Goal: Task Accomplishment & Management: Manage account settings

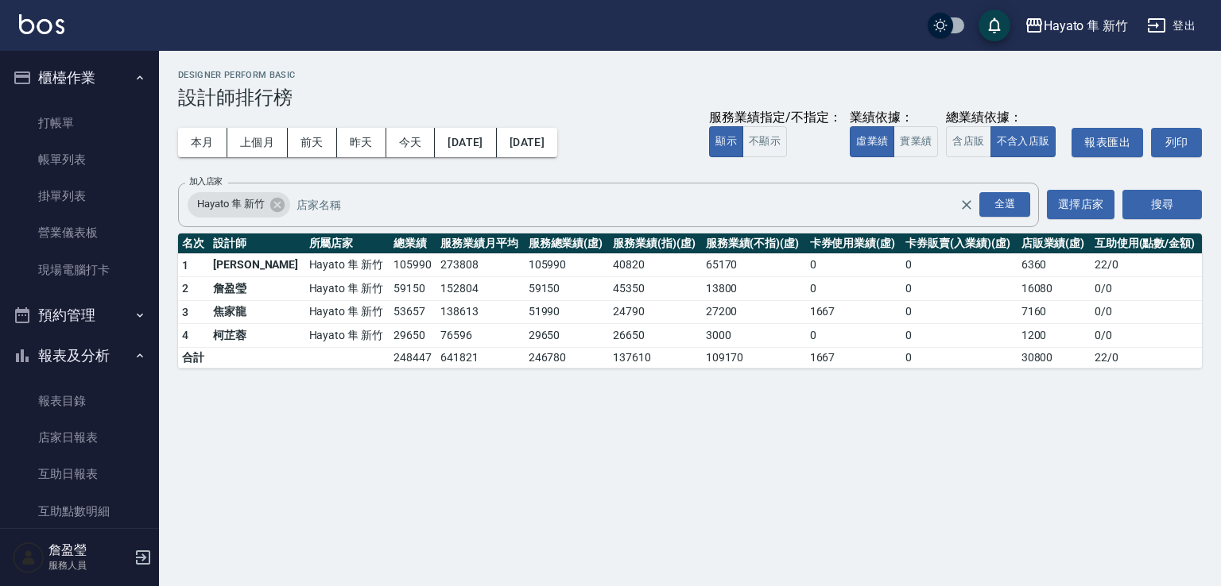
scroll to position [370, 0]
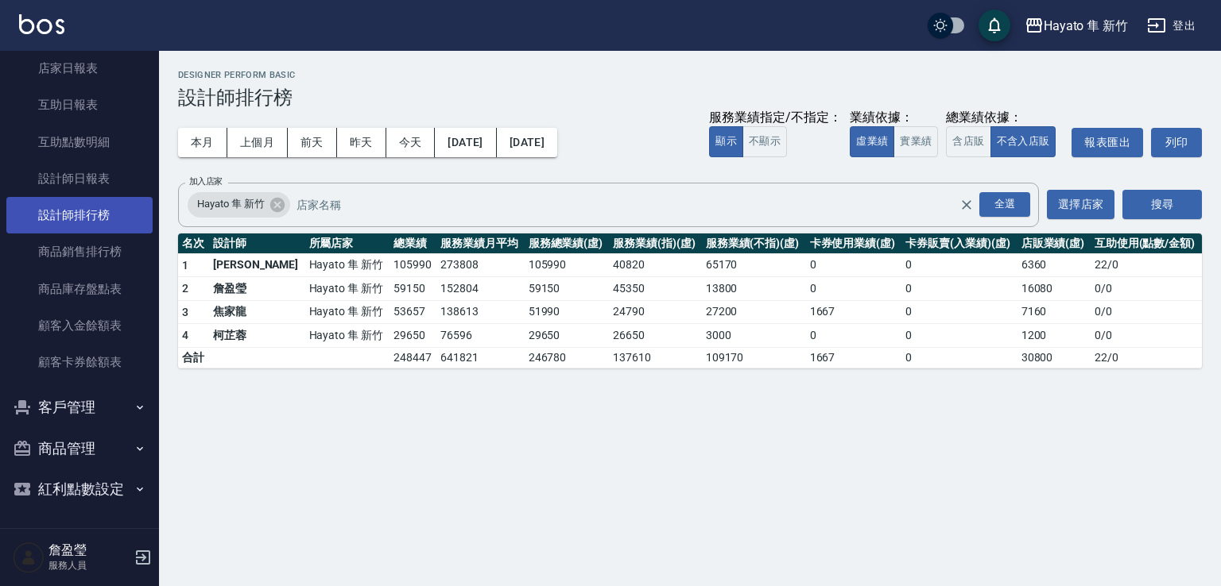
drag, startPoint x: 146, startPoint y: 92, endPoint x: 98, endPoint y: 220, distance: 136.8
click at [103, 112] on nav "櫃檯作業 打帳單 帳單列表 掛單列表 營業儀表板 現場電腦打卡 預約管理 預約管理 報表及分析 報表目錄 店家日報表 互助日報表 互助點數明細 設計師日報表 …" at bounding box center [79, 290] width 159 height 478
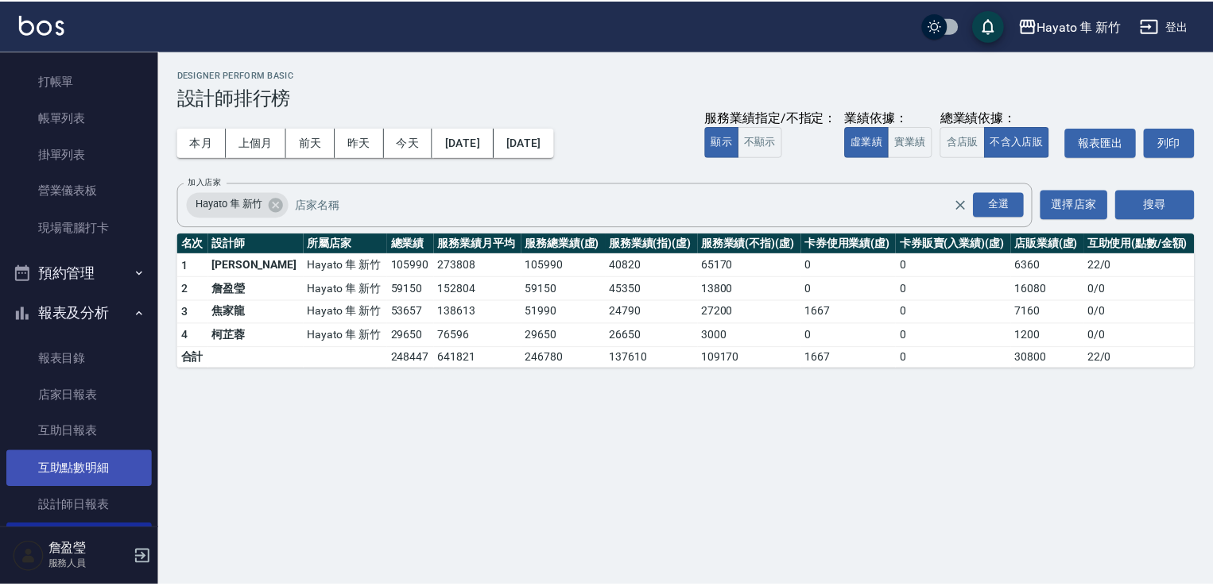
scroll to position [0, 0]
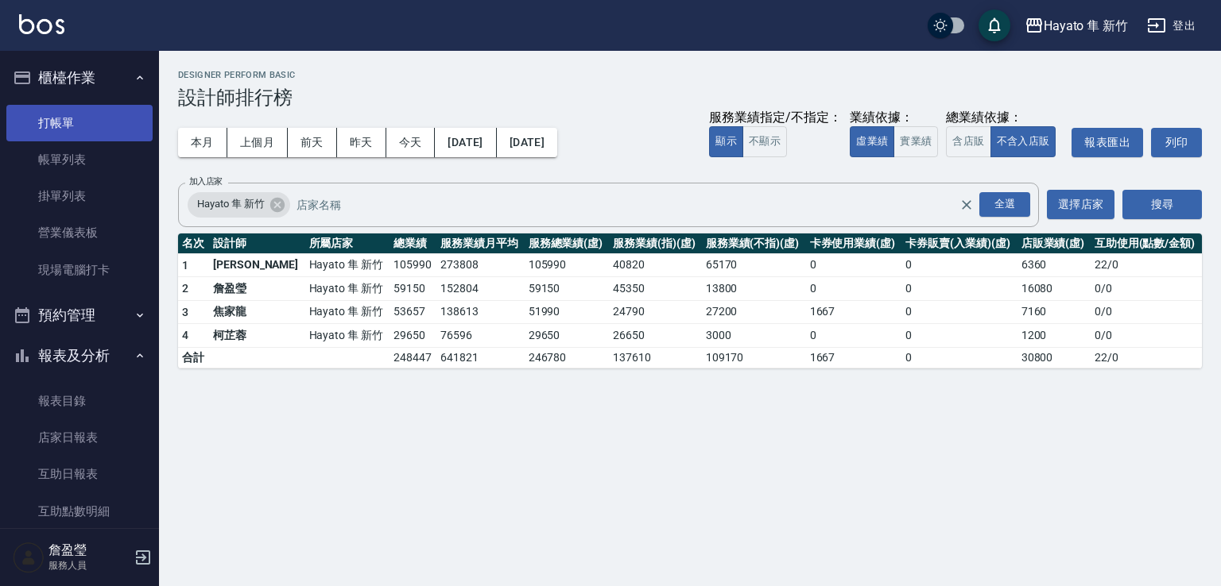
click at [65, 117] on link "打帳單" at bounding box center [79, 123] width 146 height 37
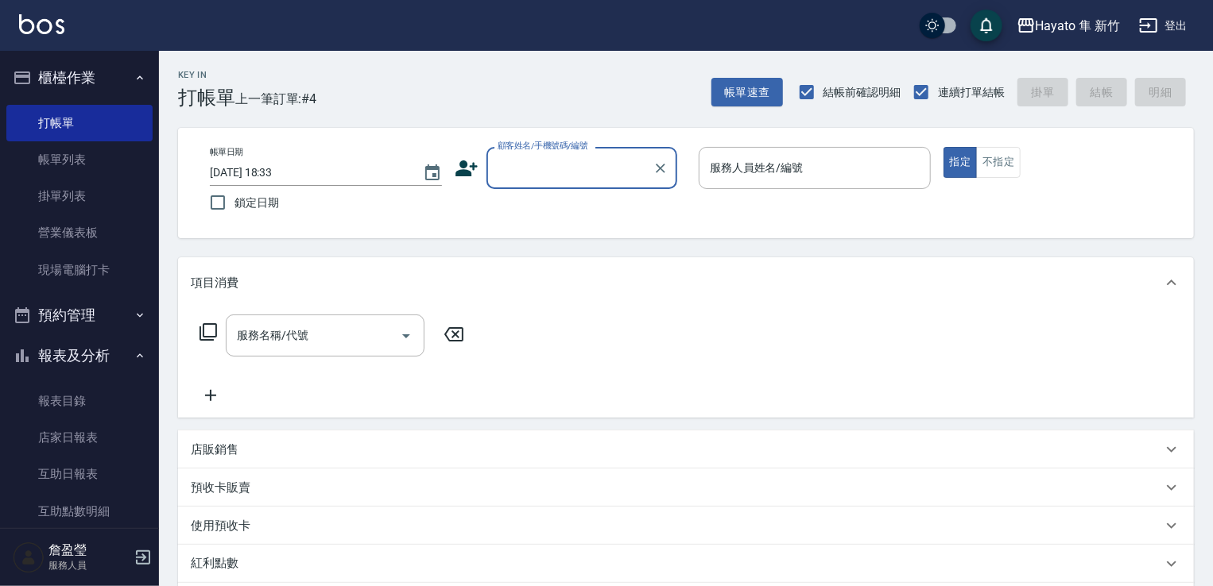
click at [521, 176] on input "顧客姓名/手機號碼/編號" at bounding box center [569, 168] width 153 height 28
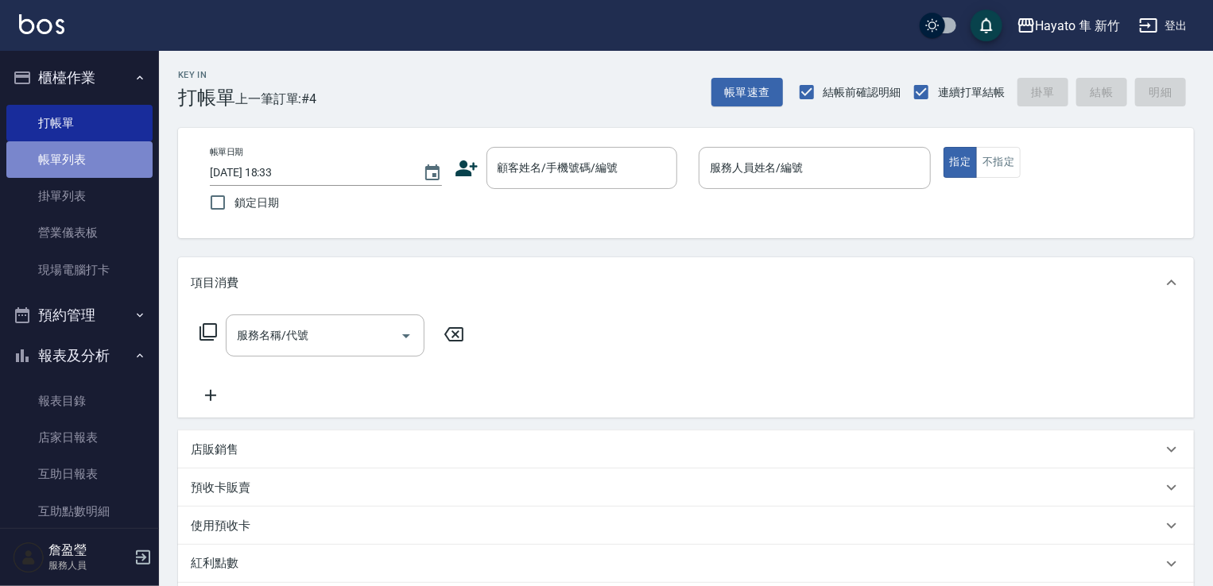
click at [113, 153] on link "帳單列表" at bounding box center [79, 159] width 146 height 37
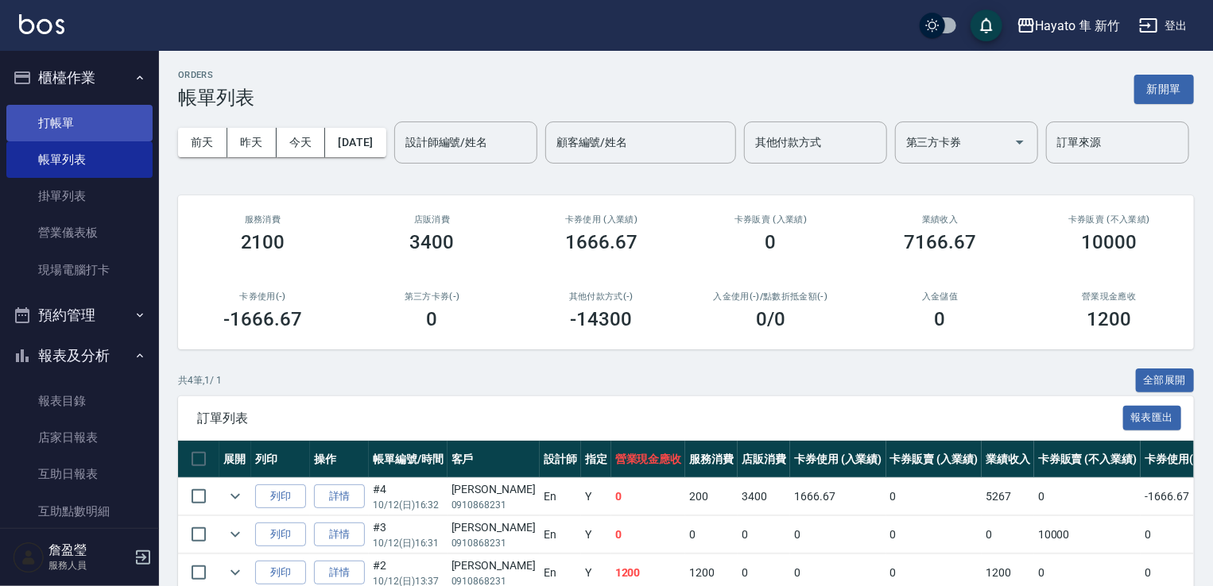
click at [76, 134] on link "打帳單" at bounding box center [79, 123] width 146 height 37
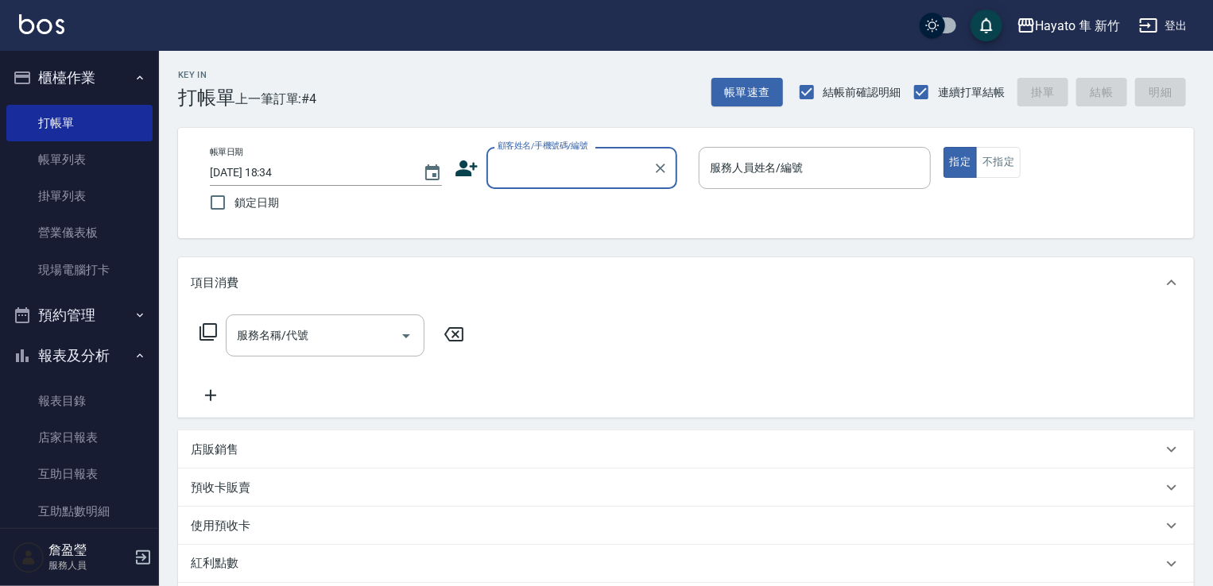
click at [462, 163] on icon at bounding box center [466, 169] width 22 height 16
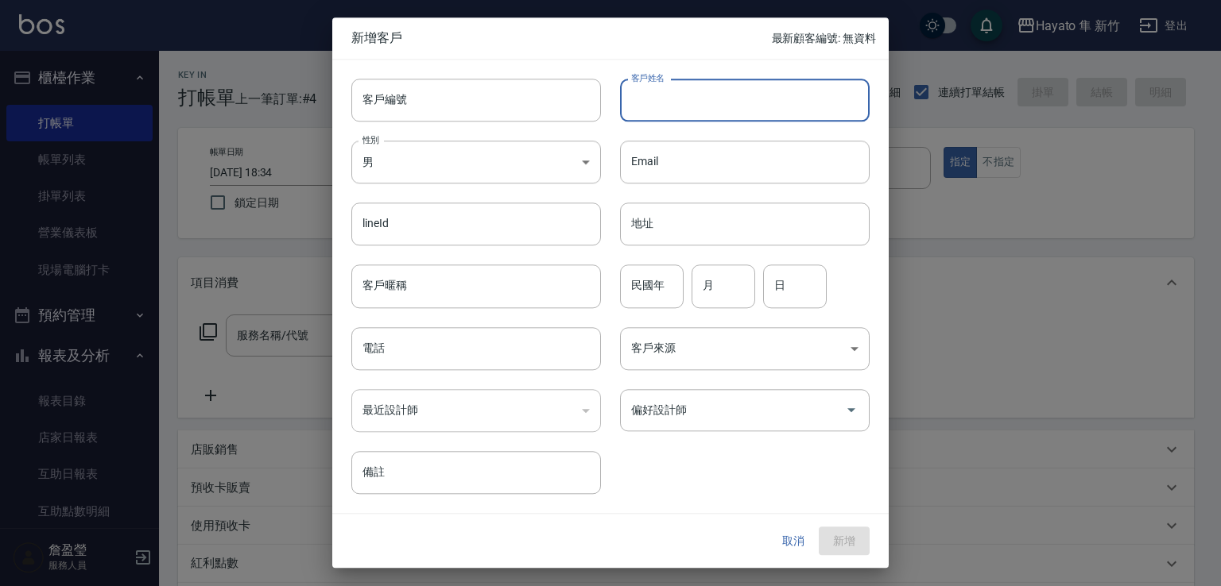
click at [725, 85] on input "客戶姓名" at bounding box center [745, 100] width 250 height 43
type input "[PERSON_NAME]"
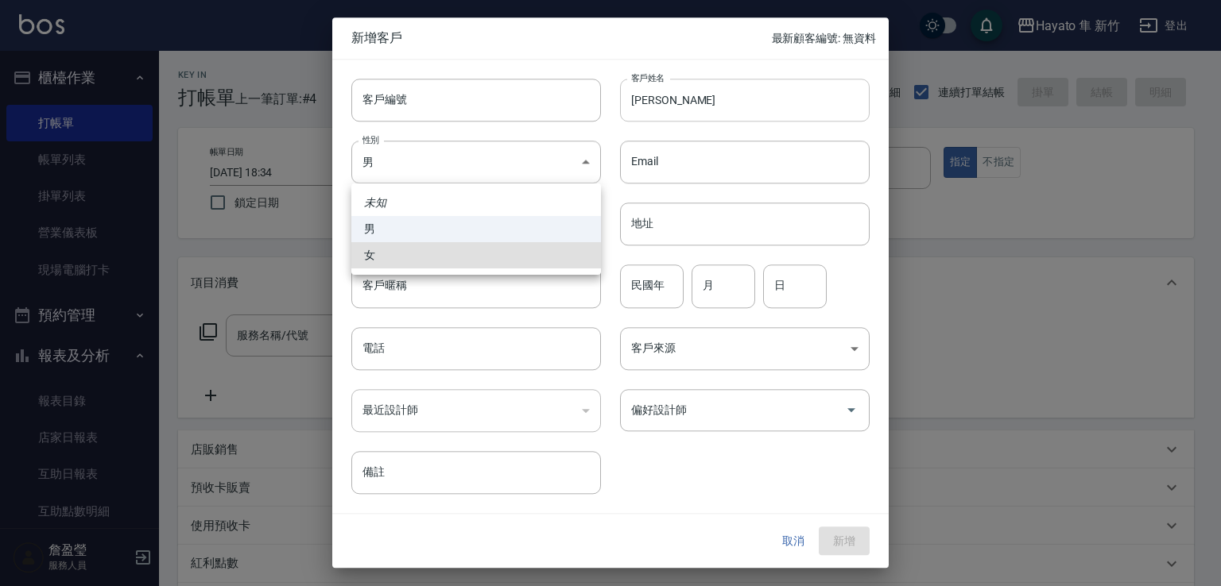
type input "FEMALE"
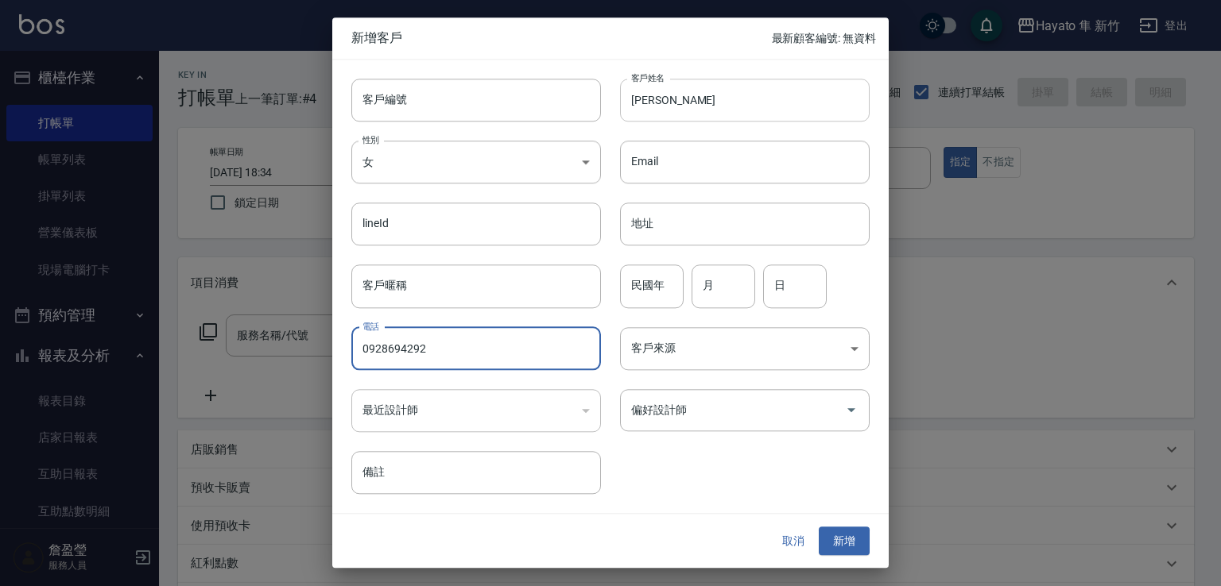
type input "0928694292"
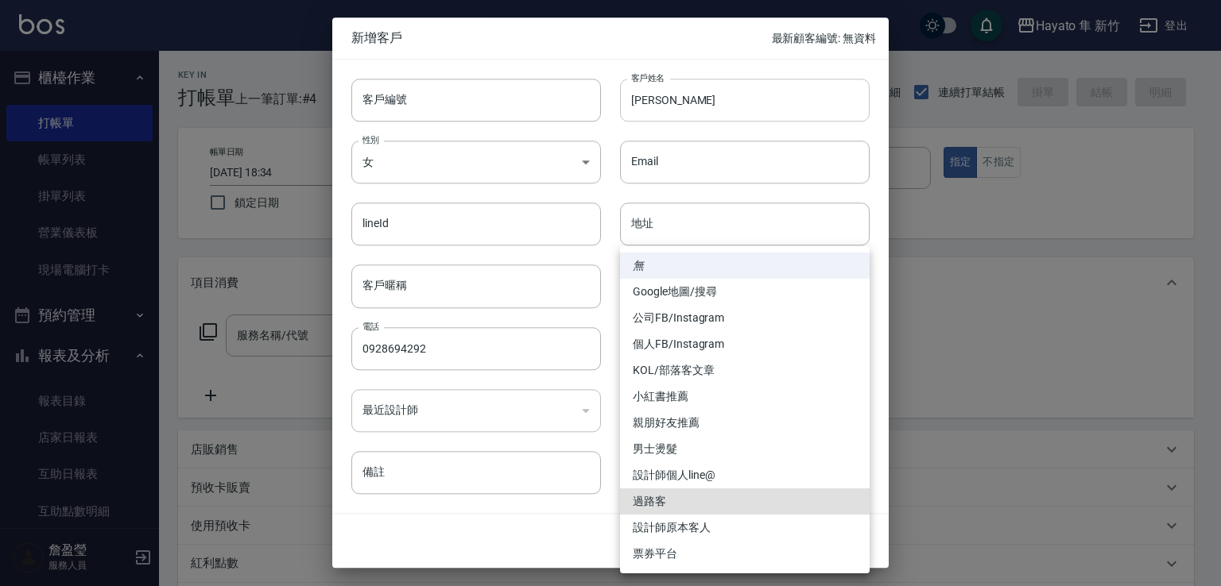
type input "過路客"
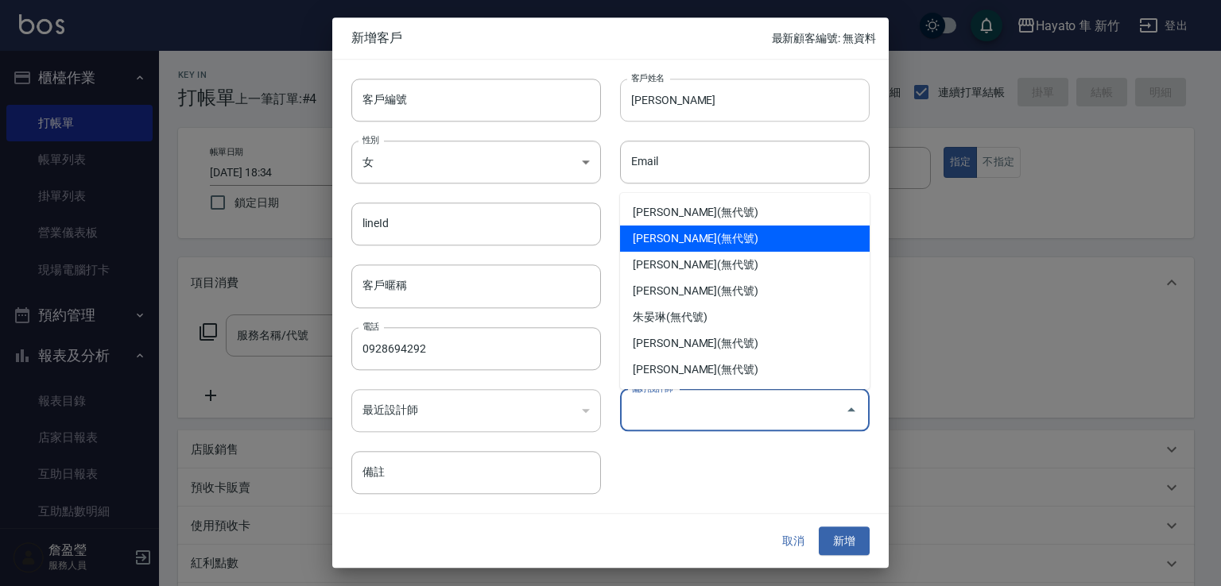
type input "柯芷蓉"
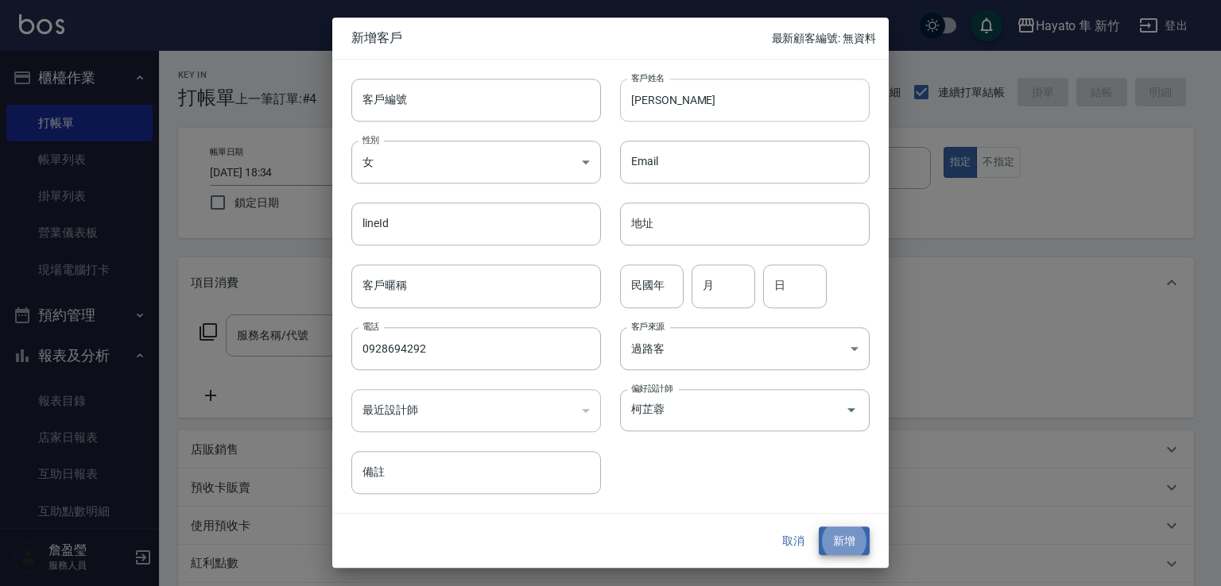
click at [819, 527] on button "新增" at bounding box center [844, 541] width 51 height 29
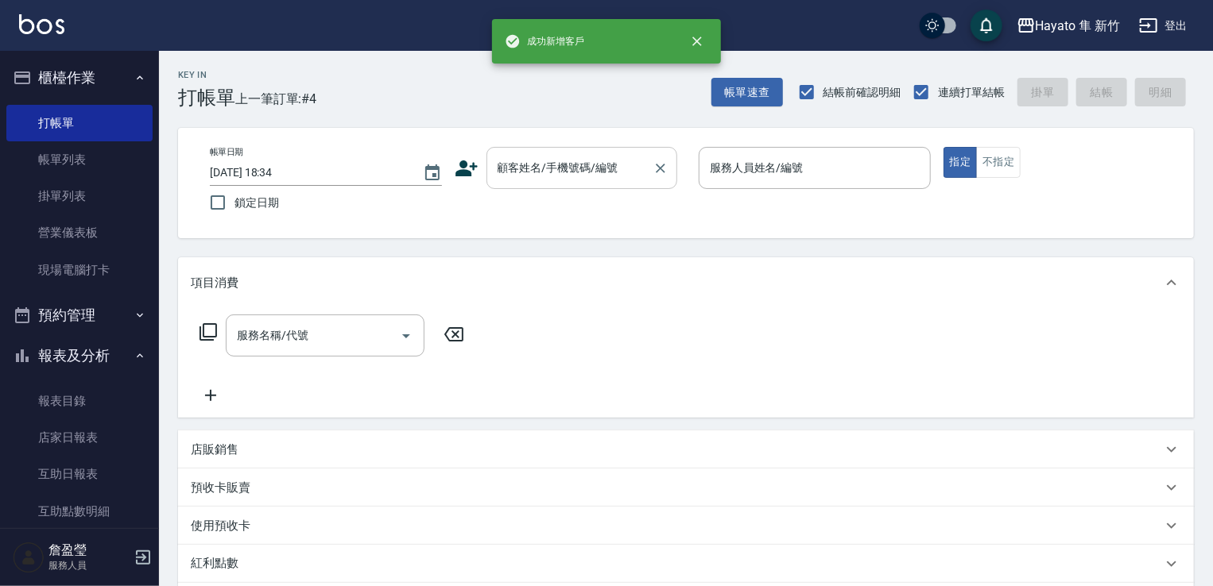
click at [586, 173] on input "顧客姓名/手機號碼/編號" at bounding box center [569, 168] width 153 height 28
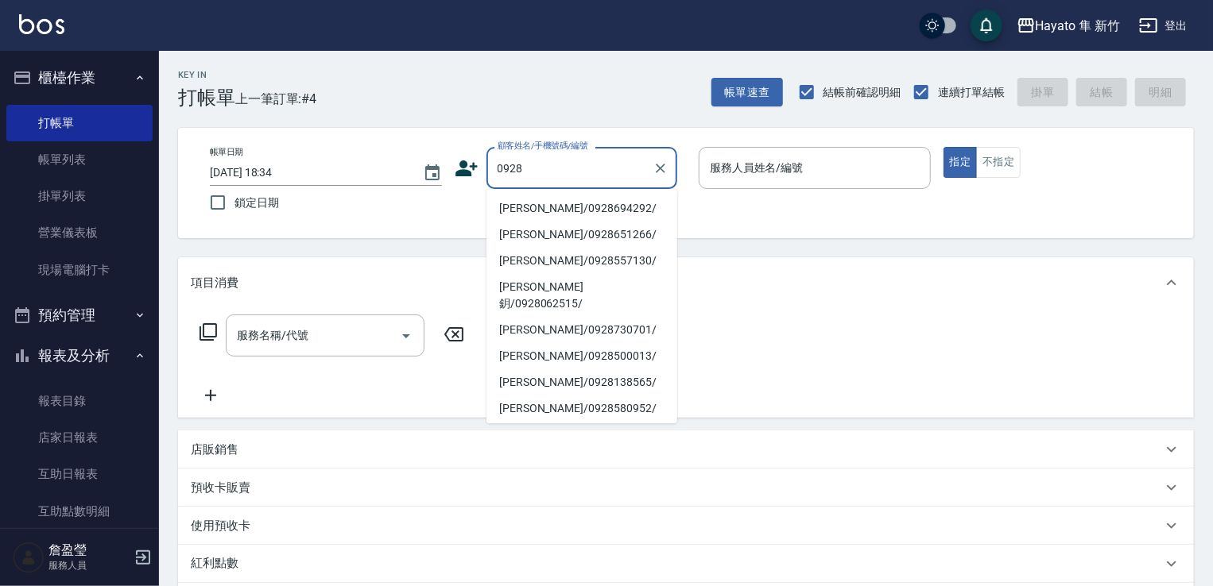
click at [558, 213] on li "[PERSON_NAME]/0928694292/" at bounding box center [581, 208] width 191 height 26
type input "[PERSON_NAME]/0928694292/"
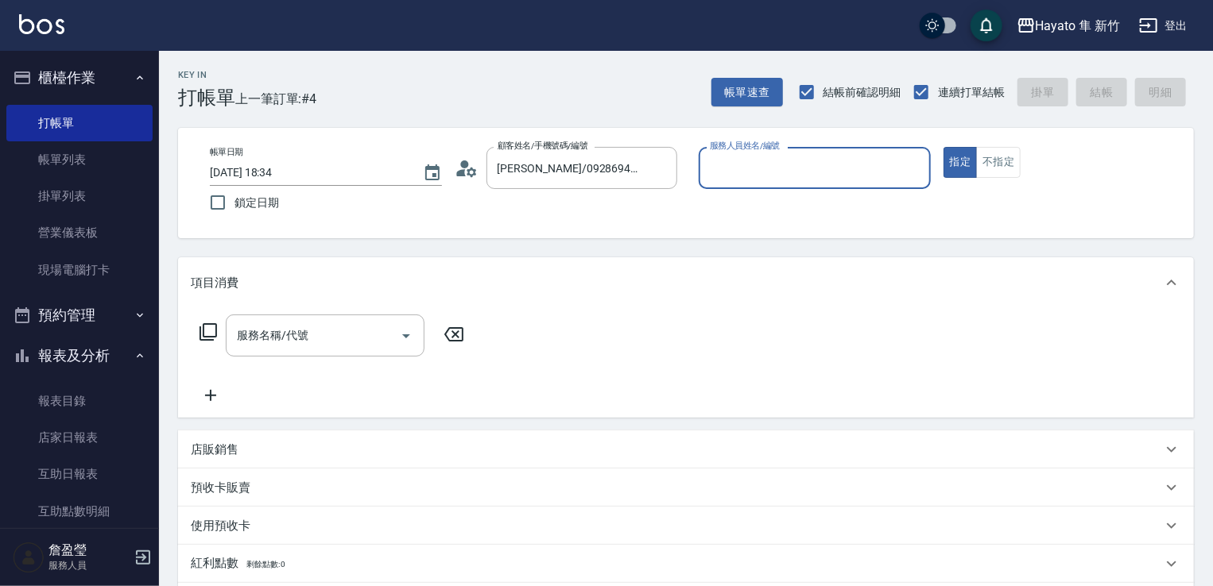
type input "Kimi(無代號)"
click at [1012, 165] on button "不指定" at bounding box center [998, 162] width 45 height 31
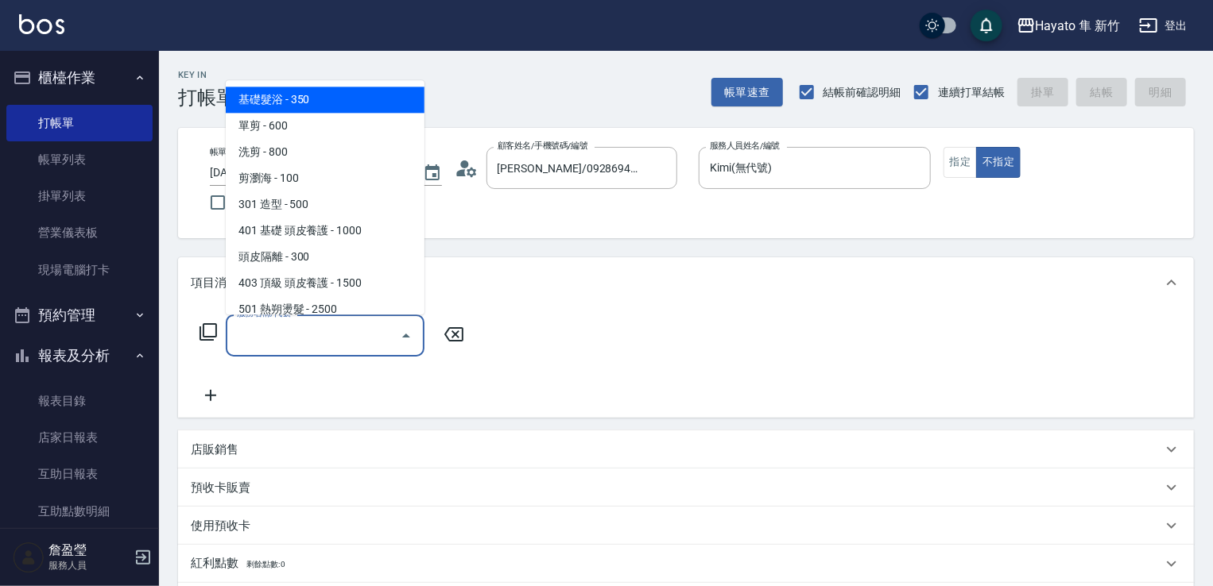
click at [255, 326] on div "服務名稱/代號 服務名稱/代號" at bounding box center [325, 336] width 199 height 42
click at [355, 90] on span "基礎髮浴 - 350" at bounding box center [325, 100] width 199 height 26
type input "基礎髮浴 (101)"
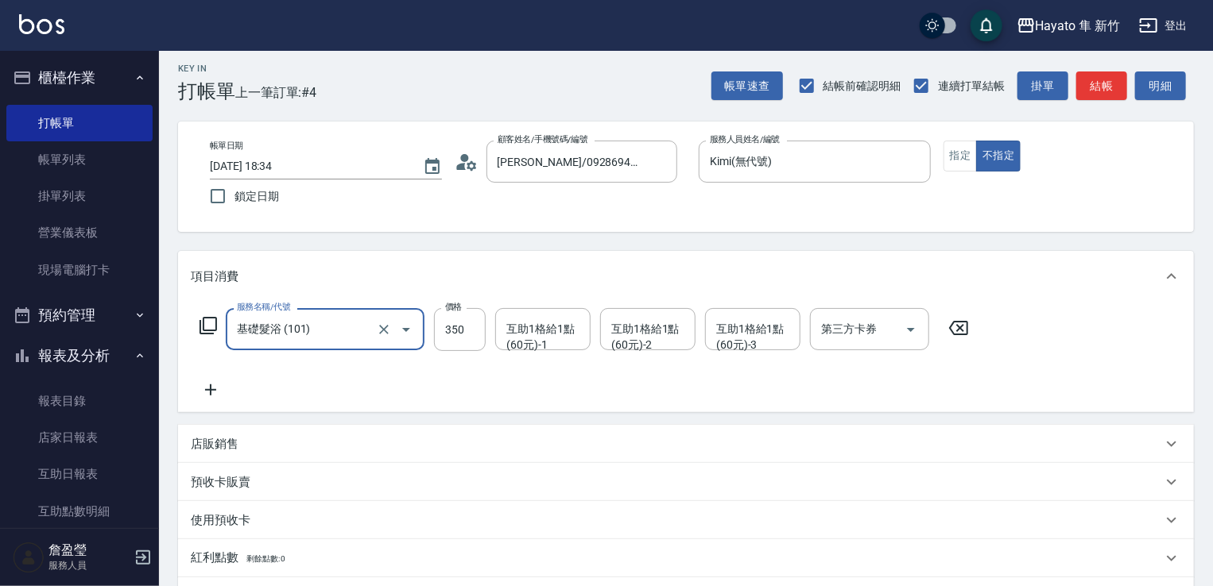
scroll to position [238, 0]
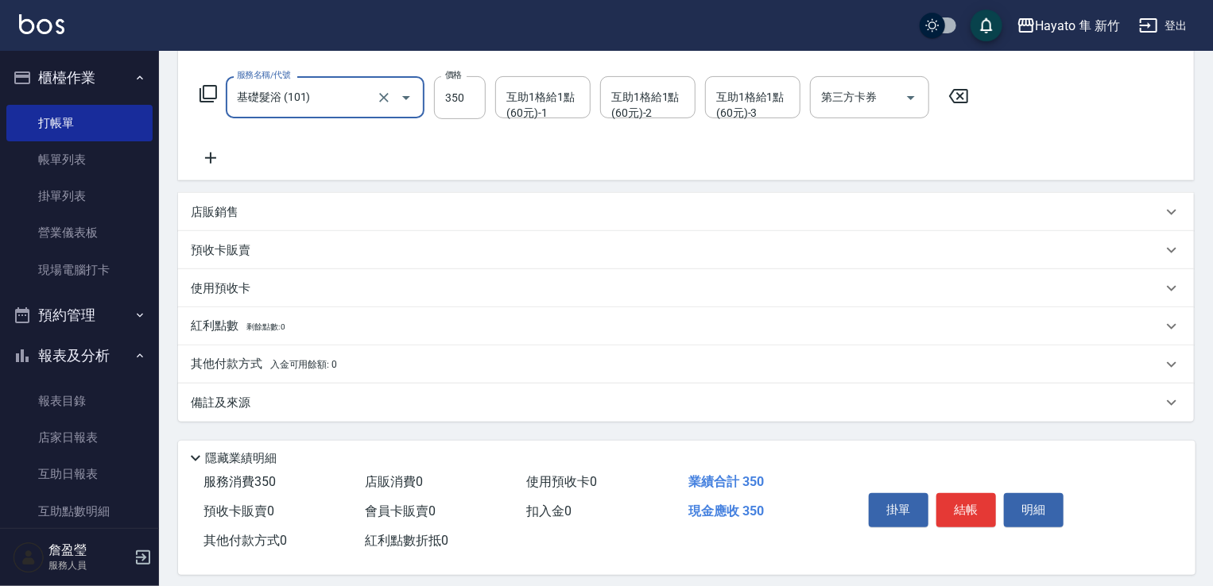
click at [305, 404] on div "備註及來源" at bounding box center [676, 403] width 971 height 17
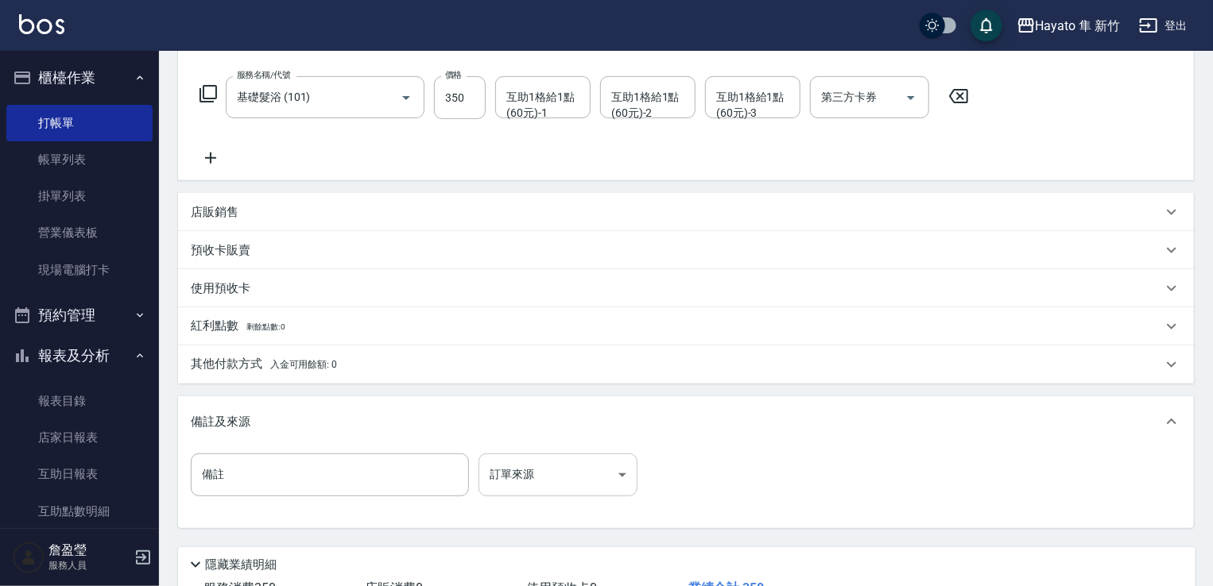
click at [502, 473] on body "Hayato 隼 新竹 登出 櫃檯作業 打帳單 帳單列表 掛單列表 營業儀表板 現場電腦打卡 預約管理 預約管理 報表及分析 報表目錄 店家日報表 互助日報表…" at bounding box center [606, 231] width 1213 height 939
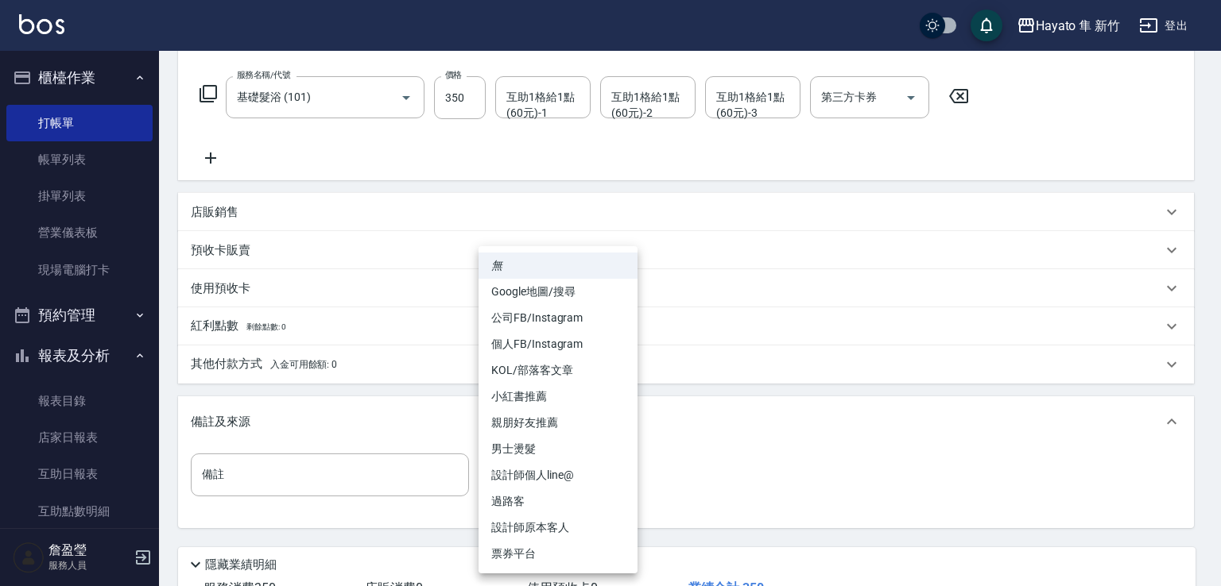
click at [553, 523] on li "設計師原本客人" at bounding box center [557, 528] width 159 height 26
type input "設計師原本客人"
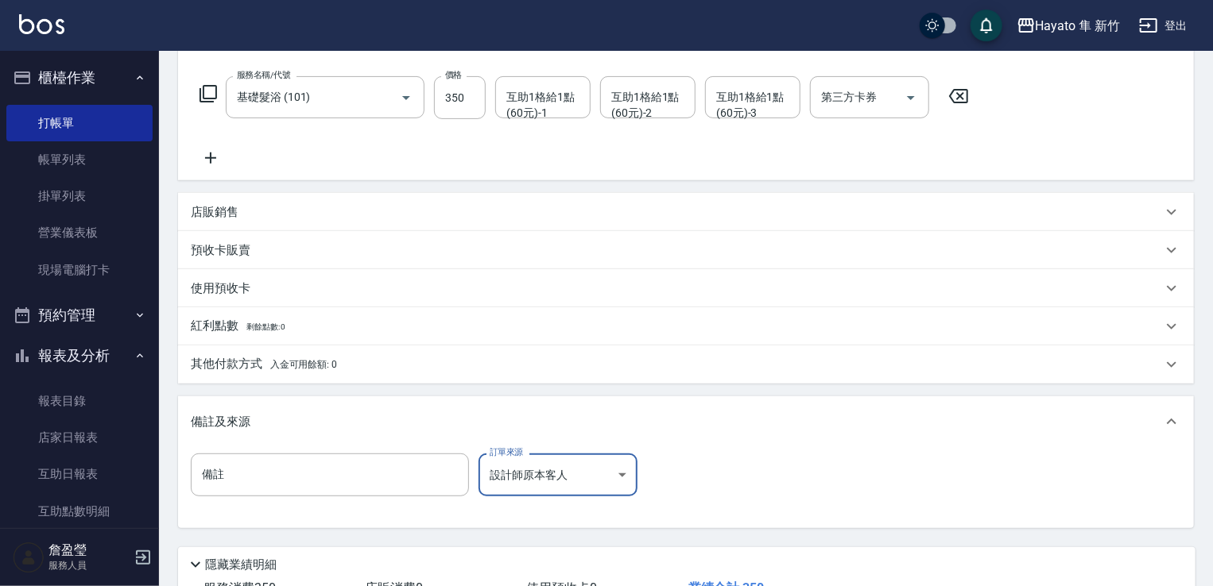
click at [401, 377] on div "其他付款方式 入金可用餘額: 0" at bounding box center [686, 365] width 1016 height 38
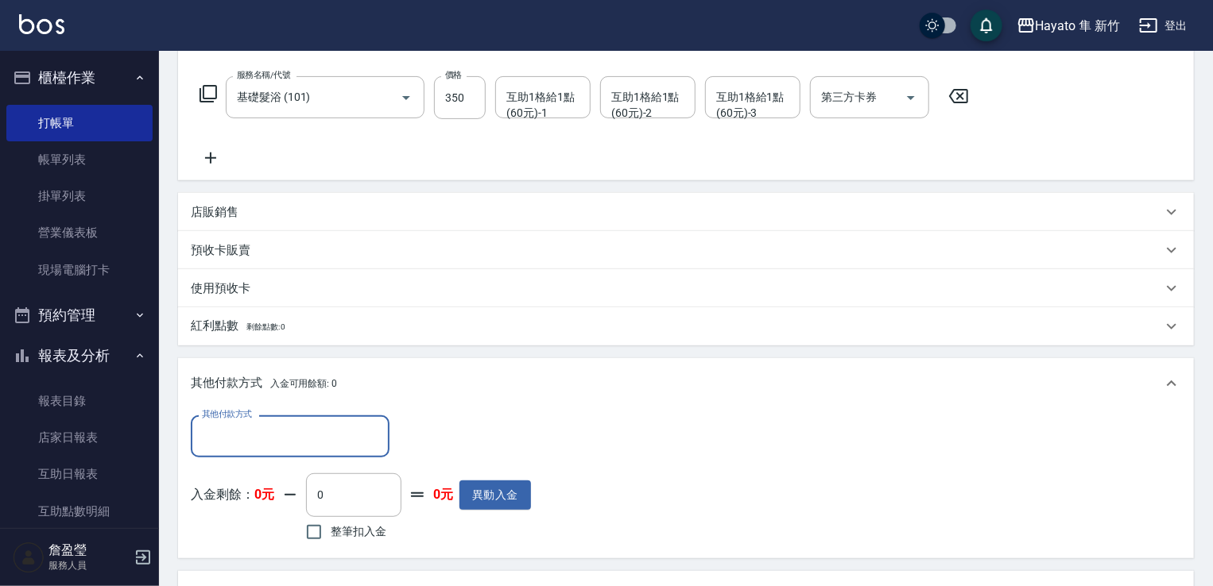
scroll to position [0, 0]
click at [296, 435] on input "其他付款方式" at bounding box center [290, 437] width 184 height 28
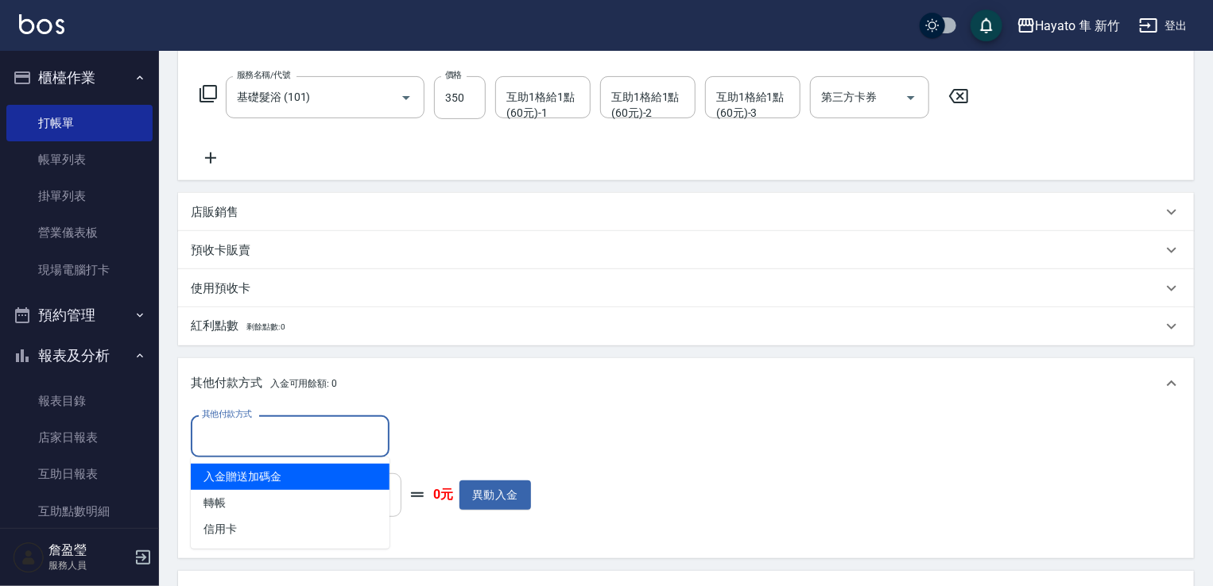
click at [321, 493] on span "轉帳" at bounding box center [290, 503] width 199 height 26
type input "轉帳"
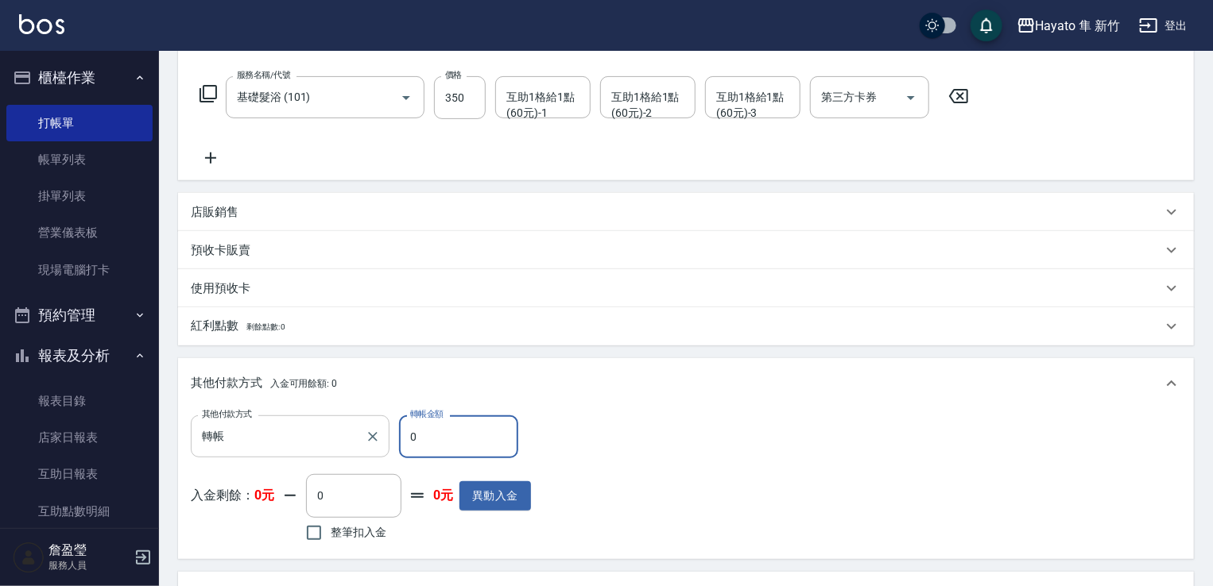
drag, startPoint x: 455, startPoint y: 421, endPoint x: 309, endPoint y: 417, distance: 145.5
click at [308, 417] on div "其他付款方式 轉帳 其他付款方式 轉帳金額 0 轉帳金額" at bounding box center [361, 437] width 340 height 43
type input "350"
click at [657, 397] on div "其他付款方式 入金可用餘額: 0" at bounding box center [686, 383] width 1016 height 51
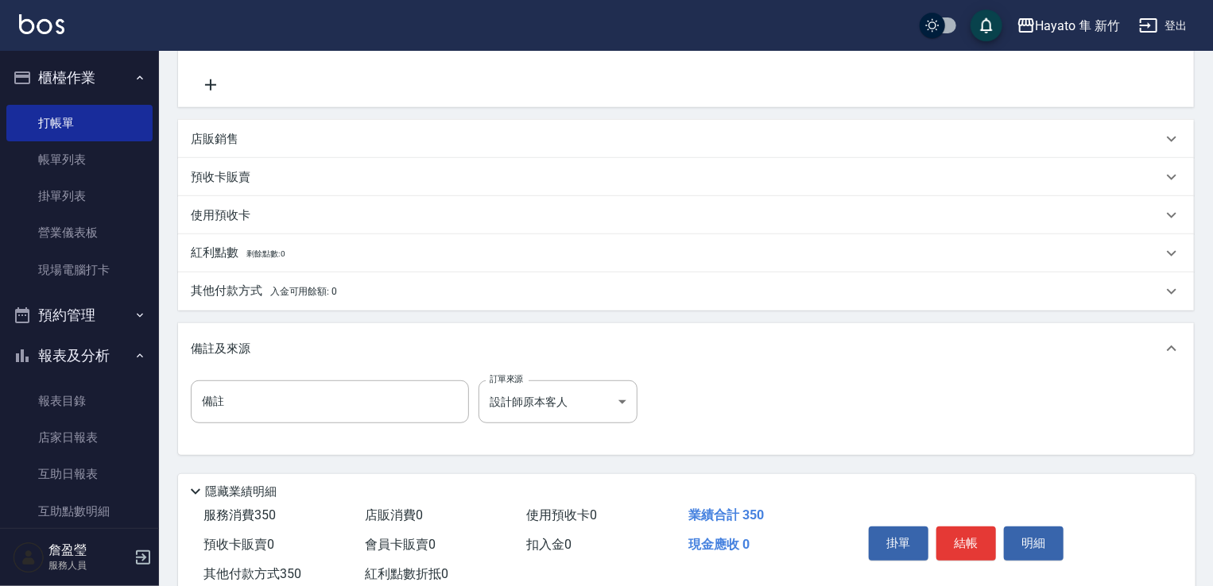
scroll to position [358, 0]
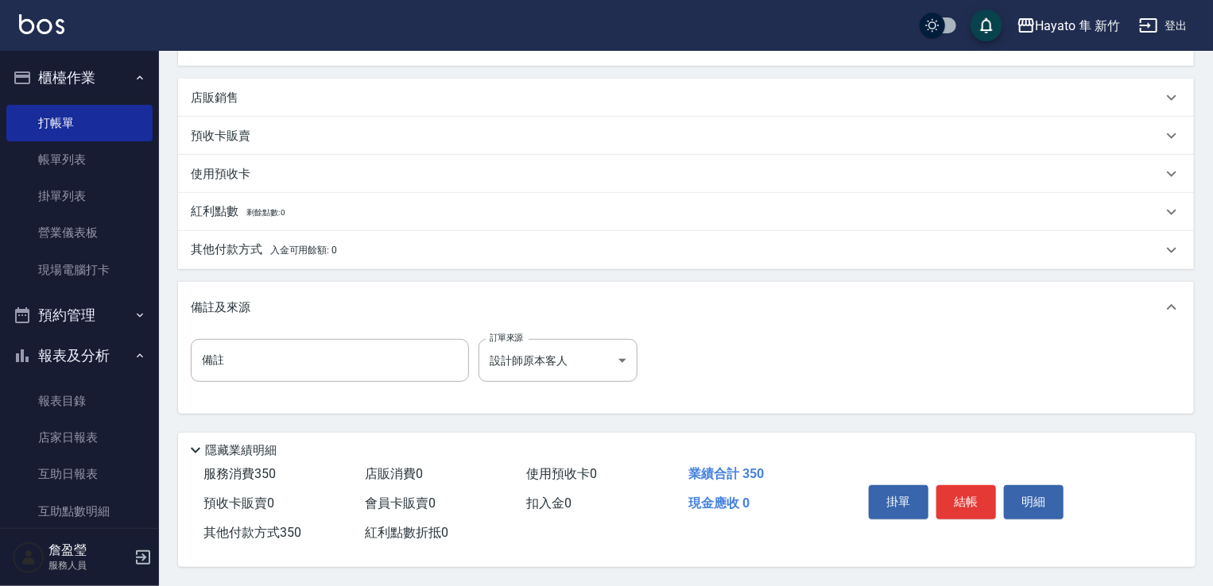
click at [631, 250] on div "其他付款方式 入金可用餘額: 0" at bounding box center [676, 250] width 971 height 17
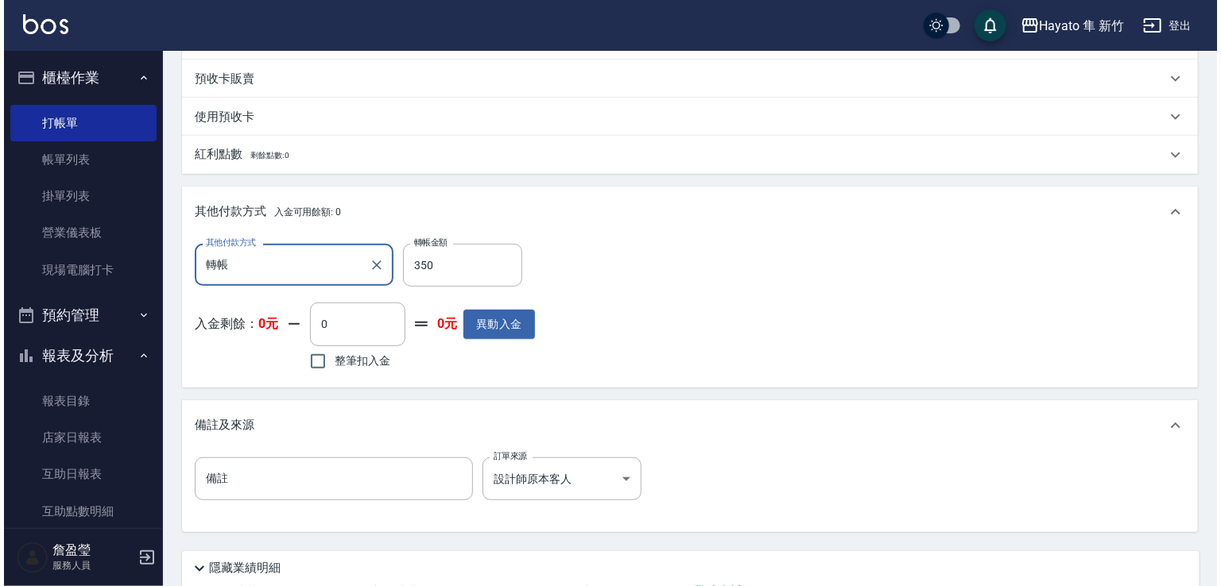
scroll to position [534, 0]
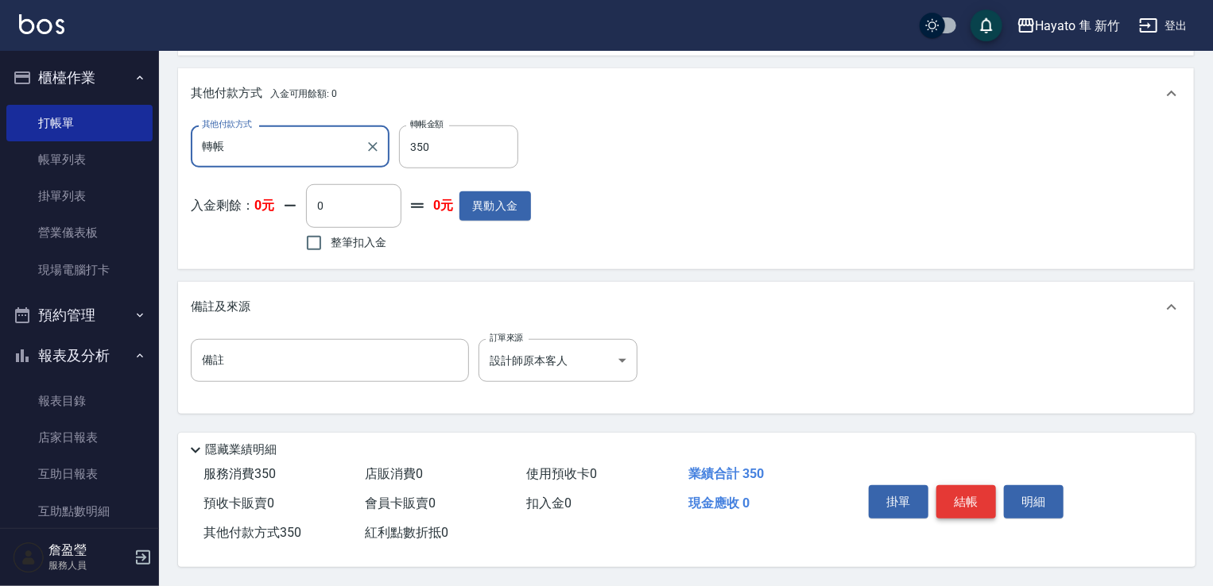
click at [973, 497] on button "結帳" at bounding box center [966, 502] width 60 height 33
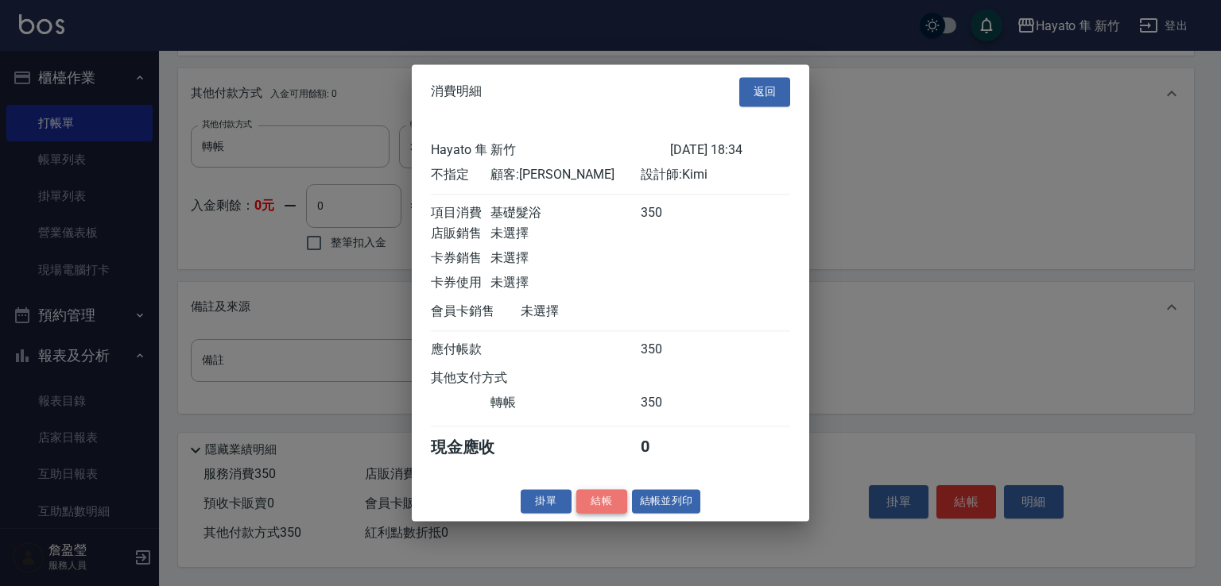
click at [591, 505] on button "結帳" at bounding box center [601, 502] width 51 height 25
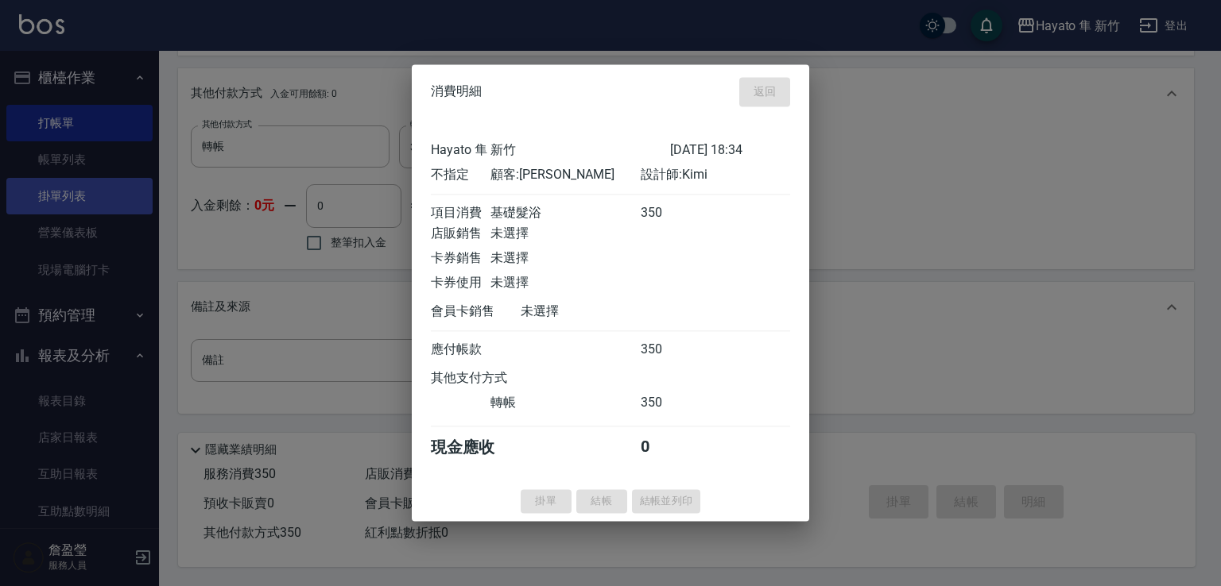
type input "2025/10/12 18:36"
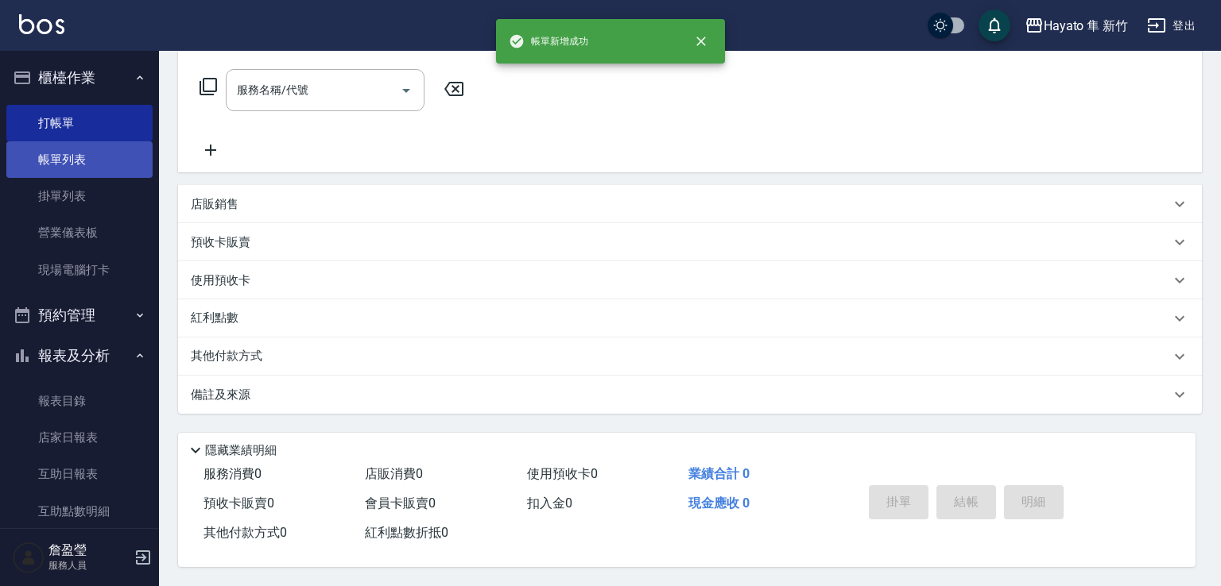
scroll to position [0, 0]
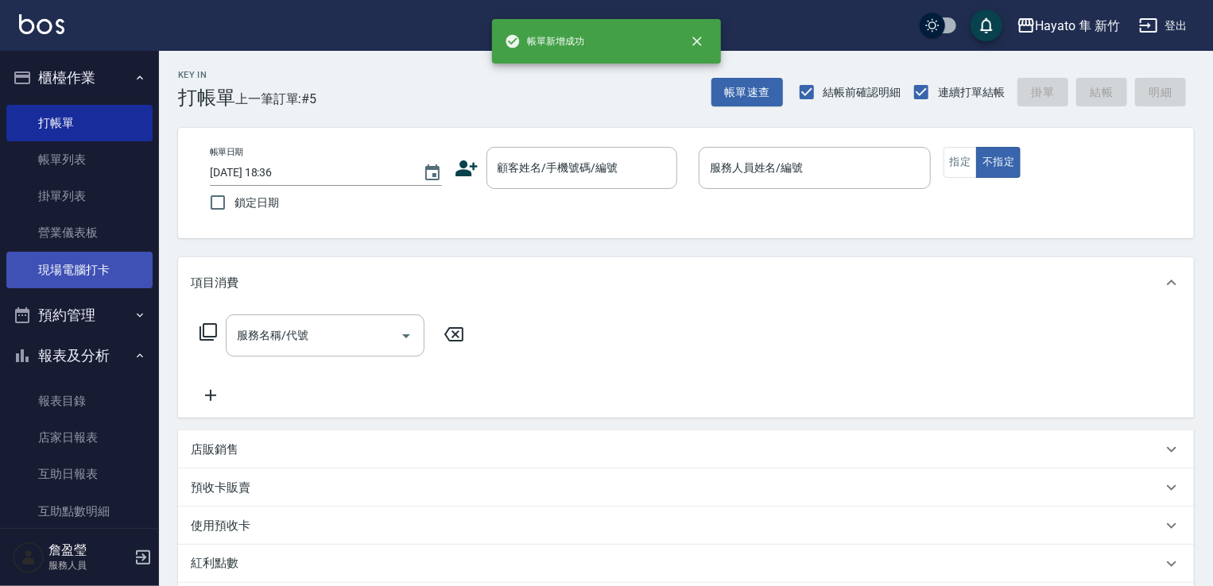
click at [89, 273] on link "現場電腦打卡" at bounding box center [79, 270] width 146 height 37
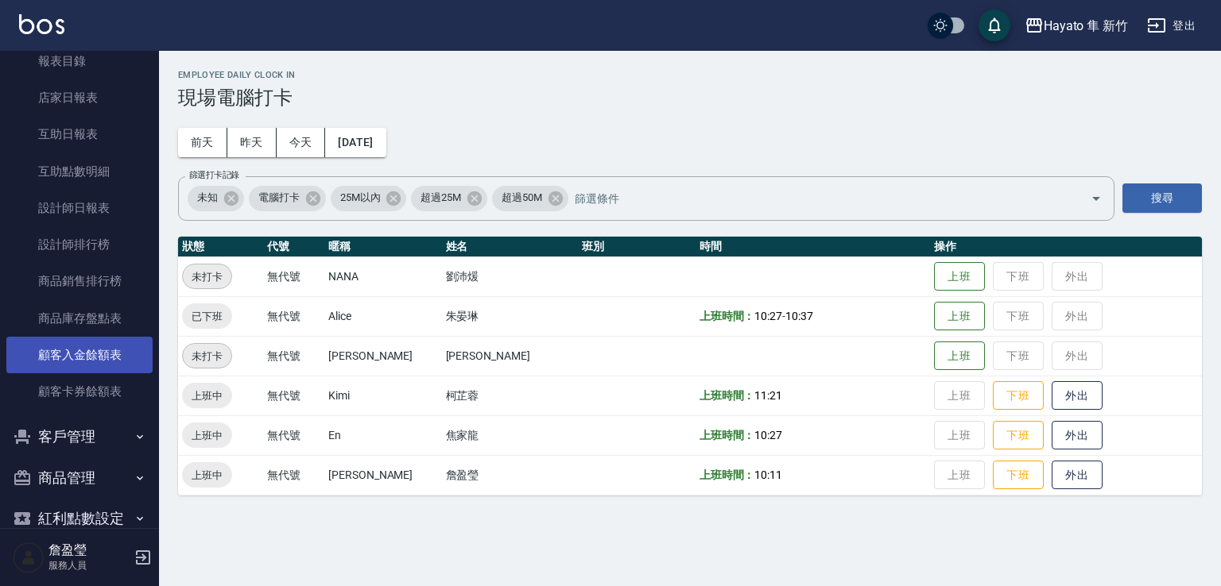
scroll to position [370, 0]
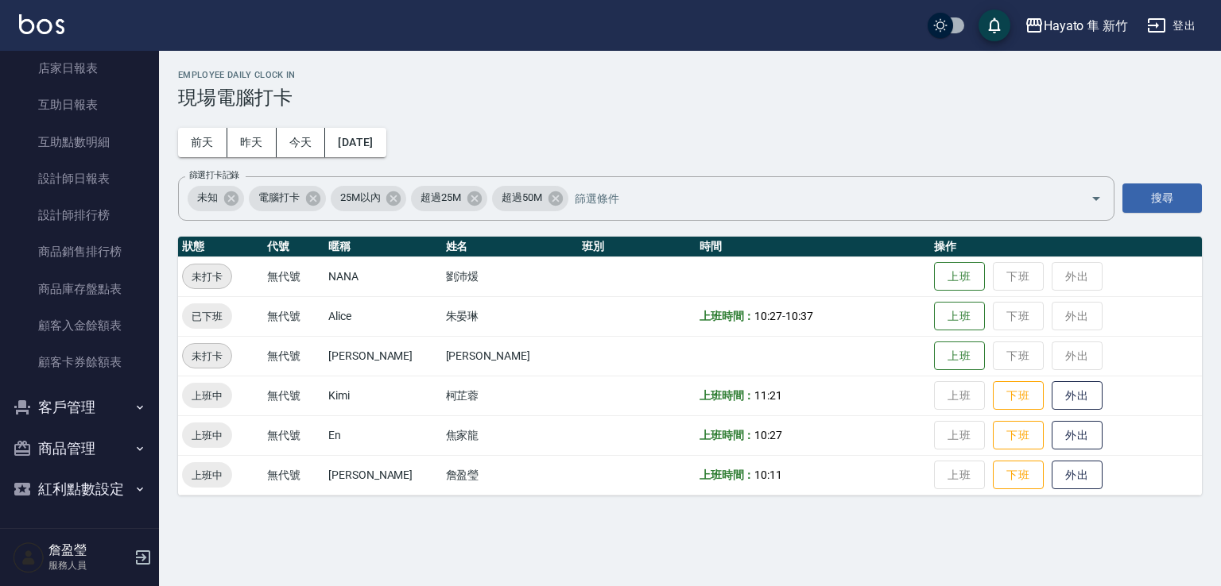
click at [118, 447] on button "商品管理" at bounding box center [79, 448] width 146 height 41
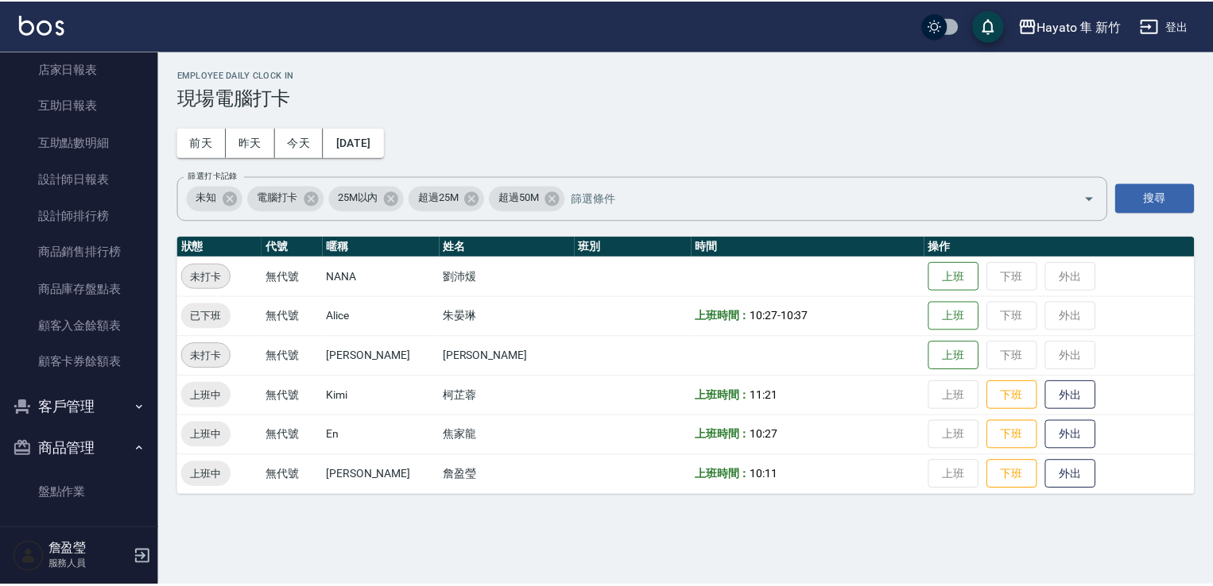
scroll to position [420, 0]
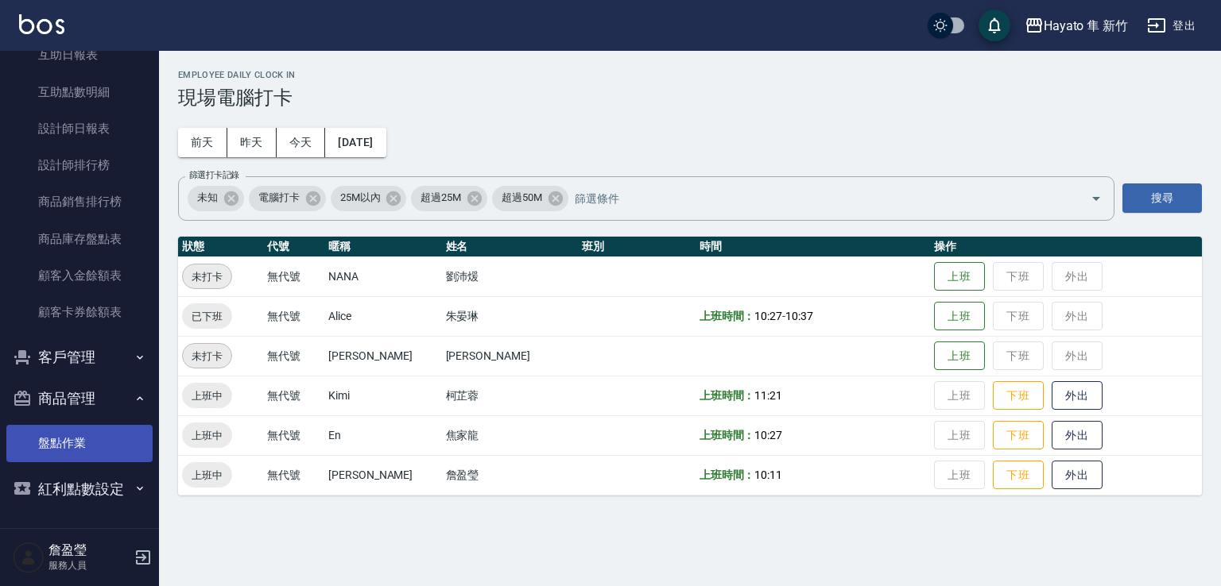
click at [97, 443] on link "盤點作業" at bounding box center [79, 443] width 146 height 37
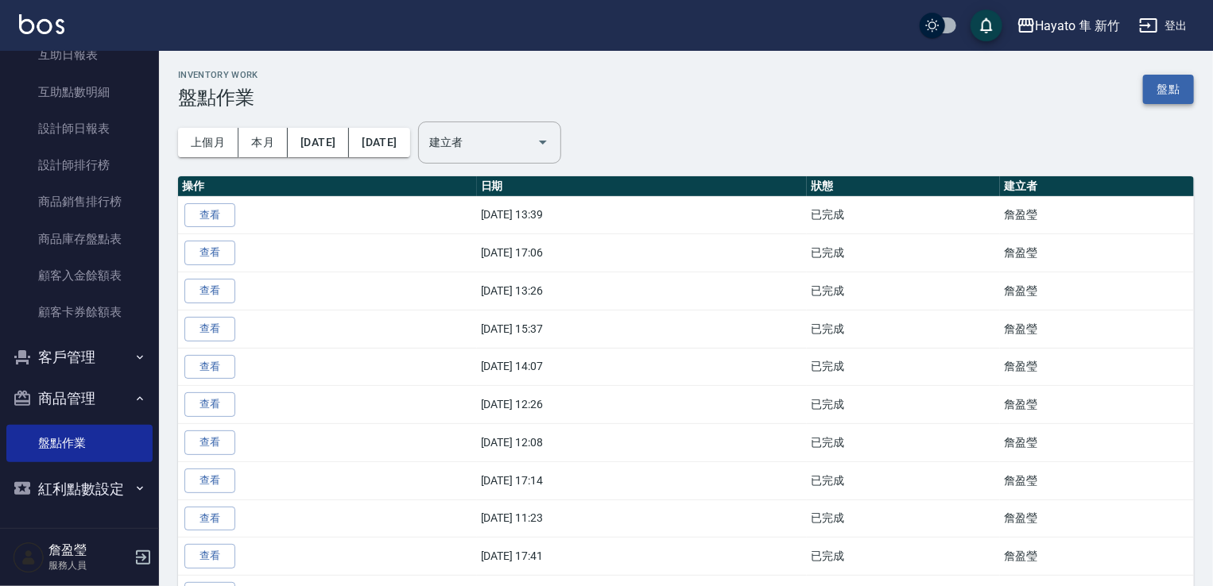
click at [1170, 97] on link "盤點" at bounding box center [1168, 89] width 51 height 29
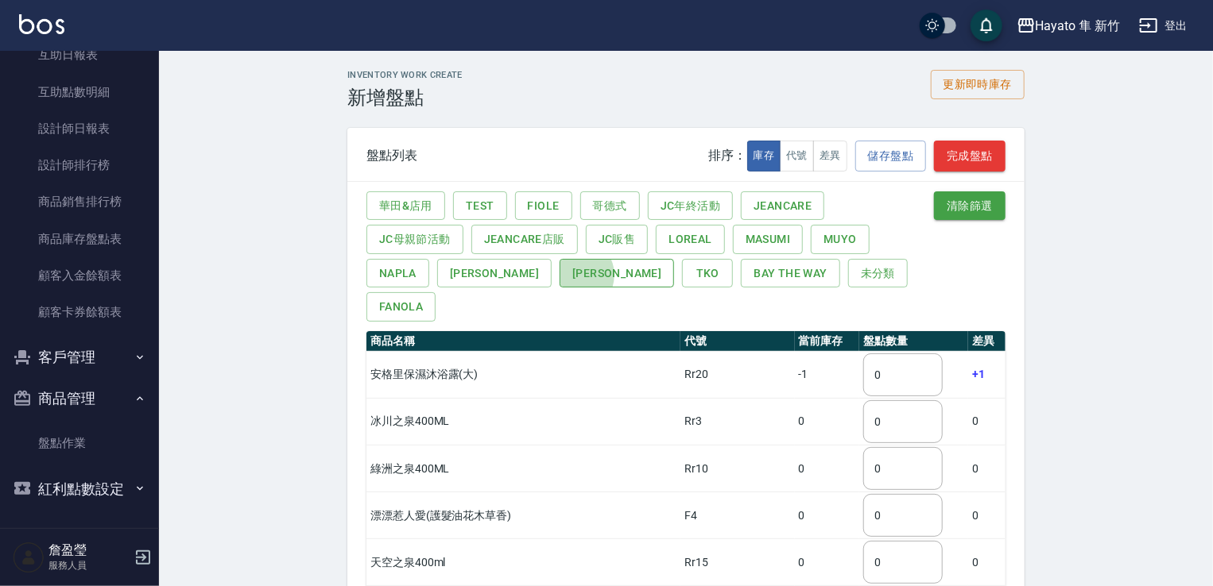
click at [559, 274] on button "宏雲" at bounding box center [616, 273] width 114 height 29
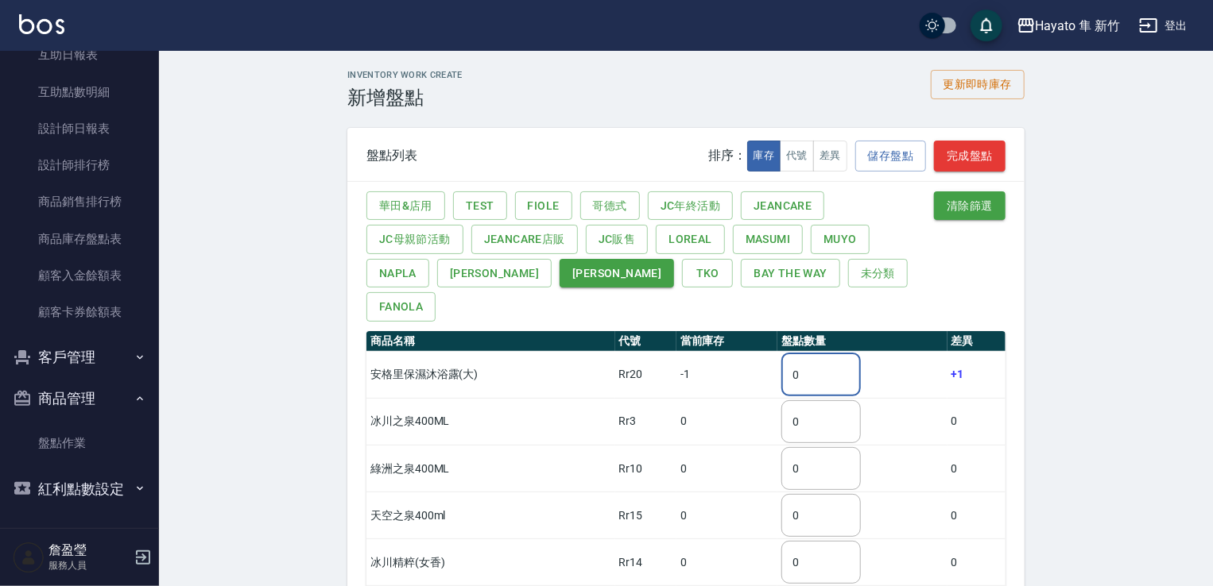
click at [836, 354] on input "0" at bounding box center [820, 375] width 79 height 43
drag, startPoint x: 807, startPoint y: 348, endPoint x: 761, endPoint y: 348, distance: 46.1
click at [761, 351] on tr "安格里保濕沐浴露(大) Rr20 -1 0 ​ +1" at bounding box center [685, 374] width 639 height 47
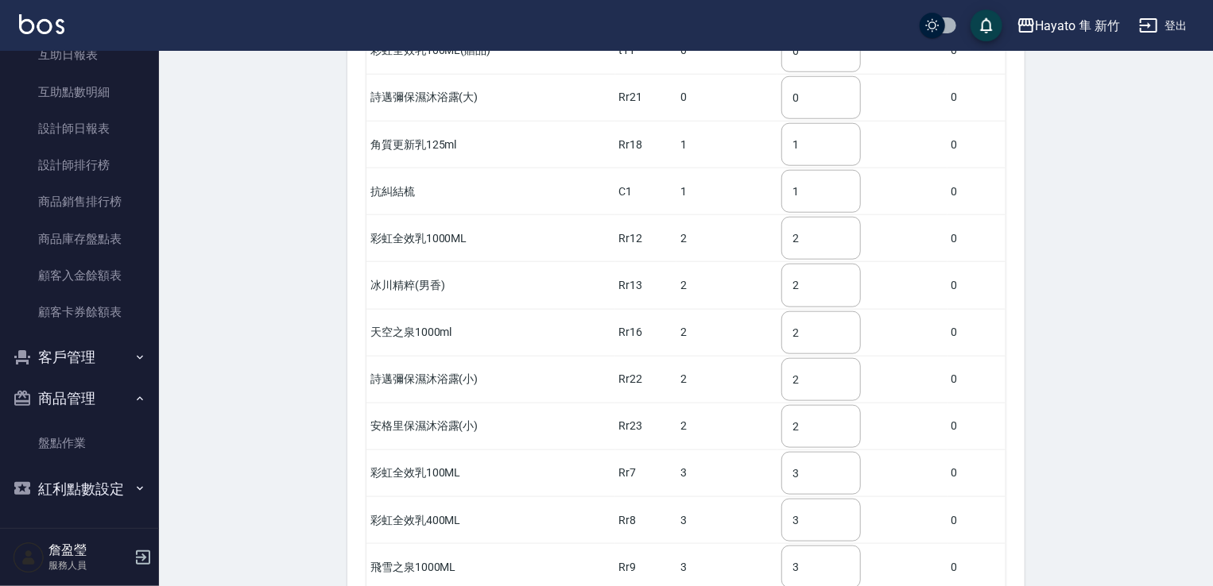
scroll to position [874, 0]
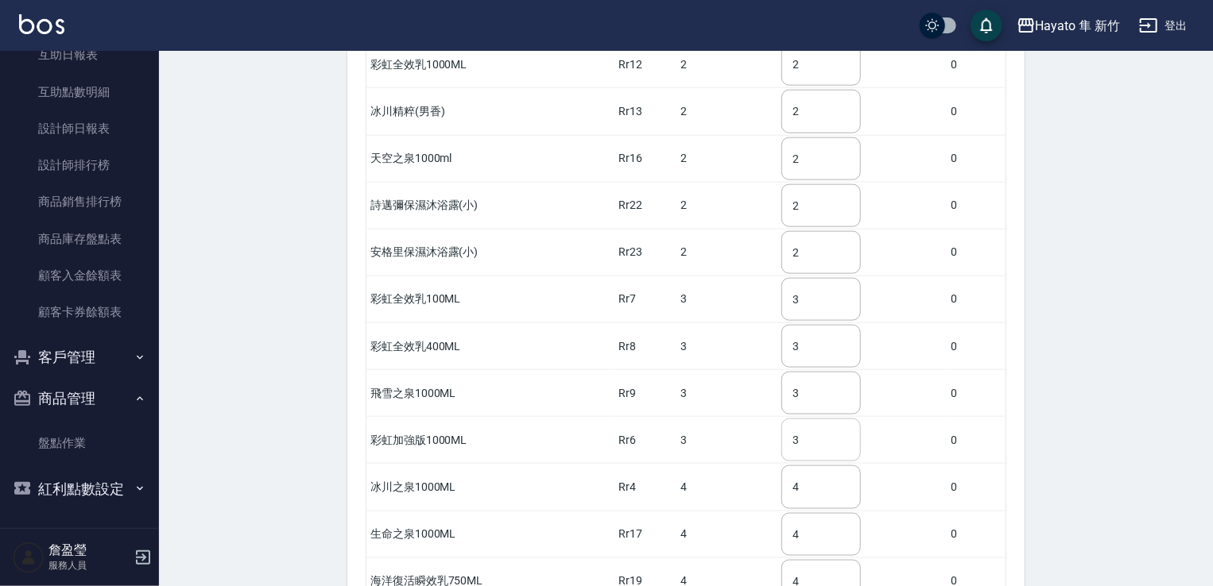
type input "1"
drag, startPoint x: 817, startPoint y: 399, endPoint x: 747, endPoint y: 423, distance: 73.9
click at [747, 423] on tr "彩虹加強版1000ML Rr6 3 3 ​ 0" at bounding box center [685, 440] width 639 height 47
type input "9"
drag, startPoint x: 820, startPoint y: 398, endPoint x: 788, endPoint y: 407, distance: 33.0
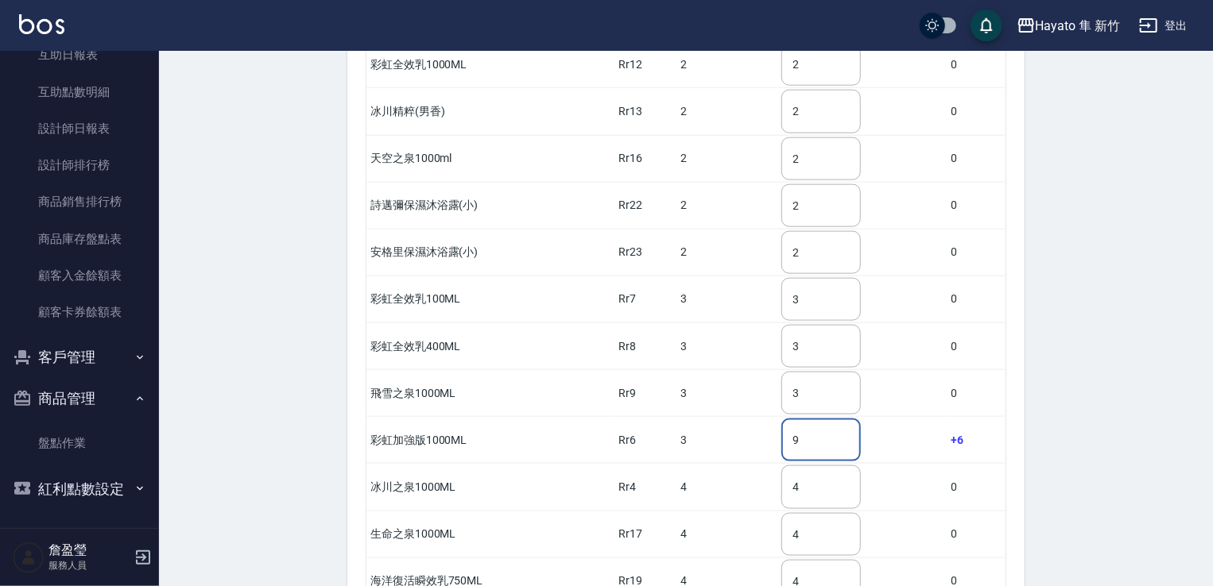
click at [788, 419] on input "9" at bounding box center [820, 440] width 79 height 43
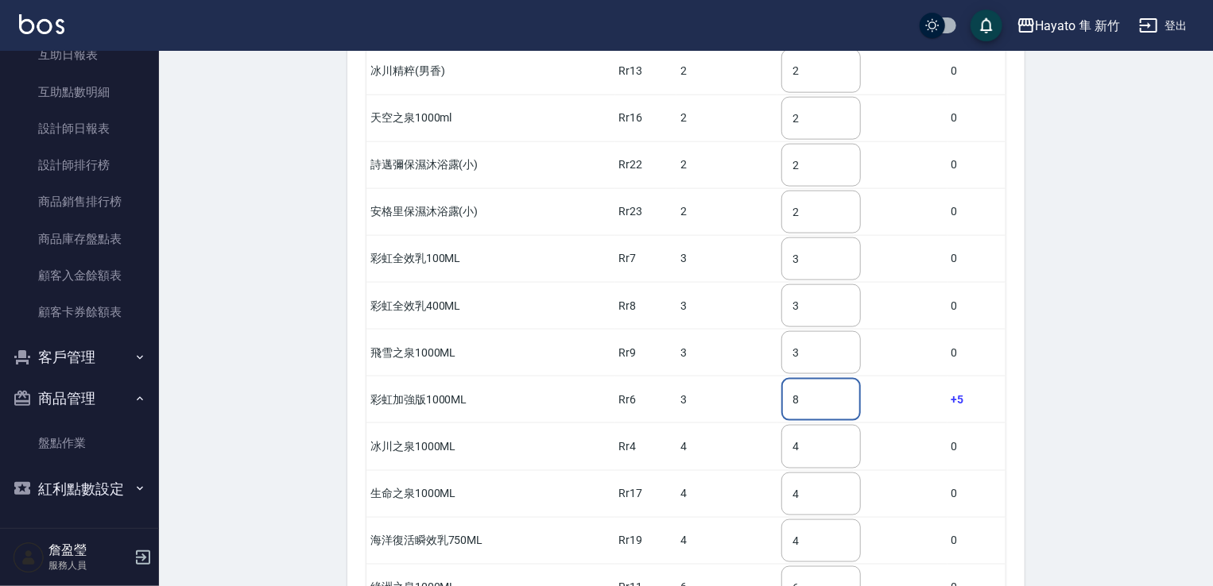
scroll to position [987, 0]
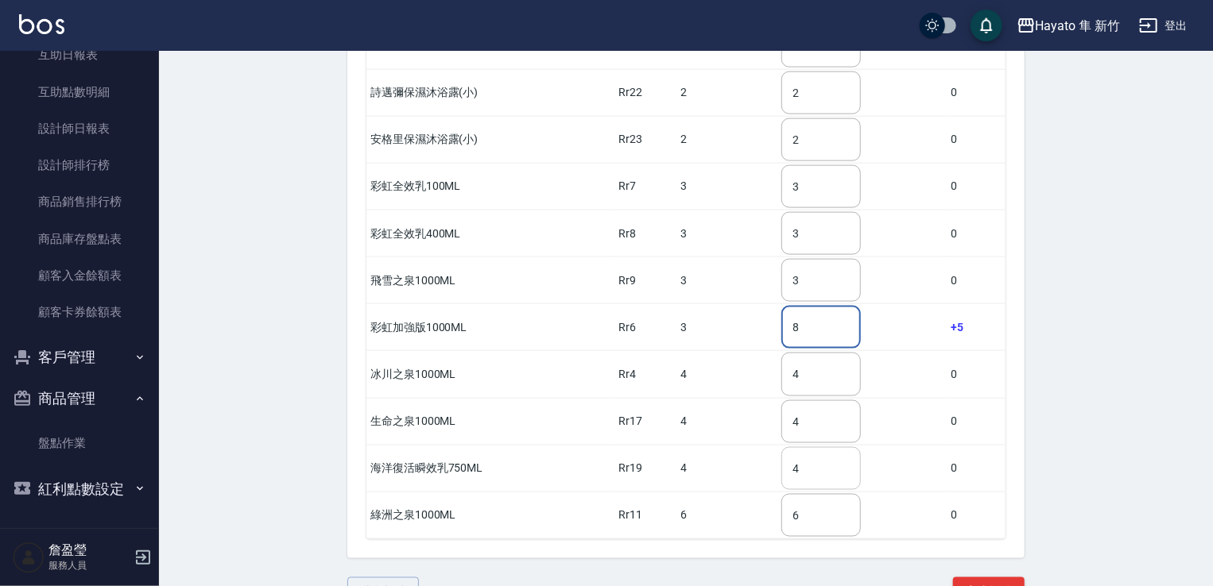
type input "8"
drag, startPoint x: 828, startPoint y: 430, endPoint x: 722, endPoint y: 443, distance: 107.2
click at [722, 445] on tr "海洋復活瞬效乳750ML Rr19 4 4 ​ 0" at bounding box center [685, 468] width 639 height 47
type input "6"
drag, startPoint x: 817, startPoint y: 192, endPoint x: 783, endPoint y: 204, distance: 36.2
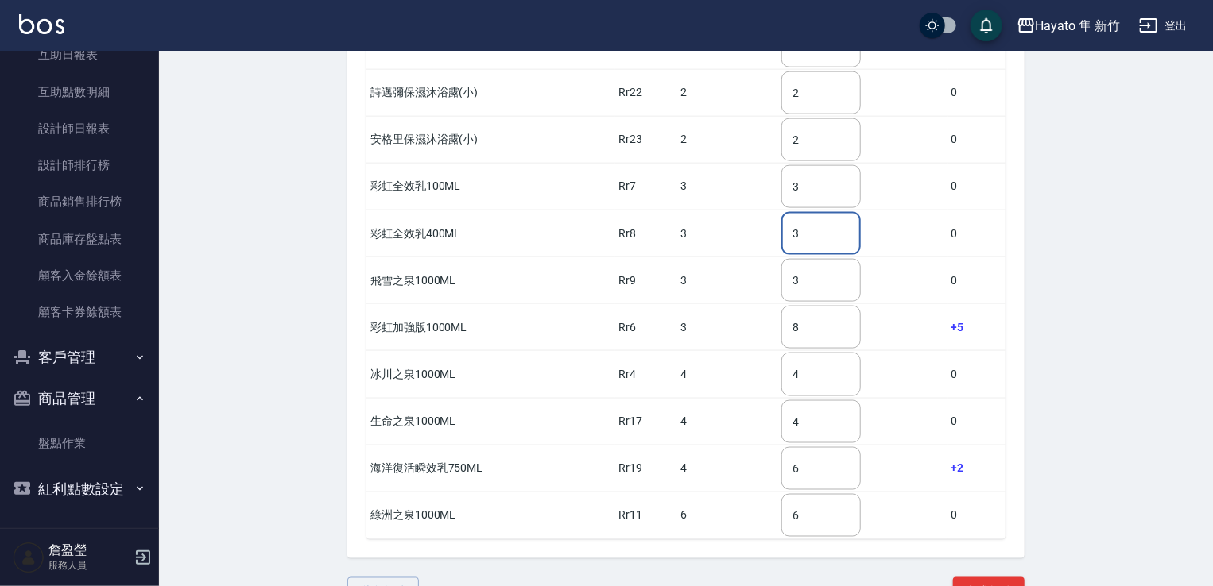
click at [783, 212] on input "3" at bounding box center [820, 233] width 79 height 43
type input "8"
click at [973, 578] on button "完成盤點" at bounding box center [989, 592] width 72 height 29
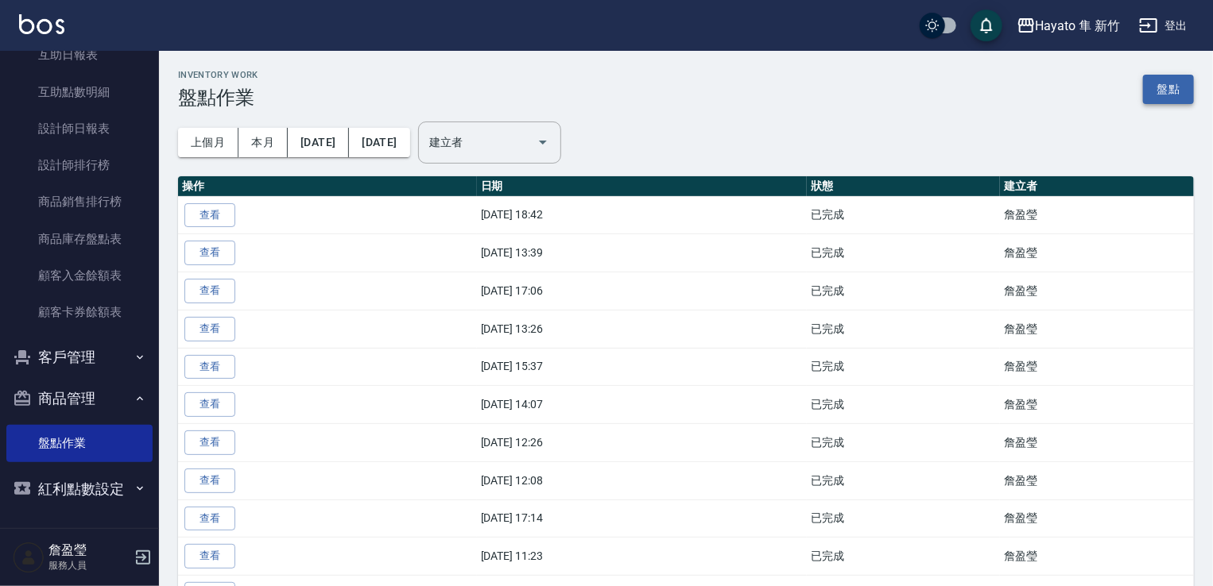
click at [1168, 98] on link "盤點" at bounding box center [1168, 89] width 51 height 29
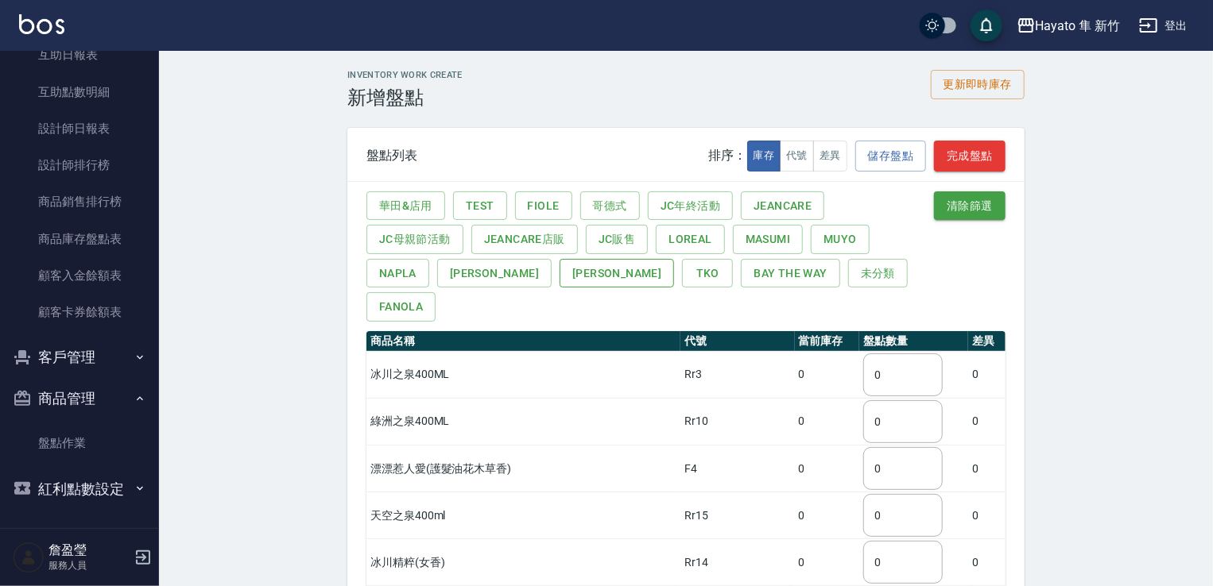
click at [559, 271] on button "宏雲" at bounding box center [616, 273] width 114 height 29
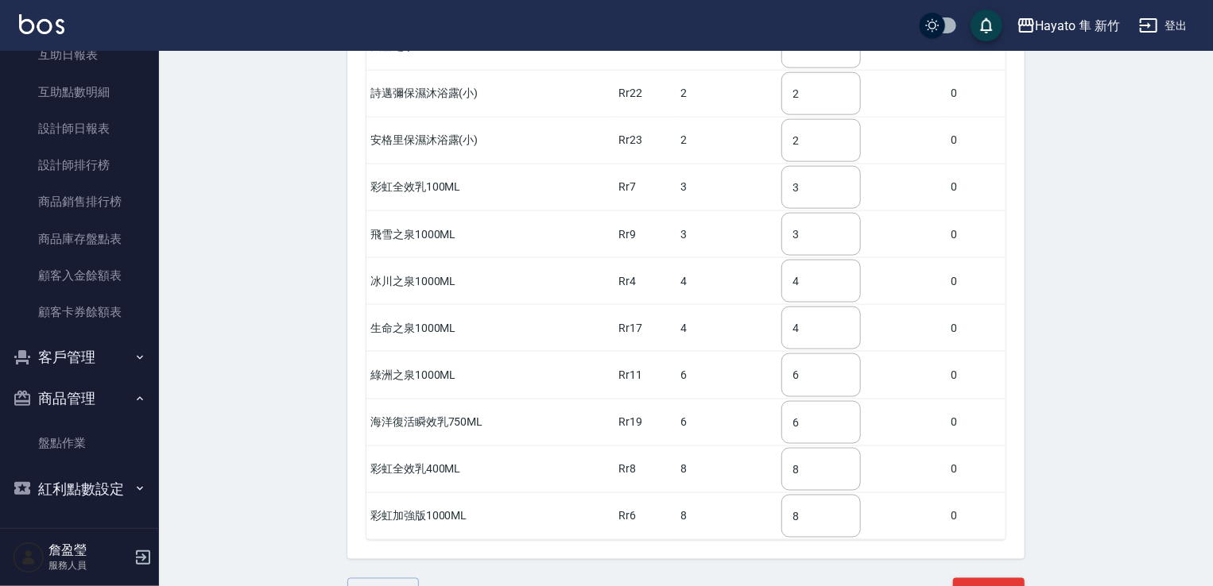
scroll to position [987, 0]
click at [811, 259] on input "4" at bounding box center [820, 280] width 79 height 43
type input "6"
click at [811, 353] on input "6" at bounding box center [820, 374] width 79 height 43
type input "4"
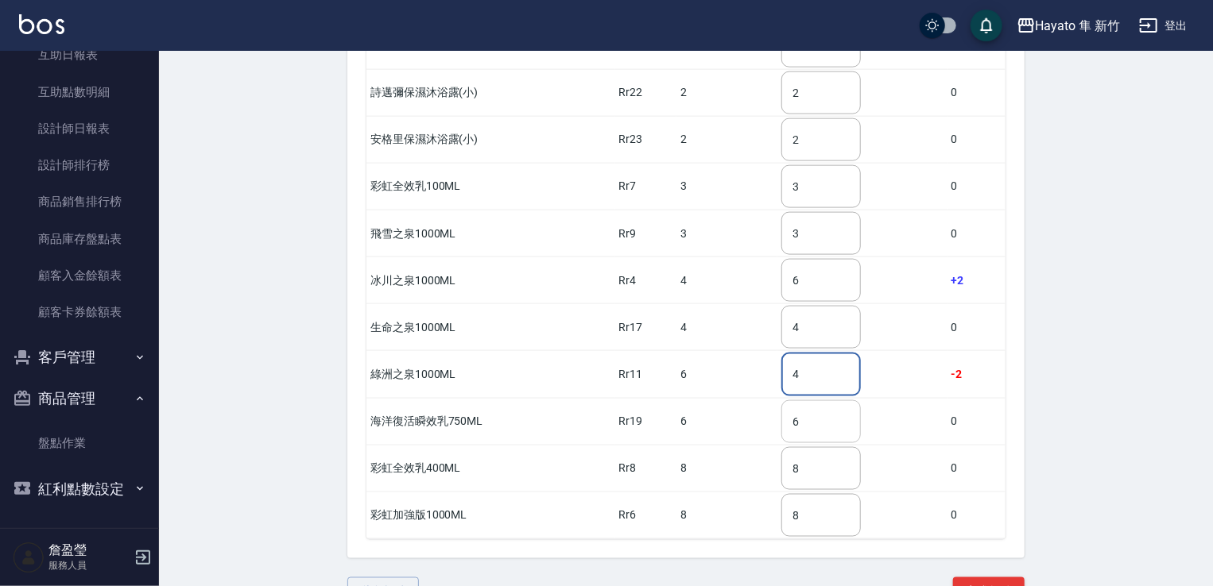
click at [852, 401] on input "6" at bounding box center [820, 422] width 79 height 43
drag, startPoint x: 828, startPoint y: 379, endPoint x: 783, endPoint y: 384, distance: 45.5
click at [783, 401] on input "6" at bounding box center [820, 422] width 79 height 43
type input "5"
click at [803, 212] on input "3" at bounding box center [820, 233] width 79 height 43
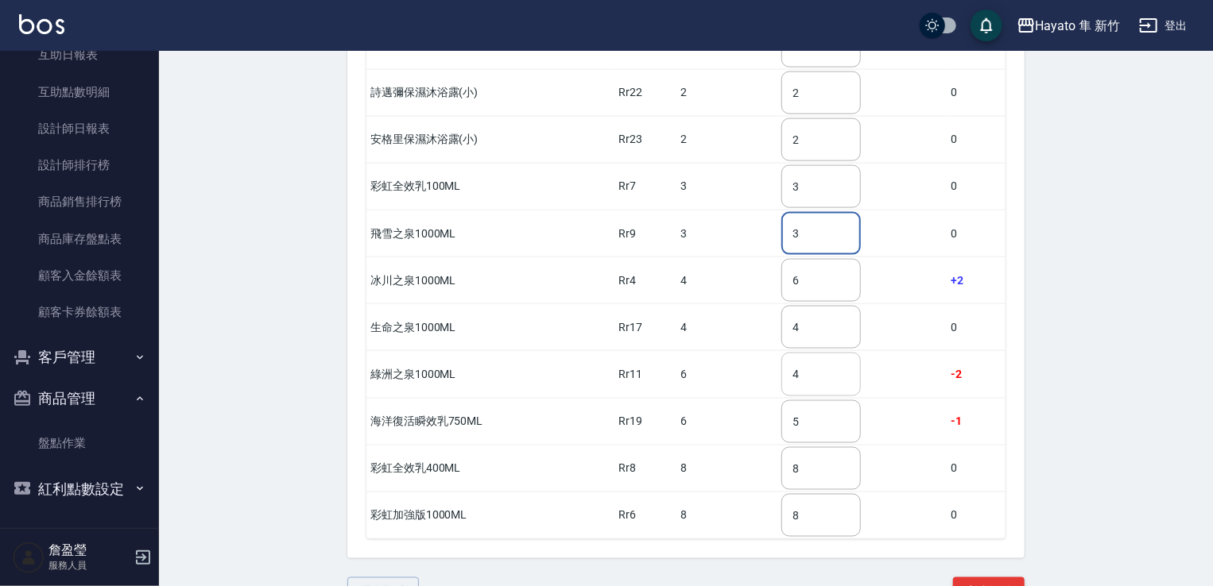
click at [816, 353] on input "4" at bounding box center [820, 374] width 79 height 43
type input "6"
click at [840, 259] on input "6" at bounding box center [820, 280] width 79 height 43
type input "4"
click at [819, 353] on input "6" at bounding box center [820, 374] width 79 height 43
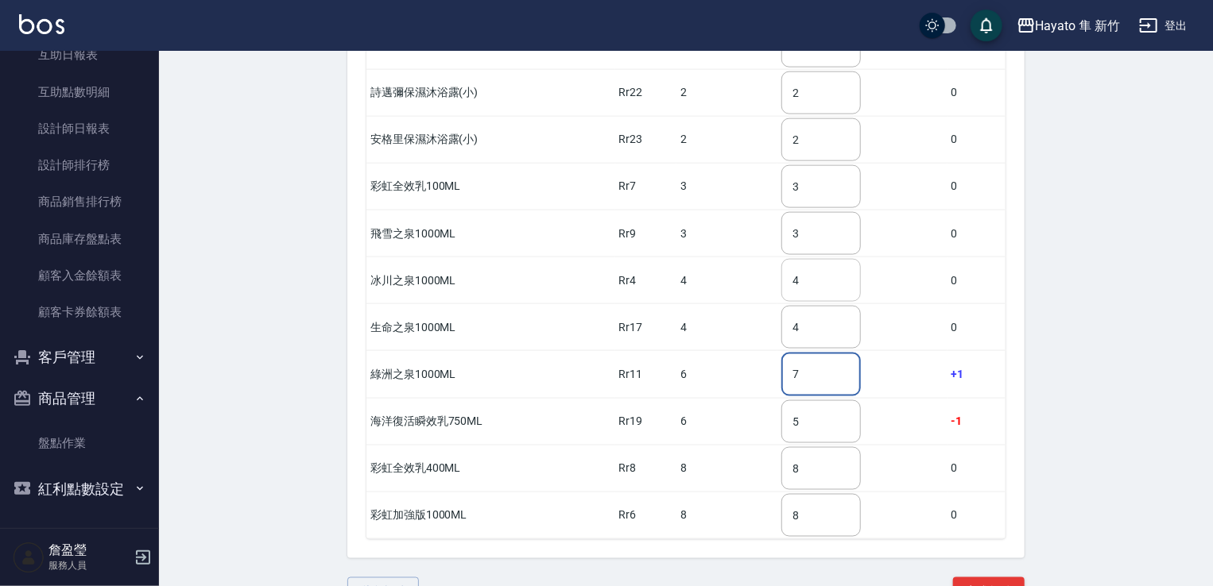
click at [825, 259] on input "4" at bounding box center [820, 280] width 79 height 43
click at [807, 306] on input "4" at bounding box center [820, 327] width 79 height 43
click at [839, 353] on input "7" at bounding box center [820, 374] width 79 height 43
drag, startPoint x: 819, startPoint y: 335, endPoint x: 779, endPoint y: 339, distance: 39.9
click at [779, 351] on td "7 ​" at bounding box center [861, 374] width 169 height 47
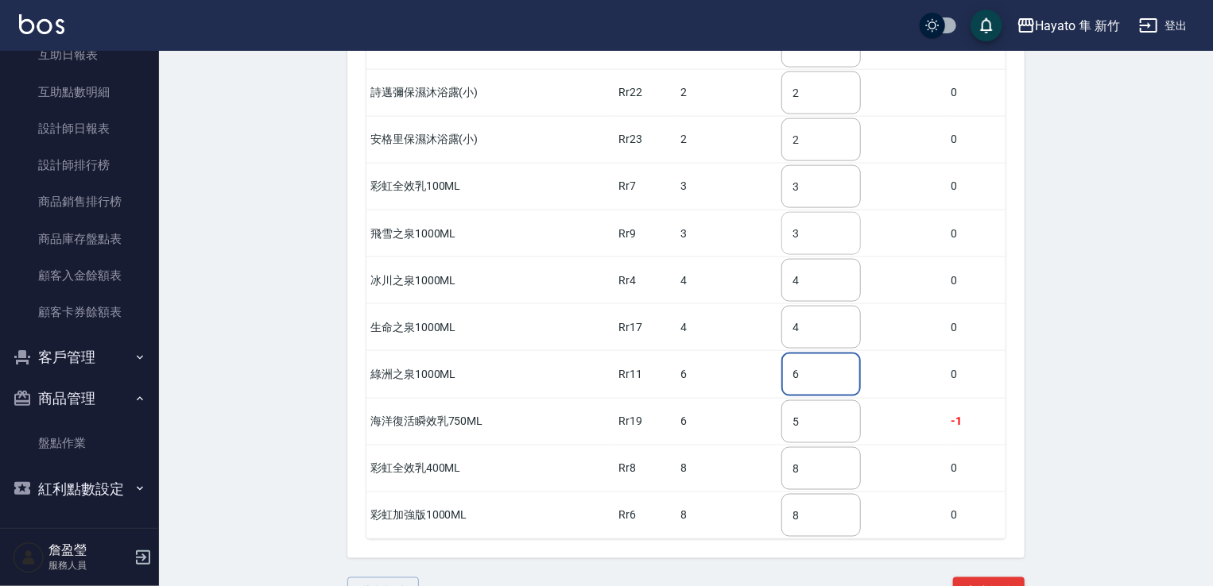
type input "6"
click at [816, 212] on input "3" at bounding box center [820, 233] width 79 height 43
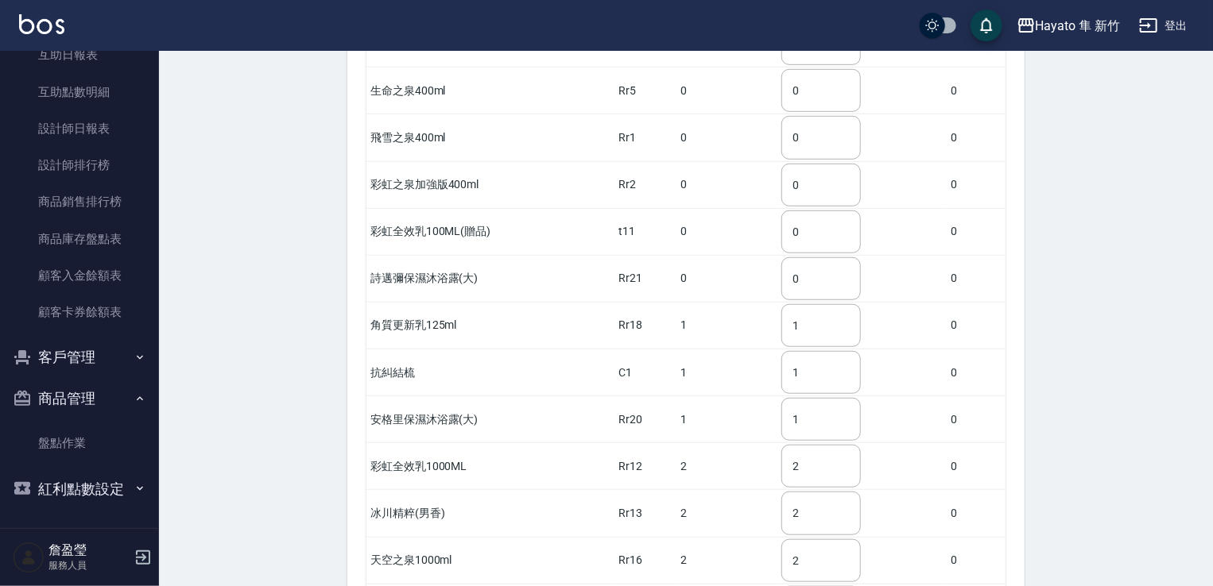
scroll to position [510, 0]
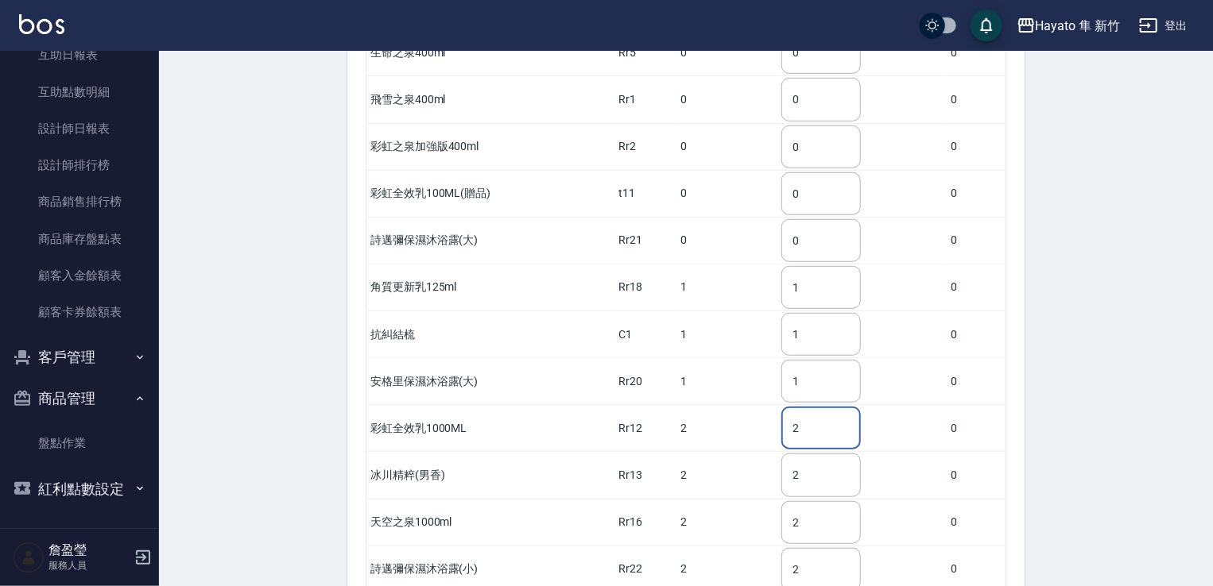
drag, startPoint x: 830, startPoint y: 393, endPoint x: 785, endPoint y: 404, distance: 46.1
click at [785, 407] on input "2" at bounding box center [820, 428] width 79 height 43
drag, startPoint x: 819, startPoint y: 393, endPoint x: 777, endPoint y: 393, distance: 41.3
click at [777, 405] on td "1 ​" at bounding box center [861, 428] width 169 height 47
type input "2"
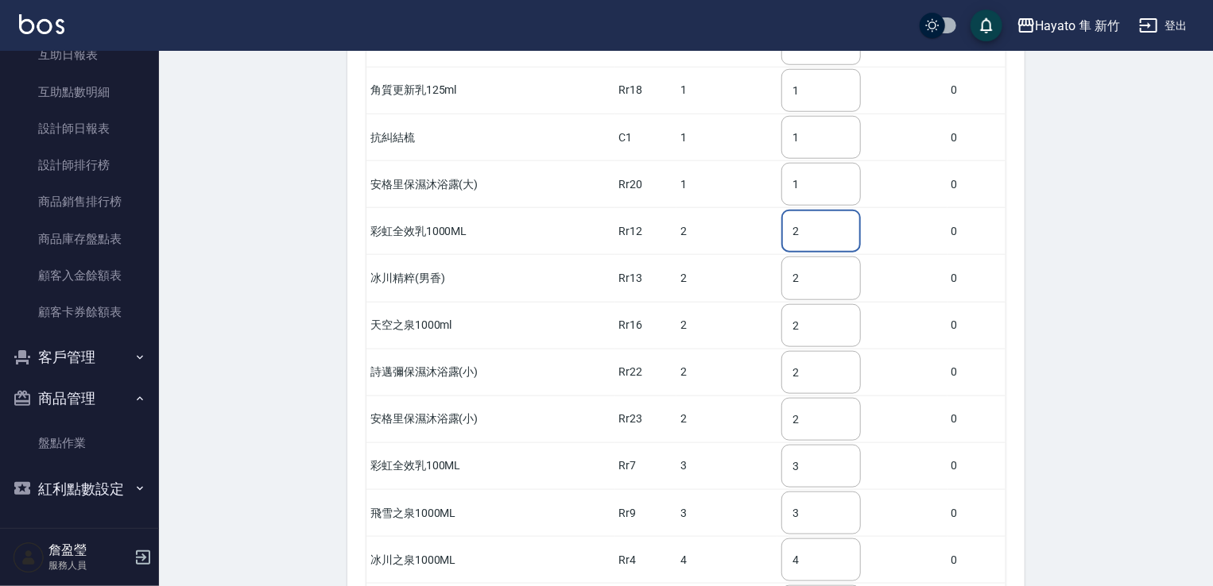
scroll to position [987, 0]
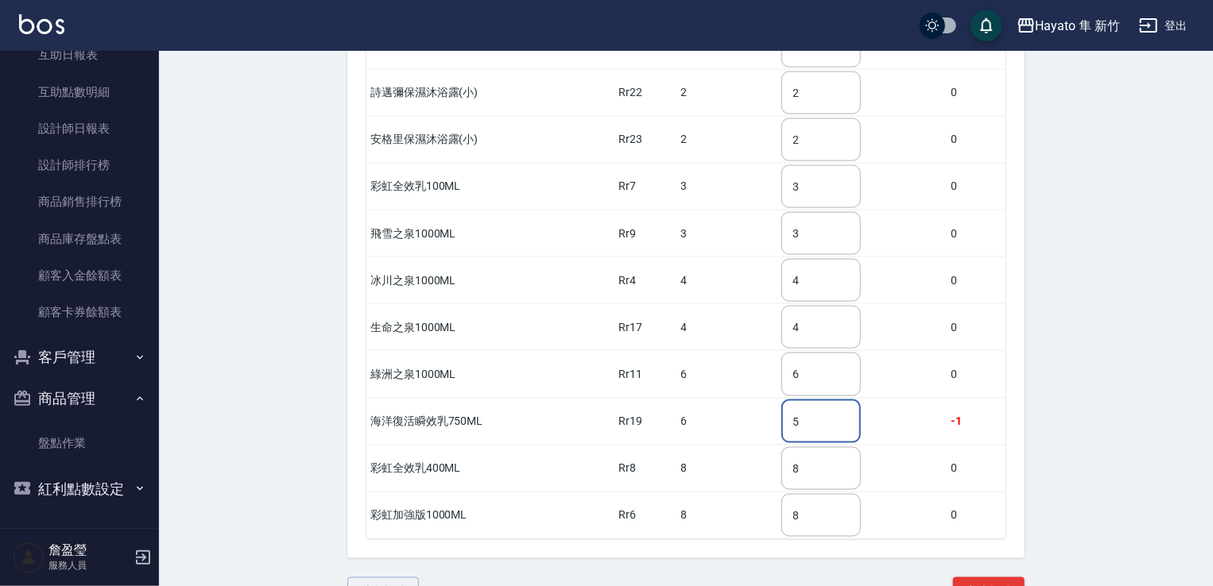
click at [807, 401] on input "5" at bounding box center [820, 422] width 79 height 43
type input "6"
click at [817, 494] on input "8" at bounding box center [820, 515] width 79 height 43
type input "8"
type input "9"
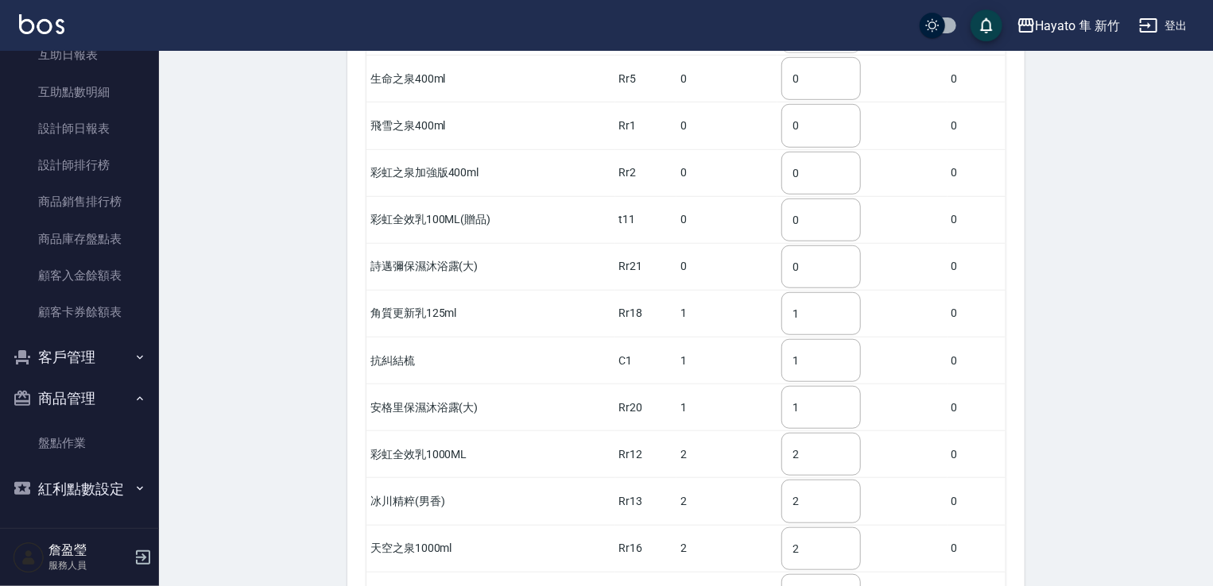
scroll to position [636, 0]
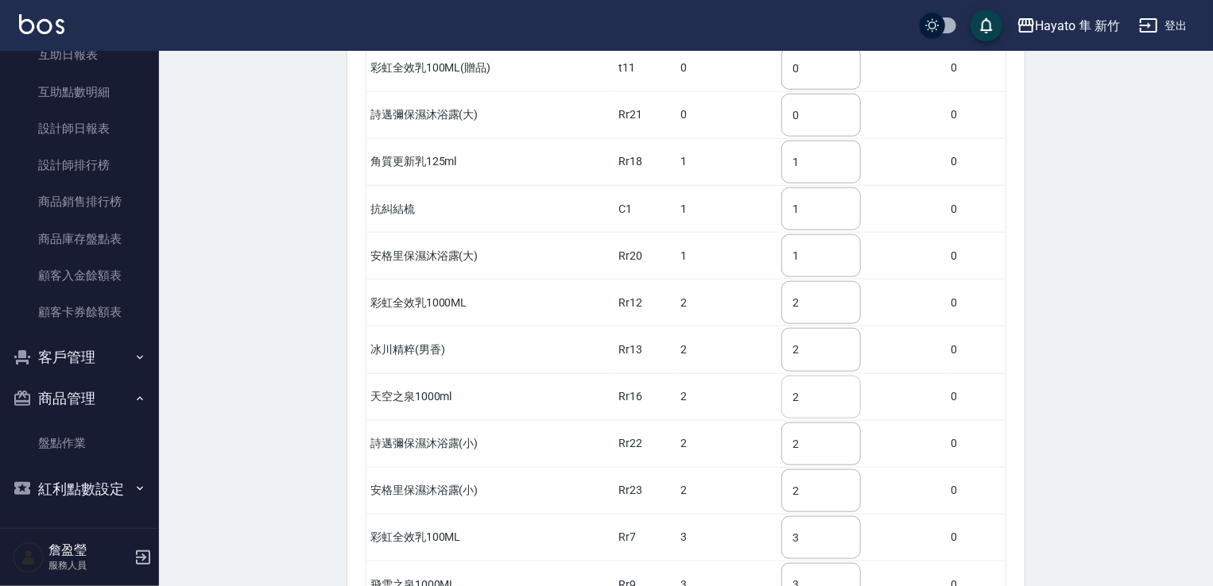
click at [826, 376] on input "2" at bounding box center [820, 397] width 79 height 43
click at [819, 423] on input "2" at bounding box center [820, 444] width 79 height 43
click at [807, 470] on input "2" at bounding box center [820, 491] width 79 height 43
click at [820, 423] on input "2" at bounding box center [820, 444] width 79 height 43
click at [815, 470] on input "2" at bounding box center [820, 491] width 79 height 43
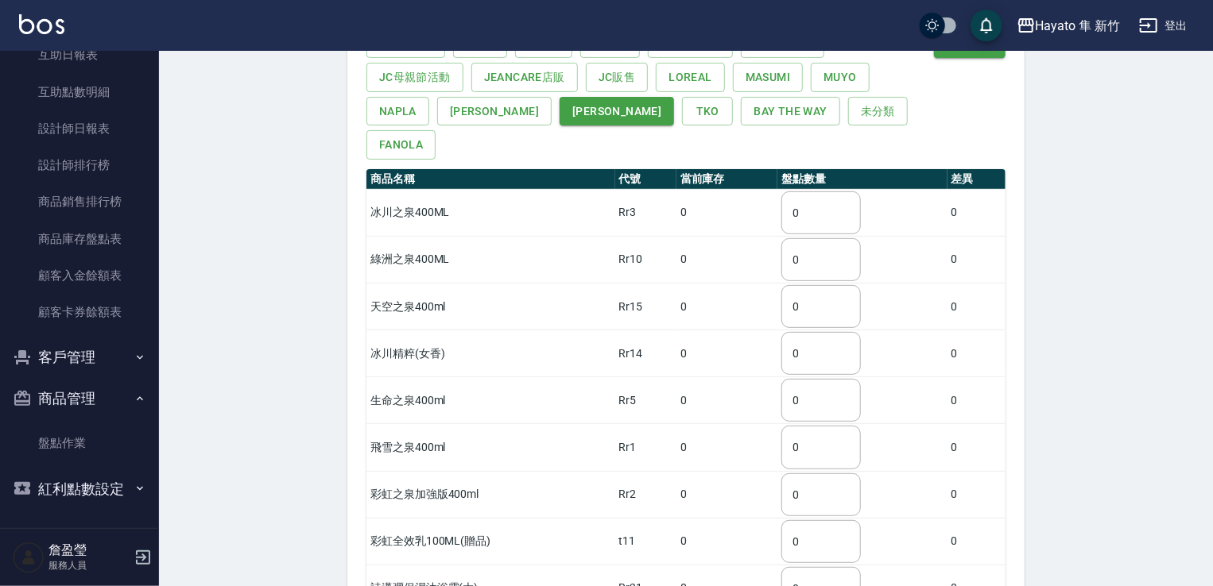
scroll to position [0, 0]
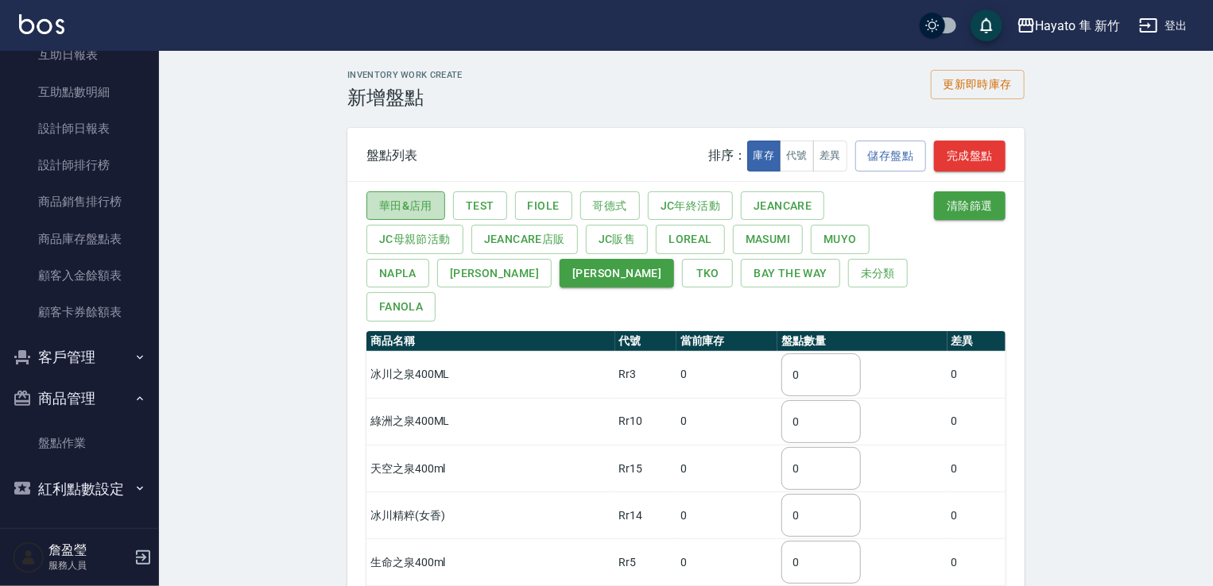
click at [429, 204] on button "華田&店用" at bounding box center [405, 206] width 79 height 29
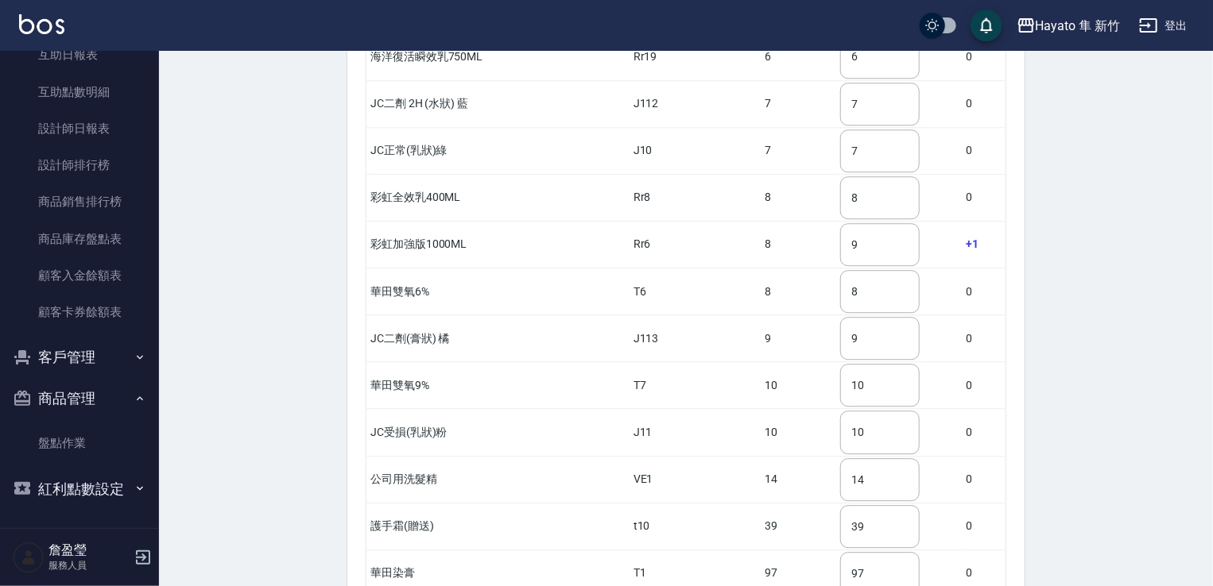
scroll to position [2111, 0]
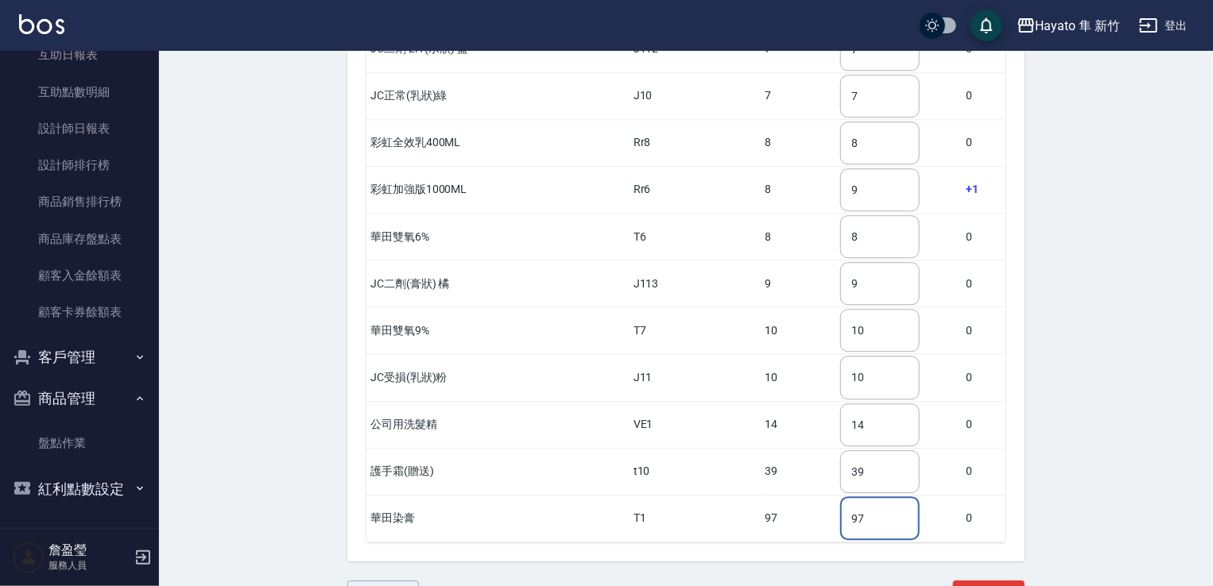
drag, startPoint x: 860, startPoint y: 474, endPoint x: 781, endPoint y: 478, distance: 78.7
click at [781, 495] on tr "華田染膏 T1 97 97 ​ 0" at bounding box center [685, 518] width 639 height 47
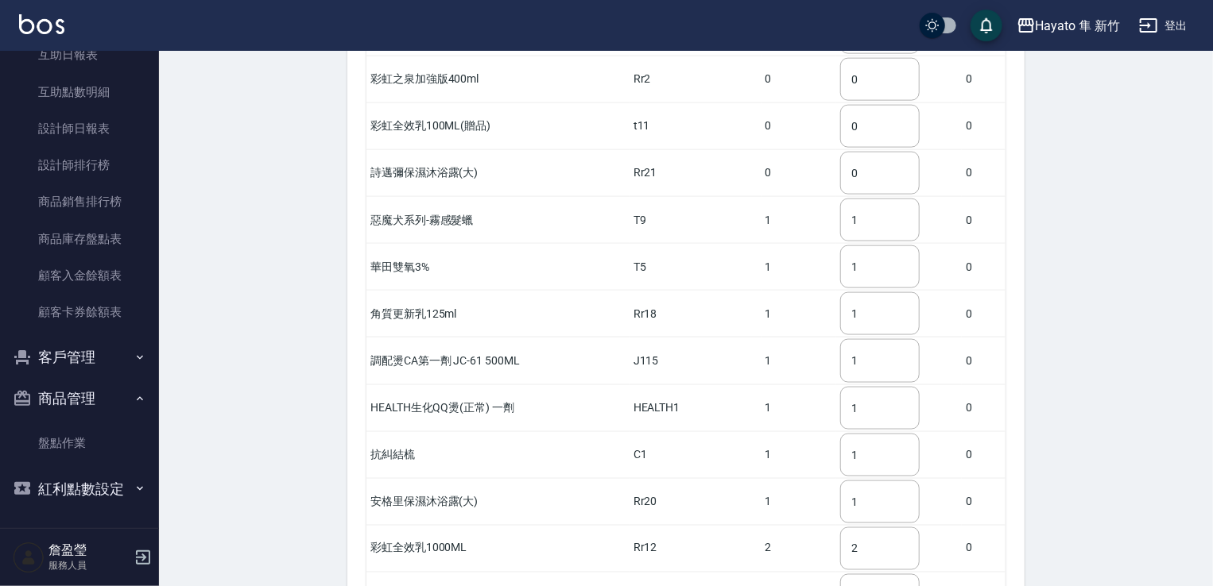
scroll to position [999, 0]
type input "68"
drag, startPoint x: 880, startPoint y: 230, endPoint x: 777, endPoint y: 230, distance: 103.3
click at [777, 246] on tr "華田雙氧3% T5 1 1 ​ 0" at bounding box center [685, 269] width 639 height 47
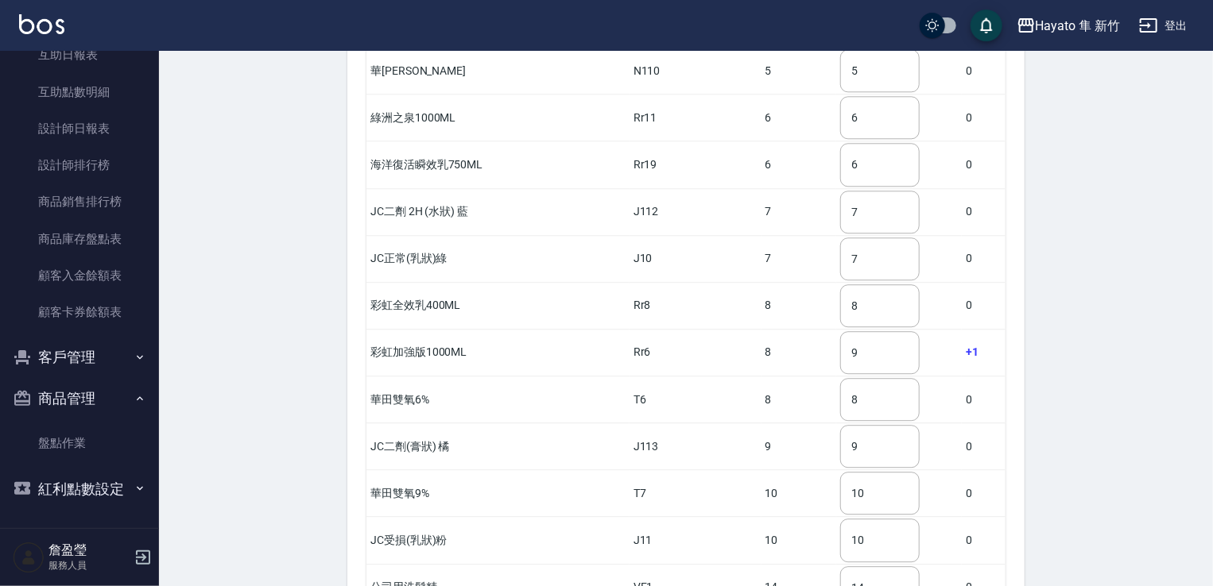
scroll to position [2111, 0]
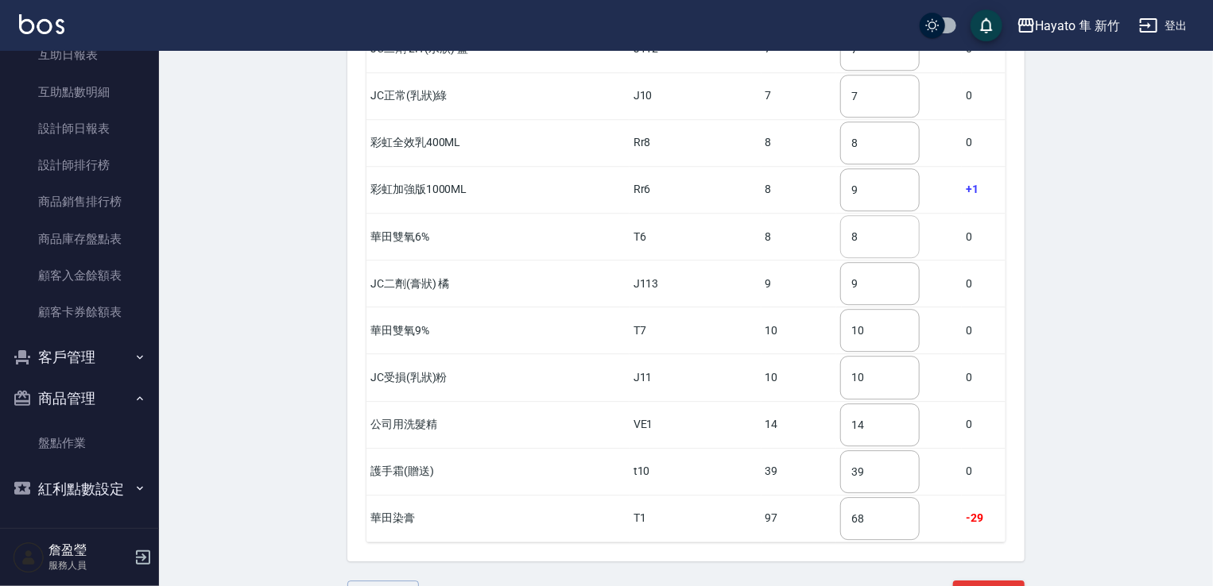
type input "2"
drag, startPoint x: 870, startPoint y: 190, endPoint x: 797, endPoint y: 205, distance: 74.7
click at [797, 214] on tr "華田雙氧6% T6 8 8 ​ 0" at bounding box center [685, 237] width 639 height 47
type input "7"
drag, startPoint x: 870, startPoint y: 291, endPoint x: 829, endPoint y: 312, distance: 46.6
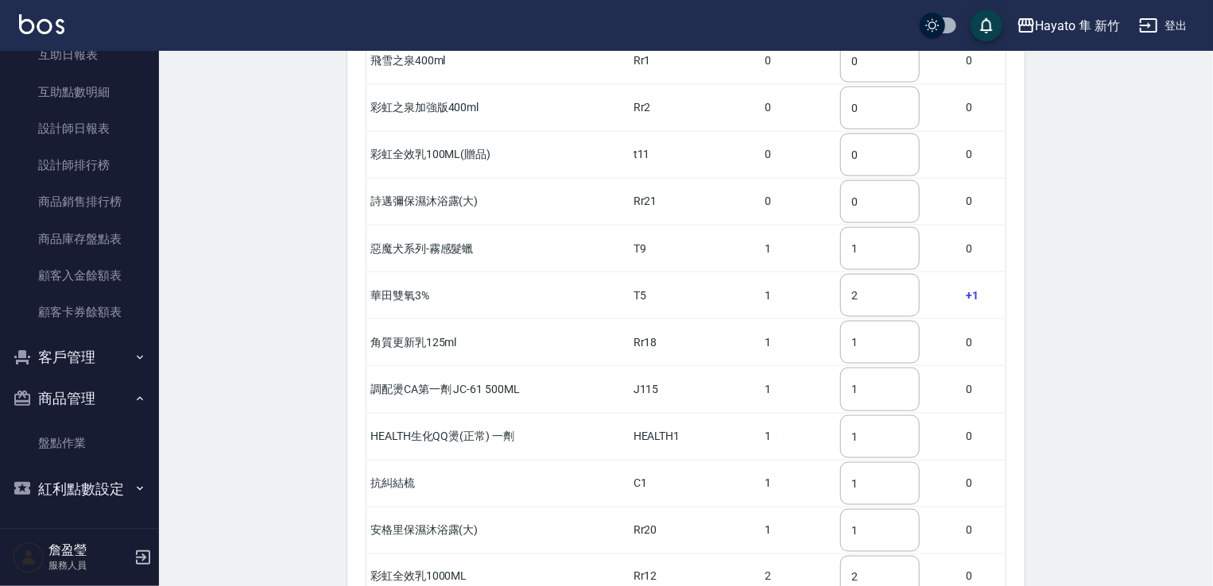
scroll to position [999, 0]
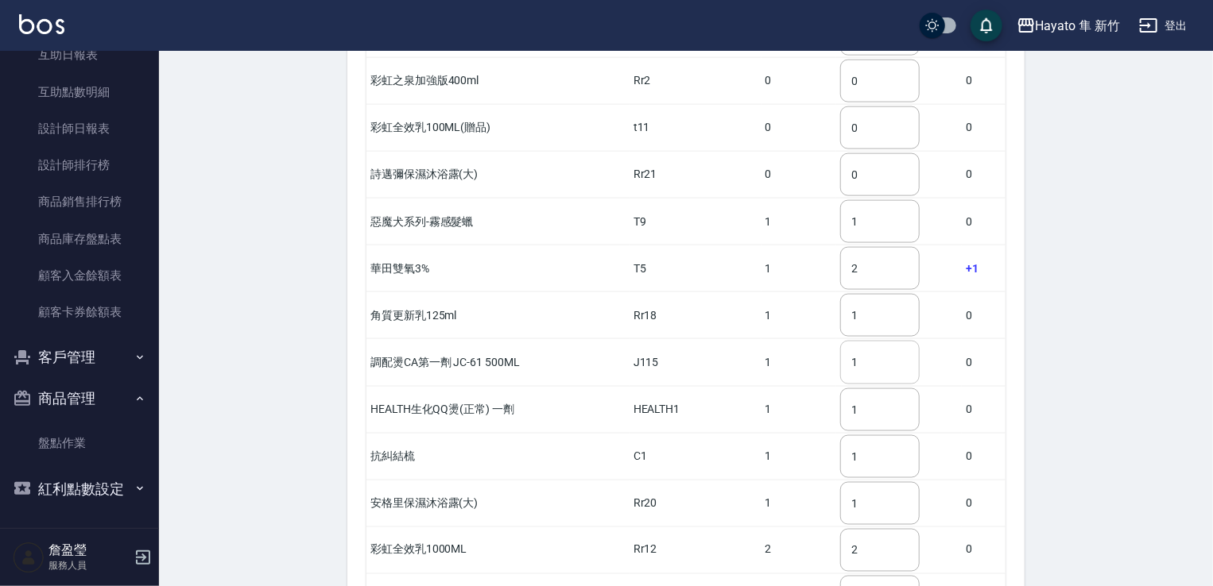
type input "3"
drag, startPoint x: 861, startPoint y: 327, endPoint x: 793, endPoint y: 337, distance: 68.2
click at [793, 339] on tr "調配燙CA第一劑 JC-61 500ML J115 1 1 ​ 0" at bounding box center [685, 362] width 639 height 47
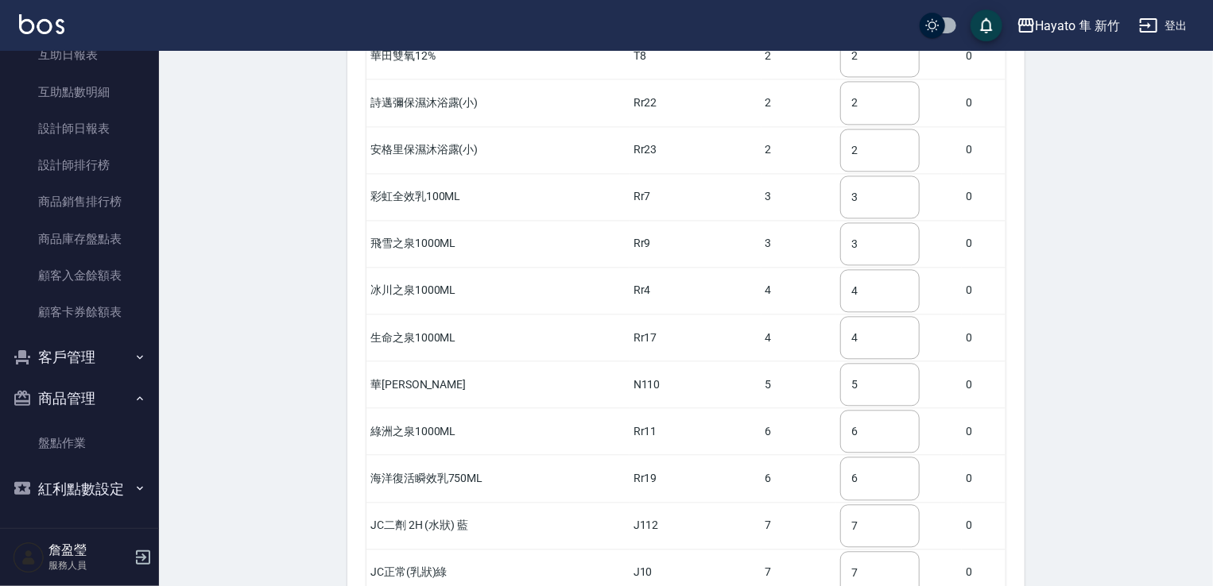
scroll to position [1714, 0]
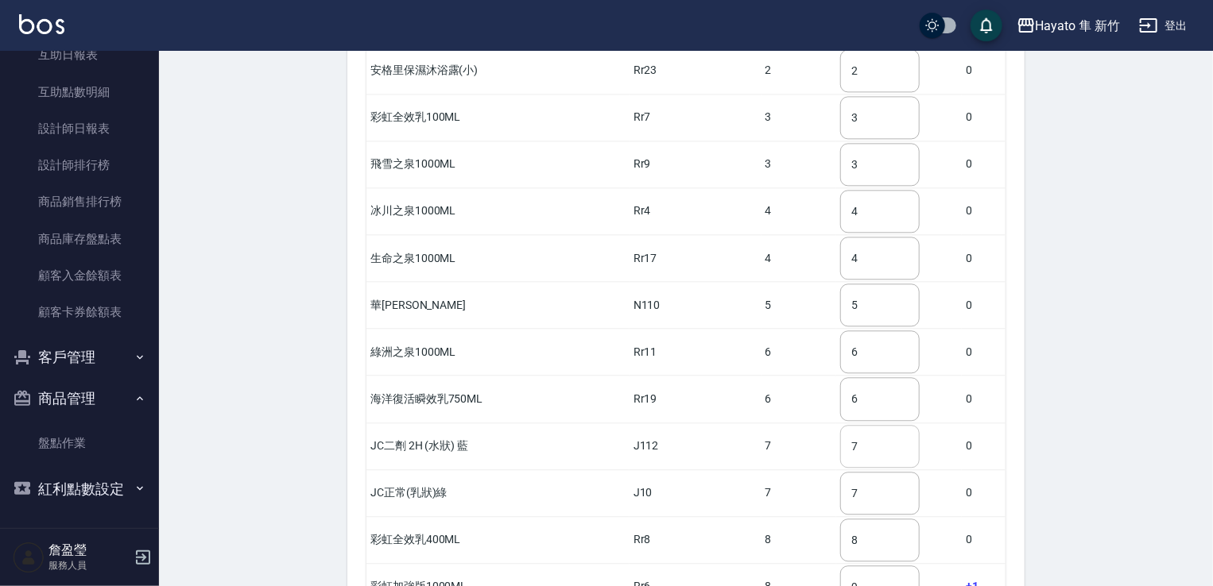
type input "0"
drag, startPoint x: 866, startPoint y: 414, endPoint x: 837, endPoint y: 414, distance: 29.4
click at [840, 425] on input "7" at bounding box center [879, 446] width 79 height 43
type input "5"
click at [856, 472] on input "7" at bounding box center [879, 493] width 79 height 43
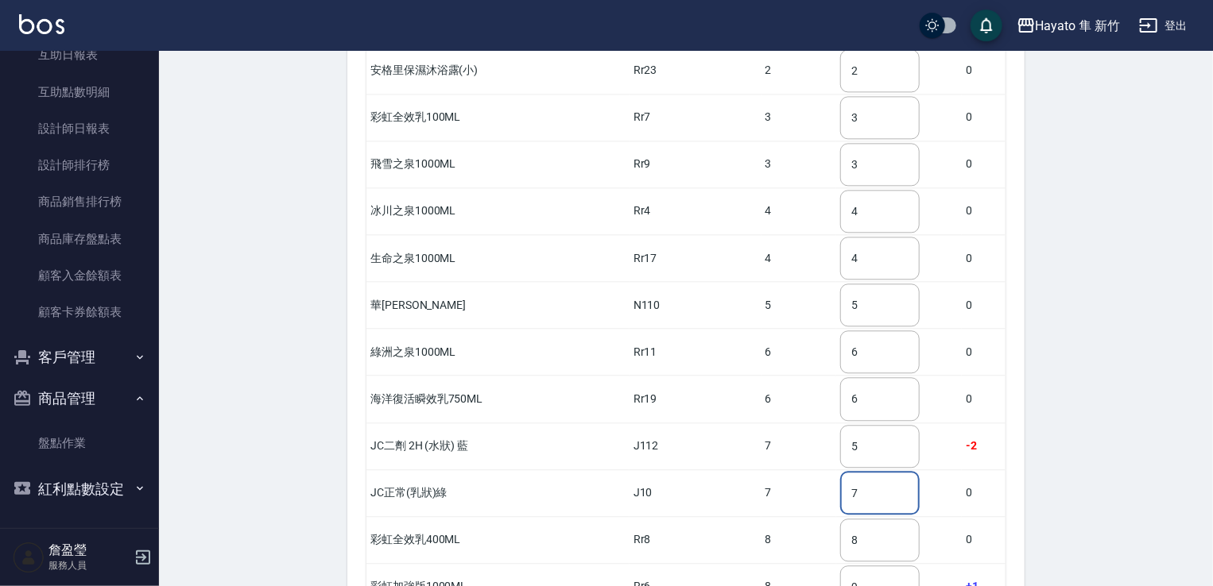
drag, startPoint x: 858, startPoint y: 456, endPoint x: 834, endPoint y: 464, distance: 25.1
click at [840, 472] on input "7" at bounding box center [879, 493] width 79 height 43
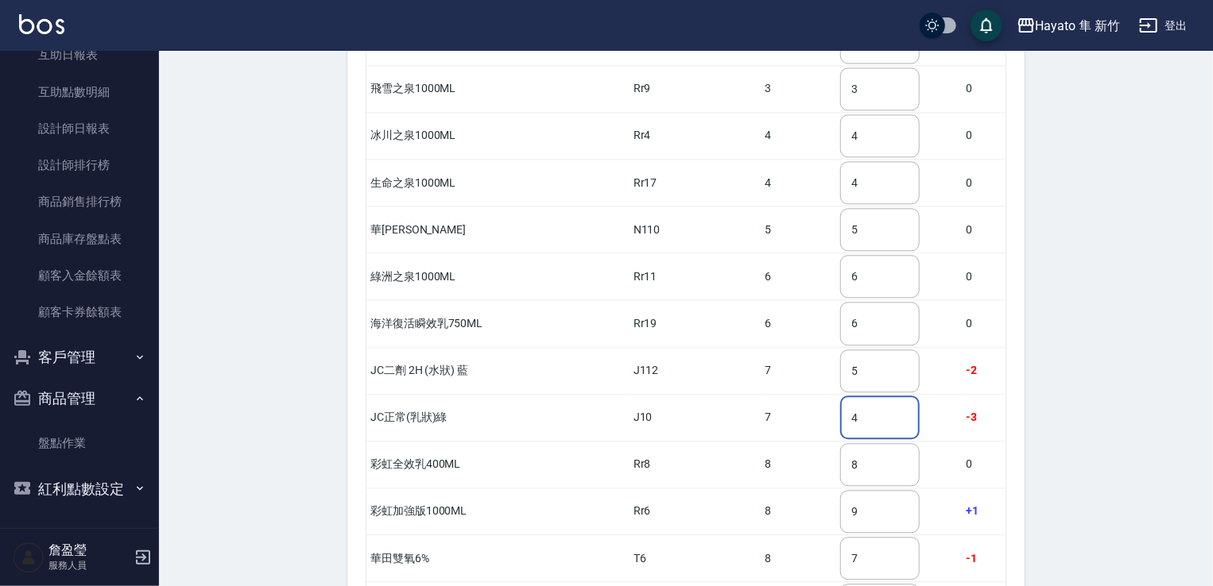
scroll to position [1873, 0]
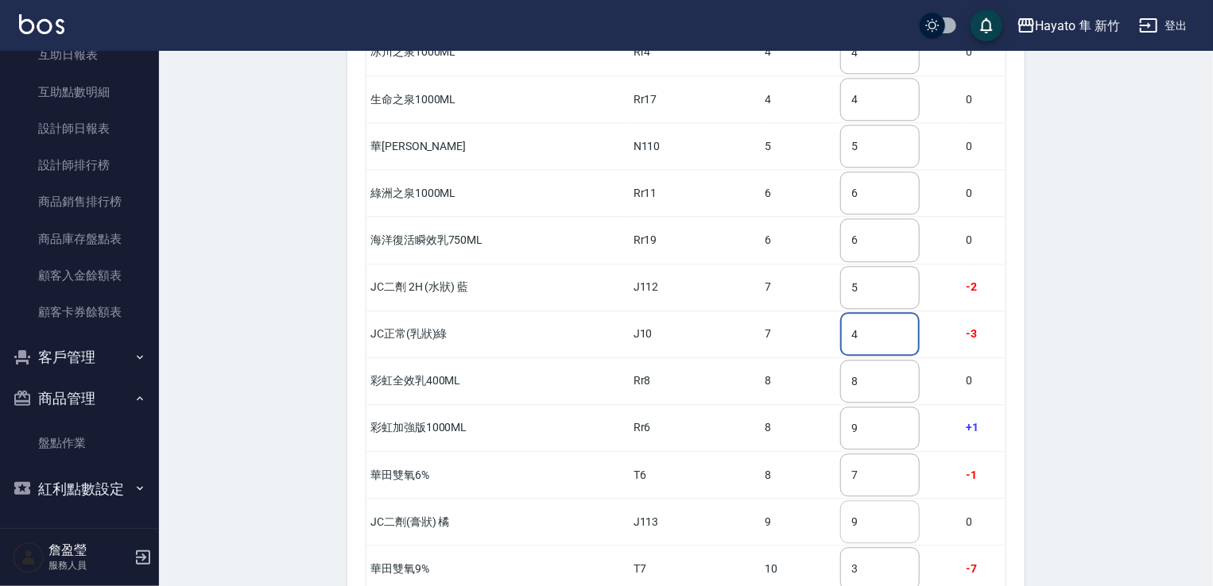
type input "4"
drag, startPoint x: 861, startPoint y: 493, endPoint x: 829, endPoint y: 505, distance: 33.9
type input "5"
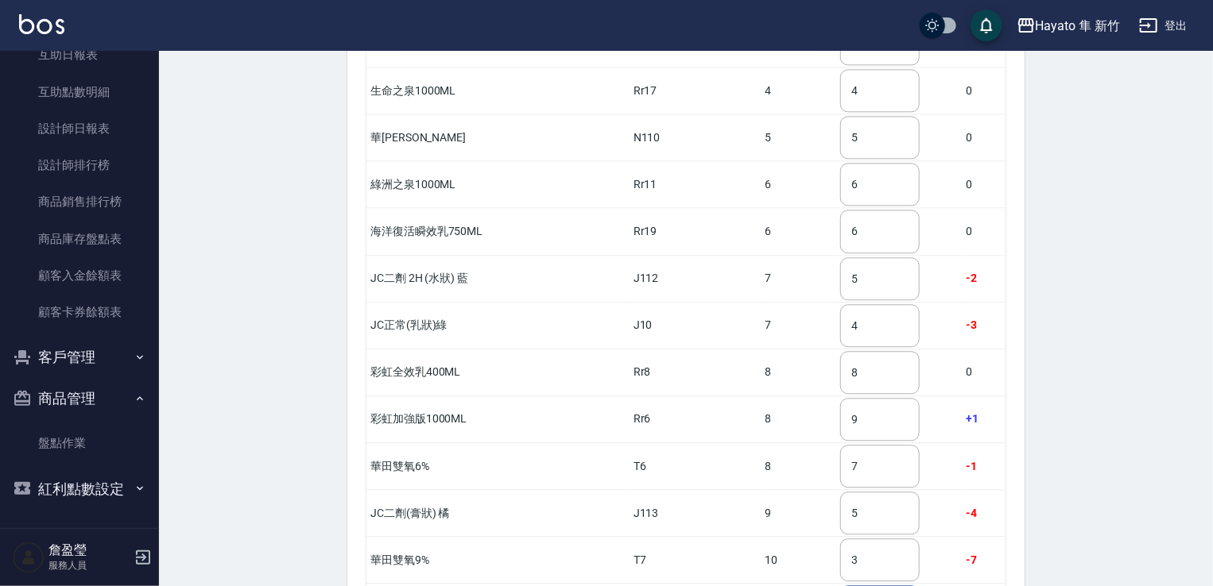
drag, startPoint x: 850, startPoint y: 575, endPoint x: 841, endPoint y: 573, distance: 9.8
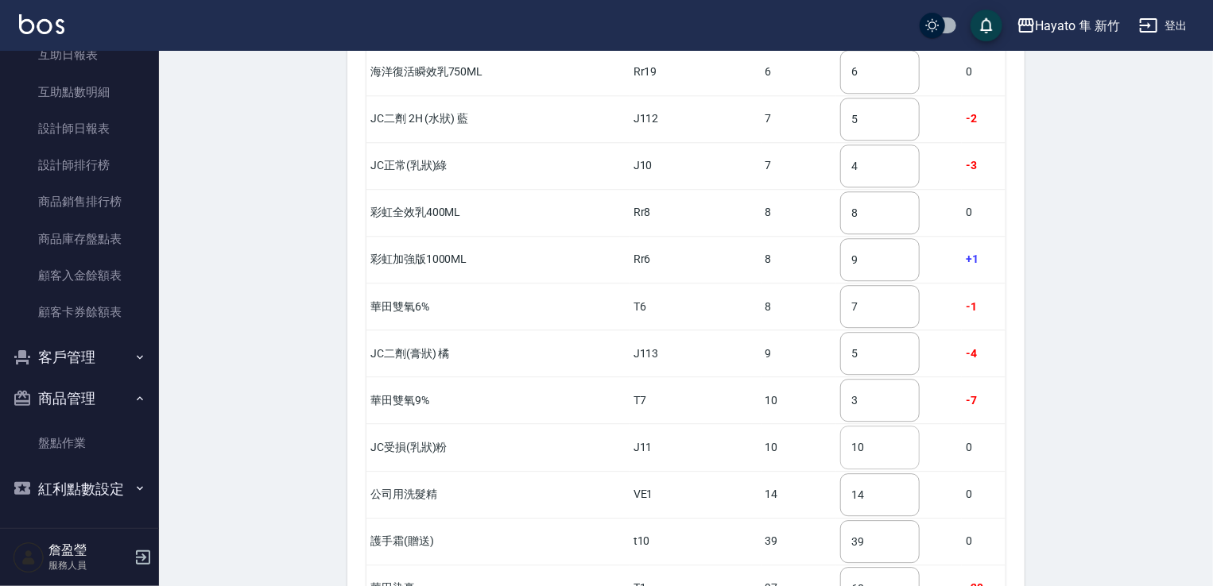
scroll to position [2044, 0]
type input "1"
click at [858, 424] on input "1" at bounding box center [879, 445] width 79 height 43
type input "9"
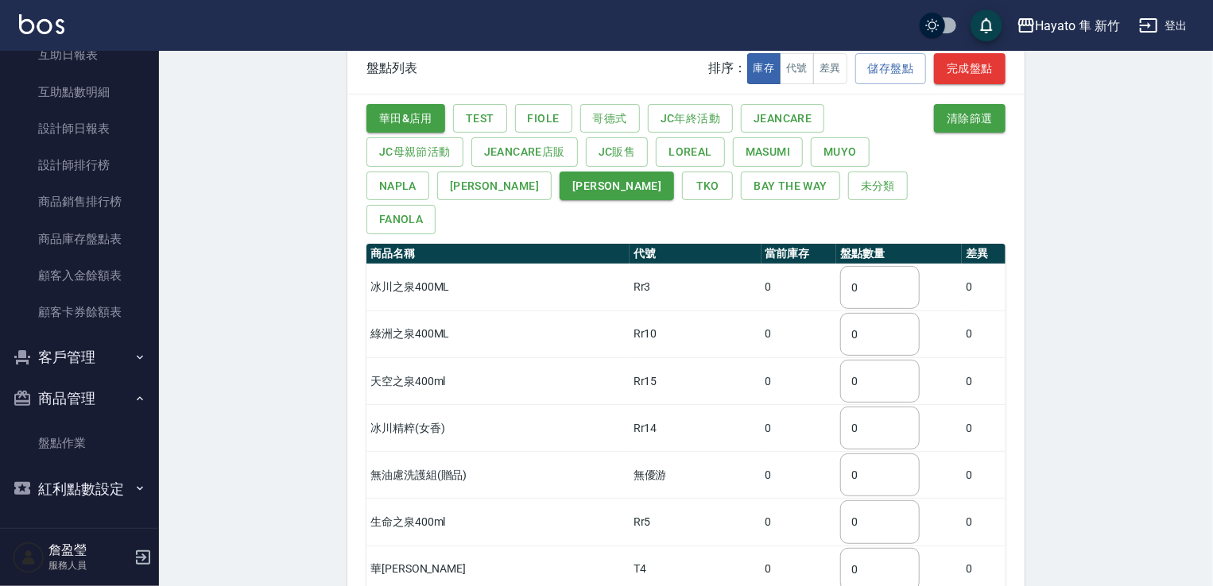
scroll to position [0, 0]
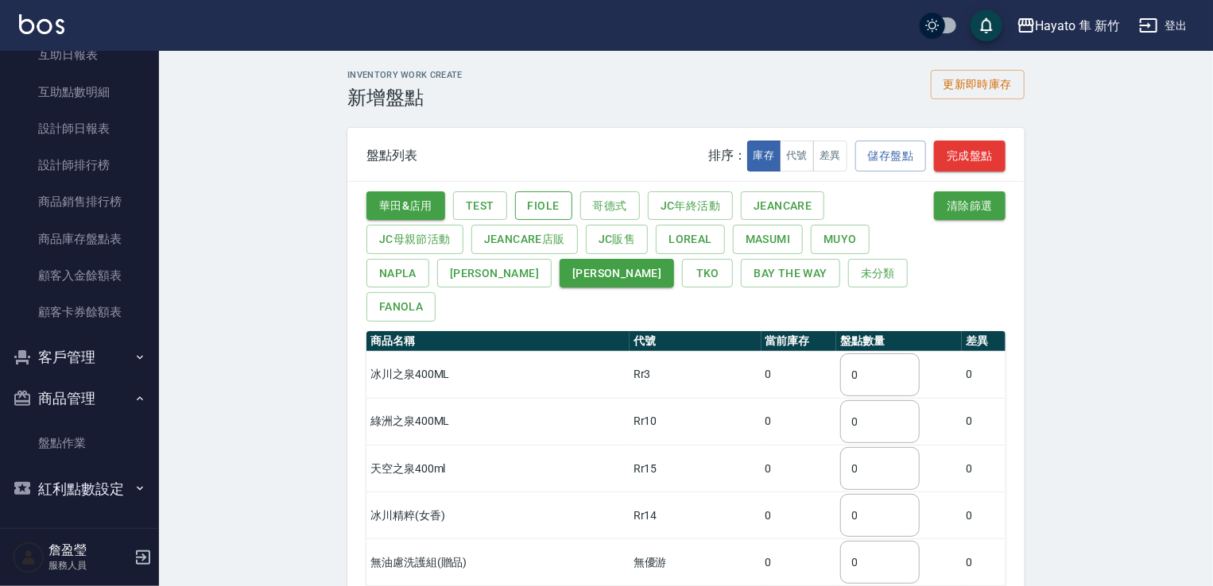
click at [544, 201] on button "Fiole" at bounding box center [543, 206] width 57 height 29
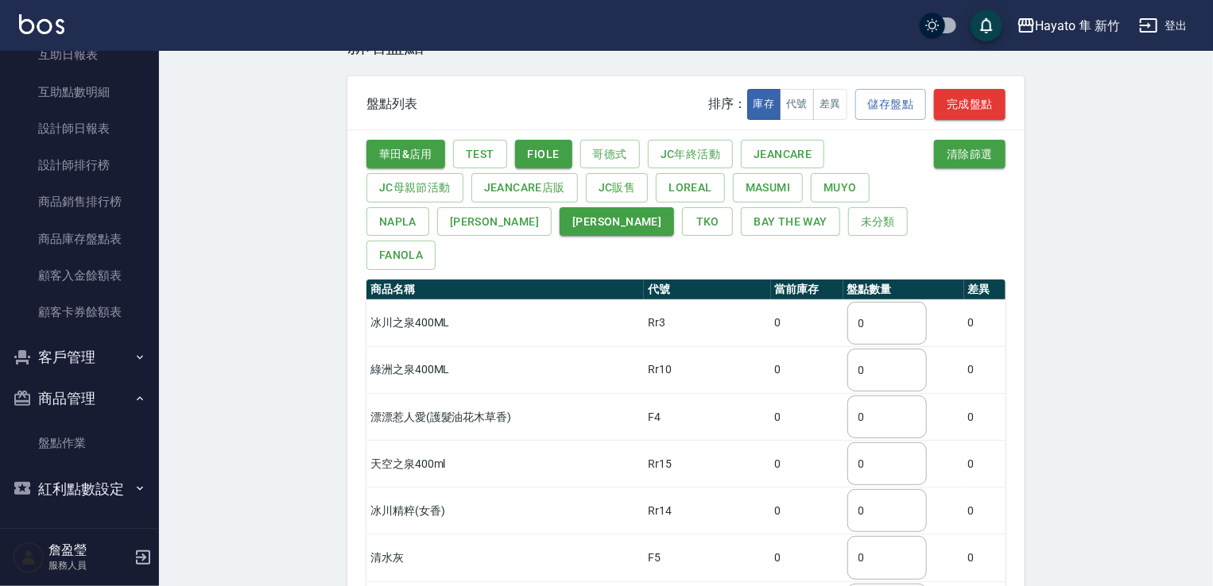
scroll to position [79, 0]
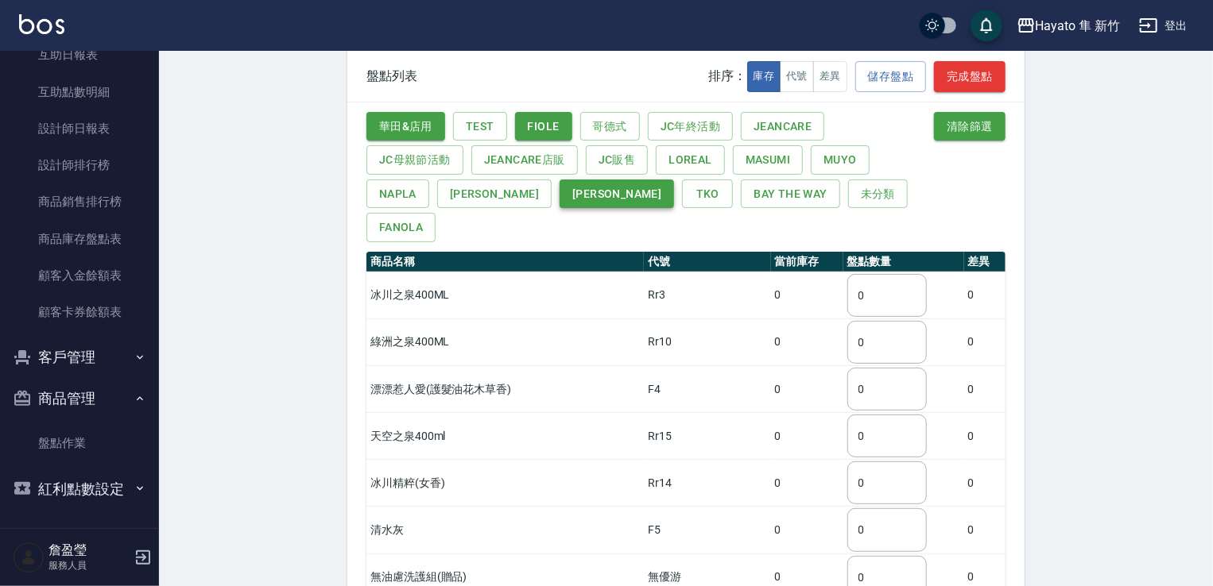
click at [559, 194] on button "宏雲" at bounding box center [616, 194] width 114 height 29
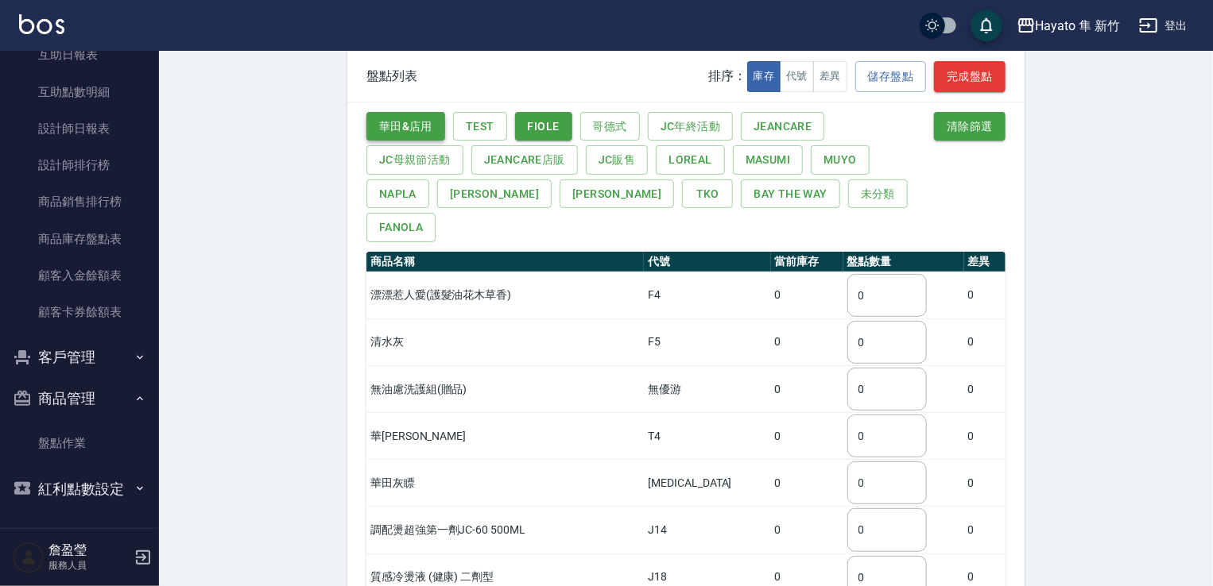
click at [395, 126] on button "華田&店用" at bounding box center [405, 126] width 79 height 29
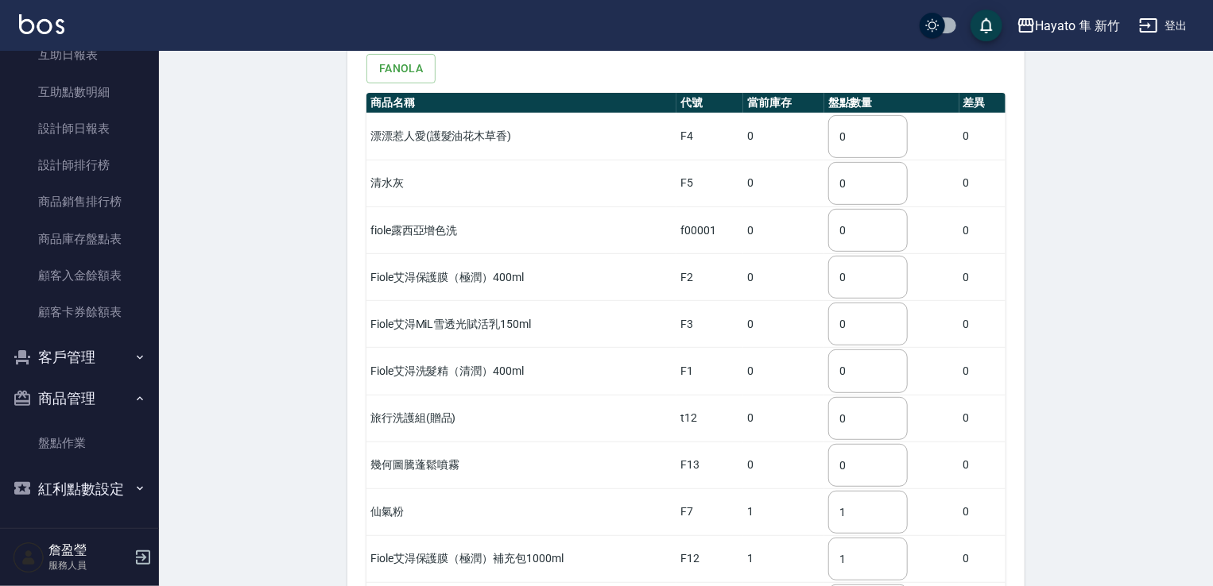
scroll to position [318, 0]
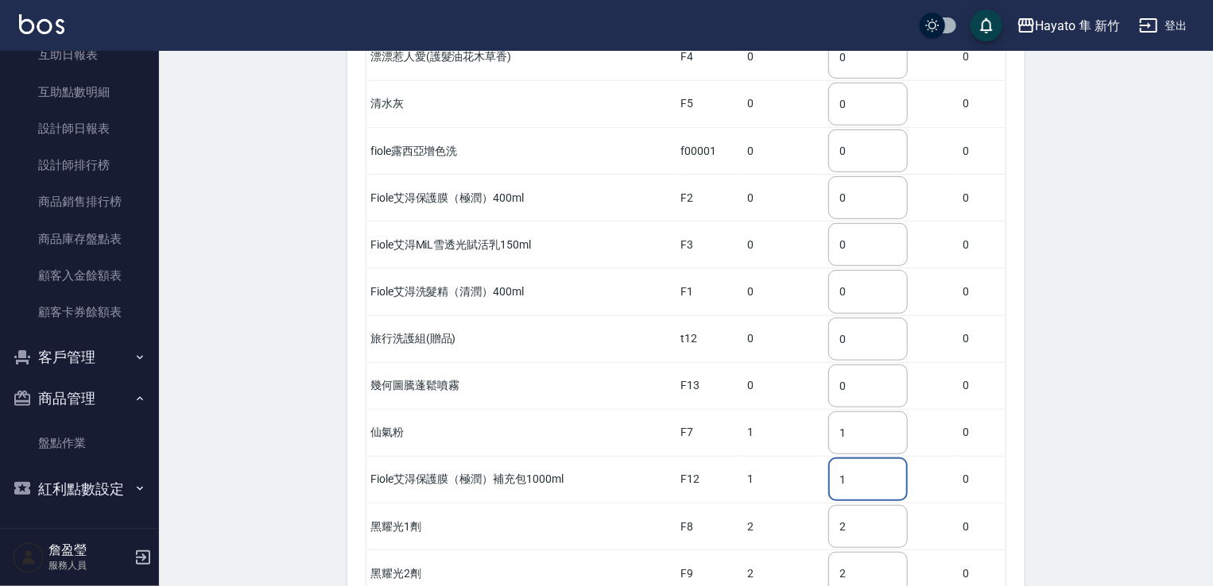
drag, startPoint x: 861, startPoint y: 458, endPoint x: 845, endPoint y: 464, distance: 17.1
click at [845, 464] on input "1" at bounding box center [867, 480] width 79 height 43
click at [865, 552] on input "2" at bounding box center [867, 573] width 79 height 43
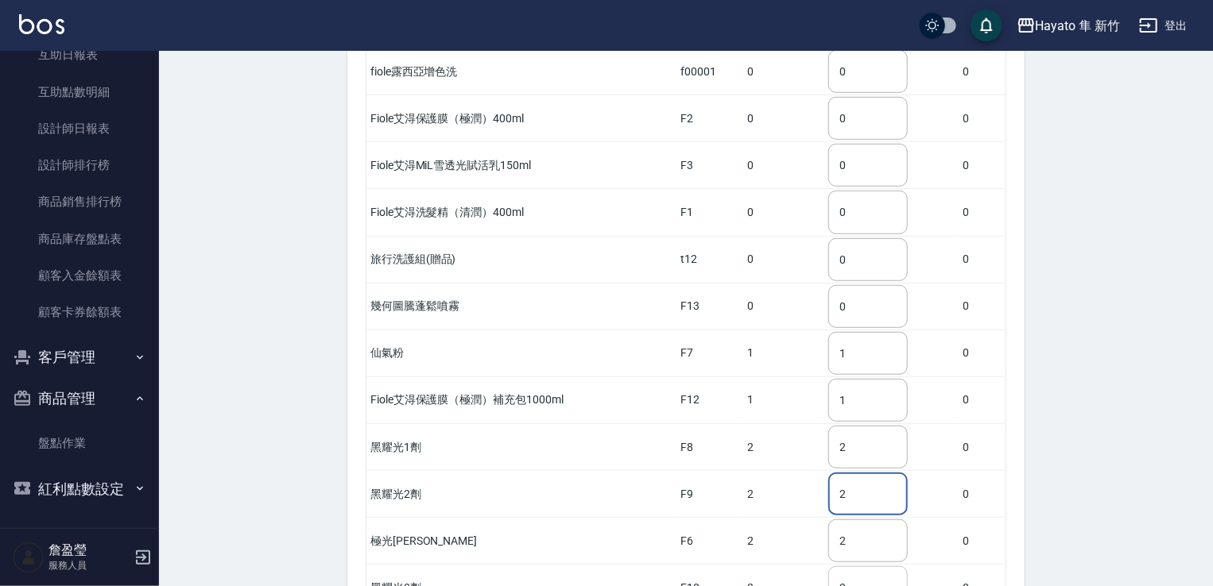
click at [862, 567] on input "3" at bounding box center [867, 588] width 79 height 43
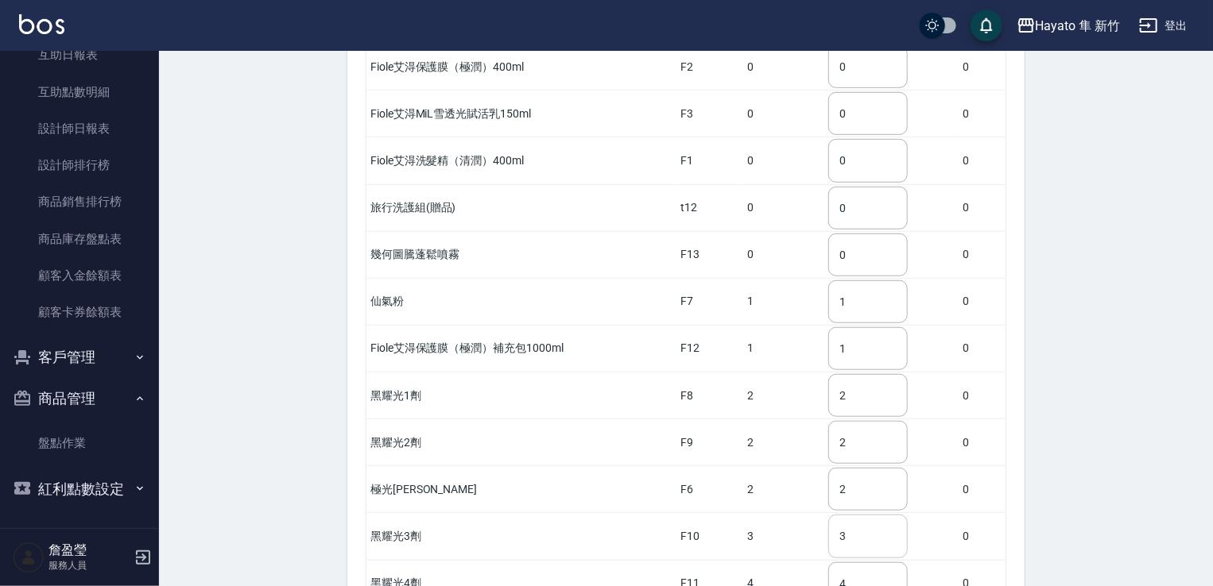
scroll to position [477, 0]
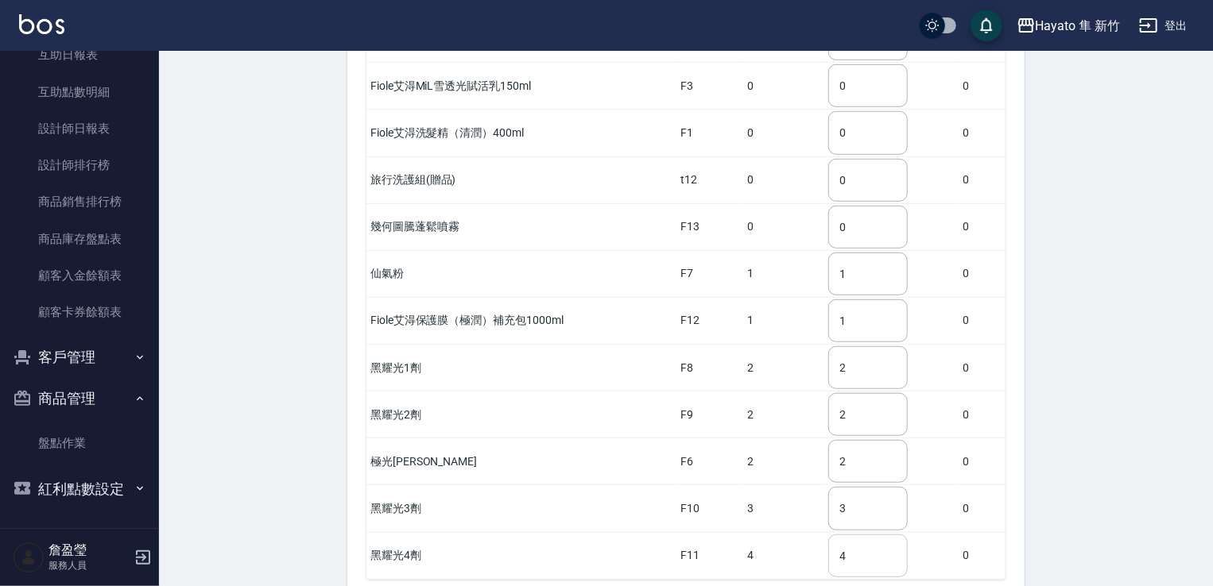
click at [862, 535] on input "4" at bounding box center [867, 556] width 79 height 43
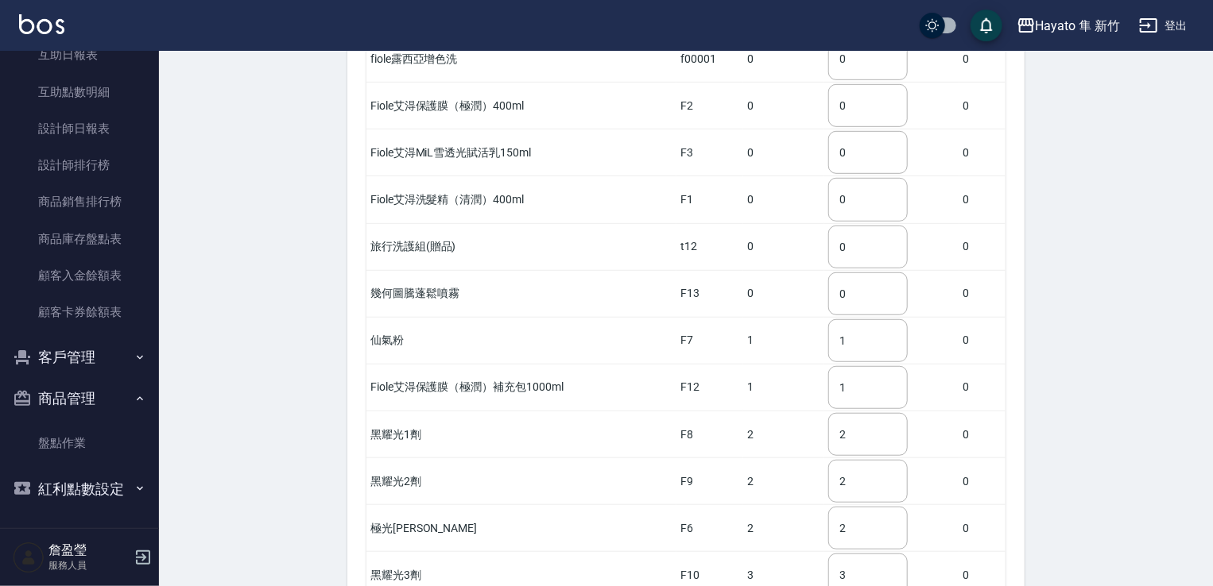
scroll to position [318, 0]
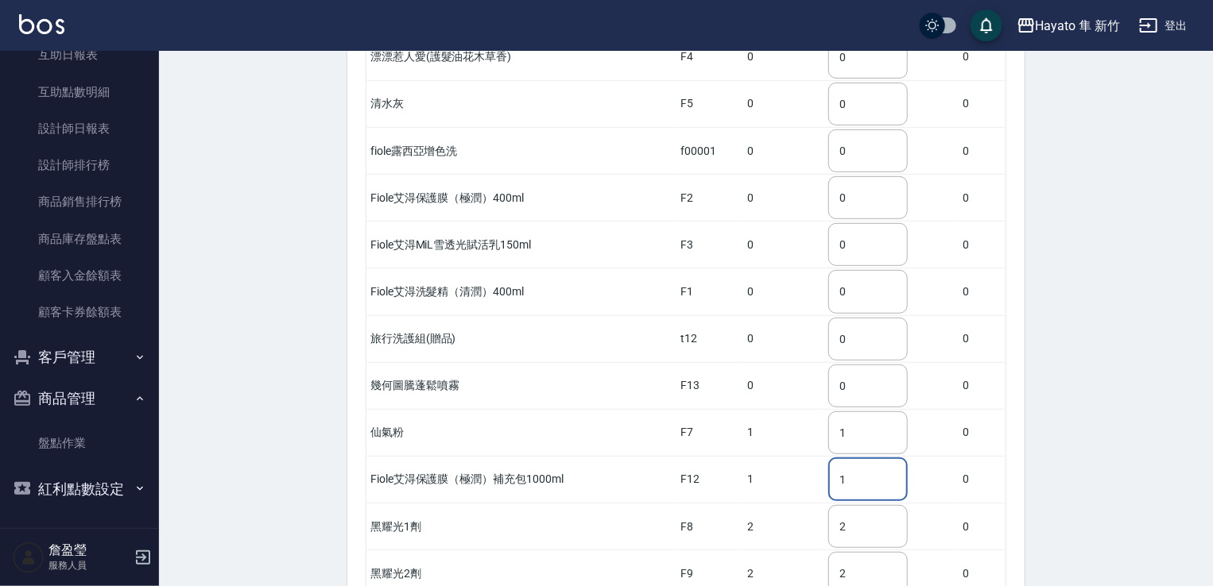
click at [856, 459] on input "1" at bounding box center [867, 480] width 79 height 43
drag, startPoint x: 858, startPoint y: 451, endPoint x: 830, endPoint y: 450, distance: 27.8
click at [830, 459] on input "1" at bounding box center [867, 480] width 79 height 43
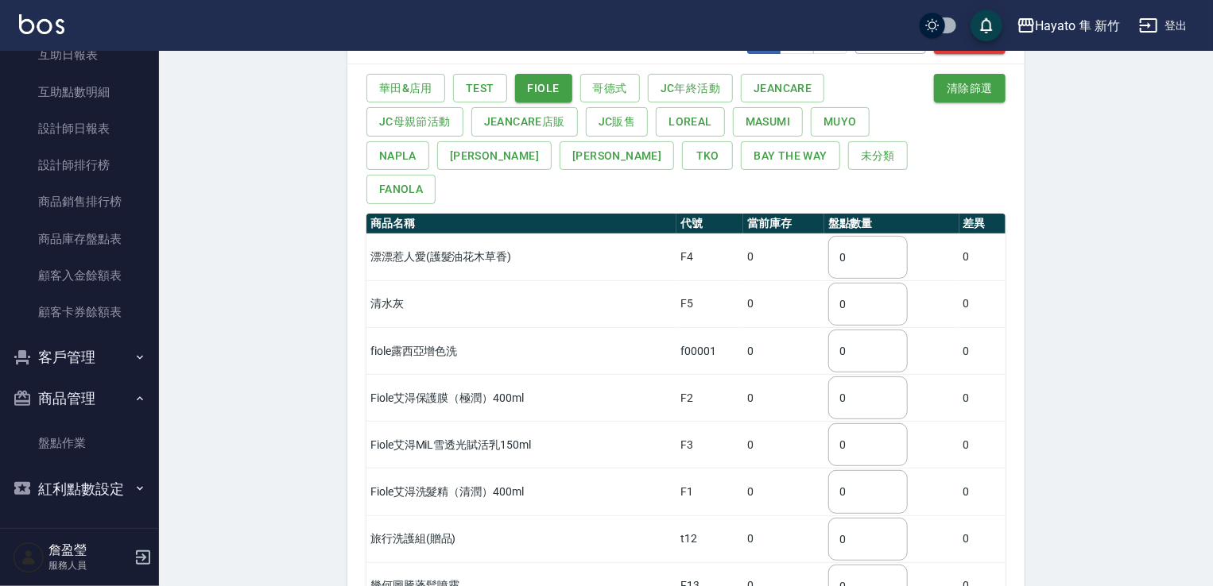
scroll to position [79, 0]
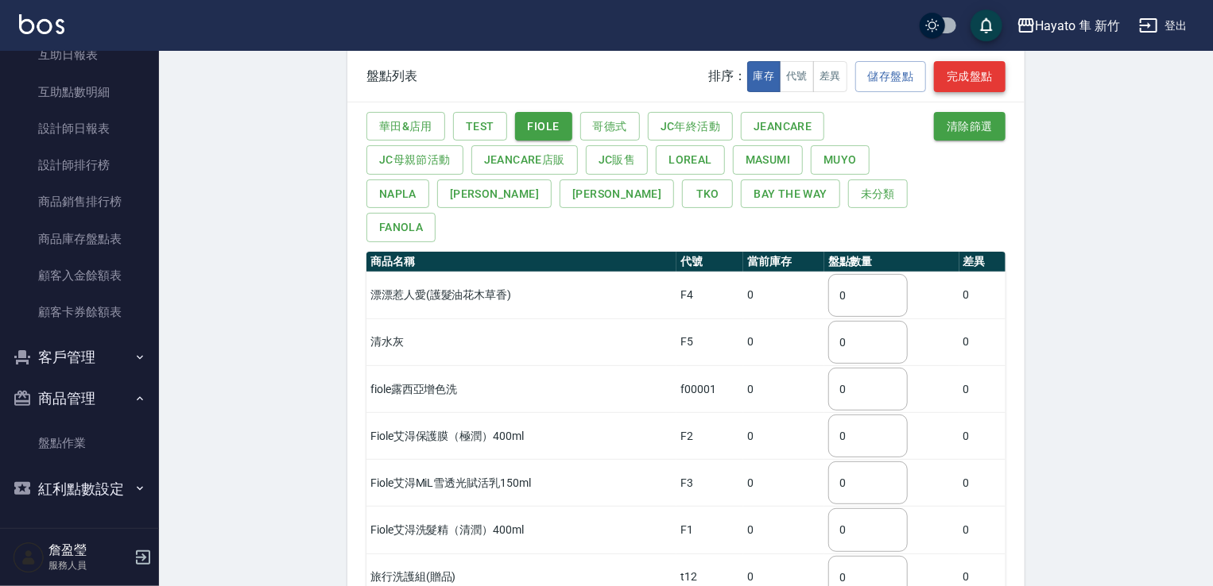
type input "3"
click at [960, 76] on button "完成盤點" at bounding box center [970, 76] width 72 height 31
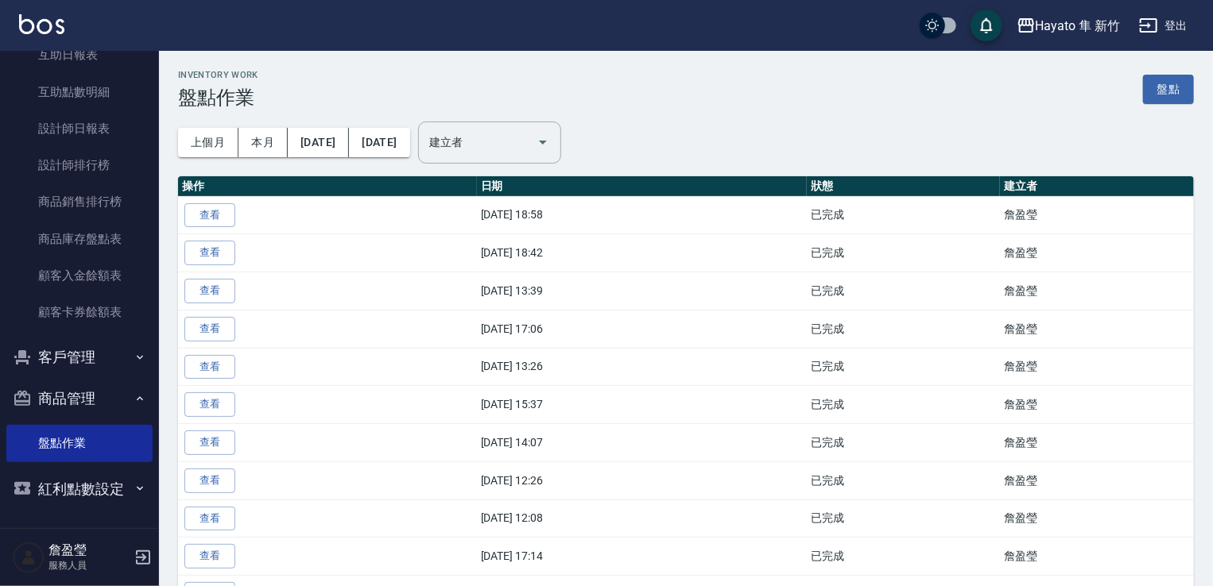
click at [95, 353] on button "客戶管理" at bounding box center [79, 357] width 146 height 41
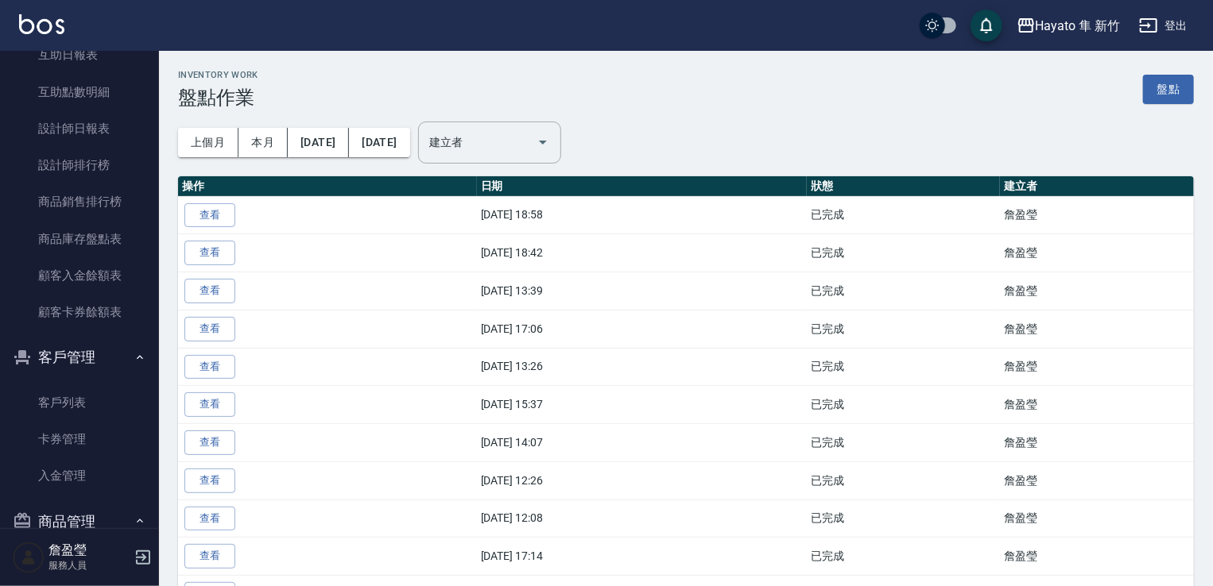
click at [73, 506] on button "商品管理" at bounding box center [79, 521] width 146 height 41
click at [111, 505] on button "商品管理" at bounding box center [79, 521] width 146 height 41
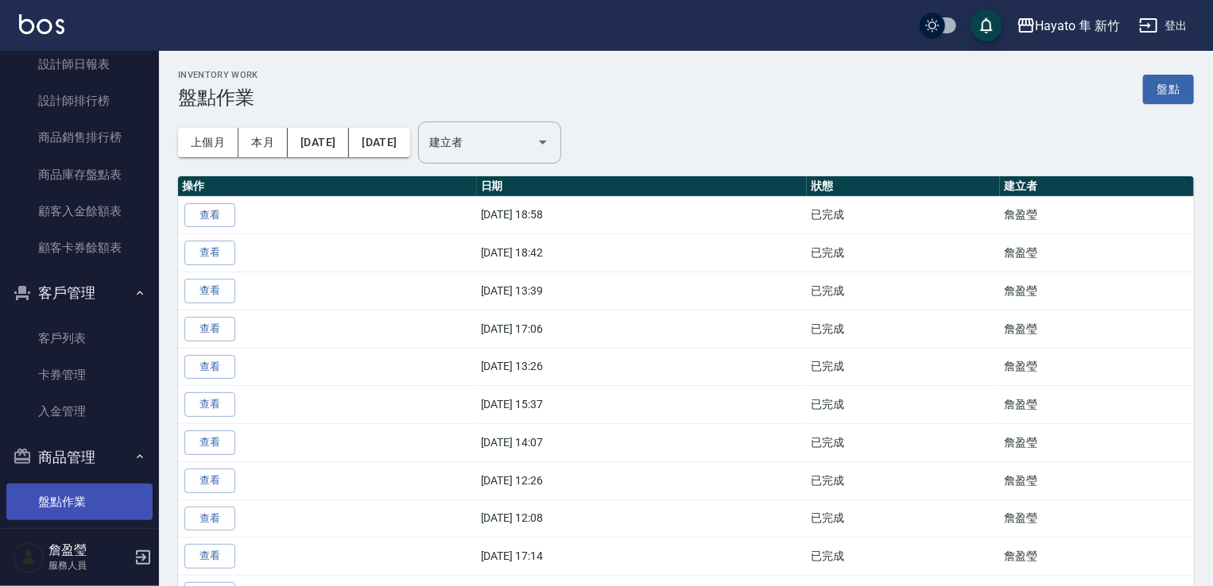
scroll to position [543, 0]
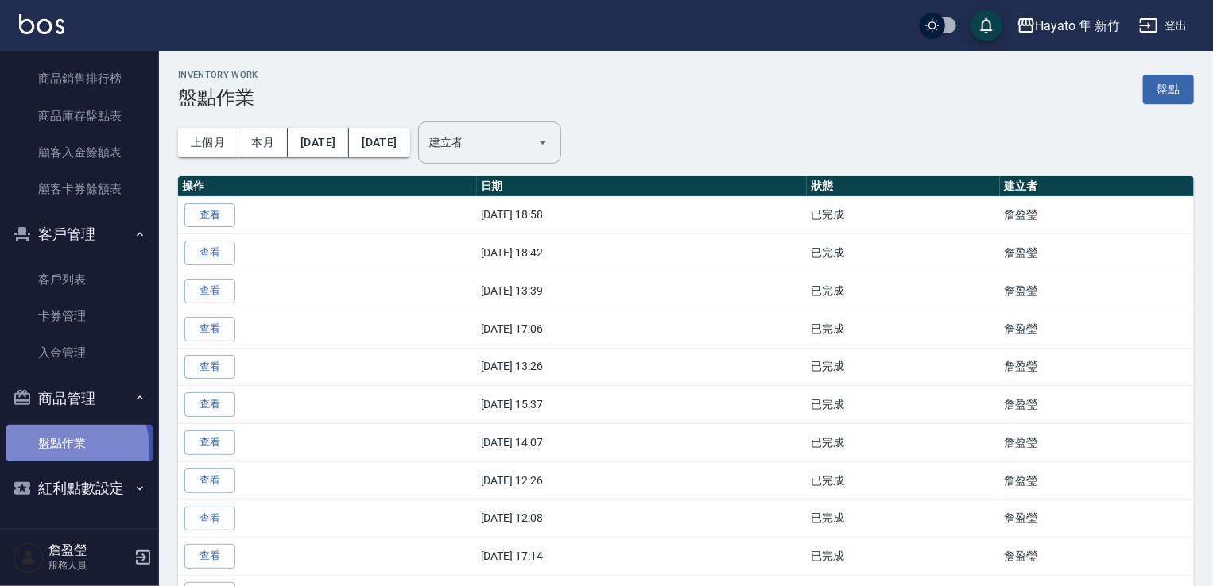
click at [67, 449] on link "盤點作業" at bounding box center [79, 443] width 146 height 37
click at [1190, 81] on link "盤點" at bounding box center [1168, 89] width 51 height 29
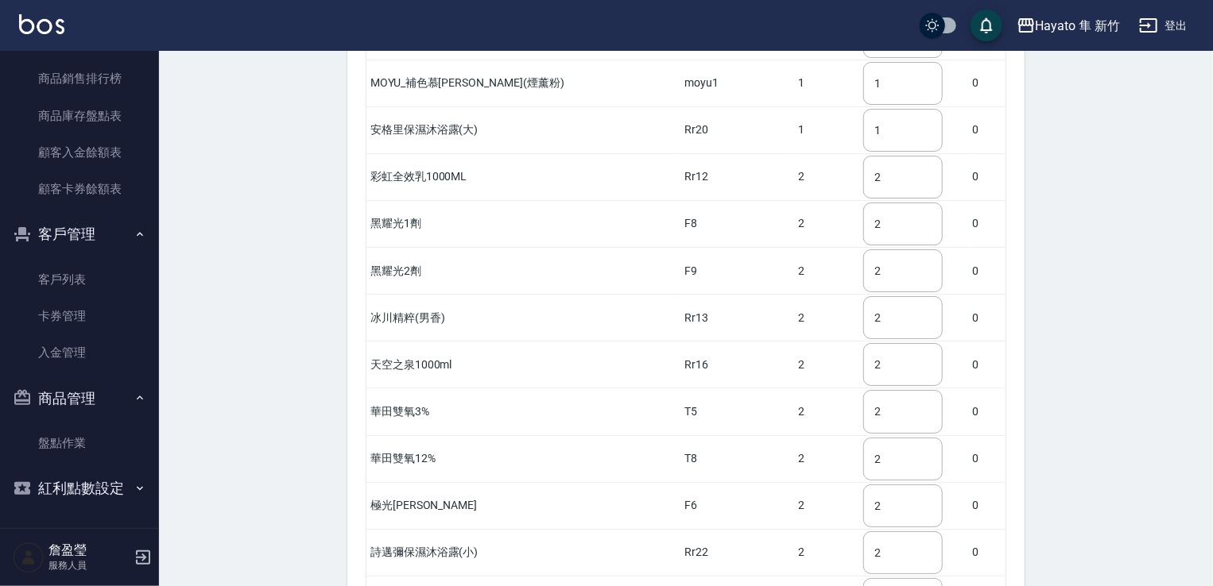
scroll to position [2861, 0]
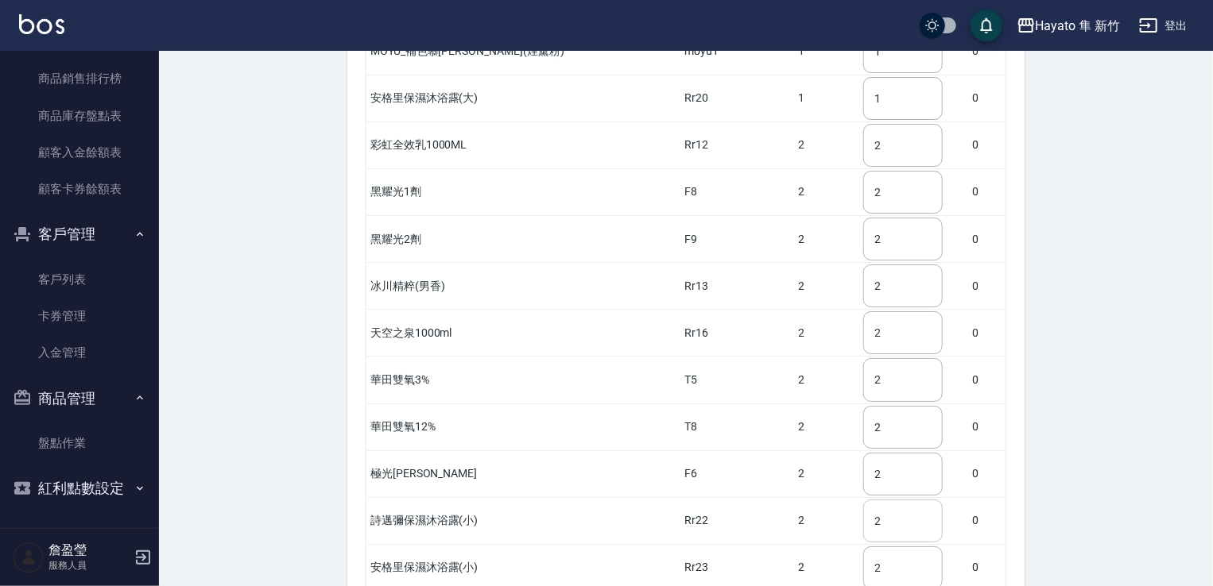
click at [872, 500] on input "2" at bounding box center [902, 521] width 79 height 43
type input "1"
click at [872, 547] on input "2" at bounding box center [902, 568] width 79 height 43
type input "1"
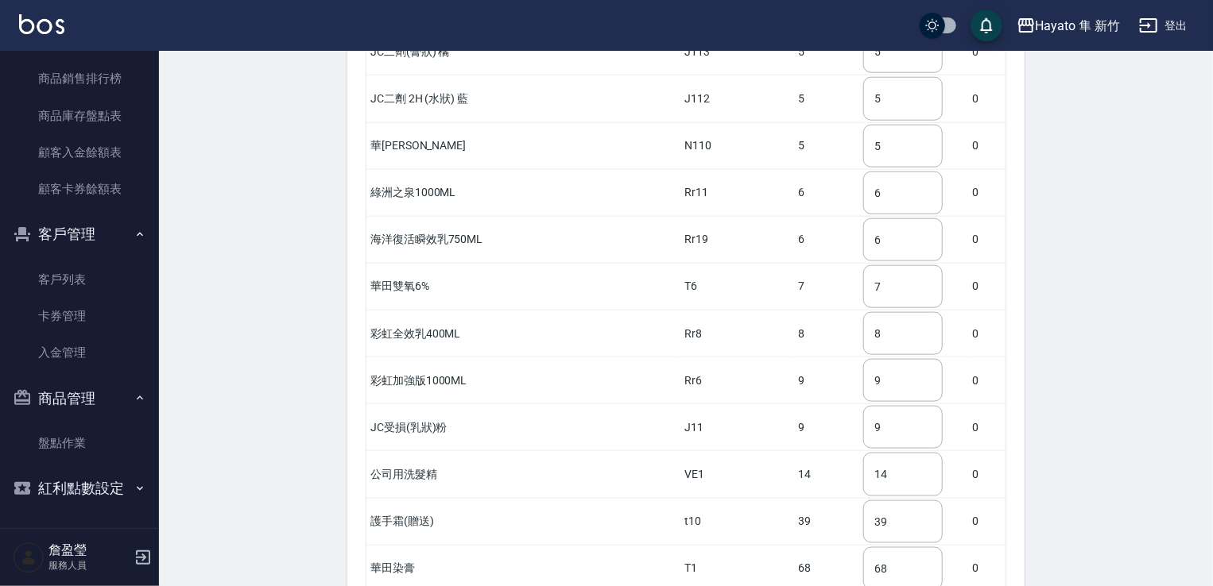
scroll to position [3937, 0]
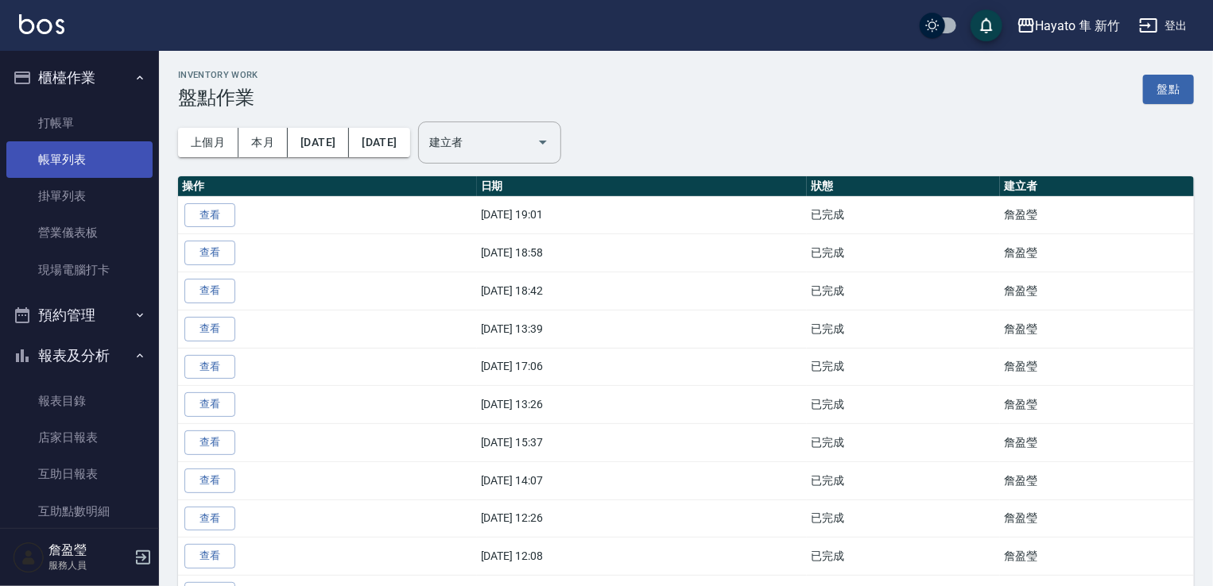
click at [119, 161] on link "帳單列表" at bounding box center [79, 159] width 146 height 37
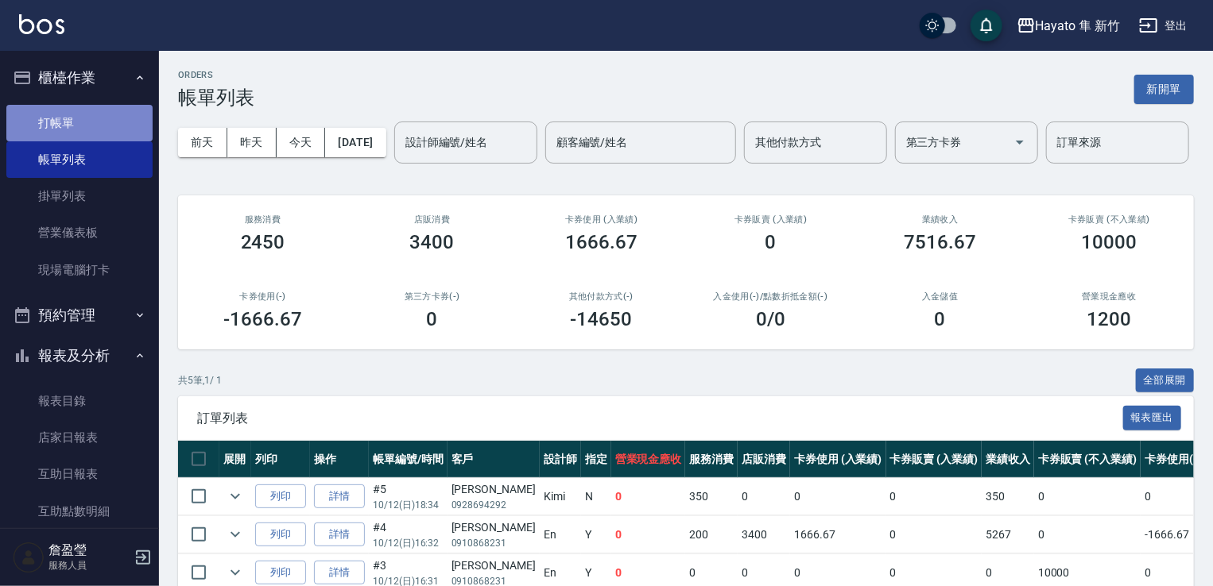
click at [79, 129] on link "打帳單" at bounding box center [79, 123] width 146 height 37
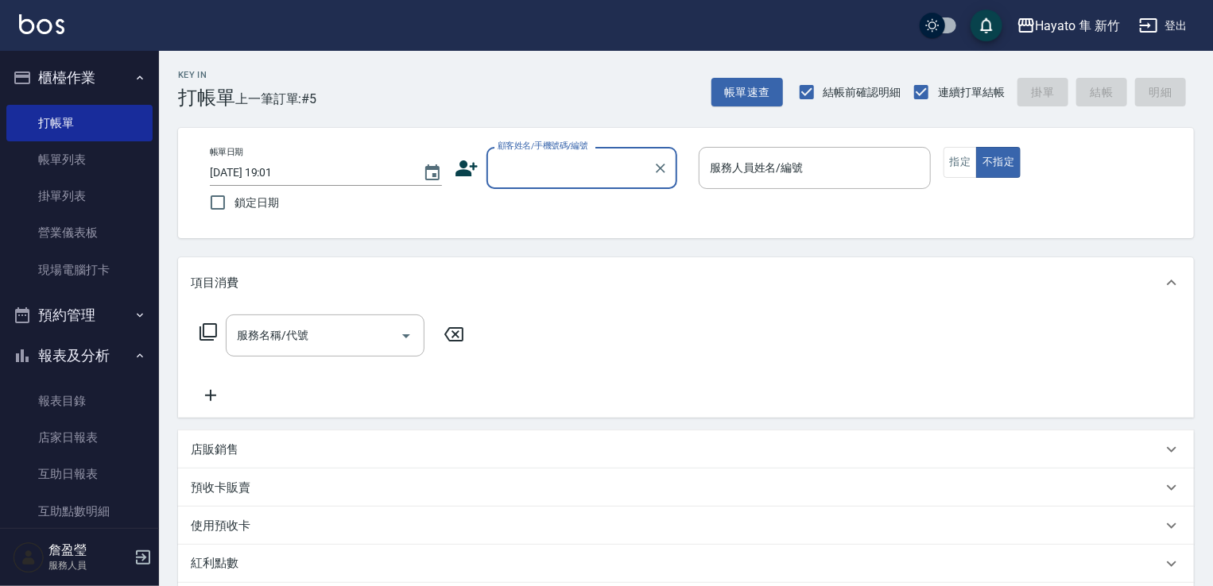
click at [451, 163] on div "帳單日期 2025/10/12 19:01 鎖定日期 顧客姓名/手機號碼/編號 顧客姓名/手機號碼/編號 服務人員姓名/編號 服務人員姓名/編號 指定 不指定" at bounding box center [685, 183] width 977 height 72
click at [460, 171] on icon at bounding box center [466, 169] width 22 height 16
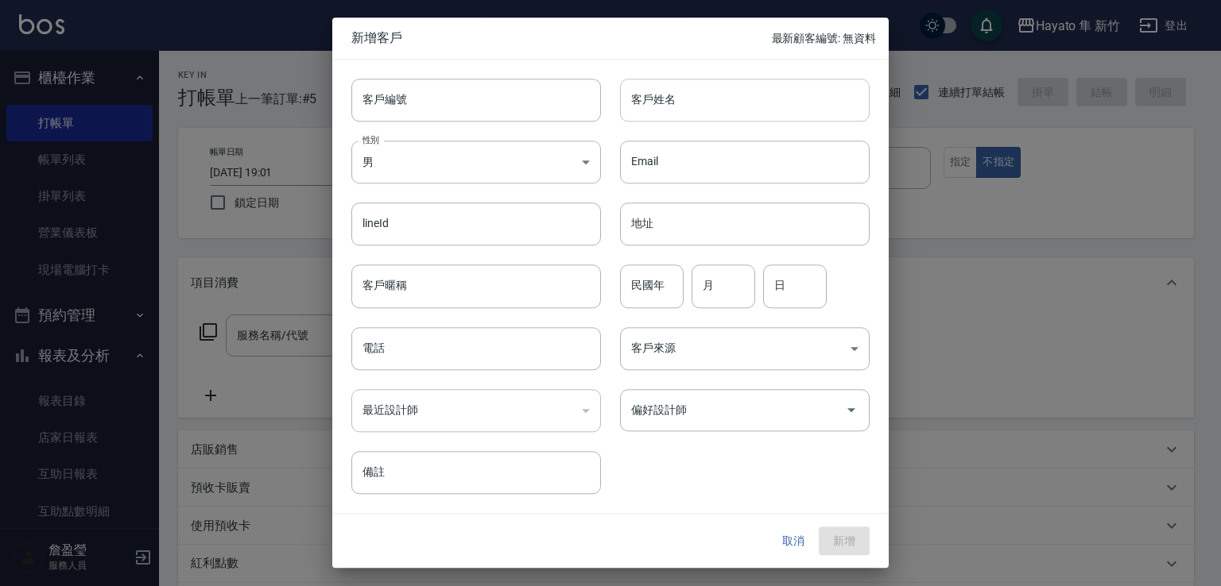
click at [706, 91] on input "客戶姓名" at bounding box center [745, 100] width 250 height 43
type input "ˋ"
click at [693, 103] on input "張莉" at bounding box center [745, 100] width 250 height 43
drag, startPoint x: 626, startPoint y: 97, endPoint x: 700, endPoint y: 106, distance: 74.5
click at [700, 106] on input "[PERSON_NAME]" at bounding box center [745, 100] width 250 height 43
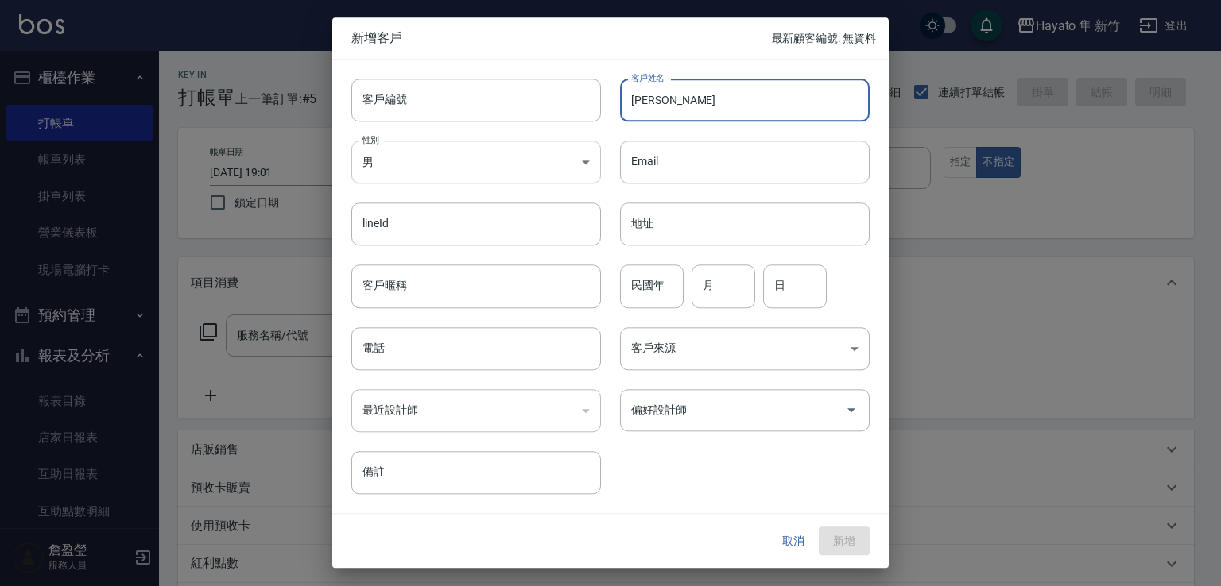
type input "[PERSON_NAME]"
click at [517, 171] on body "Hayato 隼 新竹 登出 櫃檯作業 打帳單 帳單列表 掛單列表 營業儀表板 現場電腦打卡 預約管理 預約管理 報表及分析 報表目錄 店家日報表 互助日報表…" at bounding box center [610, 416] width 1221 height 832
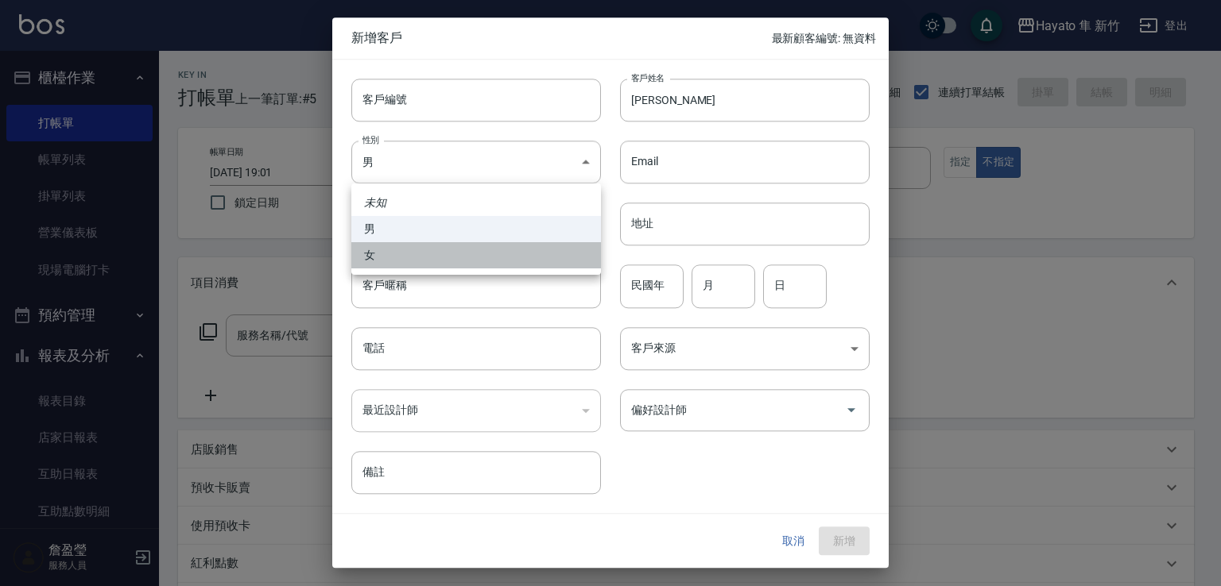
drag, startPoint x: 534, startPoint y: 257, endPoint x: 501, endPoint y: 337, distance: 86.2
click at [532, 261] on li "女" at bounding box center [476, 255] width 250 height 26
type input "FEMALE"
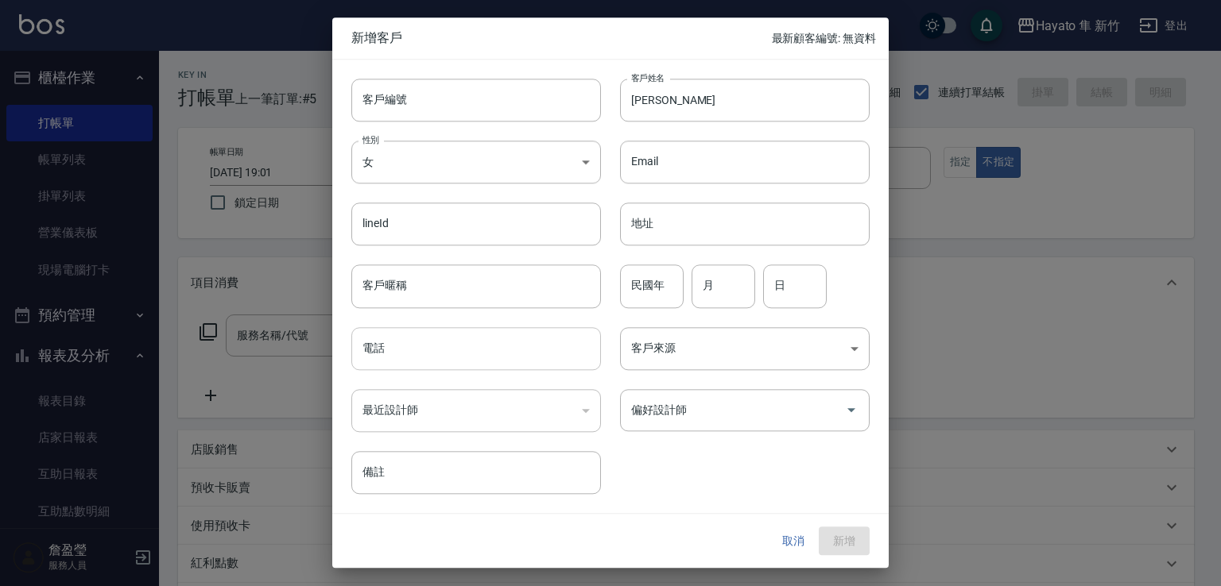
click at [496, 350] on input "電話" at bounding box center [476, 348] width 250 height 43
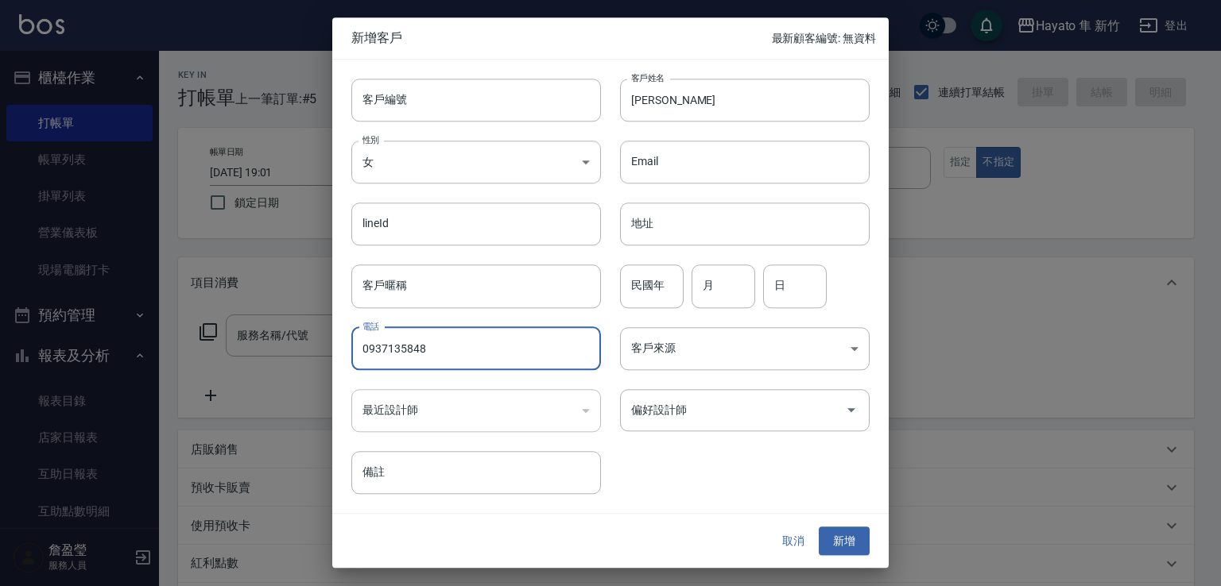
type input "0937135848"
click at [647, 269] on div "民國年 民國年" at bounding box center [652, 286] width 64 height 43
type input "59"
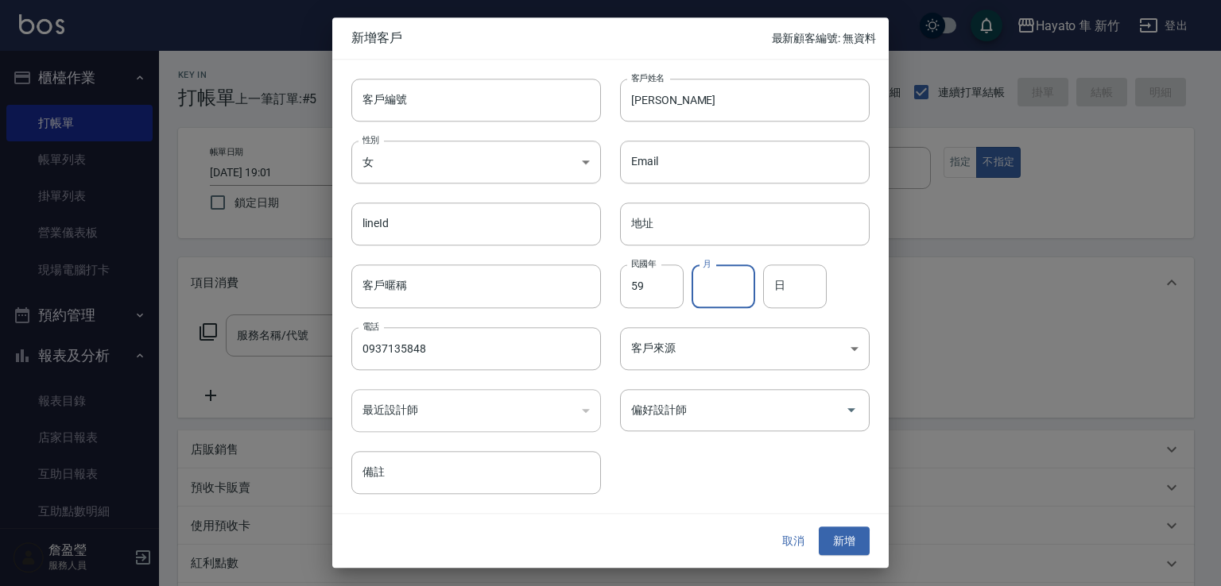
drag, startPoint x: 723, startPoint y: 281, endPoint x: 737, endPoint y: 281, distance: 13.5
click at [723, 281] on input "月" at bounding box center [723, 286] width 64 height 43
type input "9"
click at [784, 276] on input "日" at bounding box center [795, 286] width 64 height 43
type input "6"
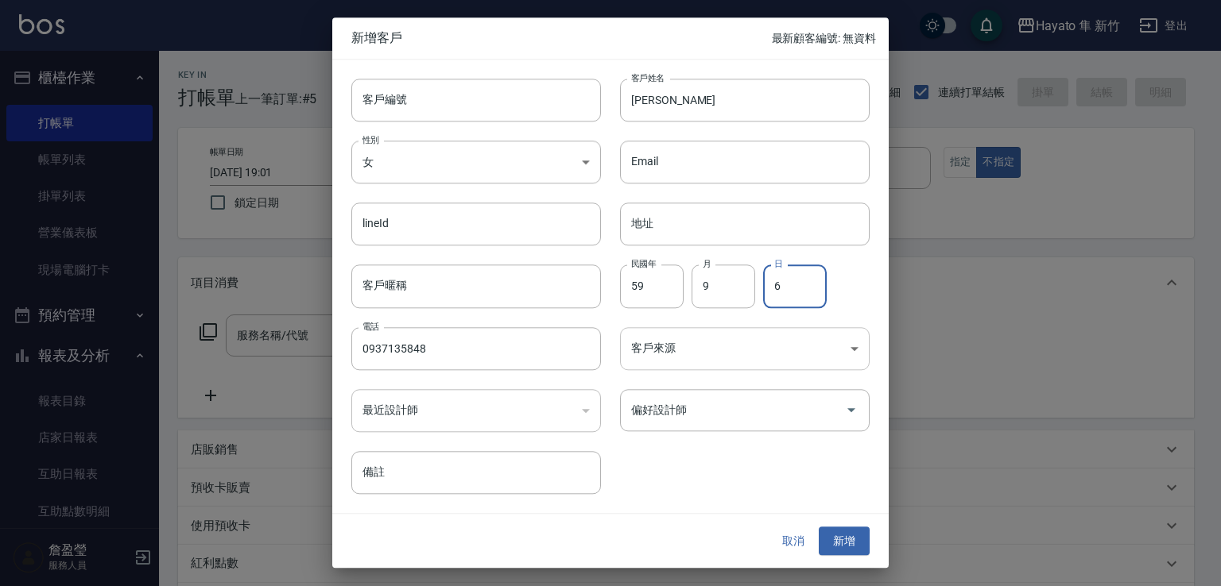
click at [665, 359] on body "Hayato 隼 新竹 登出 櫃檯作業 打帳單 帳單列表 掛單列表 營業儀表板 現場電腦打卡 預約管理 預約管理 報表及分析 報表目錄 店家日報表 互助日報表…" at bounding box center [610, 416] width 1221 height 832
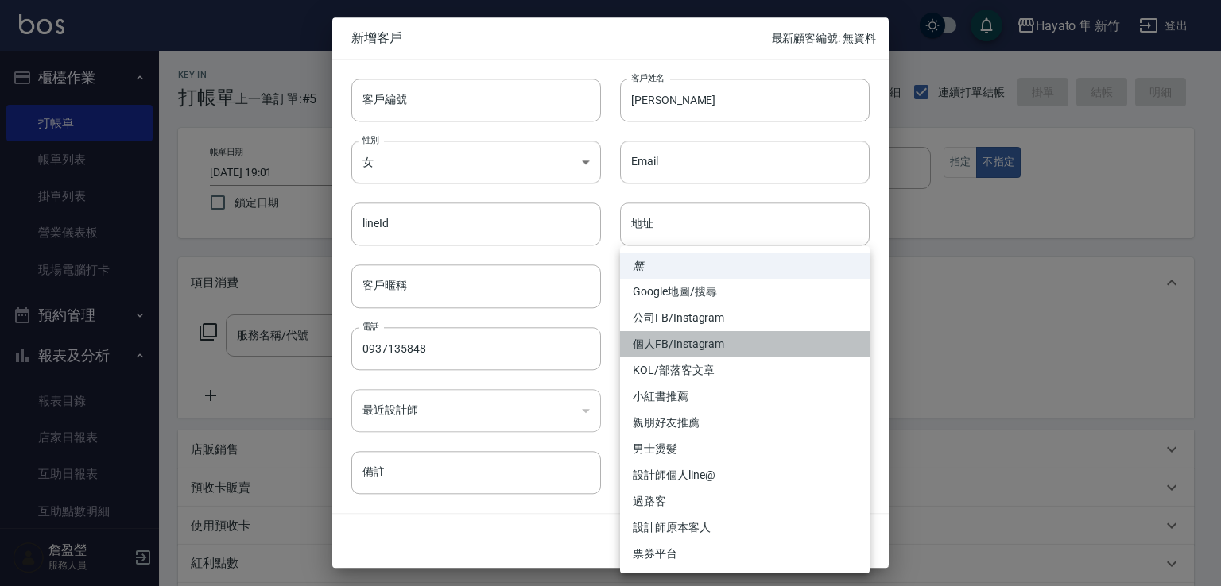
click at [683, 343] on li "個人FB/Instagram" at bounding box center [745, 344] width 250 height 26
type input "個人FB/Instagram"
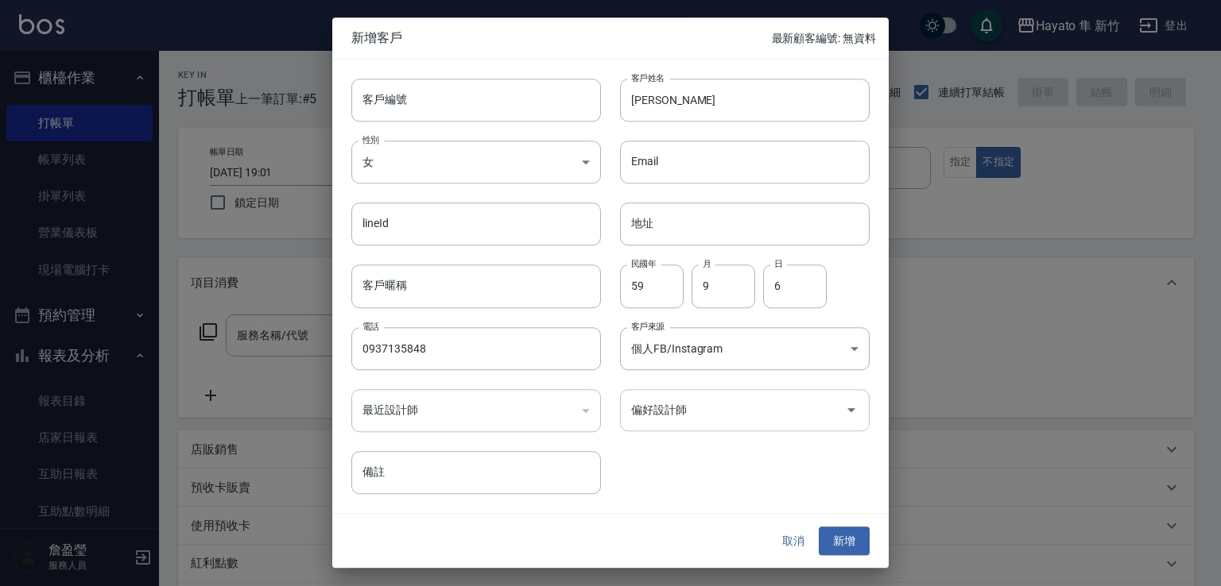
click at [706, 414] on input "偏好設計師" at bounding box center [732, 411] width 211 height 28
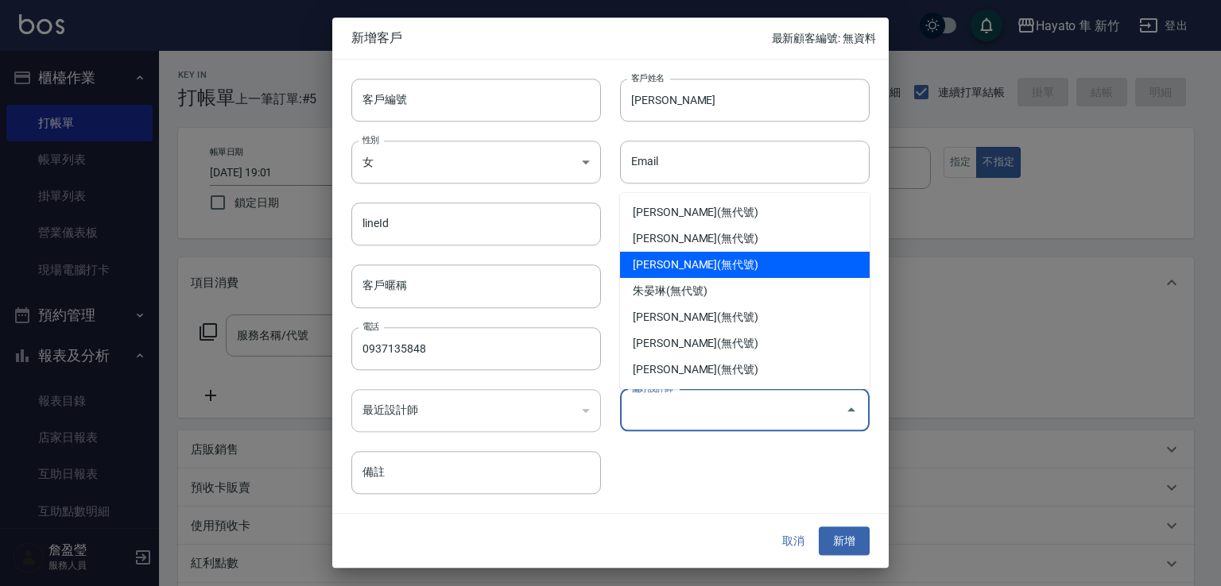
click at [675, 266] on li "李仕芬(無代號)" at bounding box center [745, 265] width 250 height 26
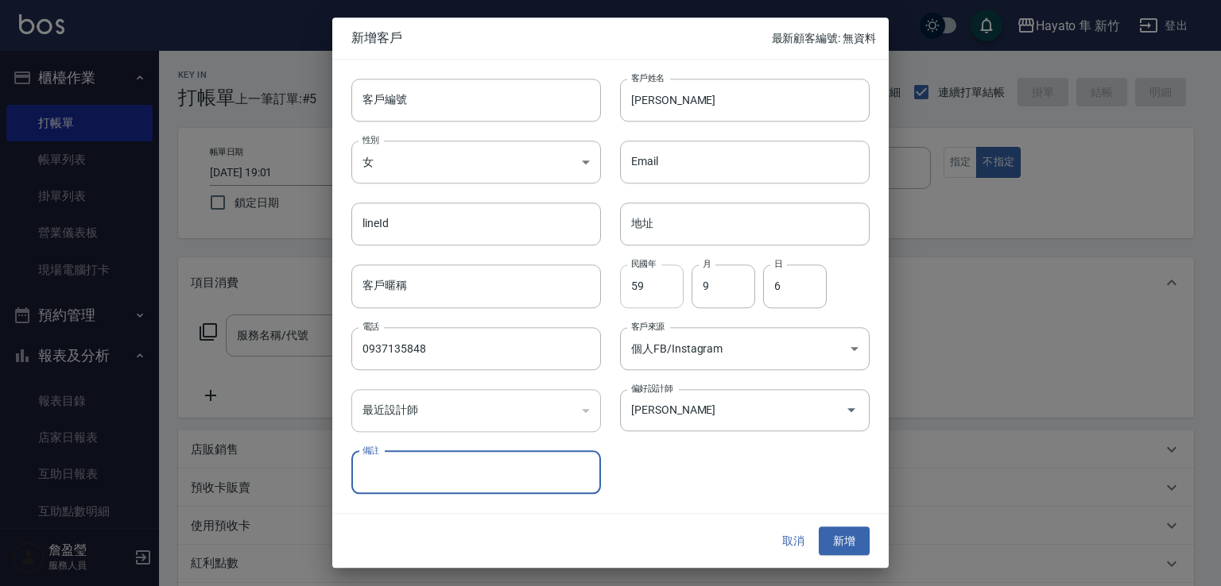
type input "[PERSON_NAME]"
click at [839, 548] on button "新增" at bounding box center [844, 541] width 51 height 29
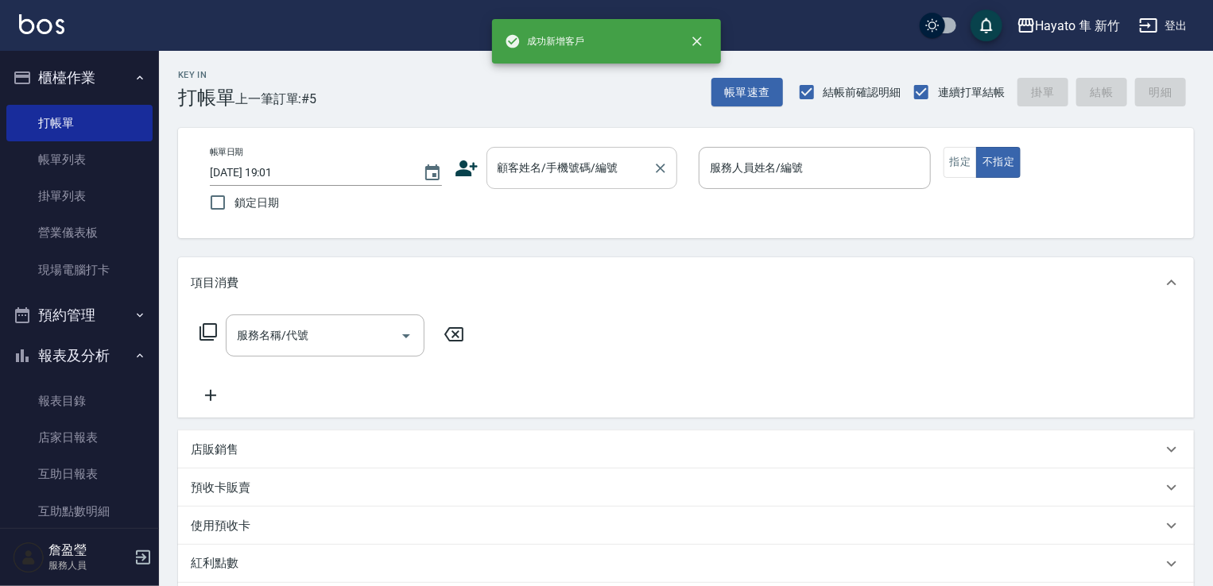
drag, startPoint x: 598, startPoint y: 164, endPoint x: 596, endPoint y: 186, distance: 21.5
click at [596, 163] on input "顧客姓名/手機號碼/編號" at bounding box center [569, 168] width 153 height 28
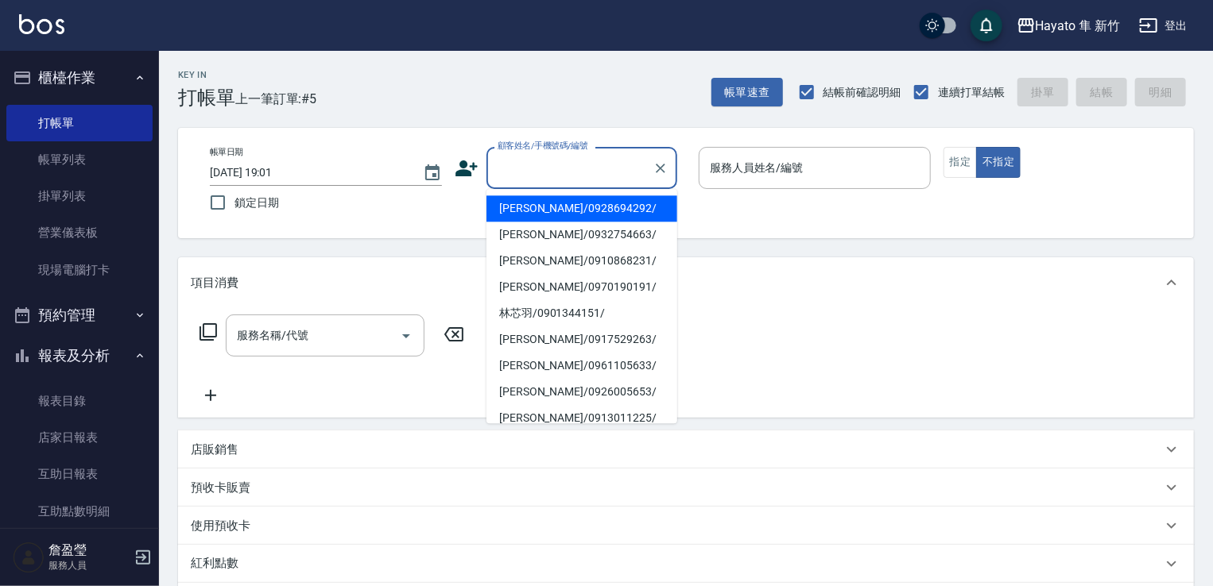
paste input "[PERSON_NAME]"
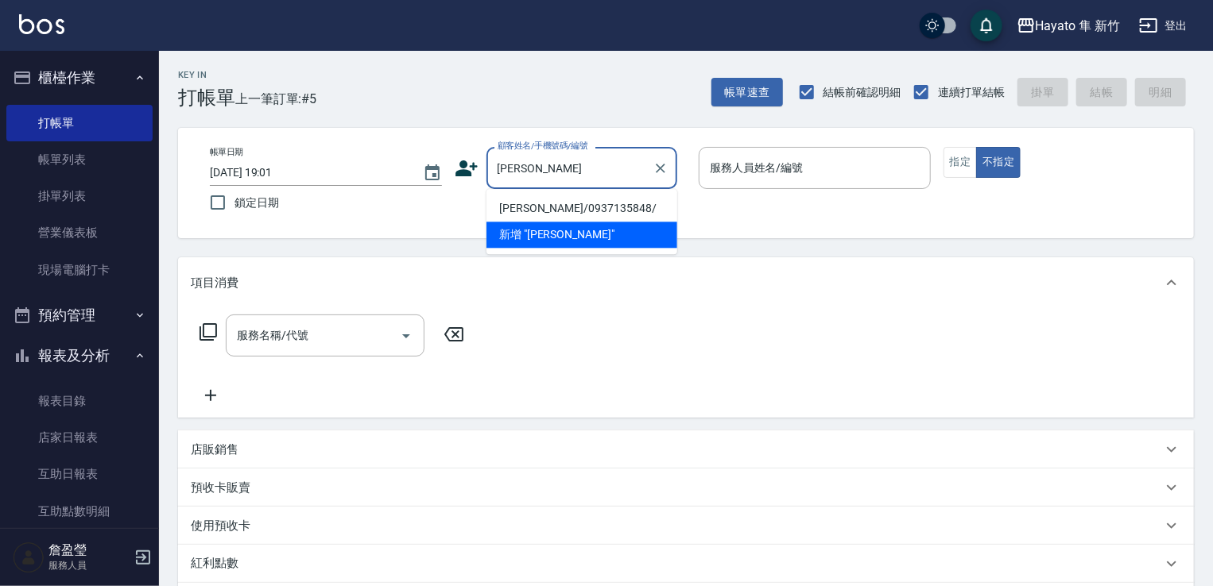
click at [564, 207] on li "[PERSON_NAME]/0937135848/" at bounding box center [581, 208] width 191 height 26
type input "[PERSON_NAME]/0937135848/"
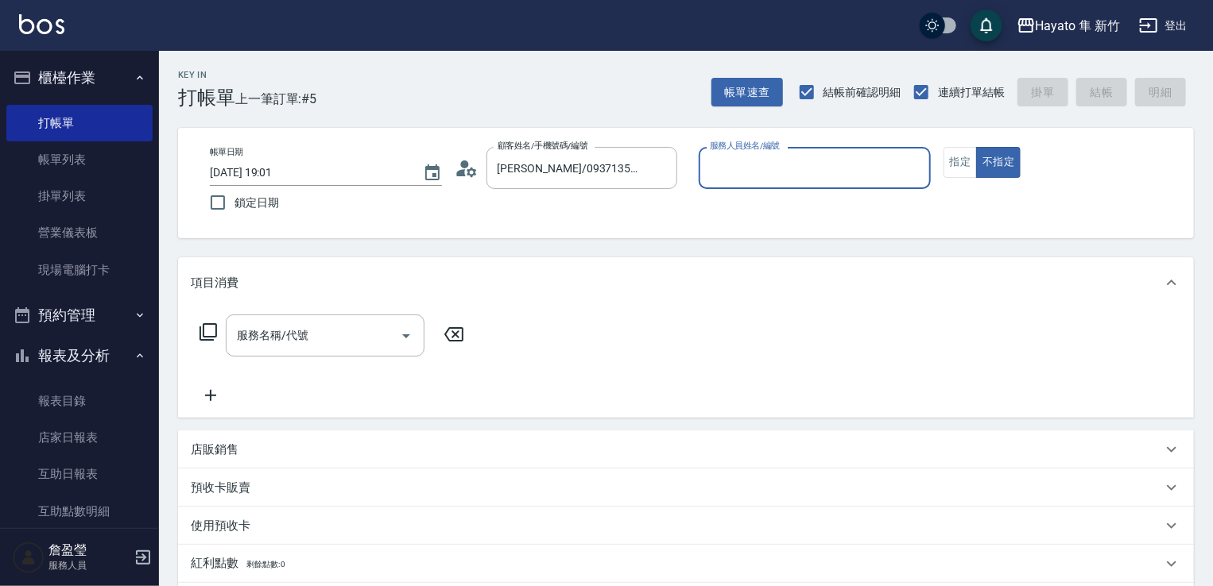
type input "Amy(無代號)"
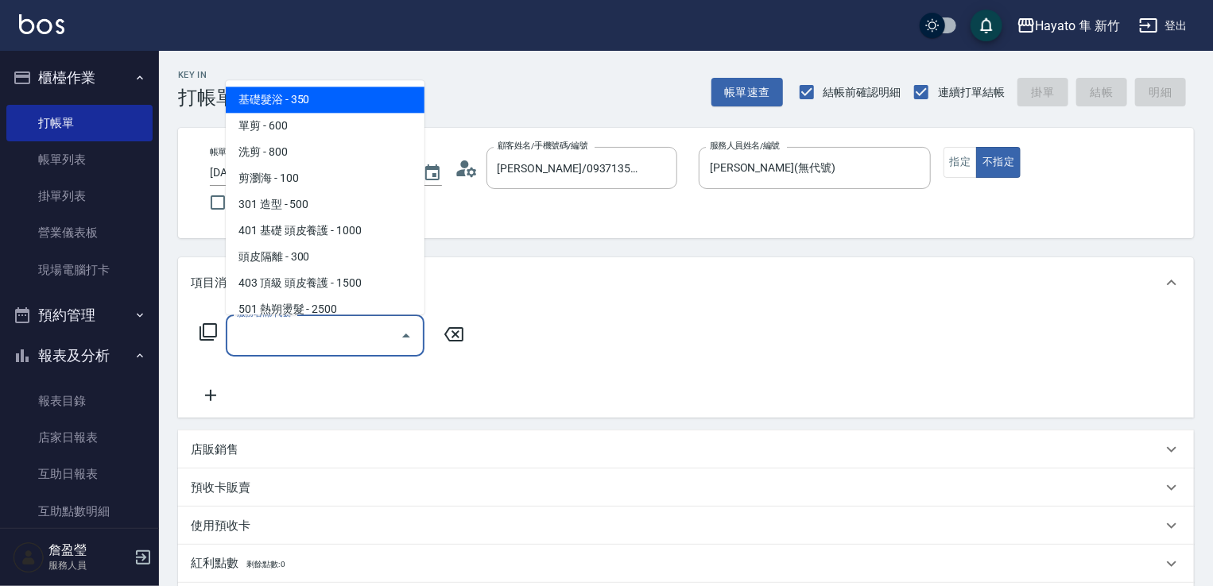
click at [321, 323] on input "服務名稱/代號" at bounding box center [313, 336] width 161 height 28
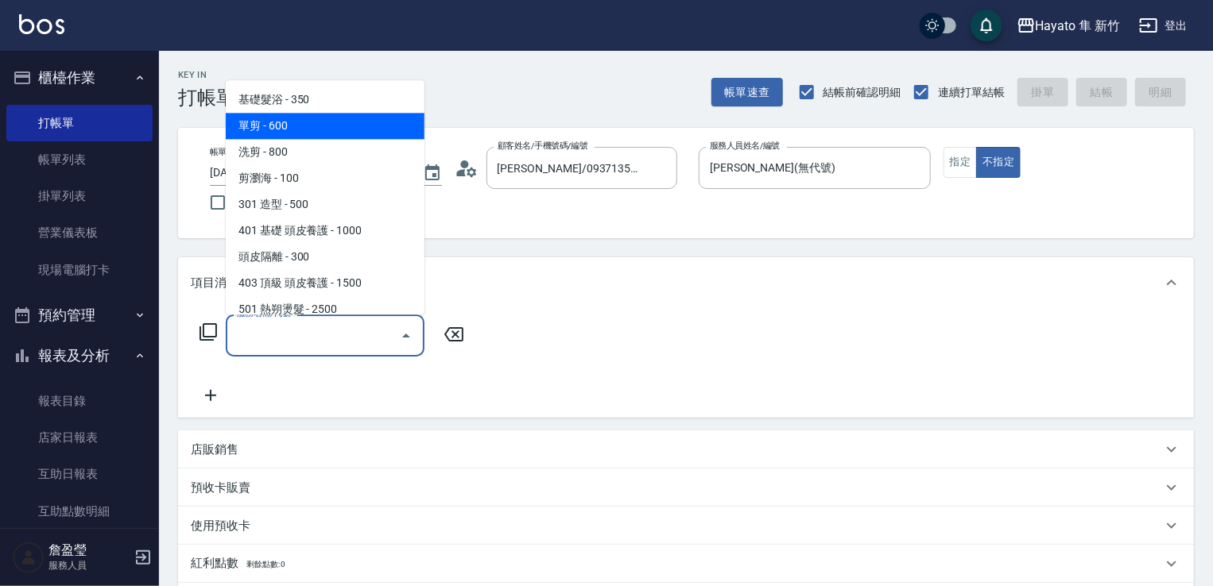
drag, startPoint x: 261, startPoint y: 117, endPoint x: 289, endPoint y: 226, distance: 112.4
click at [264, 122] on span "單剪 - 600" at bounding box center [325, 126] width 199 height 26
type input "單剪(102)"
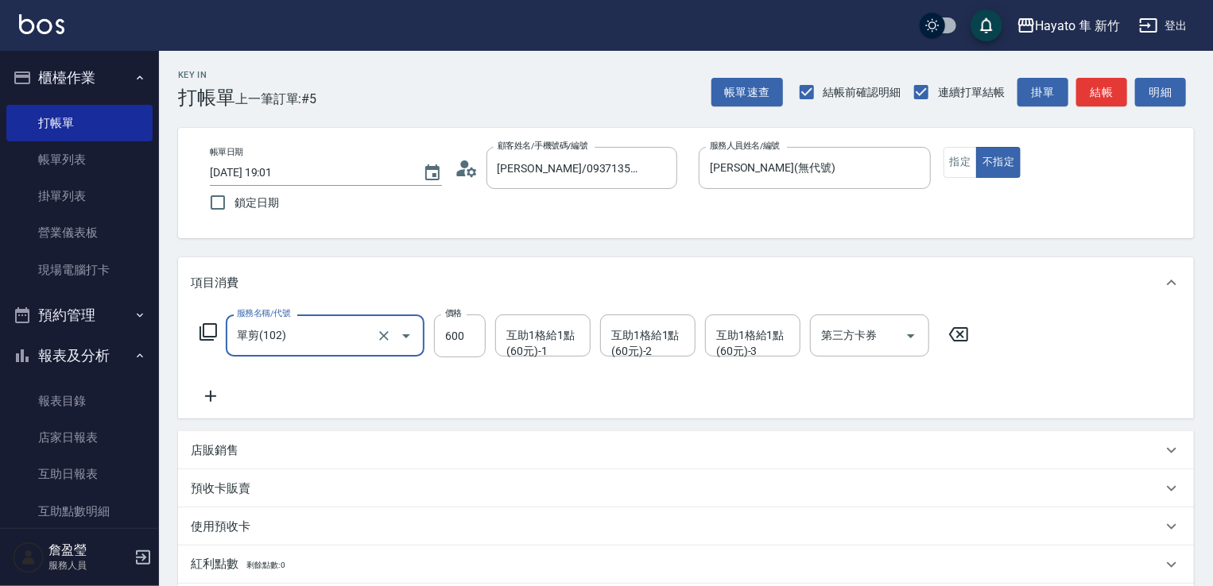
click at [213, 395] on icon at bounding box center [211, 396] width 40 height 19
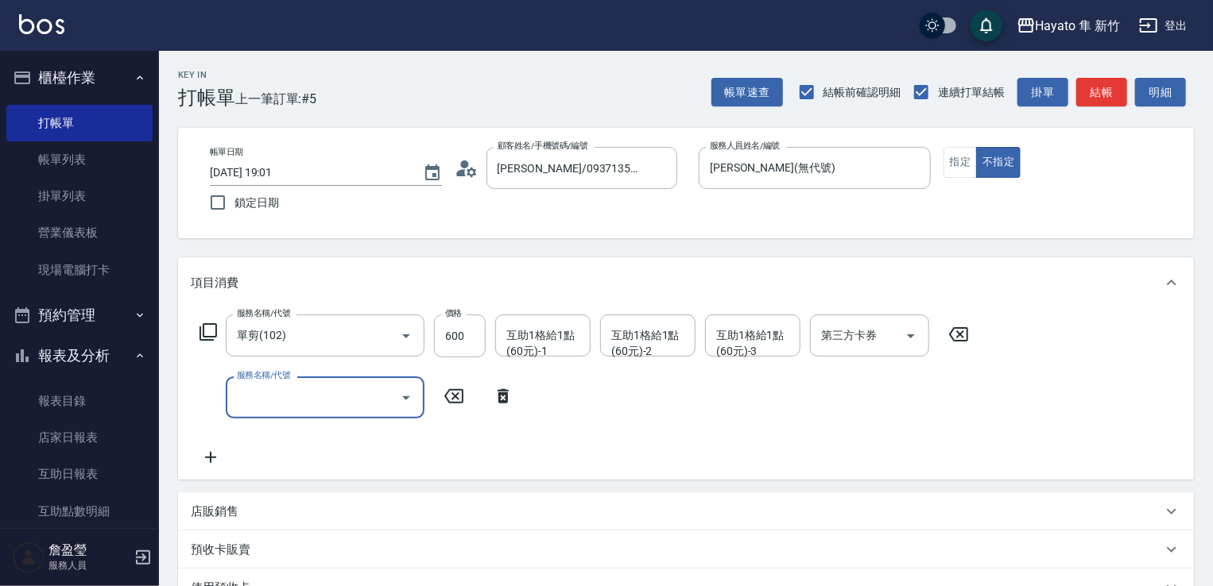
drag, startPoint x: 280, startPoint y: 395, endPoint x: 297, endPoint y: 387, distance: 19.2
click at [281, 395] on input "服務名稱/代號" at bounding box center [313, 398] width 161 height 28
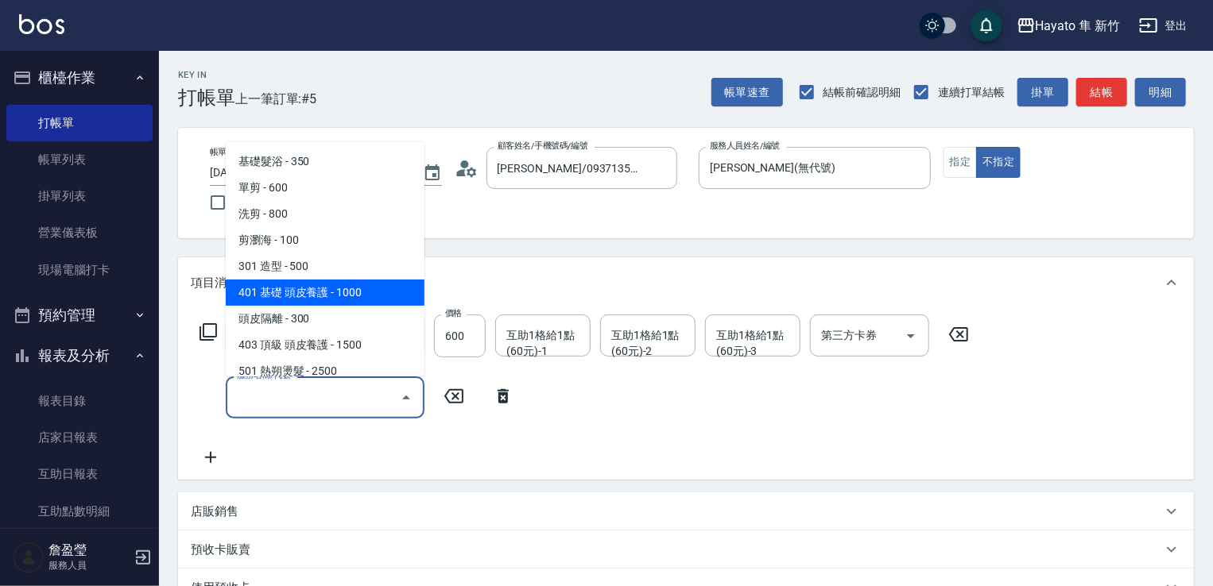
scroll to position [159, 0]
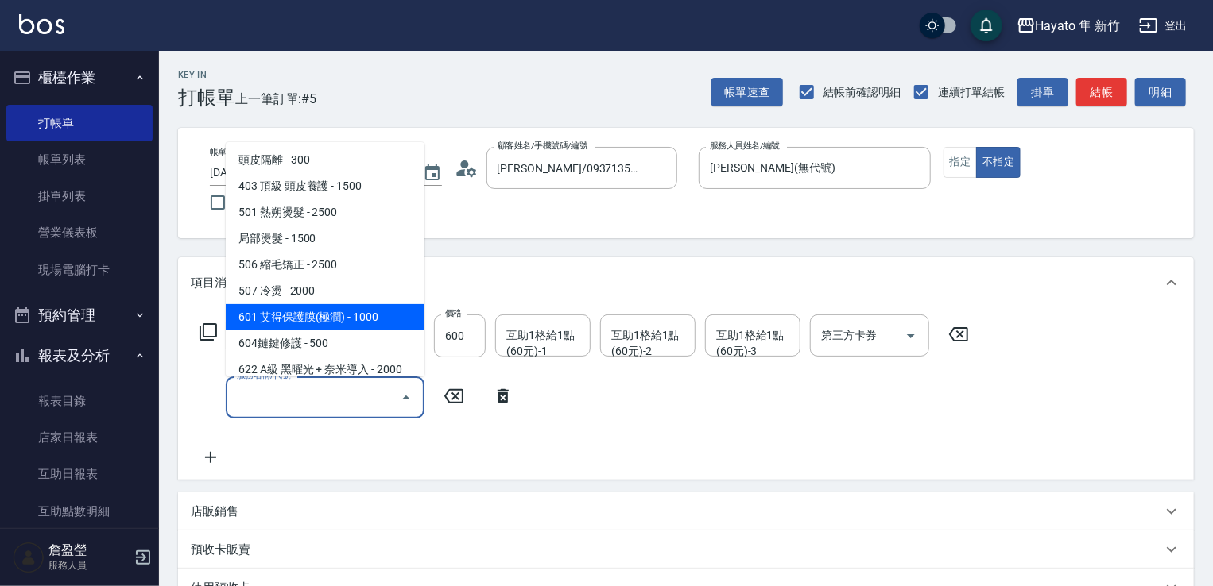
click at [345, 315] on span "601 艾得保護膜(極潤) - 1000" at bounding box center [325, 317] width 199 height 26
type input "601 艾得保護膜(極潤)(601)"
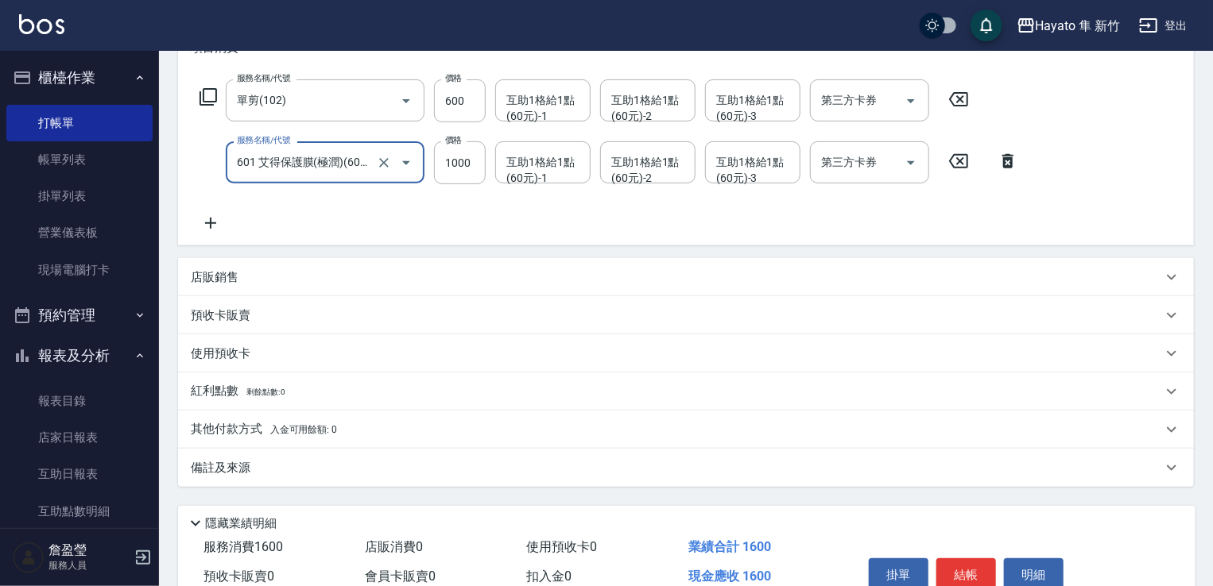
scroll to position [238, 0]
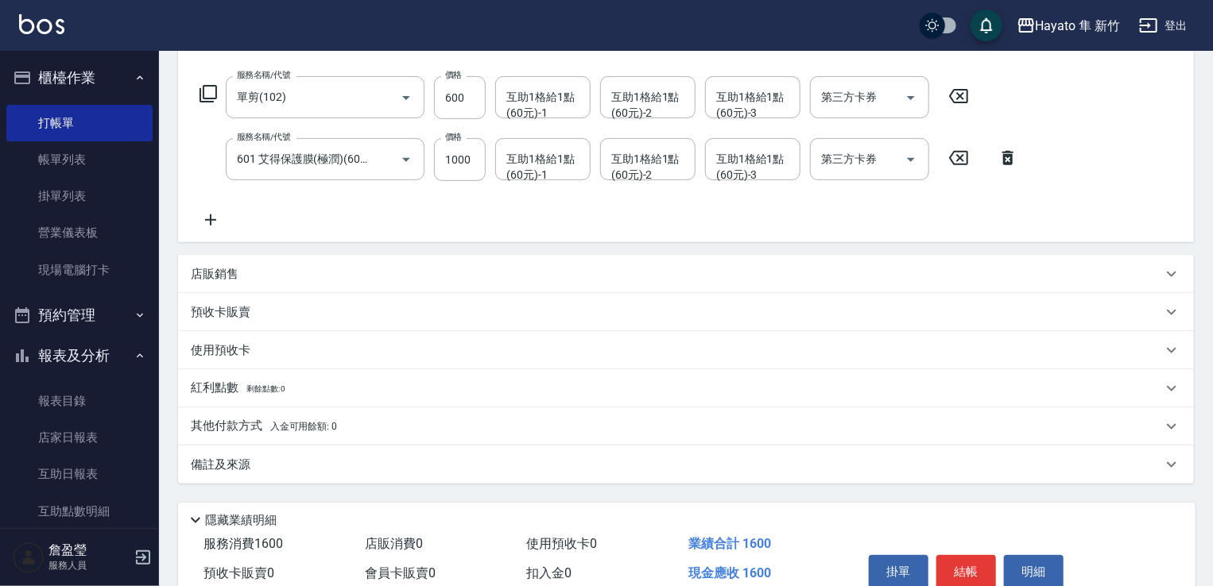
click at [248, 266] on div "店販銷售" at bounding box center [676, 274] width 971 height 17
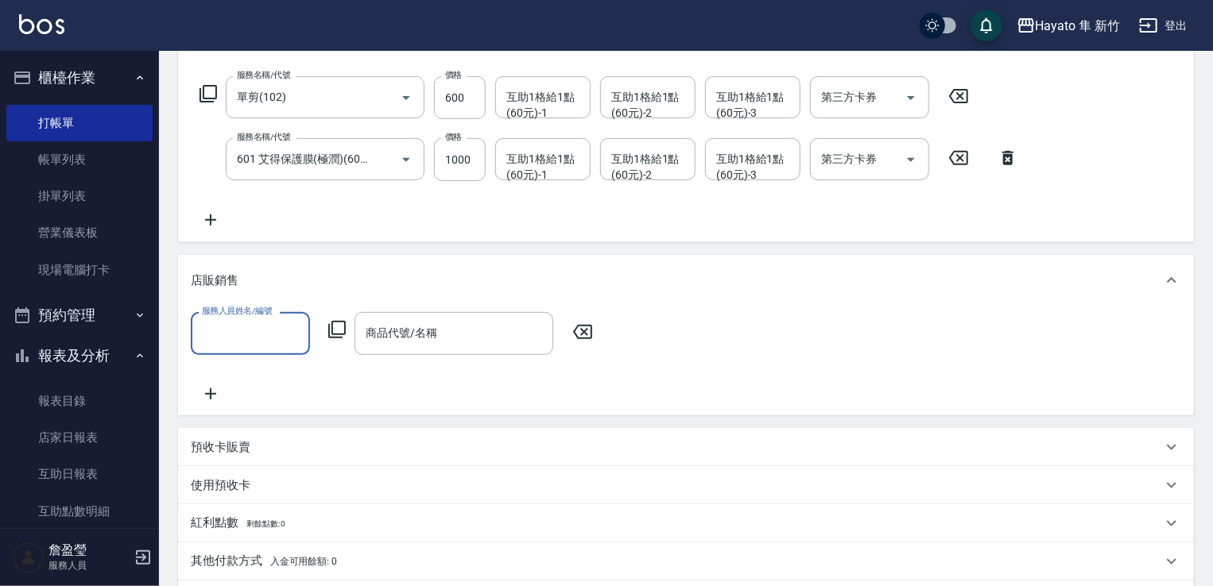
scroll to position [0, 0]
click at [277, 313] on div "服務人員姓名/編號" at bounding box center [250, 333] width 119 height 42
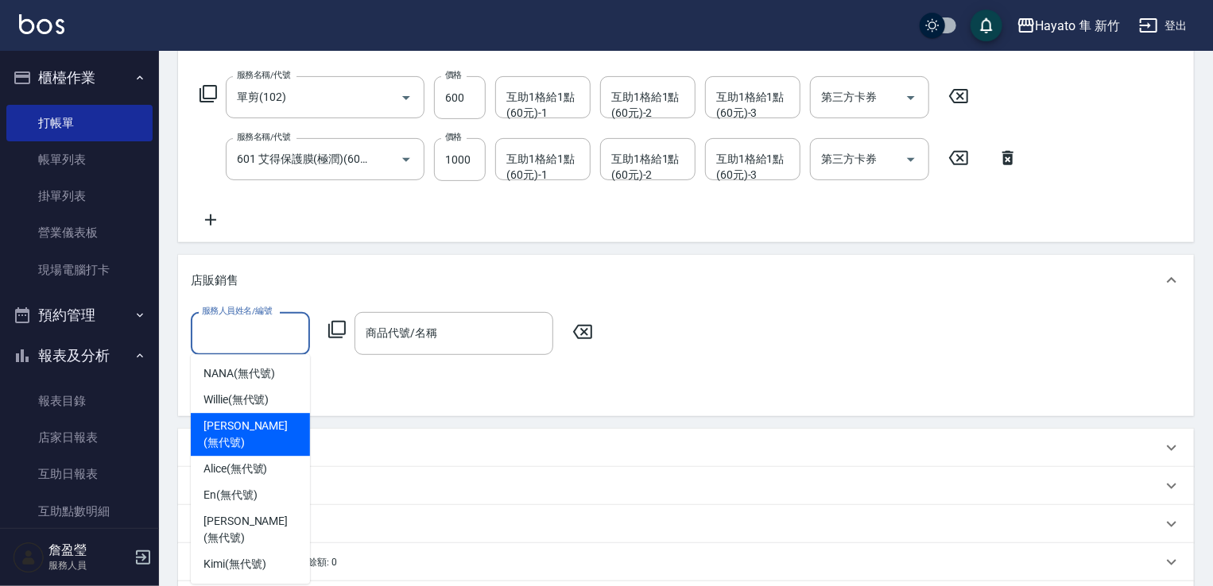
click at [264, 431] on span "Amy (無代號)" at bounding box center [250, 434] width 94 height 33
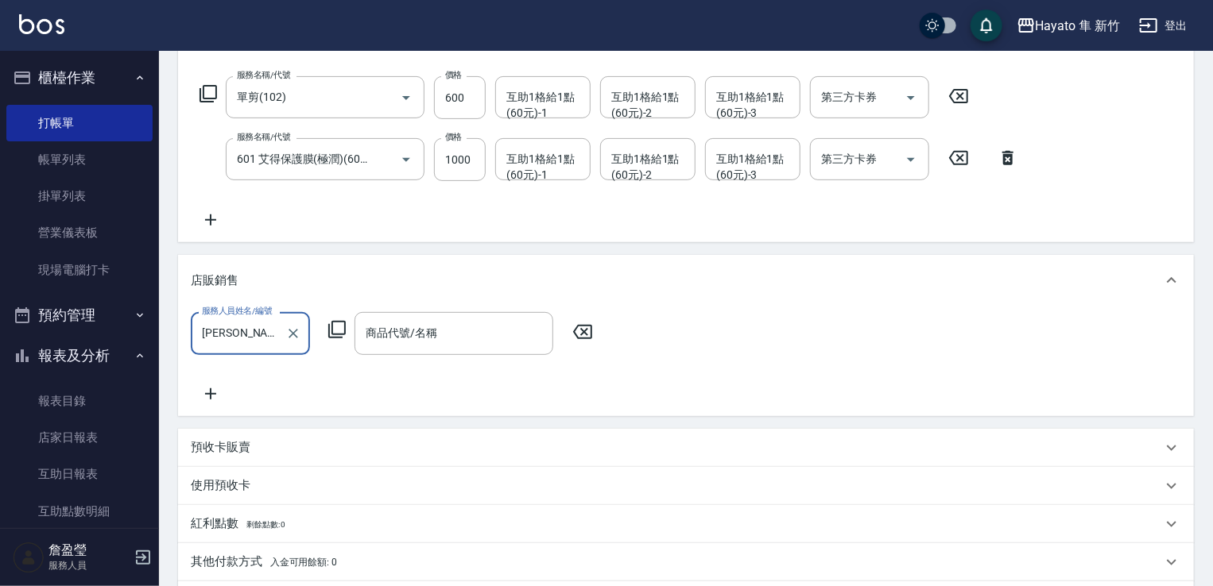
type input "Amy(無代號)"
click at [404, 331] on input "商品代號/名稱" at bounding box center [454, 333] width 184 height 28
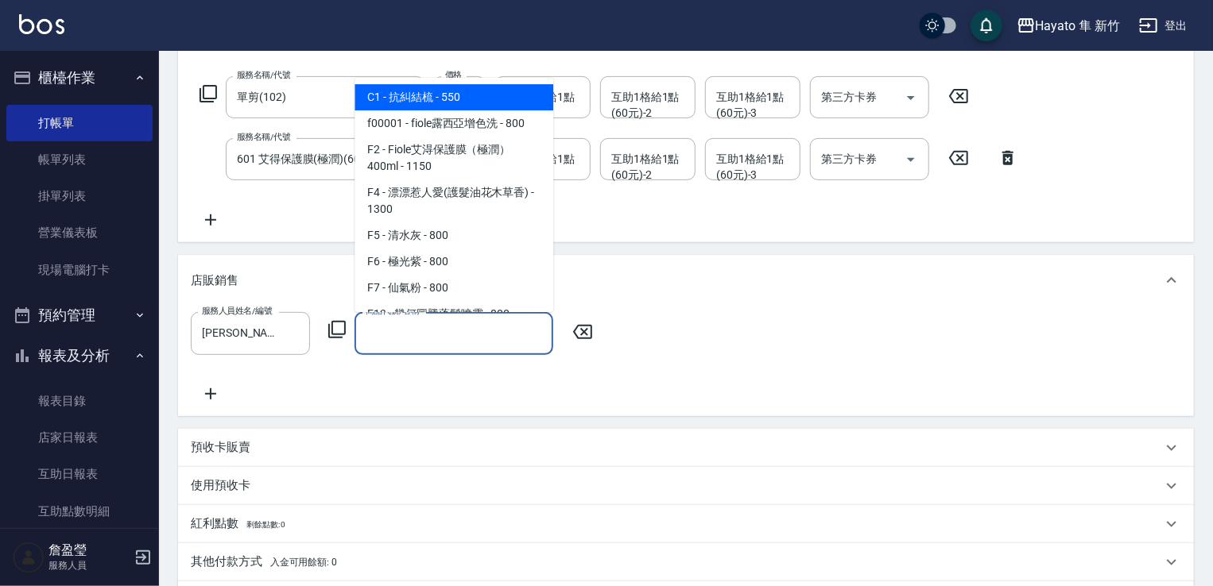
click at [409, 333] on input "商品代號/名稱" at bounding box center [454, 333] width 184 height 28
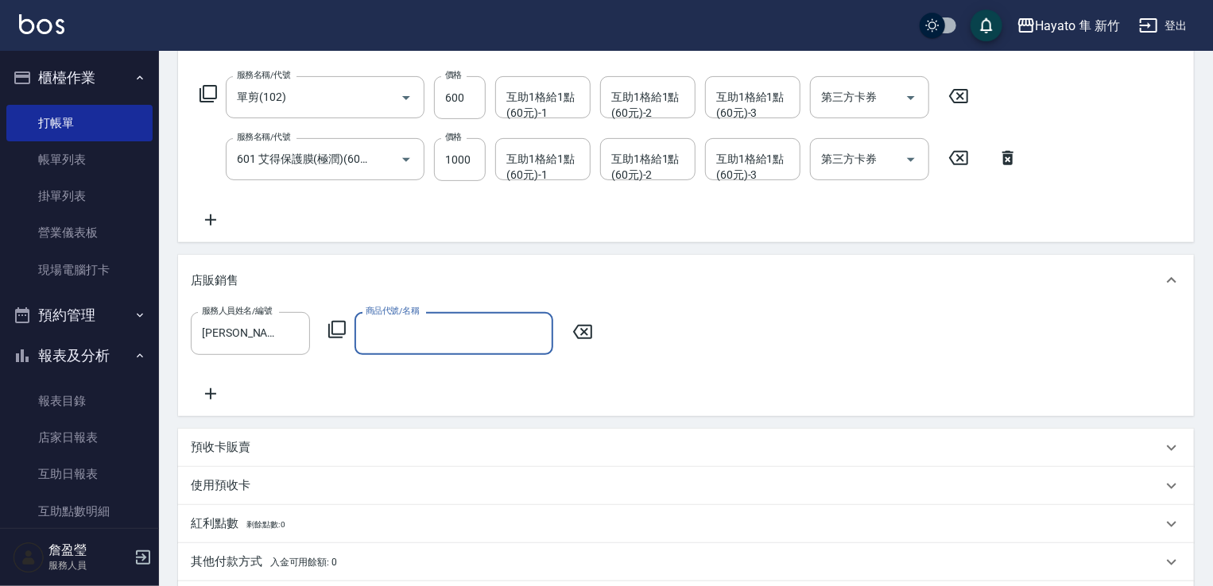
click at [409, 333] on input "商品代號/名稱" at bounding box center [454, 333] width 184 height 28
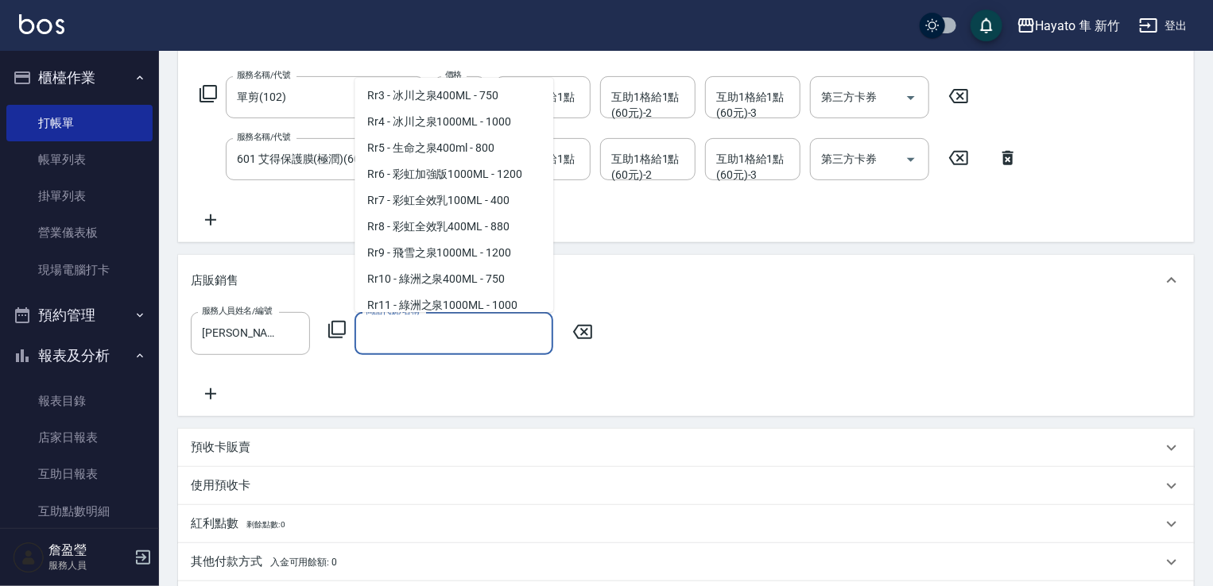
scroll to position [954, 0]
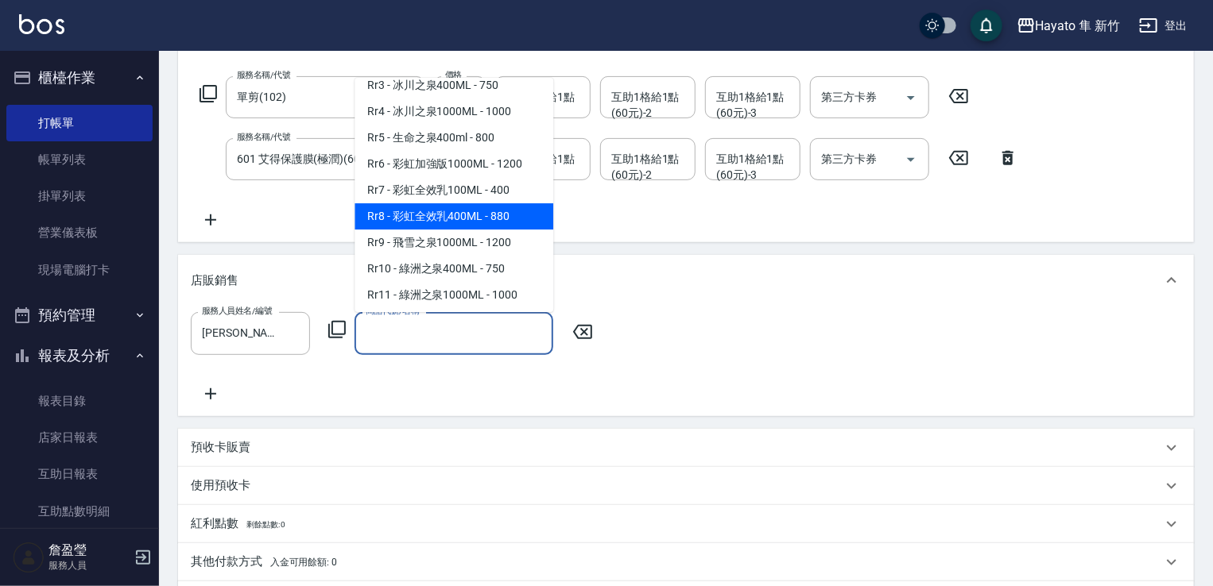
click at [444, 230] on span "Rr8 - 彩虹全效乳400ML - 880" at bounding box center [453, 216] width 199 height 26
type input "彩虹全效乳400ML"
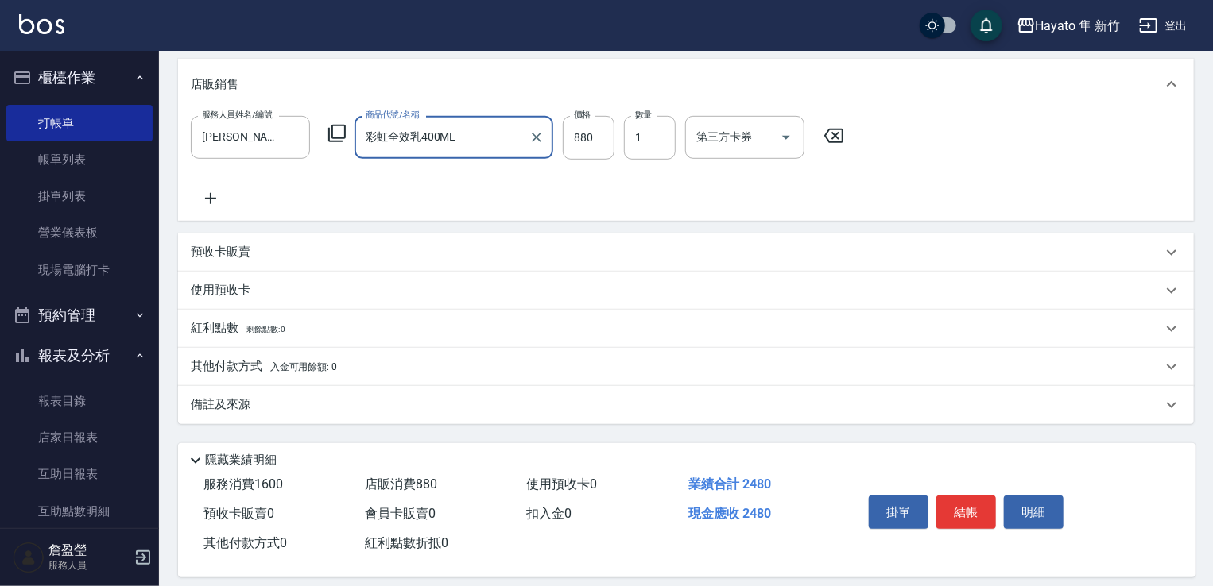
scroll to position [450, 0]
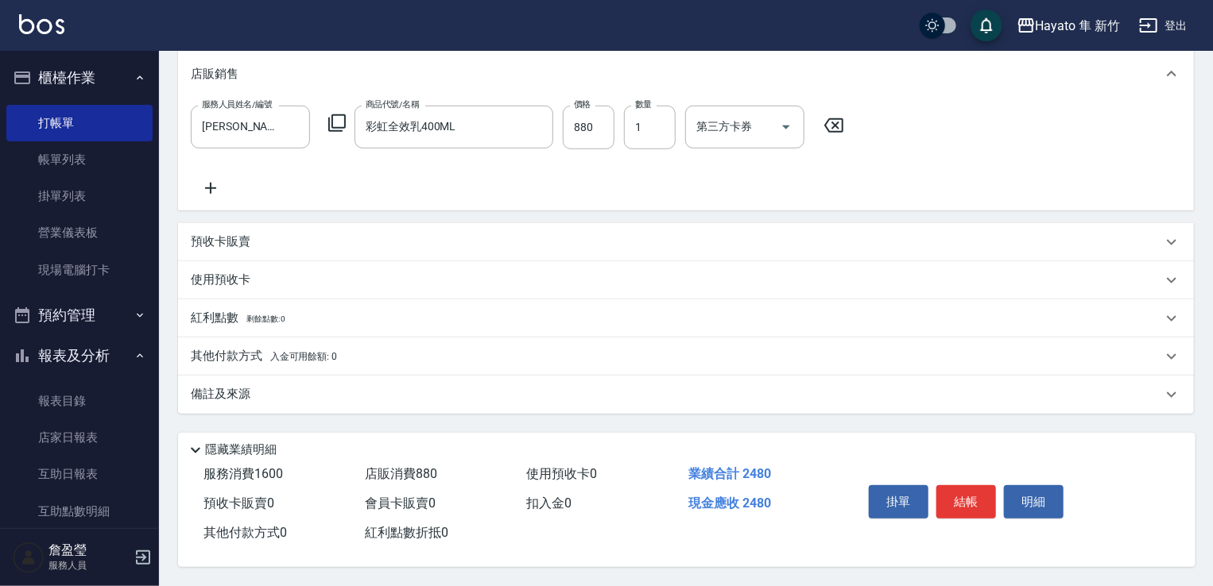
click at [294, 234] on div "預收卡販賣" at bounding box center [676, 242] width 971 height 17
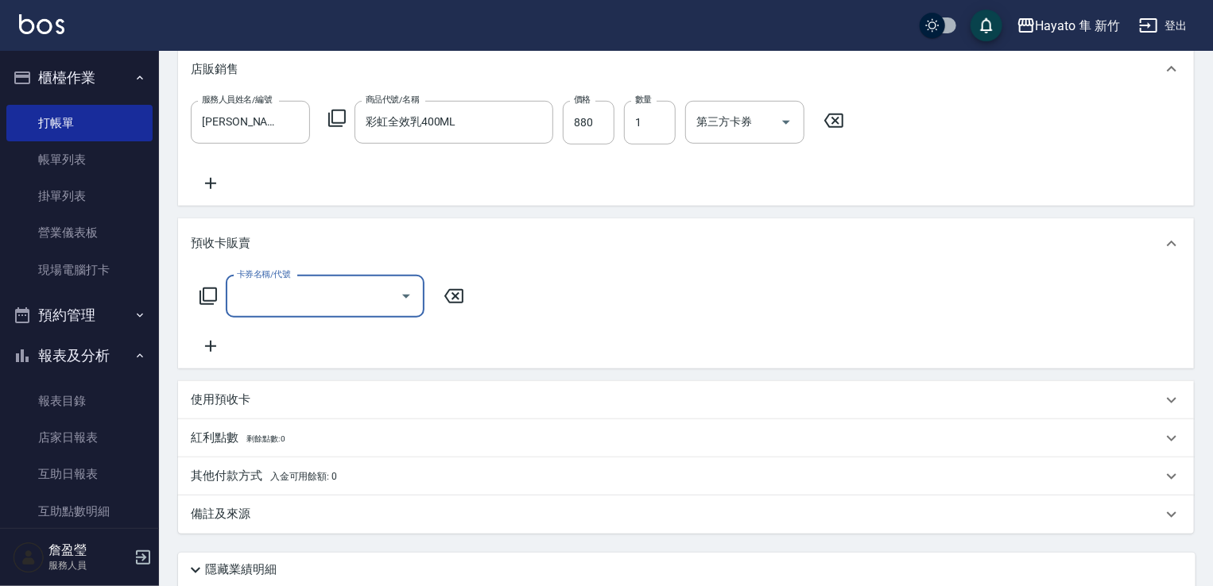
scroll to position [0, 0]
click at [625, 309] on div "卡券名稱/代號 卡券名稱/代號" at bounding box center [686, 316] width 990 height 80
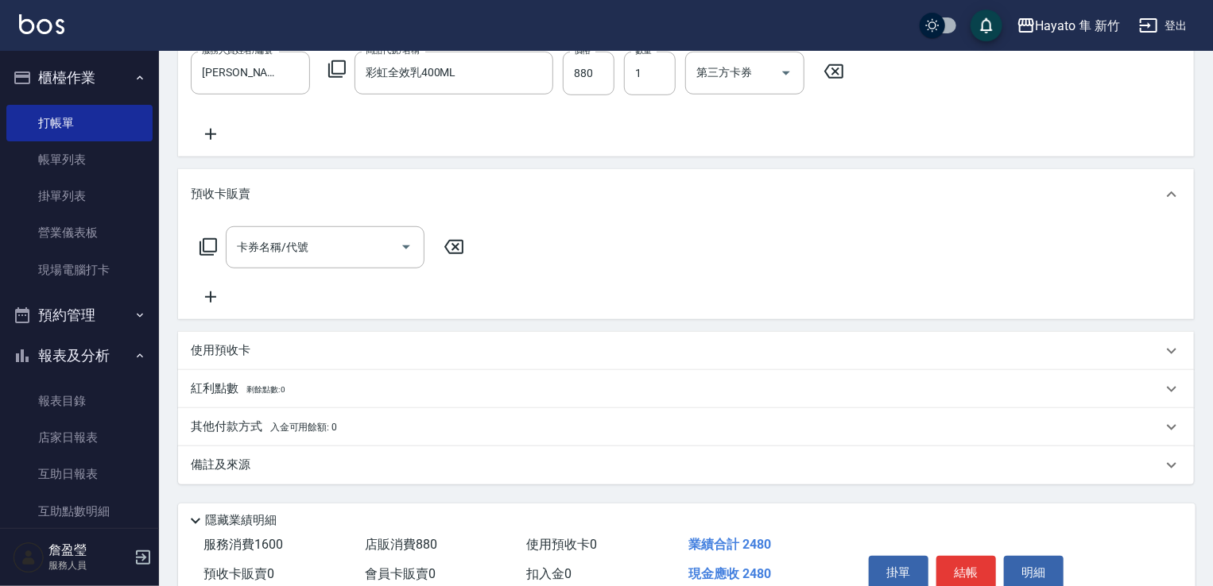
scroll to position [575, 0]
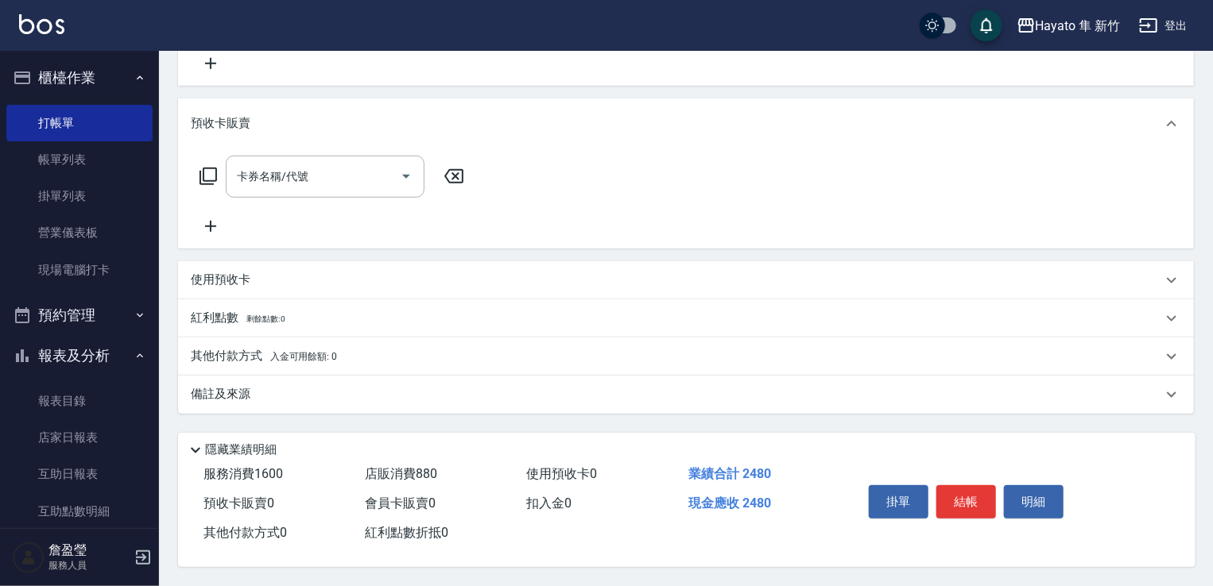
drag, startPoint x: 378, startPoint y: 383, endPoint x: 525, endPoint y: 448, distance: 160.8
click at [381, 386] on div "備註及來源" at bounding box center [676, 394] width 971 height 17
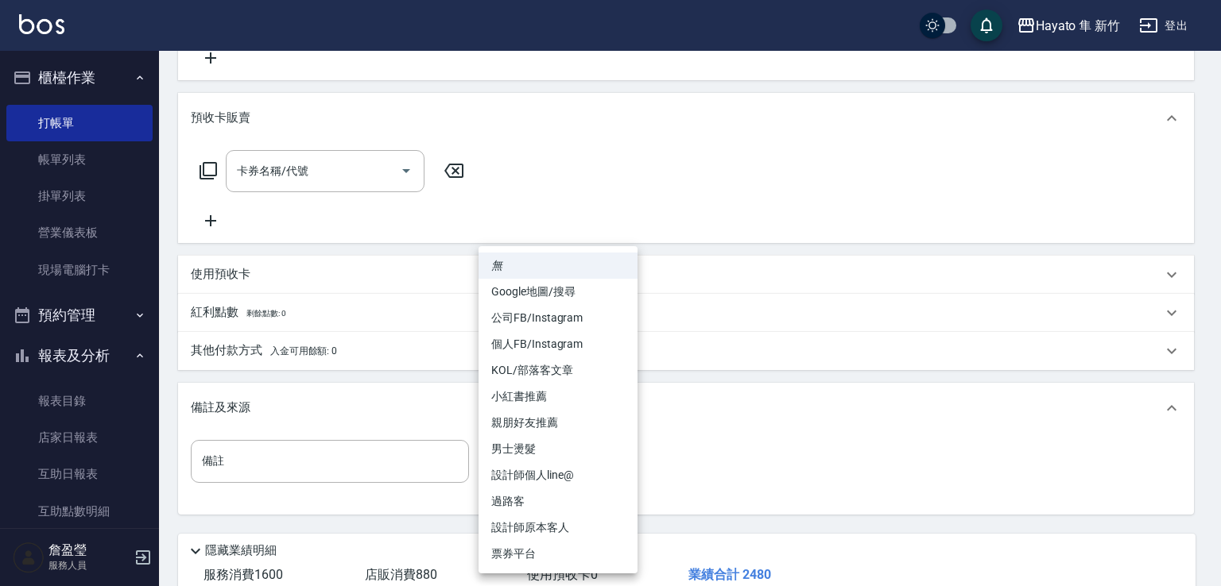
click at [528, 448] on body "Hayato 隼 新竹 登出 櫃檯作業 打帳單 帳單列表 掛單列表 營業儀表板 現場電腦打卡 預約管理 預約管理 報表及分析 報表目錄 店家日報表 互助日報表…" at bounding box center [610, 56] width 1221 height 1263
click at [547, 344] on li "個人FB/Instagram" at bounding box center [557, 344] width 159 height 26
type input "個人FB/Instagram"
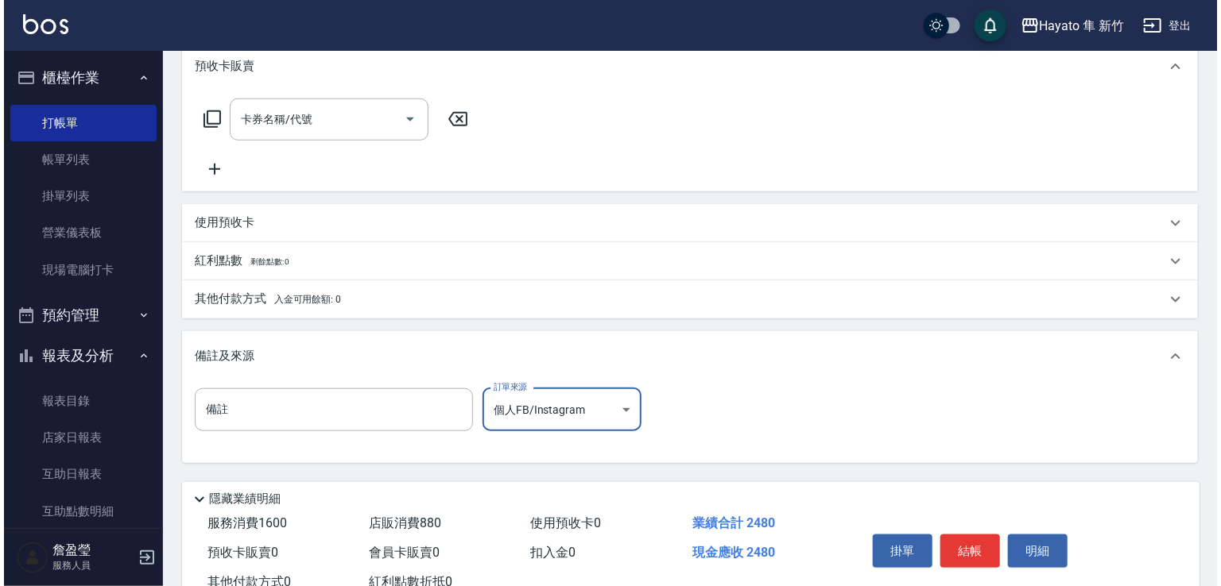
scroll to position [681, 0]
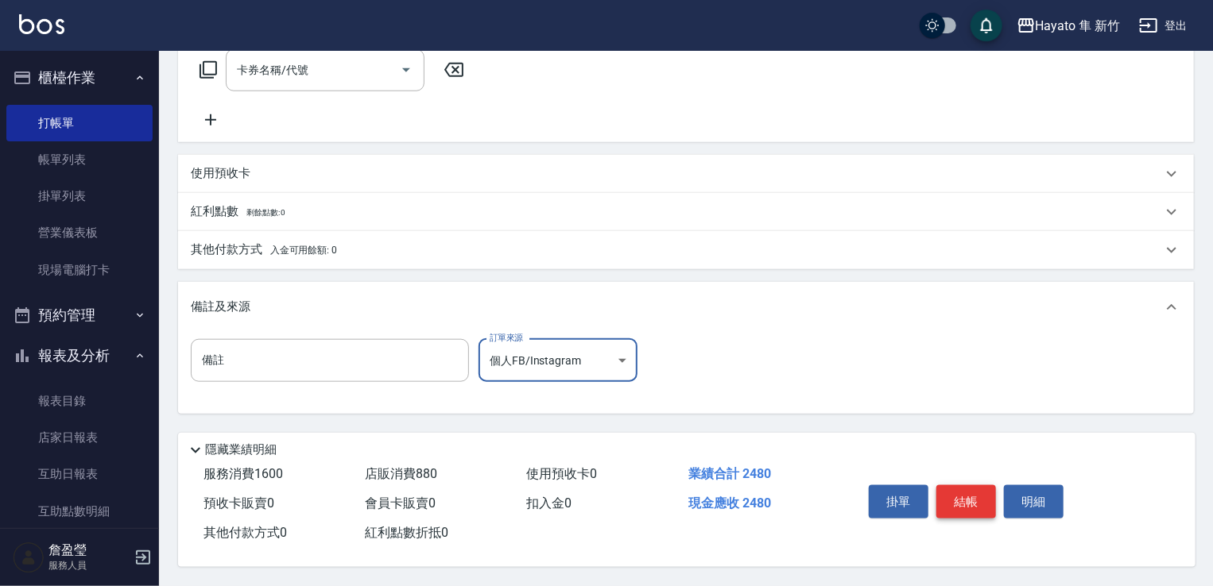
click at [965, 489] on button "結帳" at bounding box center [966, 502] width 60 height 33
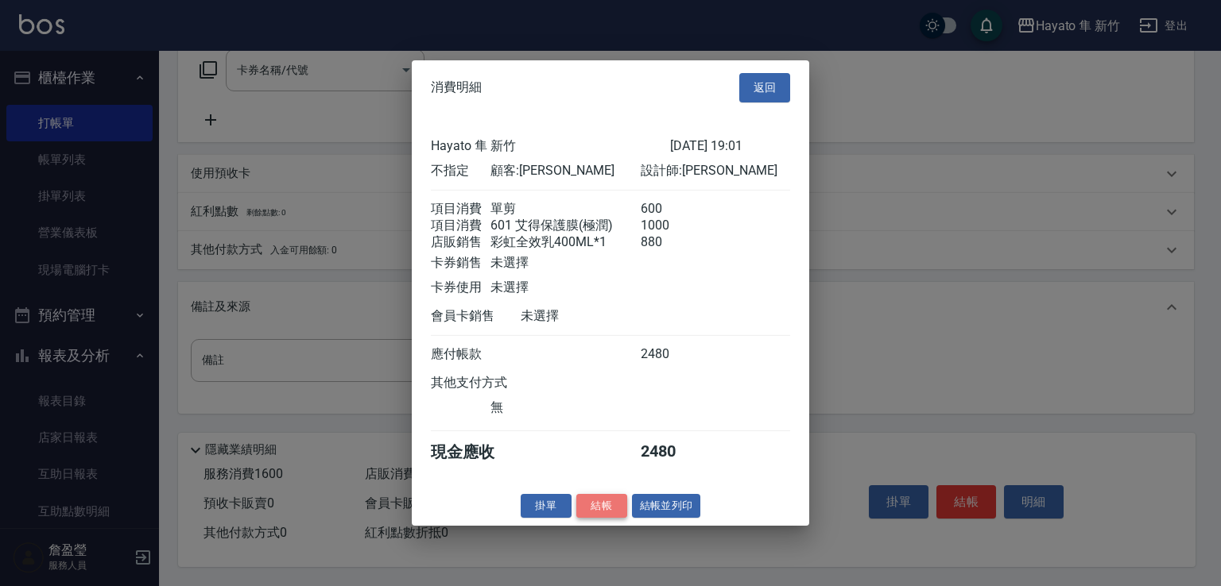
click at [605, 518] on button "結帳" at bounding box center [601, 505] width 51 height 25
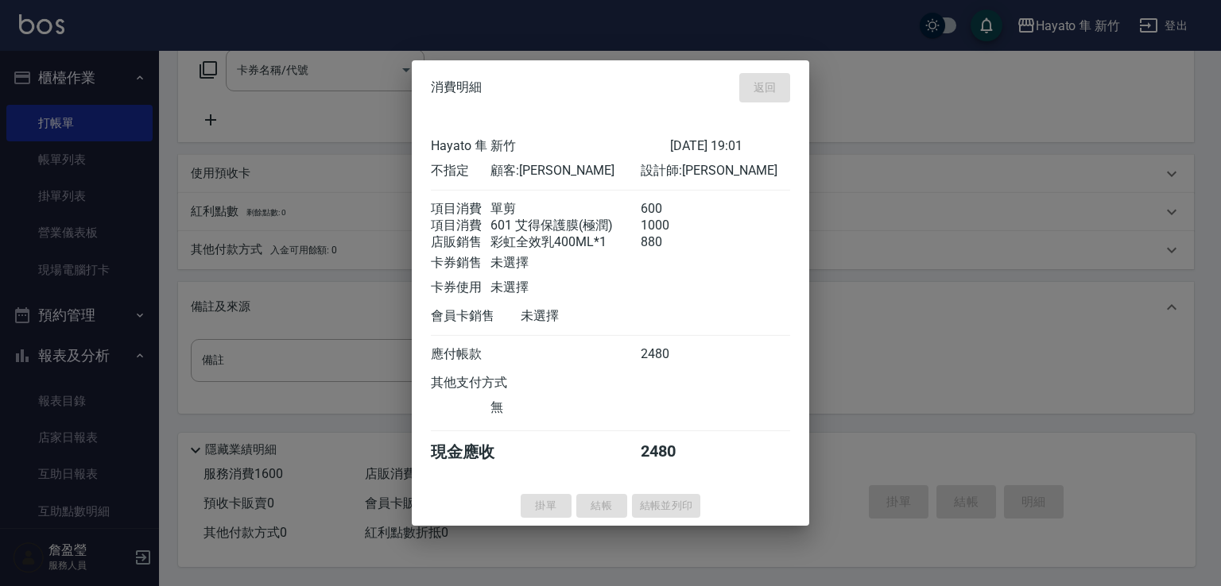
type input "2025/10/12 19:03"
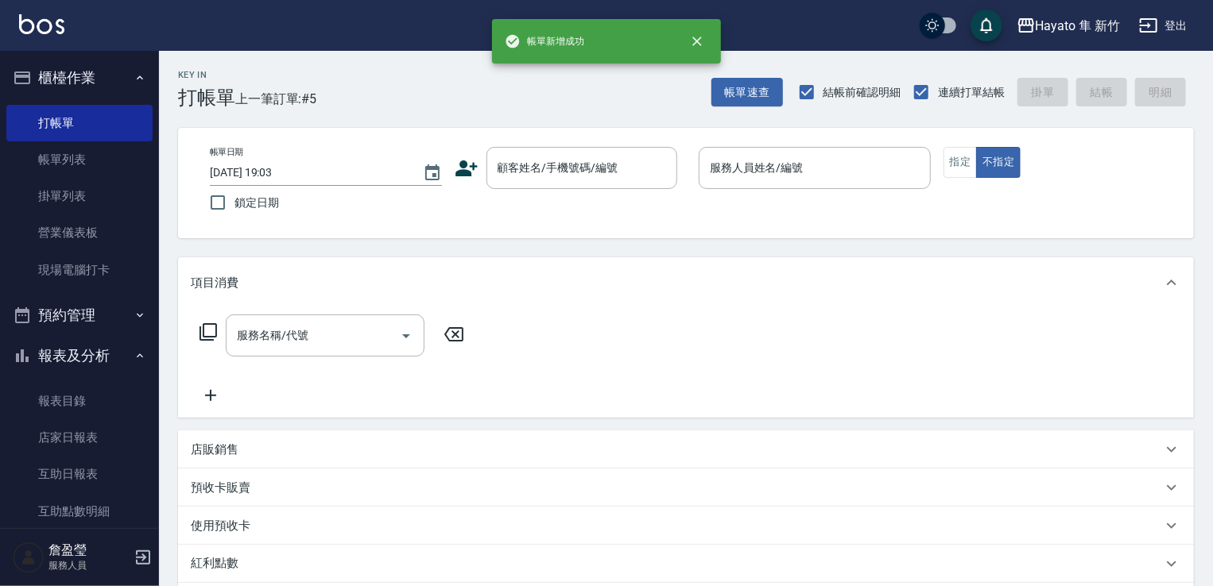
scroll to position [0, 0]
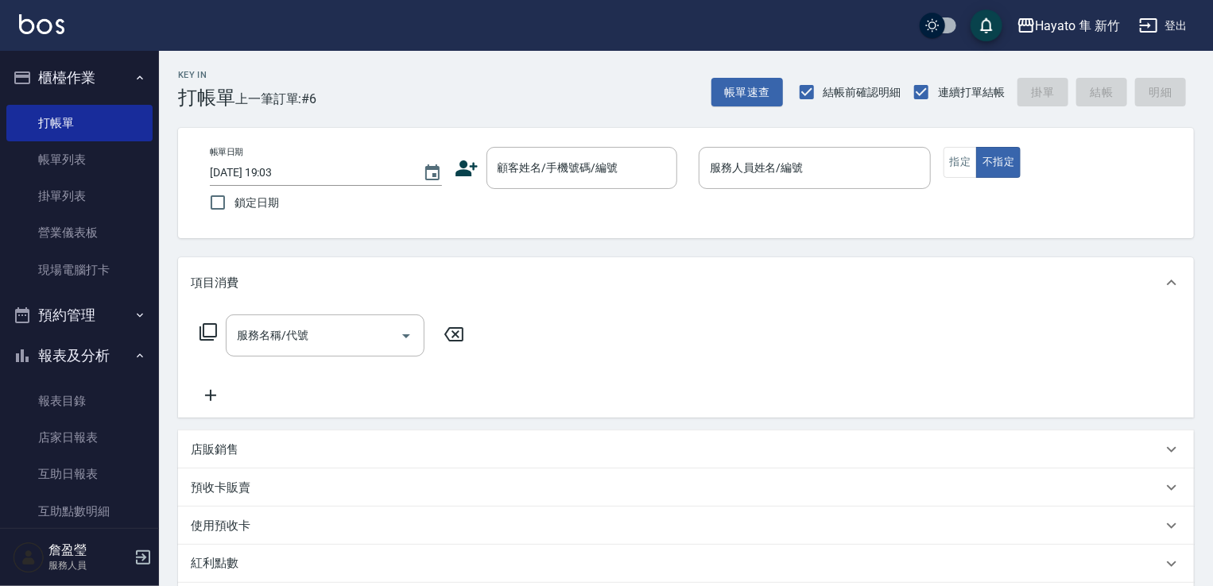
click at [458, 164] on icon at bounding box center [467, 169] width 24 height 24
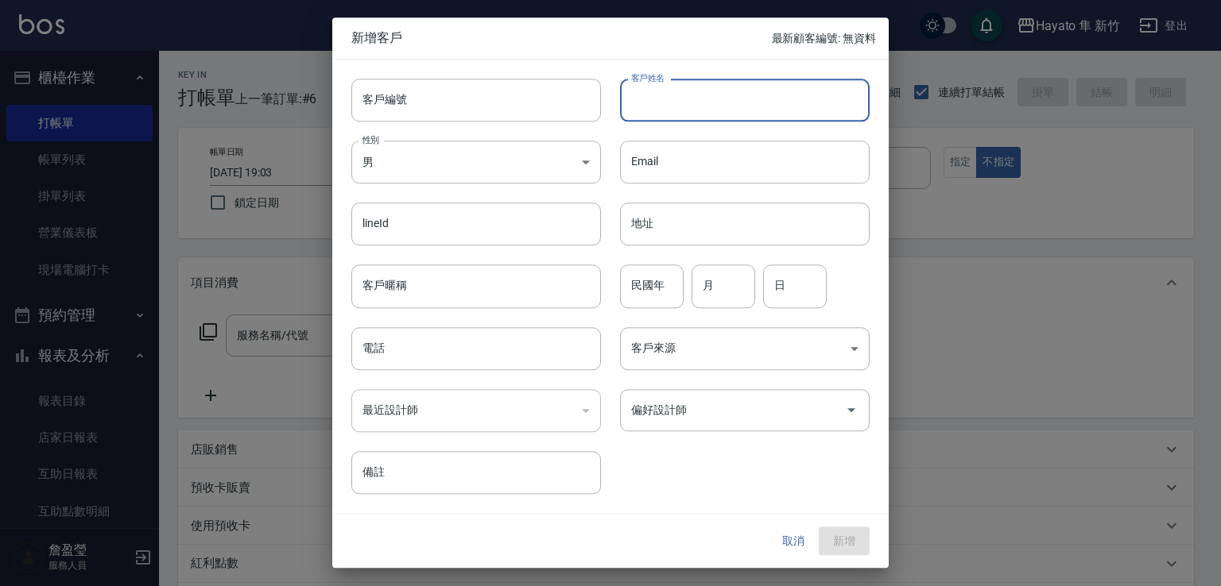
click at [702, 79] on input "客戶姓名" at bounding box center [745, 100] width 250 height 43
type input "ㄐ"
type input "成"
click at [685, 96] on input "陳美" at bounding box center [745, 100] width 250 height 43
drag, startPoint x: 625, startPoint y: 103, endPoint x: 748, endPoint y: 99, distance: 122.4
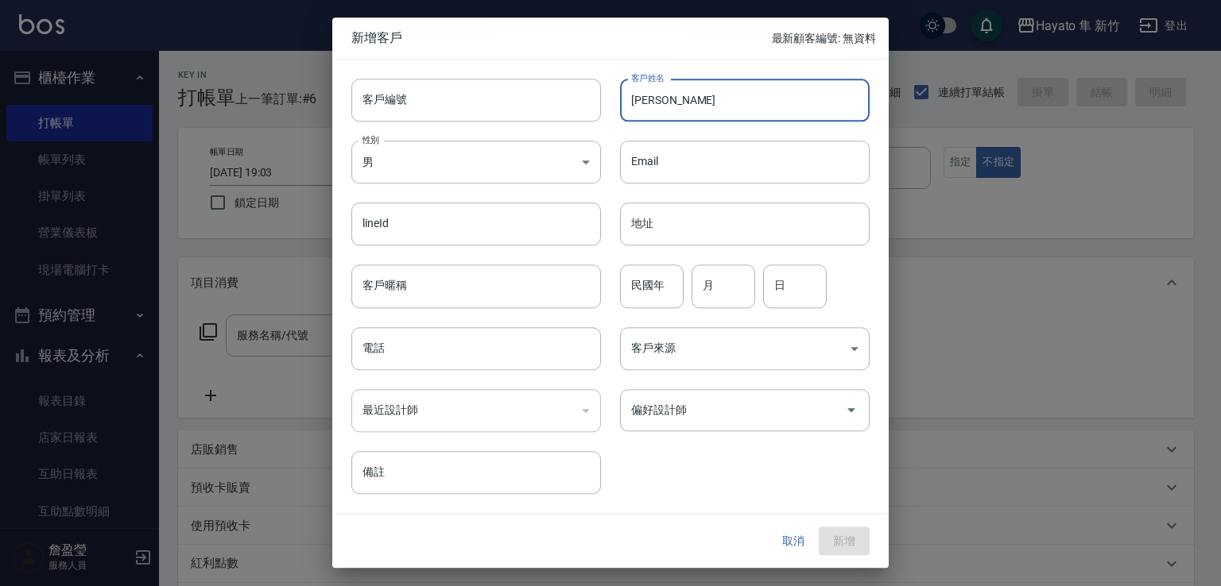
click at [748, 99] on input "[PERSON_NAME]" at bounding box center [745, 100] width 250 height 43
type input "[PERSON_NAME]"
click at [552, 163] on body "Hayato 隼 新竹 登出 櫃檯作業 打帳單 帳單列表 掛單列表 營業儀表板 現場電腦打卡 預約管理 預約管理 報表及分析 報表目錄 店家日報表 互助日報表…" at bounding box center [610, 416] width 1221 height 832
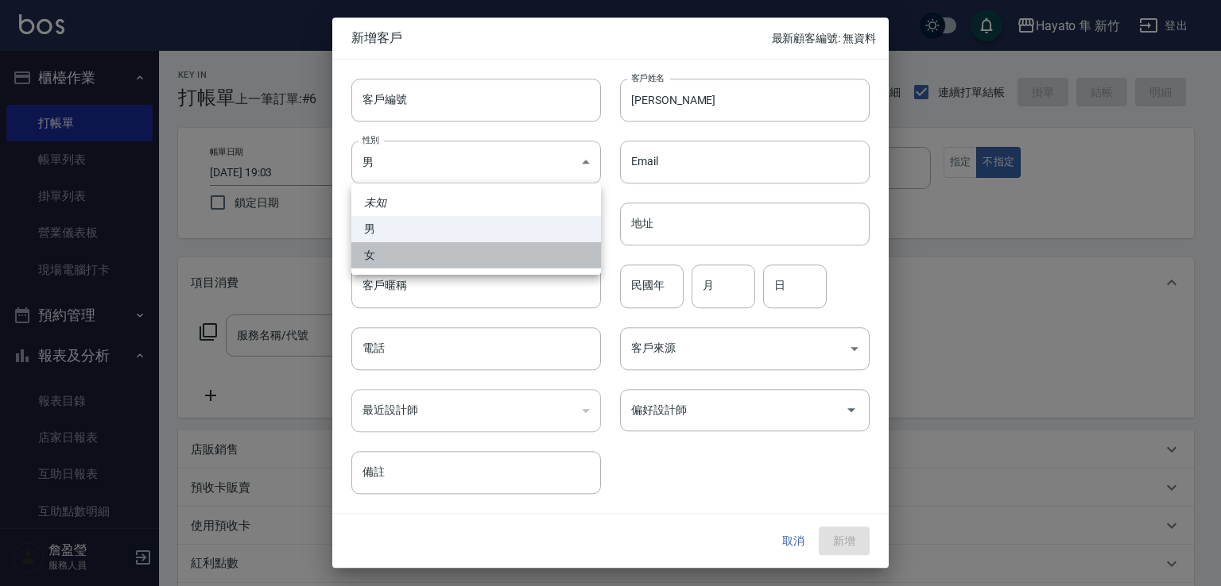
click at [540, 264] on li "女" at bounding box center [476, 255] width 250 height 26
type input "FEMALE"
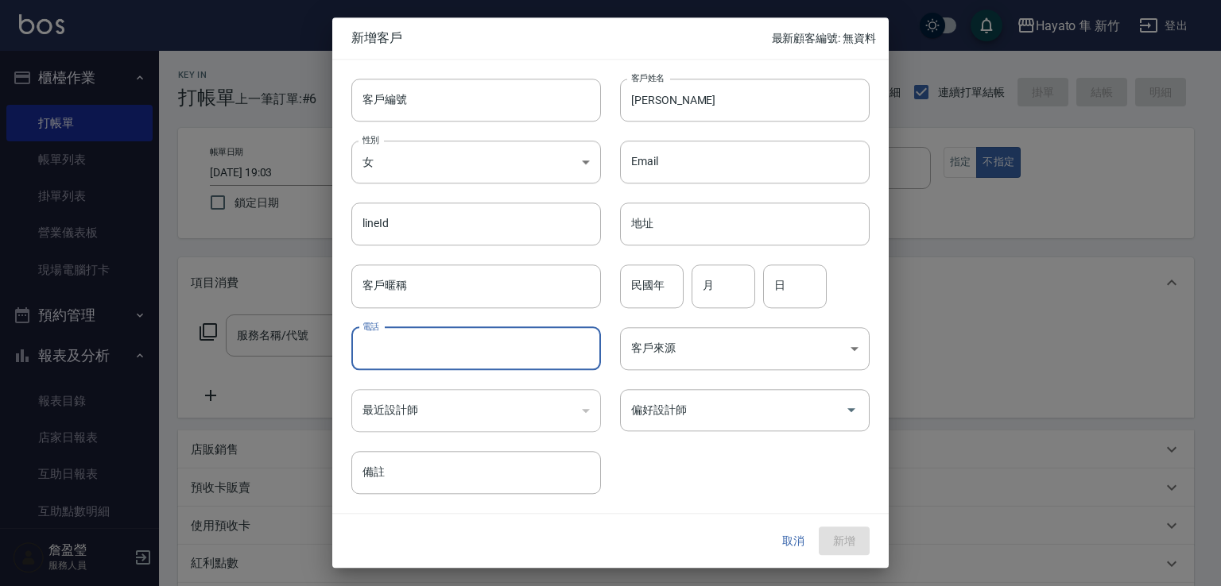
click at [512, 362] on input "電話" at bounding box center [476, 348] width 250 height 43
type input "0905858196"
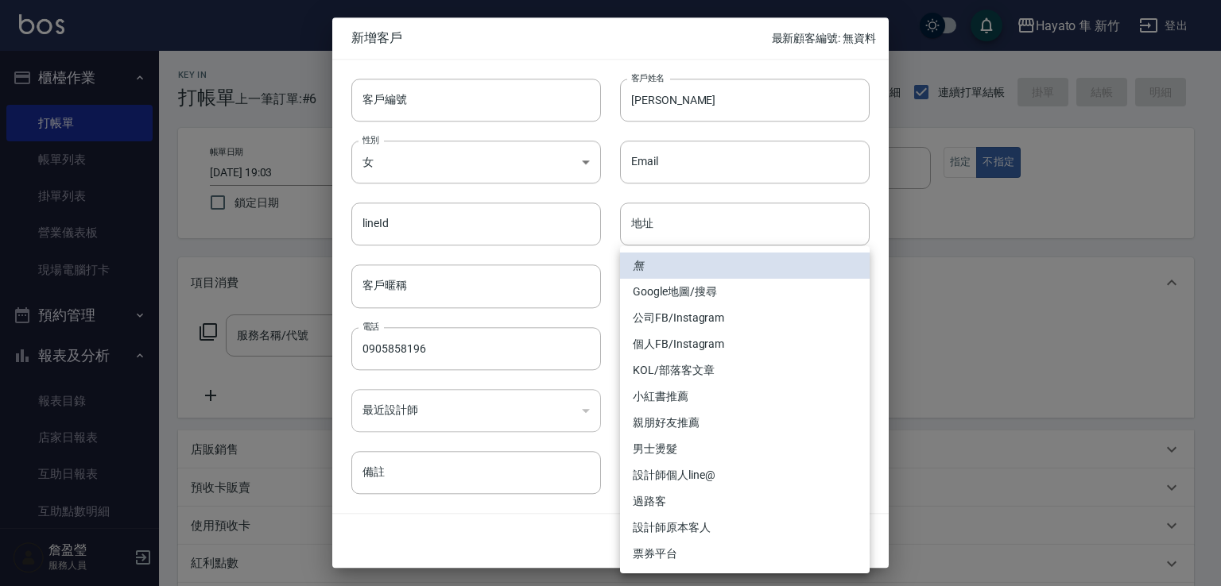
click at [667, 345] on body "Hayato 隼 新竹 登出 櫃檯作業 打帳單 帳單列表 掛單列表 營業儀表板 現場電腦打卡 預約管理 預約管理 報表及分析 報表目錄 店家日報表 互助日報表…" at bounding box center [610, 416] width 1221 height 832
click at [647, 345] on li "個人FB/Instagram" at bounding box center [745, 344] width 250 height 26
type input "個人FB/Instagram"
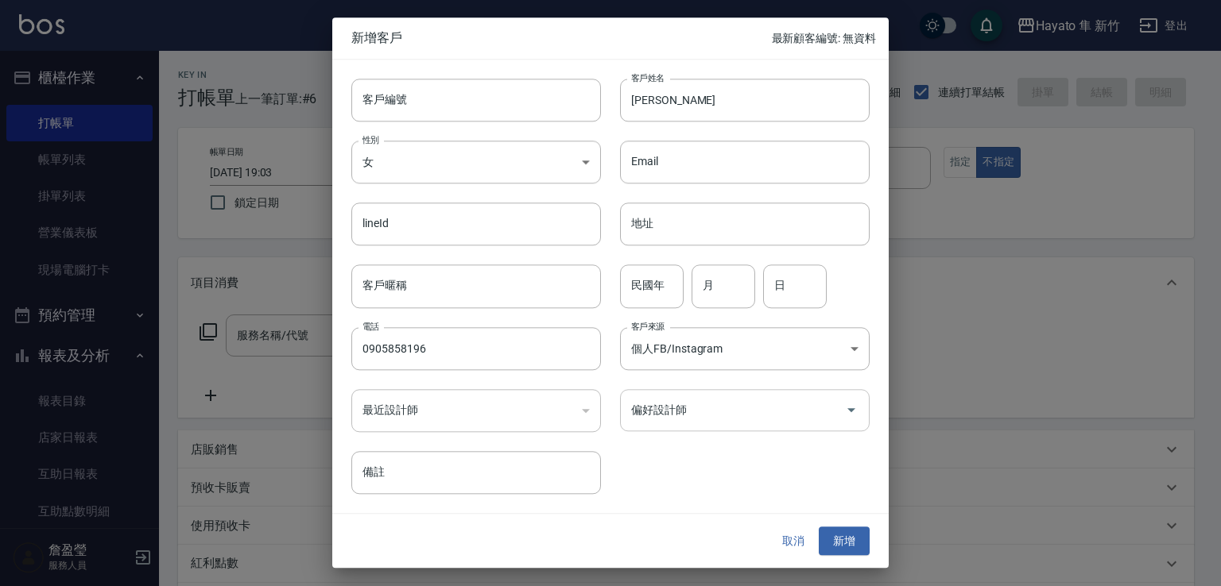
click at [675, 393] on div "偏好設計師" at bounding box center [745, 410] width 250 height 42
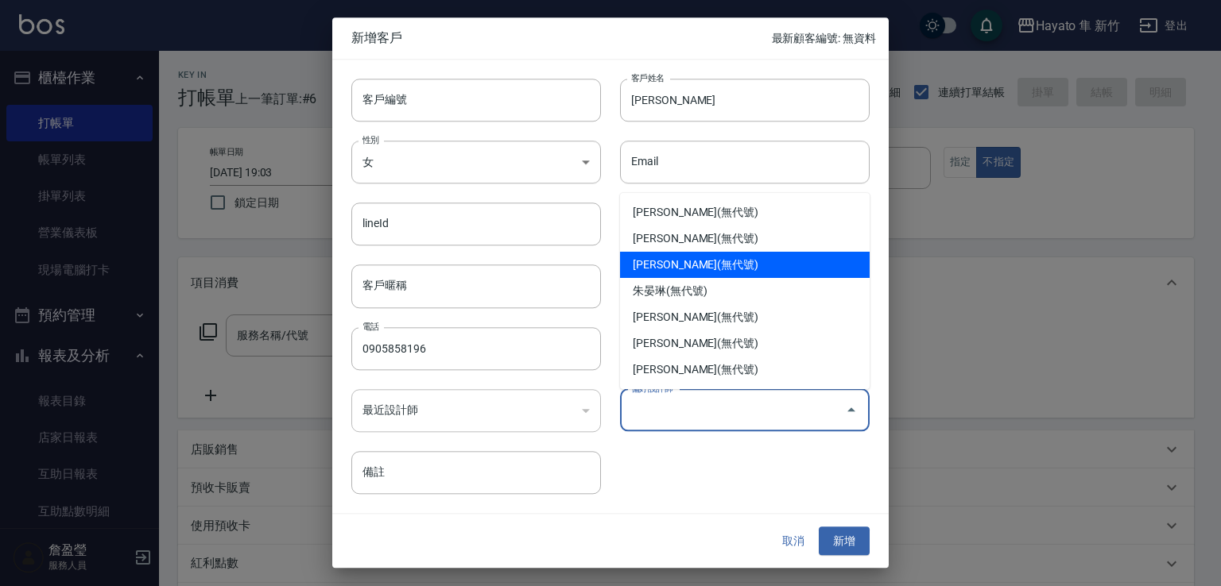
click at [674, 262] on li "李仕芬(無代號)" at bounding box center [745, 265] width 250 height 26
type input "[PERSON_NAME]"
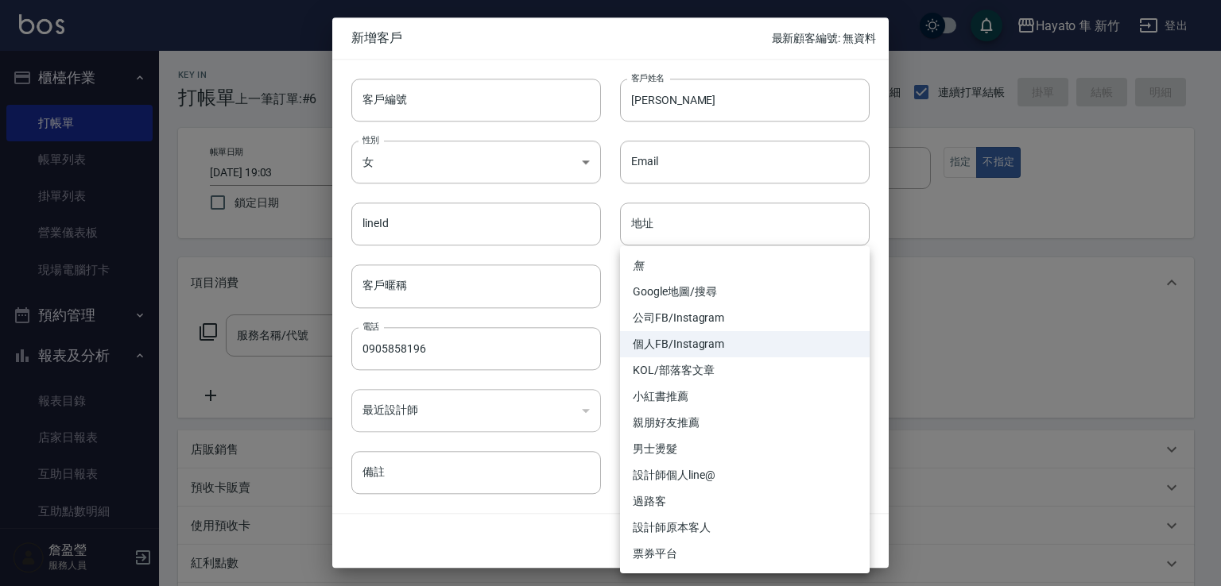
click at [729, 349] on body "Hayato 隼 新竹 登出 櫃檯作業 打帳單 帳單列表 掛單列表 營業儀表板 現場電腦打卡 預約管理 預約管理 報表及分析 報表目錄 店家日報表 互助日報表…" at bounding box center [610, 416] width 1221 height 832
click at [701, 293] on li "Google地圖/搜尋" at bounding box center [745, 292] width 250 height 26
type input "Google地圖/搜尋"
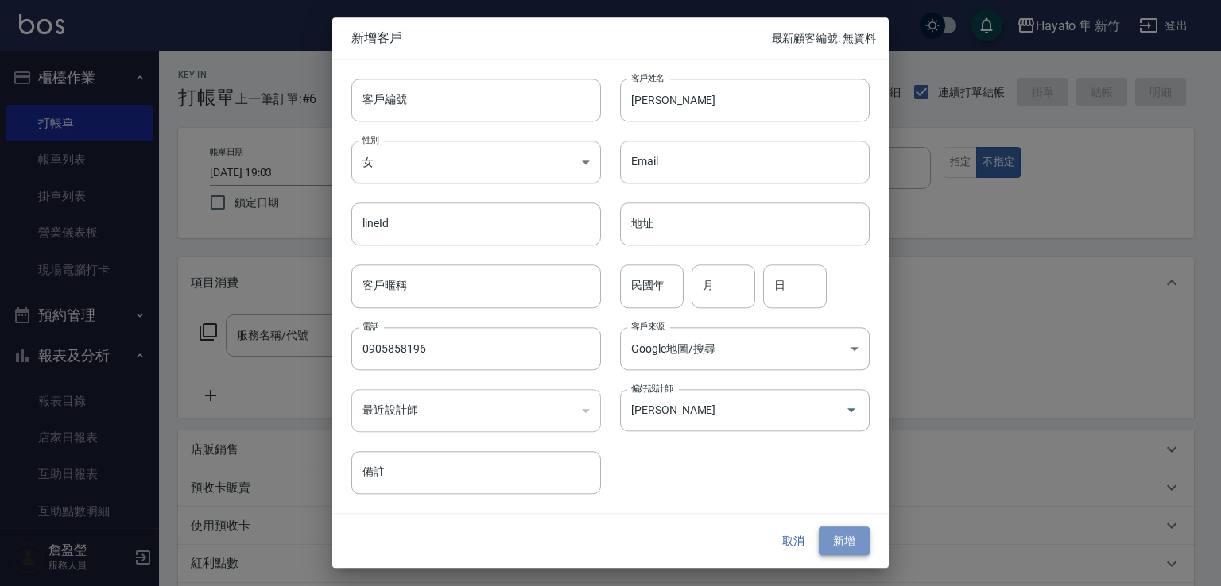
click at [846, 541] on button "新增" at bounding box center [844, 541] width 51 height 29
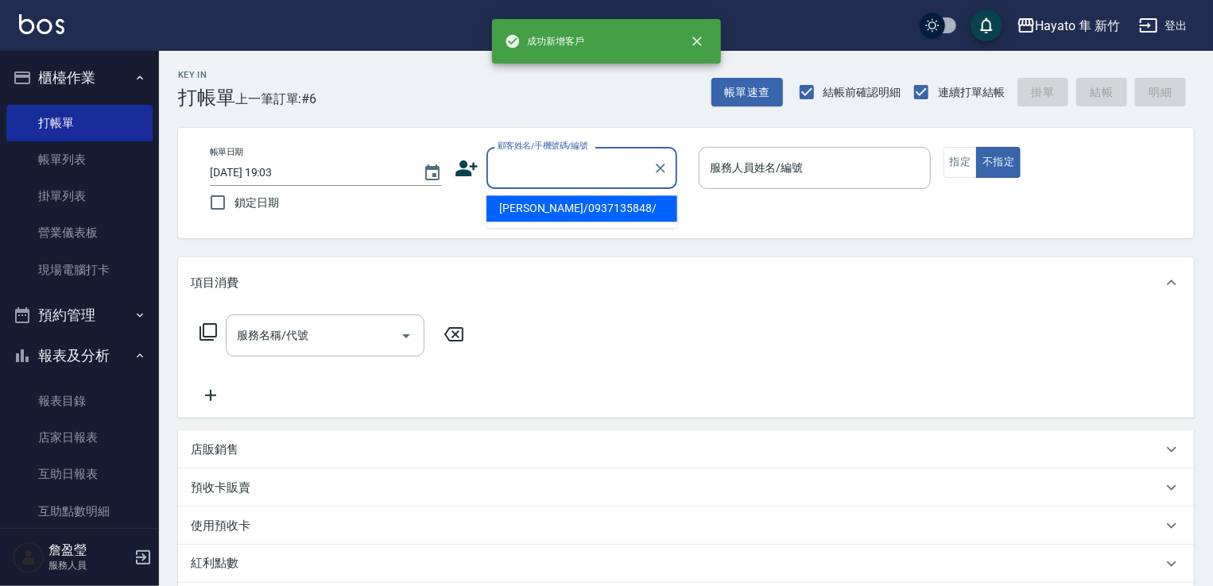
click at [563, 166] on input "顧客姓名/手機號碼/編號" at bounding box center [569, 168] width 153 height 28
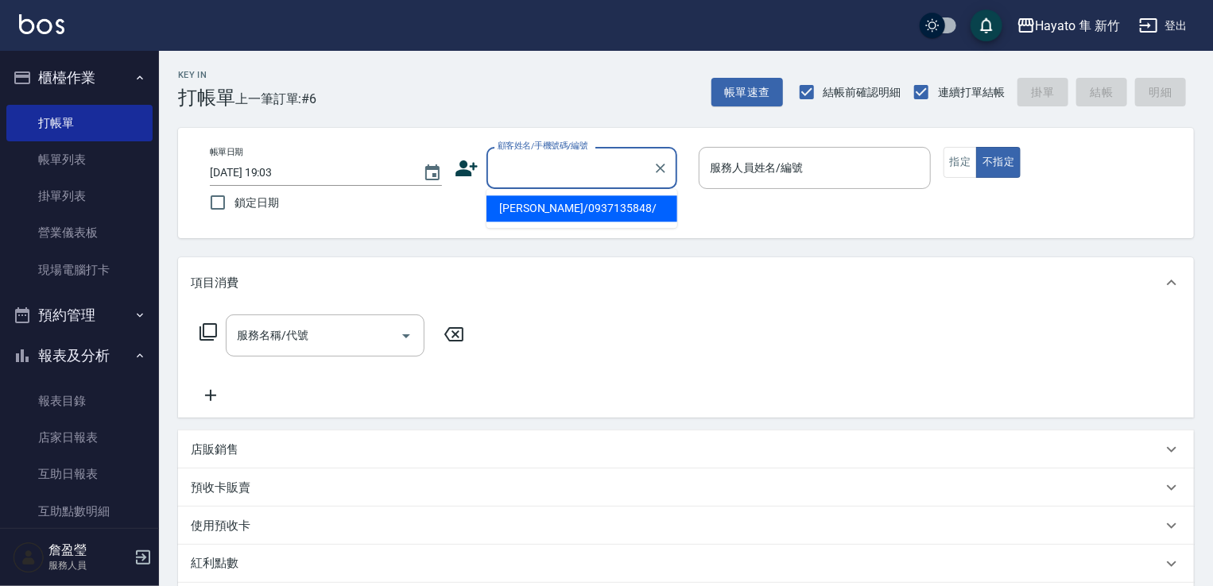
paste input "[PERSON_NAME]"
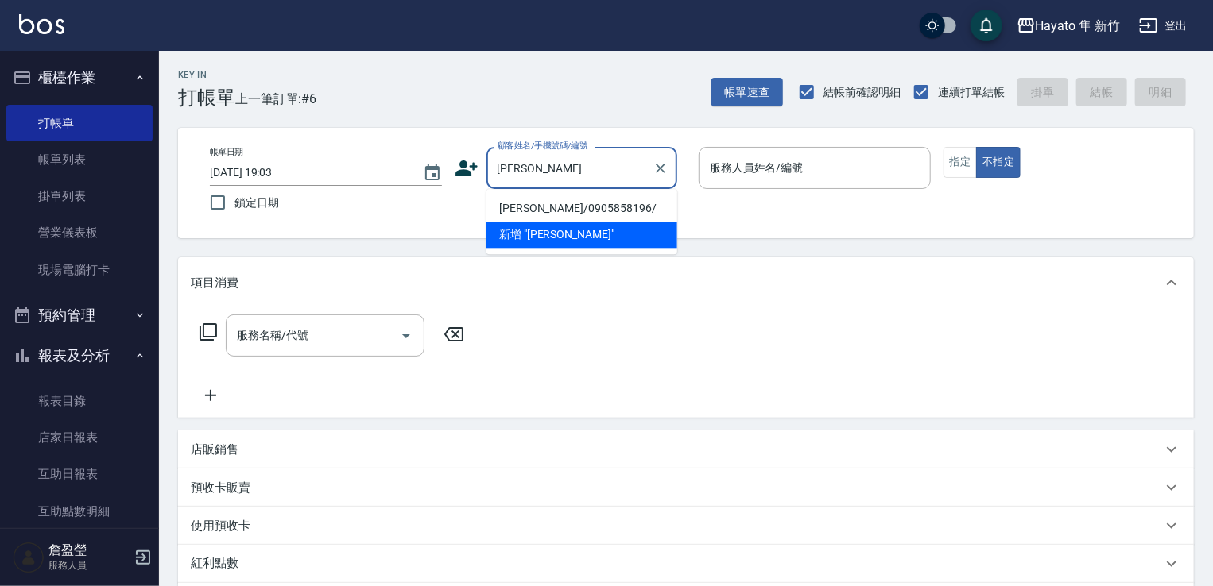
drag, startPoint x: 536, startPoint y: 202, endPoint x: 853, endPoint y: 192, distance: 318.0
click at [579, 194] on ul "陳美君/0905858196/ 新增 "陳美君"" at bounding box center [581, 221] width 191 height 65
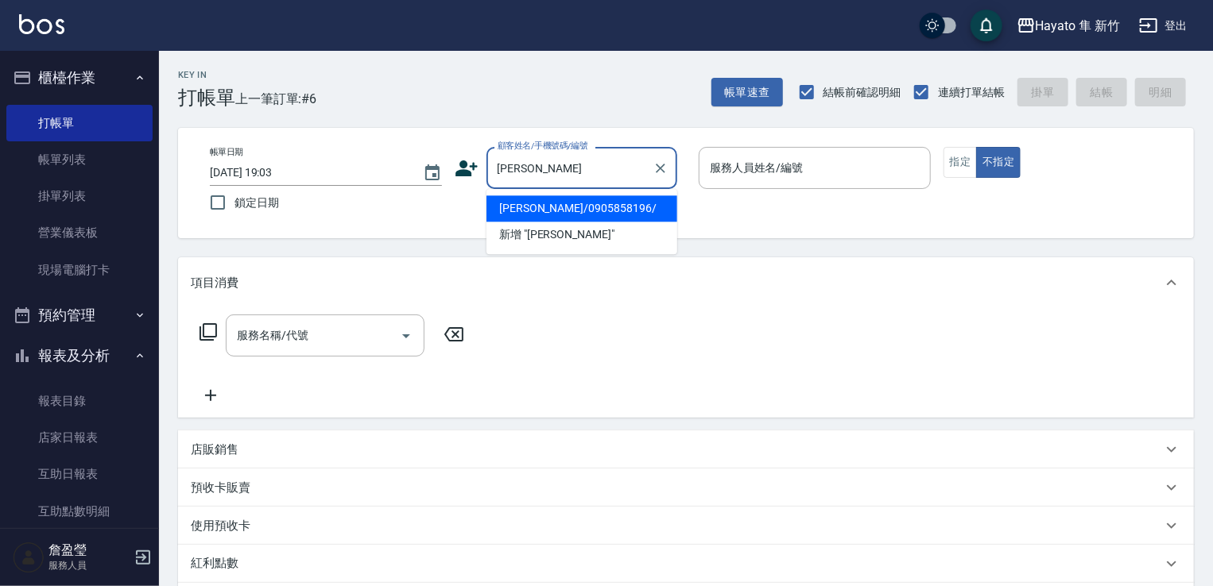
click at [566, 204] on li "[PERSON_NAME]/0905858196/" at bounding box center [581, 208] width 191 height 26
type input "[PERSON_NAME]/0905858196/"
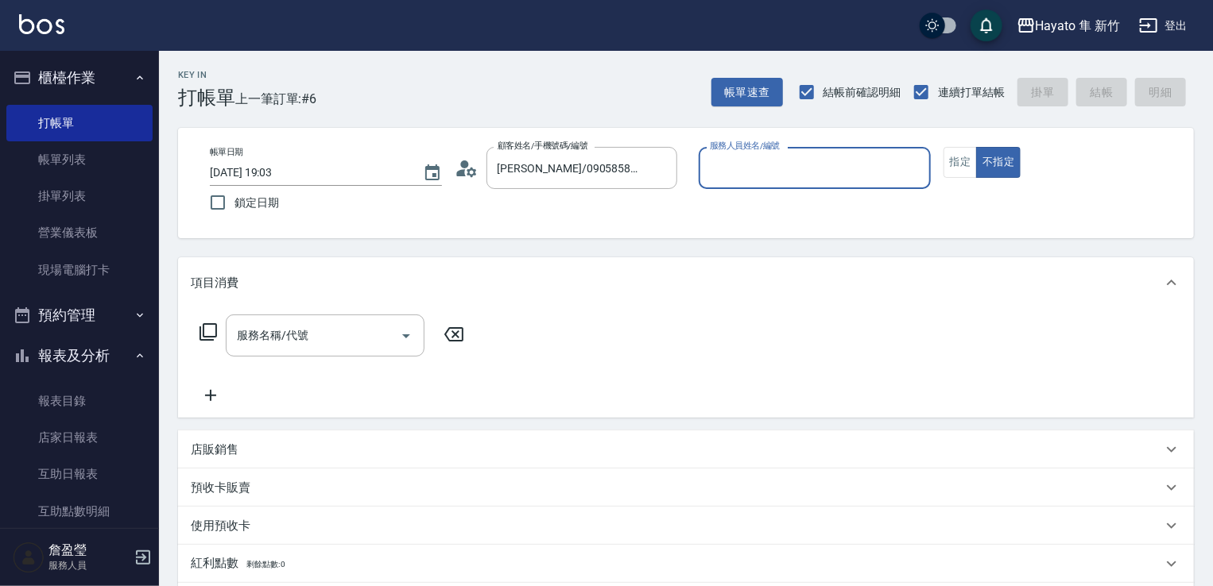
type input "Amy(無代號)"
click at [966, 162] on button "指定" at bounding box center [960, 162] width 34 height 31
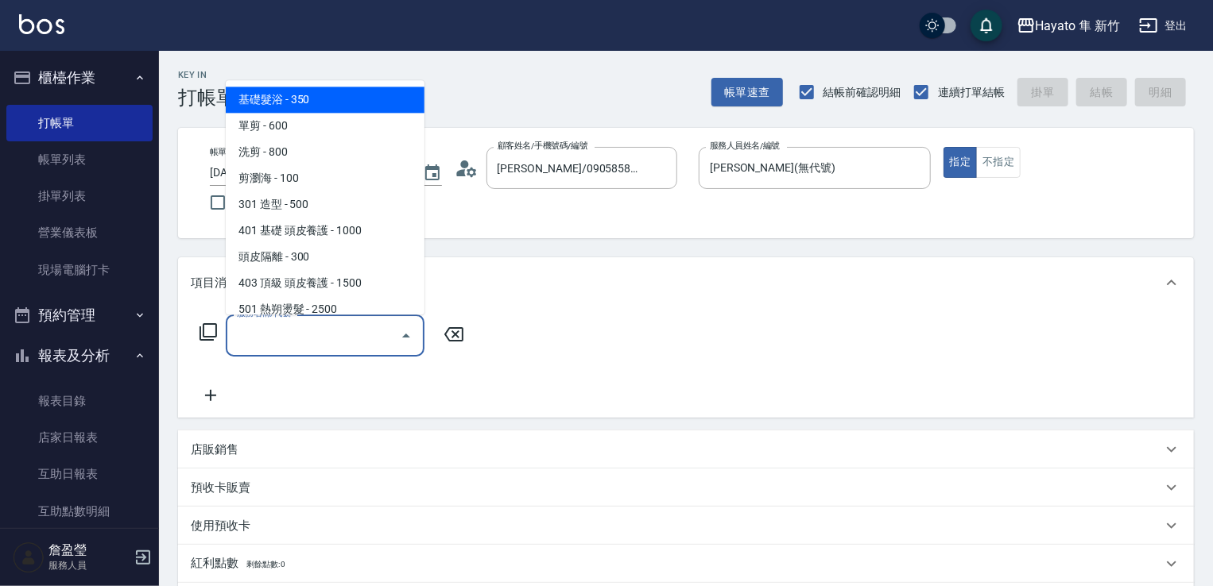
click at [370, 339] on input "服務名稱/代號" at bounding box center [313, 336] width 161 height 28
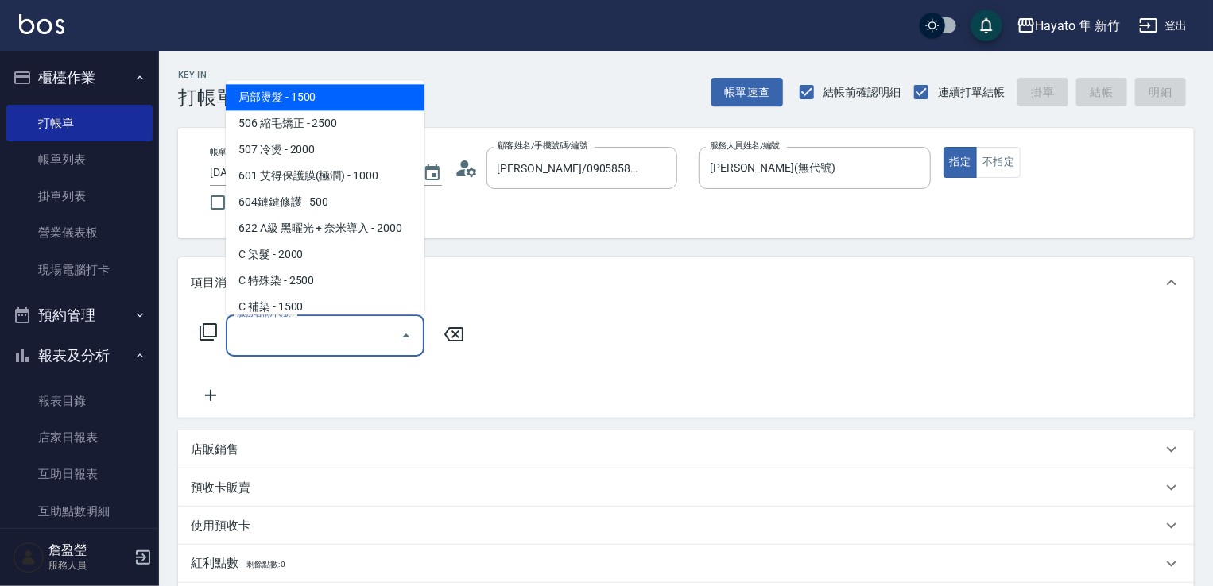
scroll to position [79, 0]
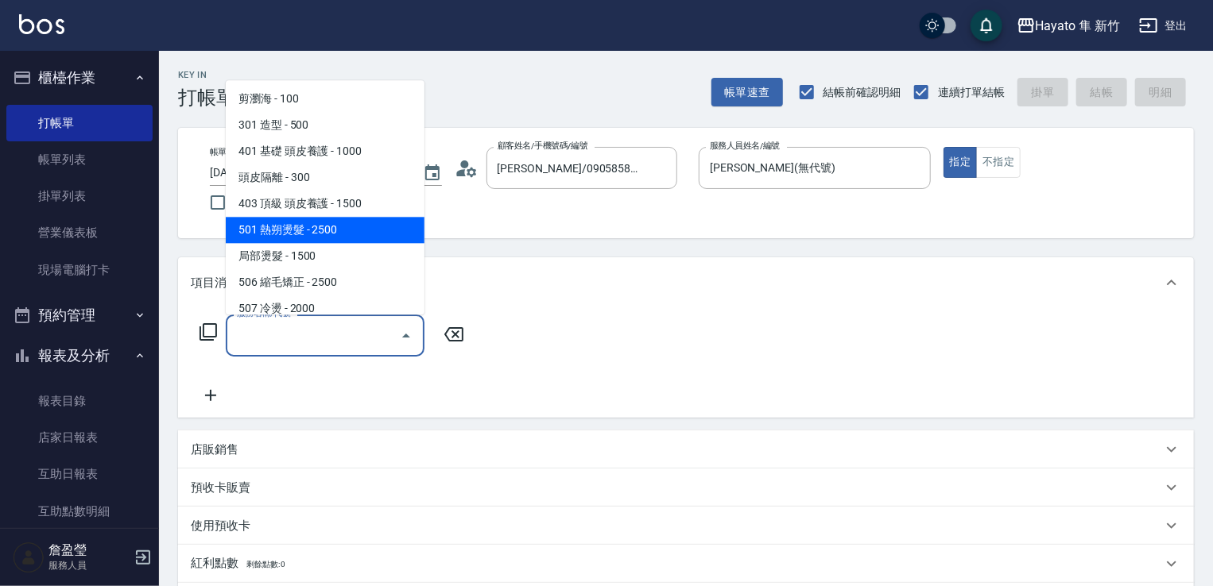
click at [324, 233] on span "501 熱朔燙髮 - 2500" at bounding box center [325, 230] width 199 height 26
type input "501 熱朔燙髮(501)"
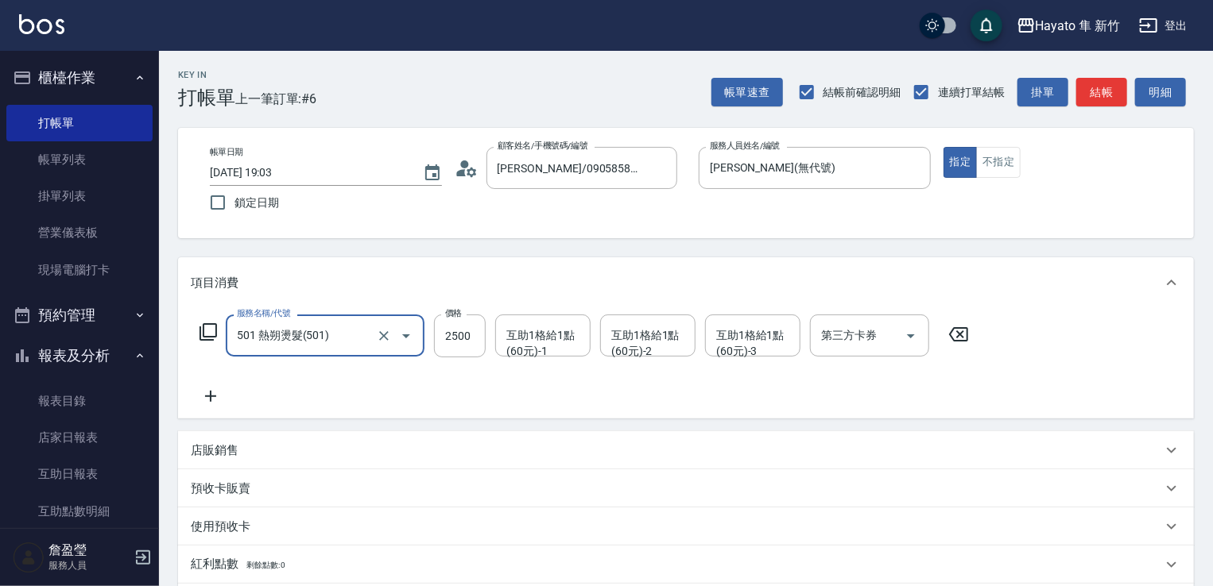
click at [208, 390] on icon at bounding box center [211, 396] width 40 height 19
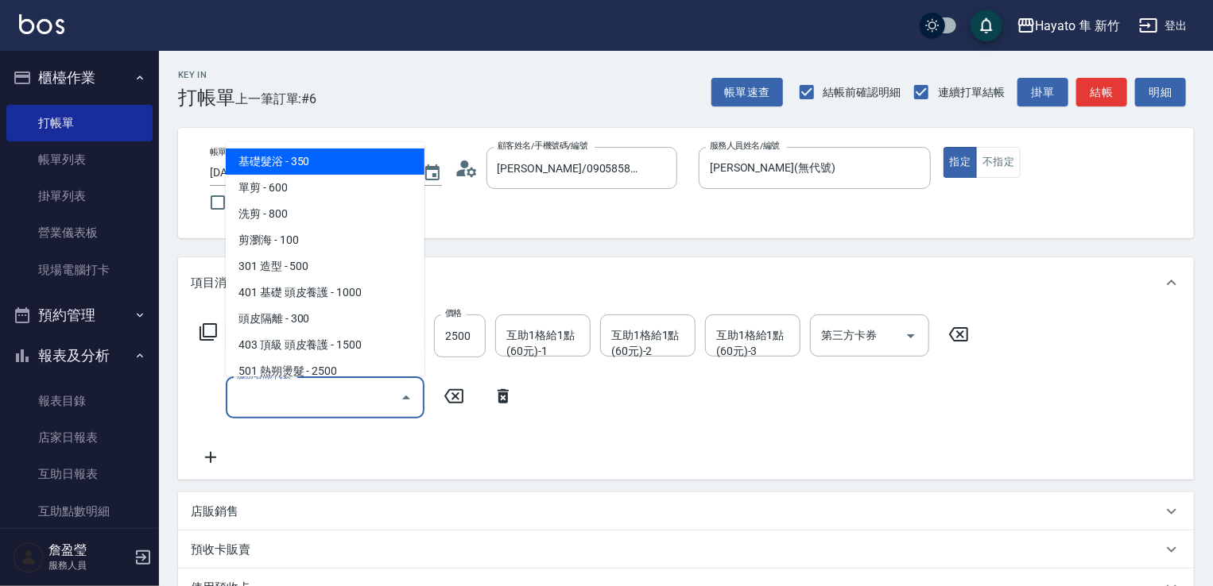
drag, startPoint x: 296, startPoint y: 390, endPoint x: 293, endPoint y: 327, distance: 63.6
click at [297, 390] on input "服務名稱/代號" at bounding box center [313, 398] width 161 height 28
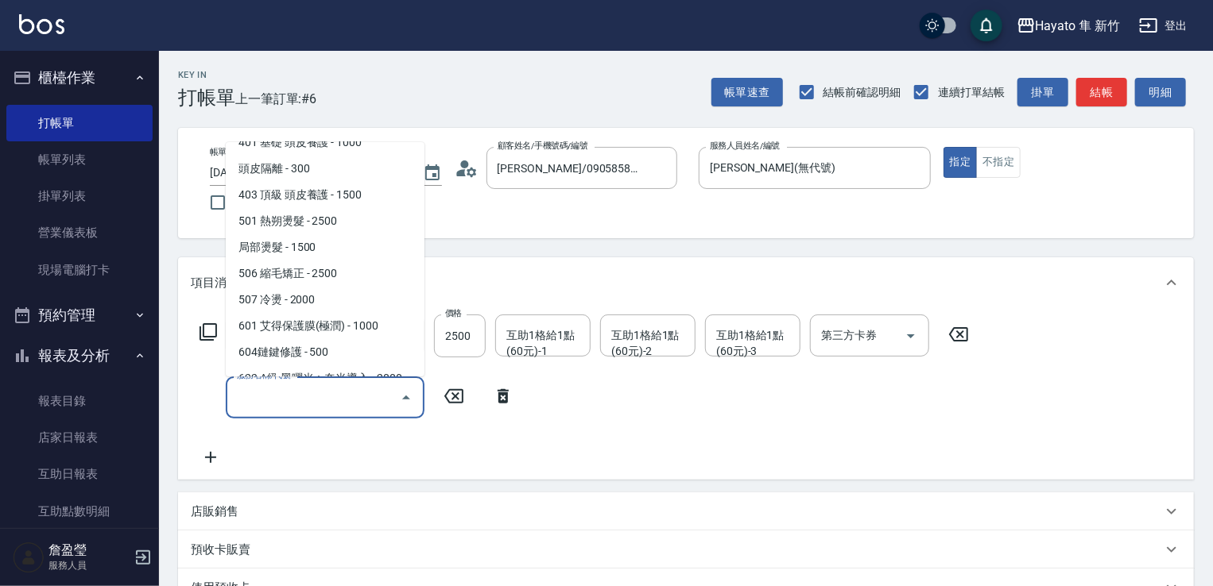
scroll to position [159, 0]
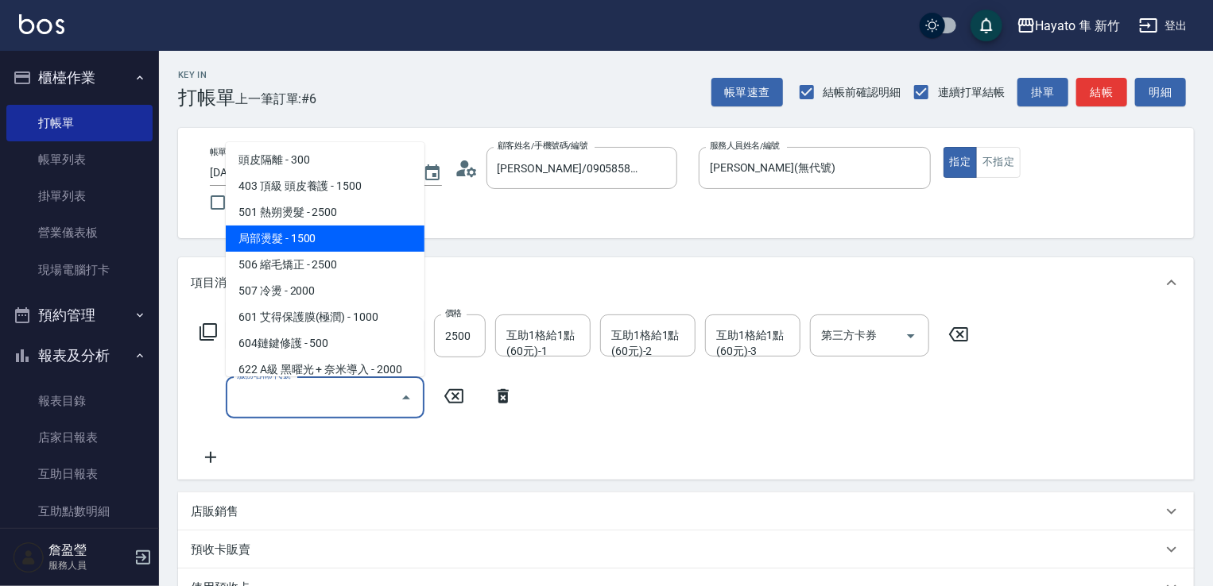
click at [286, 247] on span "局部燙髮 - 1500" at bounding box center [325, 239] width 199 height 26
type input "局部燙髮(502)"
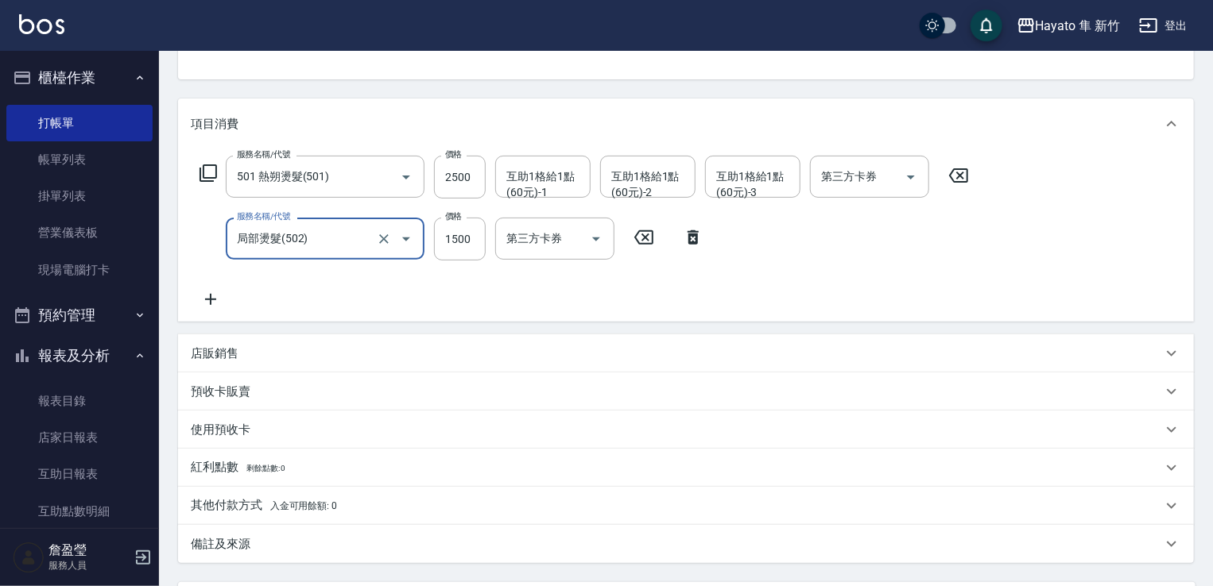
click at [211, 307] on icon at bounding box center [211, 299] width 40 height 19
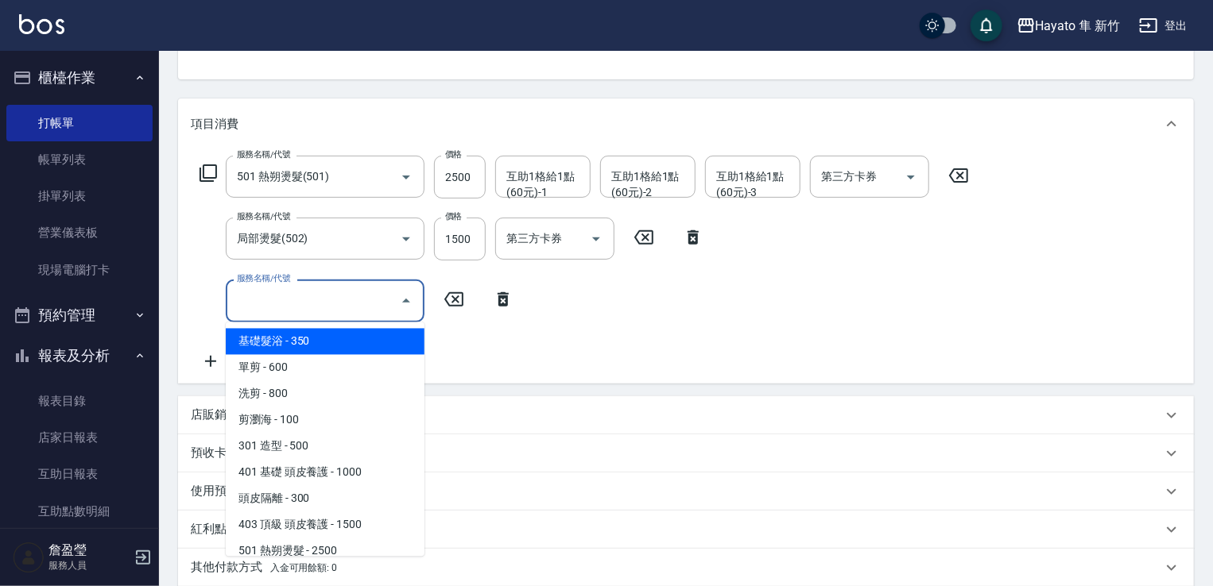
drag, startPoint x: 281, startPoint y: 311, endPoint x: 303, endPoint y: 250, distance: 64.8
click at [285, 311] on input "服務名稱/代號" at bounding box center [313, 301] width 161 height 28
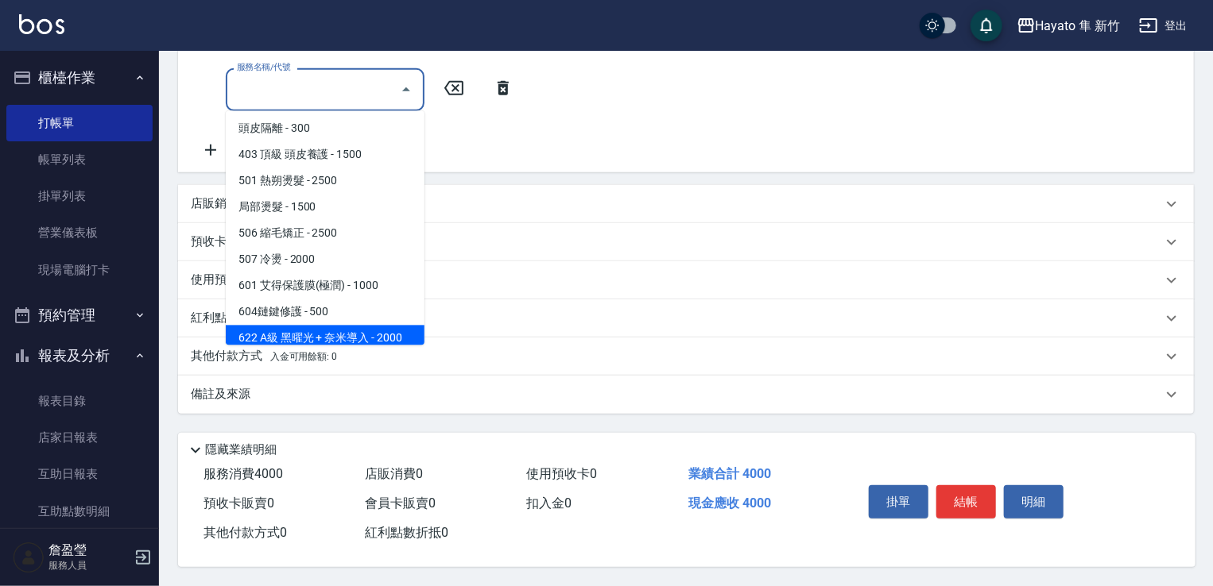
click at [335, 326] on span "622 A級 黑曜光 + 奈米導入 - 2000" at bounding box center [325, 339] width 199 height 26
type input "622 A級 黑曜光 + 奈米導入(622)"
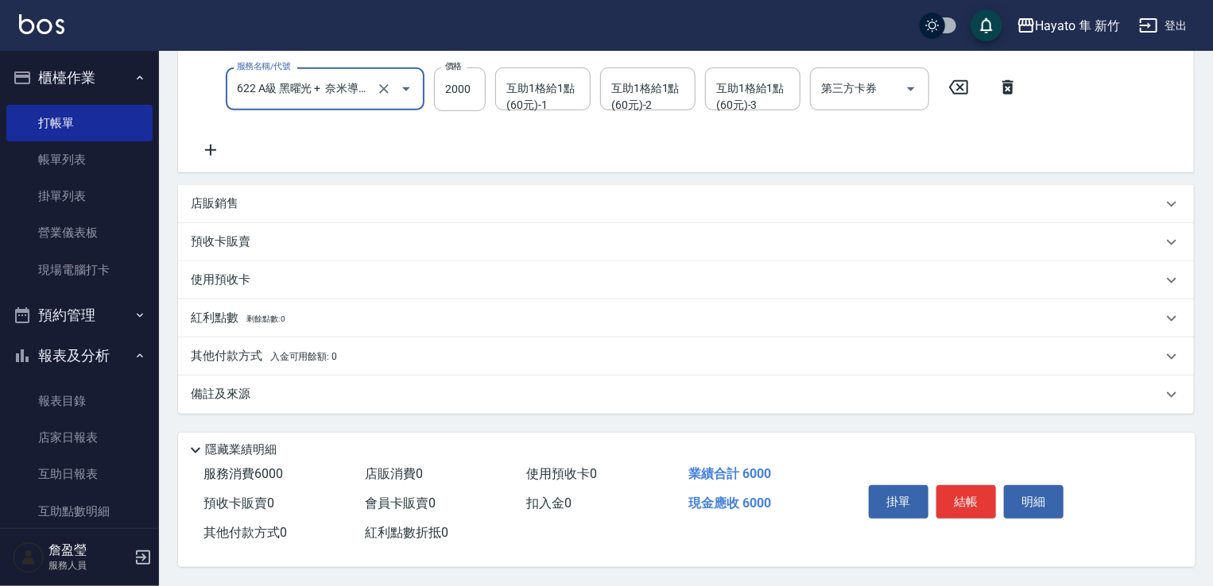
scroll to position [376, 0]
click at [273, 390] on div "備註及來源" at bounding box center [676, 394] width 971 height 17
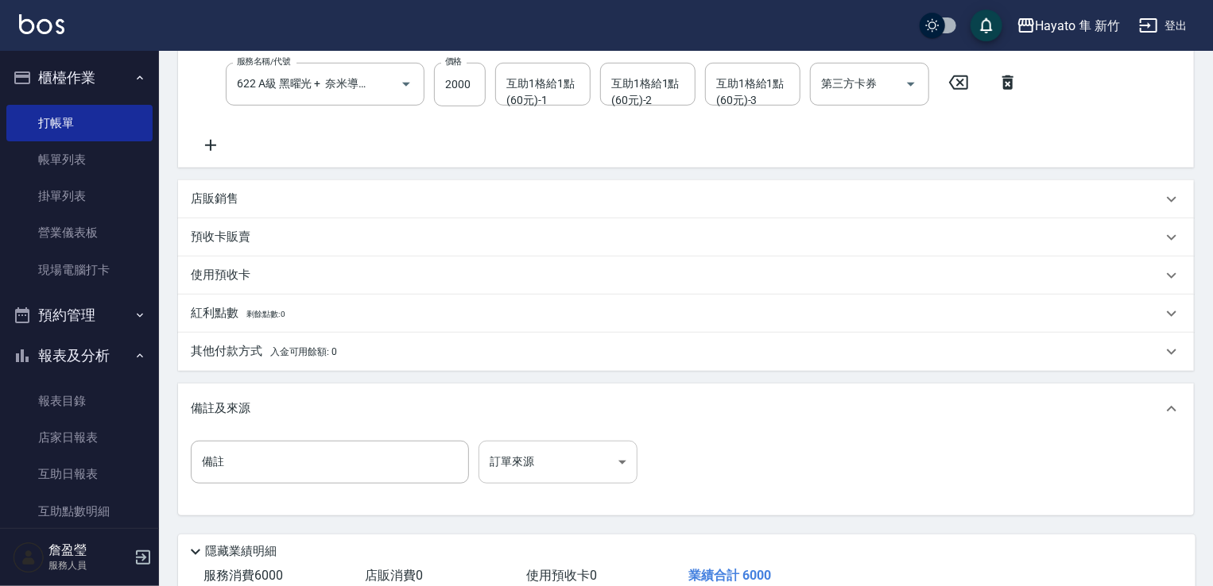
click at [545, 462] on body "Hayato 隼 新竹 登出 櫃檯作業 打帳單 帳單列表 掛單列表 營業儀表板 現場電腦打卡 預約管理 預約管理 報表及分析 報表目錄 店家日報表 互助日報表…" at bounding box center [606, 156] width 1213 height 1064
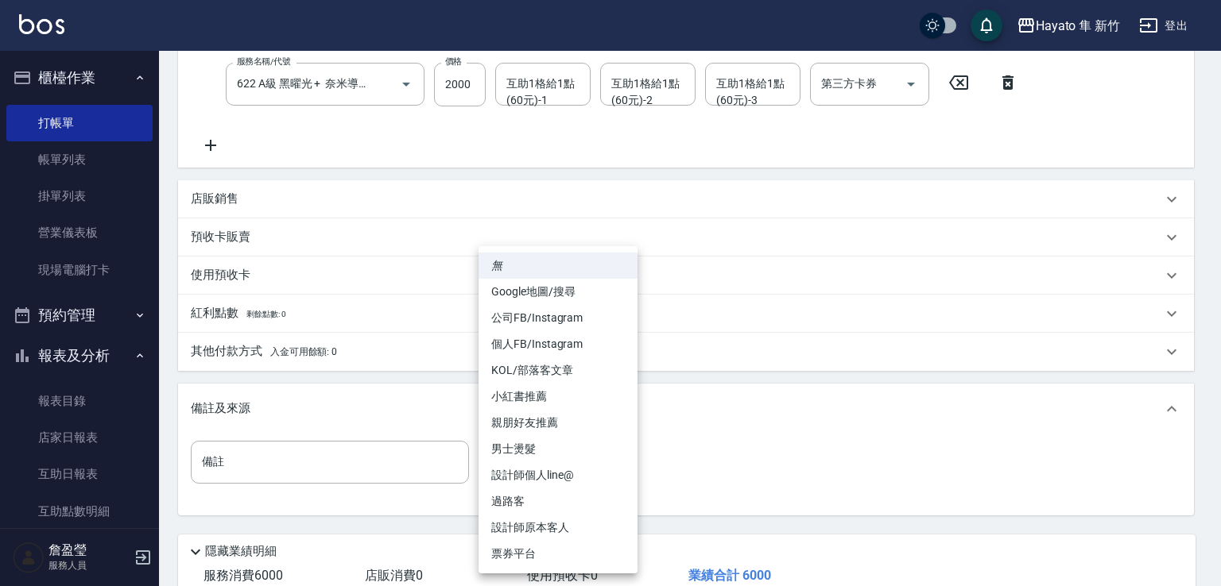
click at [529, 293] on li "Google地圖/搜尋" at bounding box center [557, 292] width 159 height 26
type input "Google地圖/搜尋"
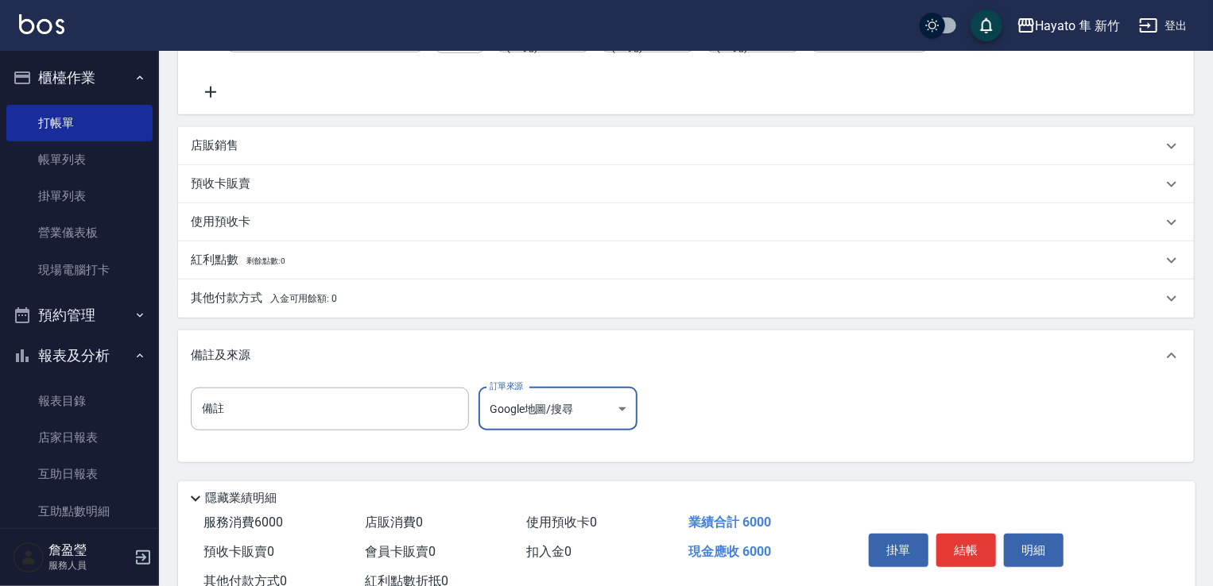
scroll to position [455, 0]
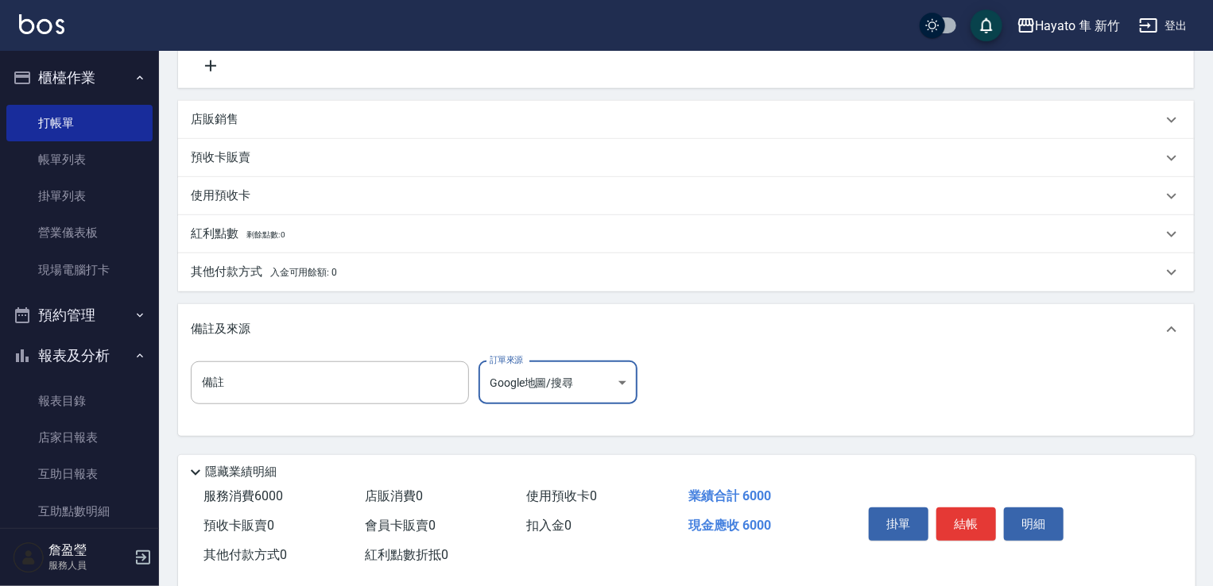
drag, startPoint x: 346, startPoint y: 275, endPoint x: 343, endPoint y: 304, distance: 29.5
click at [346, 281] on div "其他付款方式 入金可用餘額: 0" at bounding box center [686, 272] width 1016 height 38
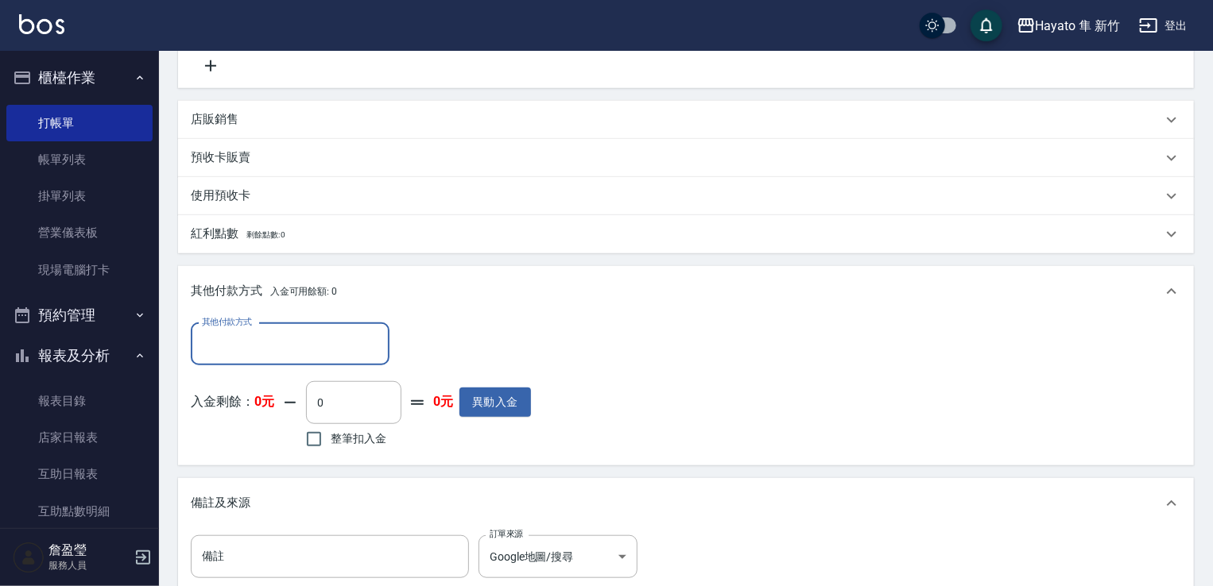
scroll to position [0, 0]
drag, startPoint x: 282, startPoint y: 327, endPoint x: 283, endPoint y: 350, distance: 23.9
click at [282, 331] on div "其他付款方式" at bounding box center [290, 344] width 199 height 42
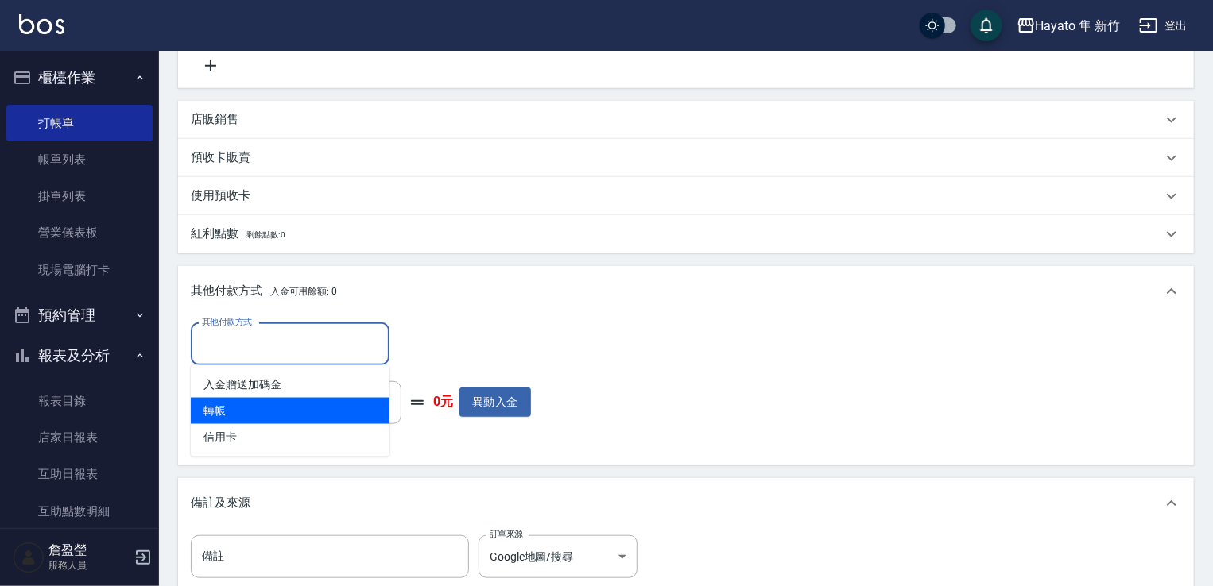
drag, startPoint x: 238, startPoint y: 422, endPoint x: 248, endPoint y: 422, distance: 10.3
click at [239, 422] on span "轉帳" at bounding box center [290, 411] width 199 height 26
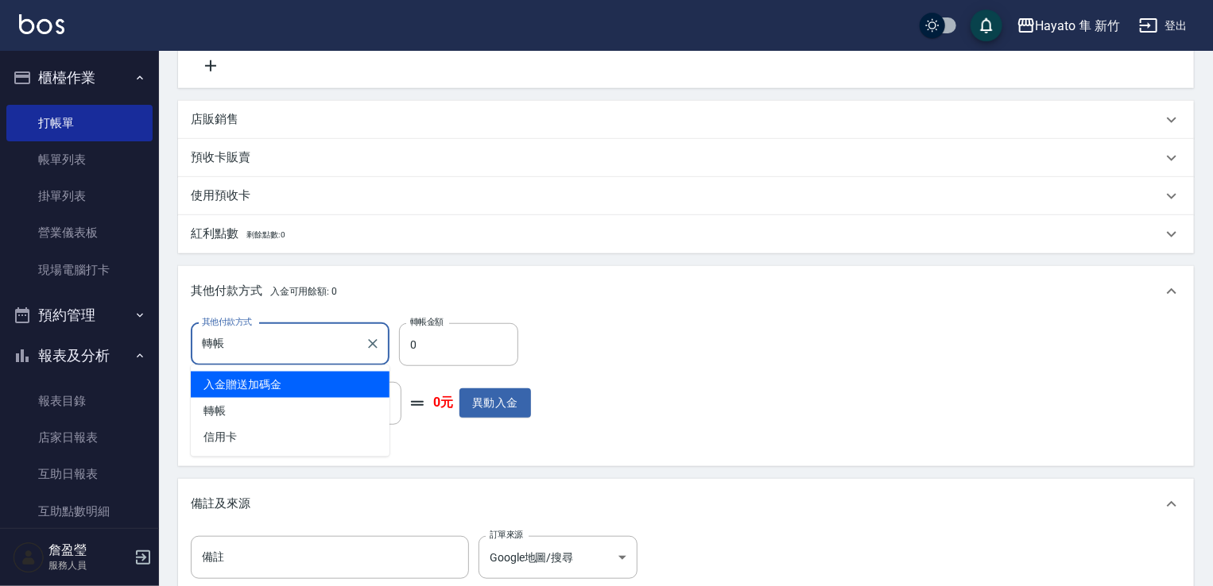
click at [289, 339] on input "轉帳" at bounding box center [278, 345] width 161 height 28
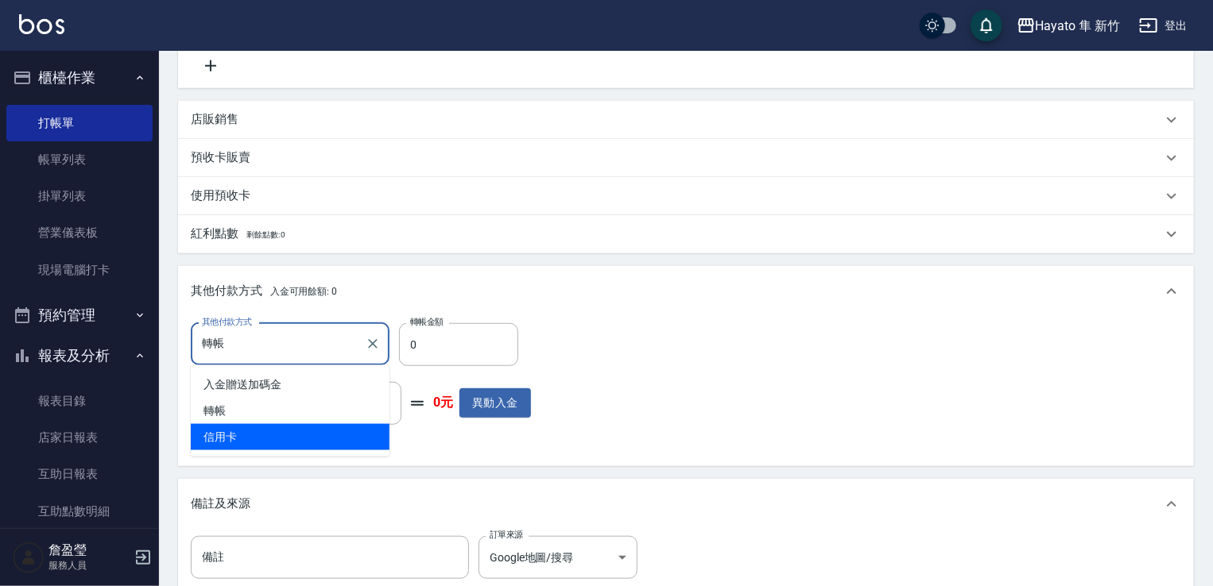
click at [280, 439] on span "信用卡" at bounding box center [290, 437] width 199 height 26
type input "信用卡"
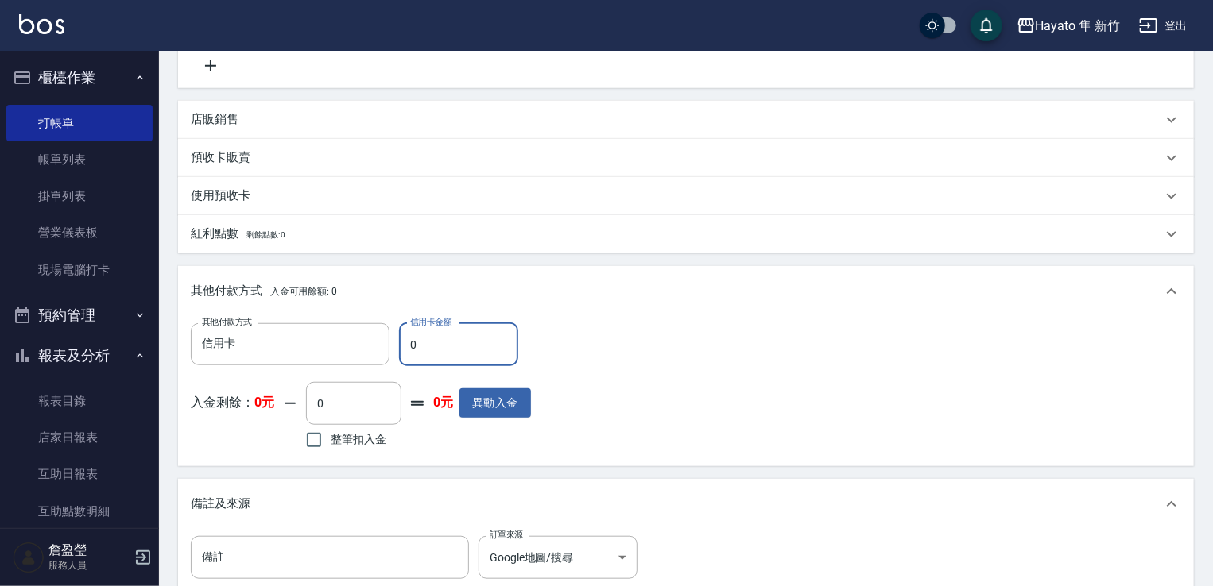
click at [460, 337] on input "0" at bounding box center [458, 344] width 119 height 43
type input "6000"
click at [843, 372] on div "其他付款方式 信用卡 其他付款方式 信用卡金額 6000 信用卡金額 入金剩餘： 0元 0 ​ 整筆扣入金 0元 異動入金" at bounding box center [686, 388] width 990 height 130
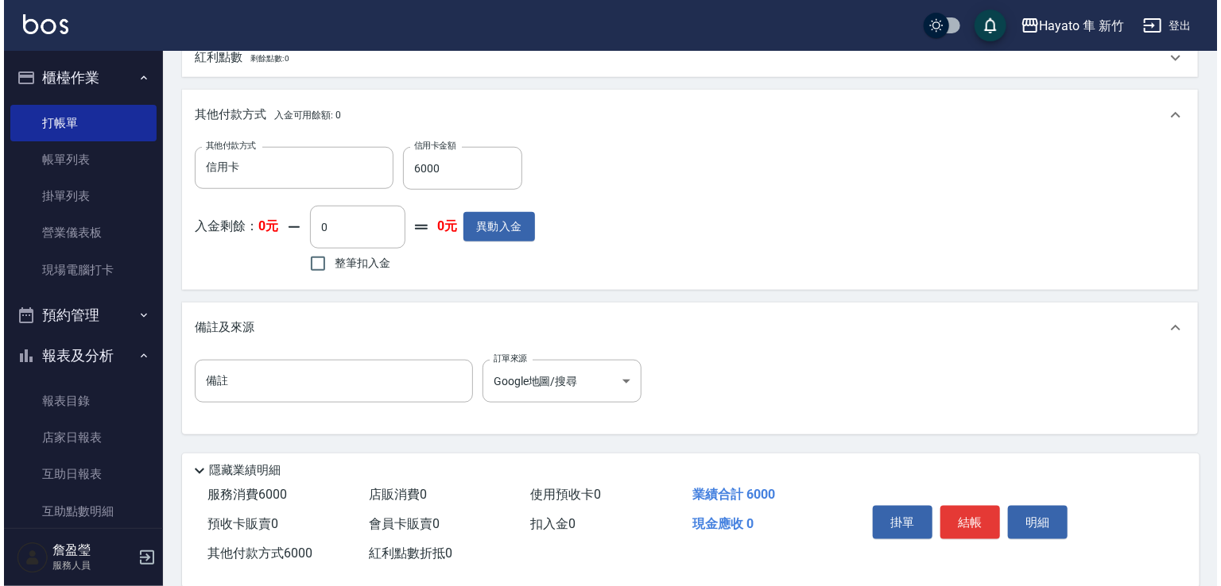
scroll to position [658, 0]
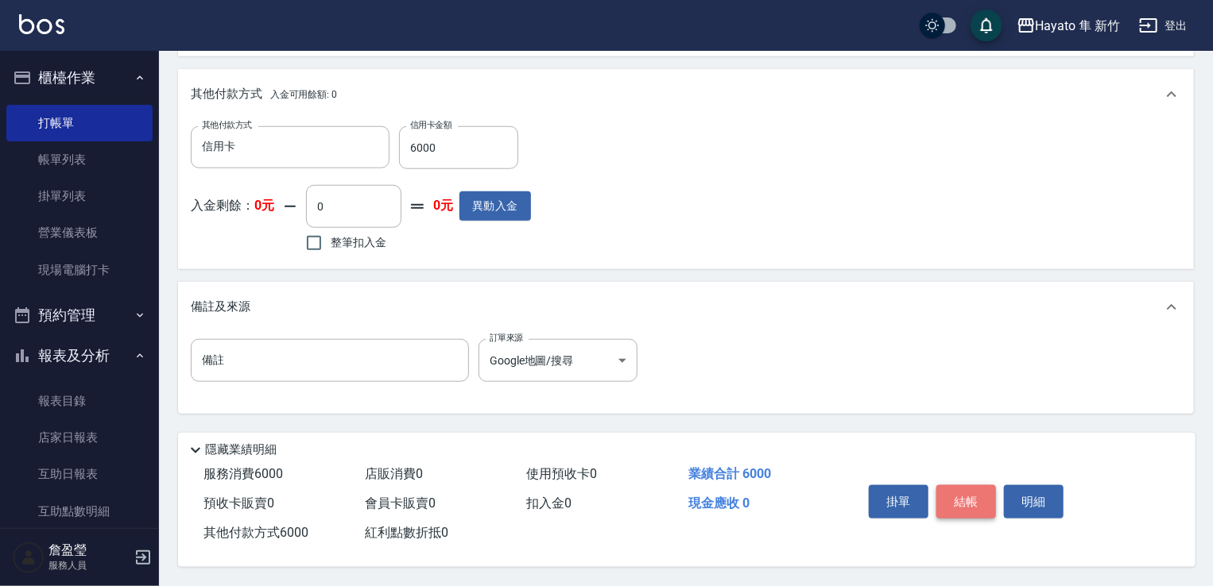
click at [954, 492] on button "結帳" at bounding box center [966, 502] width 60 height 33
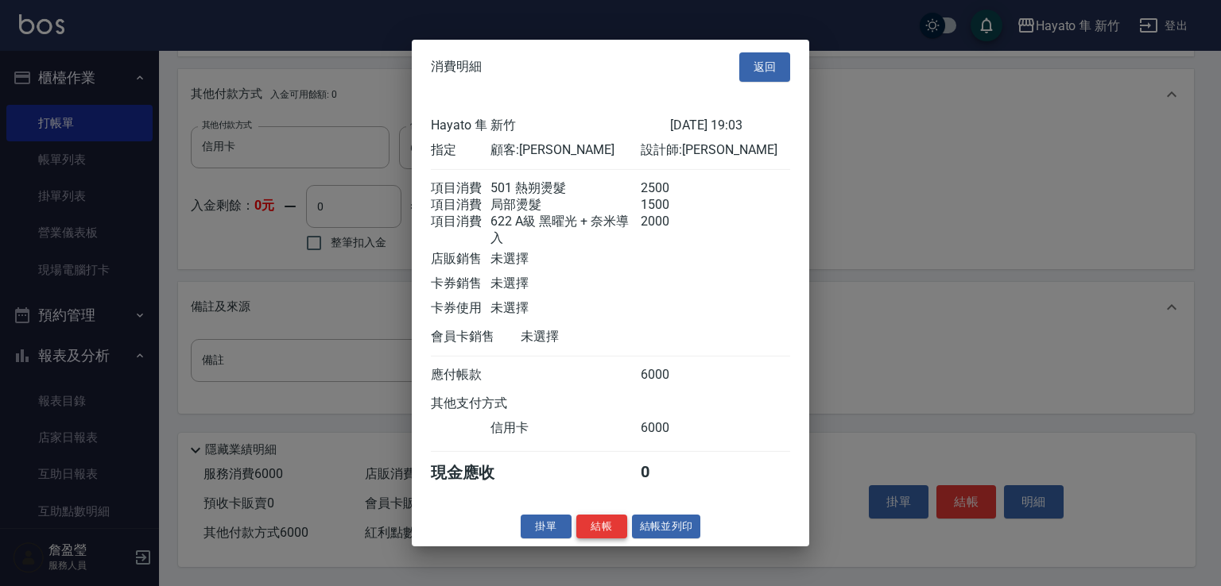
click at [610, 538] on button "結帳" at bounding box center [601, 526] width 51 height 25
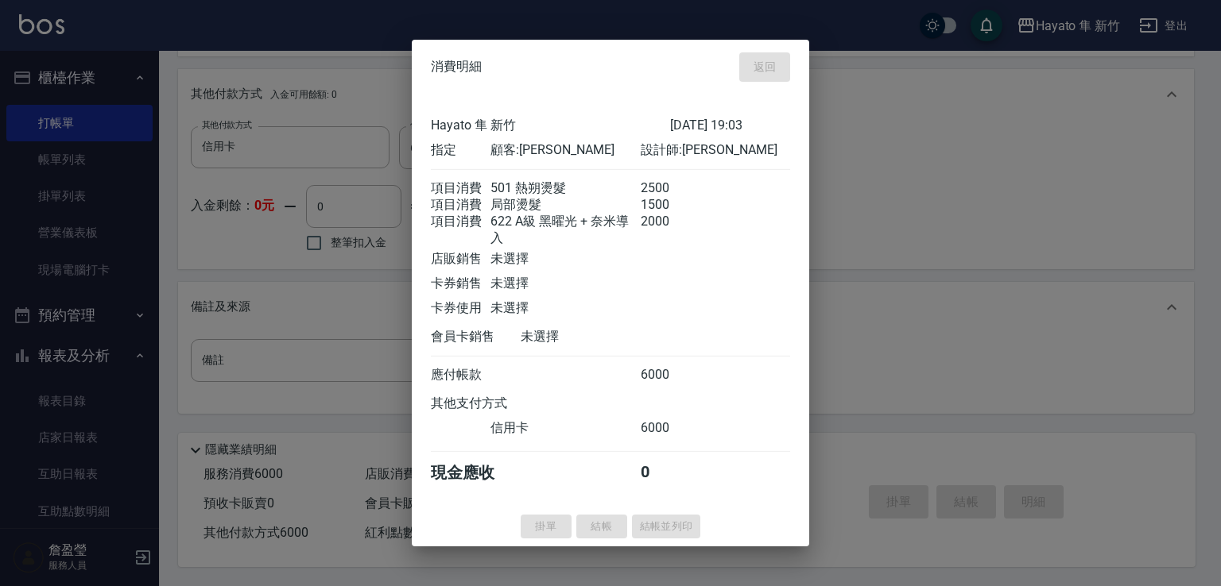
type input "2025/10/12 19:05"
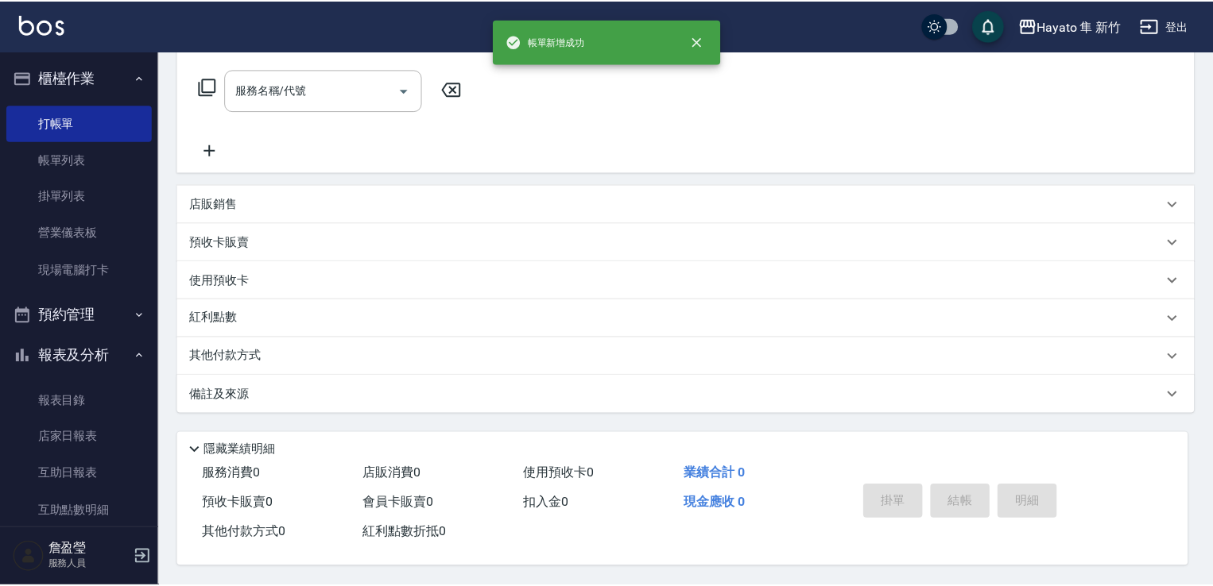
scroll to position [0, 0]
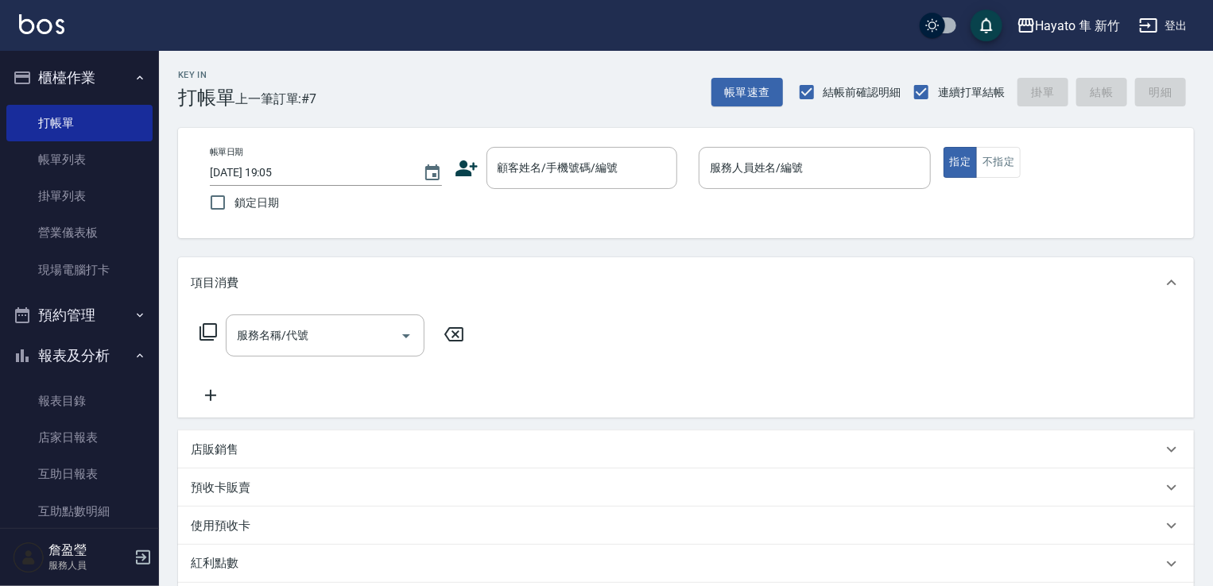
click at [474, 164] on icon at bounding box center [467, 169] width 24 height 24
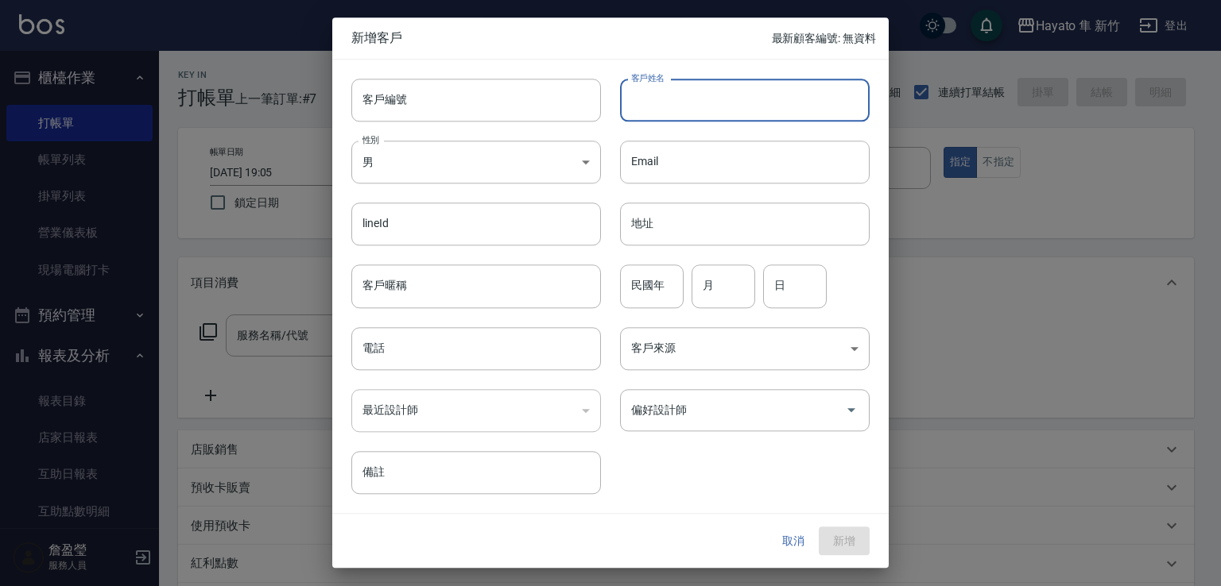
click at [661, 103] on input "客戶姓名" at bounding box center [745, 100] width 250 height 43
click at [652, 88] on input "烏宇" at bounding box center [745, 100] width 250 height 43
drag, startPoint x: 631, startPoint y: 95, endPoint x: 737, endPoint y: 108, distance: 107.3
click at [737, 108] on input "烏宇偵" at bounding box center [745, 100] width 250 height 43
type input "烏宇偵"
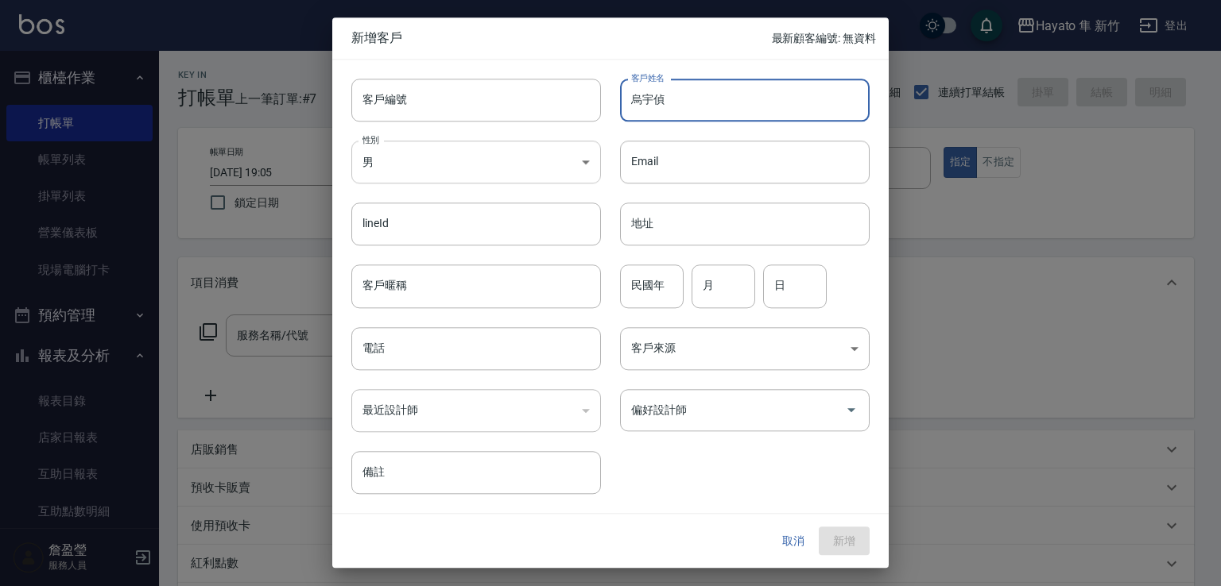
click at [542, 161] on body "Hayato 隼 新竹 登出 櫃檯作業 打帳單 帳單列表 掛單列表 營業儀表板 現場電腦打卡 預約管理 預約管理 報表及分析 報表目錄 店家日報表 互助日報表…" at bounding box center [610, 416] width 1221 height 832
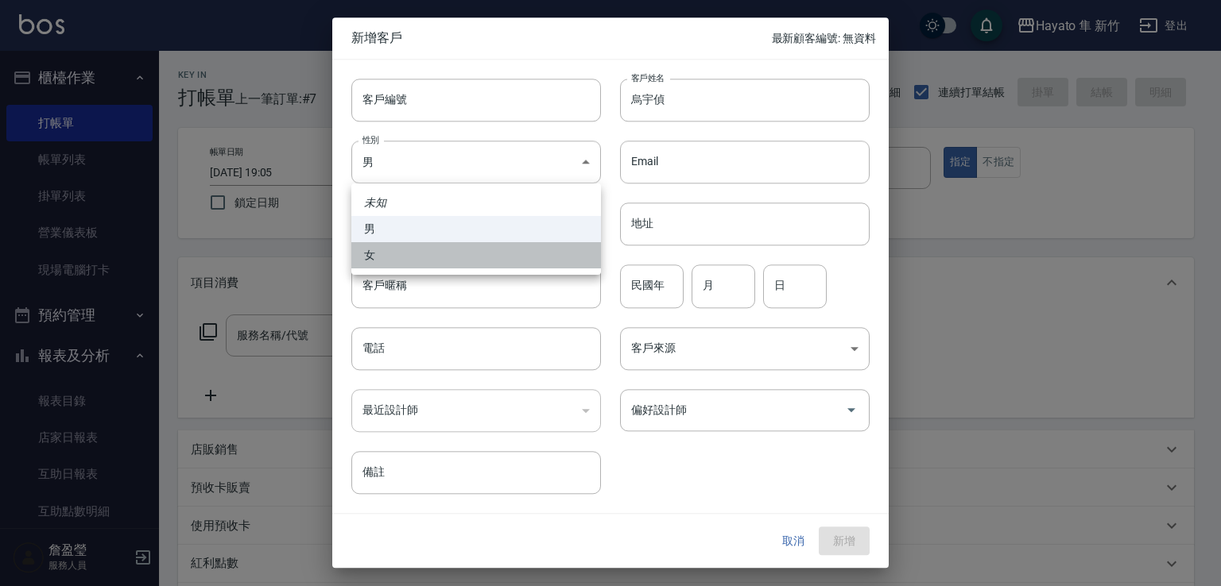
drag, startPoint x: 531, startPoint y: 253, endPoint x: 550, endPoint y: 328, distance: 77.1
click at [544, 257] on li "女" at bounding box center [476, 255] width 250 height 26
type input "FEMALE"
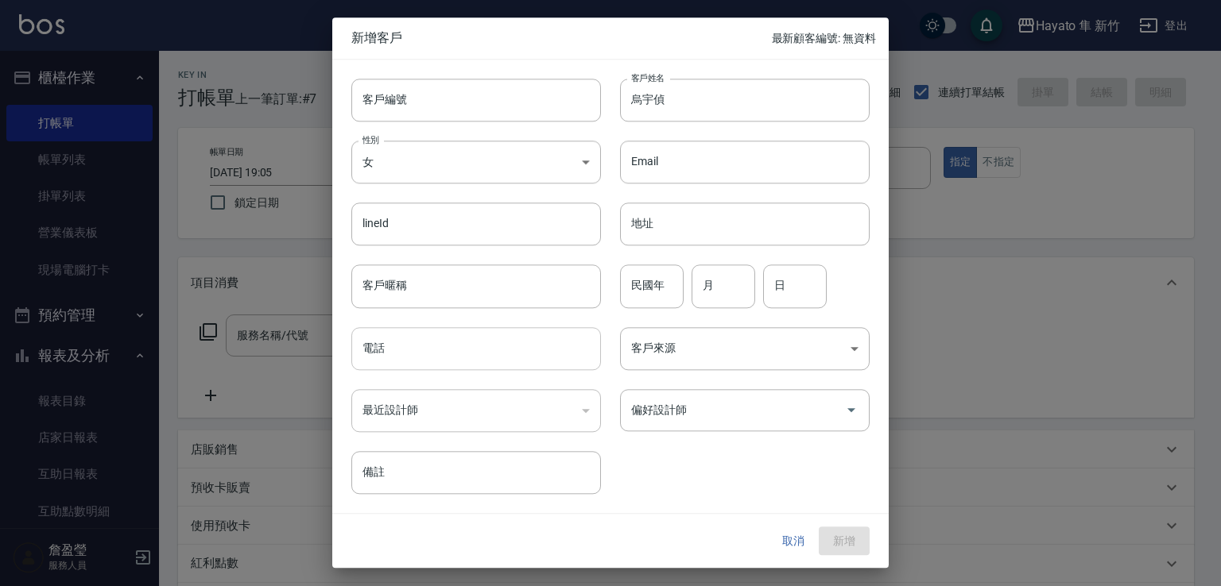
click at [542, 346] on input "電話" at bounding box center [476, 348] width 250 height 43
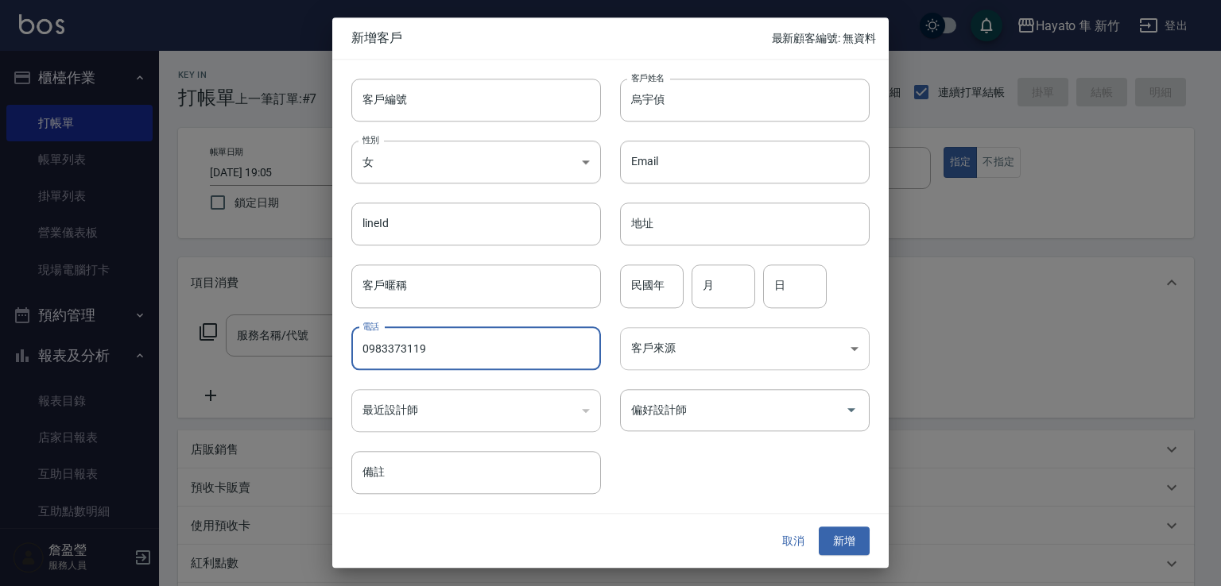
type input "0983373119"
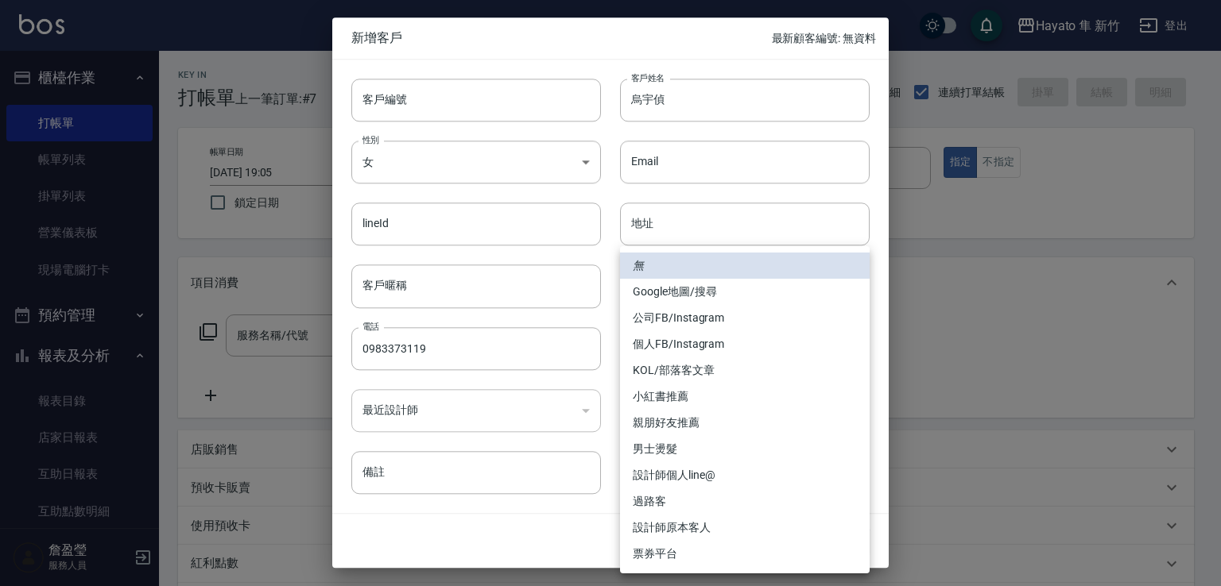
click at [776, 345] on body "Hayato 隼 新竹 登出 櫃檯作業 打帳單 帳單列表 掛單列表 營業儀表板 現場電腦打卡 預約管理 預約管理 報表及分析 報表目錄 店家日報表 互助日報表…" at bounding box center [610, 416] width 1221 height 832
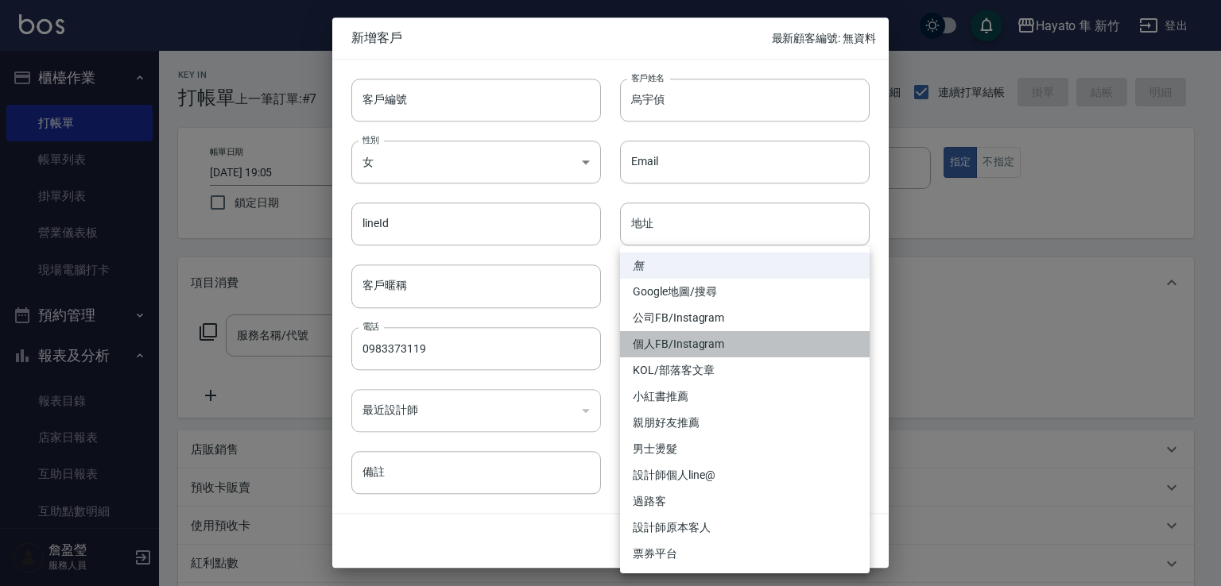
drag, startPoint x: 699, startPoint y: 350, endPoint x: 726, endPoint y: 426, distance: 80.2
click at [700, 366] on ul "無 Google地圖/搜尋 公司FB/Instagram 個人FB/Instagram KOL/部落客文章 小紅書推薦 親朋好友推薦 男士燙髮 設計師個人li…" at bounding box center [745, 409] width 250 height 327
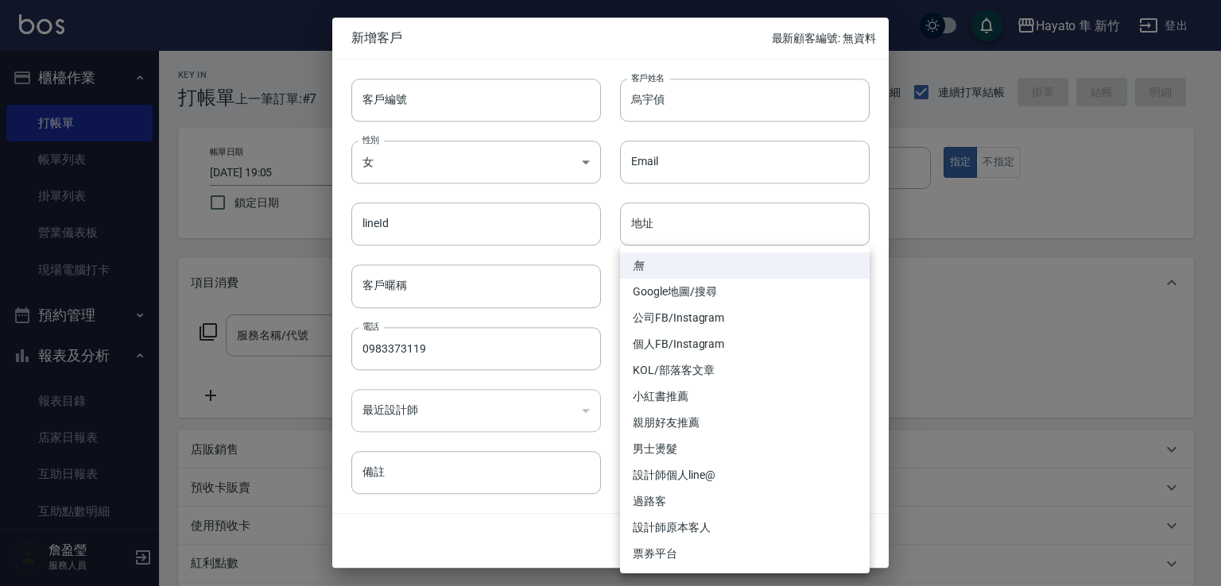
click at [711, 339] on li "個人FB/Instagram" at bounding box center [745, 344] width 250 height 26
type input "個人FB/Instagram"
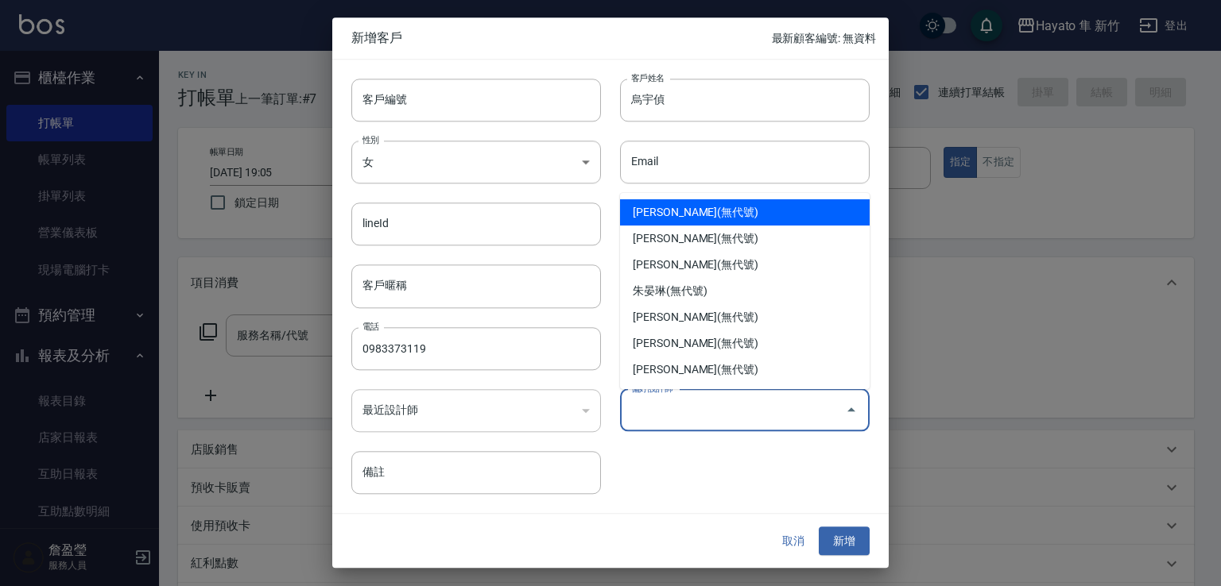
click at [715, 417] on input "偏好設計師" at bounding box center [732, 411] width 211 height 28
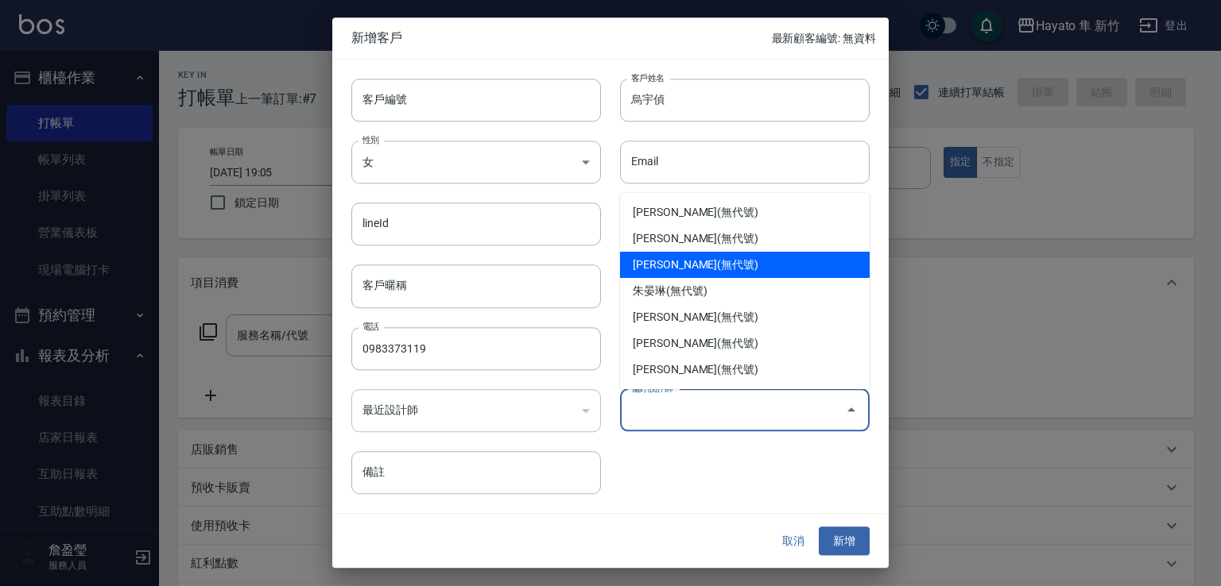
click at [679, 265] on li "李仕芬(無代號)" at bounding box center [745, 265] width 250 height 26
type input "[PERSON_NAME]"
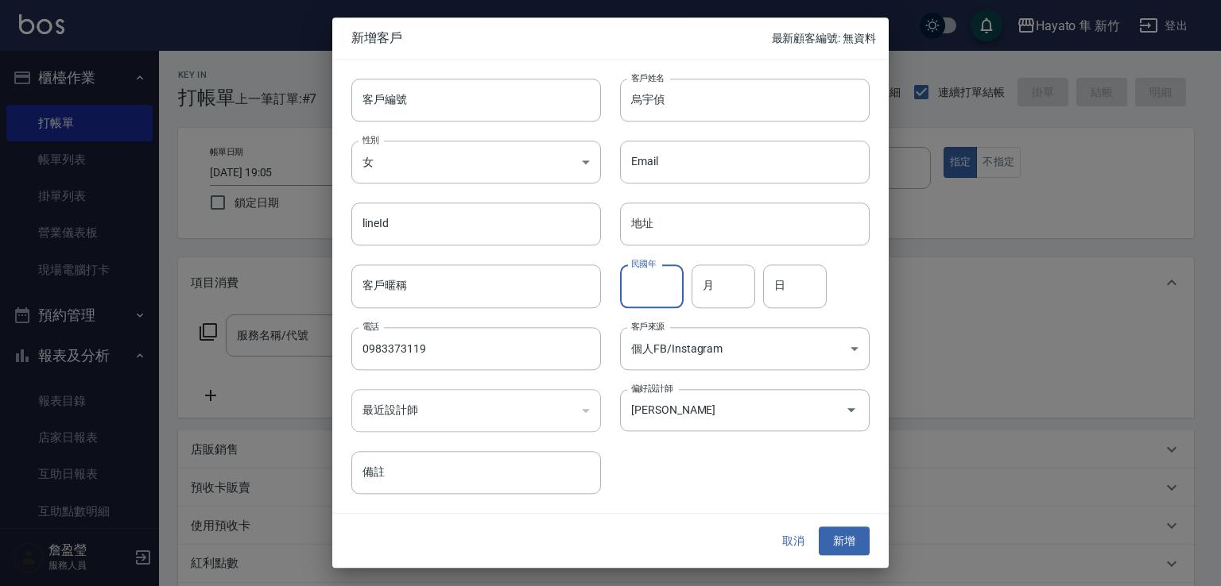
click at [669, 295] on input "民國年" at bounding box center [652, 286] width 64 height 43
type input "89"
click at [734, 295] on input "月" at bounding box center [723, 286] width 64 height 43
type input "6"
click at [772, 277] on input "日" at bounding box center [795, 286] width 64 height 43
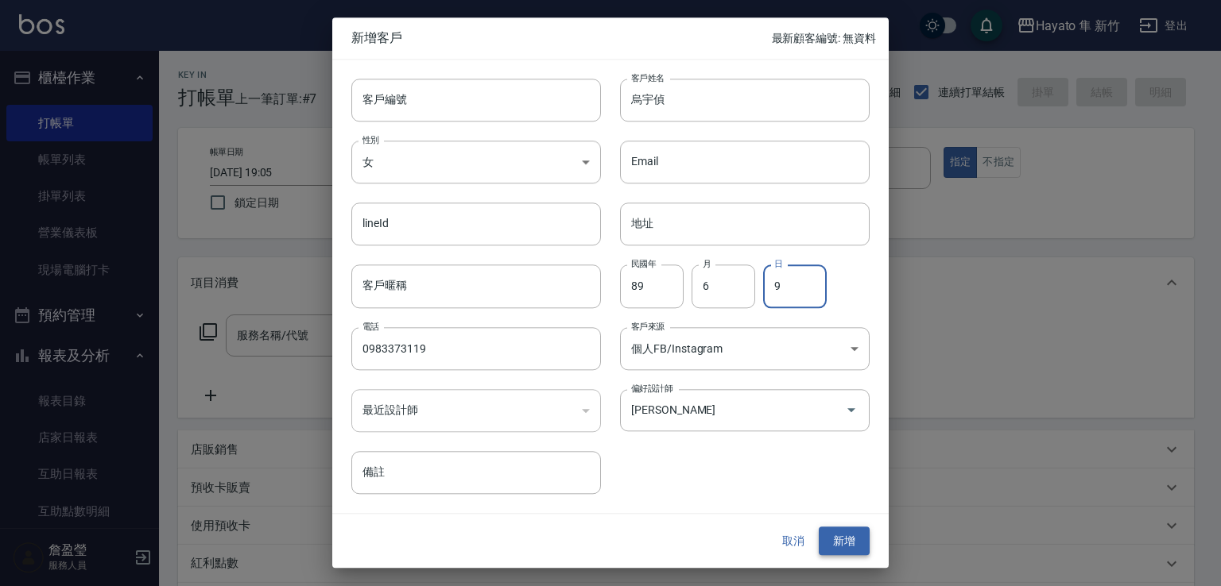
type input "9"
click at [840, 535] on button "新增" at bounding box center [844, 541] width 51 height 29
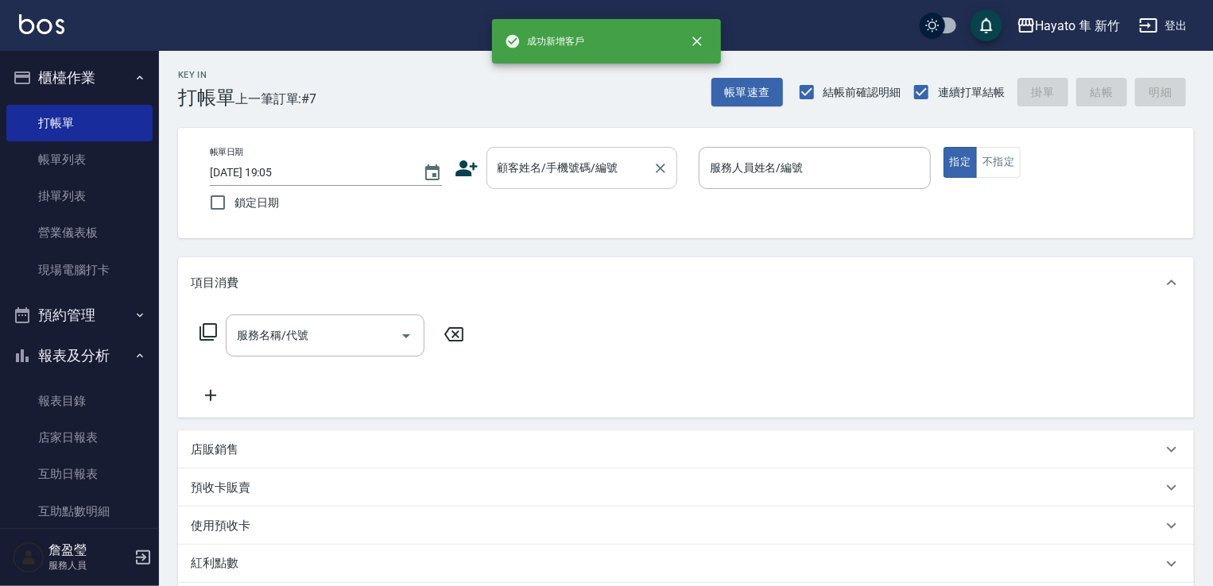
click at [584, 149] on div "顧客姓名/手機號碼/編號" at bounding box center [581, 168] width 191 height 42
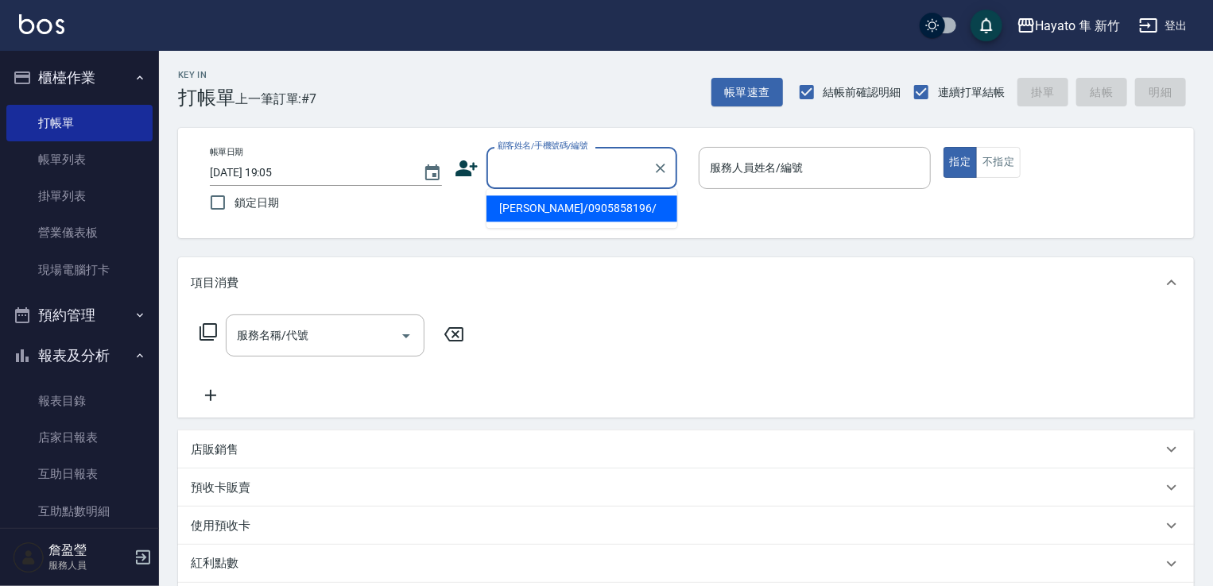
paste input "烏宇偵"
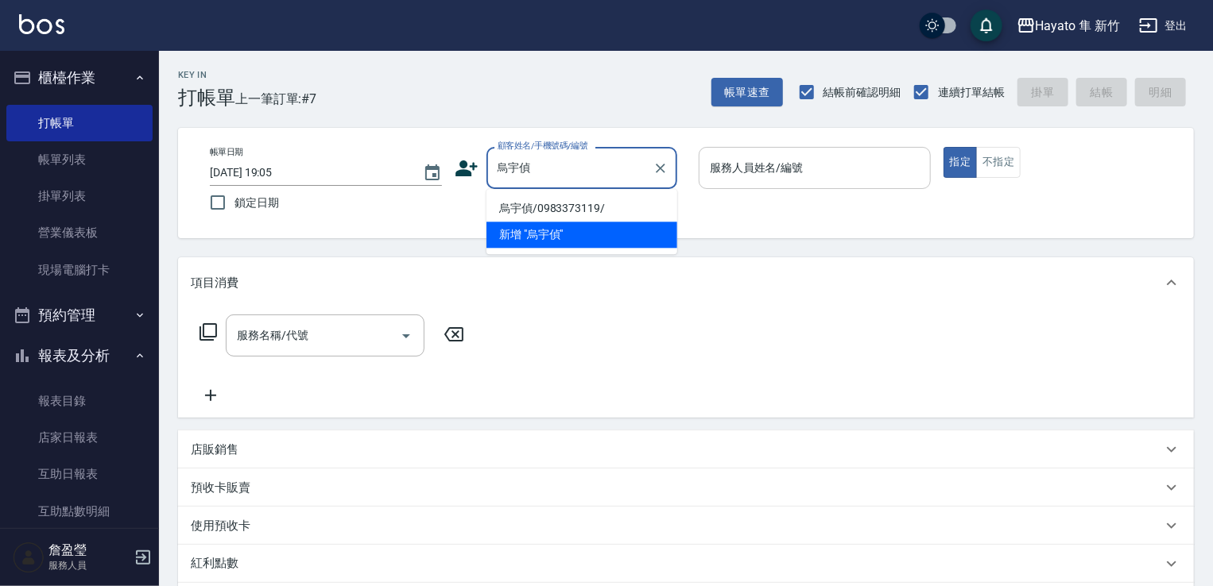
click at [550, 206] on li "烏宇偵/0983373119/" at bounding box center [581, 208] width 191 height 26
type input "烏宇偵/0983373119/"
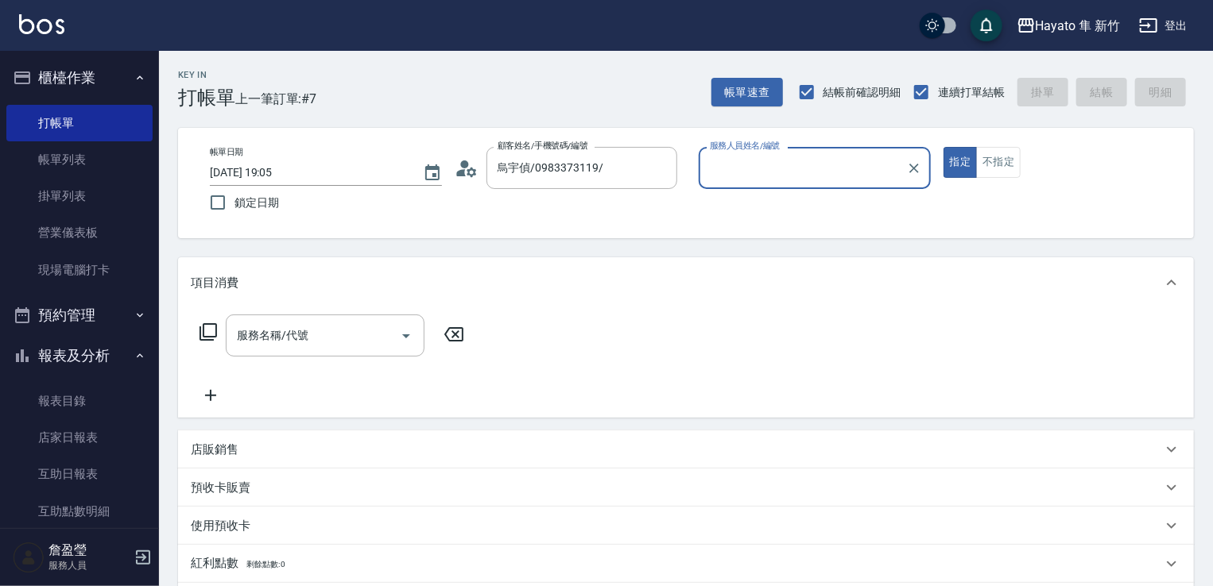
type input "Amy(無代號)"
drag, startPoint x: 997, startPoint y: 166, endPoint x: 909, endPoint y: 197, distance: 93.5
click at [985, 169] on button "不指定" at bounding box center [998, 162] width 45 height 31
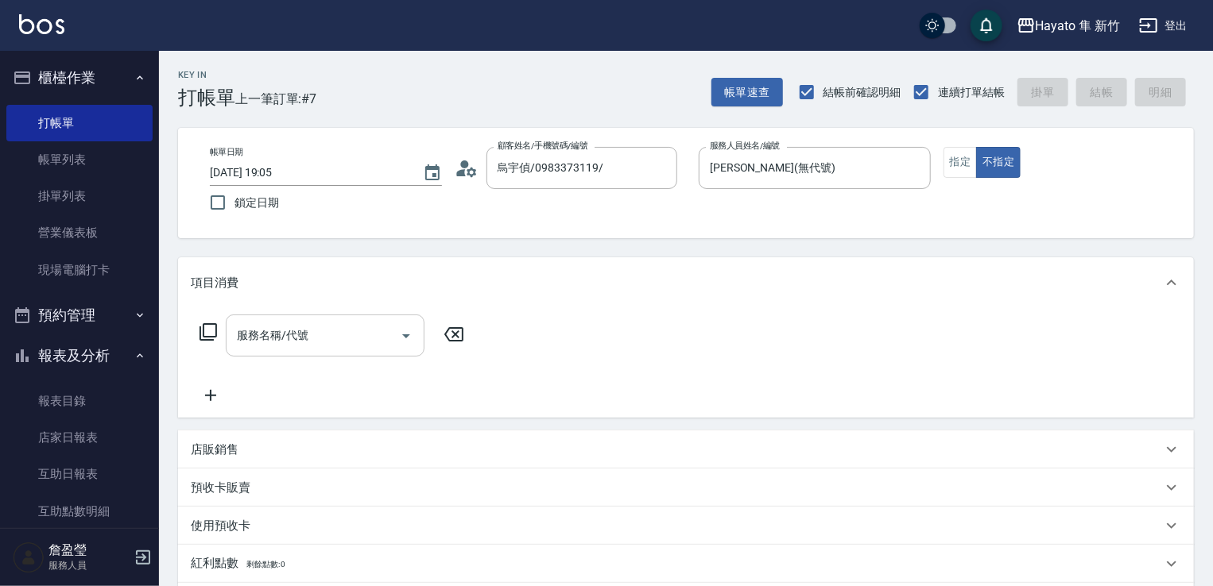
click at [327, 340] on input "服務名稱/代號" at bounding box center [313, 336] width 161 height 28
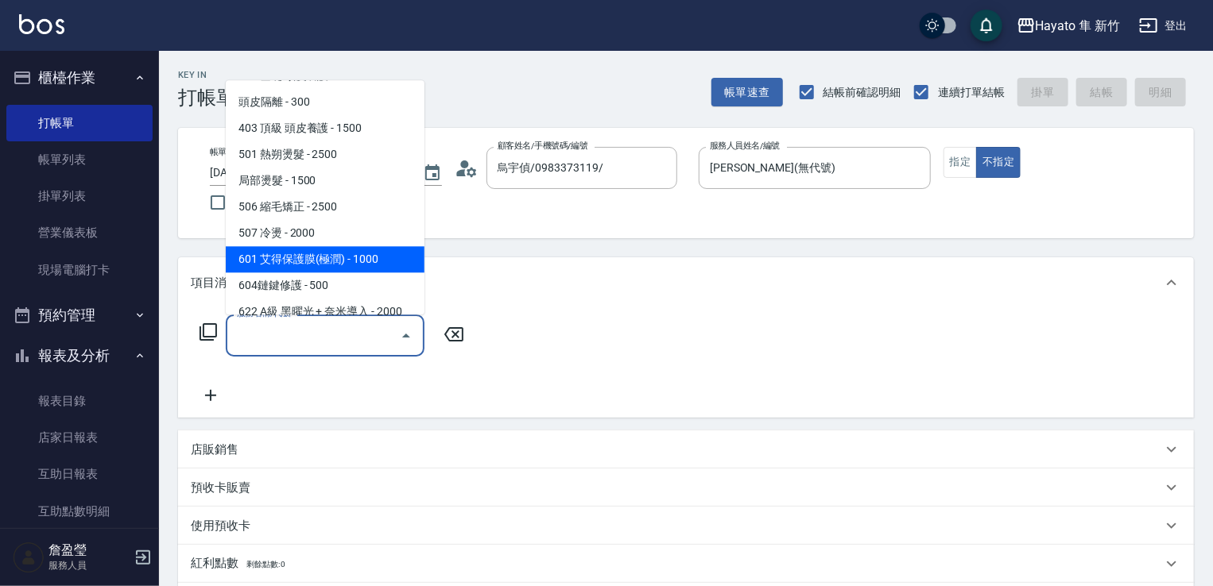
scroll to position [159, 0]
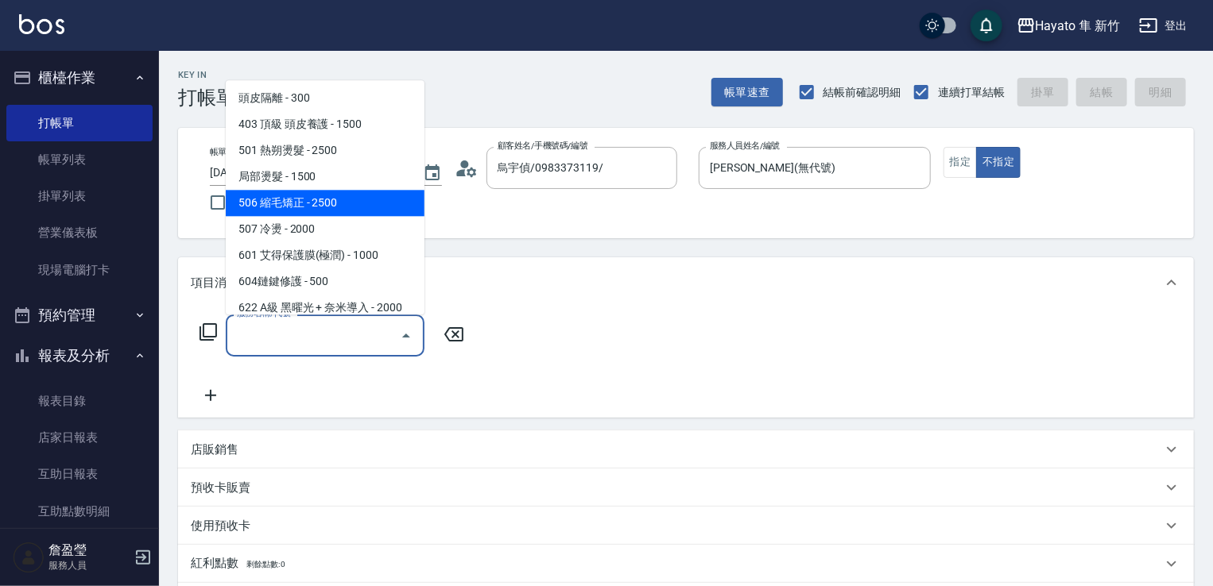
click at [317, 210] on span "506 縮毛矯正 - 2500" at bounding box center [325, 203] width 199 height 26
type input "506 縮毛矯正 (506)"
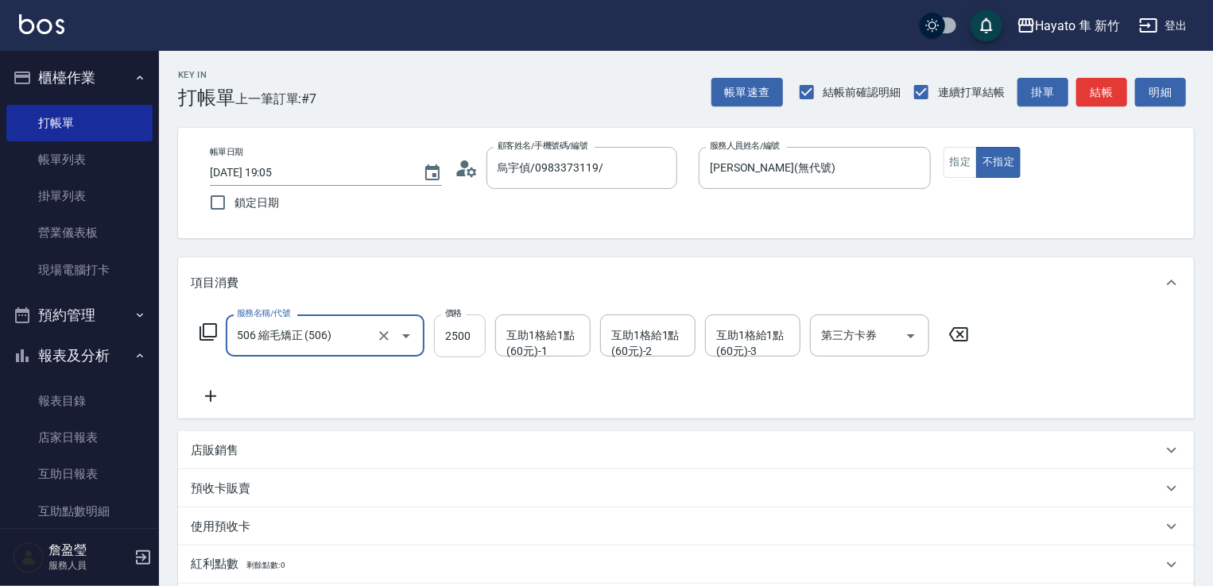
click at [455, 323] on input "2500" at bounding box center [460, 336] width 52 height 43
type input "2480"
click at [397, 373] on div "服務名稱/代號 506 縮毛矯正 (506) 服務名稱/代號 價格 2480 價格 互助1格給1點(60元)-1 互助1格給1點(60元)-1 互助1格給1點…" at bounding box center [585, 360] width 788 height 91
click at [214, 395] on icon at bounding box center [211, 396] width 40 height 19
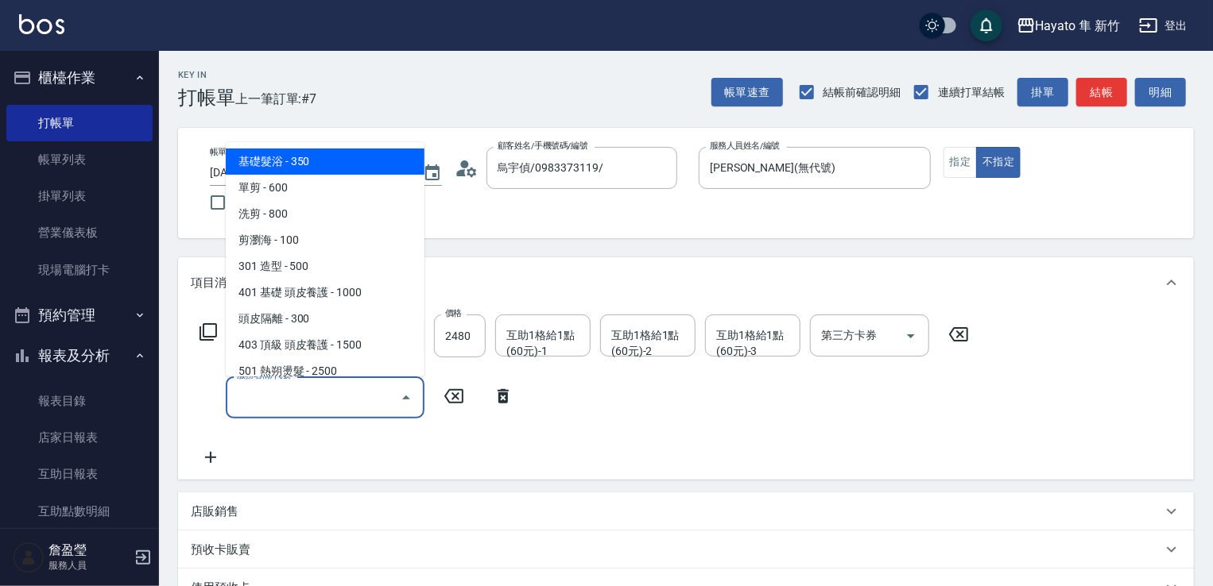
drag, startPoint x: 265, startPoint y: 401, endPoint x: 289, endPoint y: 337, distance: 68.6
click at [267, 401] on input "服務名稱/代號" at bounding box center [313, 398] width 161 height 28
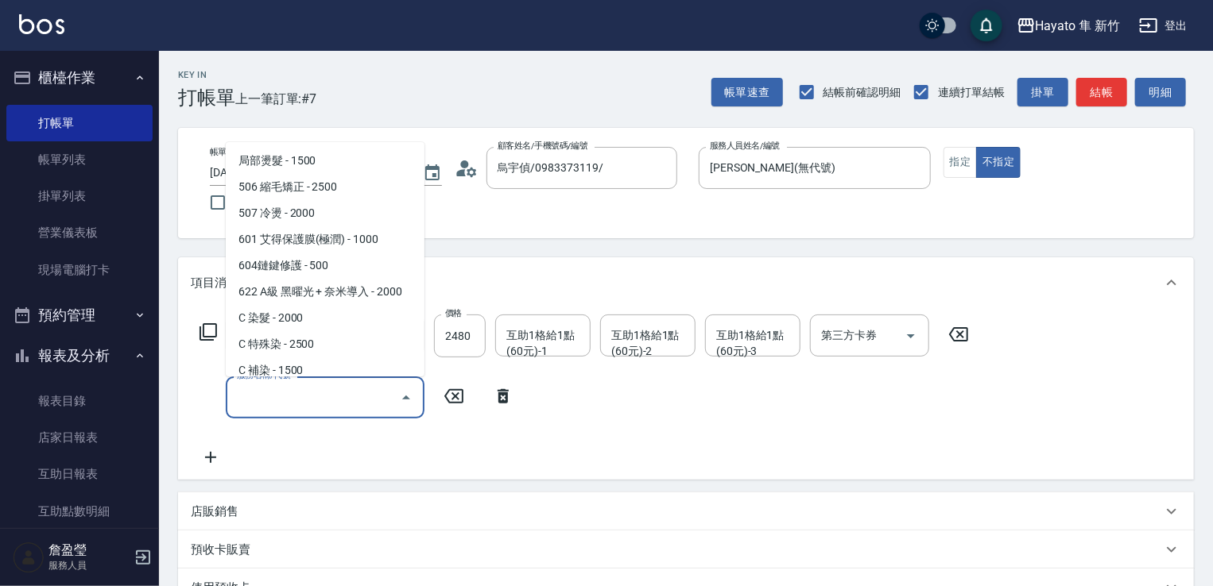
scroll to position [238, 0]
click at [291, 230] on span "601 艾得保護膜(極潤) - 1000" at bounding box center [325, 238] width 199 height 26
type input "601 艾得保護膜(極潤)(601)"
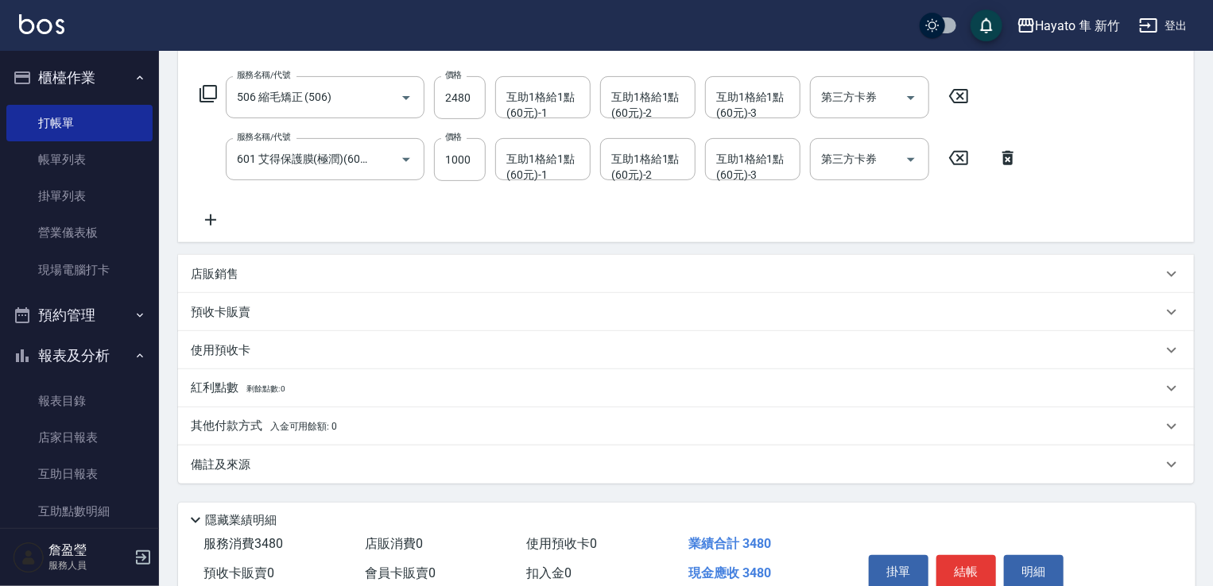
click at [214, 277] on p "店販銷售" at bounding box center [215, 274] width 48 height 17
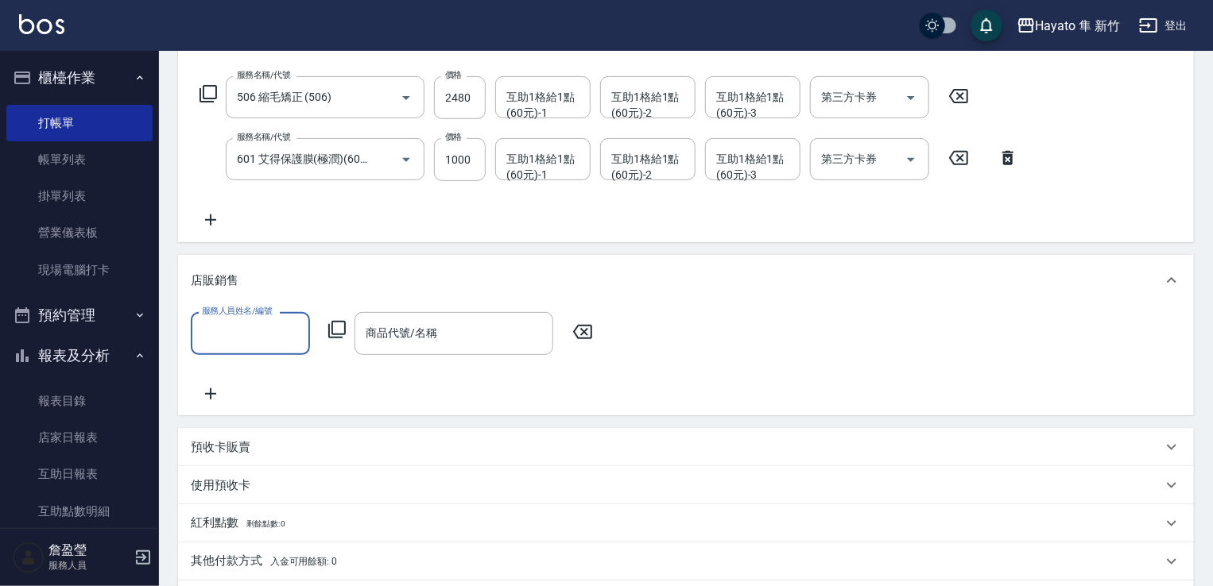
scroll to position [0, 0]
click at [251, 336] on input "服務人員姓名/編號" at bounding box center [250, 333] width 105 height 28
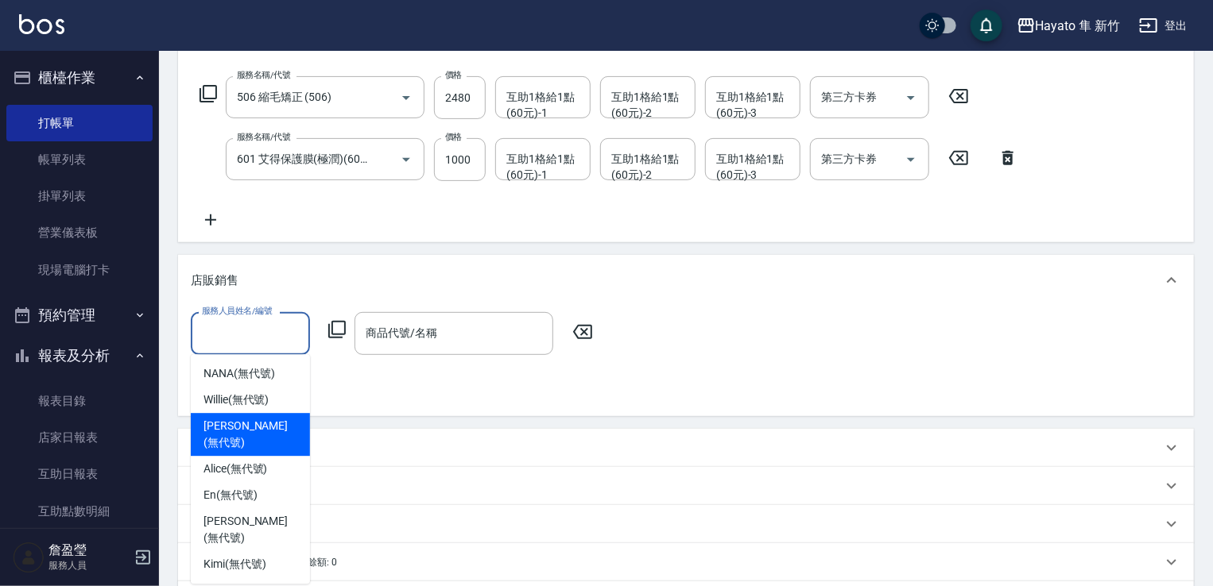
click at [261, 427] on span "Amy (無代號)" at bounding box center [250, 434] width 94 height 33
type input "Amy(無代號)"
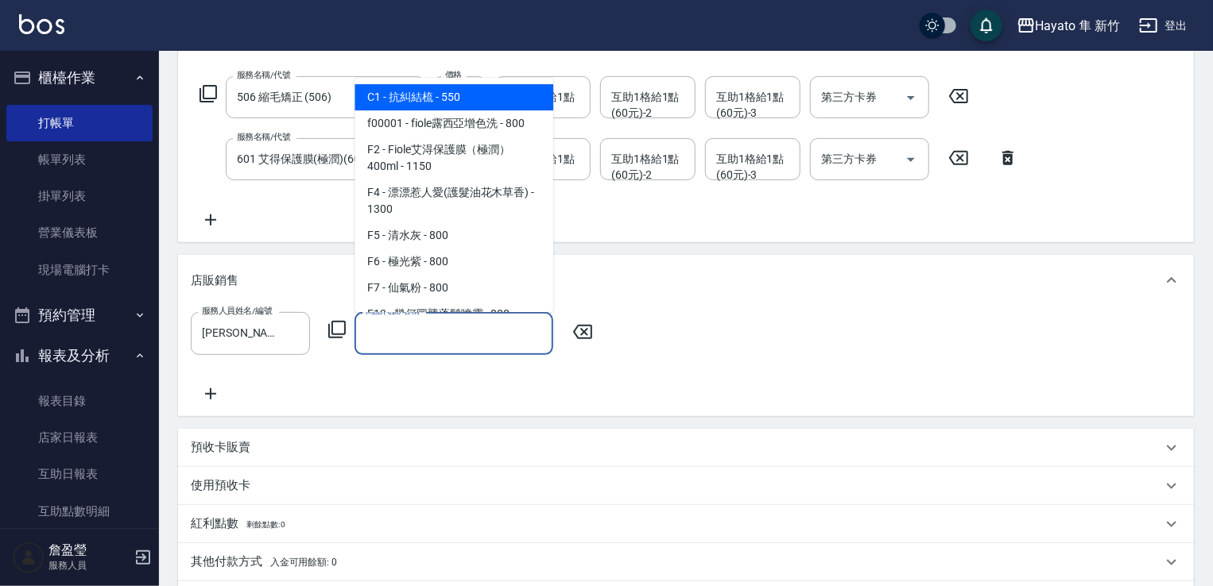
click at [430, 337] on input "商品代號/名稱" at bounding box center [454, 333] width 184 height 28
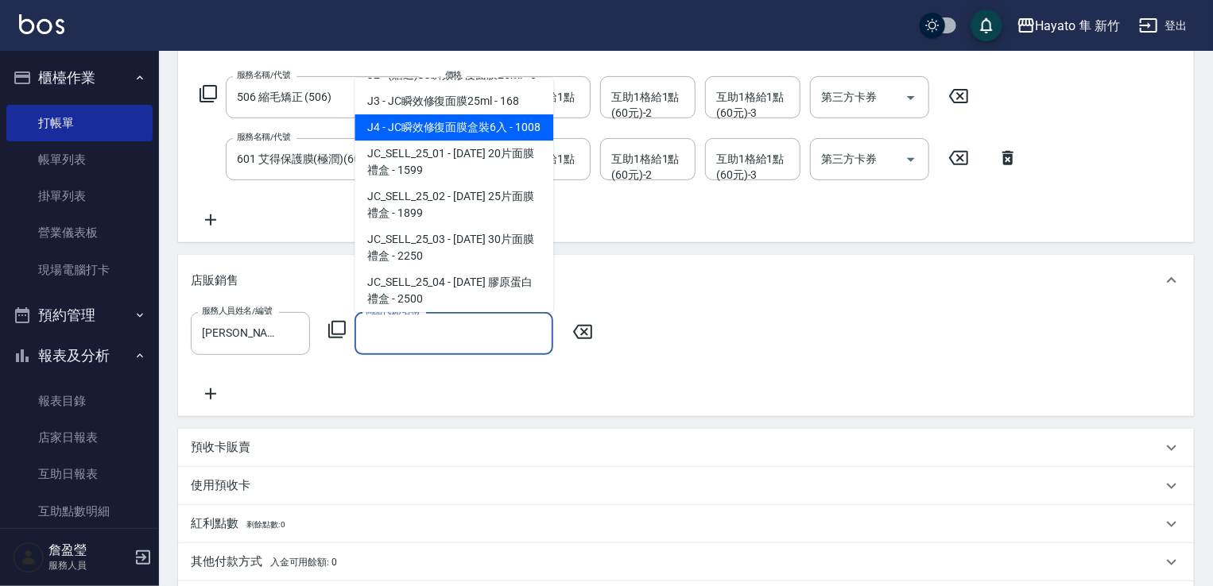
scroll to position [159, 0]
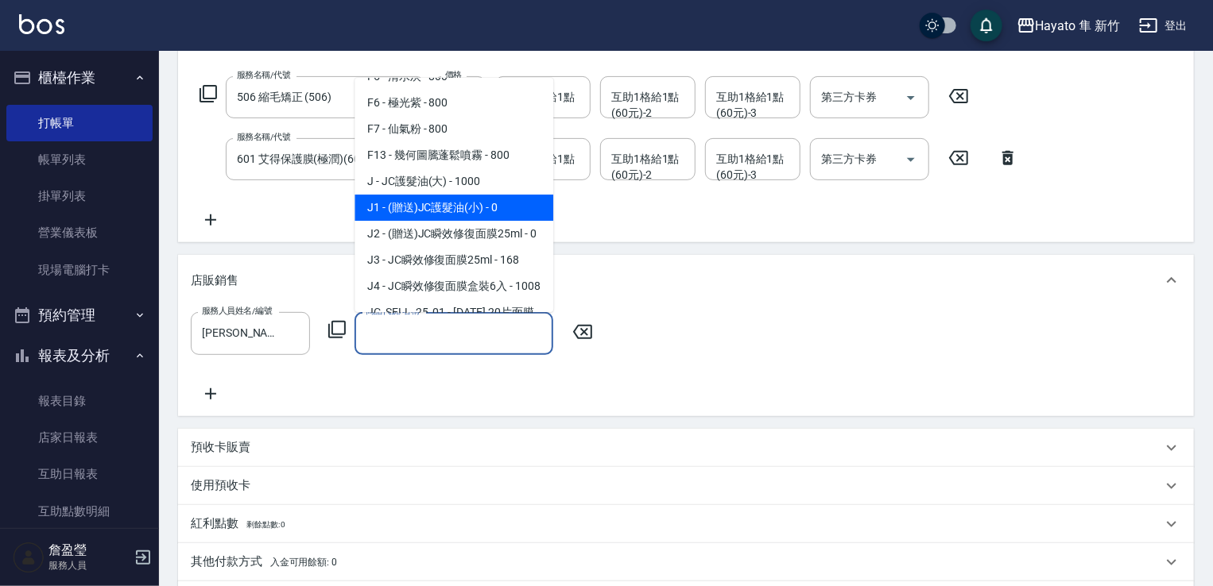
click at [450, 199] on span "J1 - (贈送)JC護髮油(小) - 0" at bounding box center [453, 208] width 199 height 26
type input "(贈送)JC護髮油(小)"
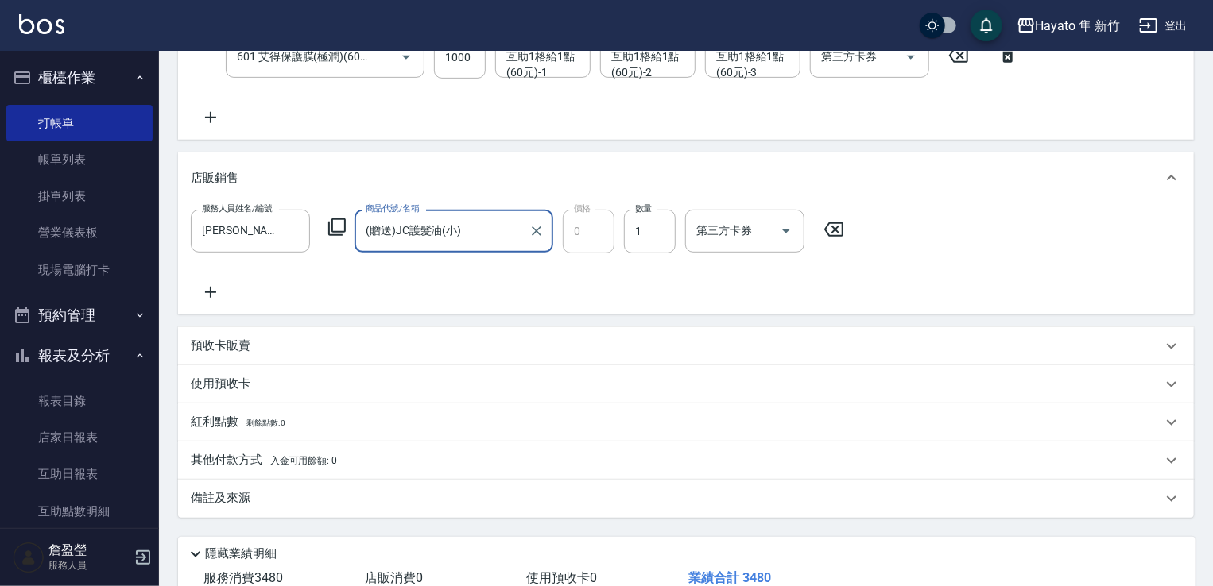
scroll to position [450, 0]
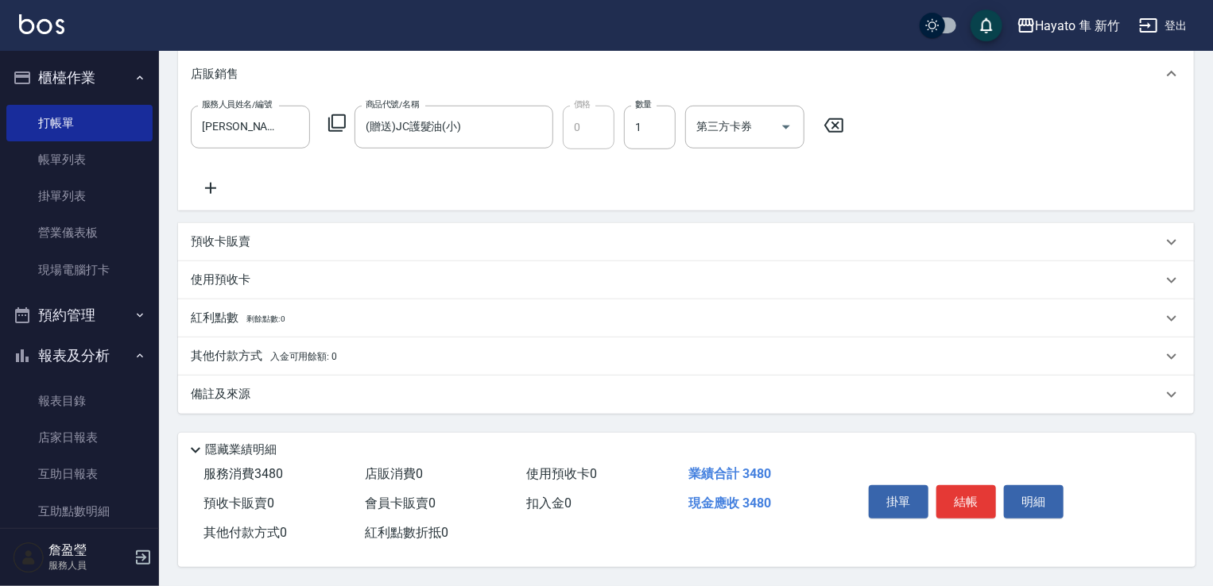
click at [329, 386] on div "備註及來源" at bounding box center [676, 394] width 971 height 17
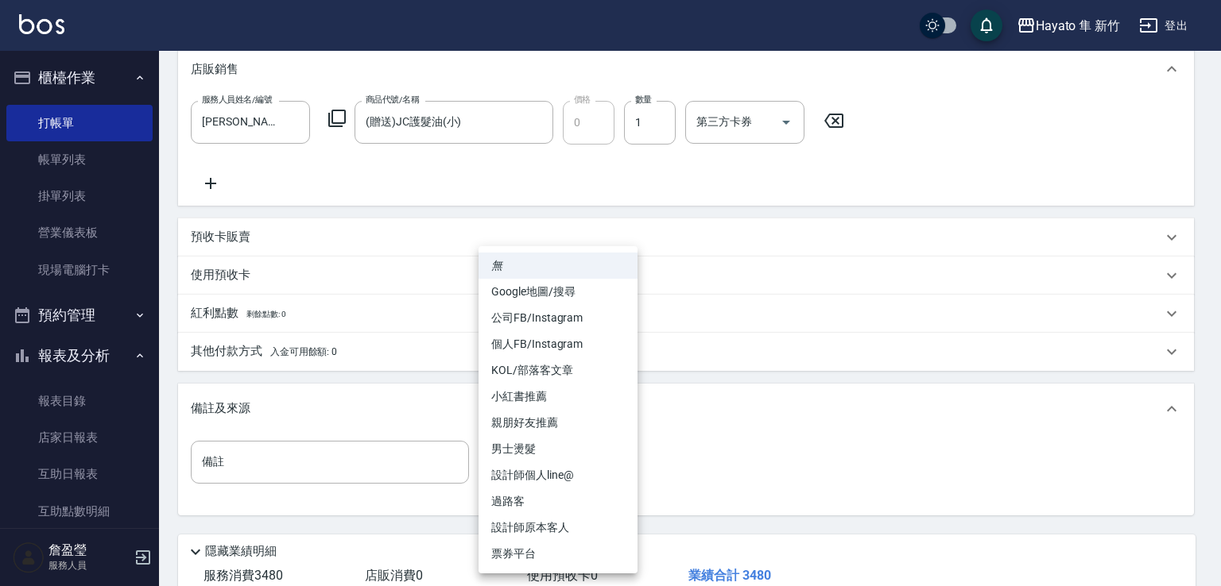
drag, startPoint x: 529, startPoint y: 451, endPoint x: 514, endPoint y: 328, distance: 124.1
click at [536, 438] on body "Hayato 隼 新竹 登出 櫃檯作業 打帳單 帳單列表 掛單列表 營業儀表板 現場電腦打卡 預約管理 預約管理 報表及分析 報表目錄 店家日報表 互助日報表…" at bounding box center [610, 119] width 1221 height 1138
click at [518, 343] on li "個人FB/Instagram" at bounding box center [557, 344] width 159 height 26
type input "個人FB/Instagram"
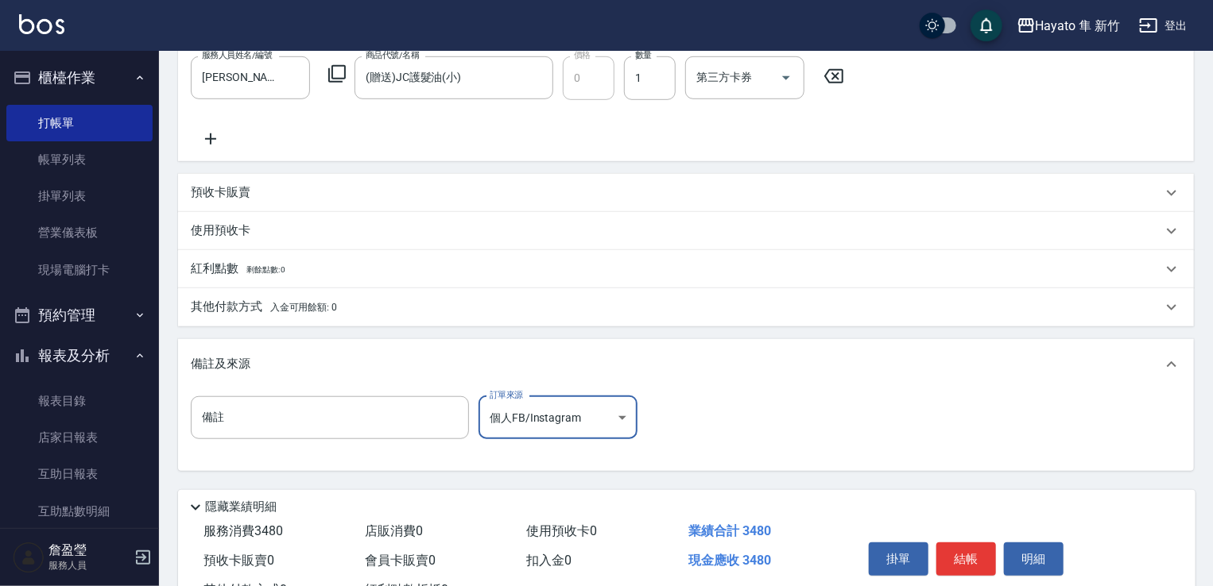
scroll to position [529, 0]
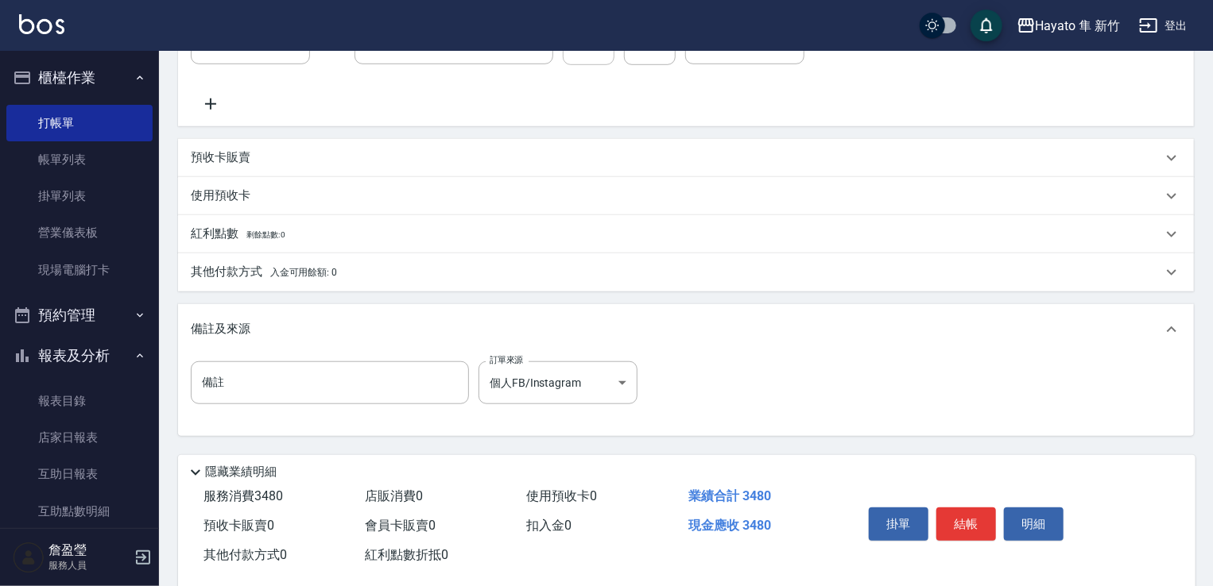
drag, startPoint x: 293, startPoint y: 271, endPoint x: 273, endPoint y: 368, distance: 99.0
click at [286, 281] on div "其他付款方式 入金可用餘額: 0" at bounding box center [686, 272] width 1016 height 38
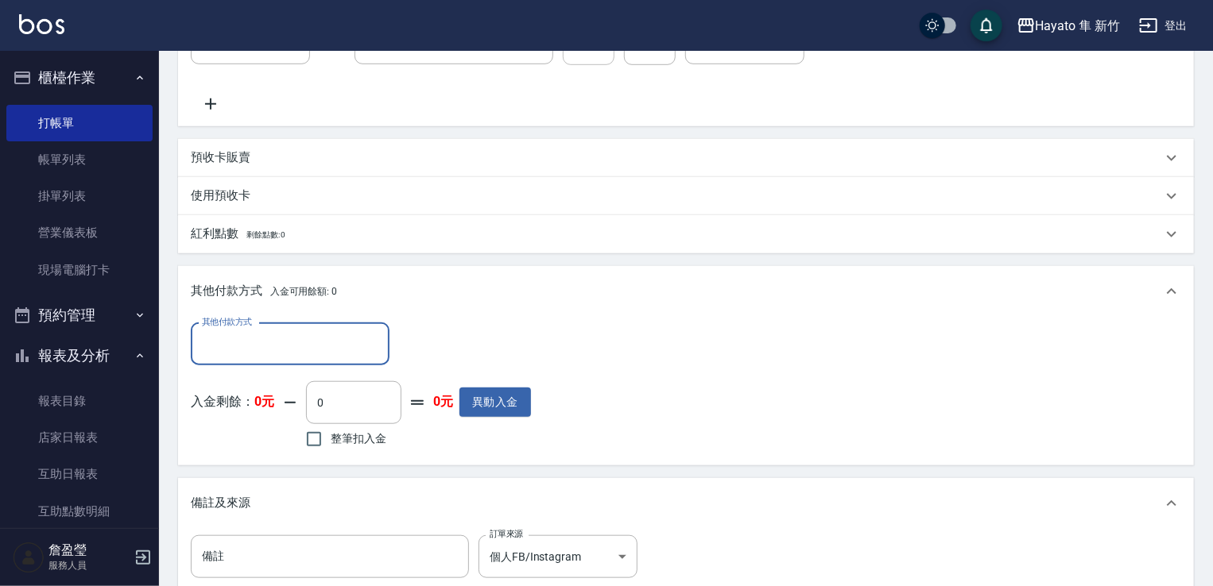
scroll to position [0, 0]
click at [256, 349] on input "其他付款方式" at bounding box center [290, 345] width 184 height 28
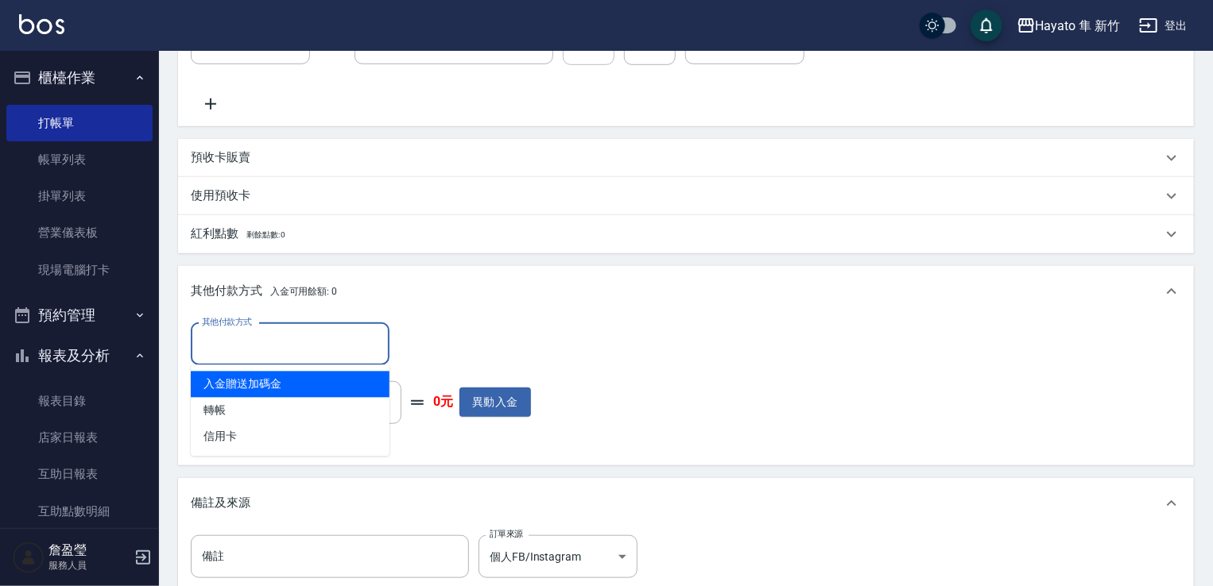
click at [248, 392] on span "入金贈送加碼金" at bounding box center [290, 385] width 199 height 26
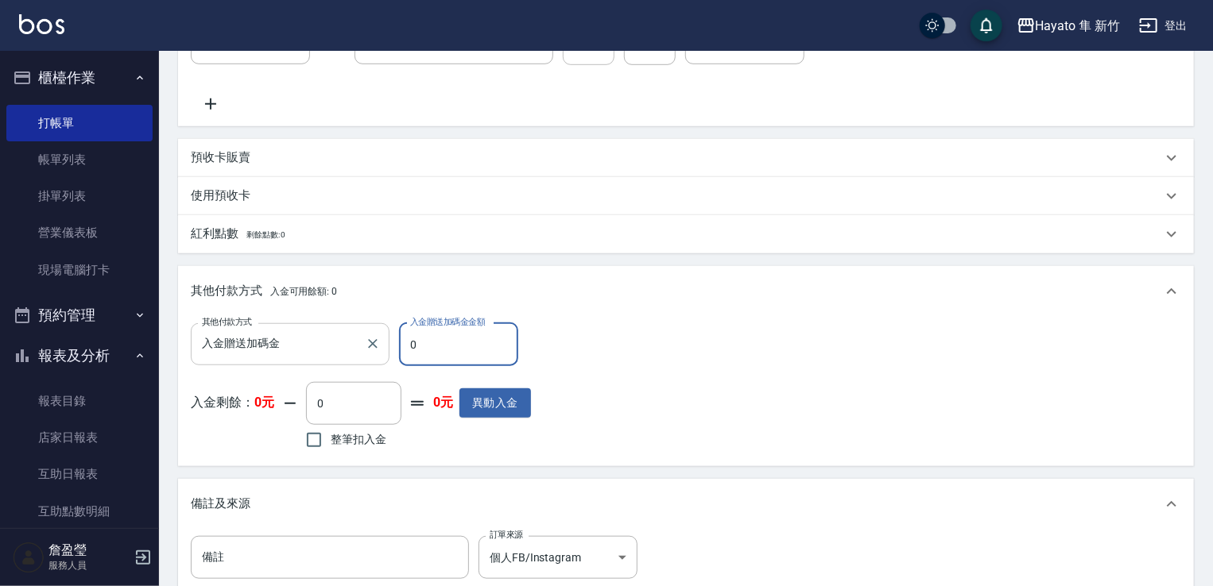
click at [273, 343] on input "入金贈送加碼金" at bounding box center [278, 345] width 161 height 28
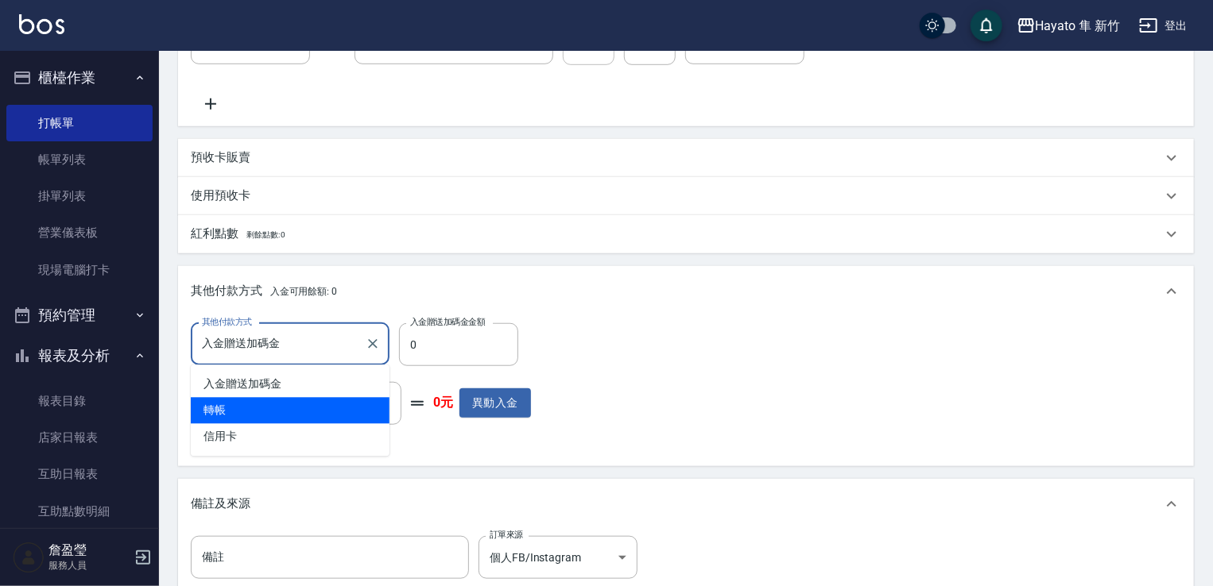
click at [257, 408] on span "轉帳" at bounding box center [290, 411] width 199 height 26
type input "轉帳"
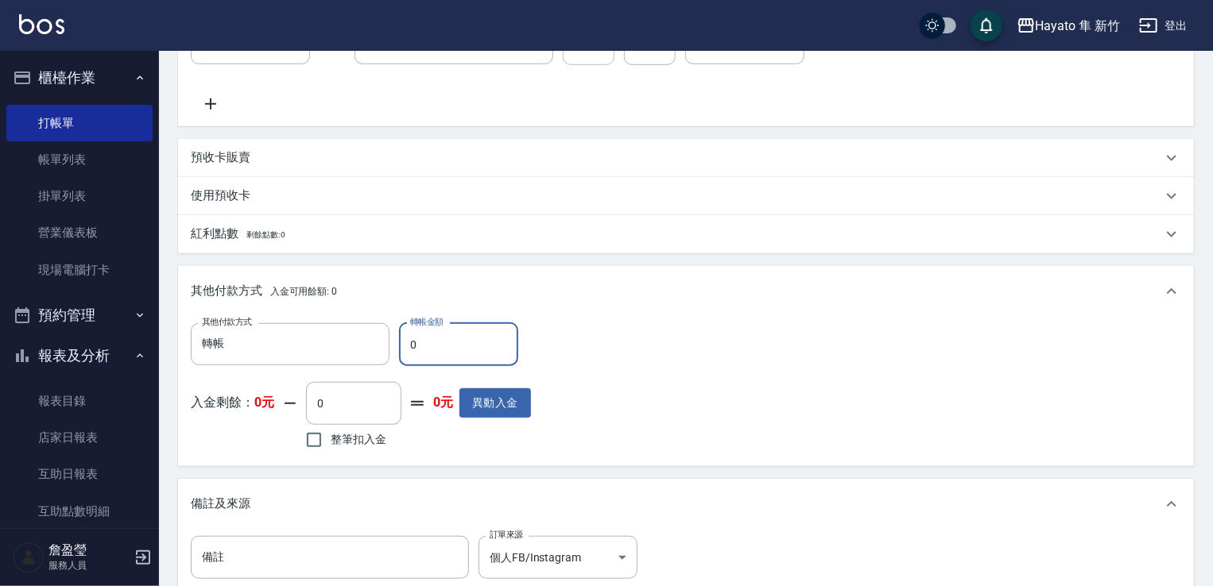
click at [435, 331] on input "0" at bounding box center [458, 344] width 119 height 43
type input "3480"
click at [635, 376] on div "其他付款方式 轉帳 其他付款方式 轉帳金額 3480 轉帳金額 入金剩餘： 0元 0 ​ 整筆扣入金 0元 異動入金" at bounding box center [686, 388] width 990 height 130
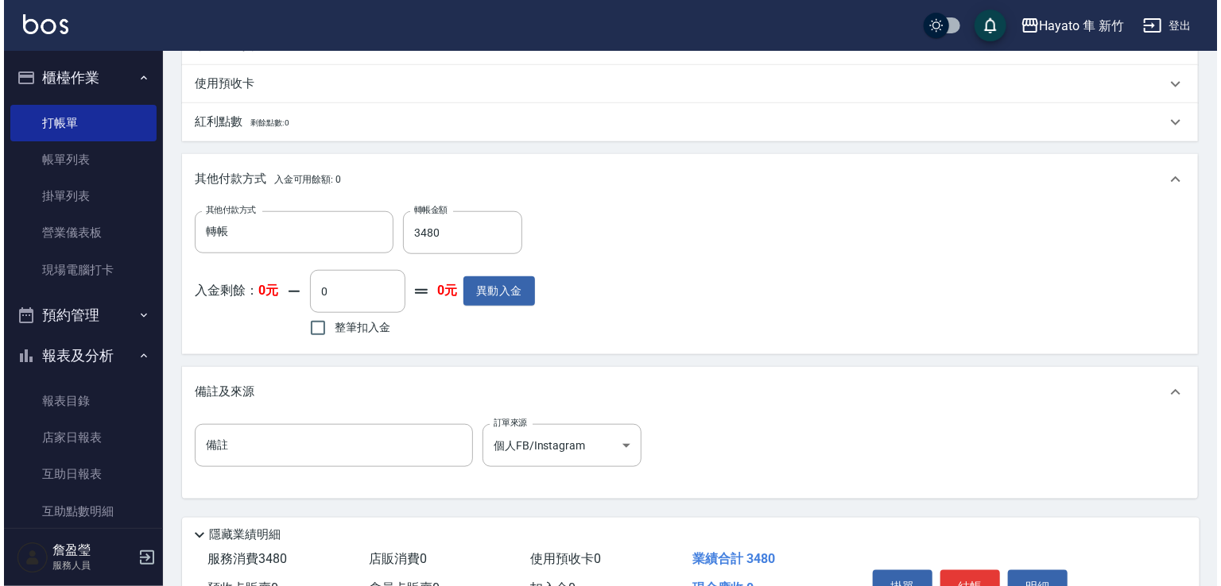
scroll to position [731, 0]
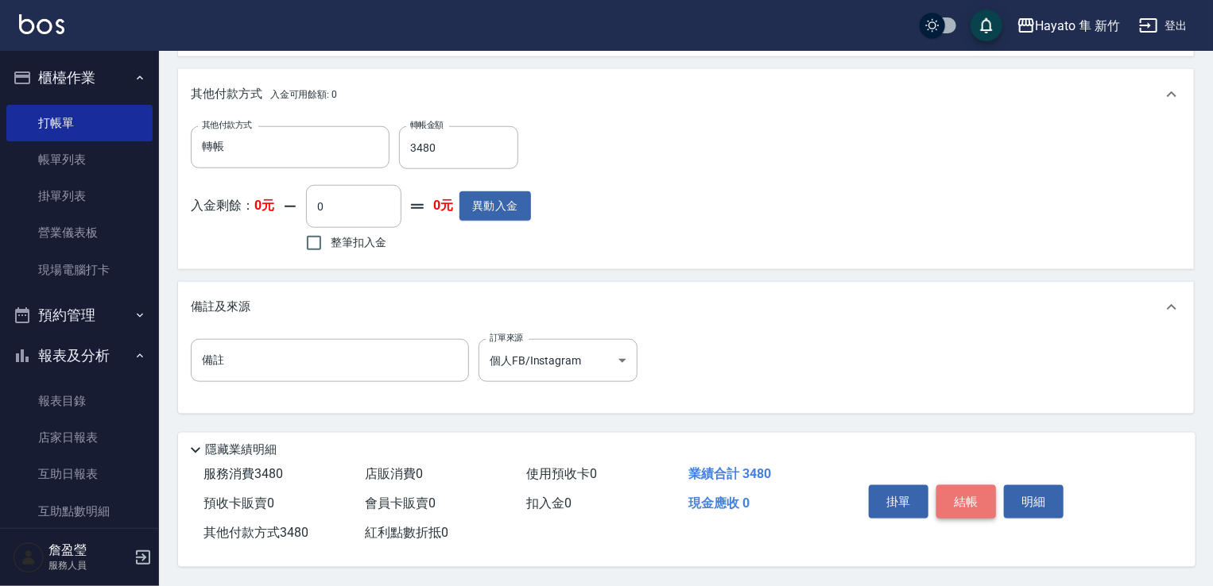
click at [973, 492] on button "結帳" at bounding box center [966, 502] width 60 height 33
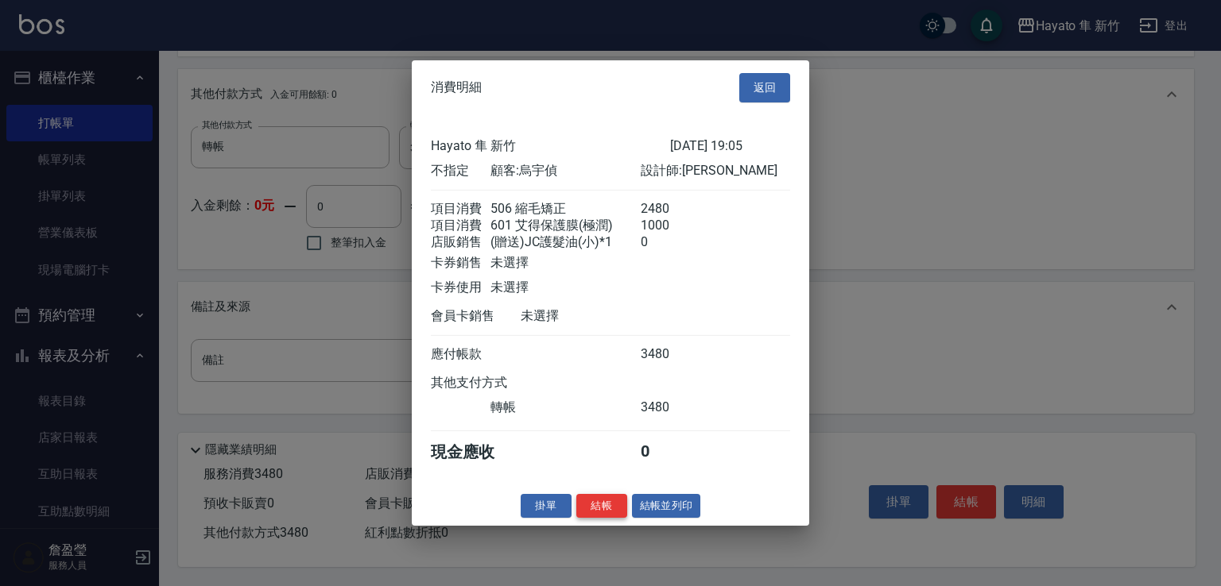
click at [602, 515] on button "結帳" at bounding box center [601, 505] width 51 height 25
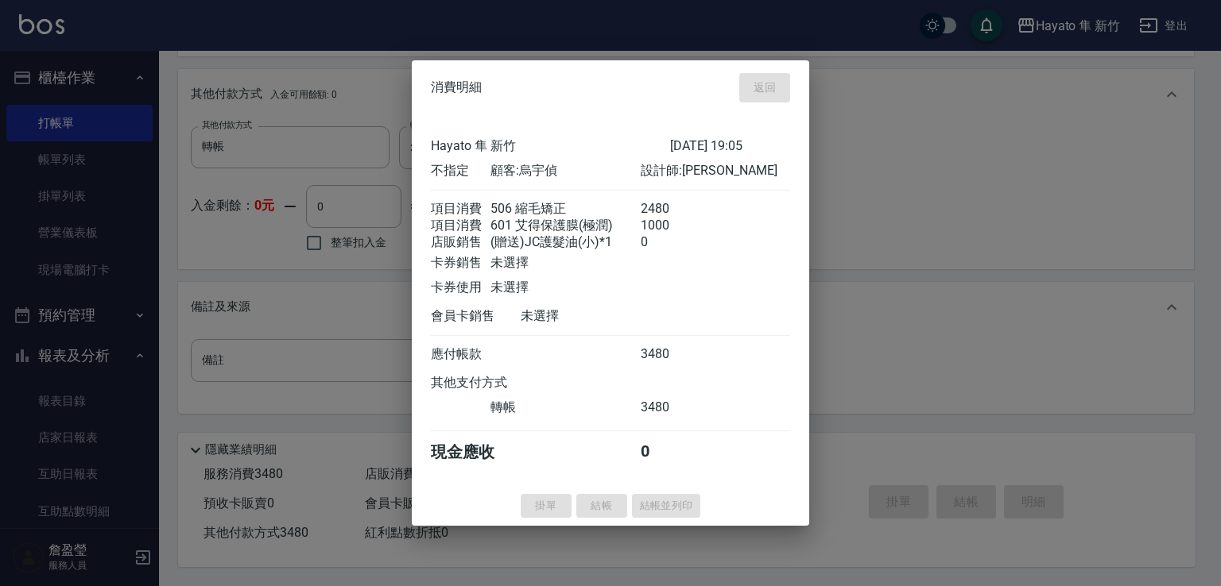
type input "2025/10/12 19:07"
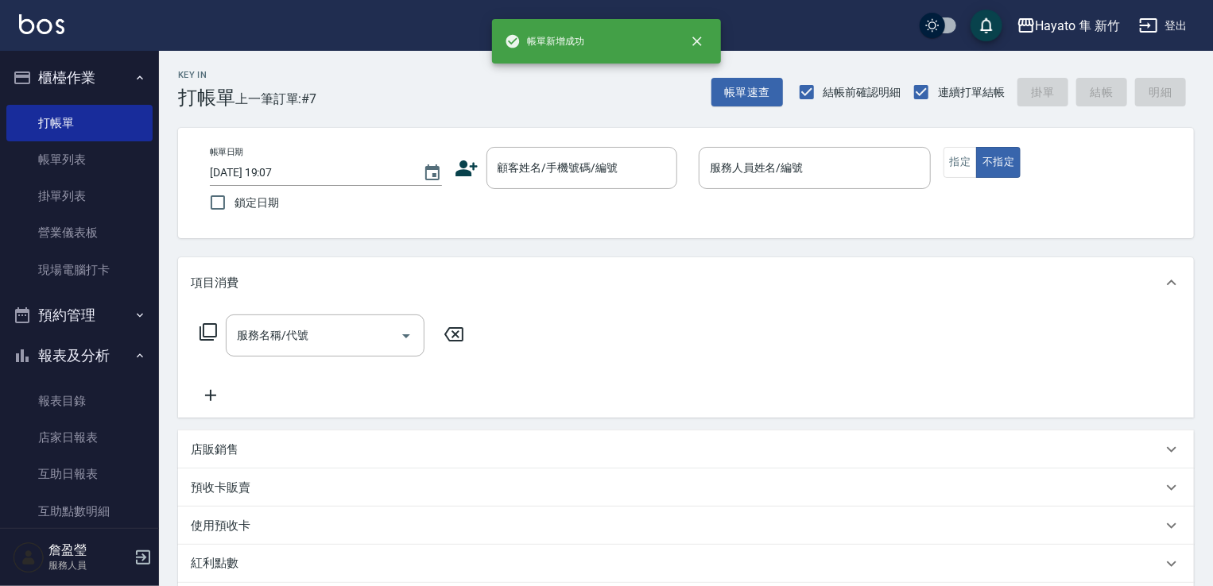
scroll to position [0, 0]
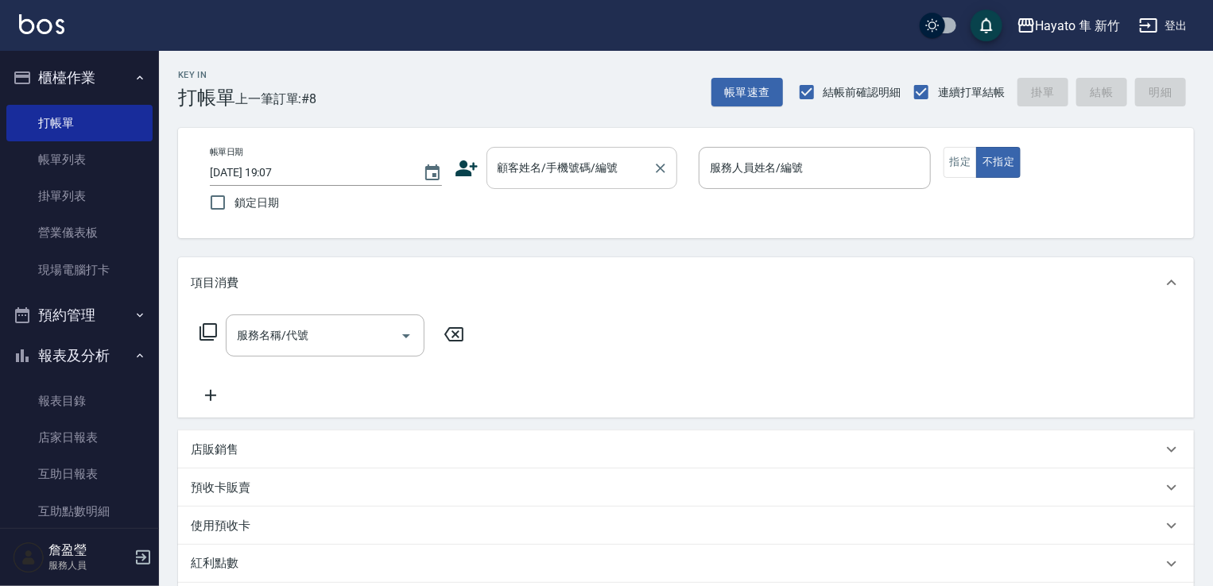
click at [548, 147] on div "顧客姓名/手機號碼/編號" at bounding box center [581, 168] width 191 height 42
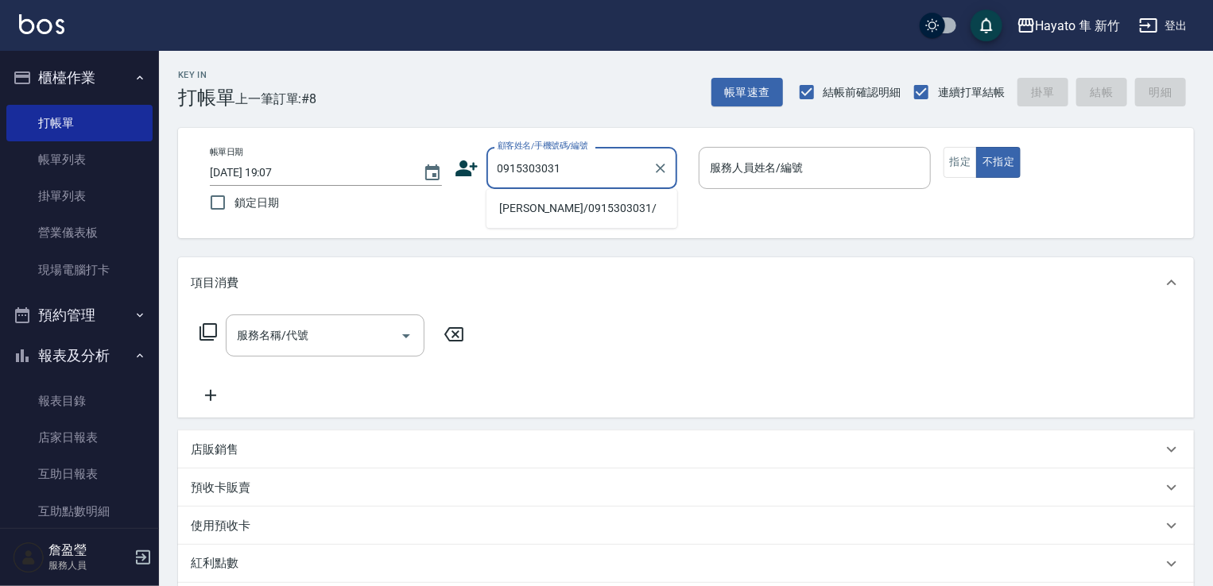
click at [544, 210] on li "[PERSON_NAME]/0915303031/" at bounding box center [581, 208] width 191 height 26
type input "[PERSON_NAME]/0915303031/"
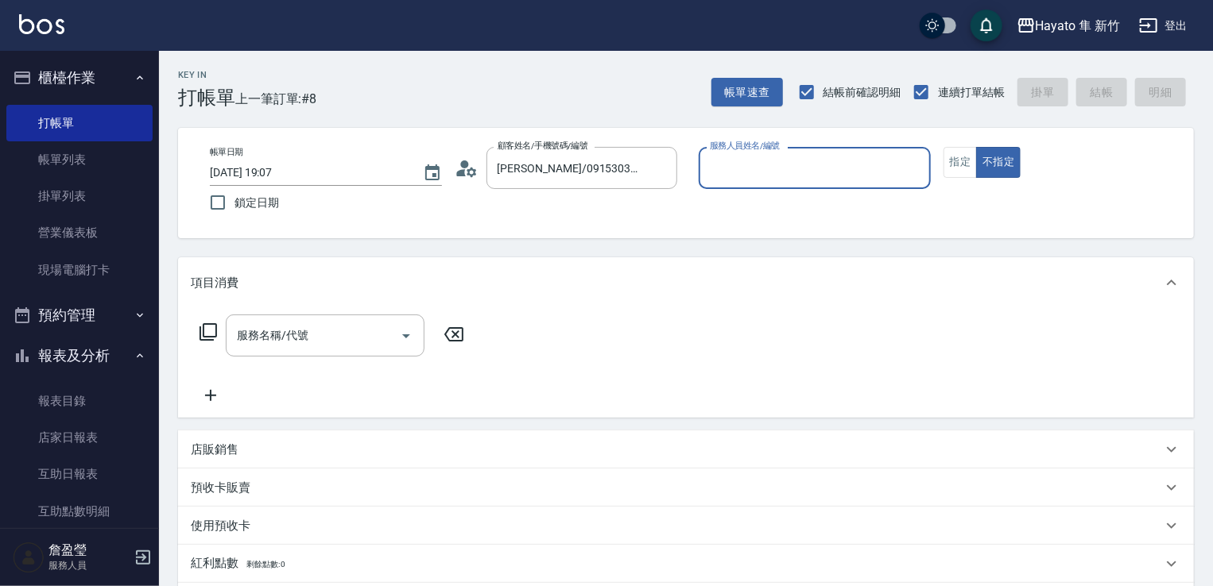
type input "Amy(無代號)"
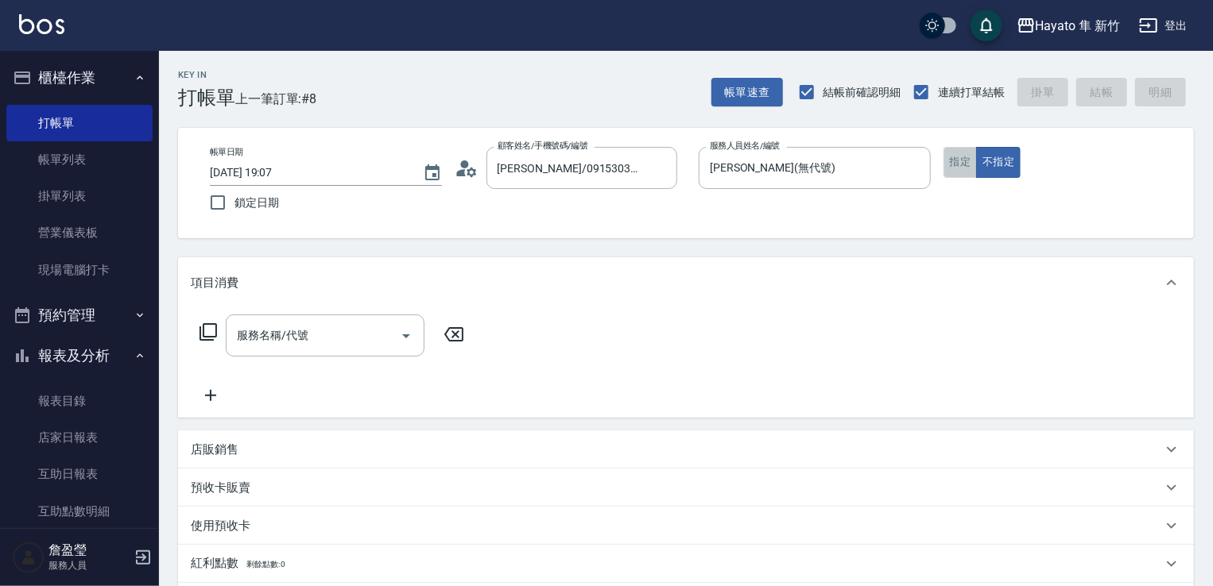
click at [953, 164] on button "指定" at bounding box center [960, 162] width 34 height 31
drag, startPoint x: 353, startPoint y: 338, endPoint x: 346, endPoint y: 315, distance: 23.4
click at [353, 333] on input "服務名稱/代號" at bounding box center [313, 336] width 161 height 28
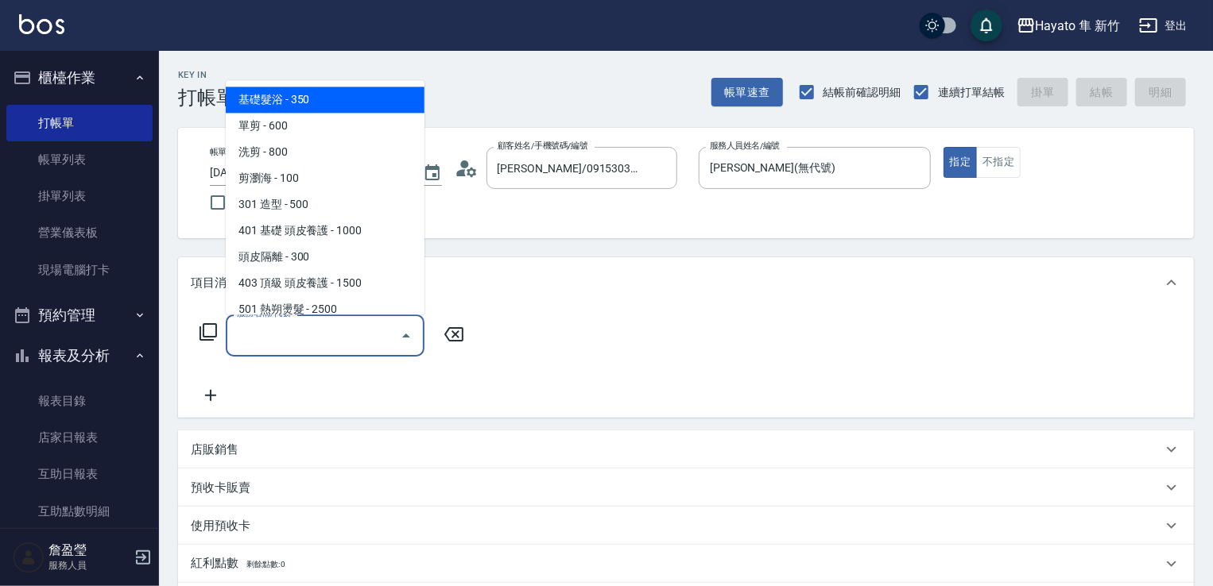
click at [312, 99] on span "基礎髮浴 - 350" at bounding box center [325, 100] width 199 height 26
type input "基礎髮浴 (101)"
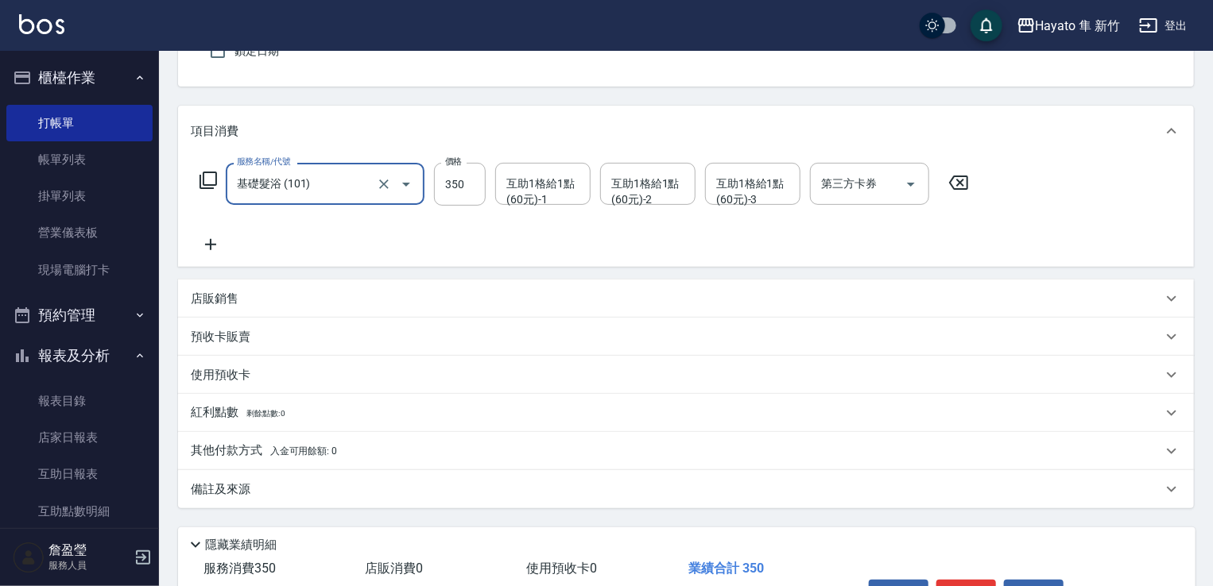
scroll to position [159, 0]
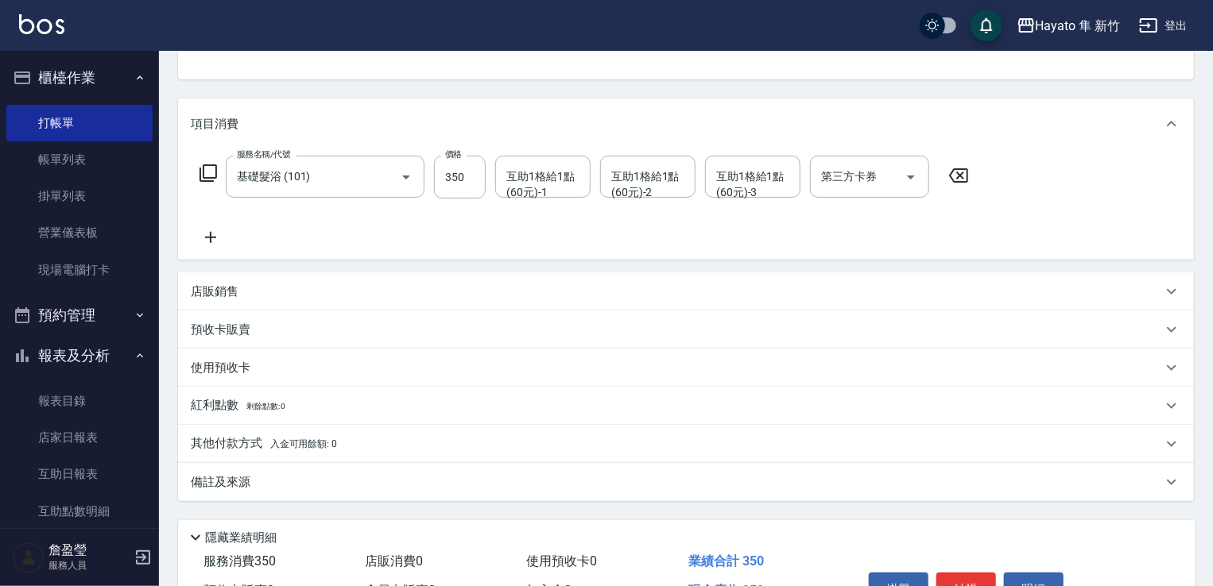
click at [335, 470] on div "備註及來源" at bounding box center [686, 482] width 1016 height 38
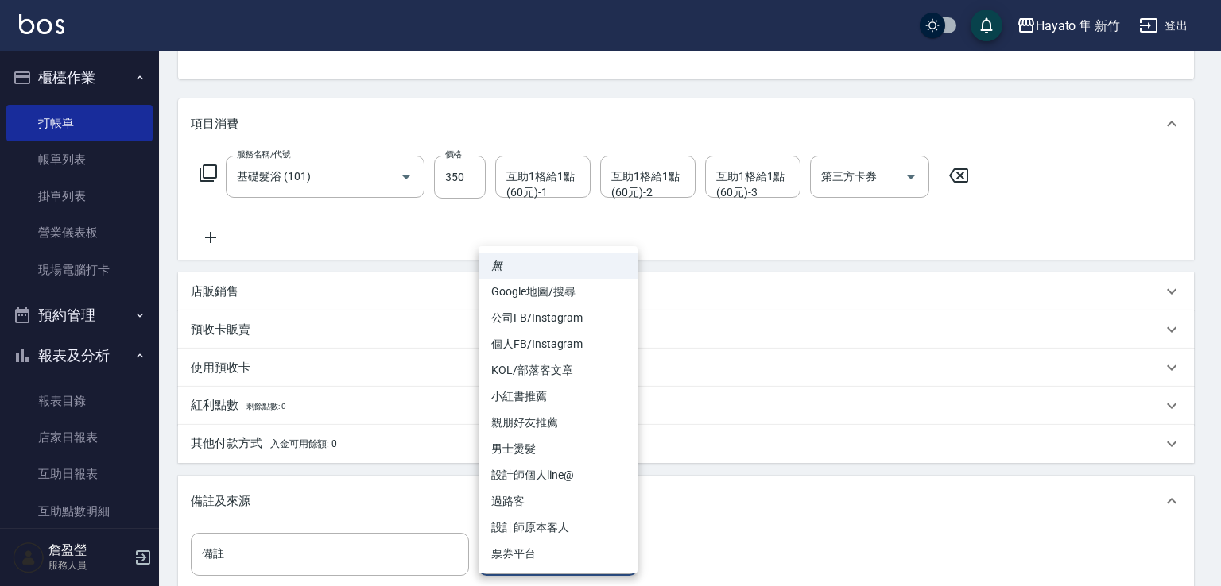
click at [520, 555] on body "Hayato 隼 新竹 登出 櫃檯作業 打帳單 帳單列表 掛單列表 營業儀表板 現場電腦打卡 預約管理 預約管理 報表及分析 報表目錄 店家日報表 互助日報表…" at bounding box center [610, 310] width 1221 height 939
click at [528, 524] on li "設計師原本客人" at bounding box center [557, 528] width 159 height 26
type input "設計師原本客人"
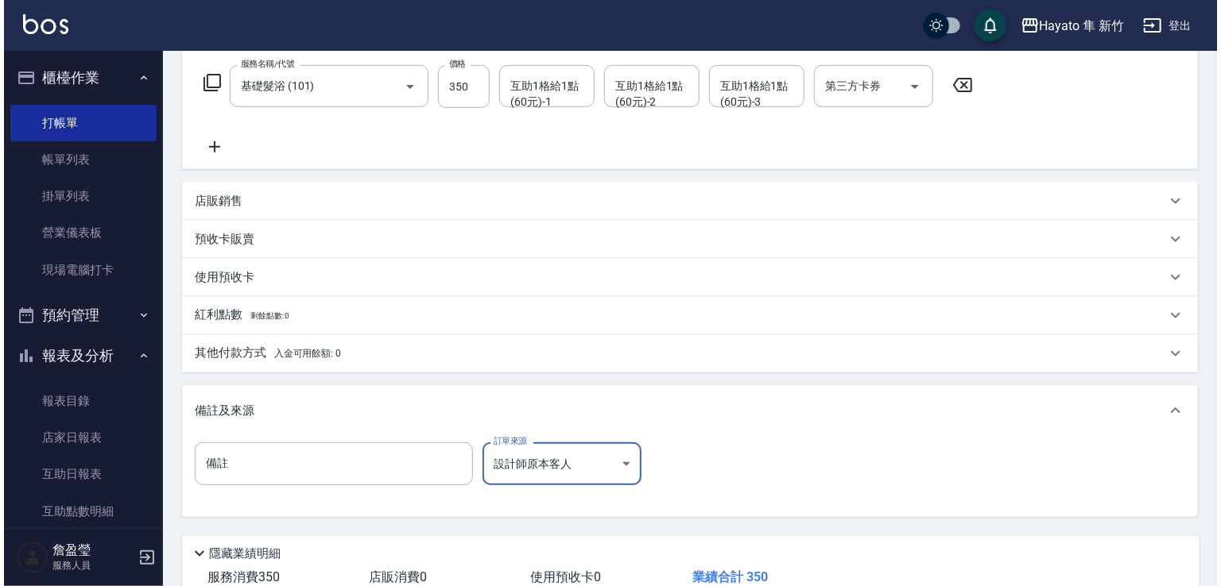
scroll to position [358, 0]
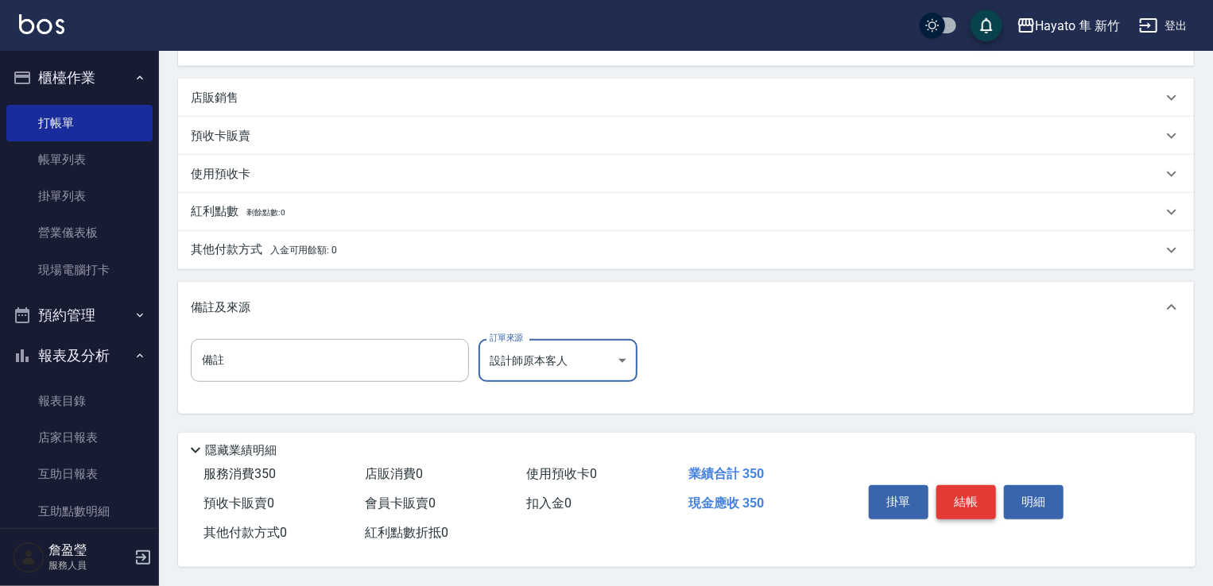
click at [976, 498] on button "結帳" at bounding box center [966, 502] width 60 height 33
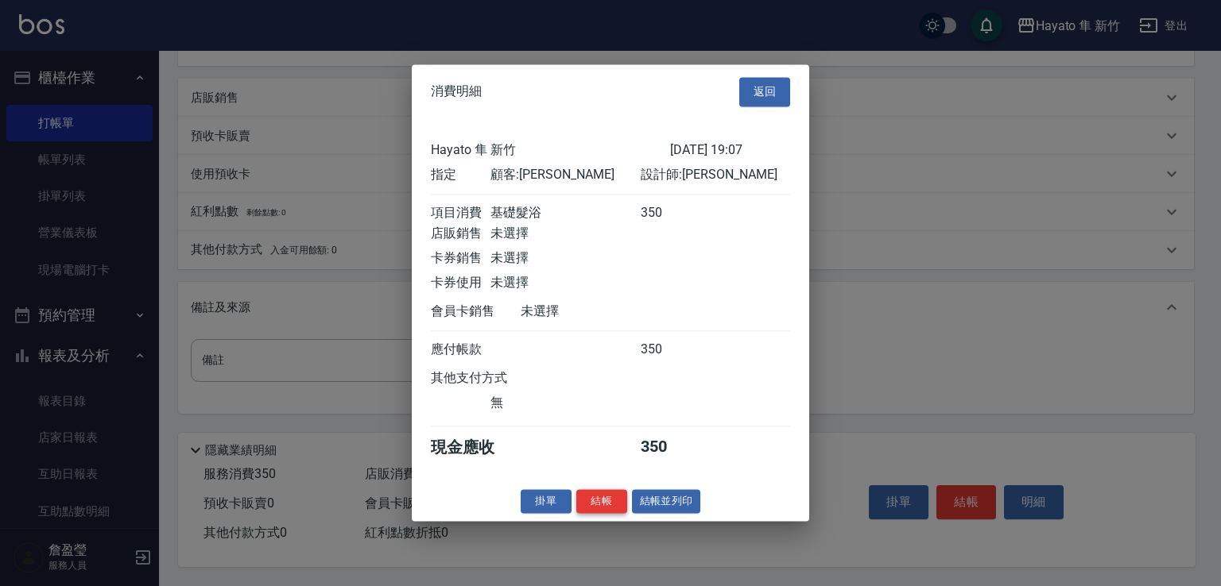
click at [594, 514] on button "結帳" at bounding box center [601, 502] width 51 height 25
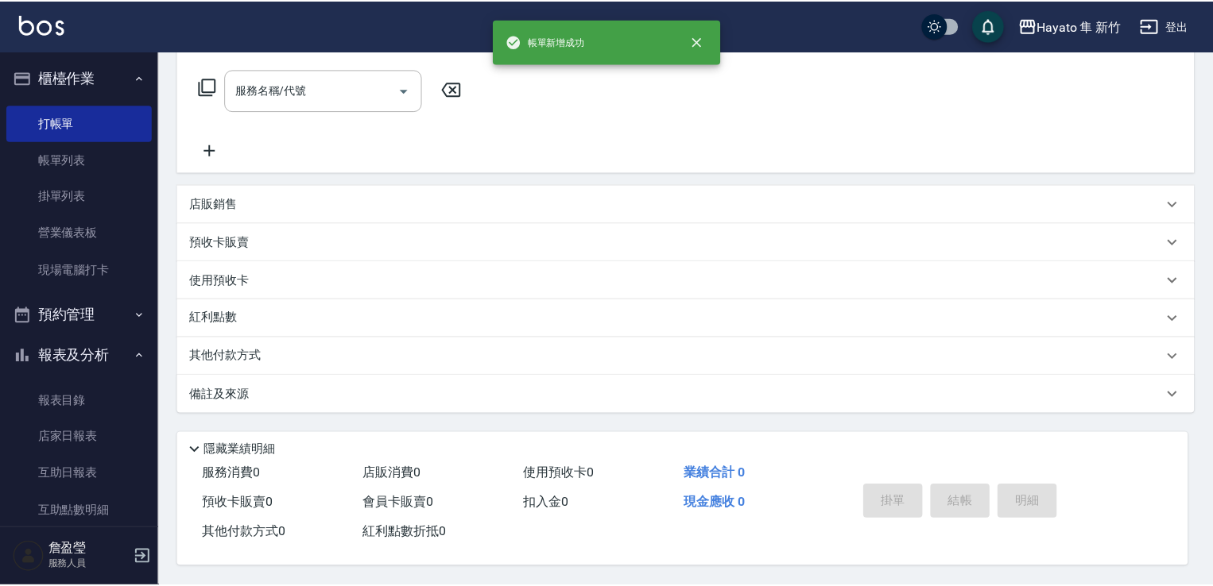
scroll to position [0, 0]
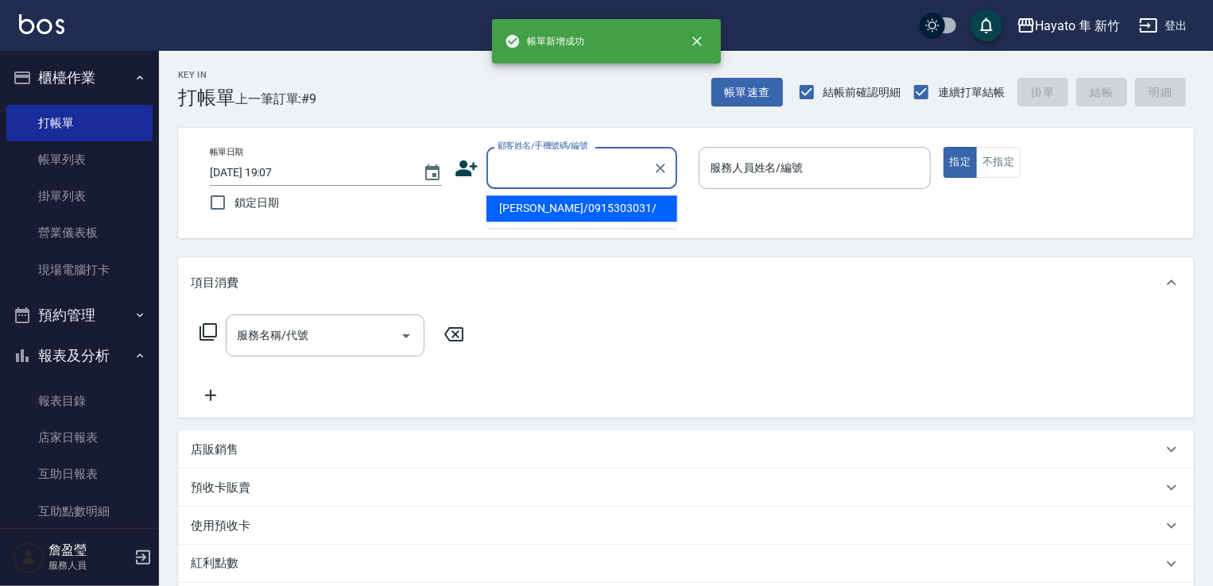
click at [513, 178] on input "顧客姓名/手機號碼/編號" at bounding box center [569, 168] width 153 height 28
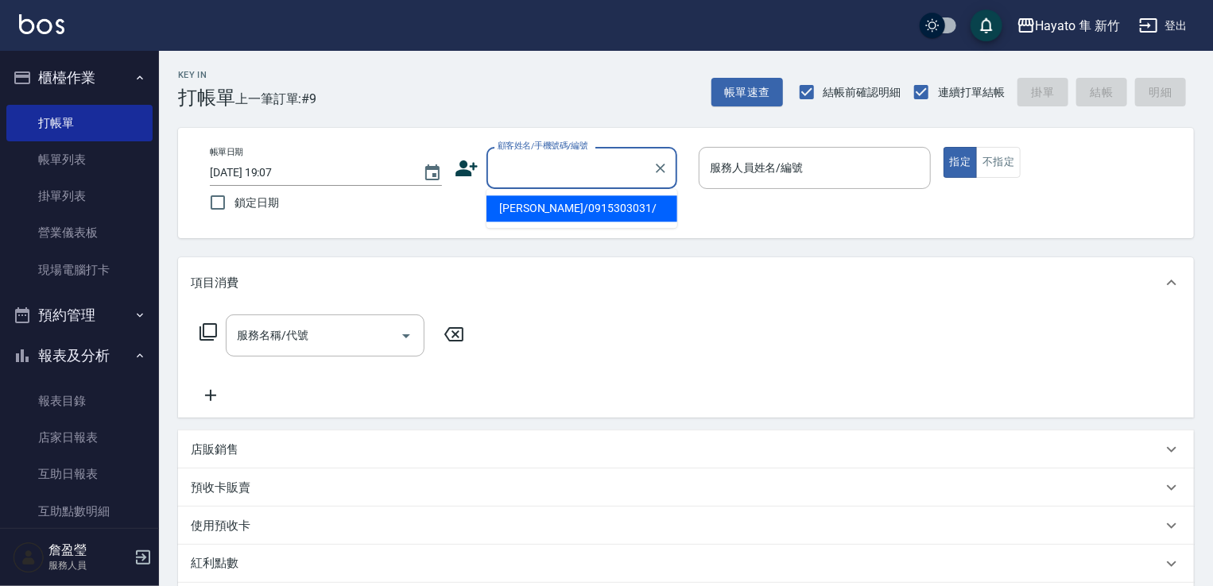
click at [537, 210] on li "[PERSON_NAME]/0915303031/" at bounding box center [581, 208] width 191 height 26
type input "[PERSON_NAME]/0915303031/"
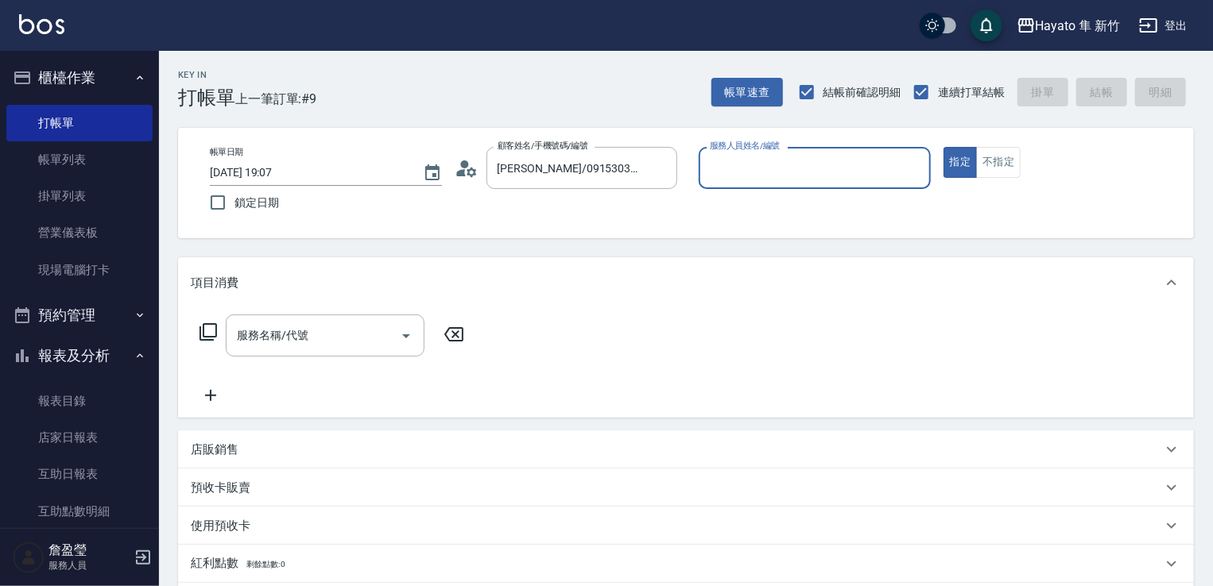
type input "Amy(無代號)"
click at [371, 317] on div "服務名稱/代號" at bounding box center [325, 336] width 199 height 42
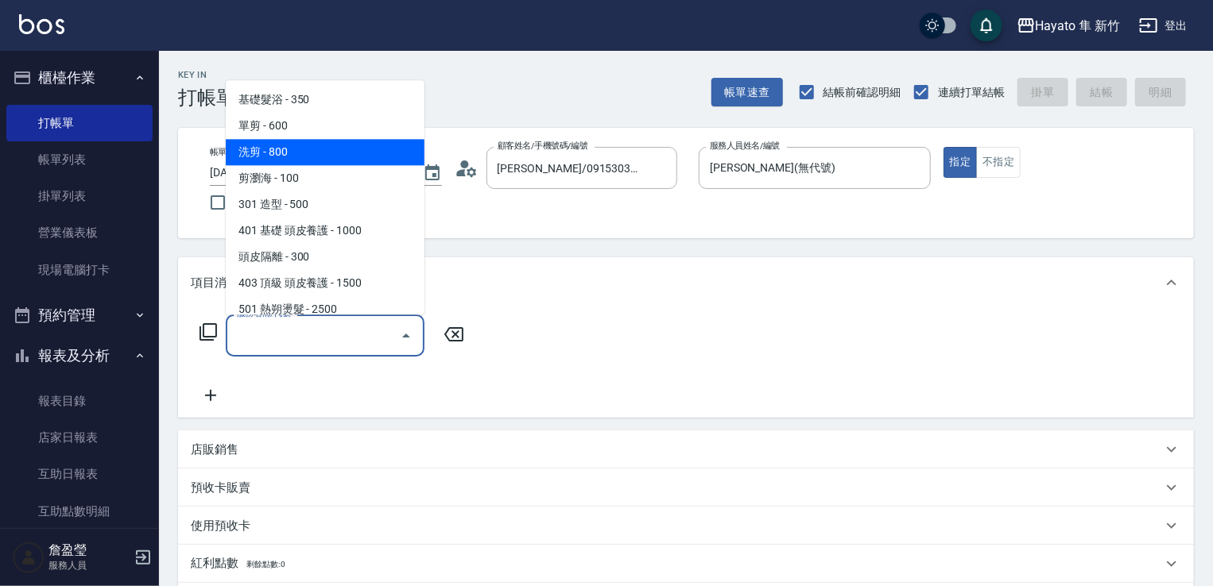
click at [315, 150] on span "洗剪 - 800" at bounding box center [325, 152] width 199 height 26
type input "洗剪(201)"
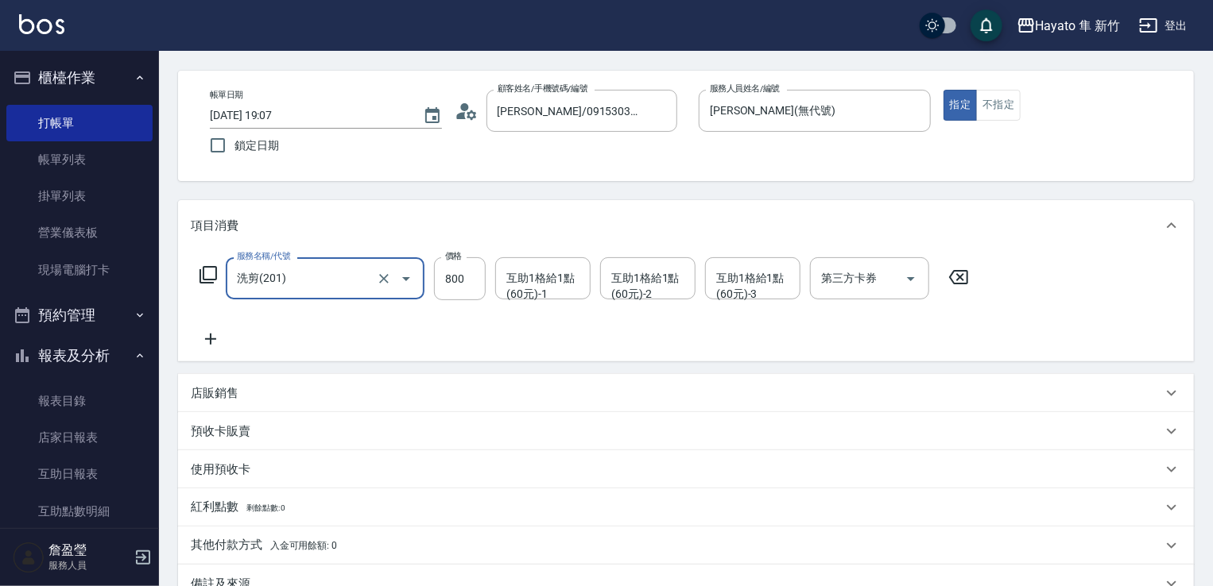
scroll to position [238, 0]
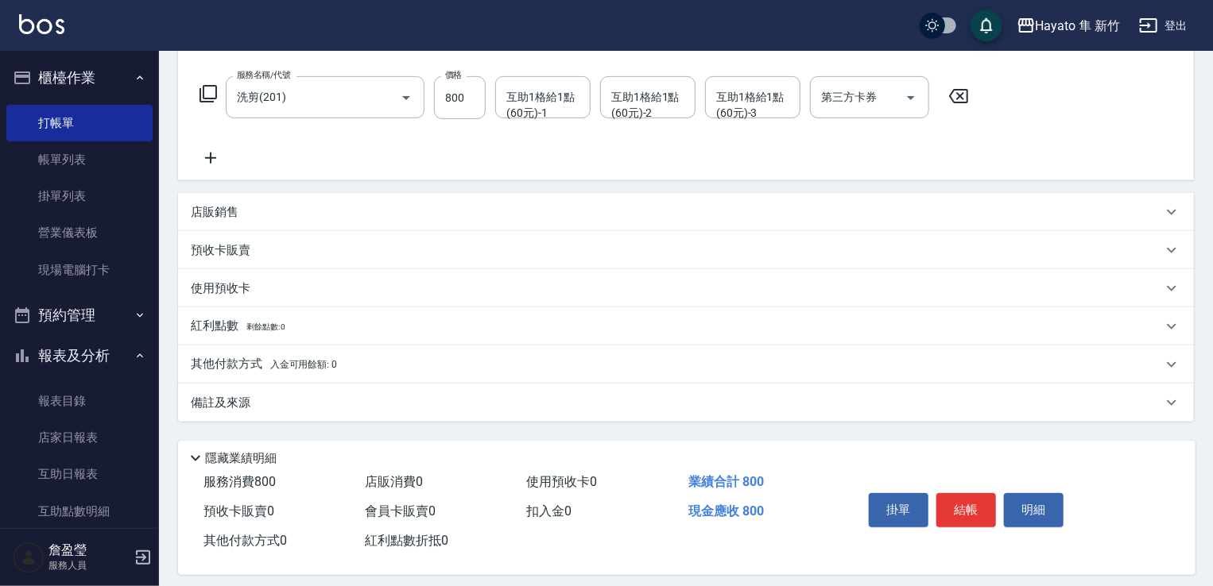
drag, startPoint x: 333, startPoint y: 412, endPoint x: 499, endPoint y: 458, distance: 172.2
click at [337, 412] on div "備註及來源" at bounding box center [686, 403] width 1016 height 38
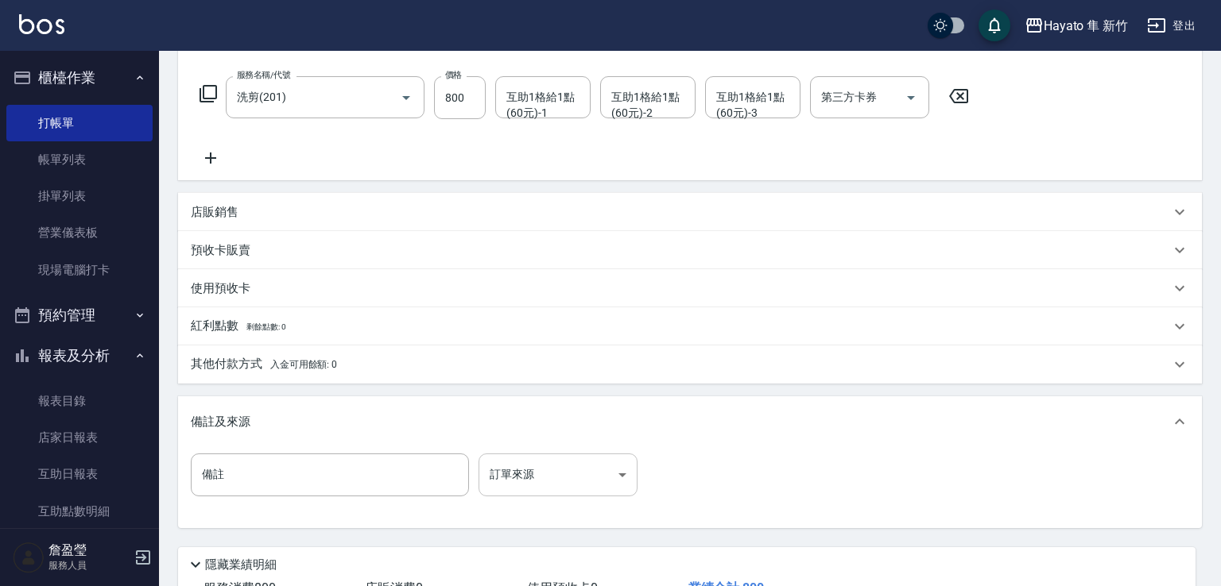
click at [558, 462] on body "Hayato 隼 新竹 登出 櫃檯作業 打帳單 帳單列表 掛單列表 營業儀表板 現場電腦打卡 預約管理 預約管理 報表及分析 報表目錄 店家日報表 互助日報表…" at bounding box center [610, 231] width 1221 height 939
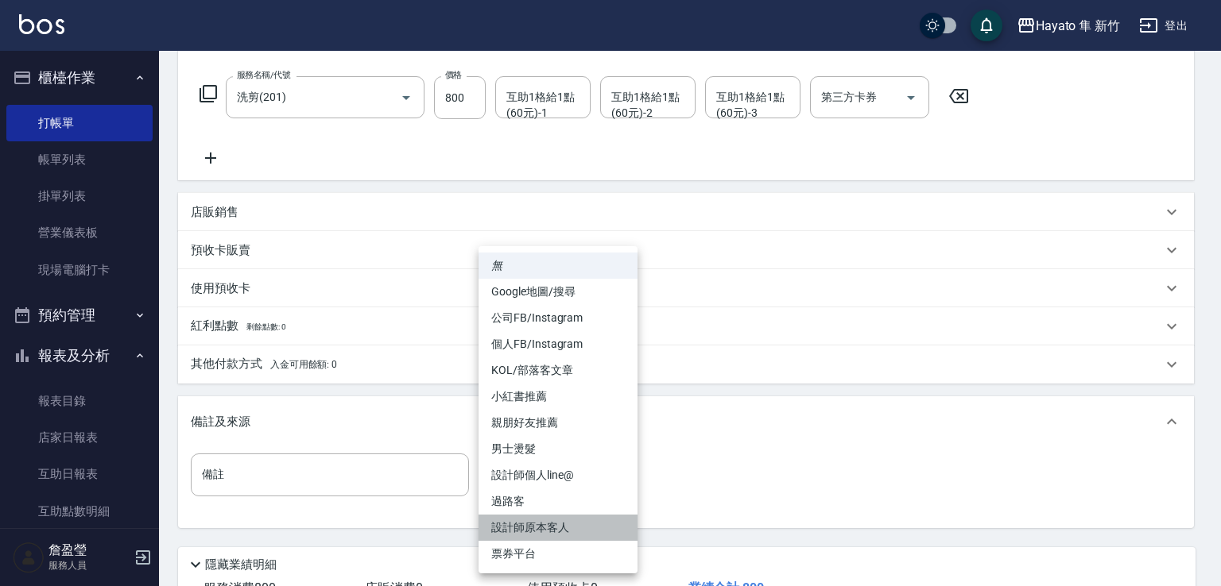
click at [547, 532] on li "設計師原本客人" at bounding box center [557, 528] width 159 height 26
type input "設計師原本客人"
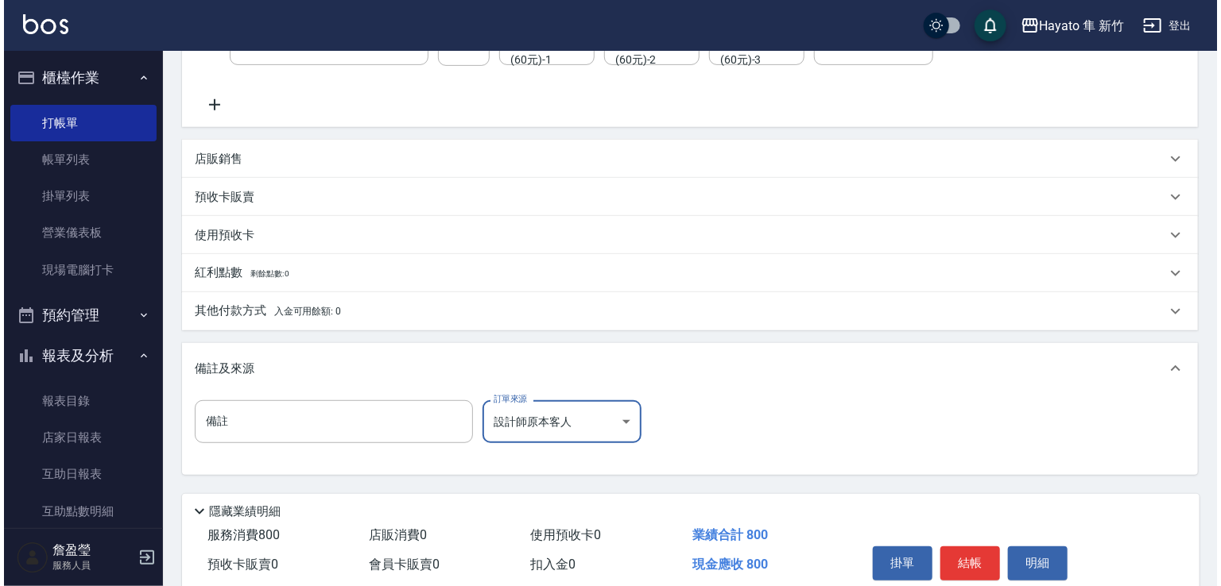
scroll to position [358, 0]
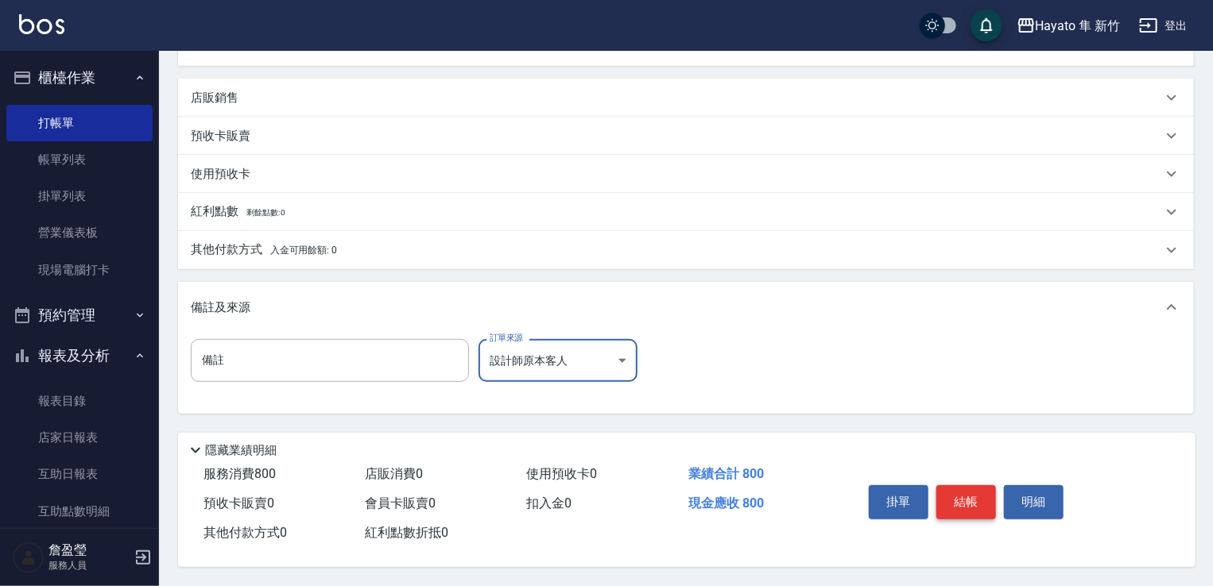
drag, startPoint x: 966, startPoint y: 500, endPoint x: 934, endPoint y: 516, distance: 36.3
click at [969, 501] on button "結帳" at bounding box center [966, 502] width 60 height 33
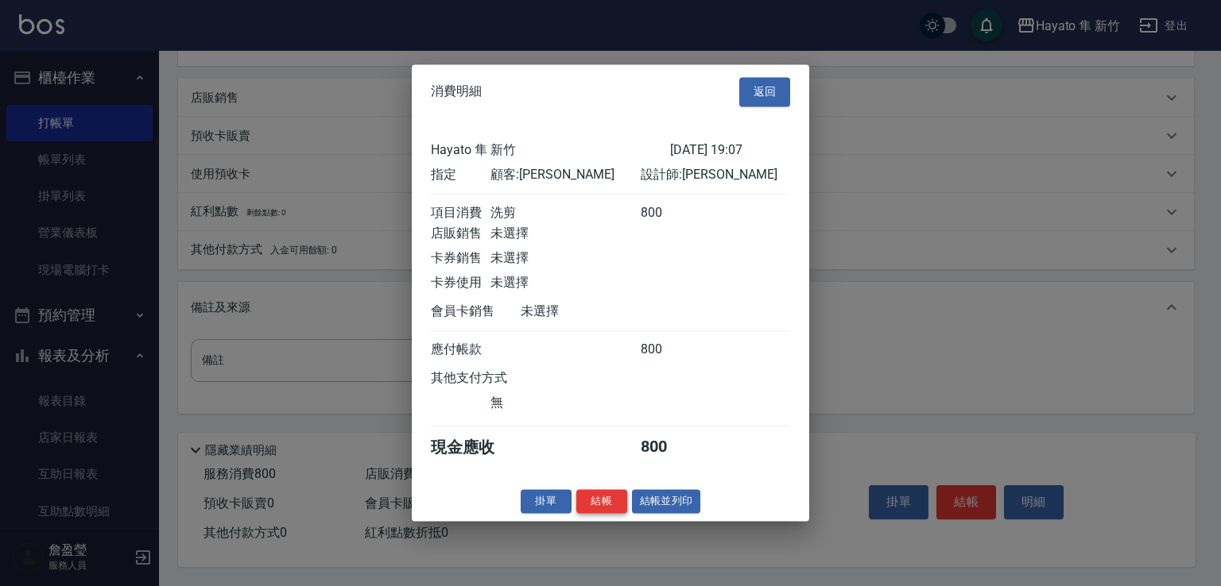
click at [610, 509] on button "結帳" at bounding box center [601, 502] width 51 height 25
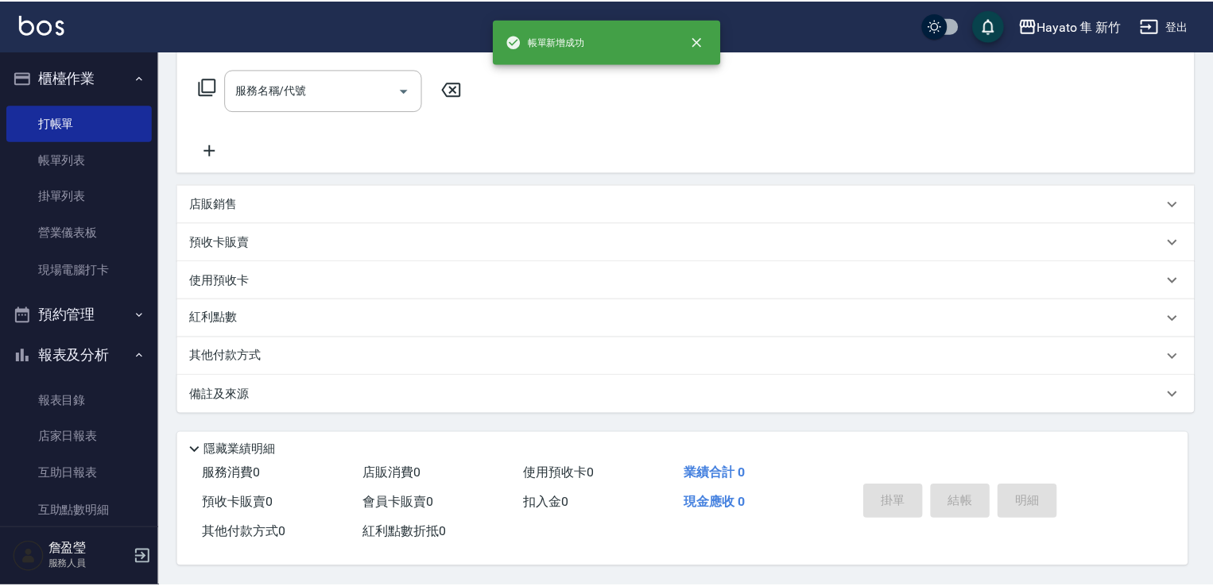
scroll to position [0, 0]
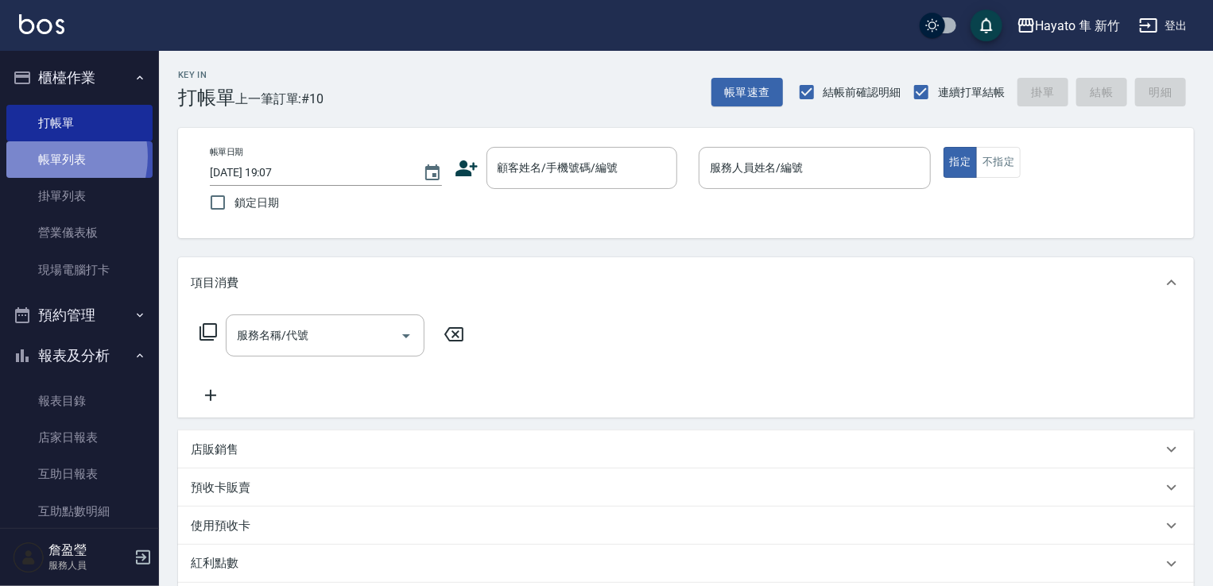
click at [47, 157] on link "帳單列表" at bounding box center [79, 159] width 146 height 37
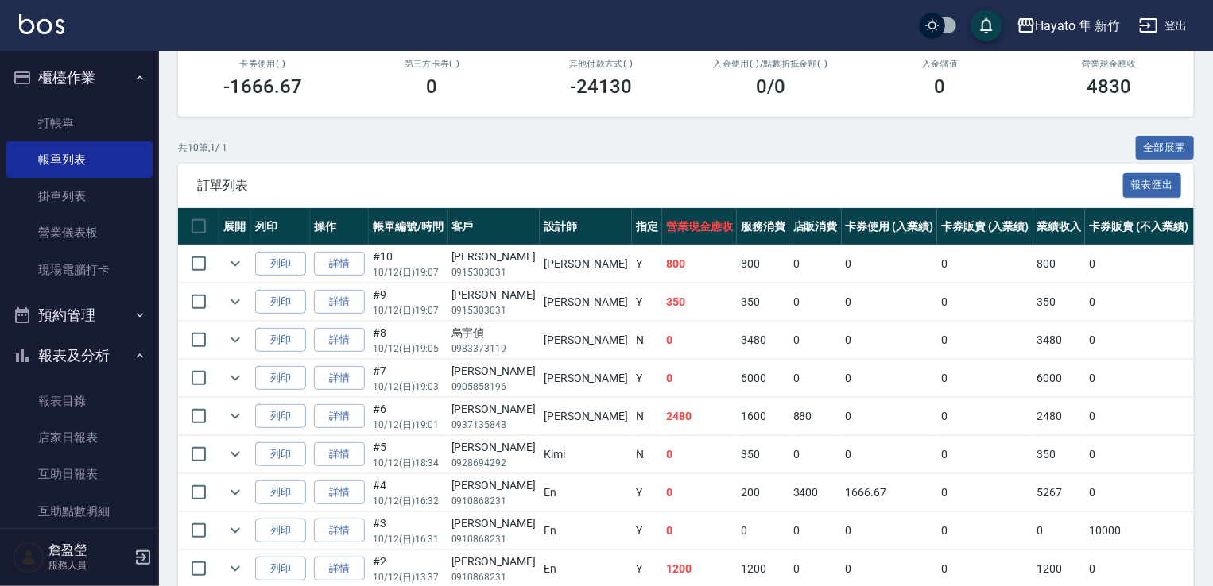
scroll to position [238, 0]
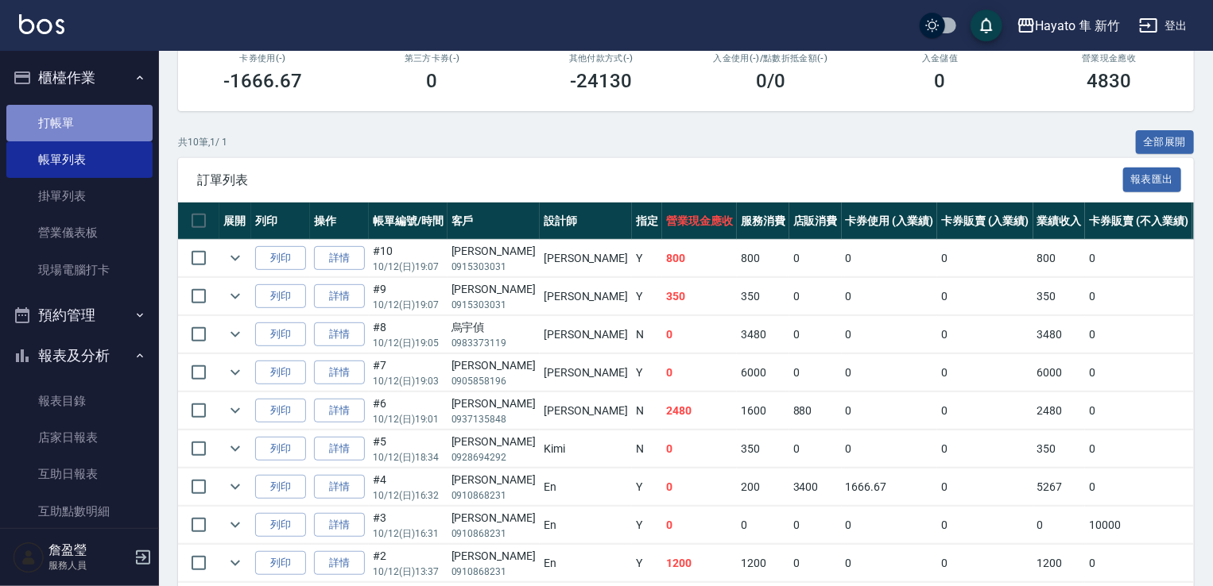
click at [81, 122] on link "打帳單" at bounding box center [79, 123] width 146 height 37
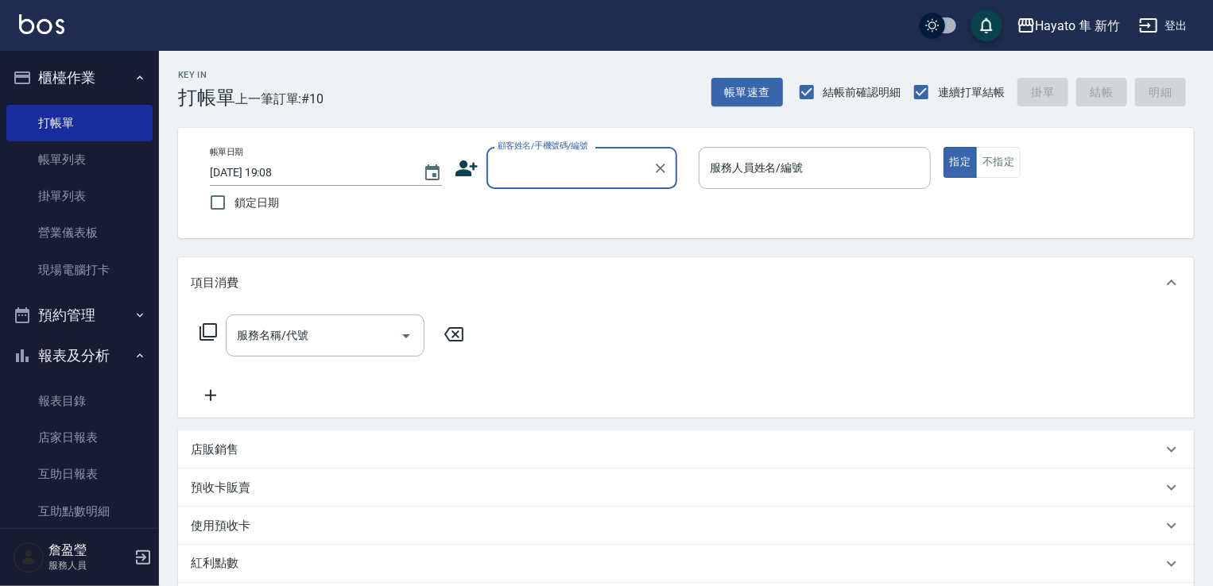
click at [537, 164] on input "顧客姓名/手機號碼/編號" at bounding box center [569, 168] width 153 height 28
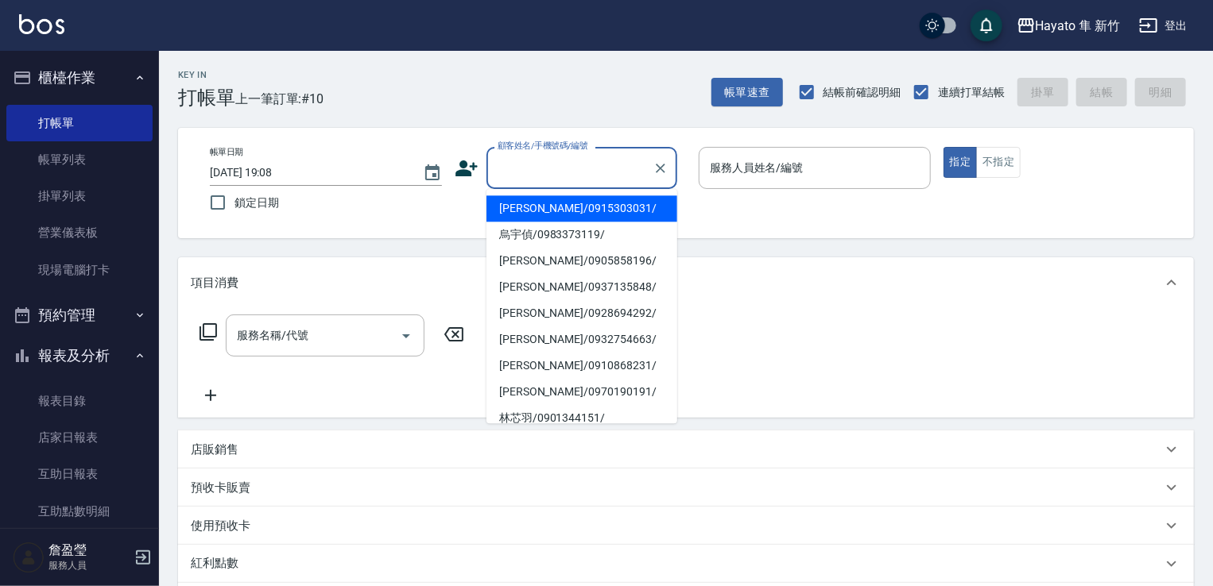
click at [533, 216] on li "[PERSON_NAME]/0915303031/" at bounding box center [581, 208] width 191 height 26
type input "[PERSON_NAME]/0915303031/"
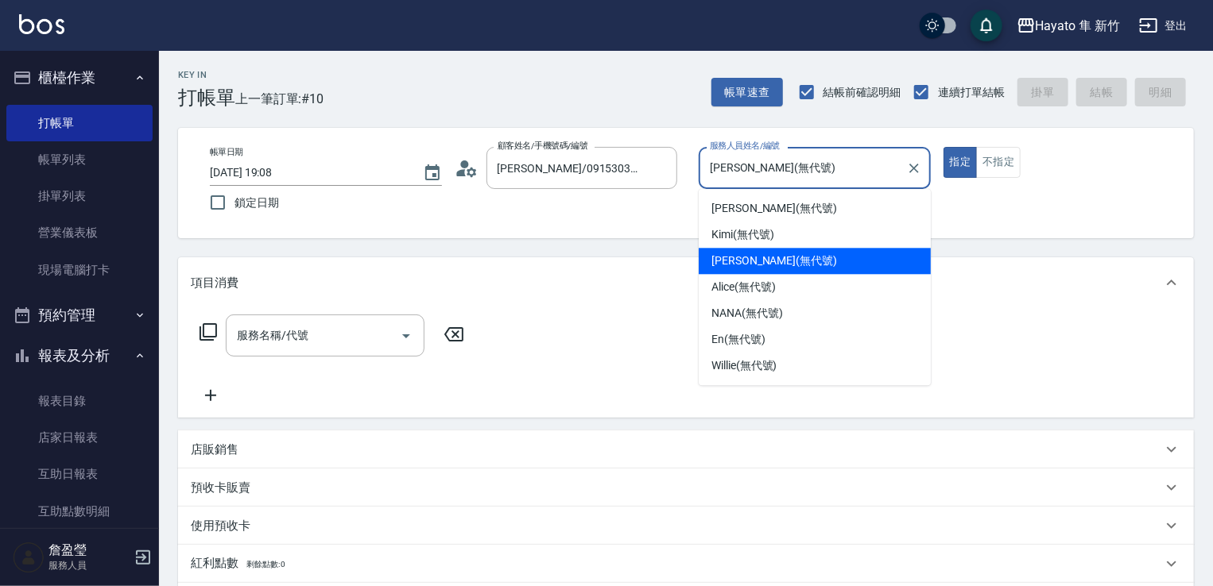
drag, startPoint x: 846, startPoint y: 163, endPoint x: 846, endPoint y: 207, distance: 44.5
click at [844, 164] on input "Amy(無代號)" at bounding box center [803, 168] width 194 height 28
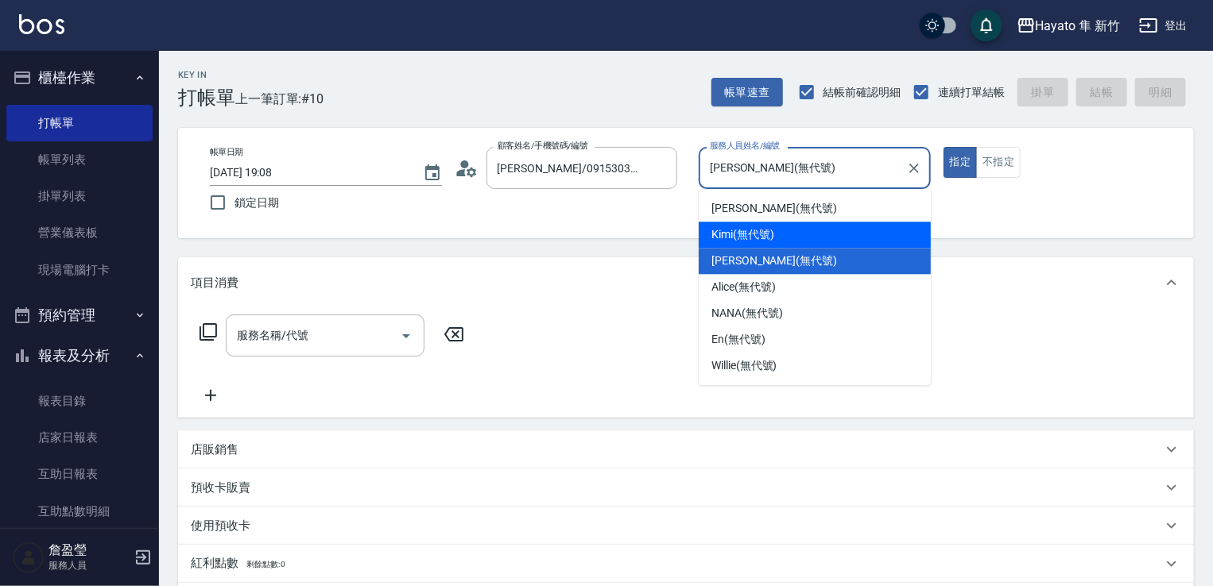
click at [816, 234] on div "Kimi (無代號)" at bounding box center [815, 235] width 232 height 26
type input "Kimi(無代號)"
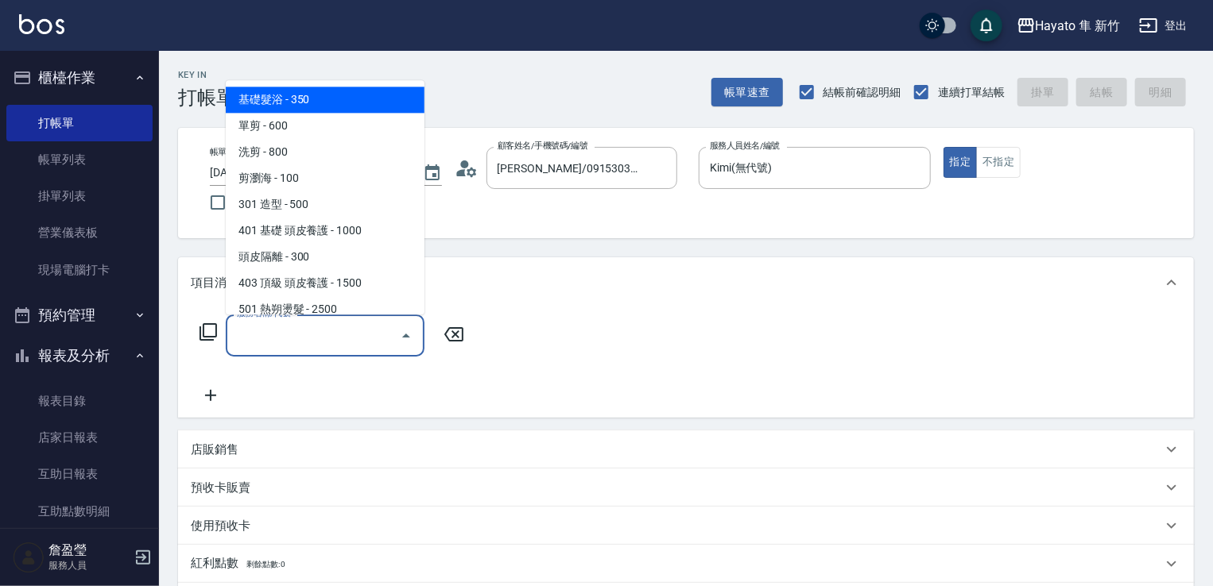
click at [318, 335] on input "服務名稱/代號" at bounding box center [313, 336] width 161 height 28
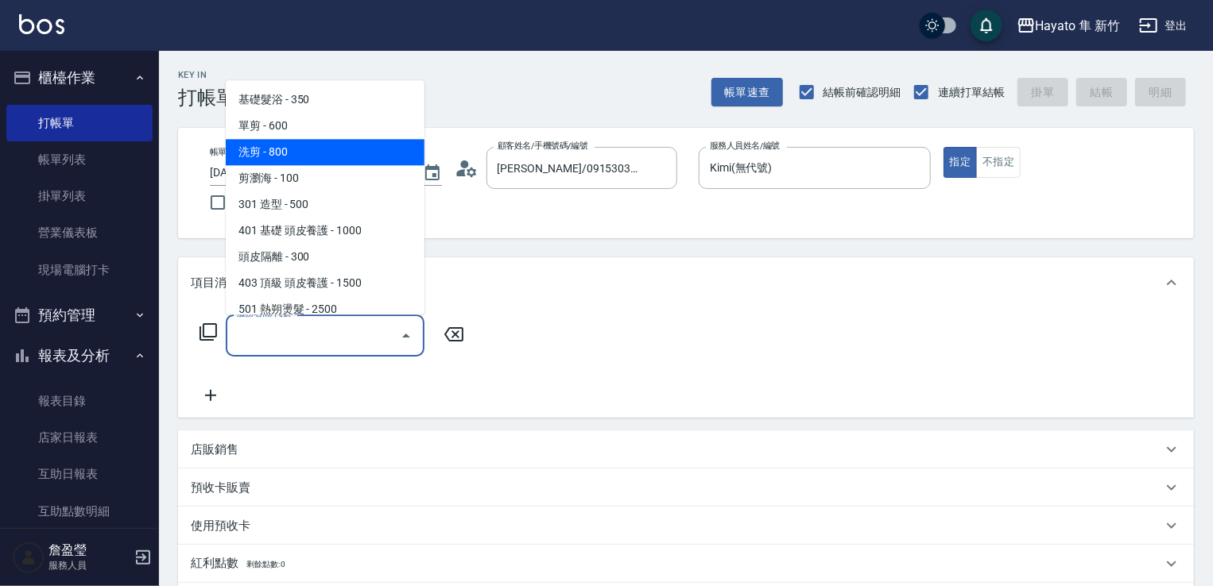
click at [277, 154] on span "洗剪 - 800" at bounding box center [325, 152] width 199 height 26
type input "洗剪(201)"
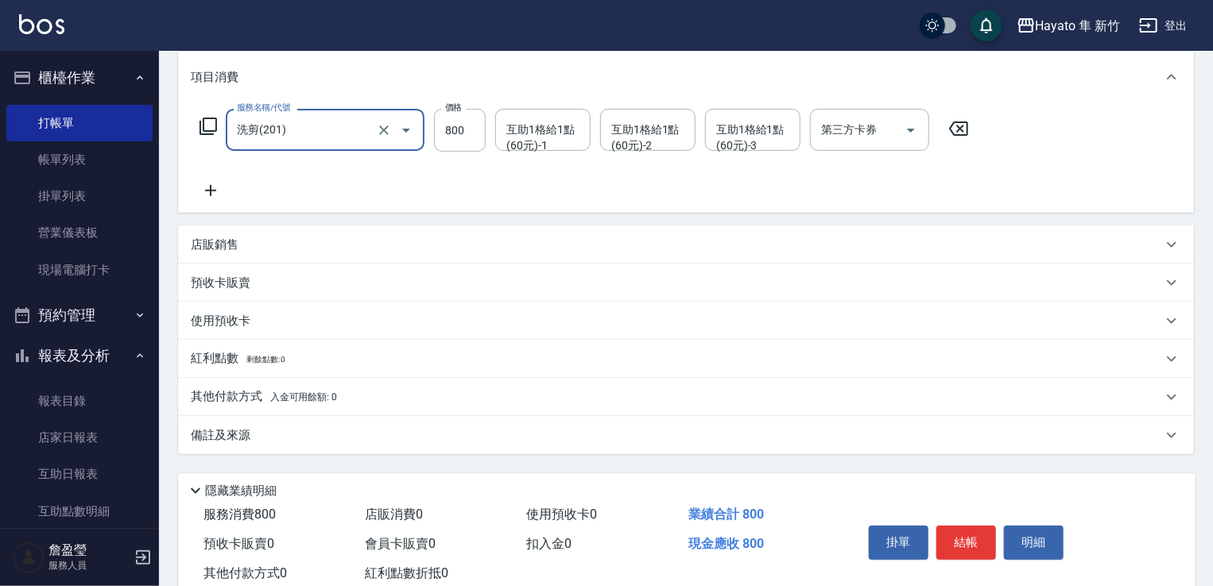
scroll to position [238, 0]
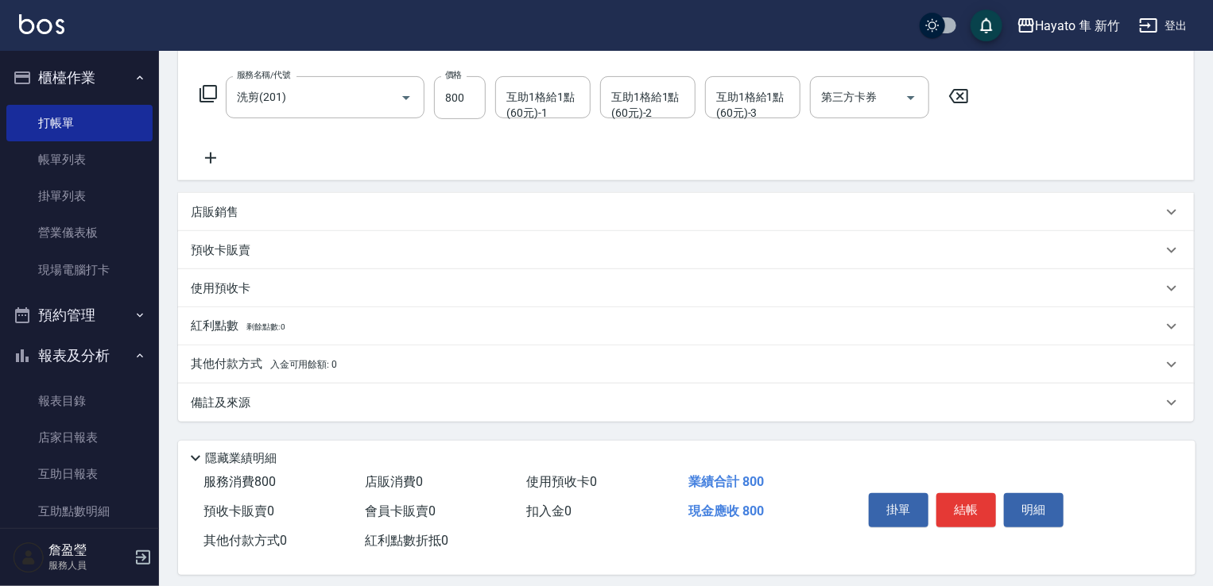
drag, startPoint x: 289, startPoint y: 404, endPoint x: 470, endPoint y: 471, distance: 192.3
click at [295, 406] on div "備註及來源" at bounding box center [676, 403] width 971 height 17
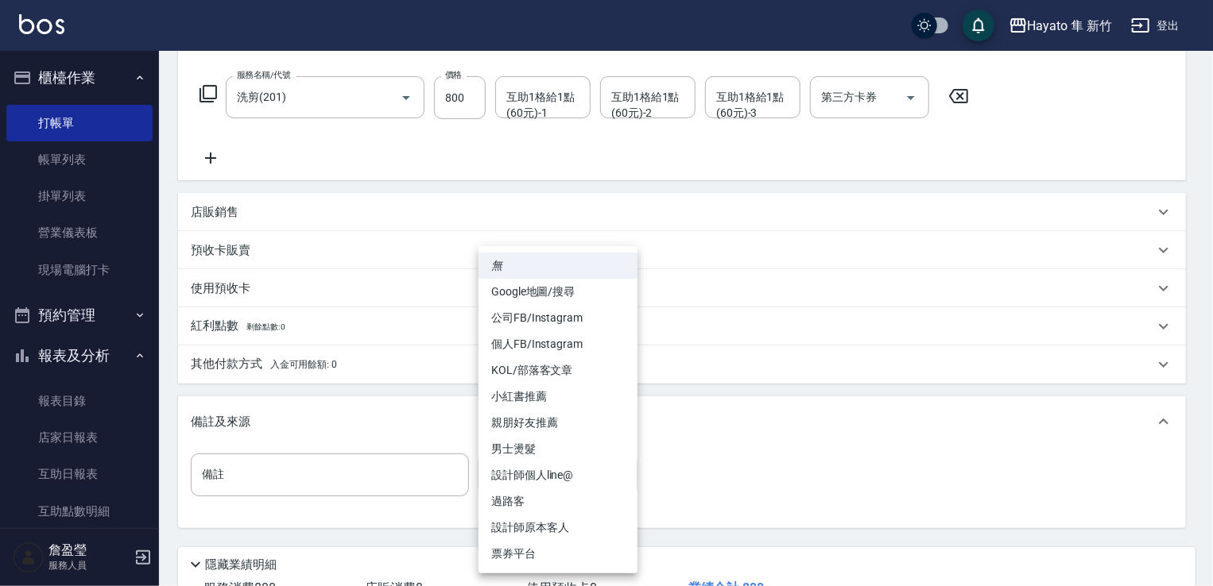
click at [559, 481] on body "Hayato 隼 新竹 登出 櫃檯作業 打帳單 帳單列表 掛單列表 營業儀表板 現場電腦打卡 預約管理 預約管理 報表及分析 報表目錄 店家日報表 互助日報表…" at bounding box center [606, 231] width 1213 height 939
click at [499, 533] on li "設計師原本客人" at bounding box center [557, 528] width 159 height 26
type input "設計師原本客人"
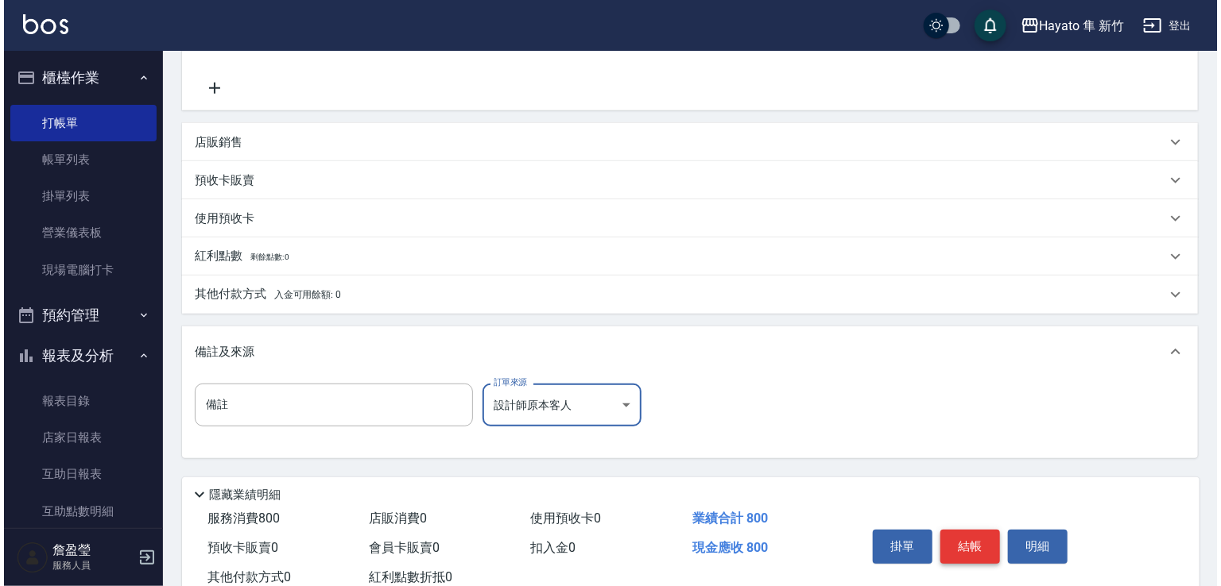
scroll to position [358, 0]
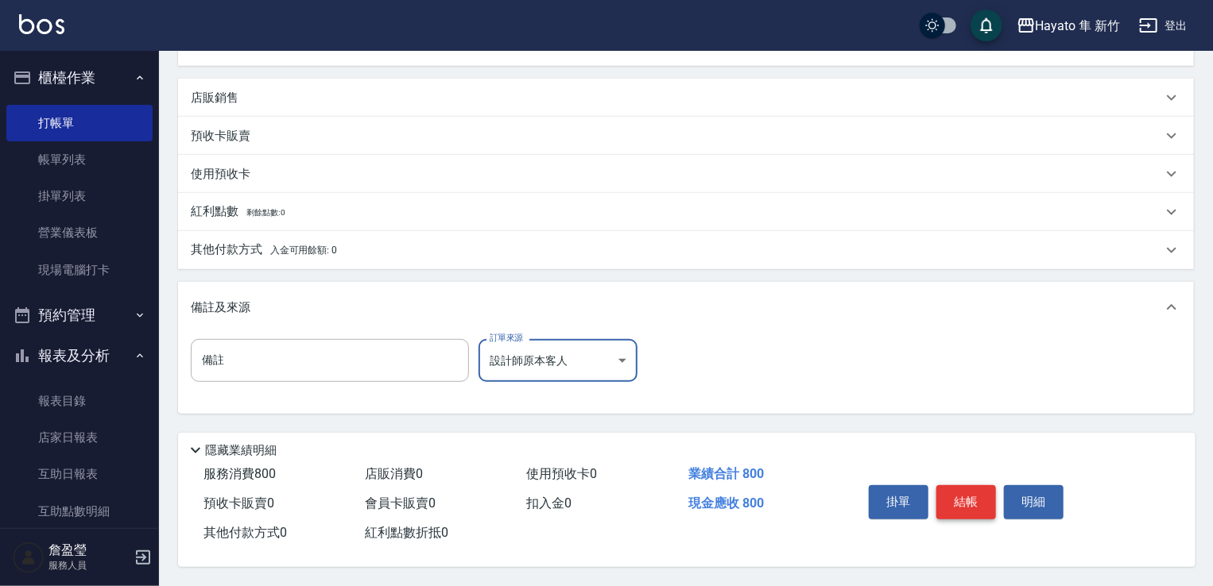
click at [971, 496] on button "結帳" at bounding box center [966, 502] width 60 height 33
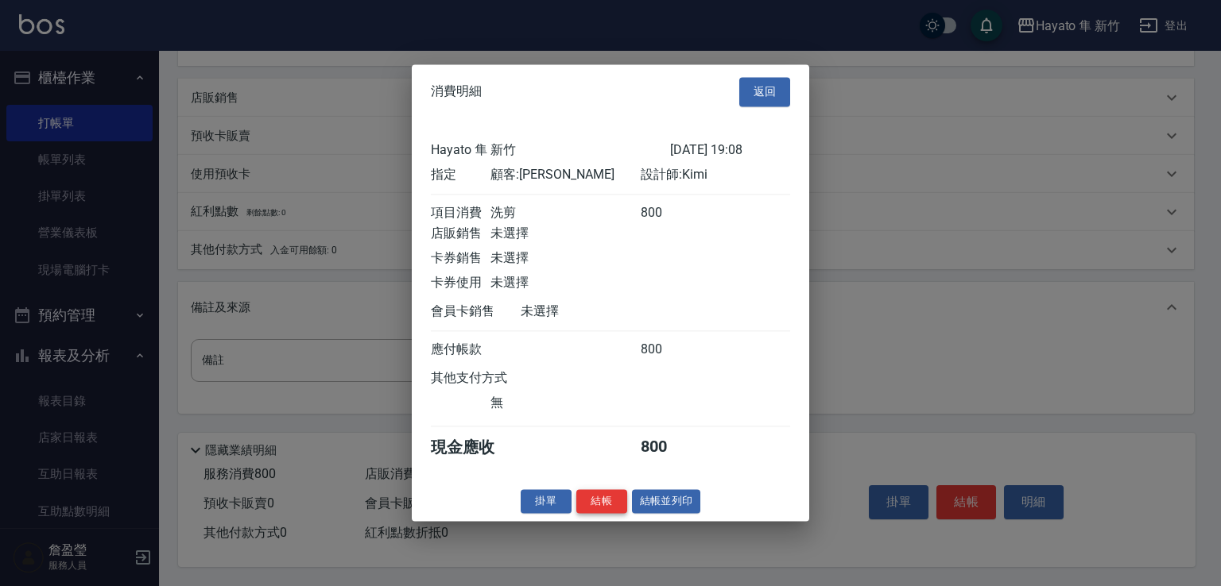
click at [601, 505] on button "結帳" at bounding box center [601, 502] width 51 height 25
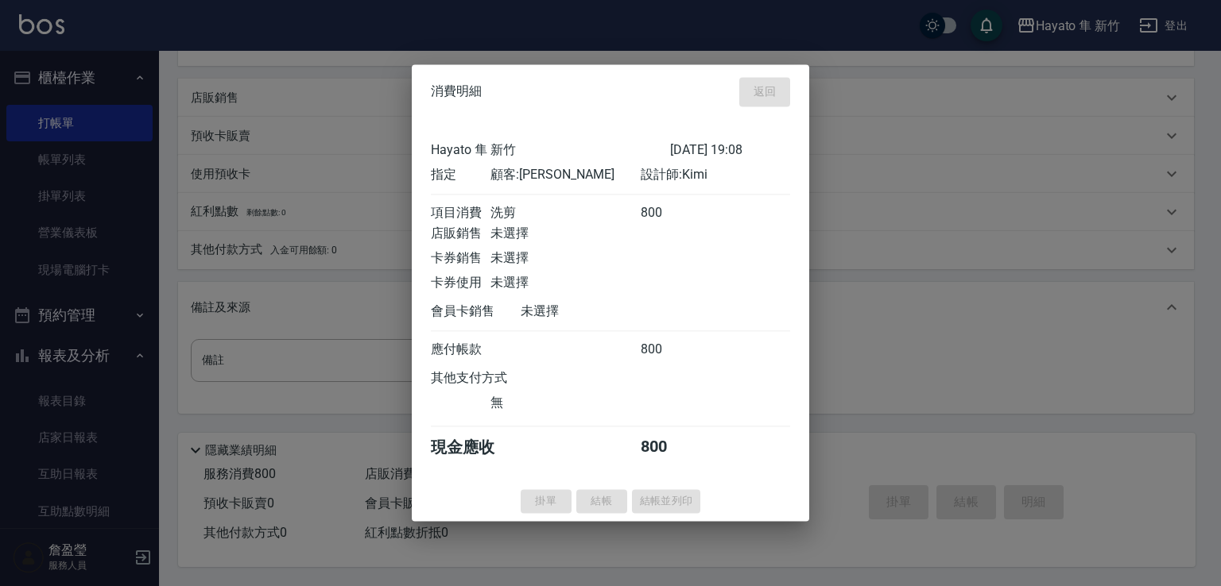
type input "2025/10/12 19:09"
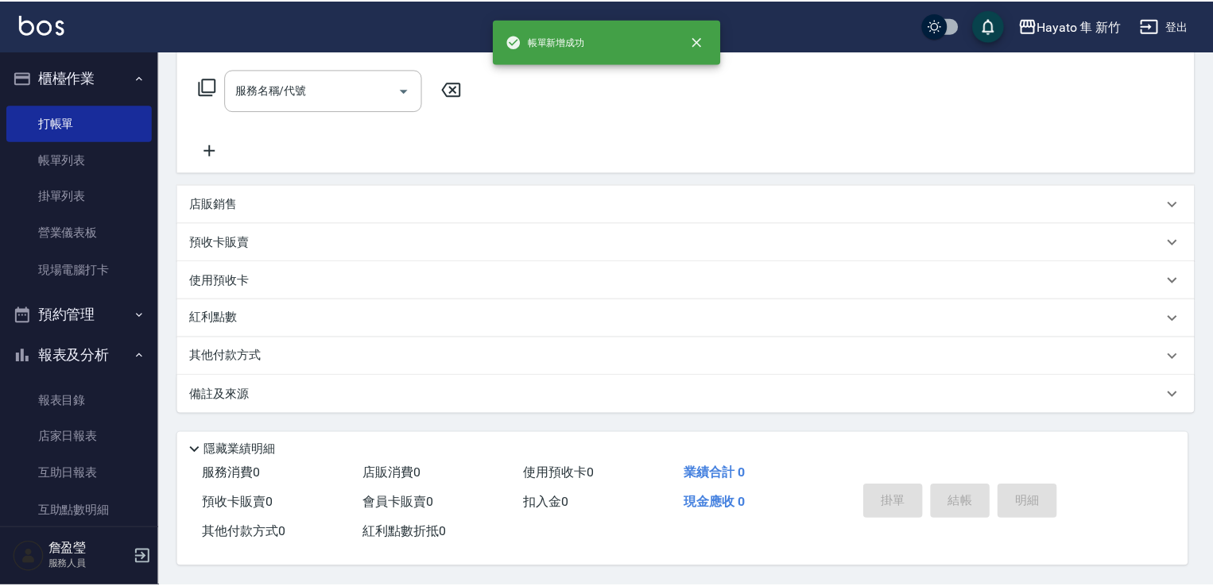
scroll to position [0, 0]
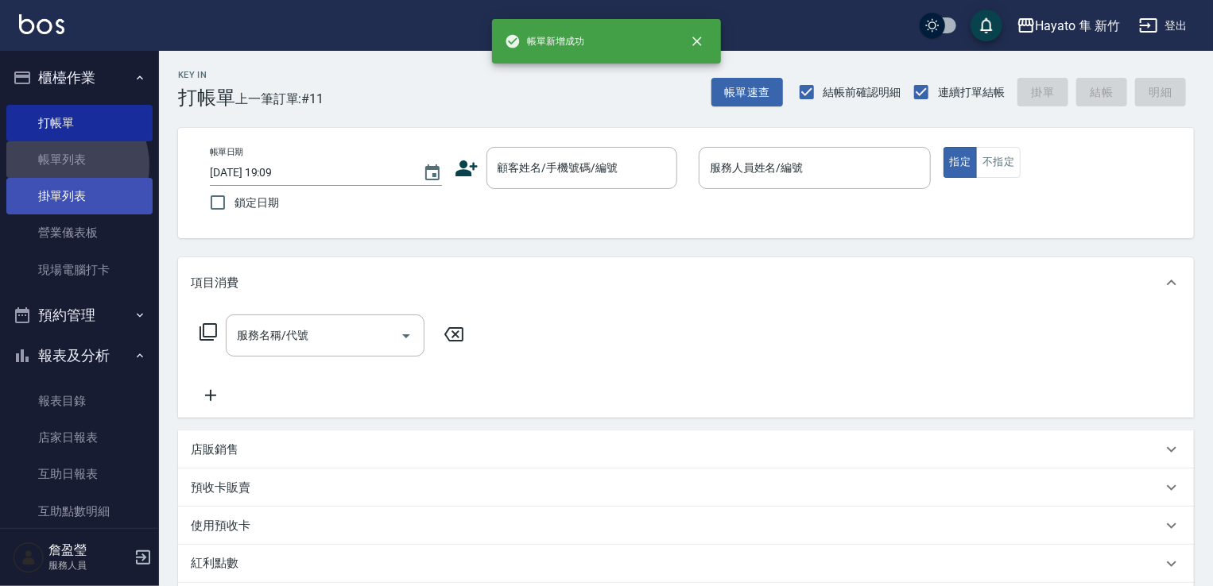
drag, startPoint x: 60, startPoint y: 166, endPoint x: 25, endPoint y: 182, distance: 39.1
click at [63, 164] on link "帳單列表" at bounding box center [79, 159] width 146 height 37
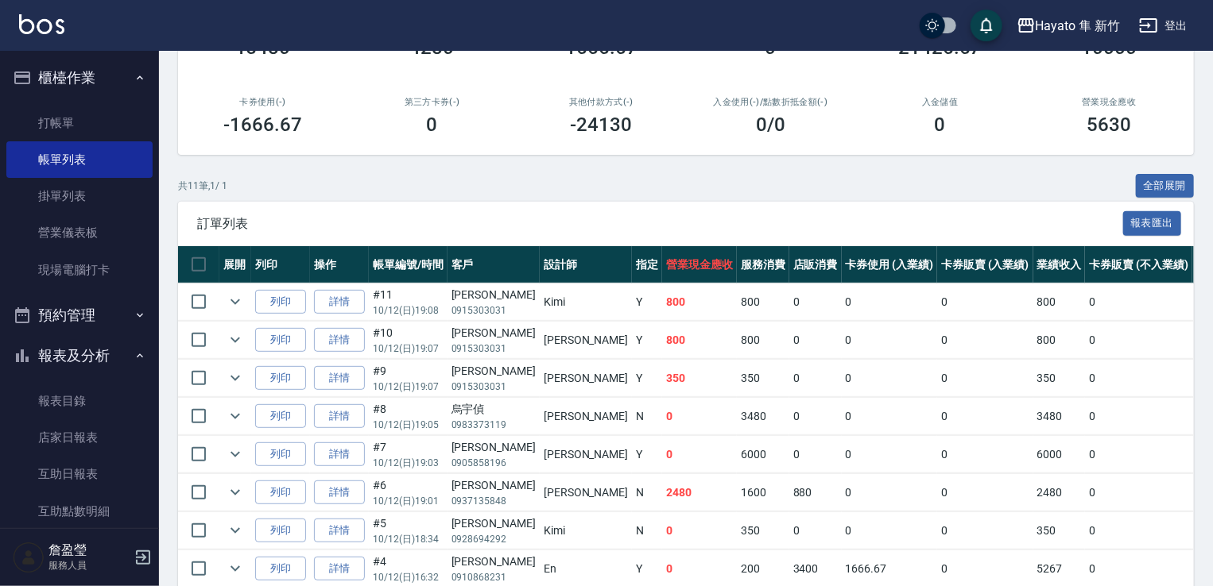
scroll to position [238, 0]
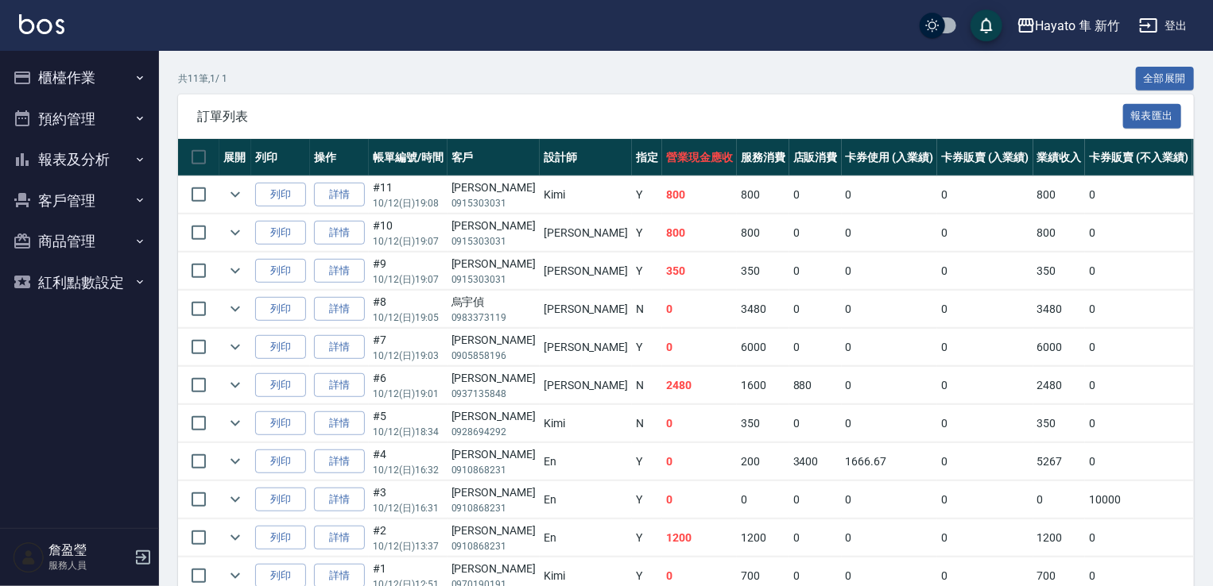
scroll to position [318, 0]
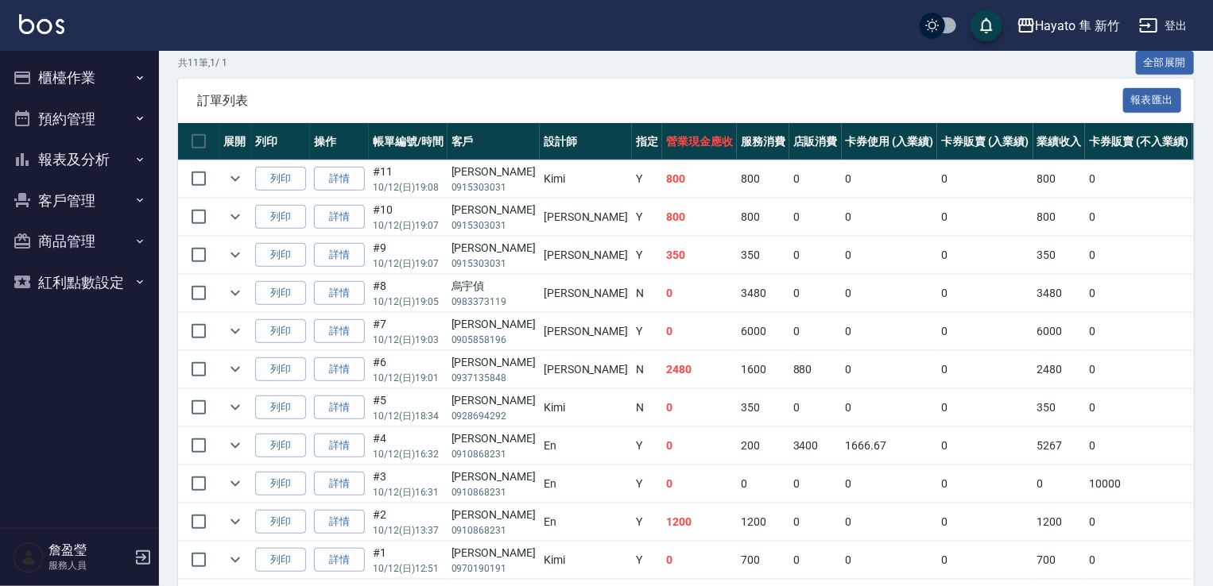
click at [60, 166] on button "報表及分析" at bounding box center [79, 159] width 146 height 41
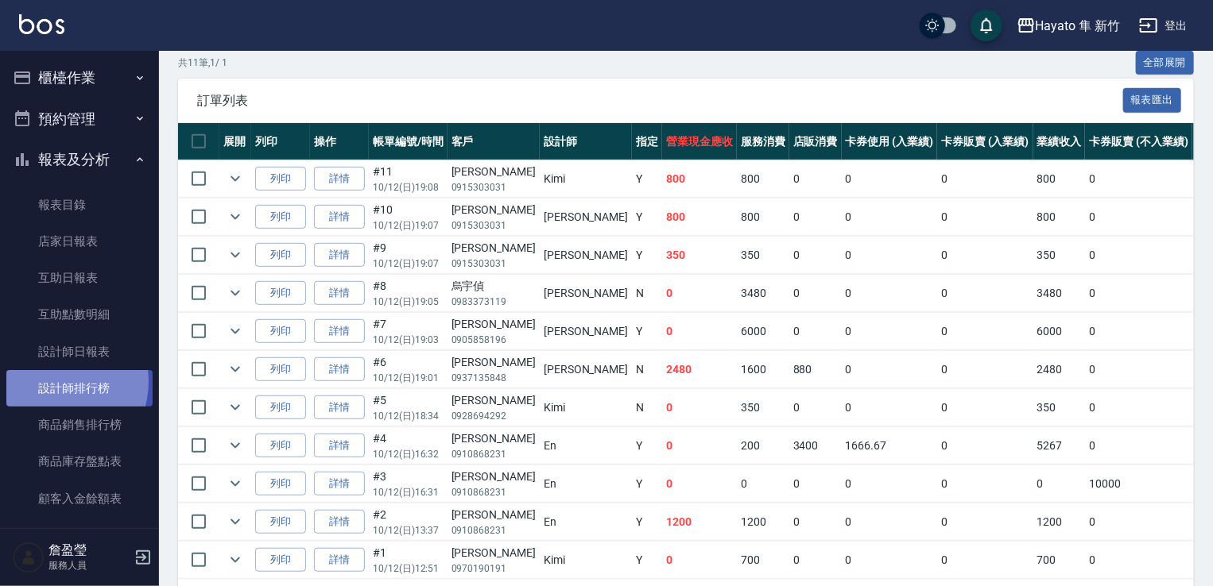
click at [56, 382] on link "設計師排行榜" at bounding box center [79, 388] width 146 height 37
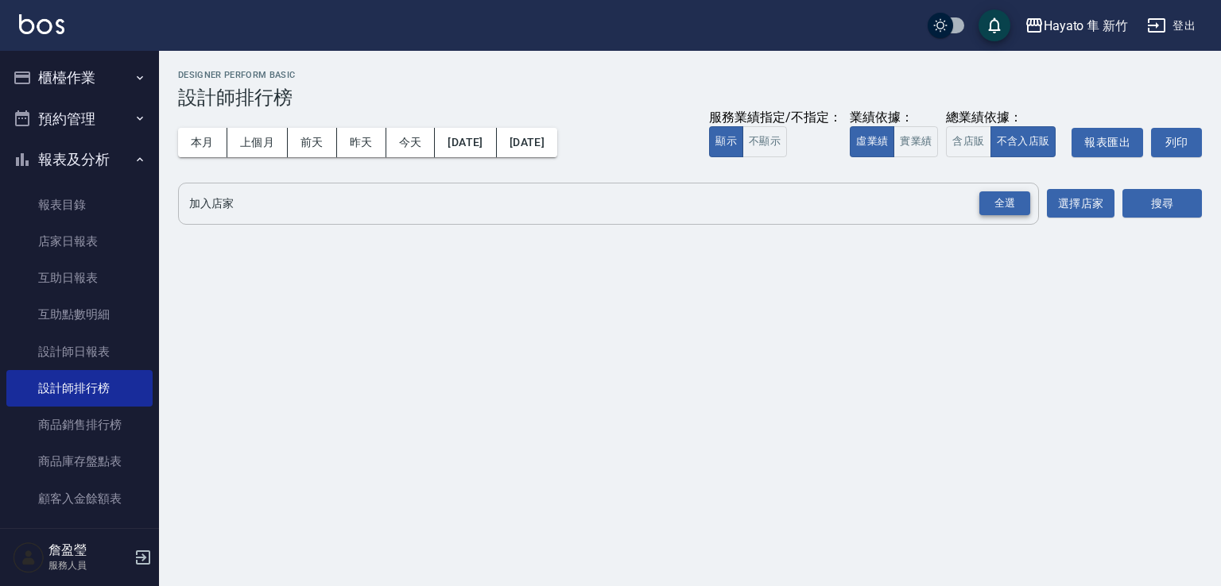
click at [992, 202] on div "全選" at bounding box center [1004, 204] width 51 height 25
click at [1144, 190] on button "搜尋" at bounding box center [1161, 204] width 79 height 29
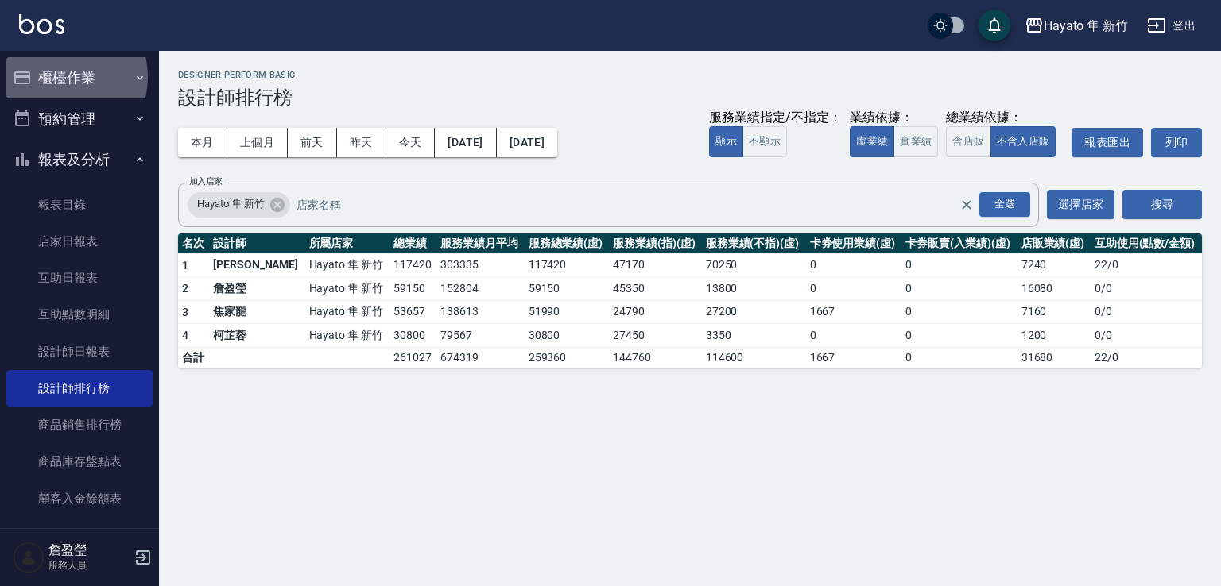
click at [57, 77] on button "櫃檯作業" at bounding box center [79, 77] width 146 height 41
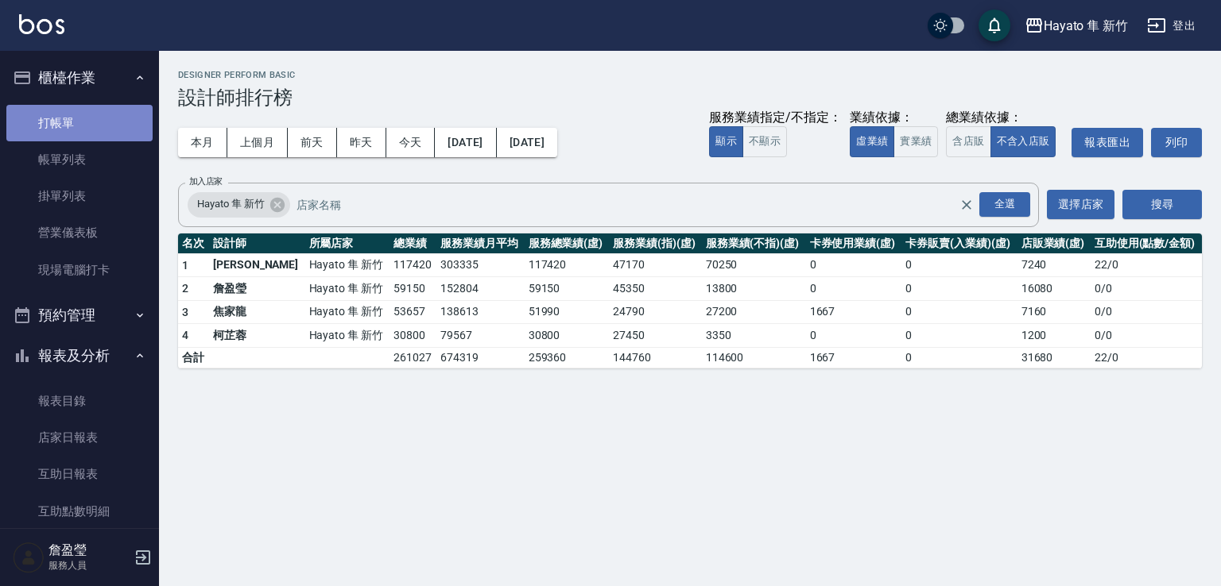
click at [105, 127] on link "打帳單" at bounding box center [79, 123] width 146 height 37
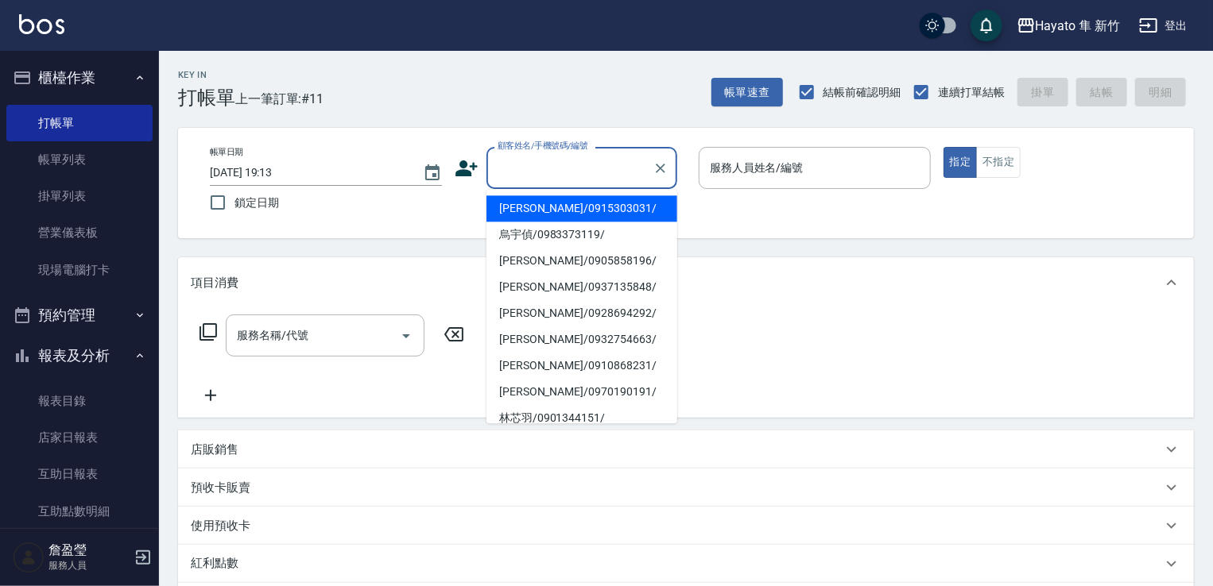
click at [572, 161] on input "顧客姓名/手機號碼/編號" at bounding box center [569, 168] width 153 height 28
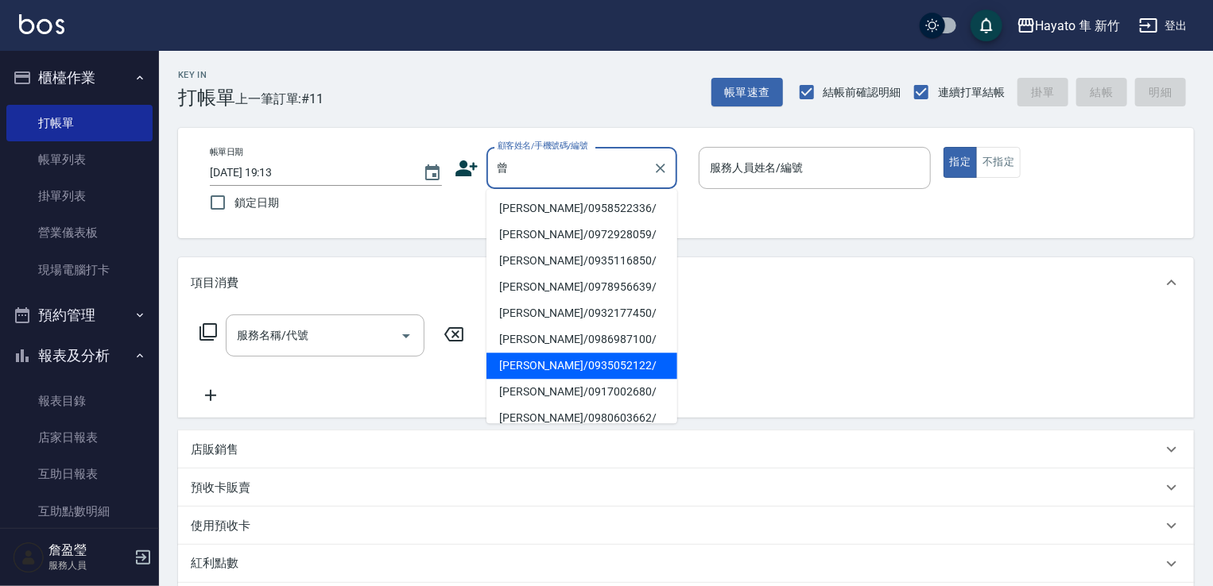
click at [603, 360] on li "[PERSON_NAME]/0935052122/" at bounding box center [581, 366] width 191 height 26
type input "[PERSON_NAME]/0935052122/"
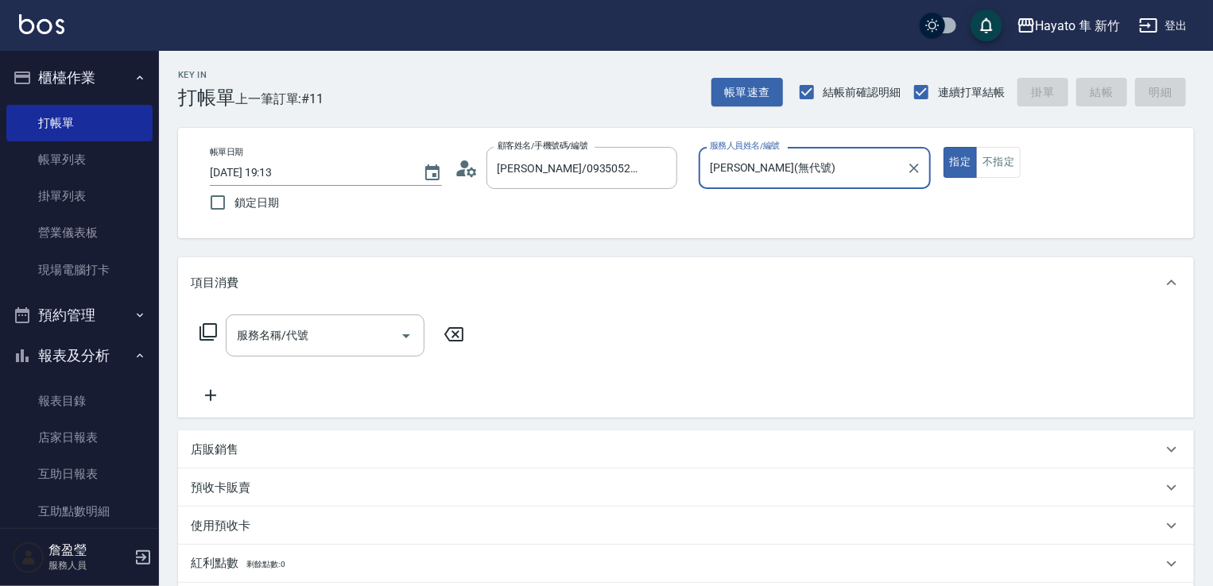
type input "[PERSON_NAME](無代號)"
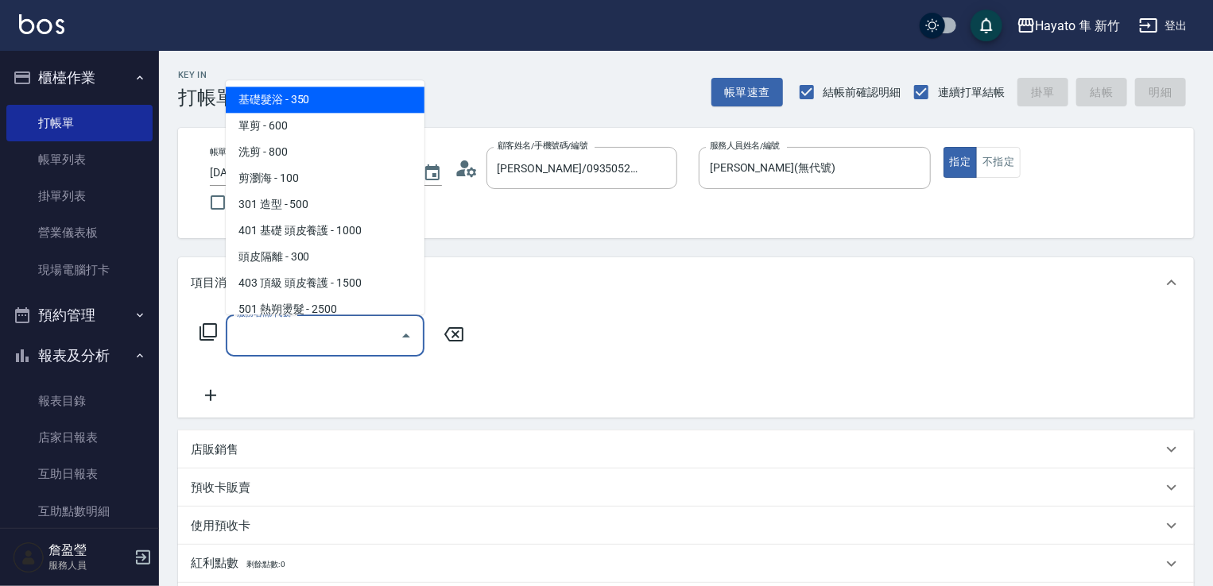
click at [327, 327] on input "服務名稱/代號" at bounding box center [313, 336] width 161 height 28
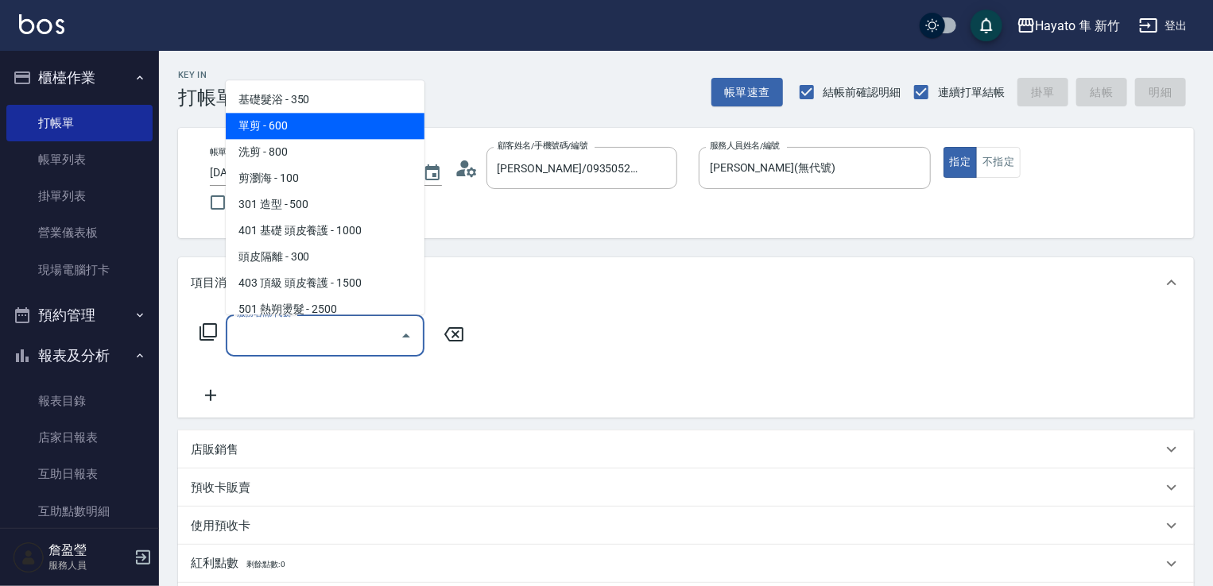
click at [359, 118] on span "單剪 - 600" at bounding box center [325, 126] width 199 height 26
type input "單剪(102)"
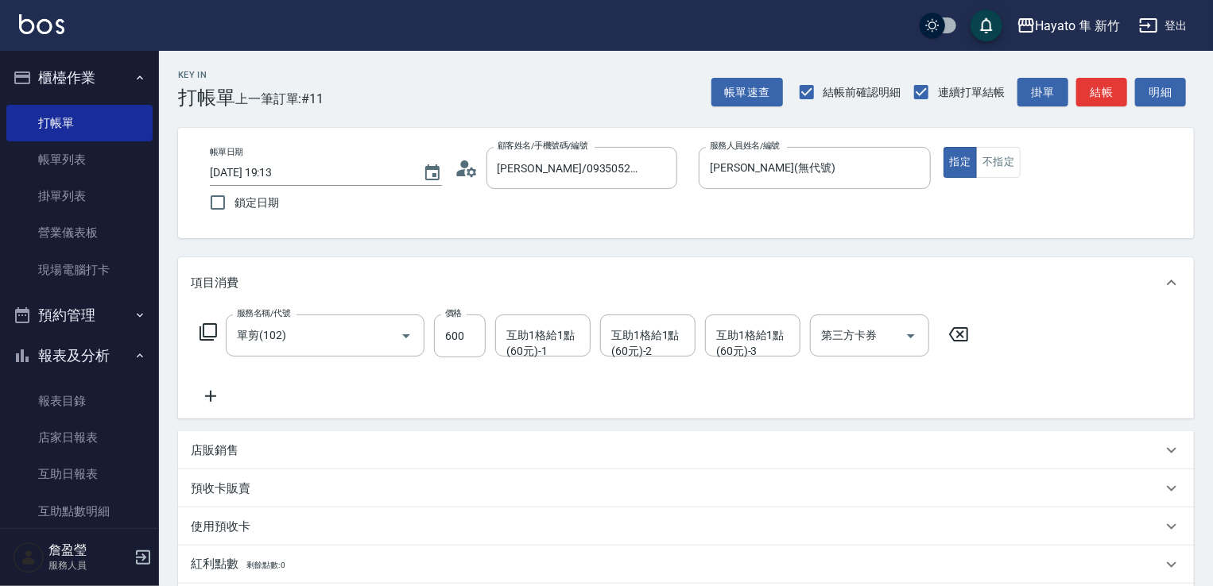
drag, startPoint x: 203, startPoint y: 397, endPoint x: 214, endPoint y: 397, distance: 10.3
click at [214, 397] on icon at bounding box center [211, 396] width 40 height 19
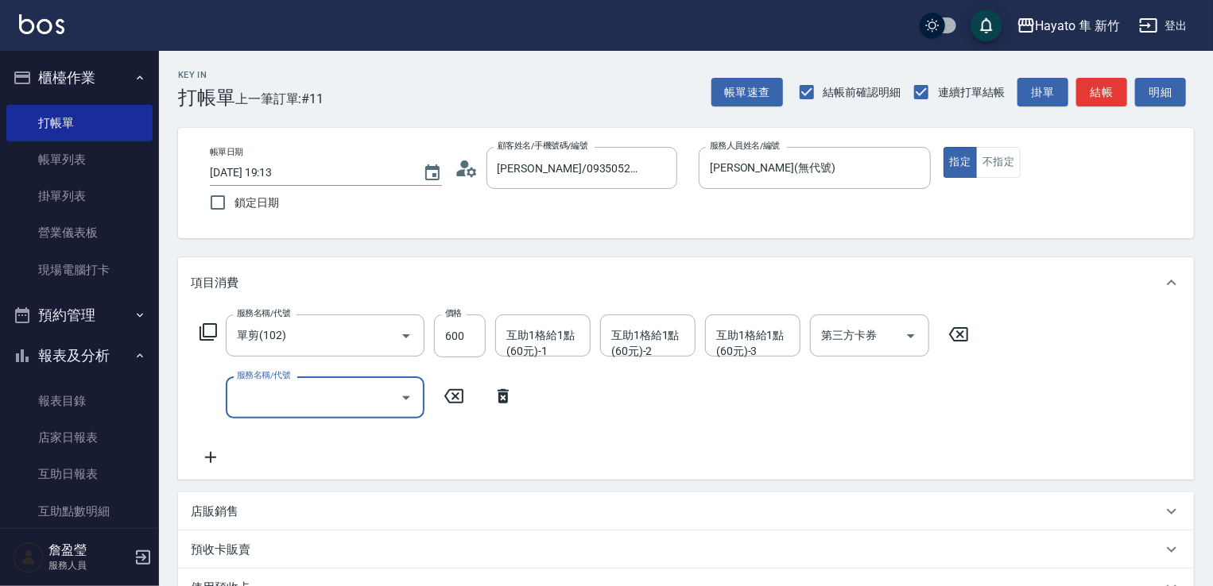
click at [409, 395] on icon "Open" at bounding box center [406, 398] width 19 height 19
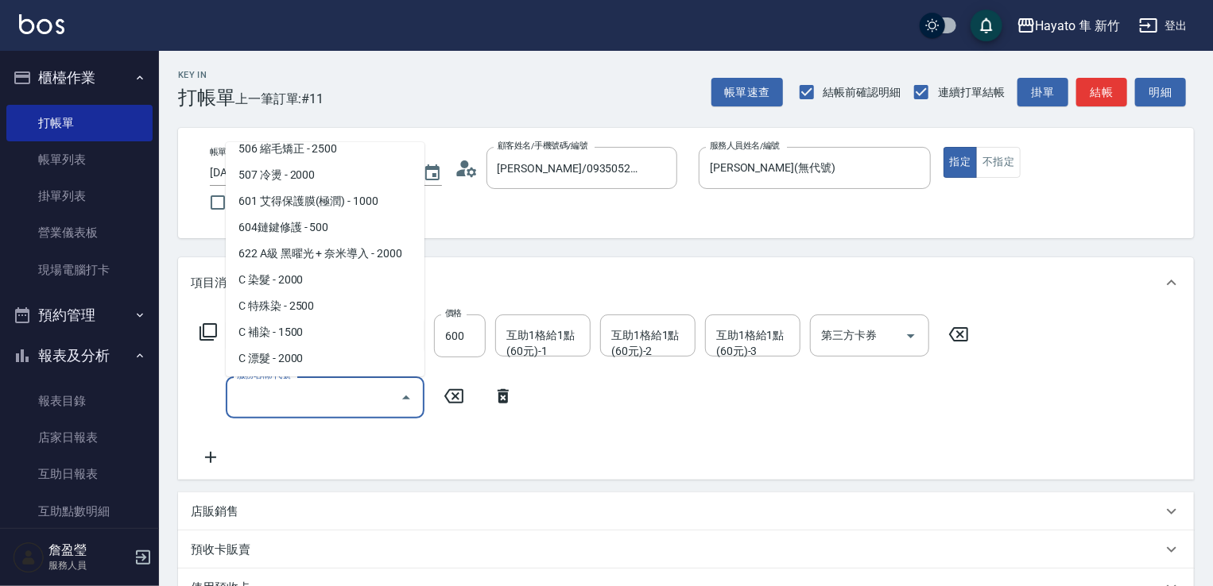
scroll to position [277, 0]
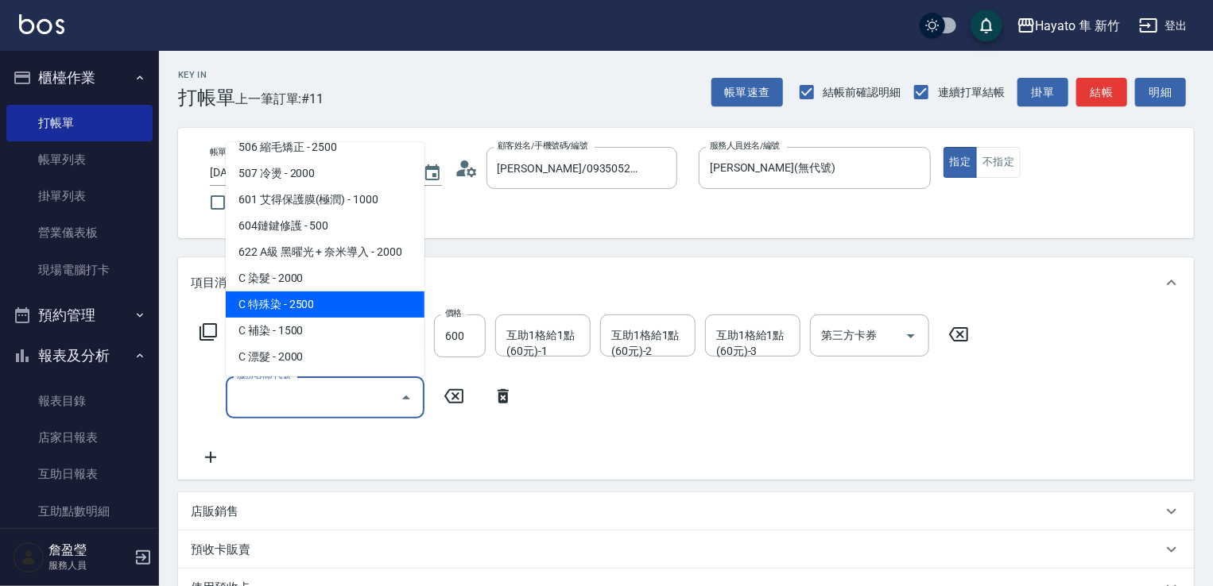
click at [358, 315] on span "C 特殊染 - 2500" at bounding box center [325, 305] width 199 height 26
type input "C 特殊染(703)"
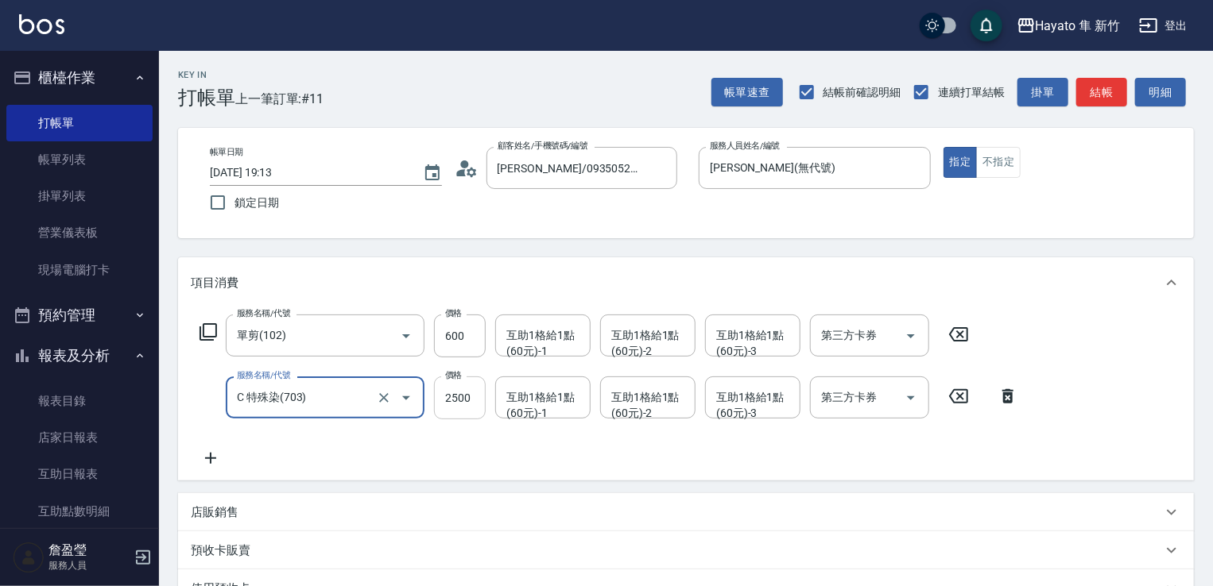
click at [464, 413] on input "2500" at bounding box center [460, 398] width 52 height 43
type input "3500"
click at [212, 463] on icon at bounding box center [211, 458] width 40 height 19
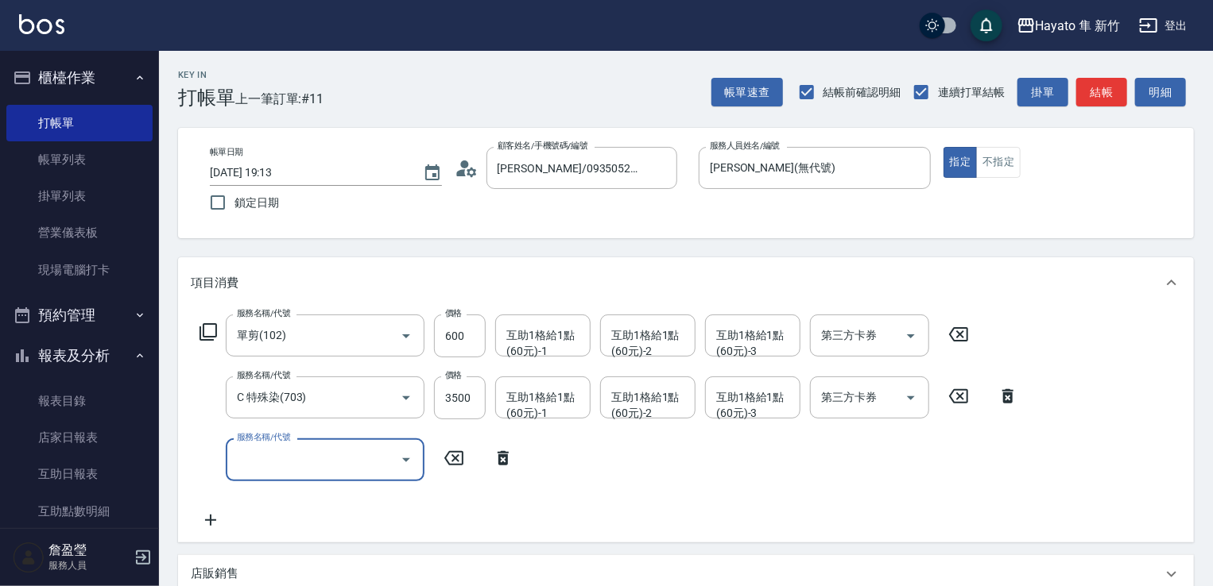
click at [401, 455] on icon "Open" at bounding box center [406, 460] width 19 height 19
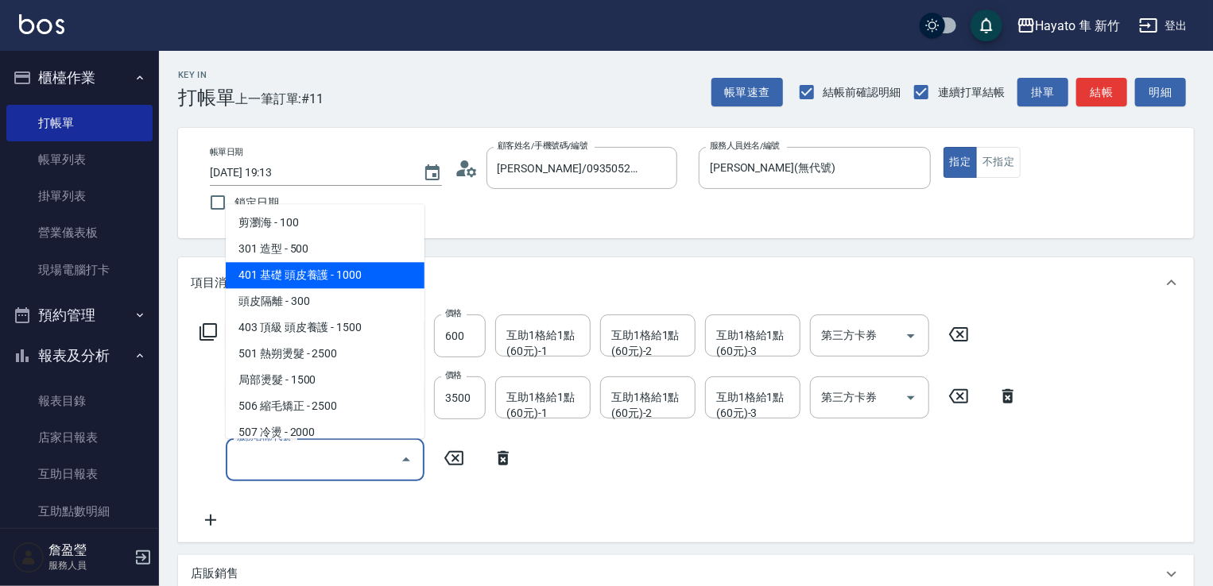
scroll to position [159, 0]
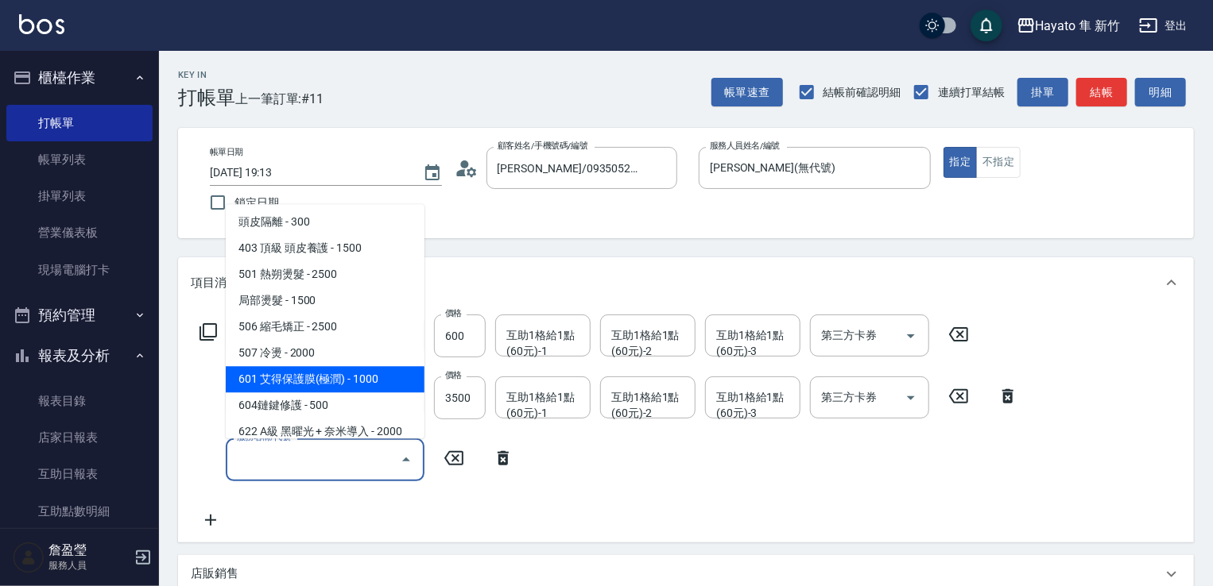
click at [358, 377] on span "601 艾得保護膜(極潤) - 1000" at bounding box center [325, 379] width 199 height 26
type input "601 艾得保護膜(極潤)(601)"
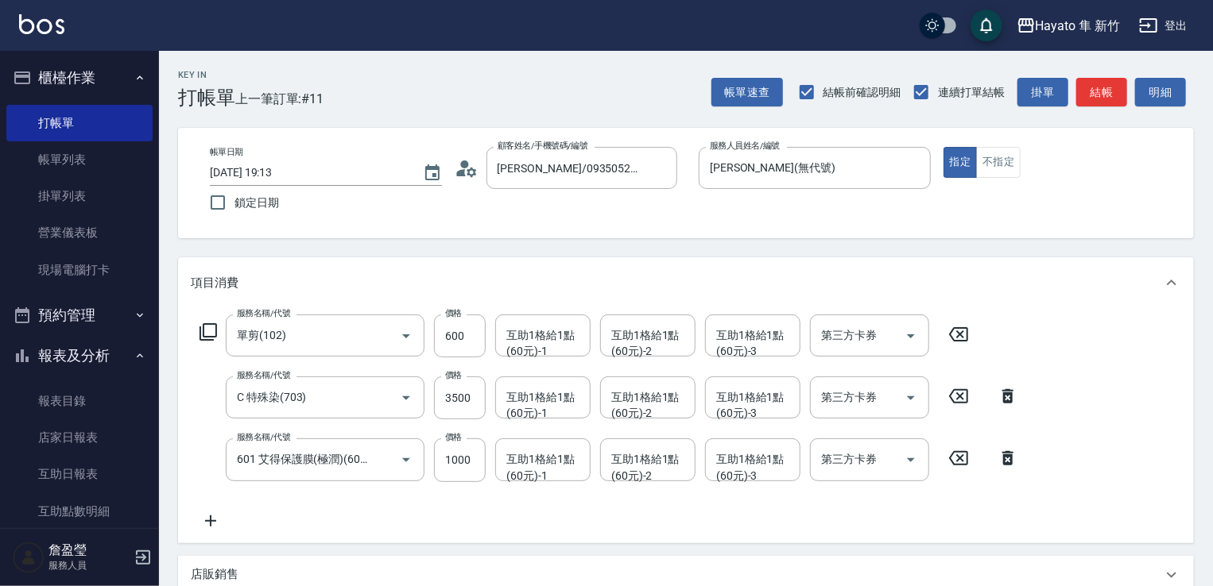
click at [424, 506] on div "服務名稱/代號 單剪(102) 服務名稱/代號 價格 600 價格 互助1格給1點(60元)-1 互助1格給1點(60元)-1 互助1格給1點(60元)-2 …" at bounding box center [609, 422] width 837 height 215
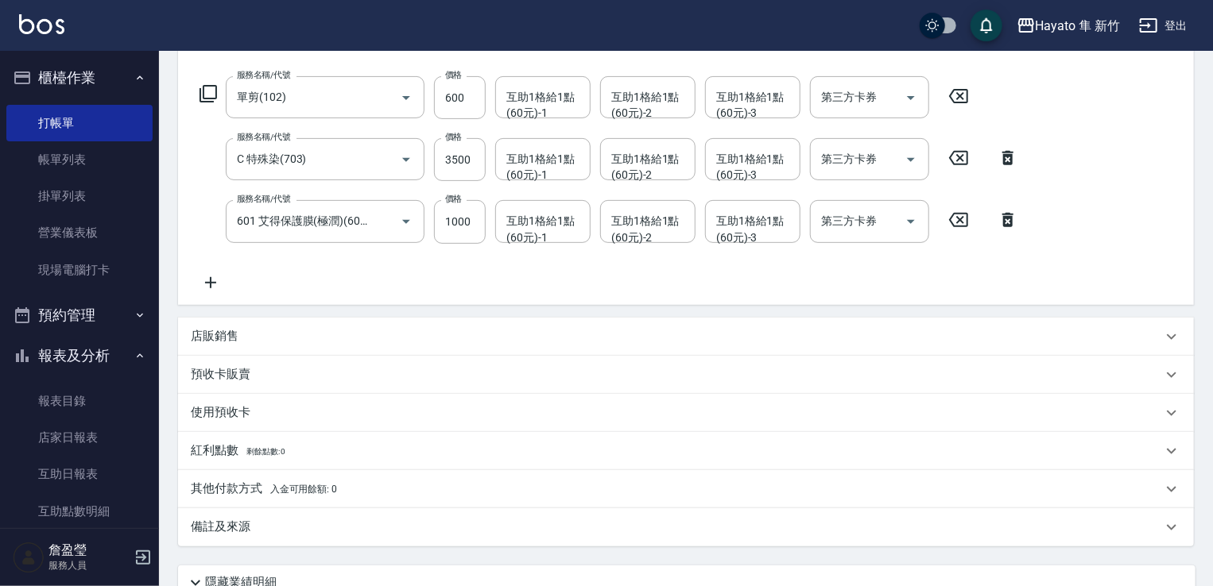
scroll to position [376, 0]
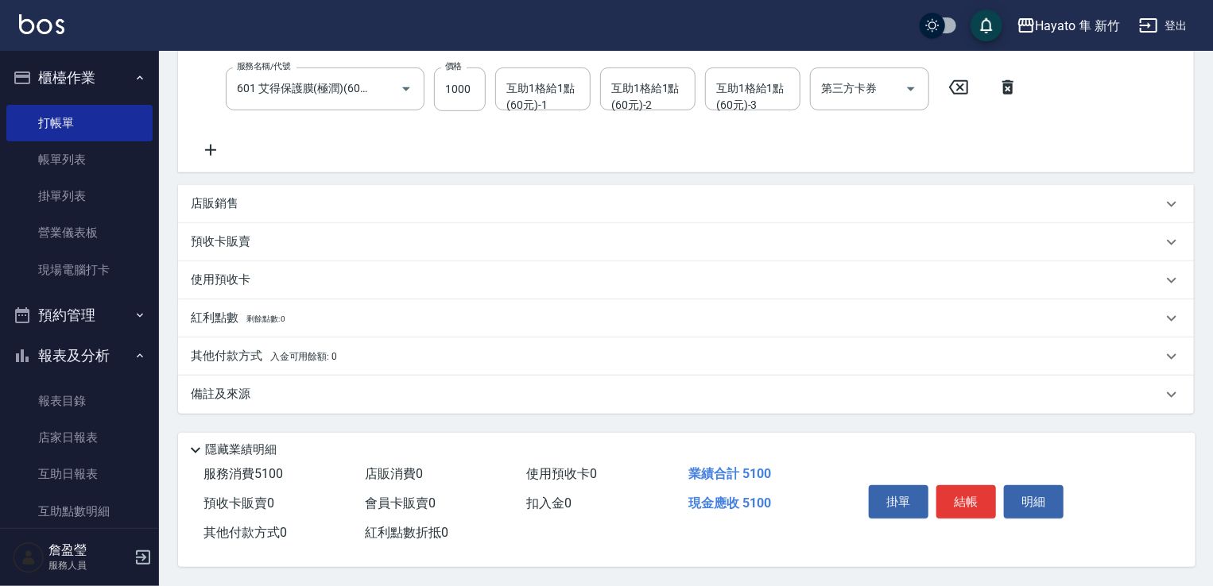
drag, startPoint x: 246, startPoint y: 387, endPoint x: 315, endPoint y: 397, distance: 69.9
click at [250, 393] on p "備註及來源" at bounding box center [221, 394] width 60 height 17
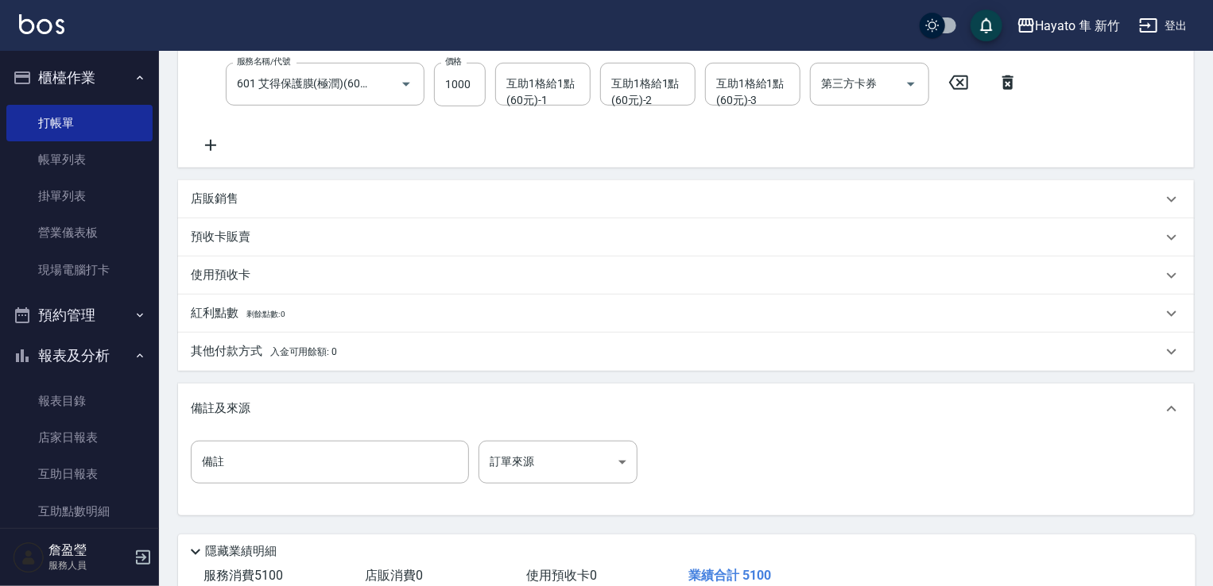
click at [555, 484] on div "備註 備註 訂單來源 ​ 訂單來源" at bounding box center [686, 472] width 990 height 62
click at [557, 474] on body "Hayato 隼 新竹 登出 櫃檯作業 打帳單 帳單列表 掛單列表 營業儀表板 現場電腦打卡 預約管理 預約管理 報表及分析 報表目錄 店家日報表 互助日報表…" at bounding box center [606, 156] width 1213 height 1064
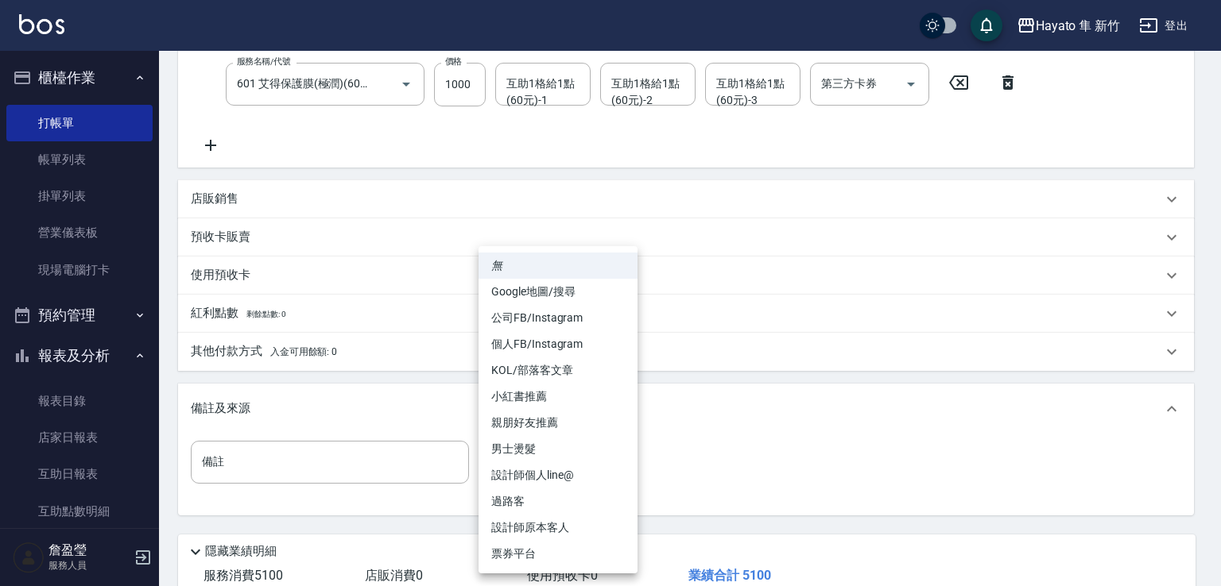
click at [557, 524] on li "設計師原本客人" at bounding box center [557, 528] width 159 height 26
type input "設計師原本客人"
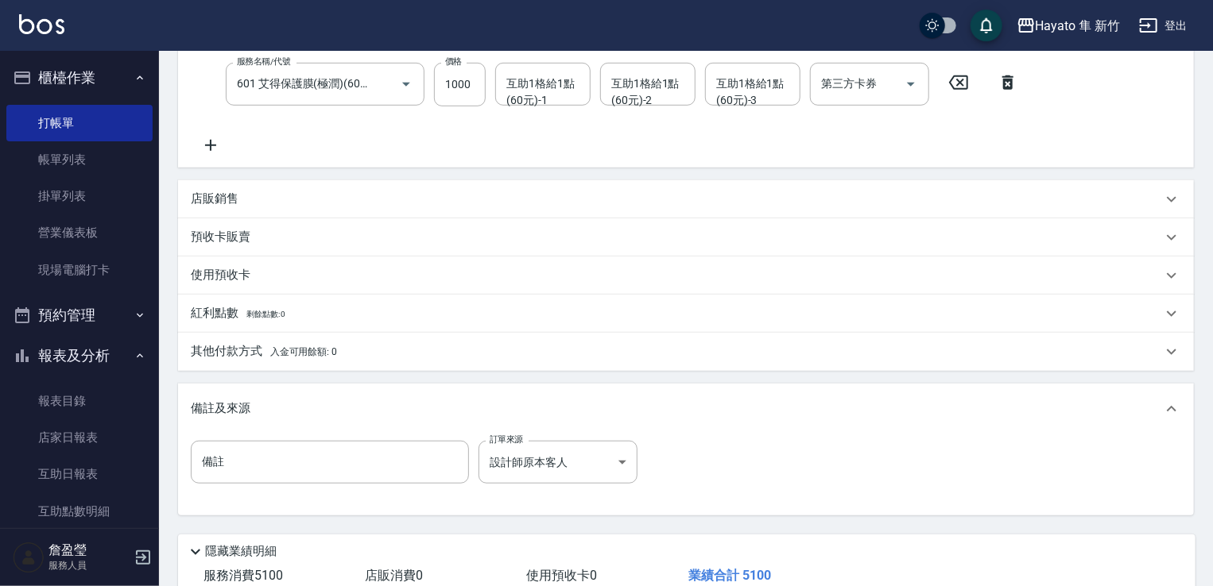
click at [702, 489] on div "備註 備註 訂單來源 設計師原本客人 設計師原本客人 訂單來源" at bounding box center [686, 472] width 990 height 62
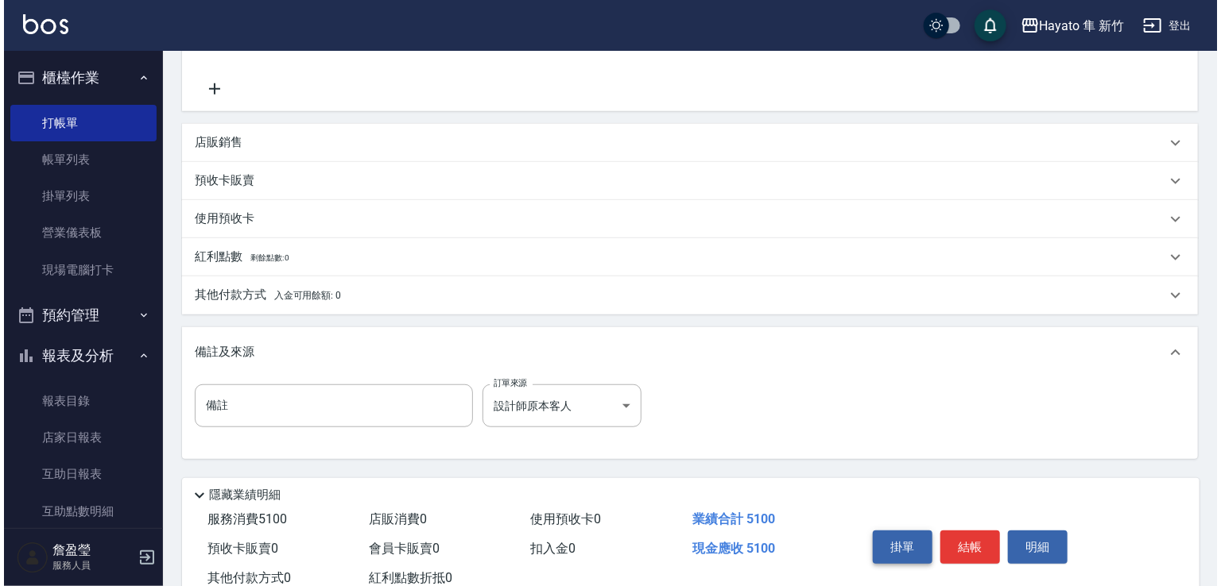
scroll to position [483, 0]
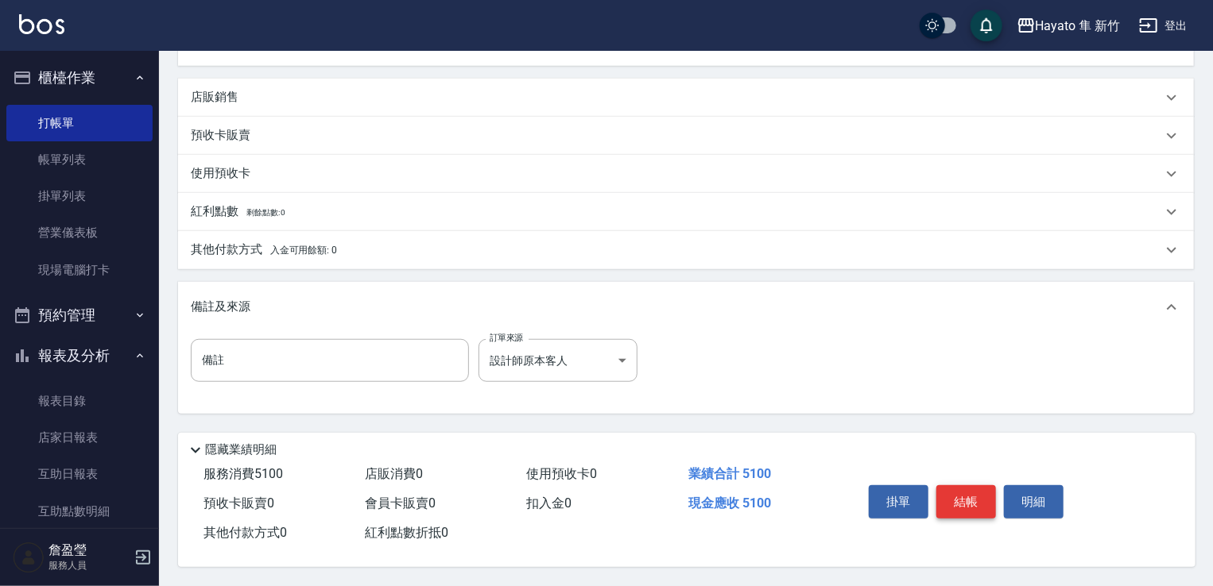
click at [973, 509] on button "結帳" at bounding box center [966, 502] width 60 height 33
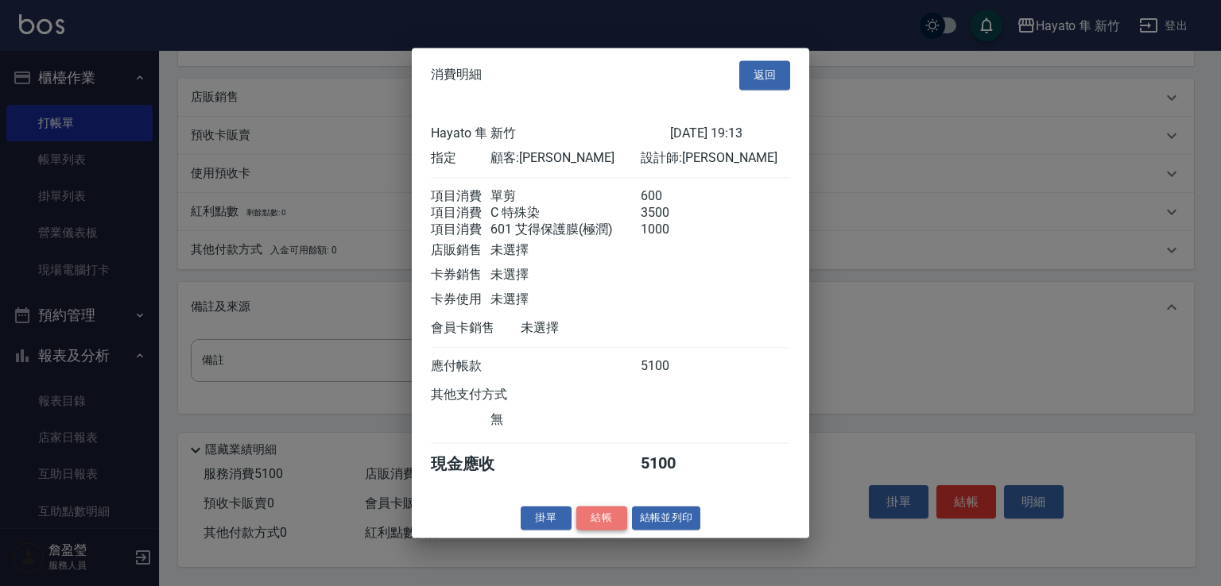
click at [603, 526] on button "結帳" at bounding box center [601, 518] width 51 height 25
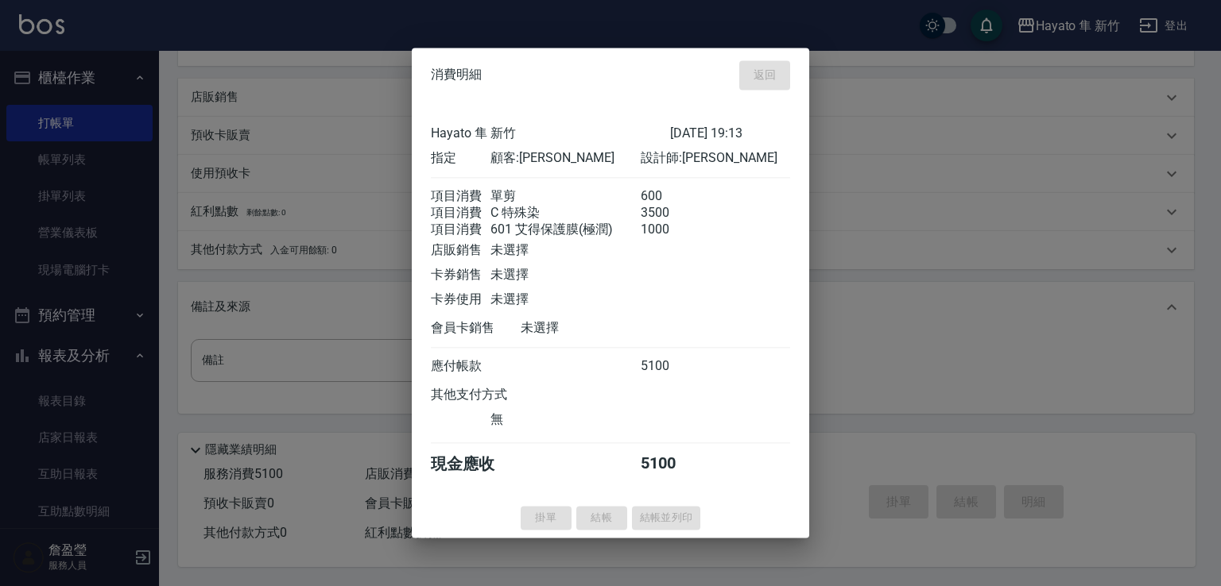
type input "[DATE] 19:15"
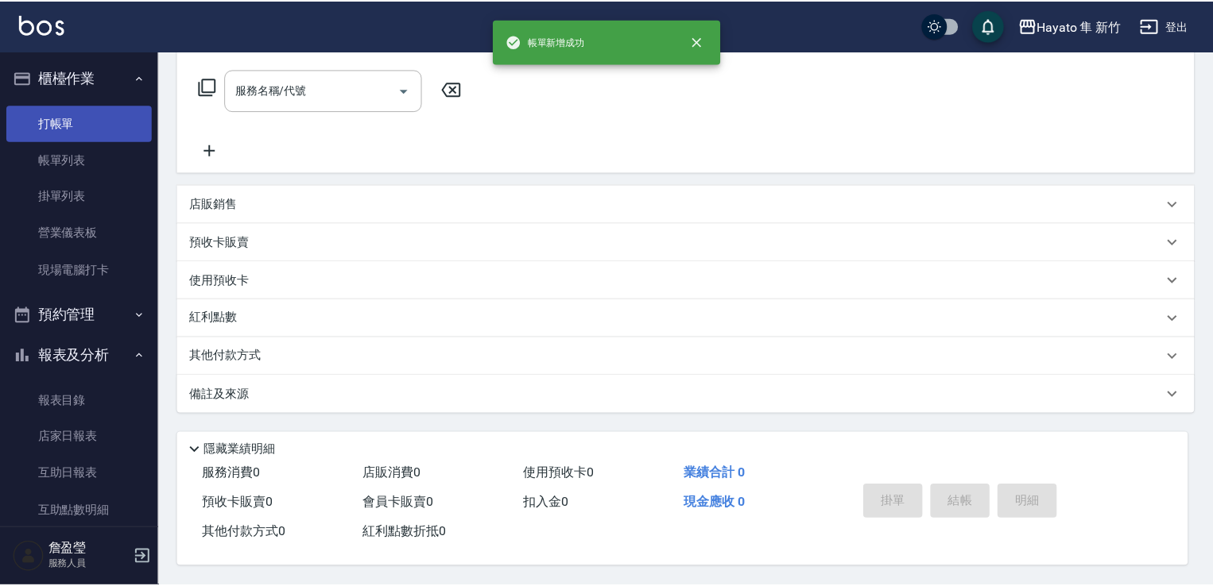
scroll to position [0, 0]
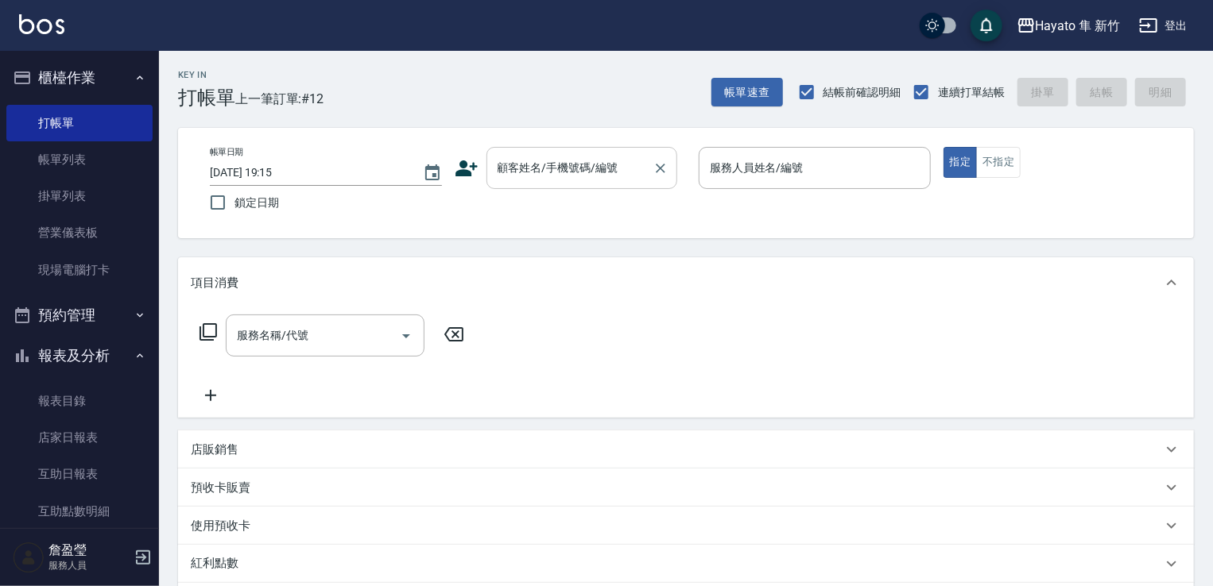
click at [505, 163] on input "顧客姓名/手機號碼/編號" at bounding box center [569, 168] width 153 height 28
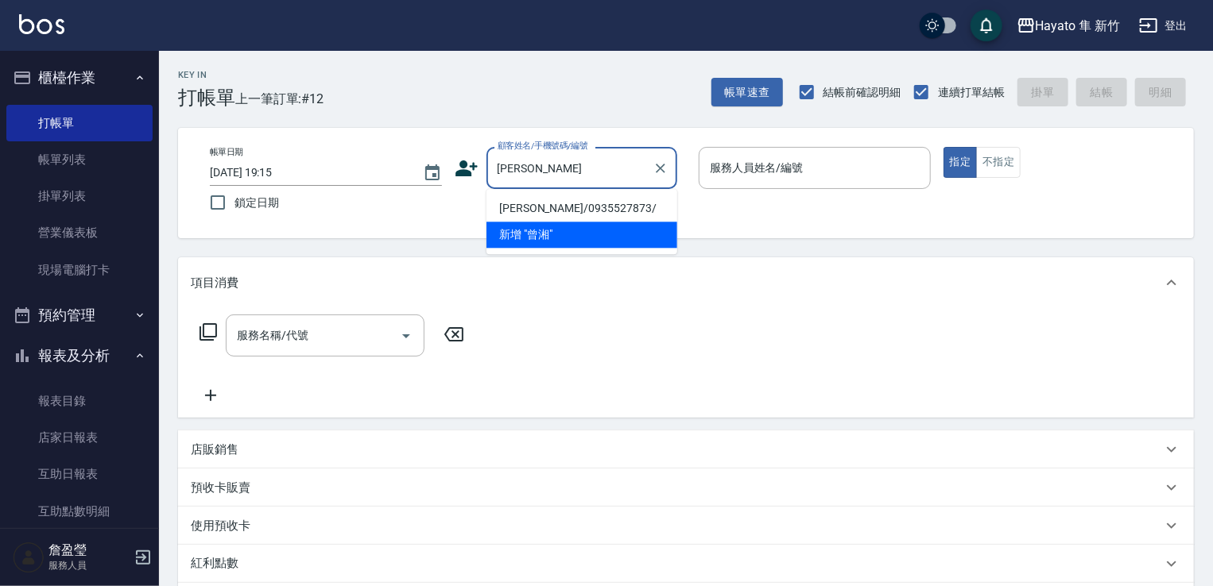
click at [525, 216] on li "[PERSON_NAME]/0935527873/" at bounding box center [581, 208] width 191 height 26
type input "[PERSON_NAME]/0935527873/"
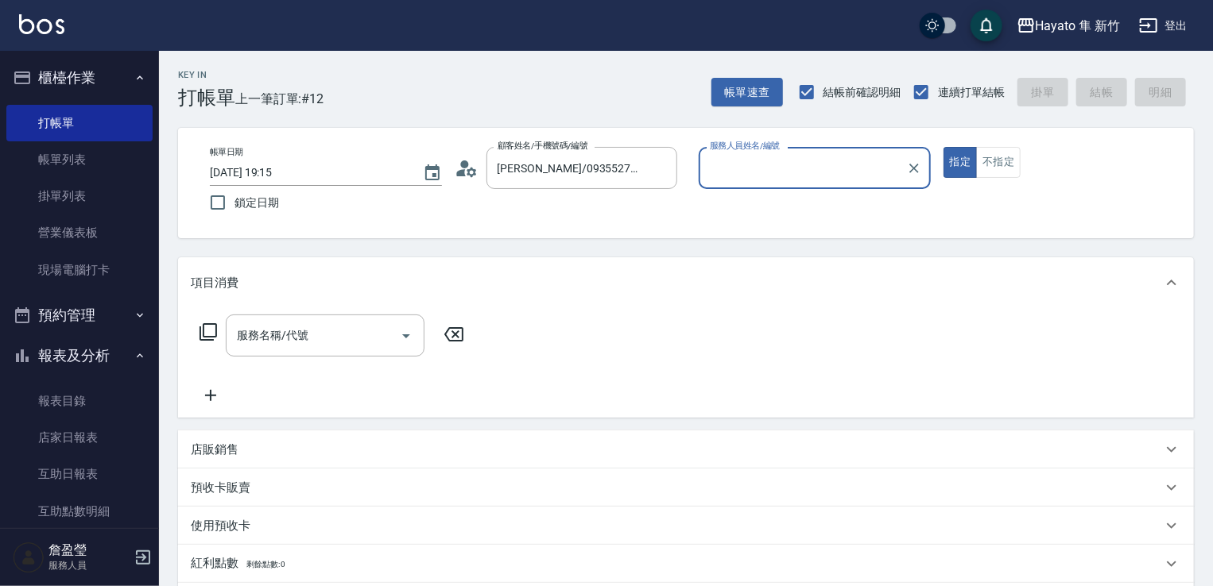
type input "[PERSON_NAME](無代號)"
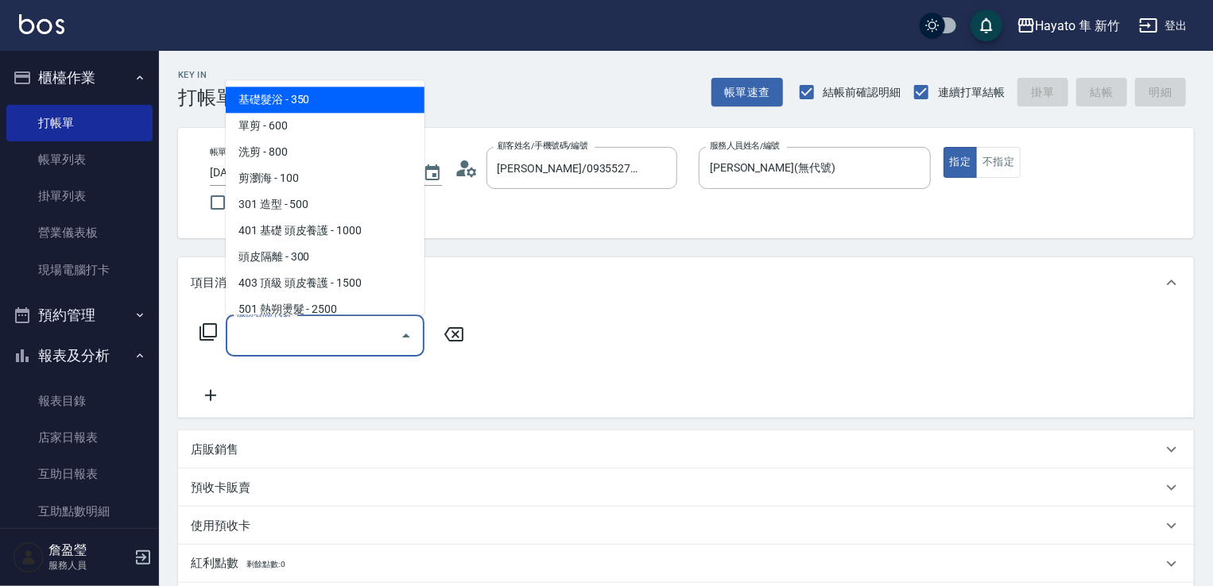
click at [370, 350] on input "服務名稱/代號" at bounding box center [313, 336] width 161 height 28
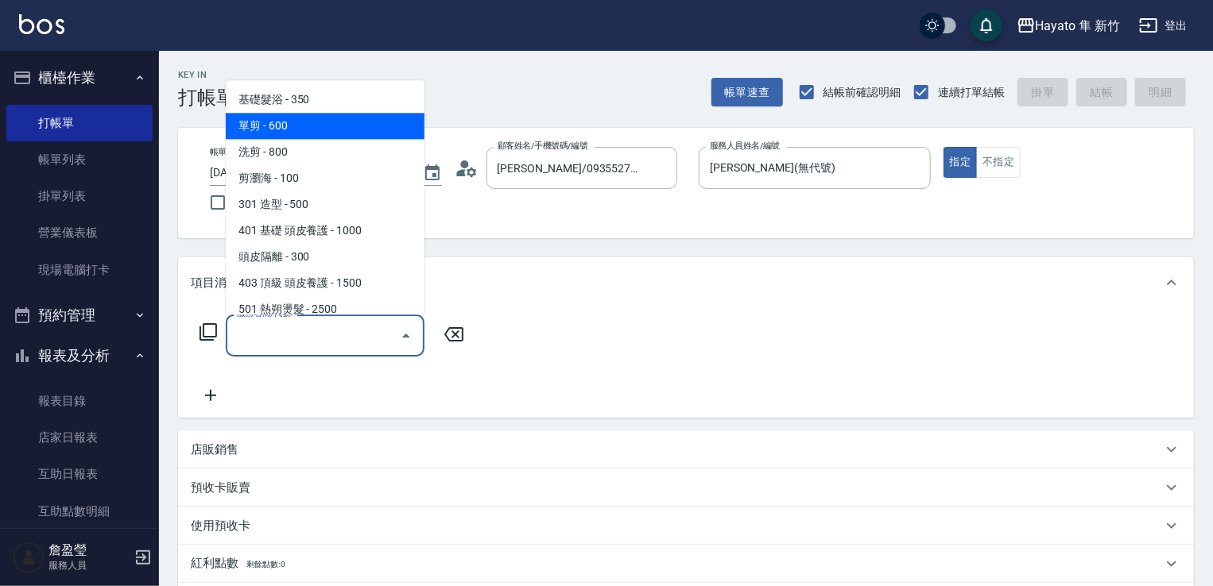
click at [312, 135] on span "單剪 - 600" at bounding box center [325, 126] width 199 height 26
type input "單剪(102)"
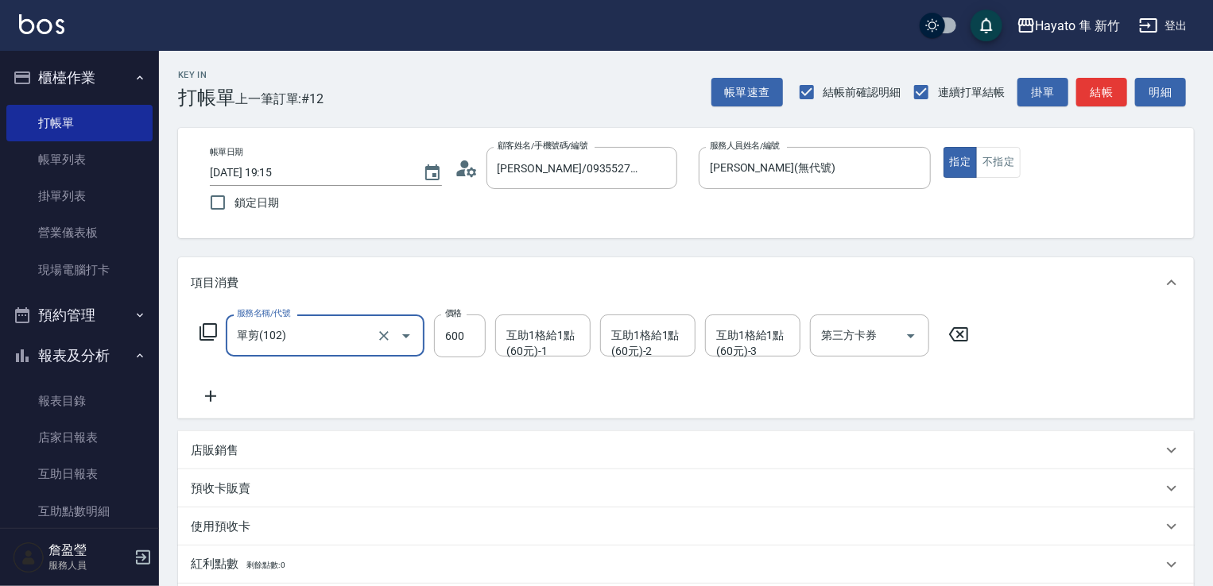
click at [203, 395] on icon at bounding box center [211, 396] width 40 height 19
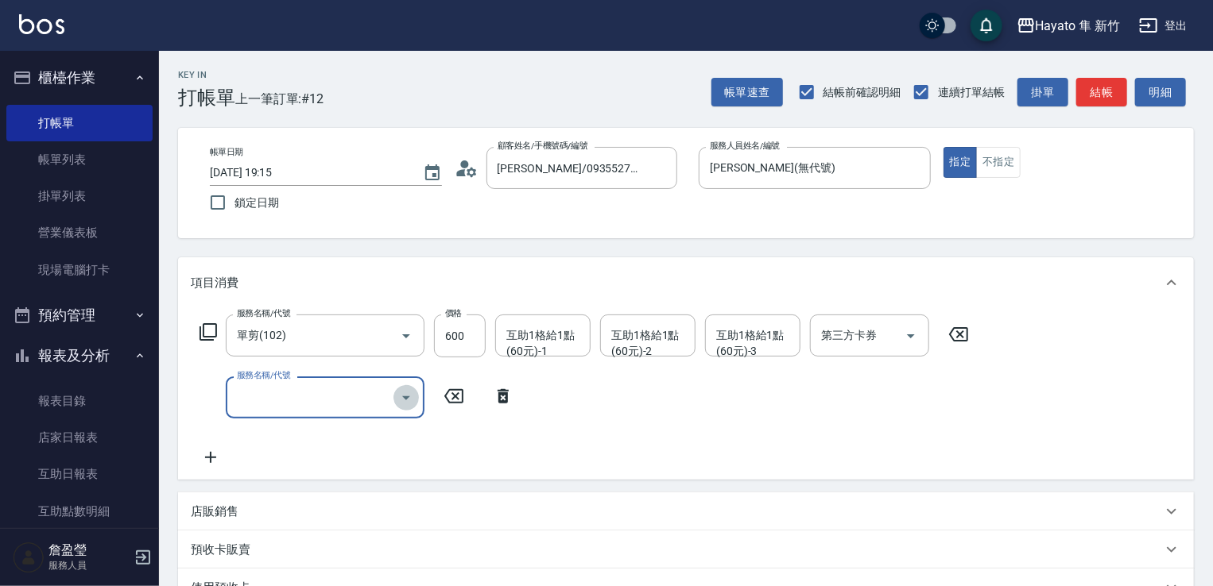
click at [412, 395] on icon "Open" at bounding box center [406, 398] width 19 height 19
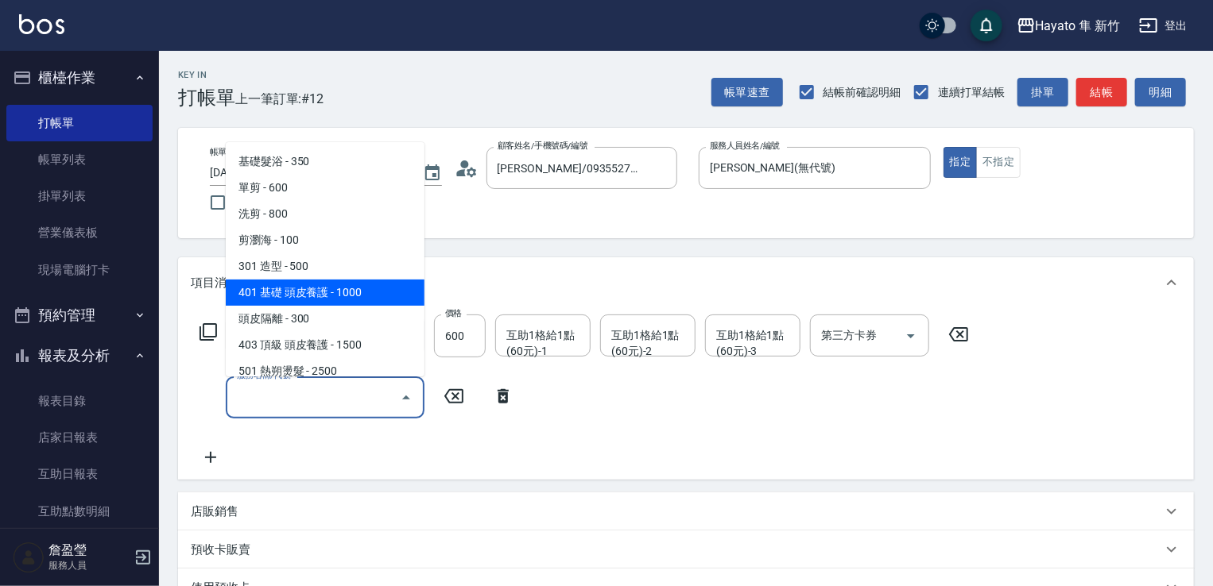
scroll to position [277, 0]
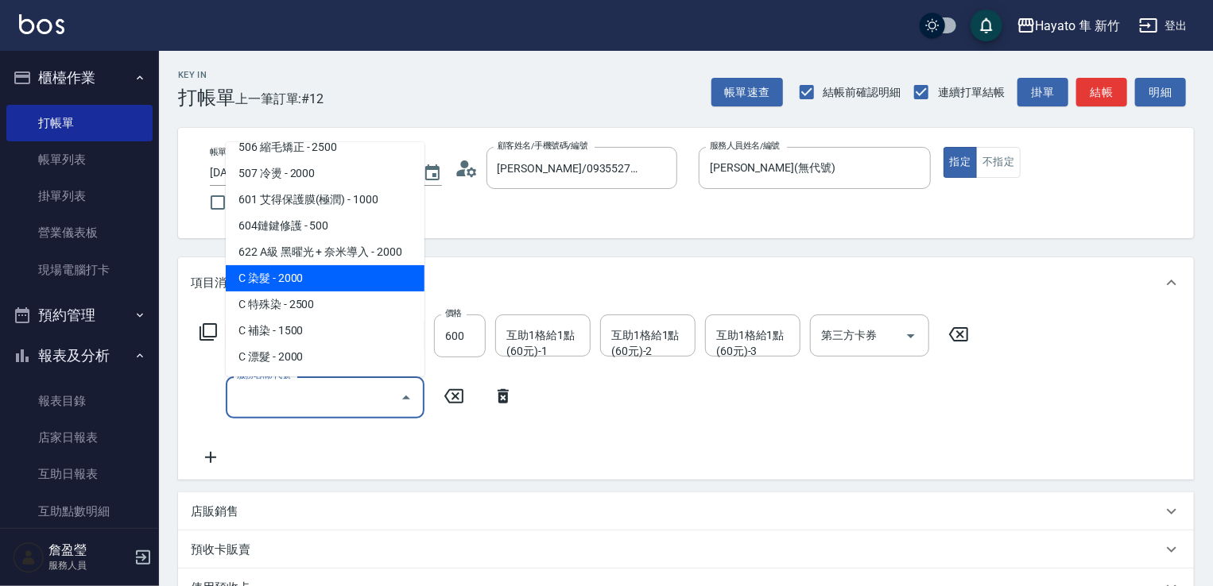
click at [334, 273] on span "C 染髮 - 2000" at bounding box center [325, 278] width 199 height 26
type input "C 染髮(701)"
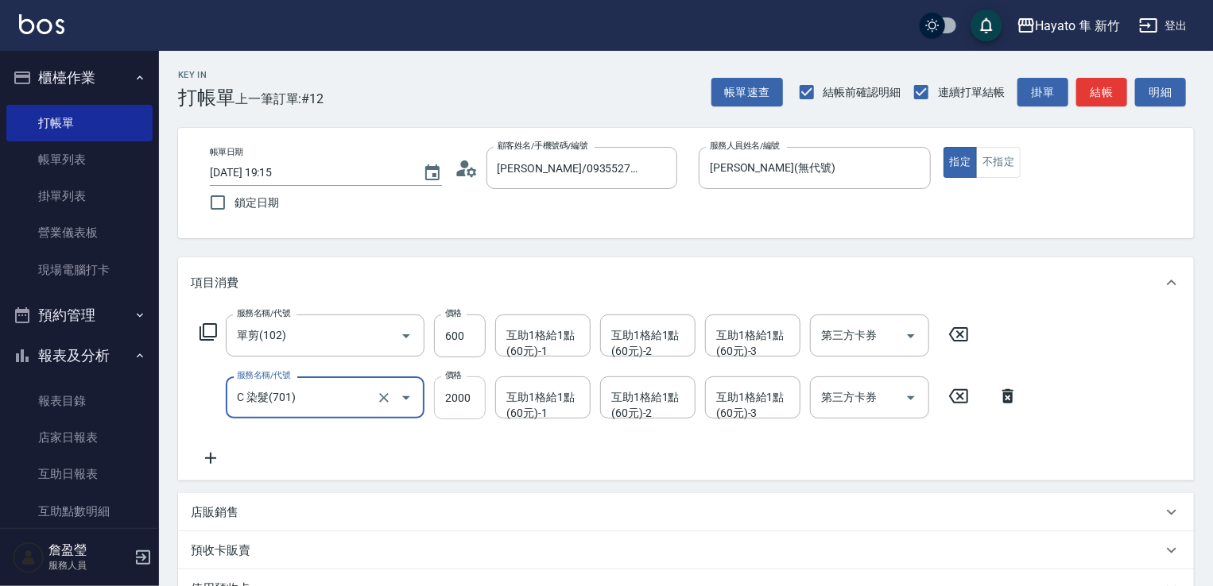
click at [450, 393] on input "2000" at bounding box center [460, 398] width 52 height 43
type input "2300"
click at [207, 466] on icon at bounding box center [211, 458] width 40 height 19
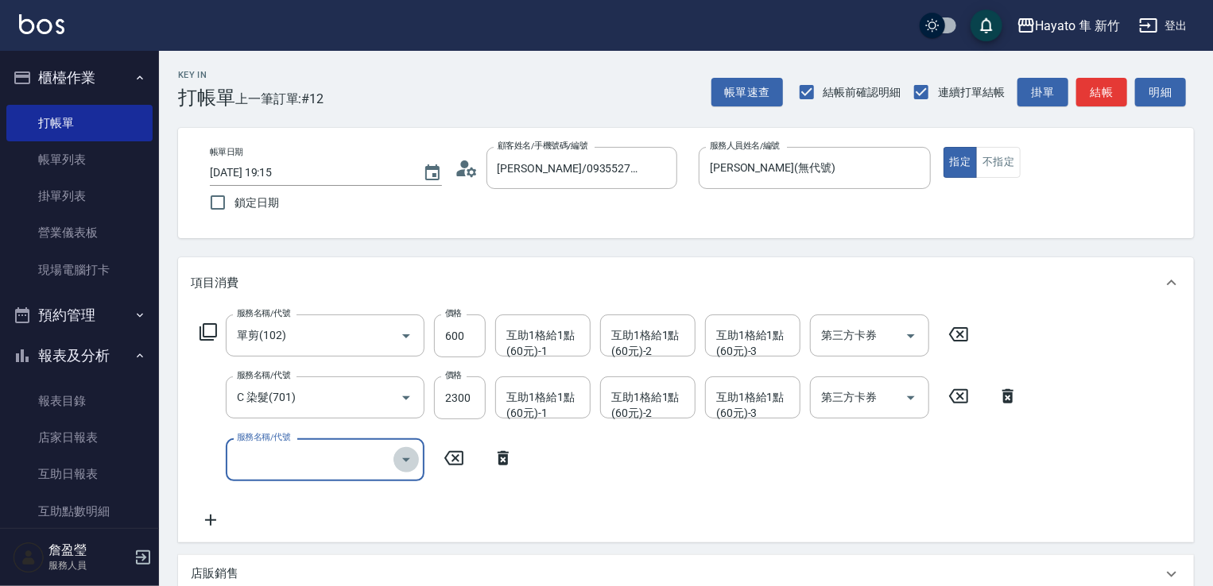
click at [401, 462] on icon "Open" at bounding box center [406, 460] width 19 height 19
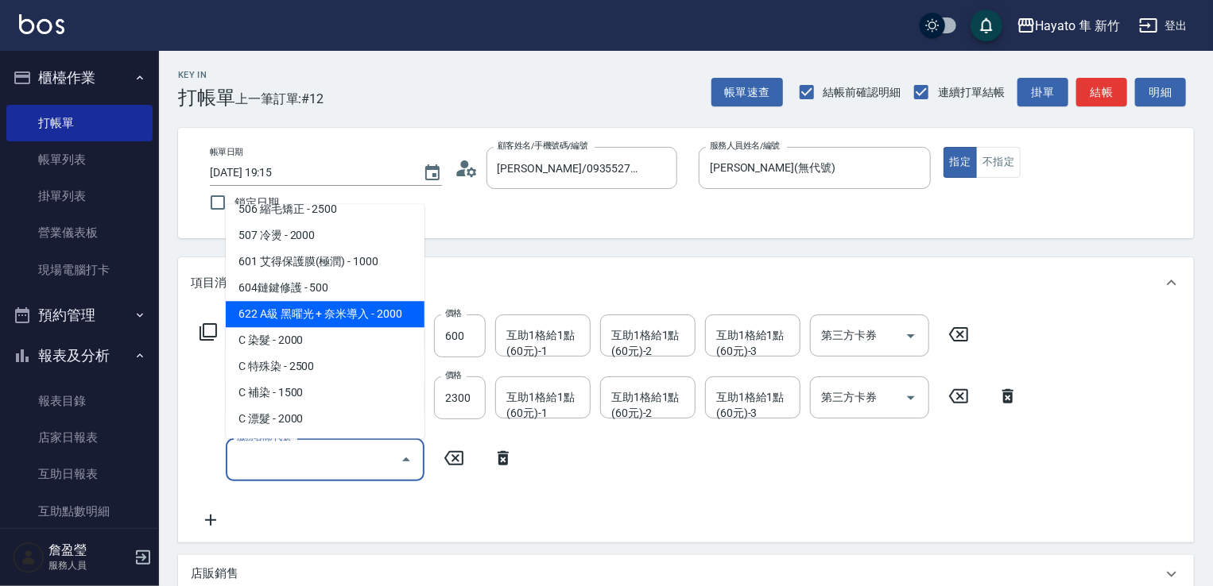
click at [370, 324] on span "622 A級 黑曜光 + 奈米導入 - 2000" at bounding box center [325, 314] width 199 height 26
type input "622 A級 黑曜光 + 奈米導入(622)"
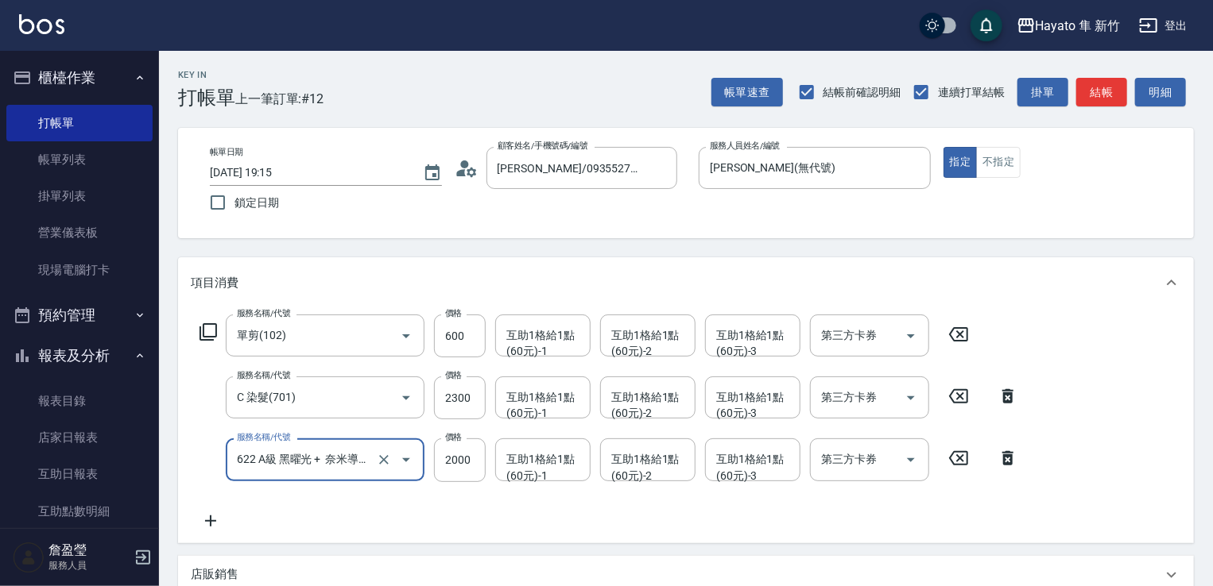
click at [467, 542] on div "服務名稱/代號 單剪(102) 服務名稱/代號 價格 600 價格 互助1格給1點(60元)-1 互助1格給1點(60元)-1 互助1格給1點(60元)-2 …" at bounding box center [686, 425] width 1016 height 234
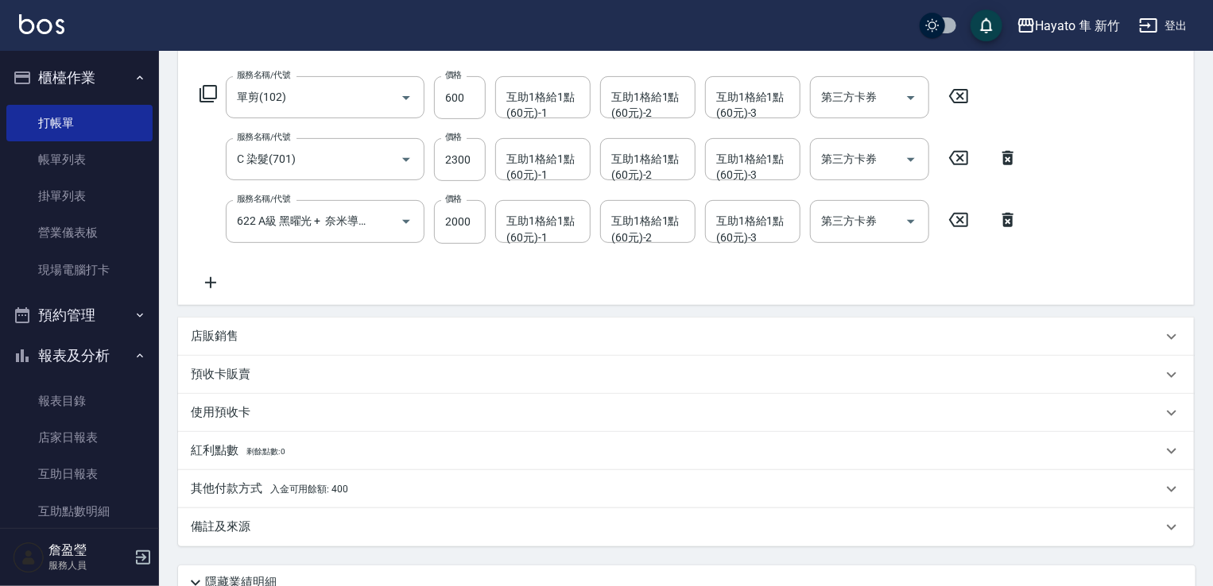
click at [234, 490] on p "其他付款方式 入金可用餘額: 400" at bounding box center [269, 489] width 157 height 17
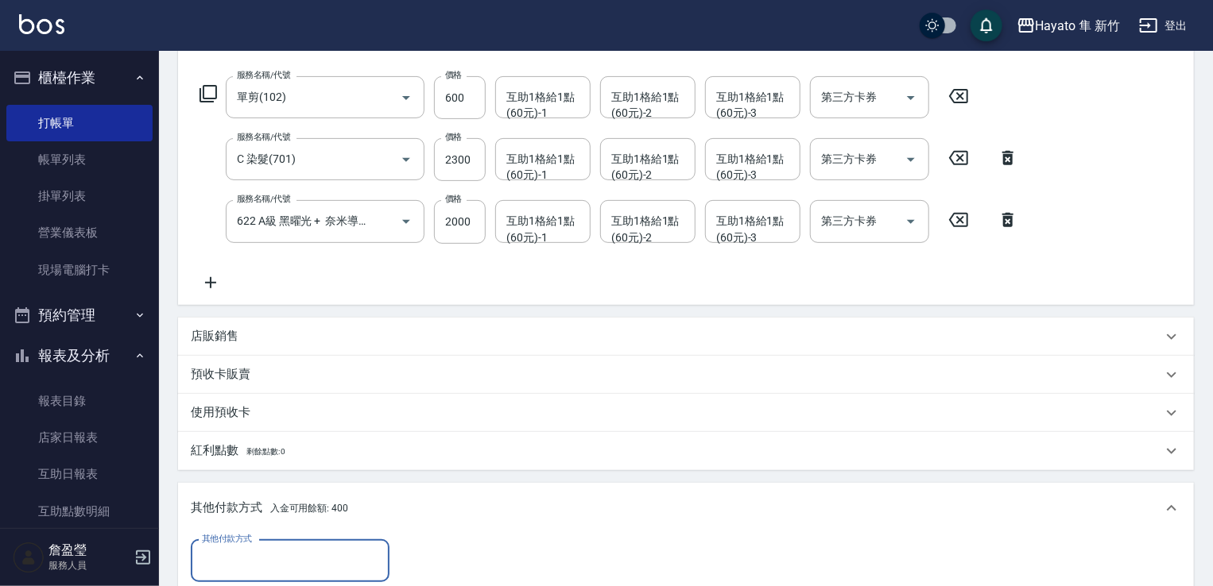
scroll to position [0, 0]
click at [300, 563] on input "其他付款方式" at bounding box center [290, 562] width 184 height 28
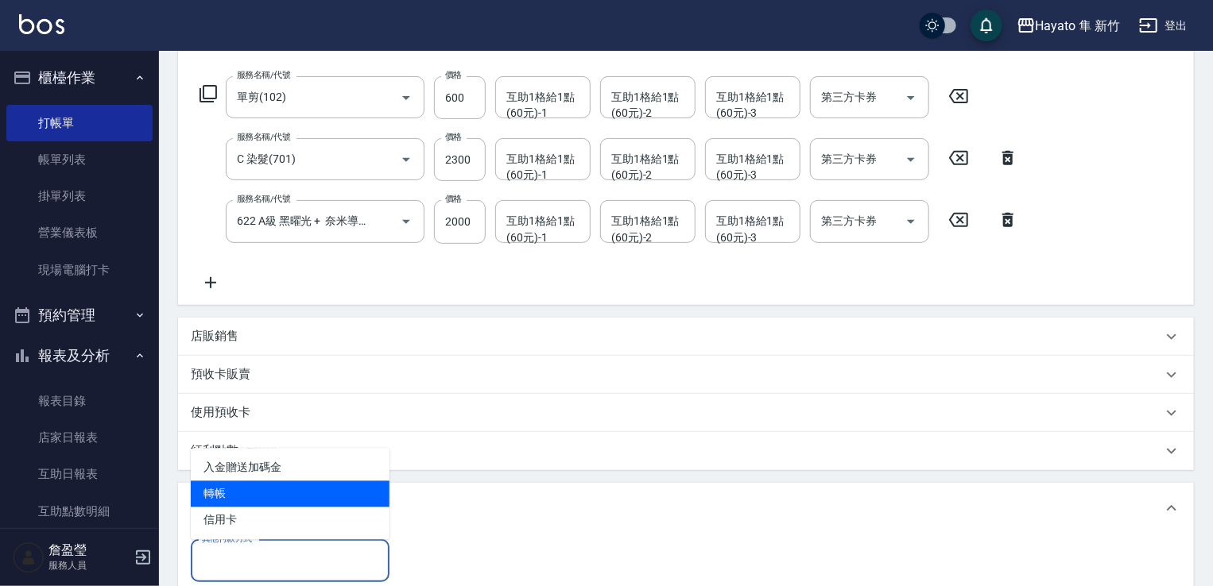
click at [331, 495] on span "轉帳" at bounding box center [290, 495] width 199 height 26
type input "轉帳"
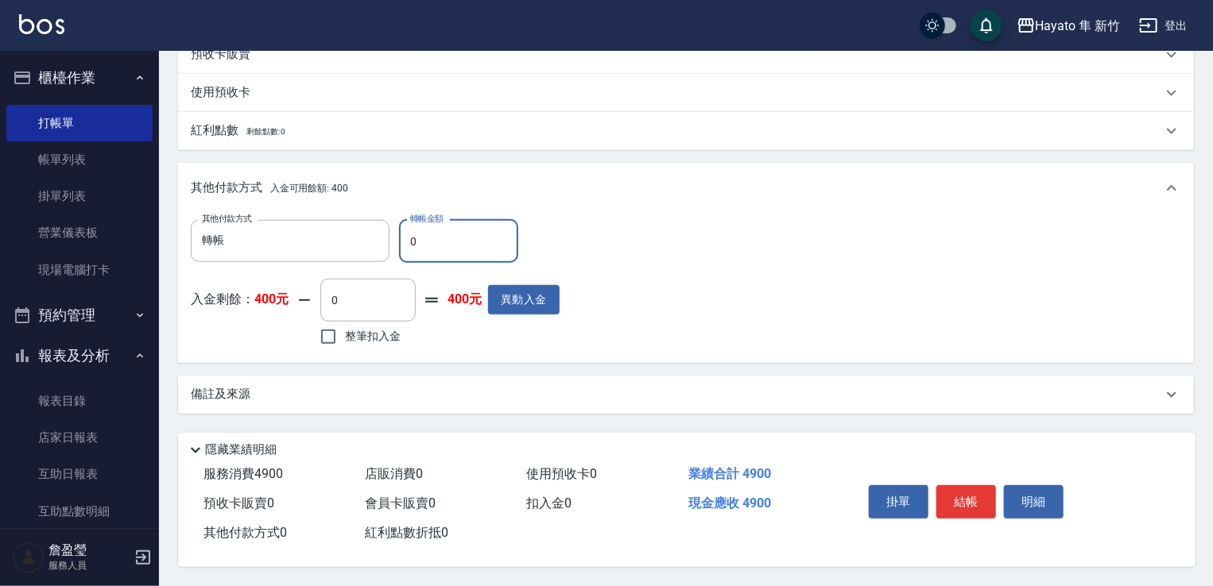
scroll to position [563, 0]
click at [546, 409] on div "Key In 打帳單 上一筆訂單:#12 帳單速查 結帳前確認明細 連續打單結帳 掛單 結帳 明細 帳單日期 [DATE] 19:15 鎖定日期 顧客姓名/手…" at bounding box center [686, 39] width 1054 height 1094
click at [546, 395] on div "備註及來源" at bounding box center [676, 394] width 971 height 17
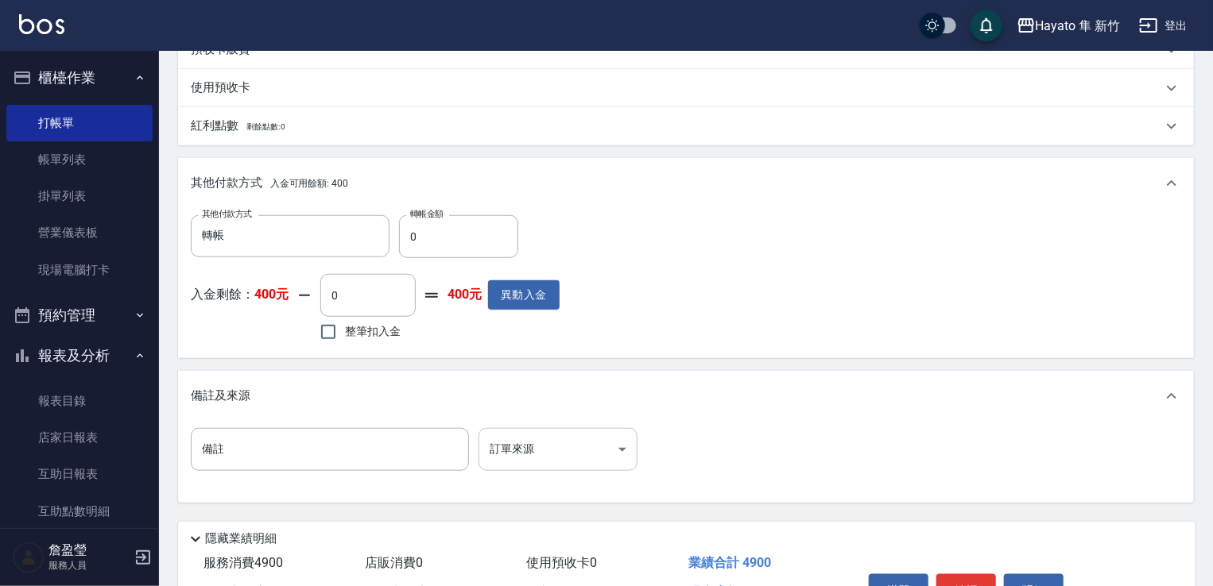
click at [572, 459] on body "Hayato 隼 新竹 登出 櫃檯作業 打帳單 帳單列表 掛單列表 營業儀表板 現場電腦打卡 預約管理 預約管理 報表及分析 報表目錄 店家日報表 互助日報表…" at bounding box center [606, 56] width 1213 height 1239
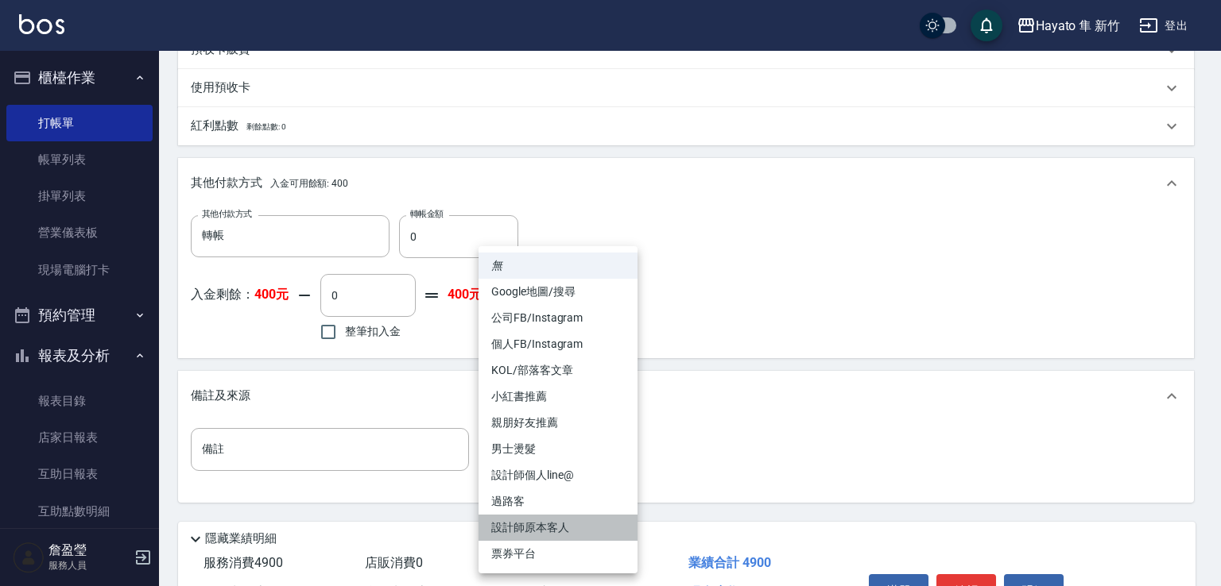
click at [554, 526] on li "設計師原本客人" at bounding box center [557, 528] width 159 height 26
type input "設計師原本客人"
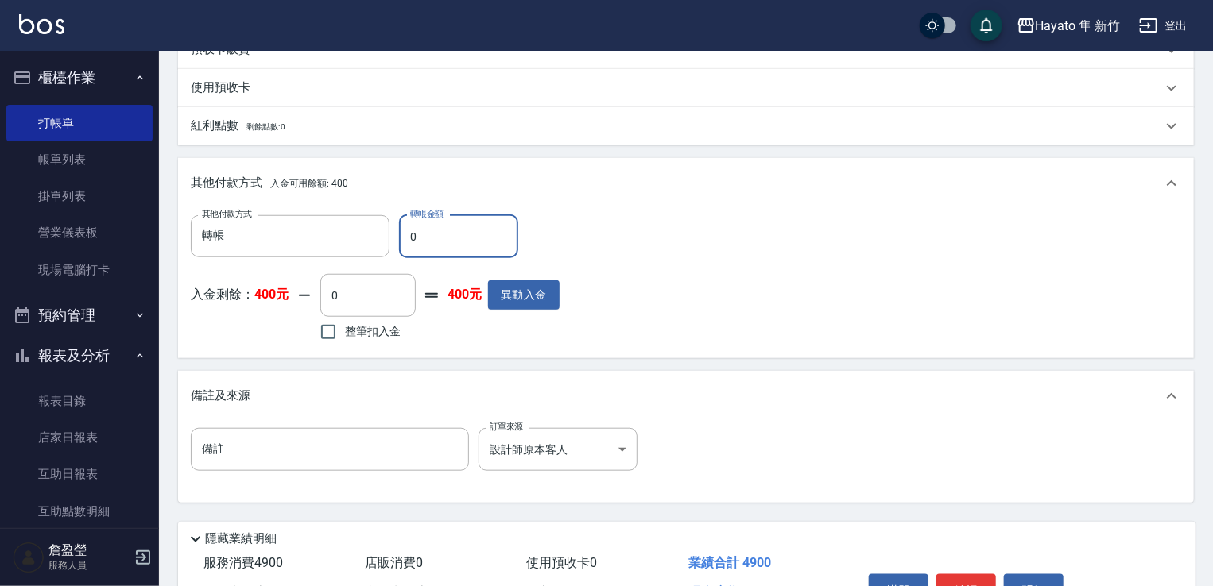
drag, startPoint x: 416, startPoint y: 242, endPoint x: 393, endPoint y: 234, distance: 24.4
click at [393, 234] on div "其他付款方式 轉帳 其他付款方式 轉帳金額 0 轉帳金額" at bounding box center [375, 236] width 369 height 43
type input "4900"
drag, startPoint x: 782, startPoint y: 435, endPoint x: 790, endPoint y: 433, distance: 8.1
click at [784, 435] on div "備註 備註 訂單來源 設計師原本客人 設計師原本客人 訂單來源" at bounding box center [686, 459] width 990 height 62
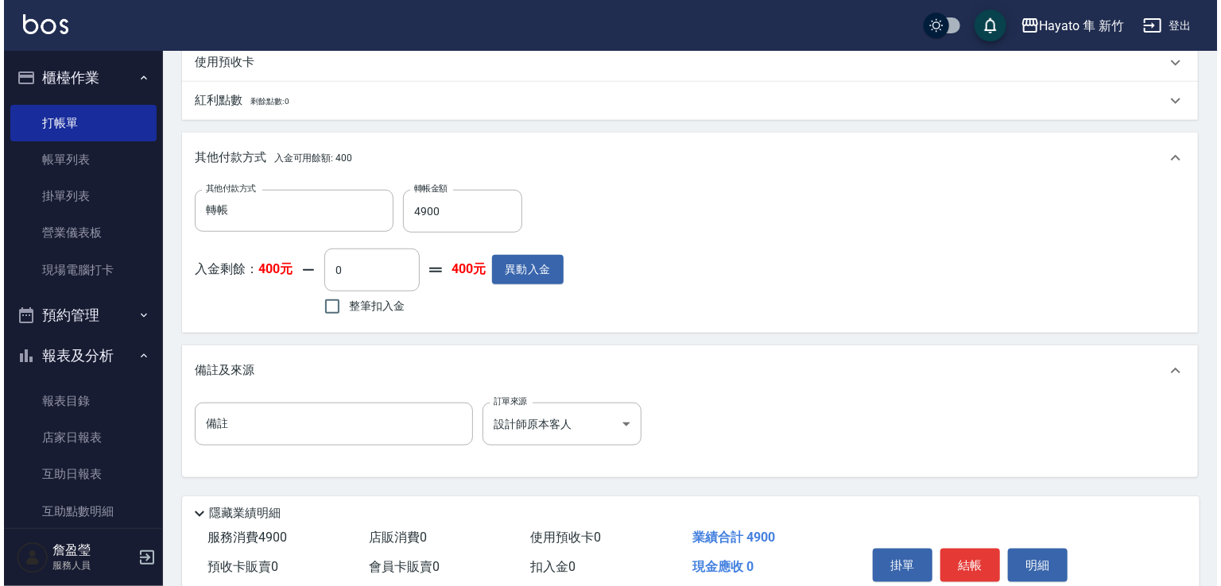
scroll to position [658, 0]
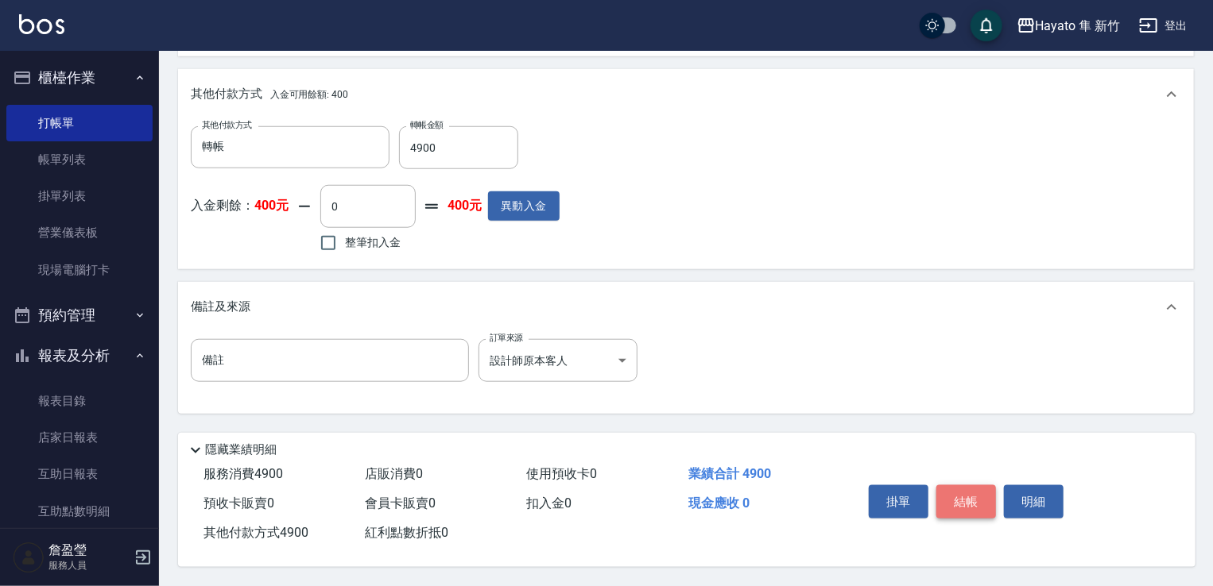
click at [967, 486] on button "結帳" at bounding box center [966, 502] width 60 height 33
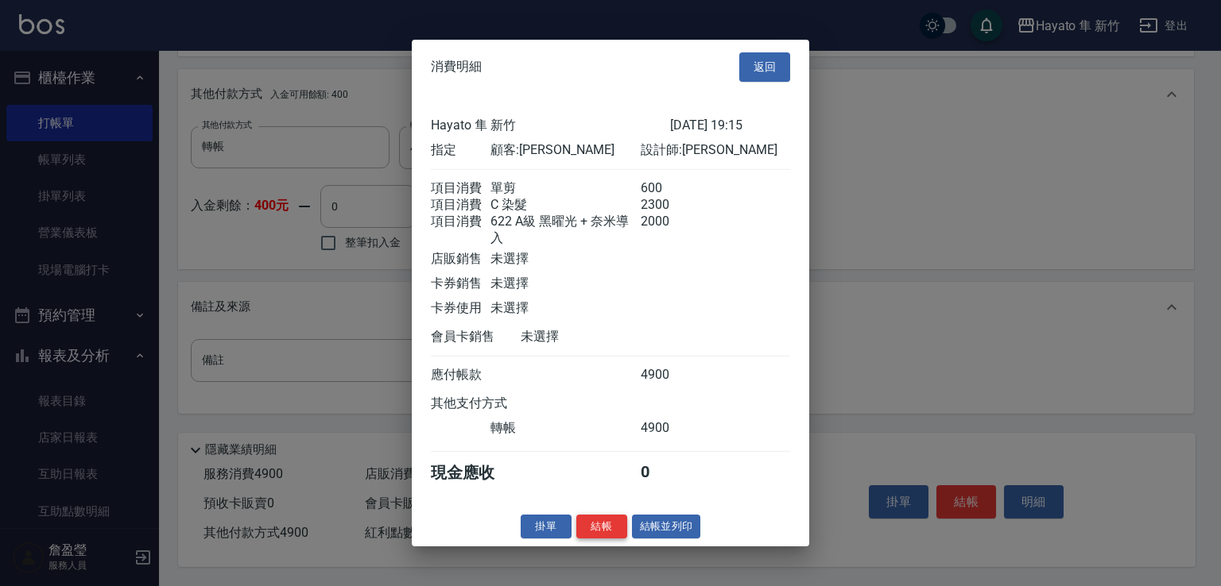
click at [595, 538] on button "結帳" at bounding box center [601, 526] width 51 height 25
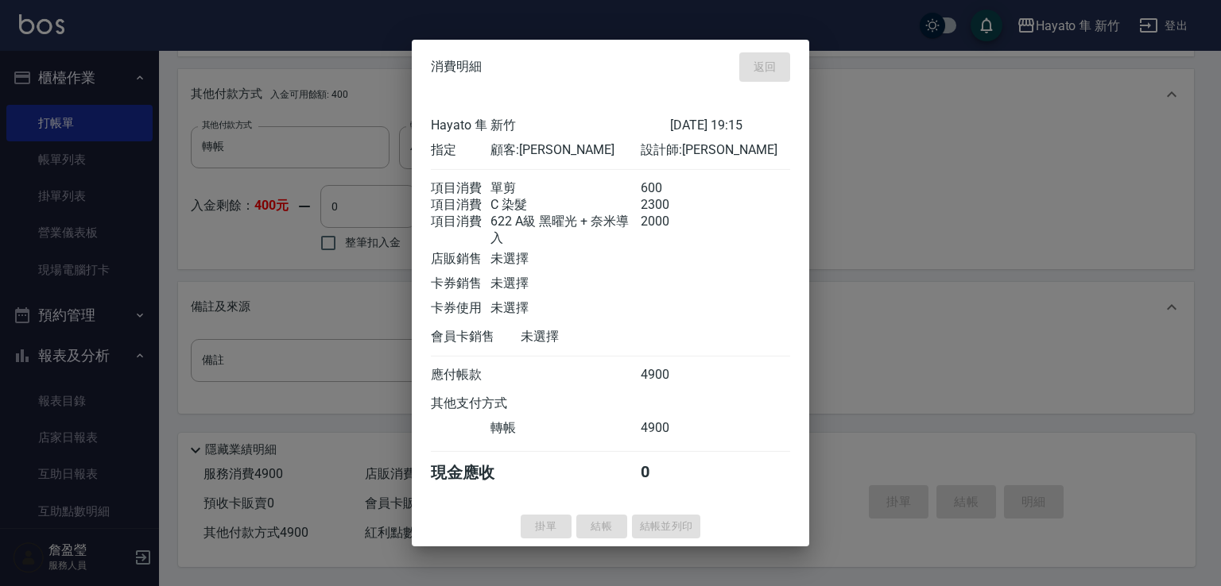
type input "[DATE] 19:18"
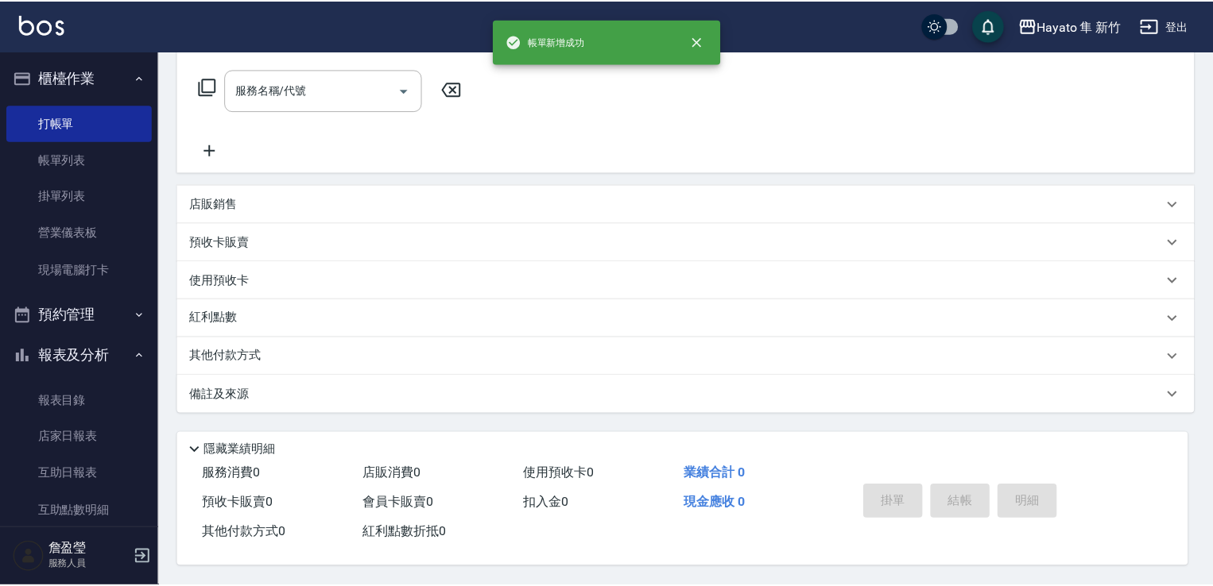
scroll to position [0, 0]
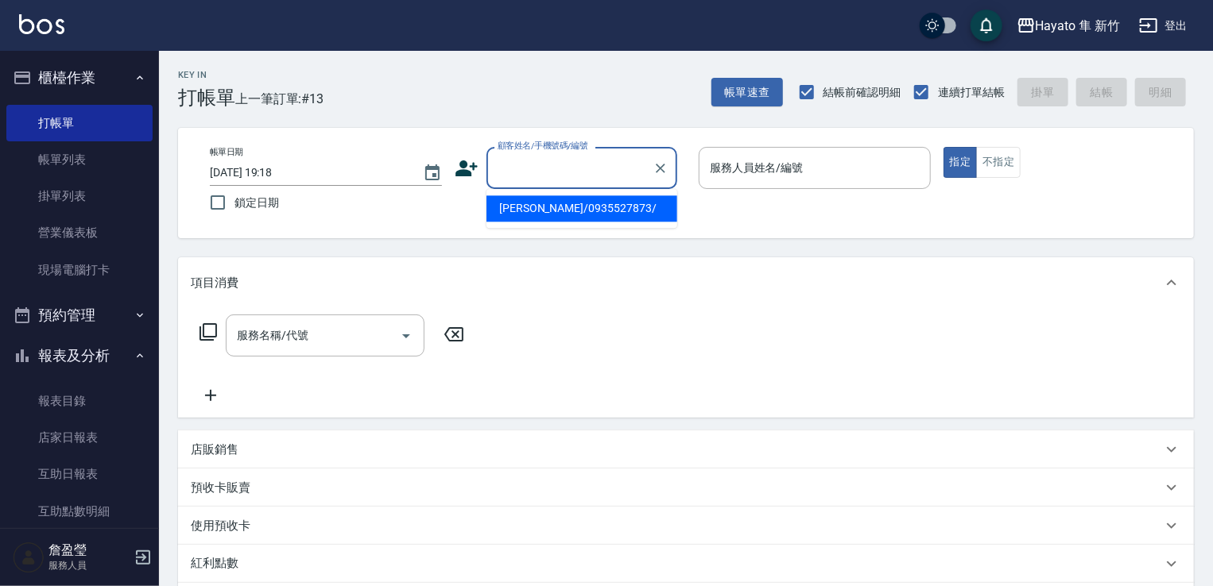
click at [610, 165] on input "顧客姓名/手機號碼/編號" at bounding box center [569, 168] width 153 height 28
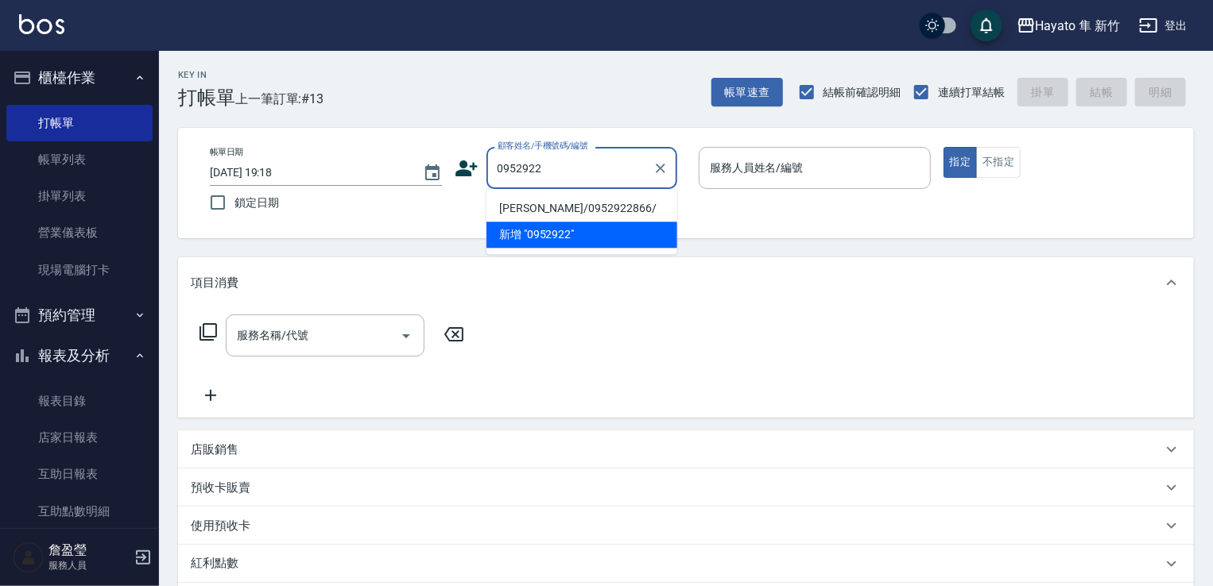
click at [606, 215] on li "[PERSON_NAME]/0952922866/" at bounding box center [581, 208] width 191 height 26
type input "[PERSON_NAME]/0952922866/"
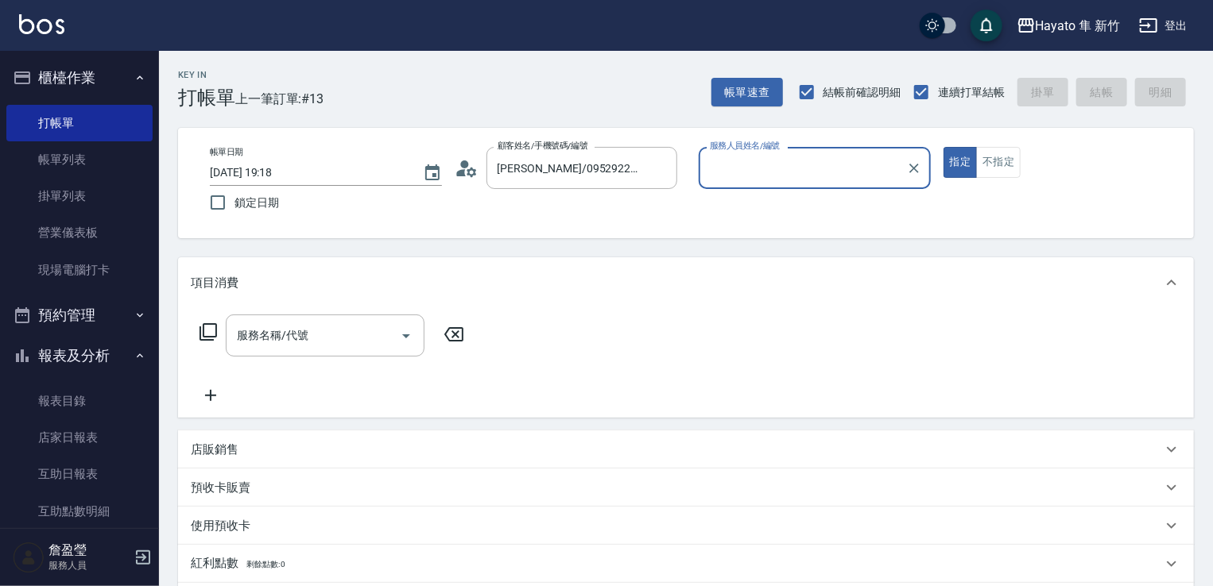
type input "[PERSON_NAME](無代號)"
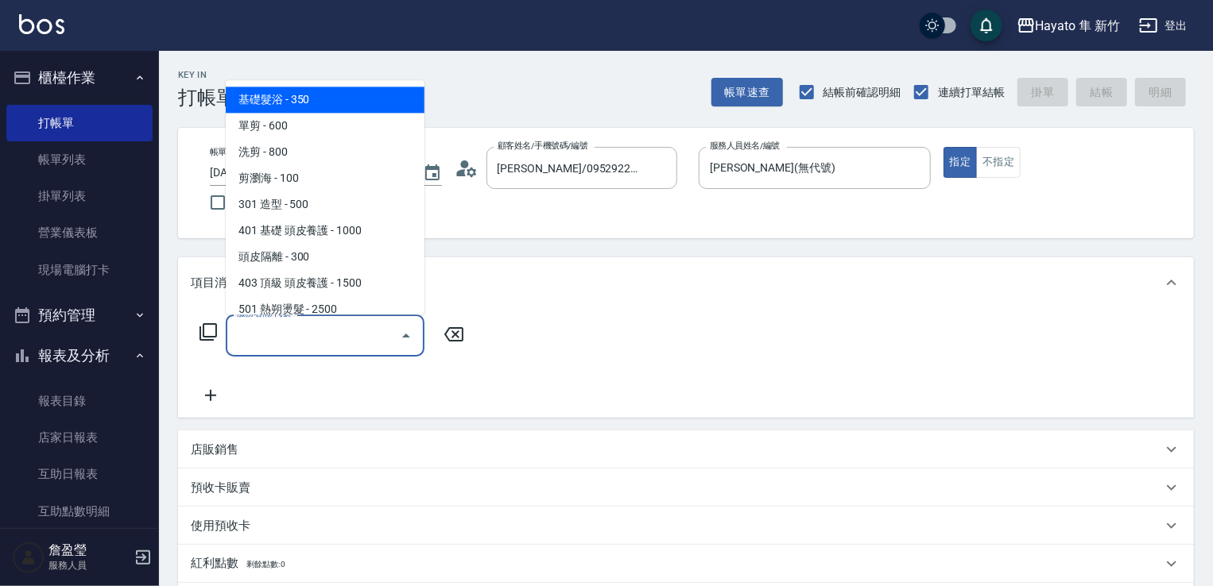
click at [329, 336] on input "服務名稱/代號" at bounding box center [313, 336] width 161 height 28
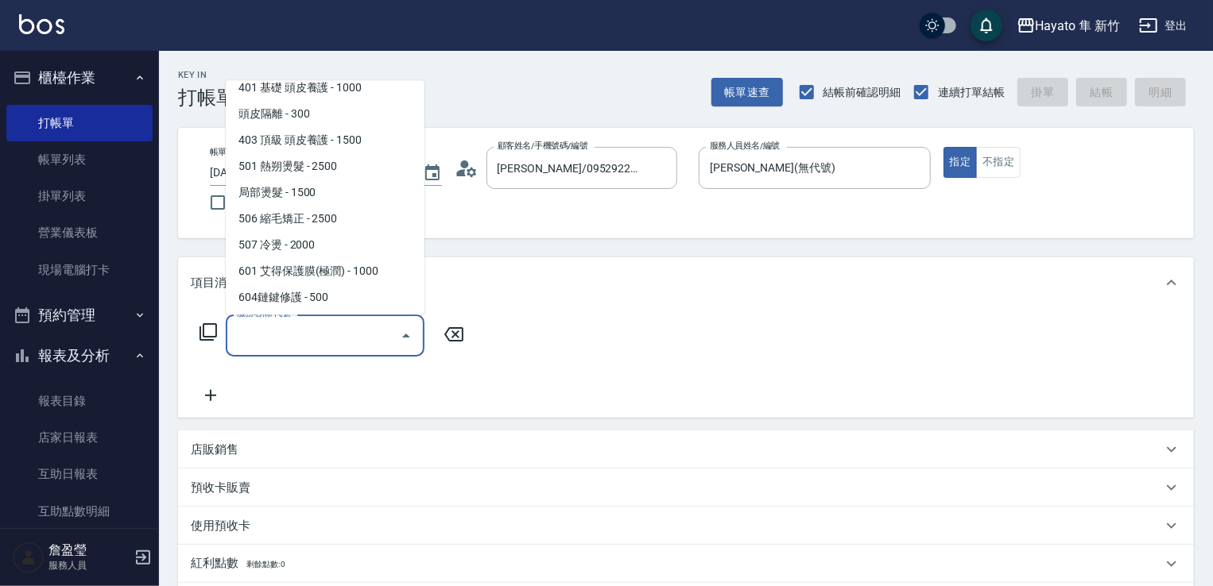
scroll to position [277, 0]
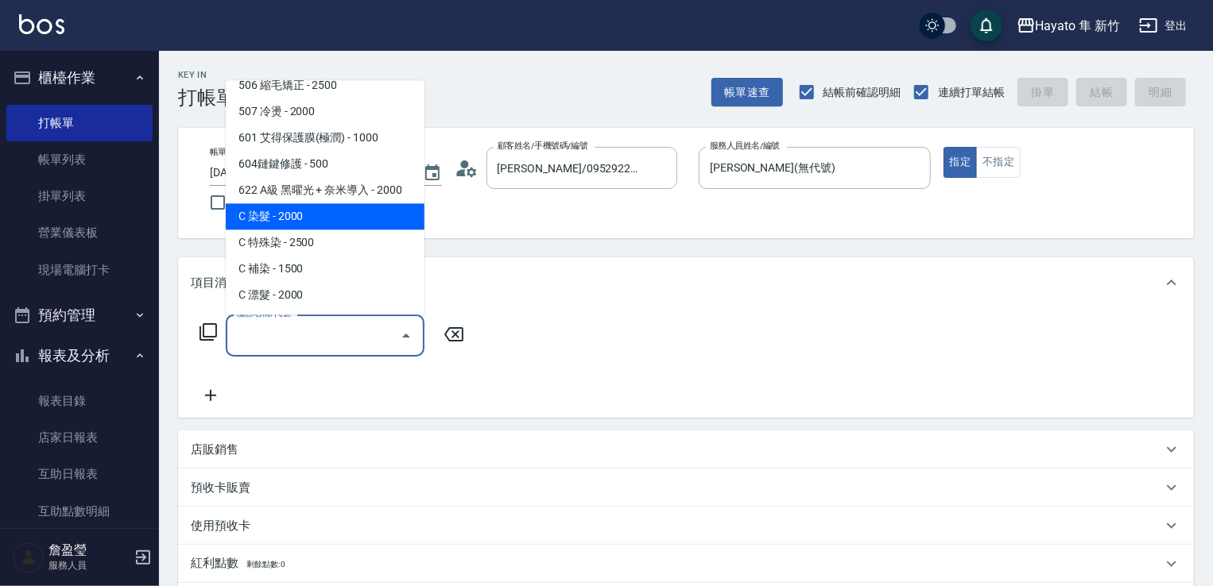
click at [366, 219] on span "C 染髮 - 2000" at bounding box center [325, 216] width 199 height 26
type input "C 染髮(701)"
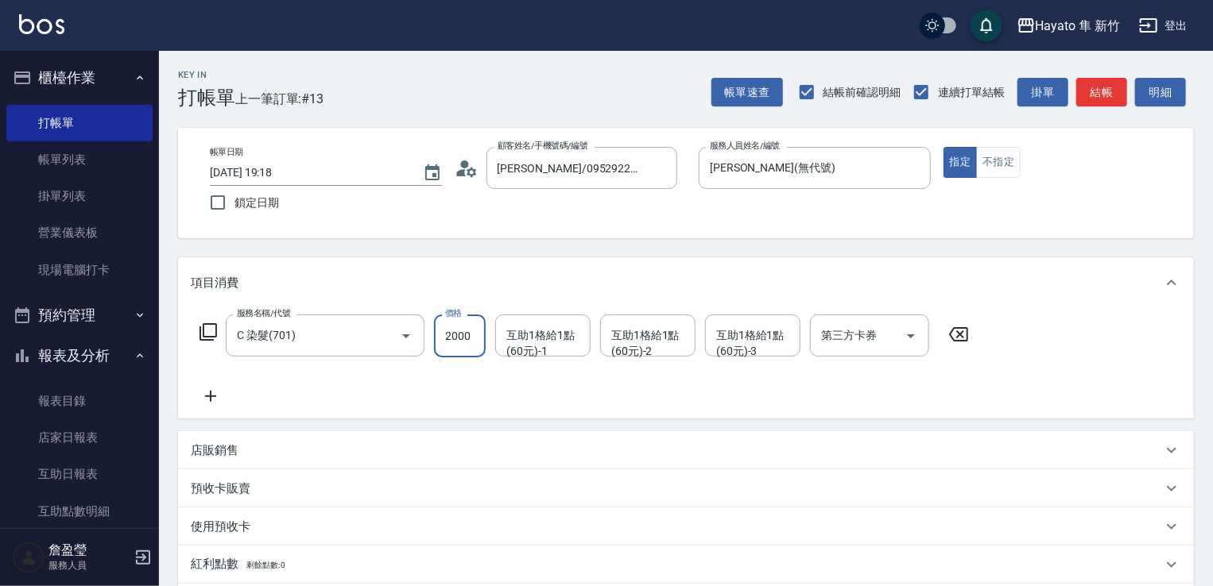
click at [472, 330] on input "2000" at bounding box center [460, 336] width 52 height 43
type input "2600"
click at [212, 393] on icon at bounding box center [211, 396] width 40 height 19
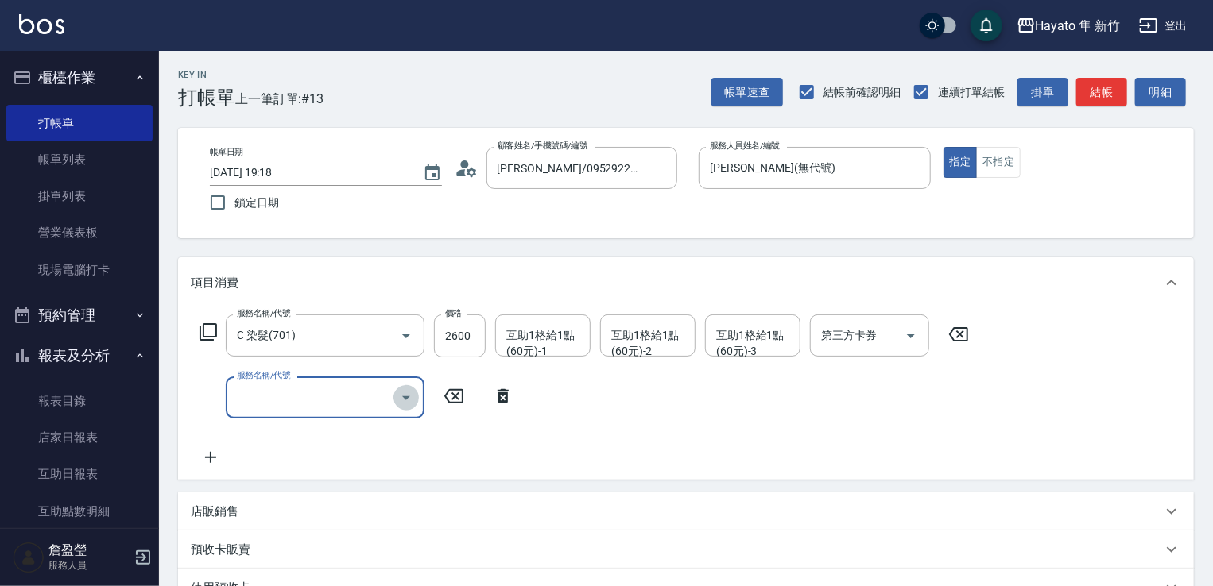
click at [408, 389] on icon "Open" at bounding box center [406, 398] width 19 height 19
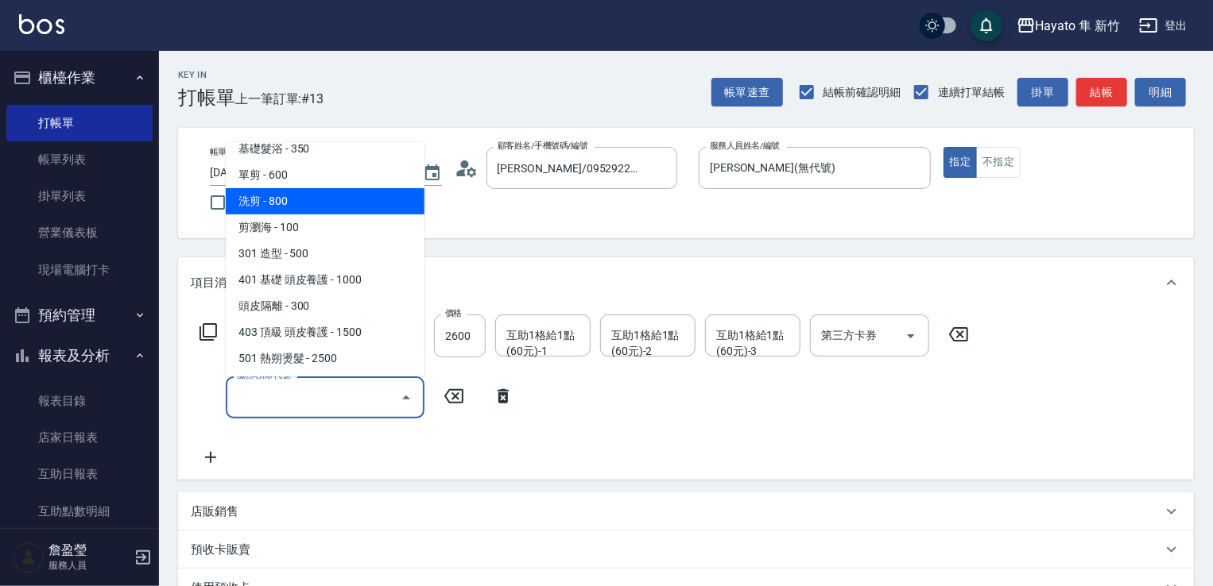
scroll to position [0, 0]
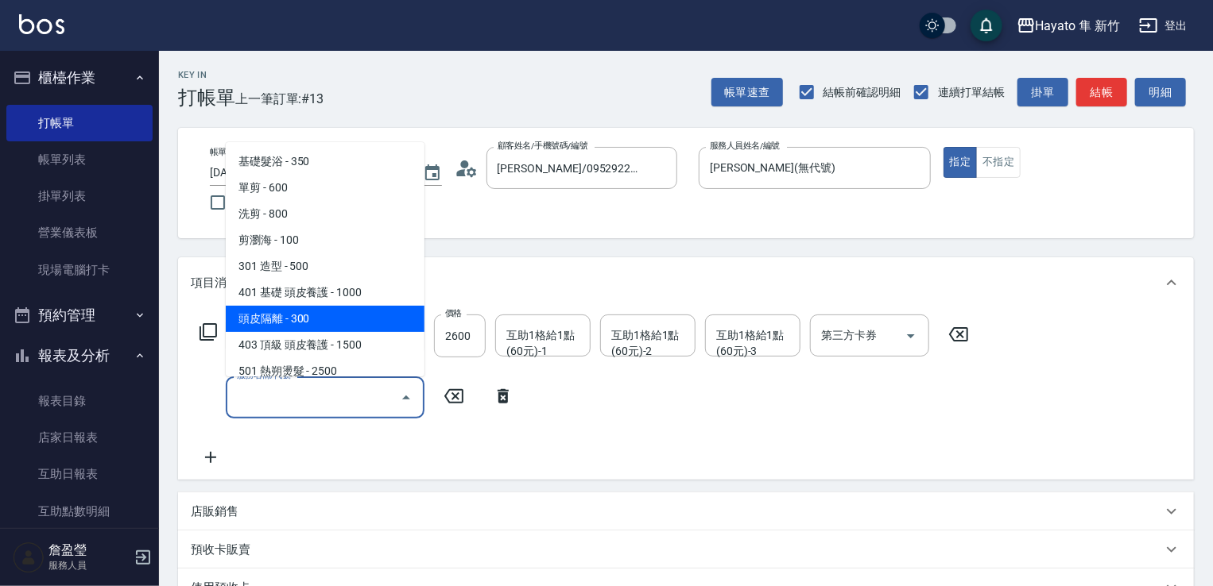
click at [347, 327] on span "頭皮隔離 - 300" at bounding box center [325, 319] width 199 height 26
type input "頭皮隔離(402)"
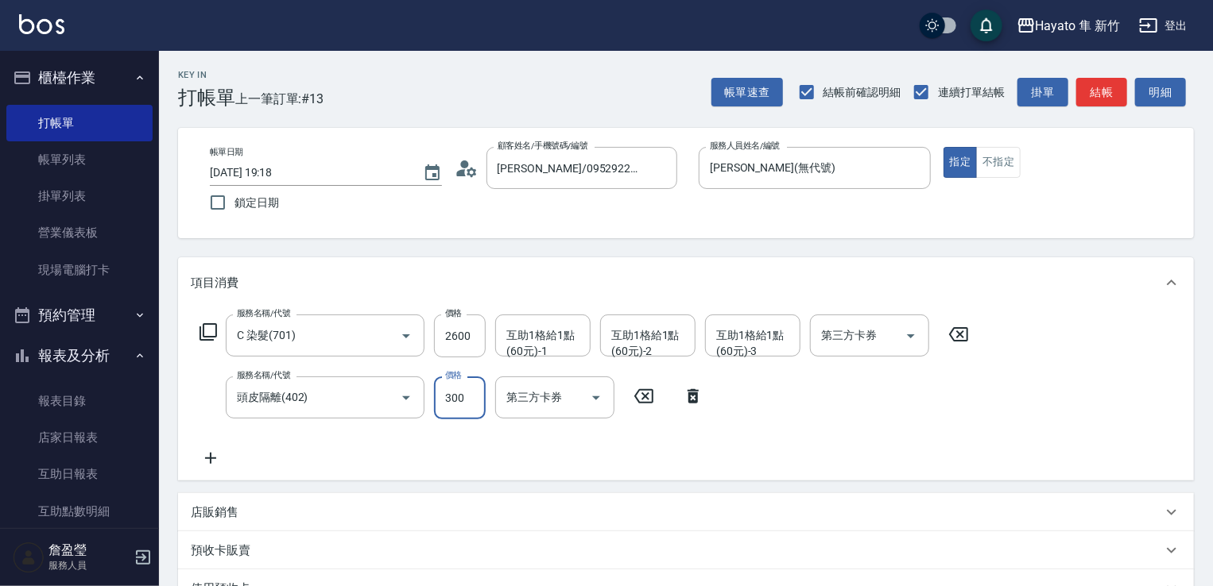
click at [457, 404] on input "300" at bounding box center [460, 398] width 52 height 43
type input "200"
drag, startPoint x: 296, startPoint y: 447, endPoint x: 264, endPoint y: 456, distance: 33.0
click at [296, 447] on div "服務名稱/代號 C 染髮(701) 服務名稱/代號 價格 2600 價格 互助1格給1點(60元)-1 互助1格給1點(60元)-1 互助1格給1點(60元)…" at bounding box center [585, 391] width 788 height 153
click at [207, 459] on icon at bounding box center [210, 458] width 11 height 11
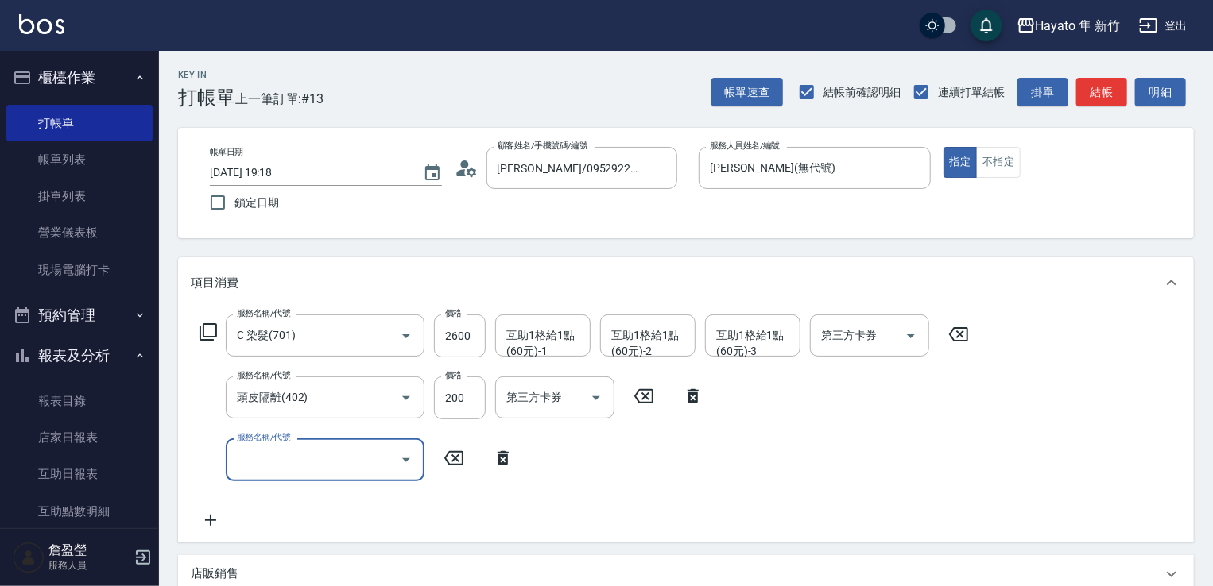
click at [388, 467] on input "服務名稱/代號" at bounding box center [313, 460] width 161 height 28
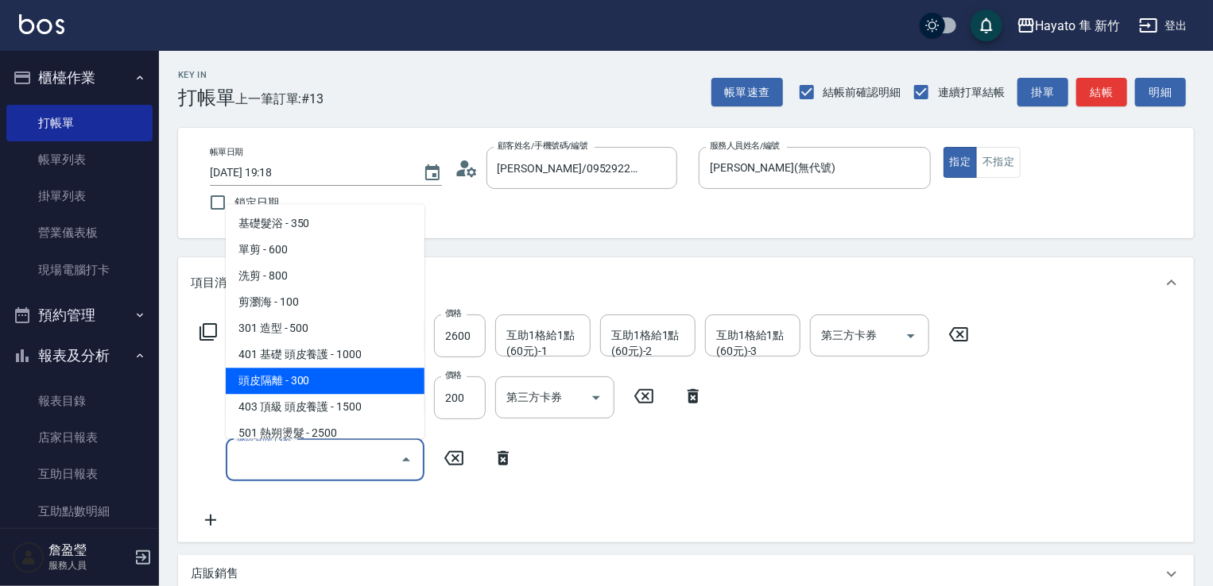
scroll to position [277, 0]
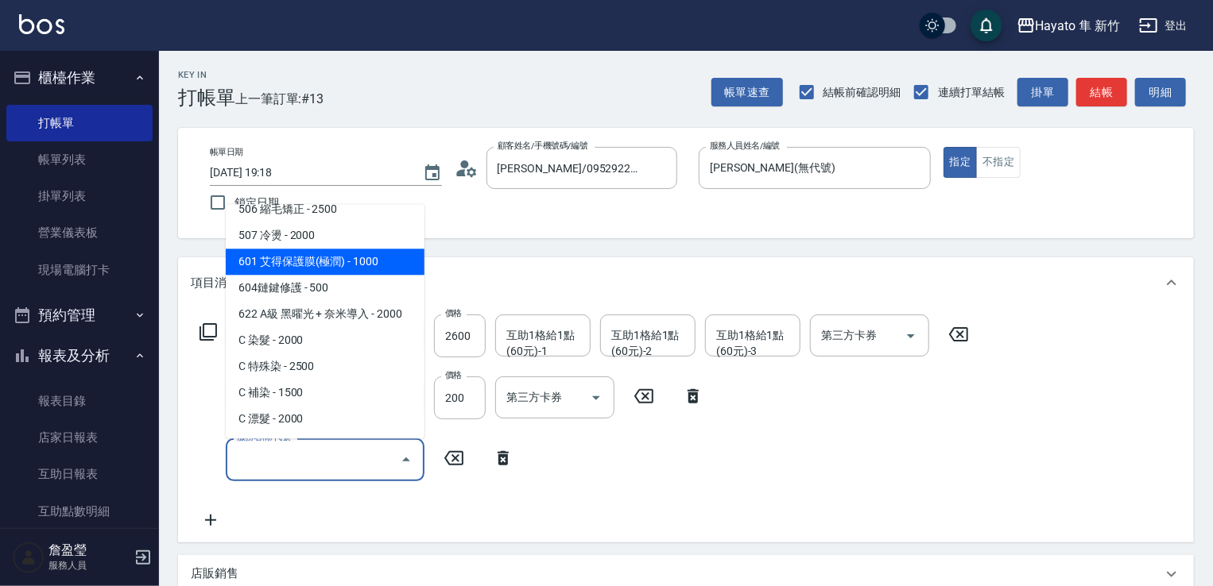
click at [361, 252] on span "601 艾得保護膜(極潤) - 1000" at bounding box center [325, 262] width 199 height 26
type input "601 艾得保護膜(極潤)(601)"
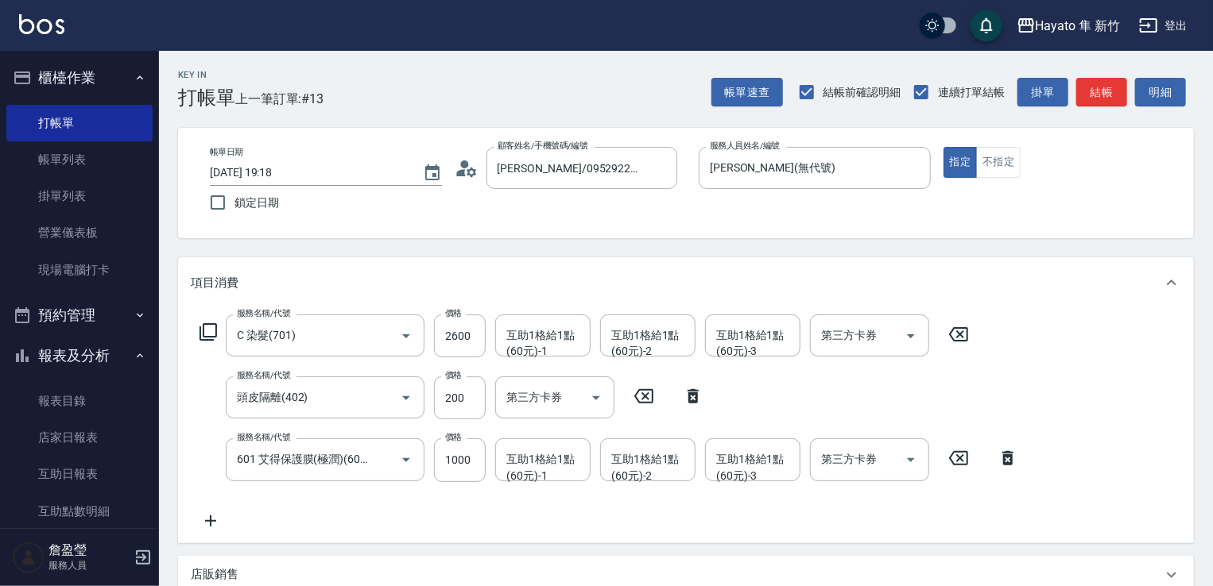
click at [582, 503] on div "服務名稱/代號 C 染髮(701) 服務名稱/代號 價格 2600 價格 互助1格給1點(60元)-1 互助1格給1點(60元)-1 互助1格給1點(60元)…" at bounding box center [609, 422] width 837 height 215
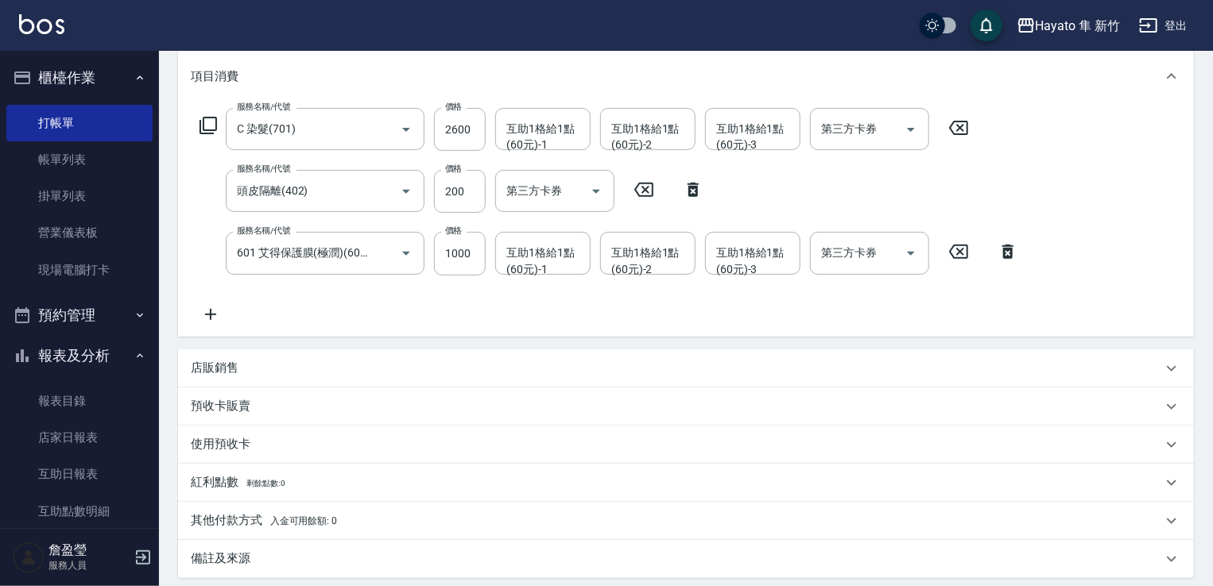
scroll to position [318, 0]
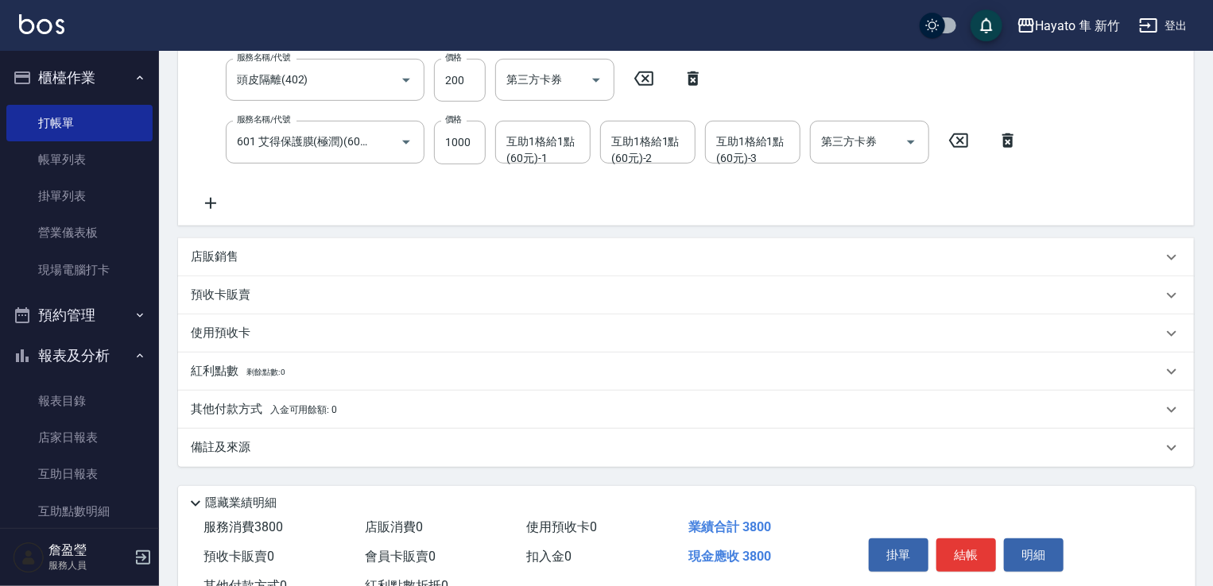
click at [238, 270] on div "店販銷售" at bounding box center [686, 257] width 1016 height 38
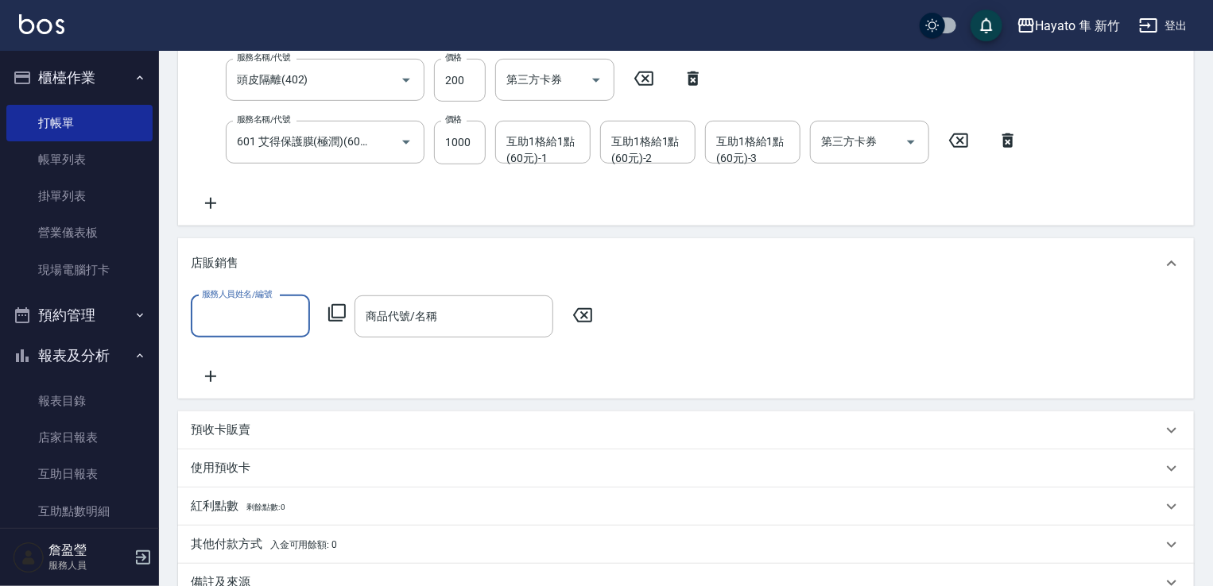
scroll to position [0, 0]
click at [234, 326] on input "服務人員姓名/編號" at bounding box center [250, 317] width 105 height 28
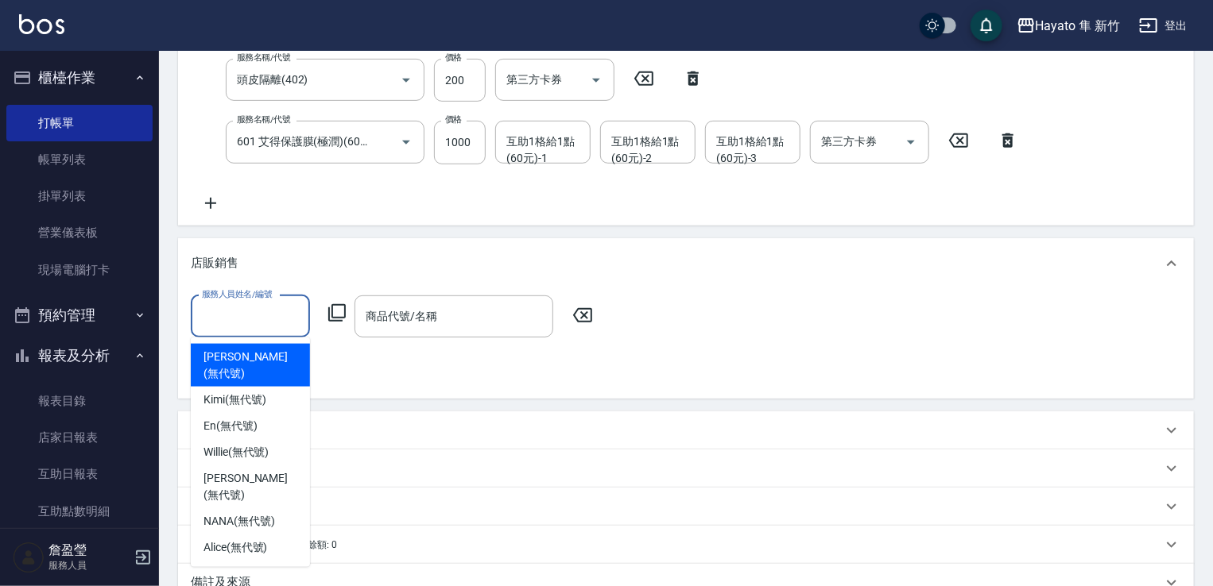
click at [239, 356] on span "[PERSON_NAME] (無代號)" at bounding box center [250, 365] width 94 height 33
type input "[PERSON_NAME](無代號)"
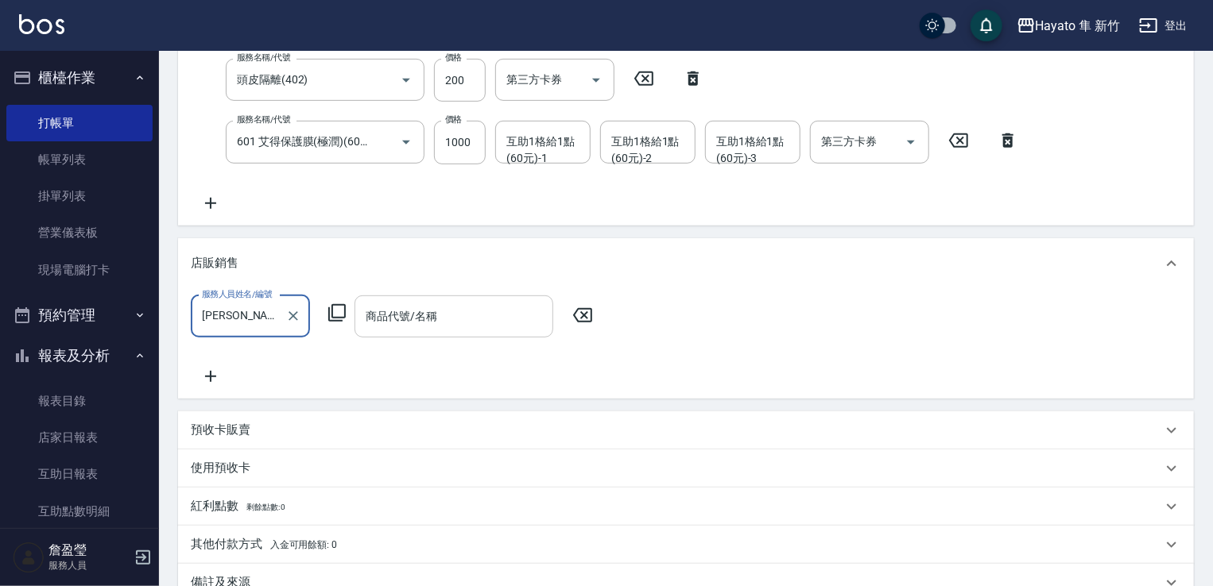
click at [446, 303] on input "商品代號/名稱" at bounding box center [454, 317] width 184 height 28
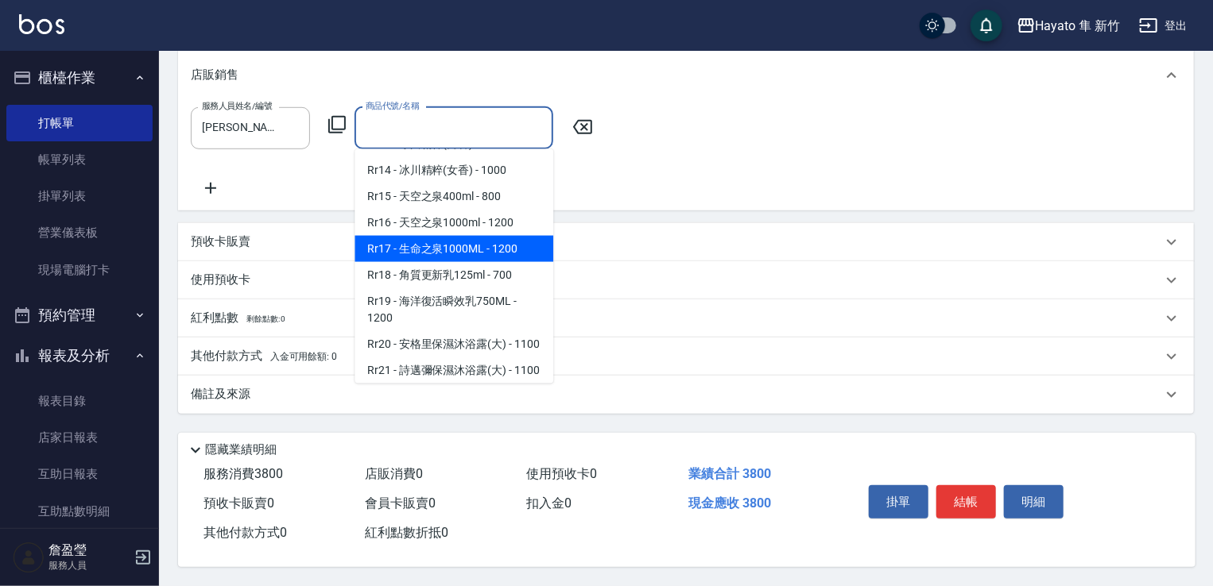
scroll to position [1190, 0]
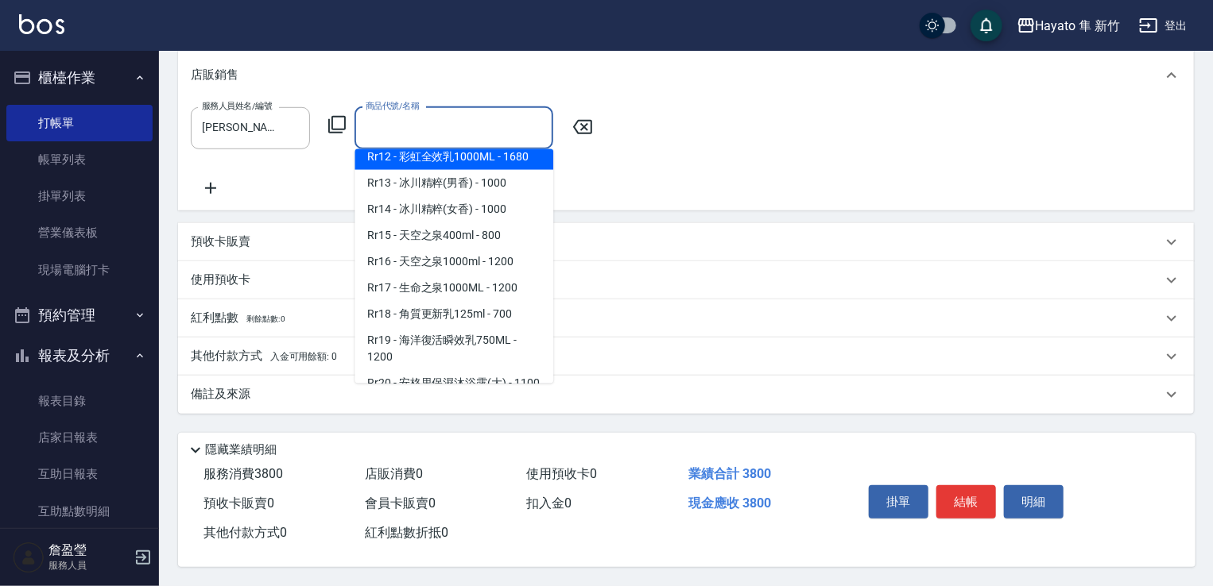
click at [473, 170] on span "Rr12 - 彩虹全效乳1000ML - 1680" at bounding box center [453, 157] width 199 height 26
type input "彩虹全效乳1000ML"
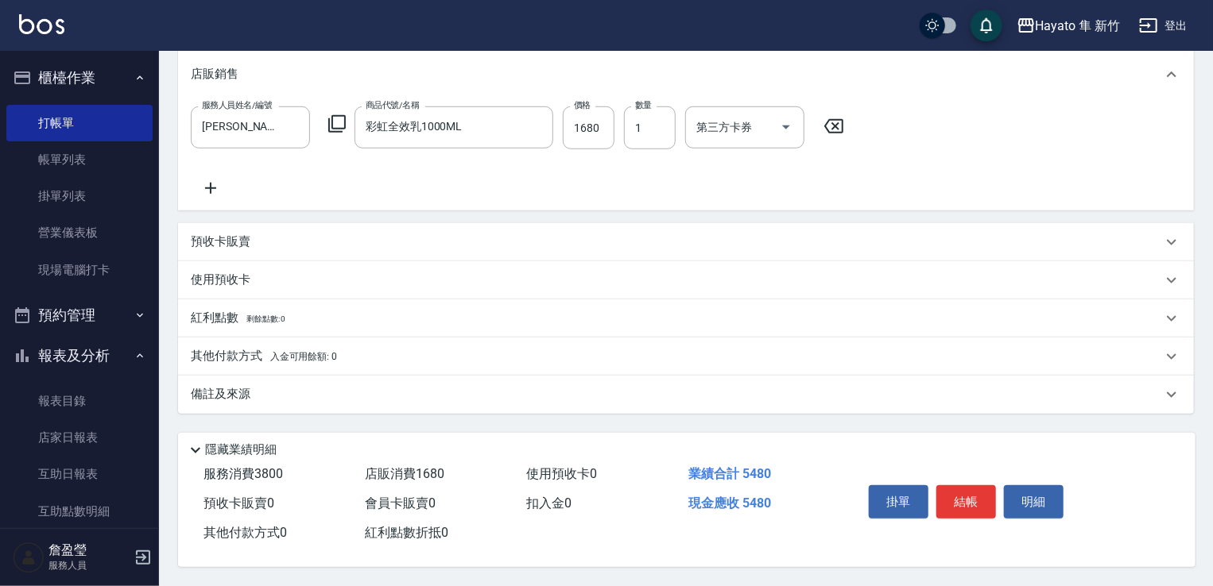
click at [196, 179] on icon at bounding box center [211, 188] width 40 height 19
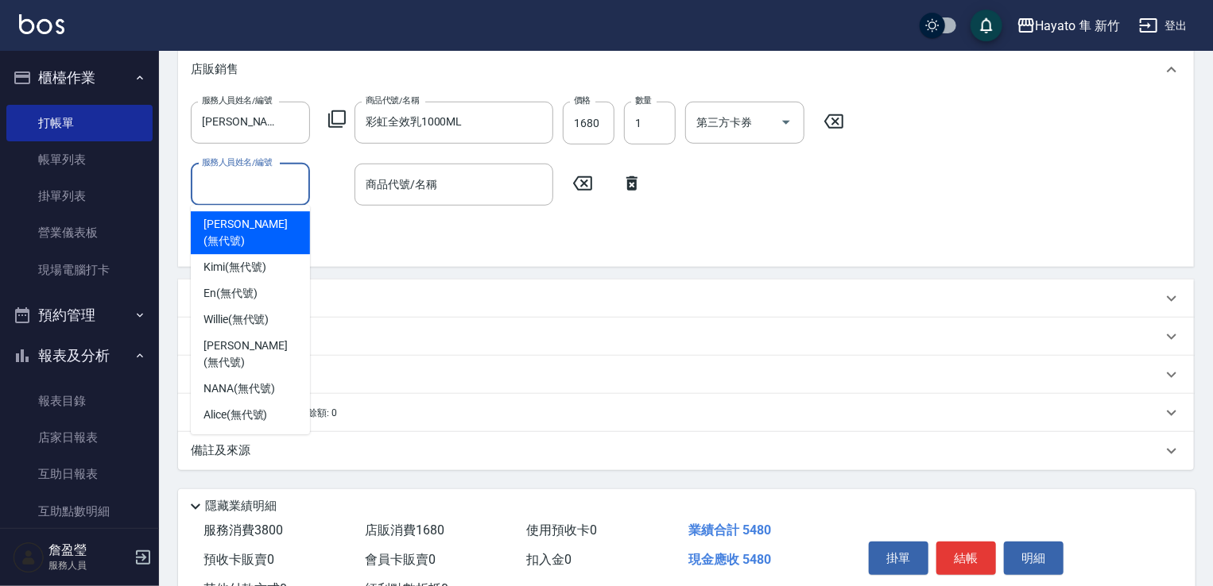
click at [222, 179] on input "服務人員姓名/編號" at bounding box center [250, 185] width 105 height 28
drag, startPoint x: 242, startPoint y: 216, endPoint x: 345, endPoint y: 219, distance: 103.3
click at [243, 218] on span "[PERSON_NAME] (無代號)" at bounding box center [250, 232] width 94 height 33
type input "[PERSON_NAME](無代號)"
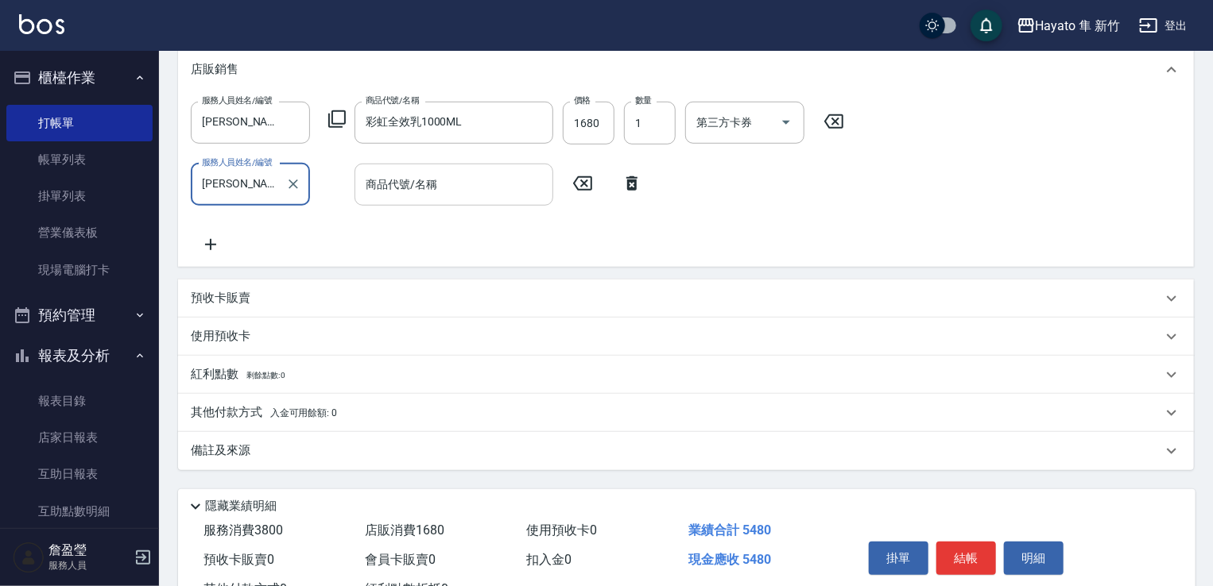
click at [407, 183] on input "商品代號/名稱" at bounding box center [454, 185] width 184 height 28
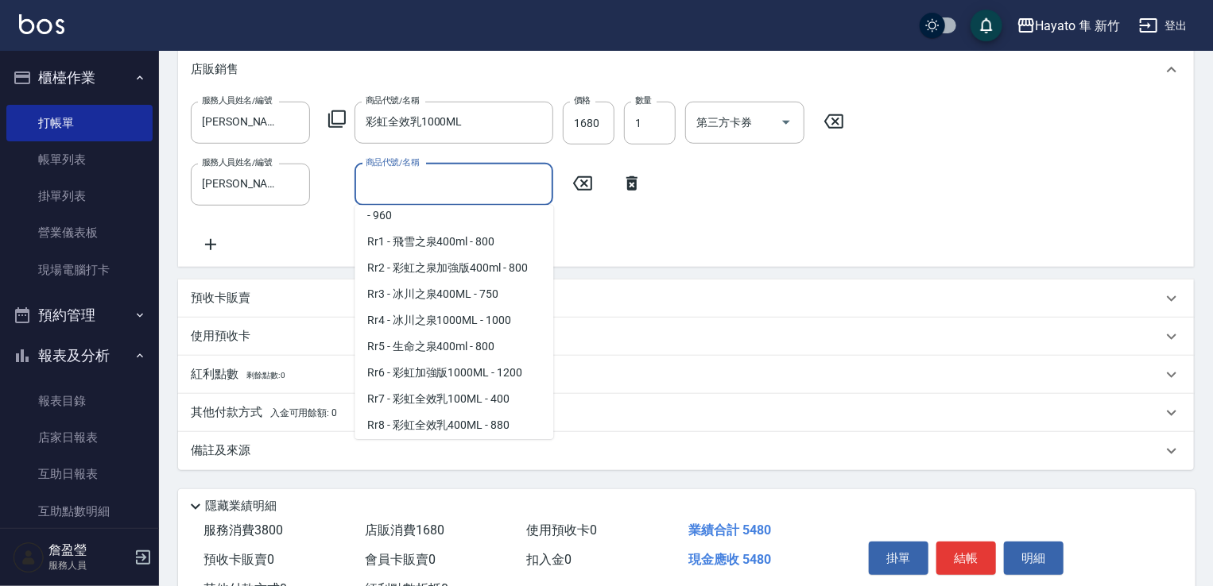
scroll to position [874, 0]
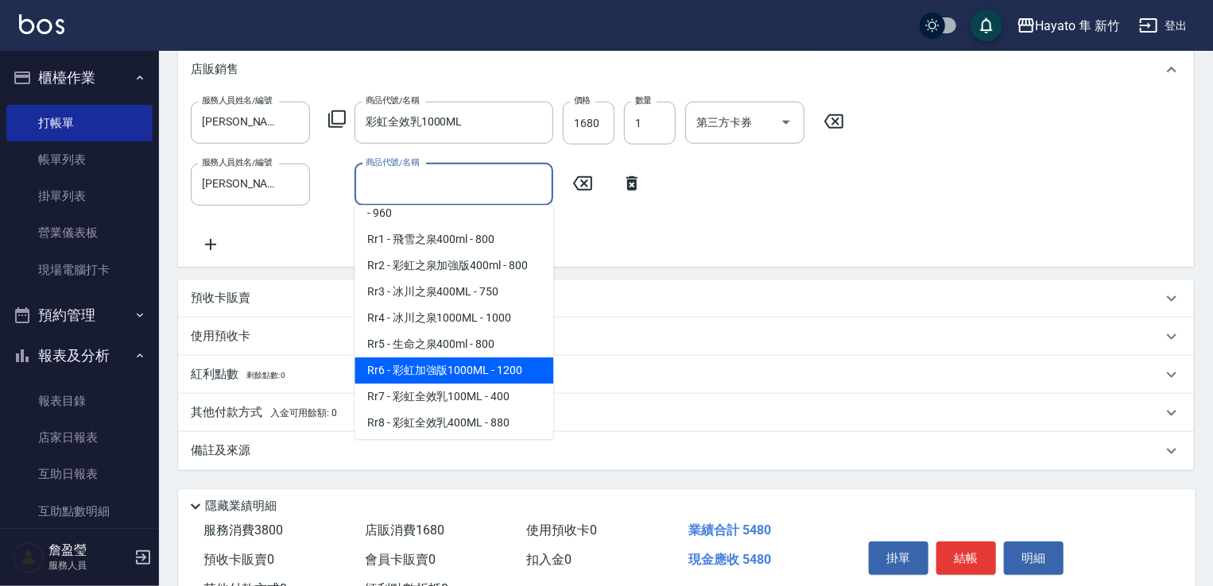
click at [480, 384] on span "Rr6 - 彩虹加強版1000ML - 1200" at bounding box center [453, 371] width 199 height 26
type input "彩虹加強版1000ML"
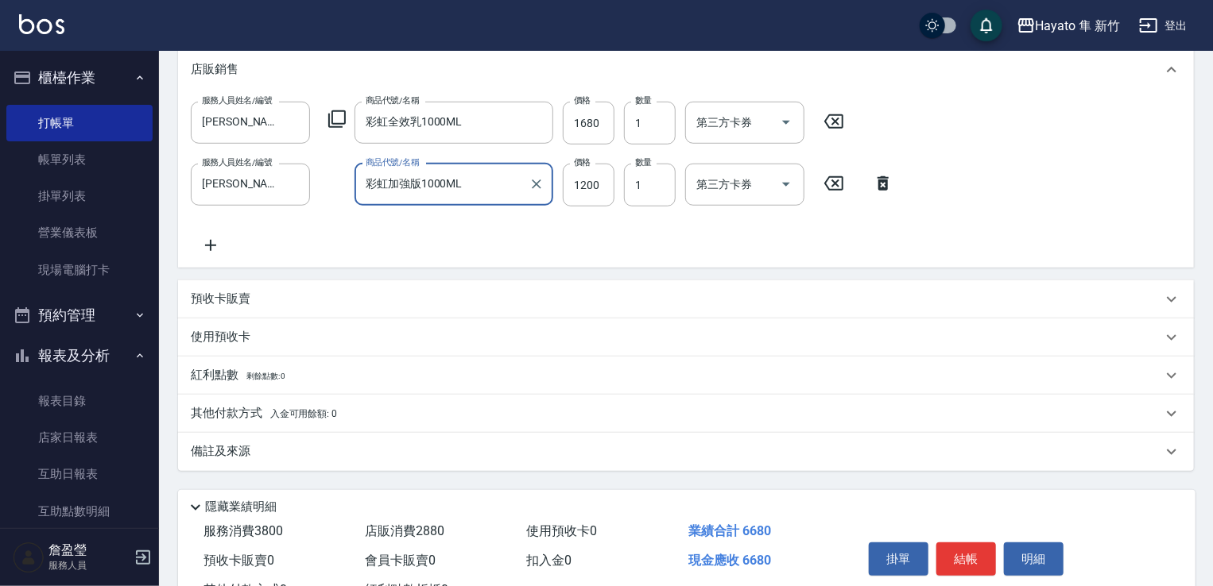
click at [219, 241] on icon at bounding box center [211, 245] width 40 height 19
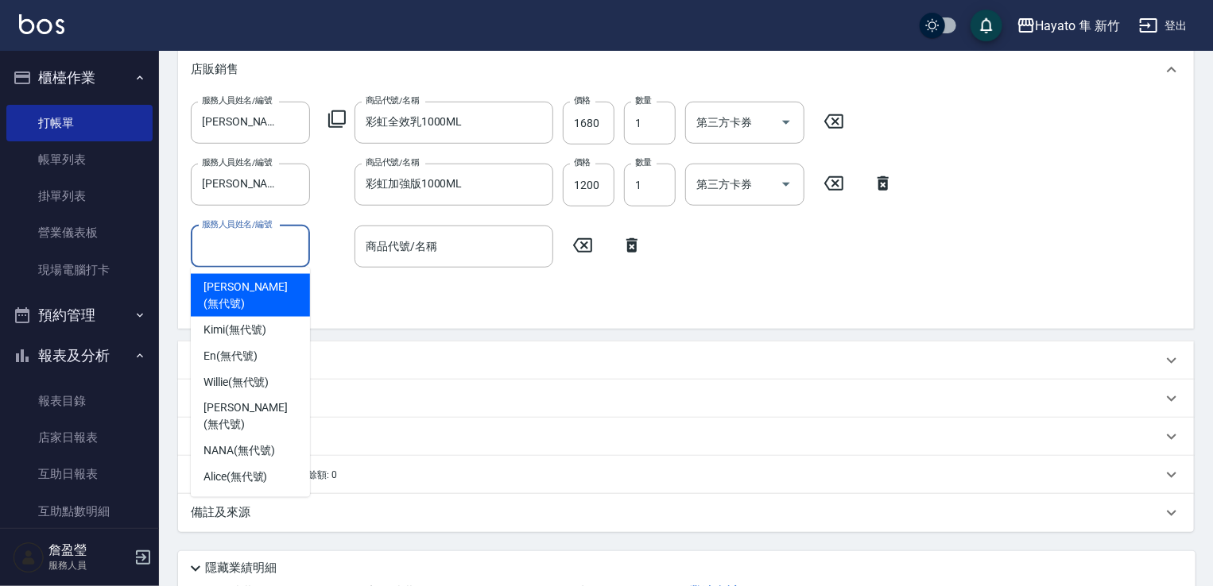
click at [265, 246] on input "服務人員姓名/編號" at bounding box center [250, 247] width 105 height 28
click at [266, 290] on div "[PERSON_NAME] (無代號)" at bounding box center [250, 295] width 119 height 43
type input "[PERSON_NAME](無代號)"
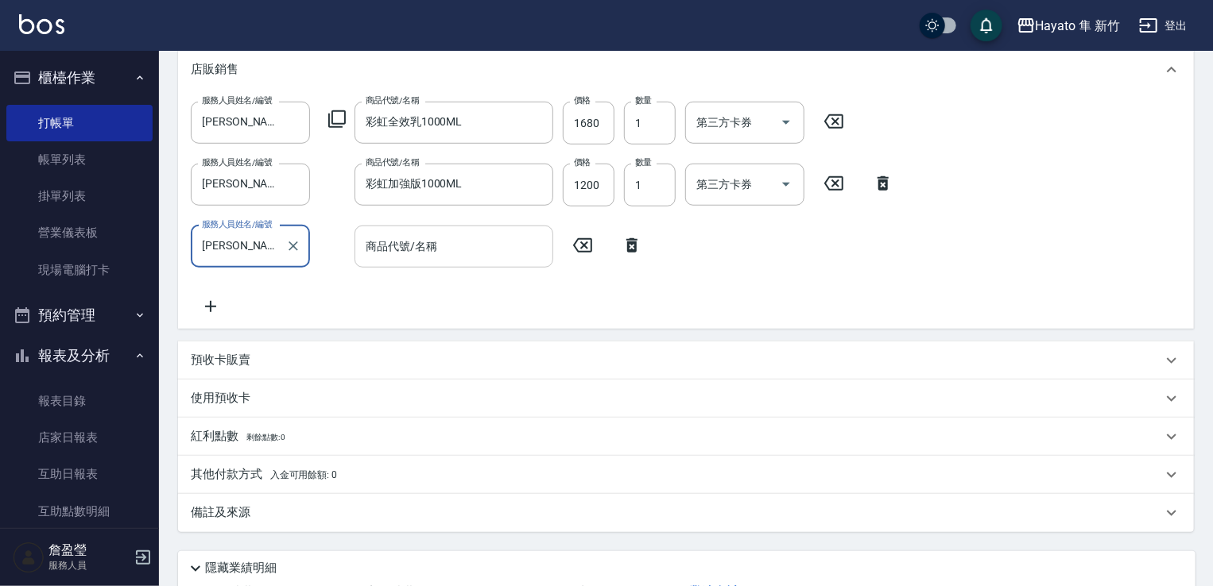
click at [388, 230] on div "商品代號/名稱" at bounding box center [453, 247] width 199 height 42
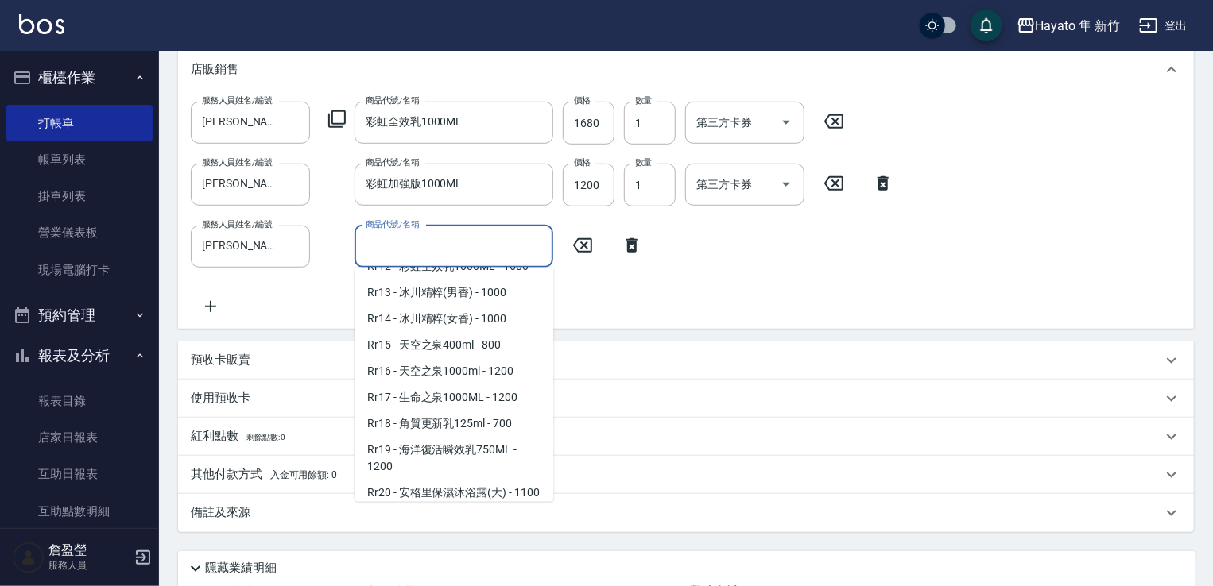
scroll to position [1192, 0]
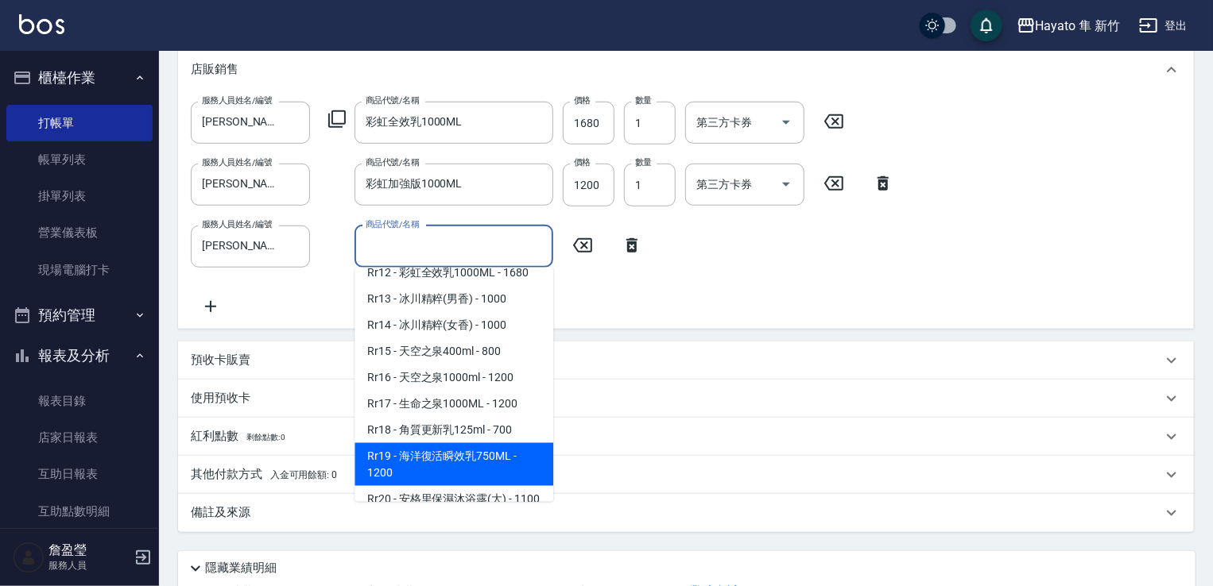
click at [473, 486] on span "Rr19 - 海洋復活瞬效乳750ML - 1200" at bounding box center [453, 464] width 199 height 43
type input "海洋復活瞬效乳750ML"
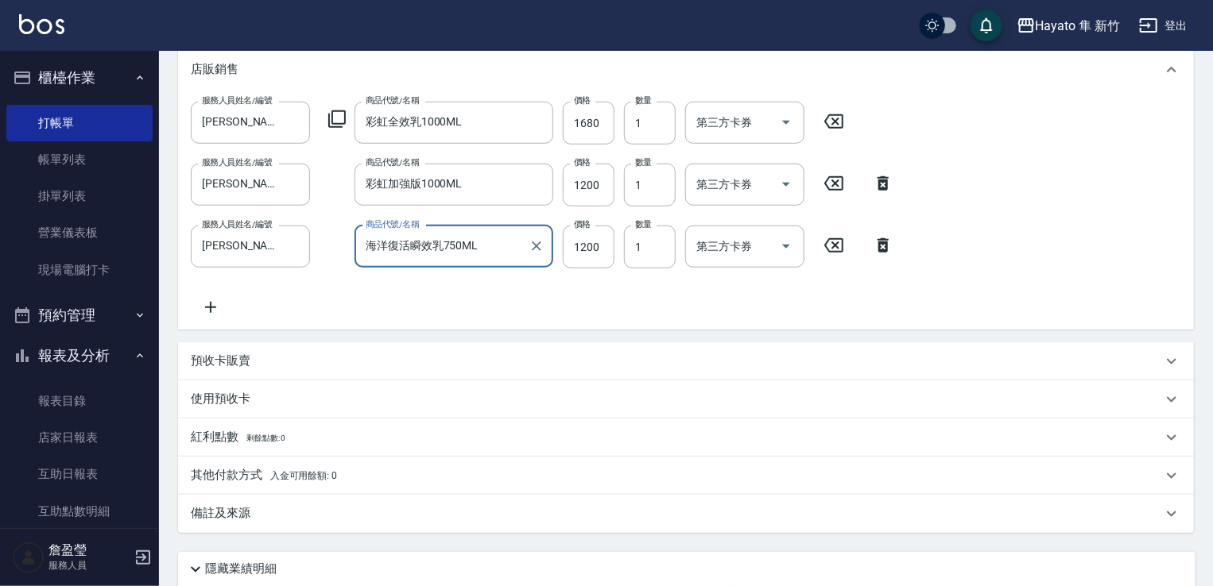
click at [531, 300] on div "服務人員姓名/編號 [PERSON_NAME](無代號) 服務人員姓名/編號 商品代號/名稱 彩虹全效乳1000ML 商品代號/名稱 價格 1680 價格 數…" at bounding box center [686, 209] width 990 height 215
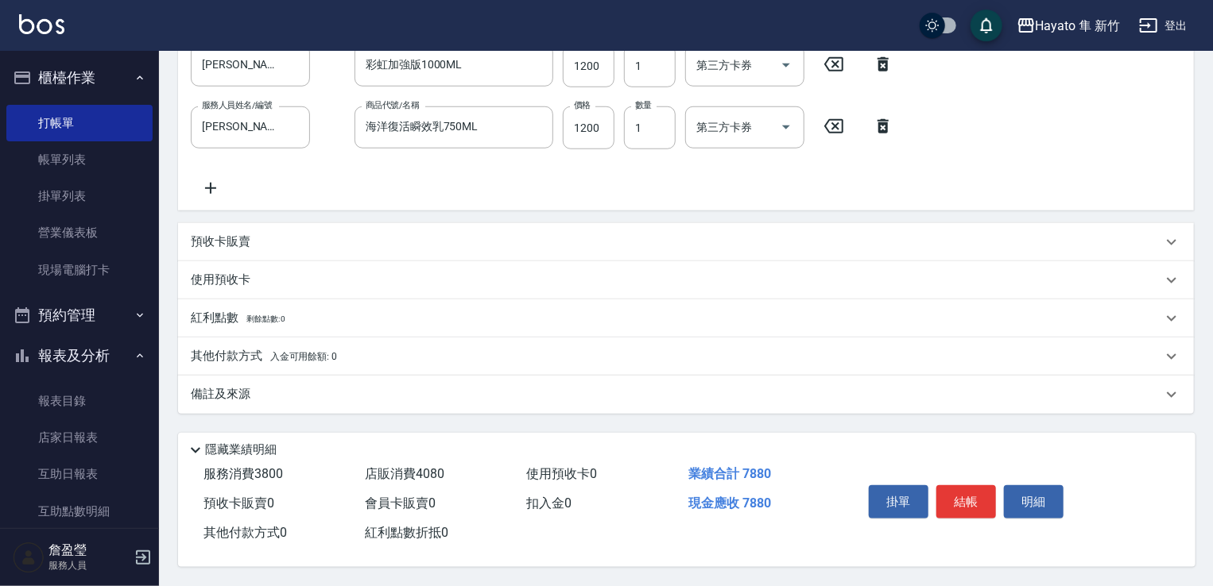
scroll to position [636, 0]
drag, startPoint x: 202, startPoint y: 358, endPoint x: 213, endPoint y: 366, distance: 13.7
click at [203, 356] on p "其他付款方式 入金可用餘額: 0" at bounding box center [264, 356] width 146 height 17
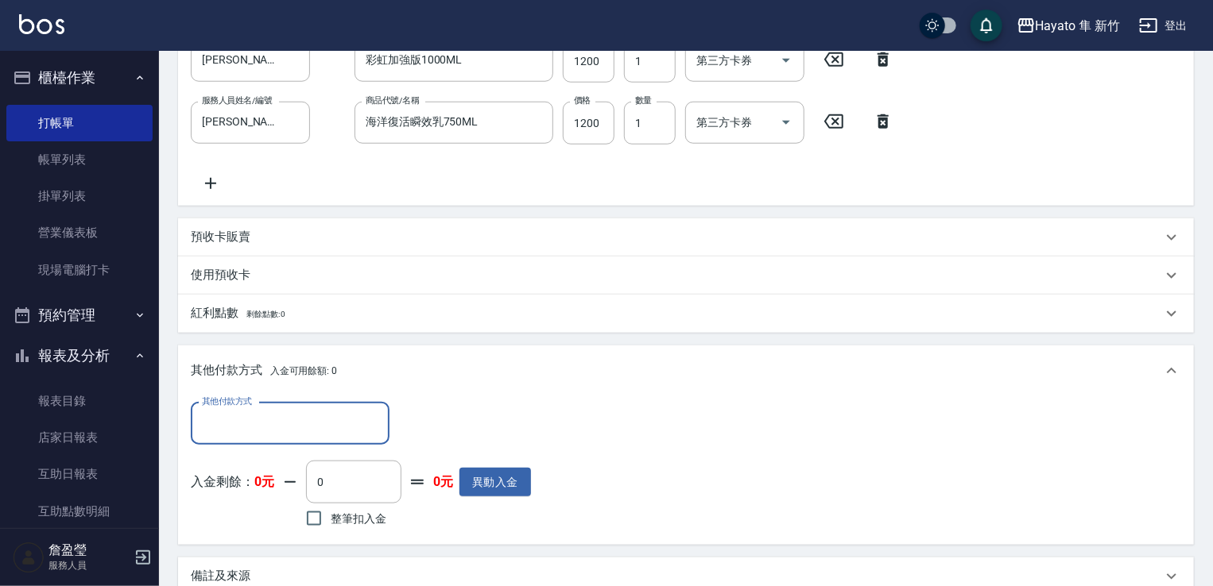
scroll to position [0, 0]
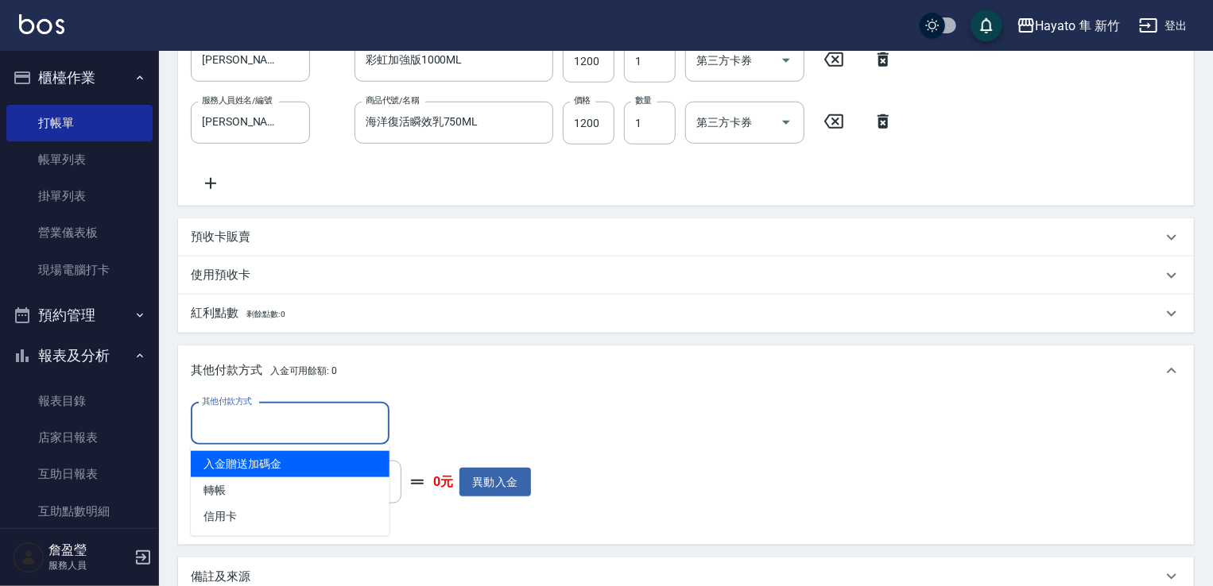
click at [234, 413] on input "其他付款方式" at bounding box center [290, 424] width 184 height 28
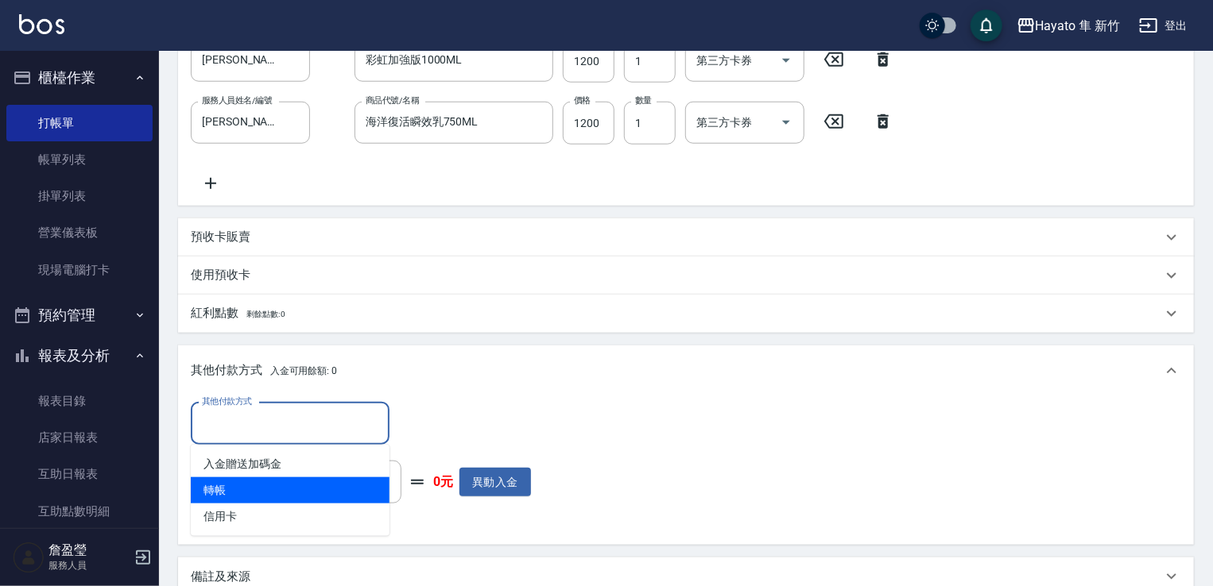
click at [224, 486] on span "轉帳" at bounding box center [290, 491] width 199 height 26
type input "轉帳"
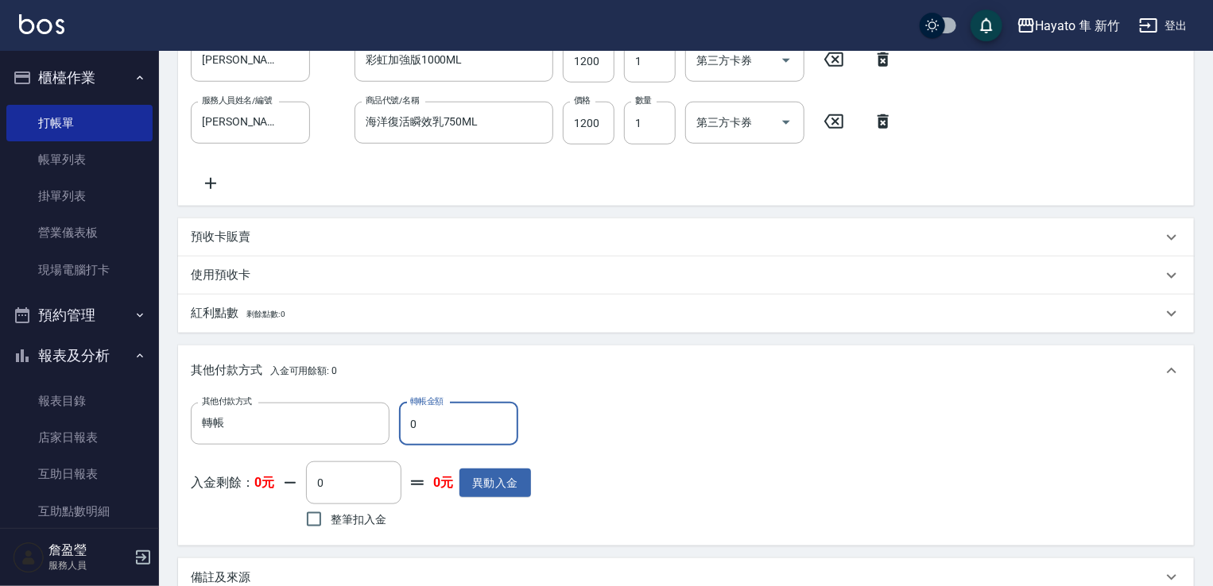
drag, startPoint x: 424, startPoint y: 429, endPoint x: 407, endPoint y: 420, distance: 19.9
click at [407, 420] on input "0" at bounding box center [458, 424] width 119 height 43
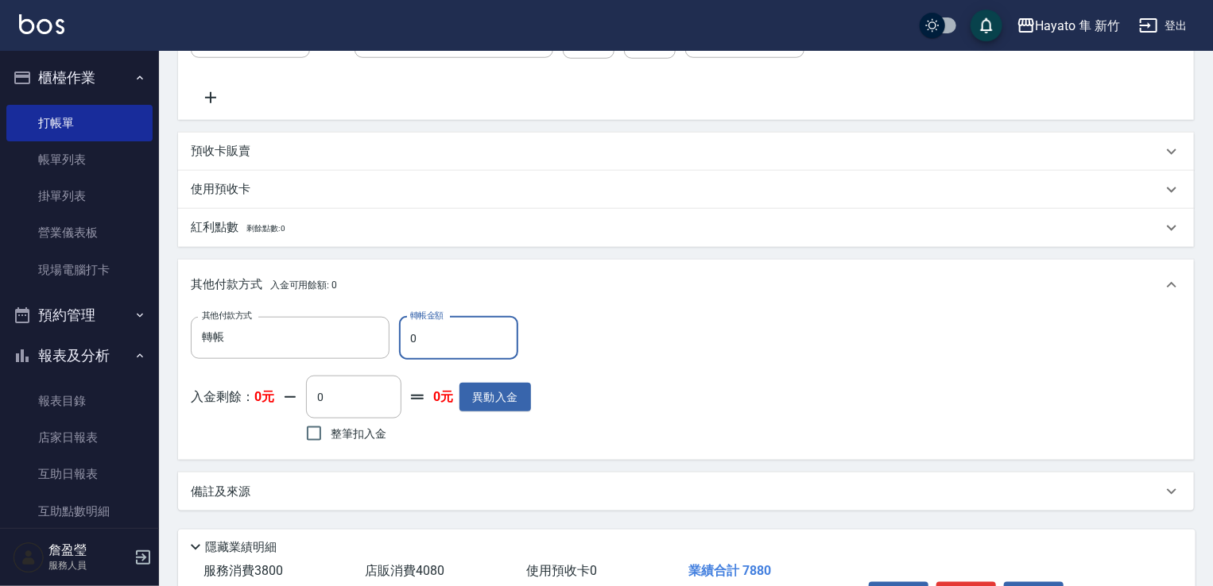
scroll to position [823, 0]
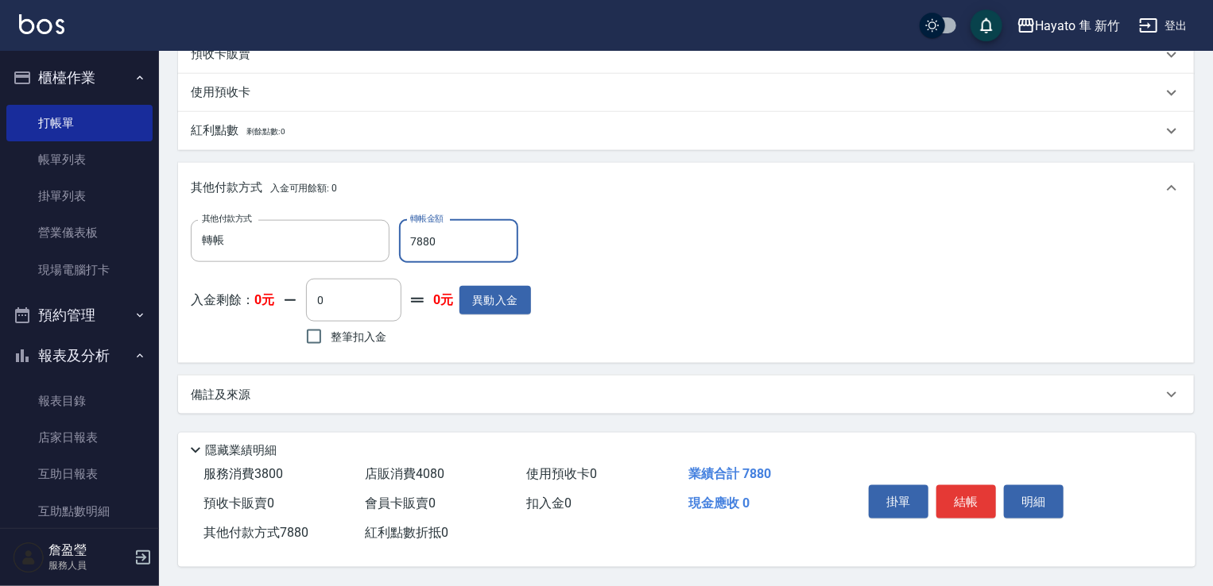
type input "7880"
click at [524, 400] on div "備註及來源" at bounding box center [686, 395] width 1016 height 38
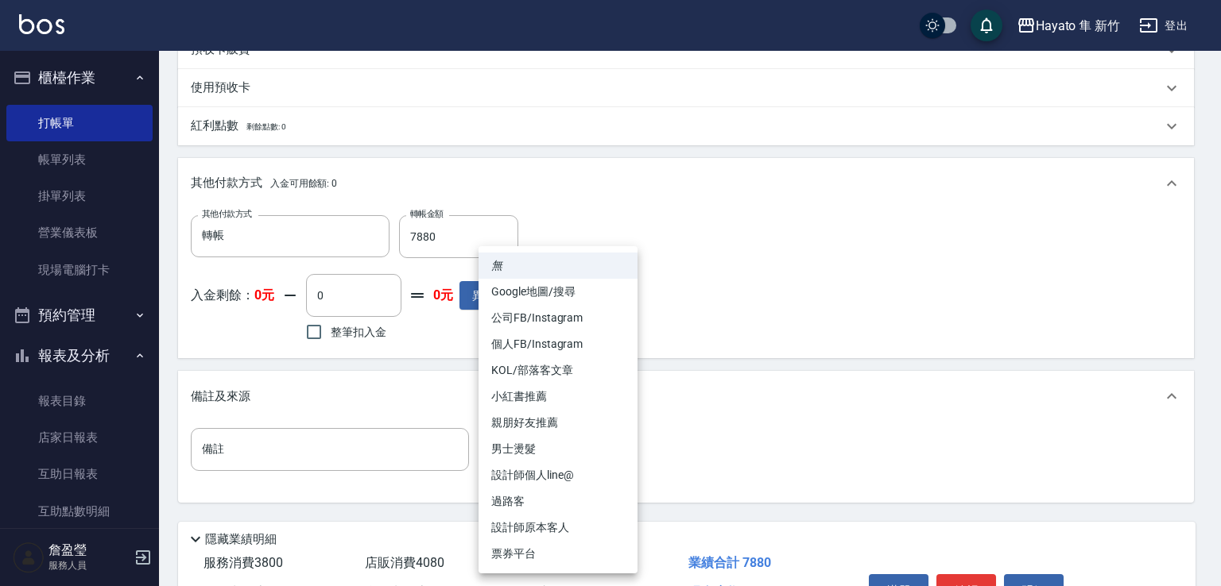
click at [531, 528] on li "設計師原本客人" at bounding box center [557, 528] width 159 height 26
type input "設計師原本客人"
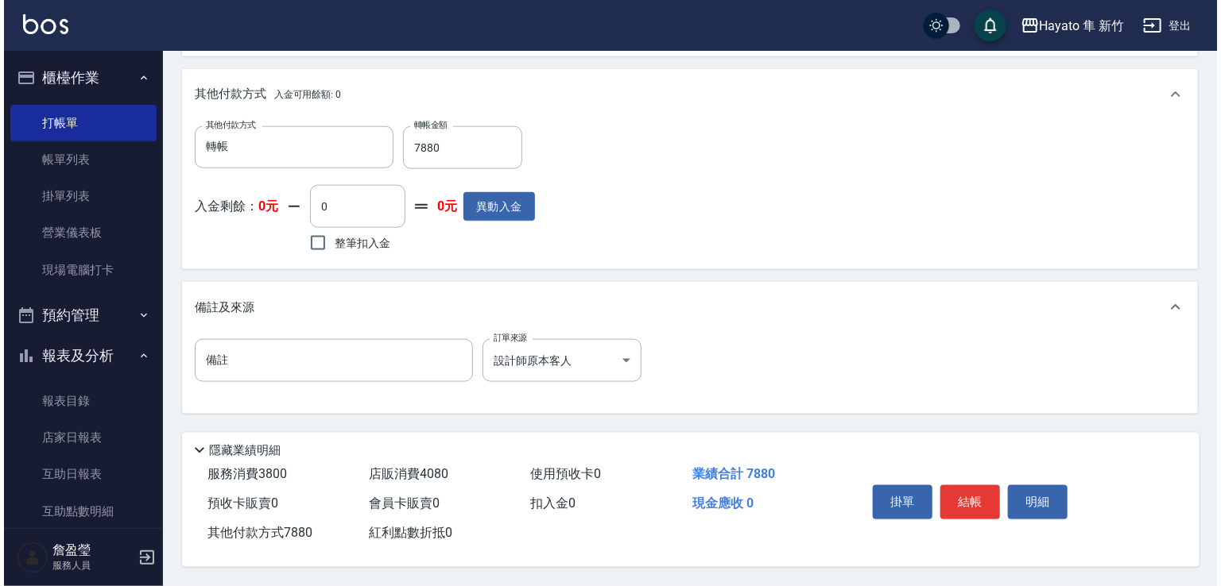
scroll to position [918, 0]
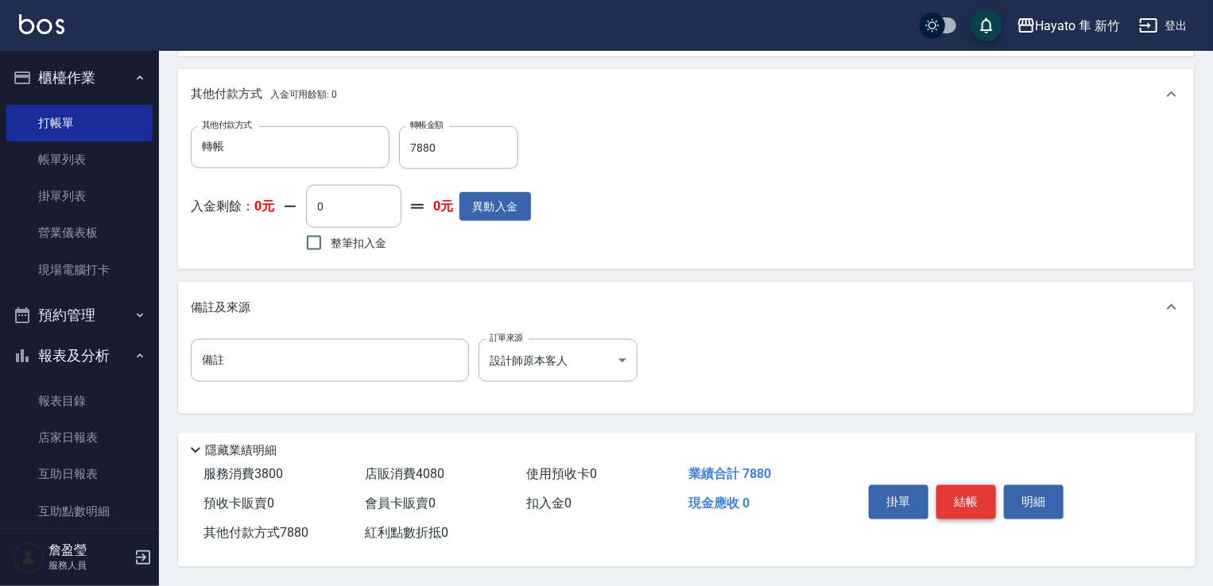
click at [957, 513] on div "掛單 結帳 明細" at bounding box center [965, 504] width 207 height 50
click at [949, 497] on button "結帳" at bounding box center [966, 502] width 60 height 33
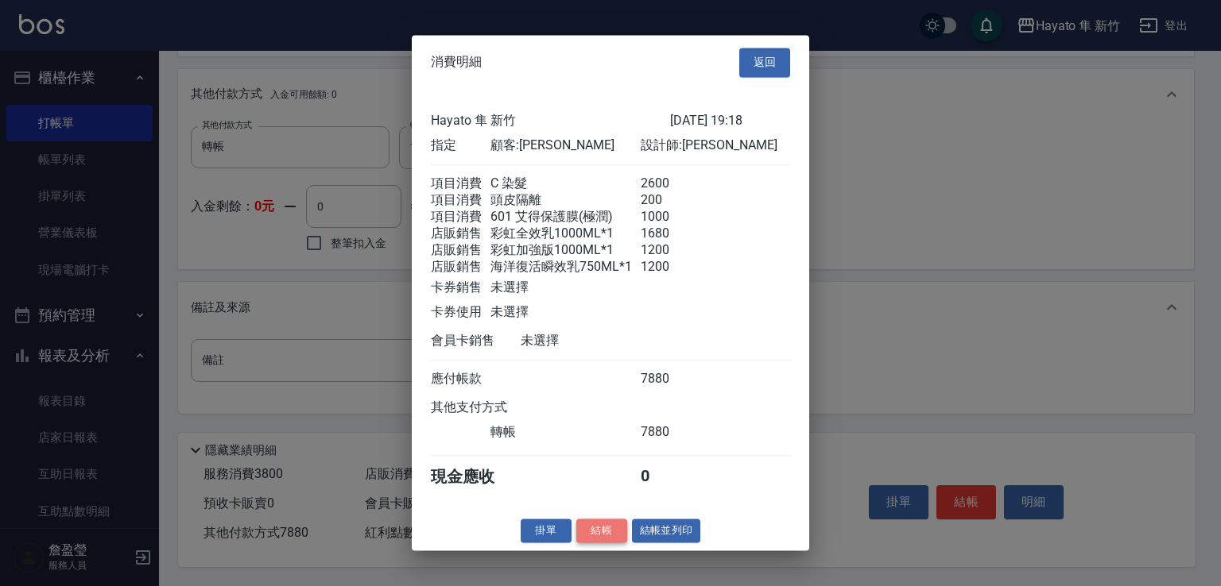
click at [591, 538] on button "結帳" at bounding box center [601, 531] width 51 height 25
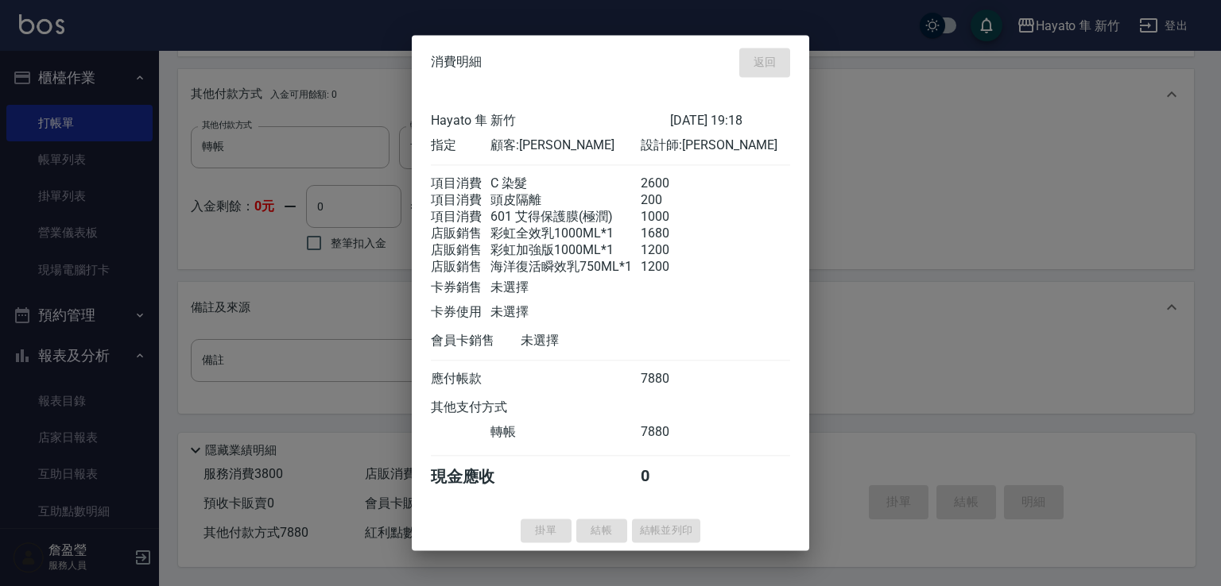
type input "[DATE] 19:20"
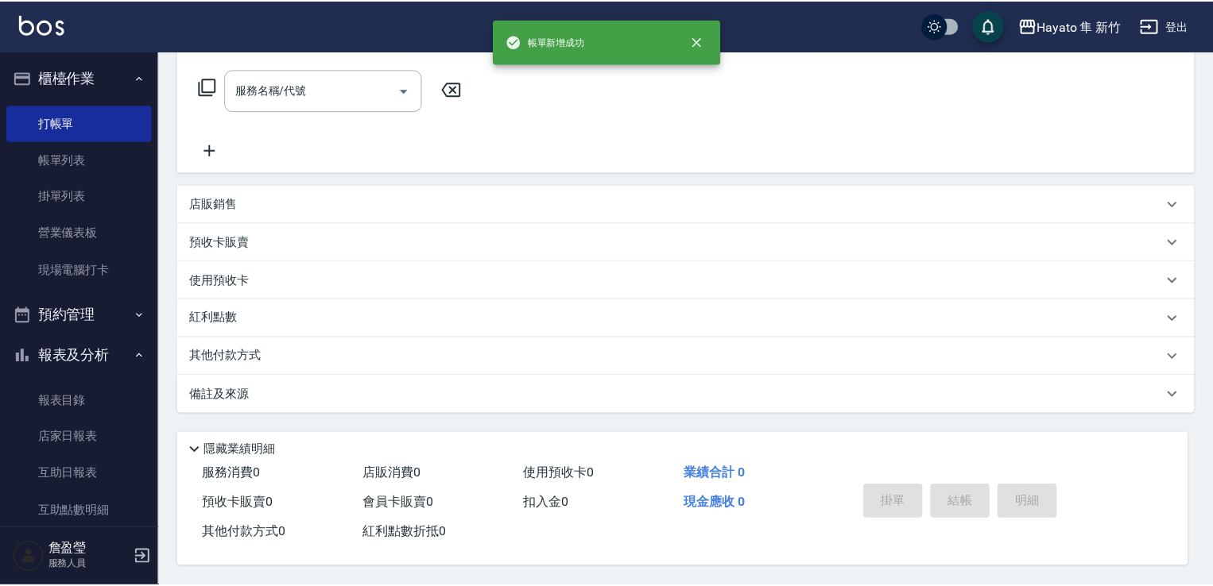
scroll to position [0, 0]
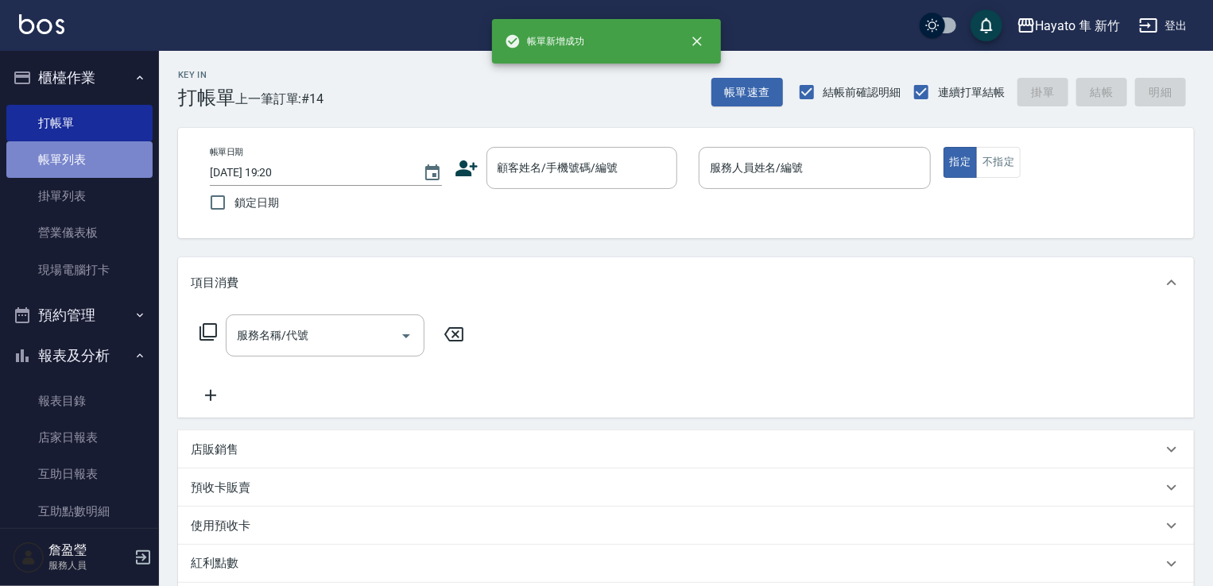
click at [87, 157] on link "帳單列表" at bounding box center [79, 159] width 146 height 37
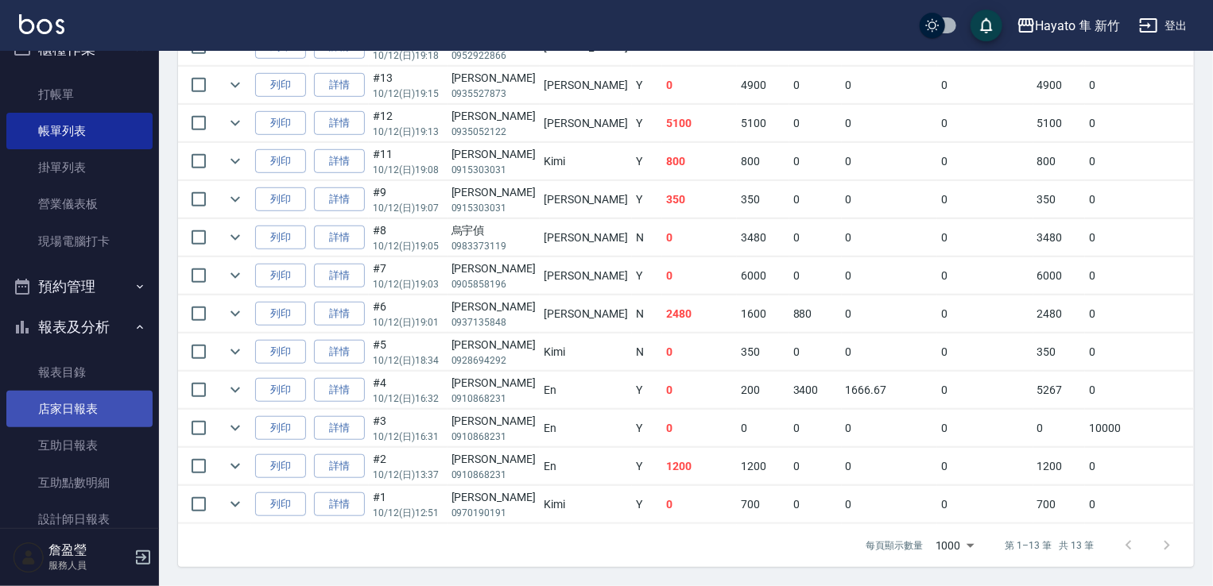
scroll to position [318, 0]
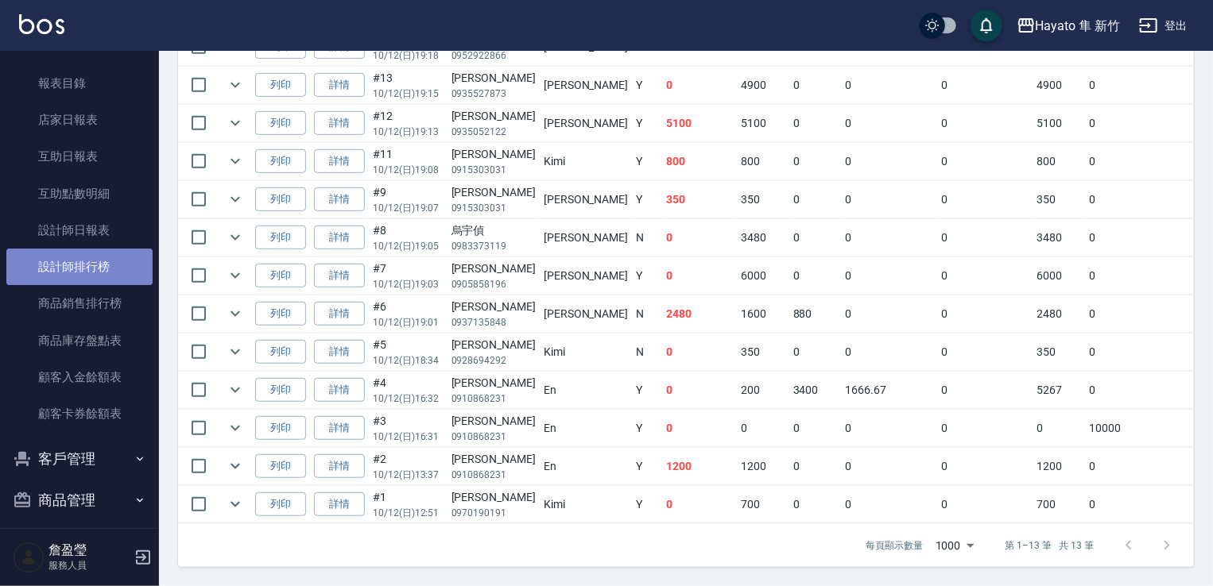
click at [95, 273] on link "設計師排行榜" at bounding box center [79, 267] width 146 height 37
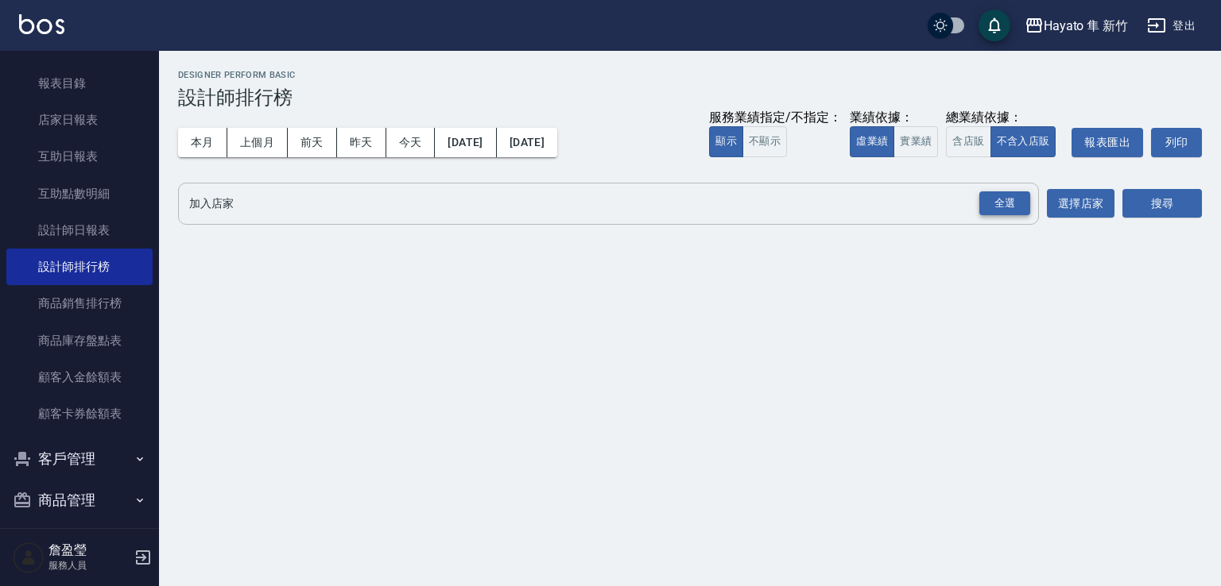
click at [998, 207] on div "全選" at bounding box center [1004, 204] width 51 height 25
click at [1141, 201] on button "搜尋" at bounding box center [1161, 204] width 79 height 29
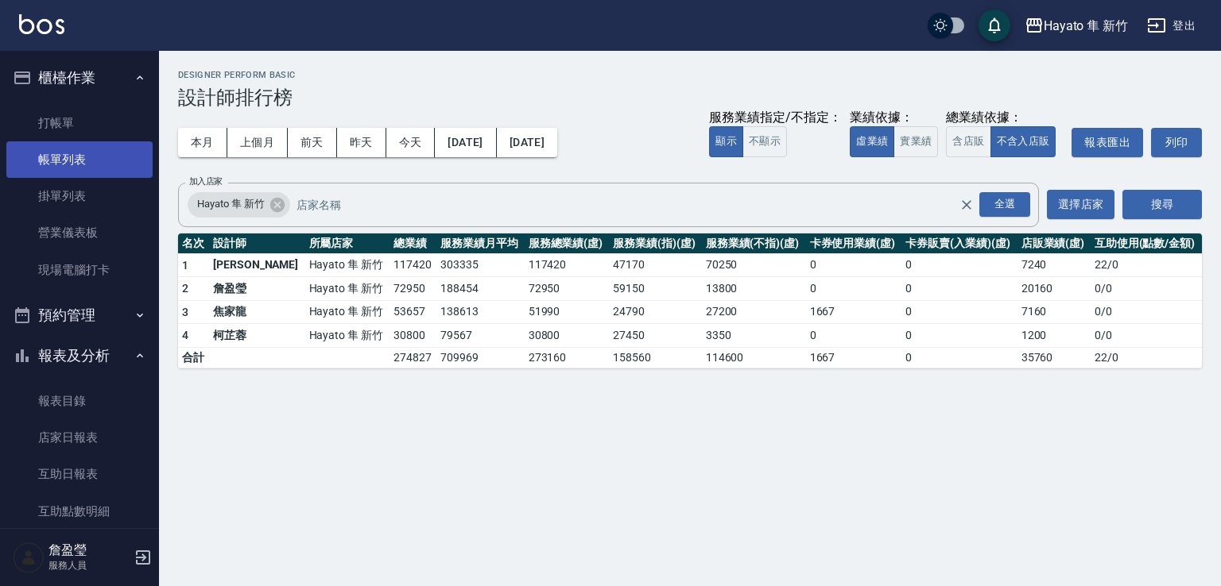
click at [68, 151] on link "帳單列表" at bounding box center [79, 159] width 146 height 37
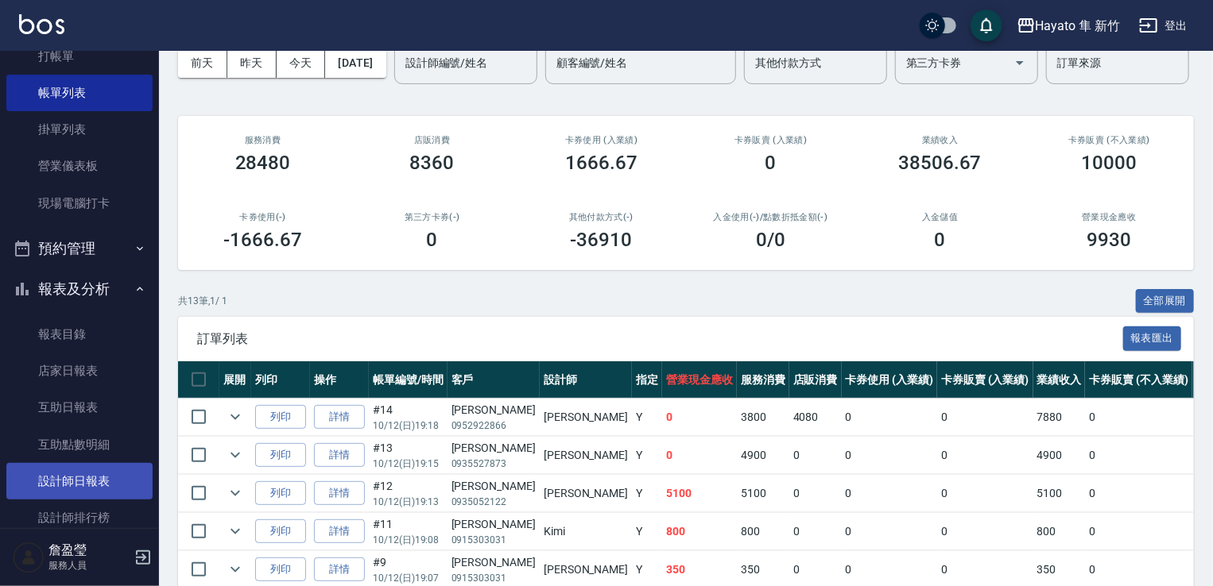
scroll to position [159, 0]
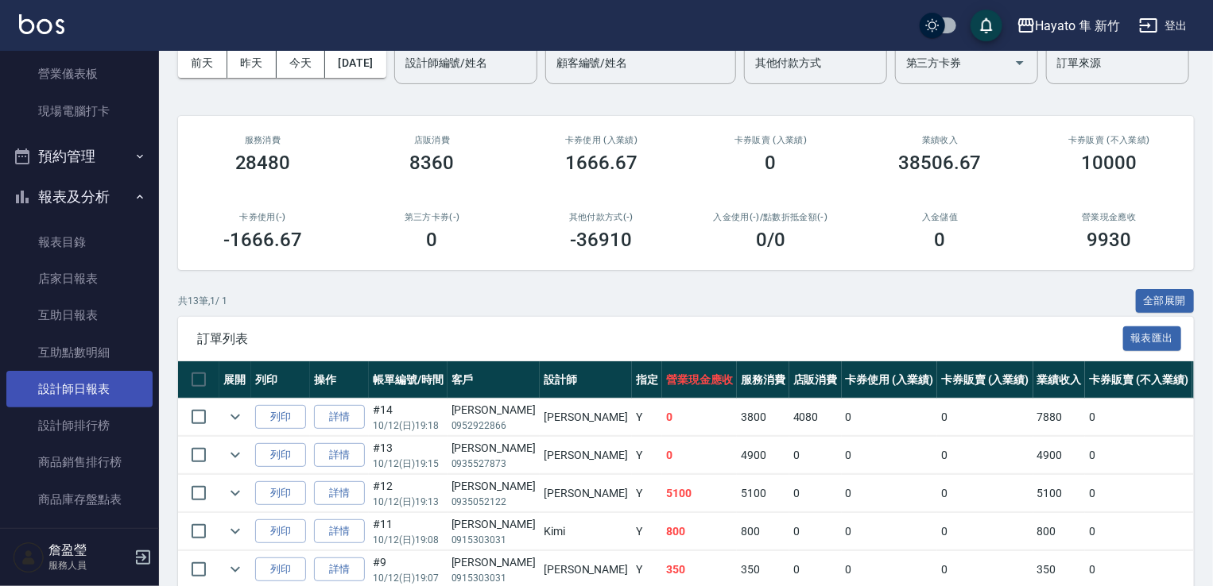
click at [73, 388] on link "設計師日報表" at bounding box center [79, 389] width 146 height 37
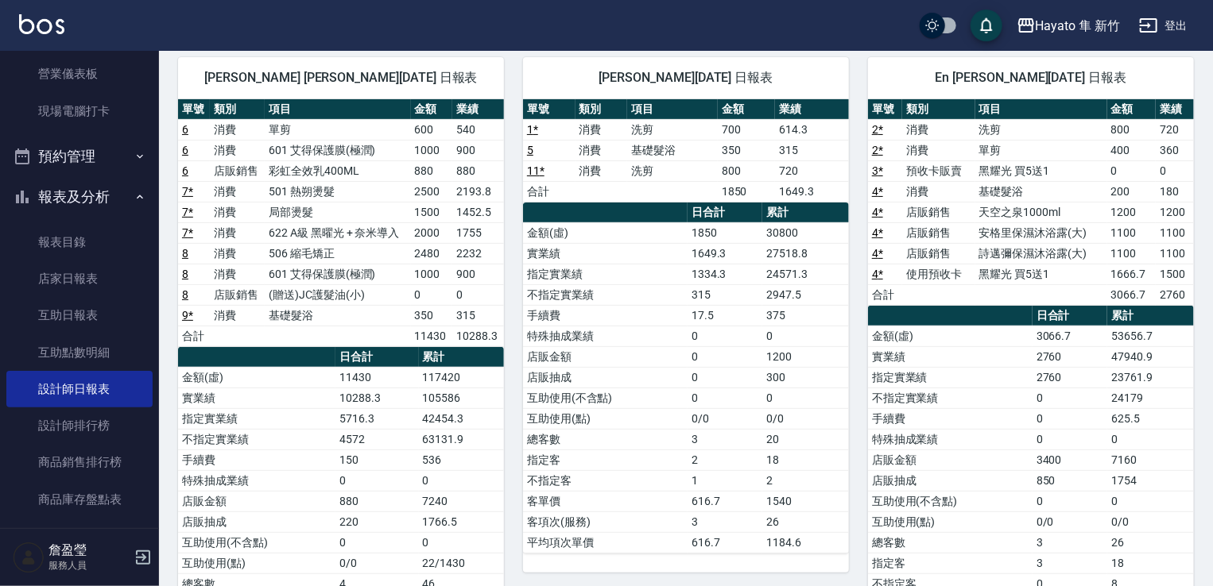
scroll to position [159, 0]
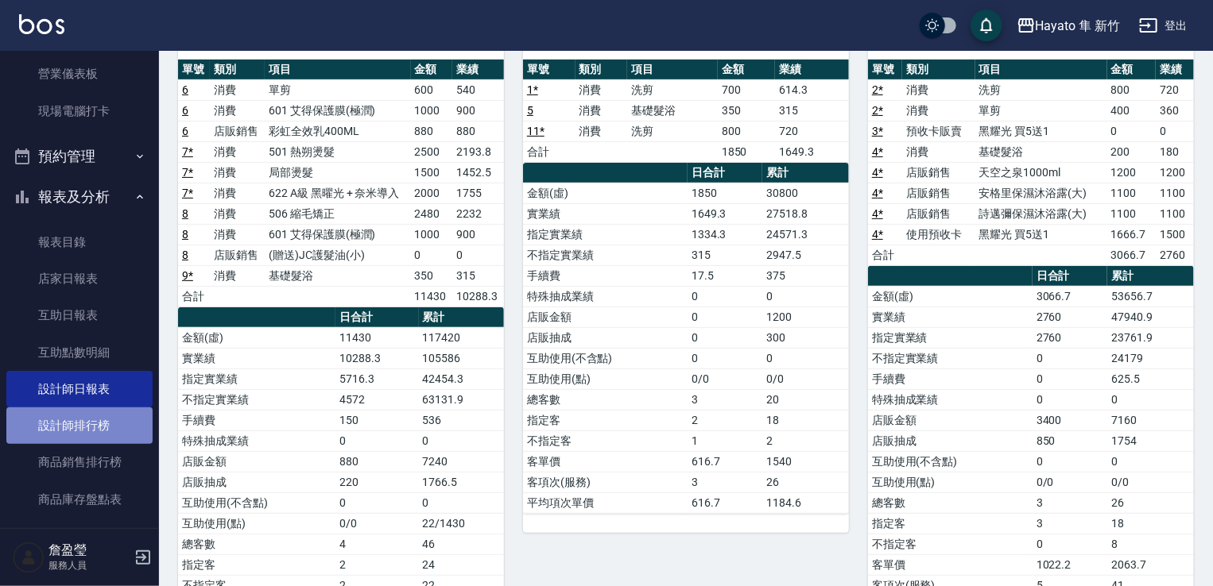
click at [83, 417] on link "設計師排行榜" at bounding box center [79, 426] width 146 height 37
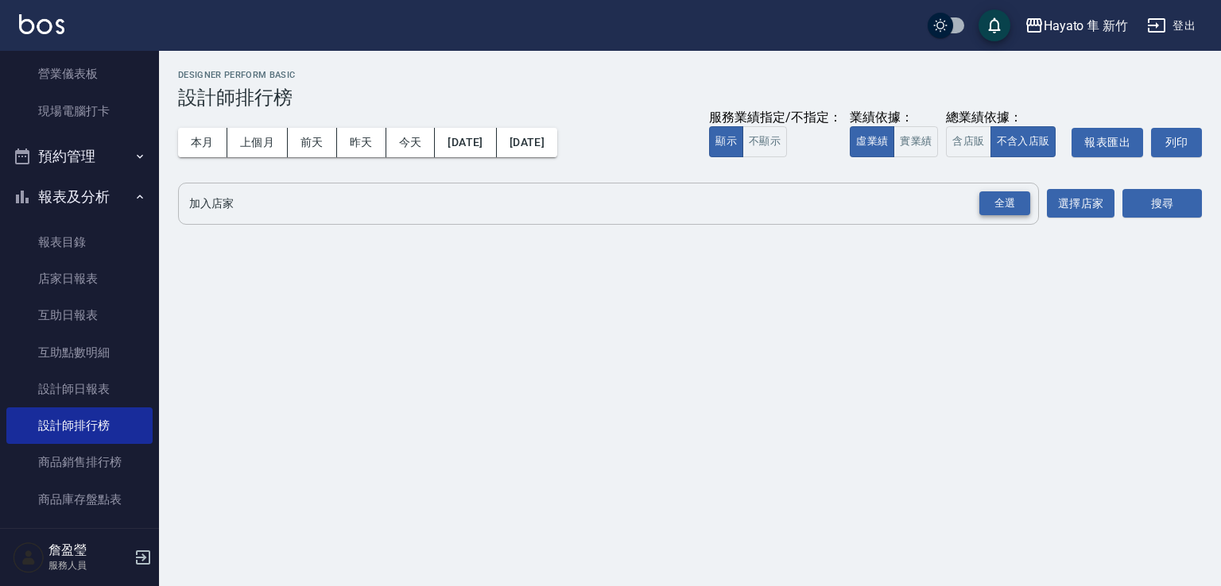
click at [1004, 193] on div "全選" at bounding box center [1004, 204] width 51 height 25
click at [1151, 206] on button "搜尋" at bounding box center [1161, 204] width 79 height 29
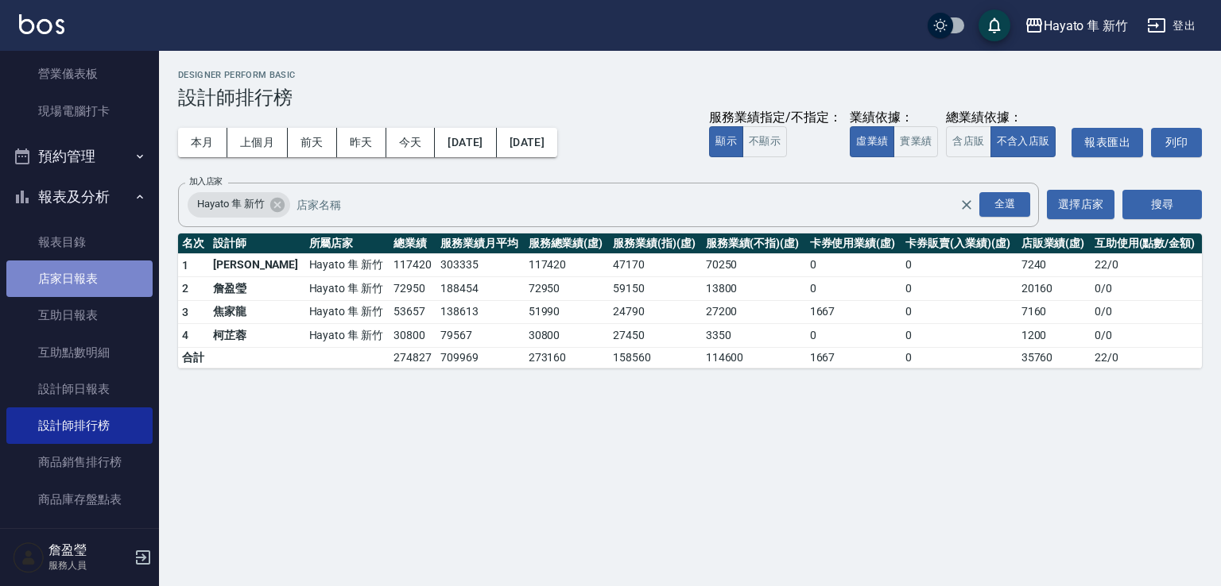
click at [79, 279] on link "店家日報表" at bounding box center [79, 279] width 146 height 37
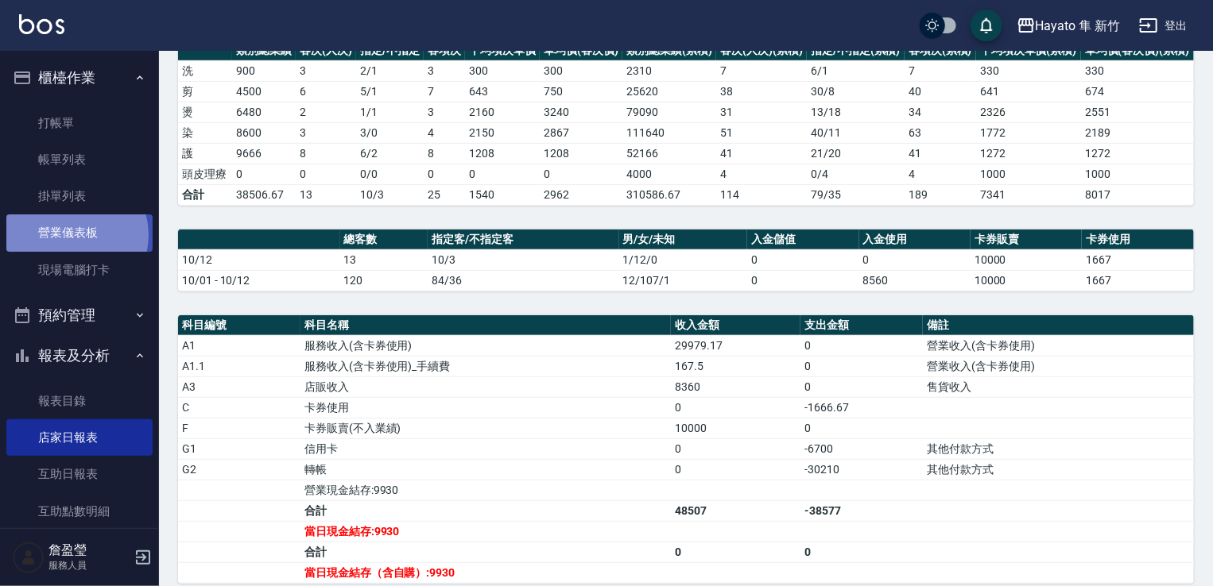
click at [73, 235] on link "營業儀表板" at bounding box center [79, 233] width 146 height 37
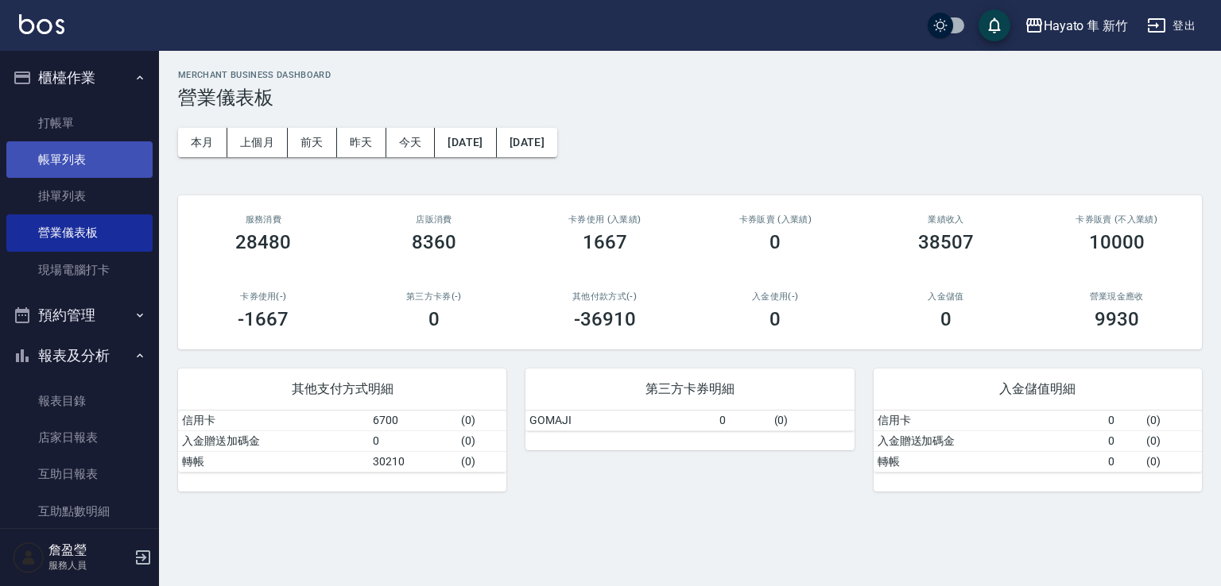
click at [81, 164] on link "帳單列表" at bounding box center [79, 159] width 146 height 37
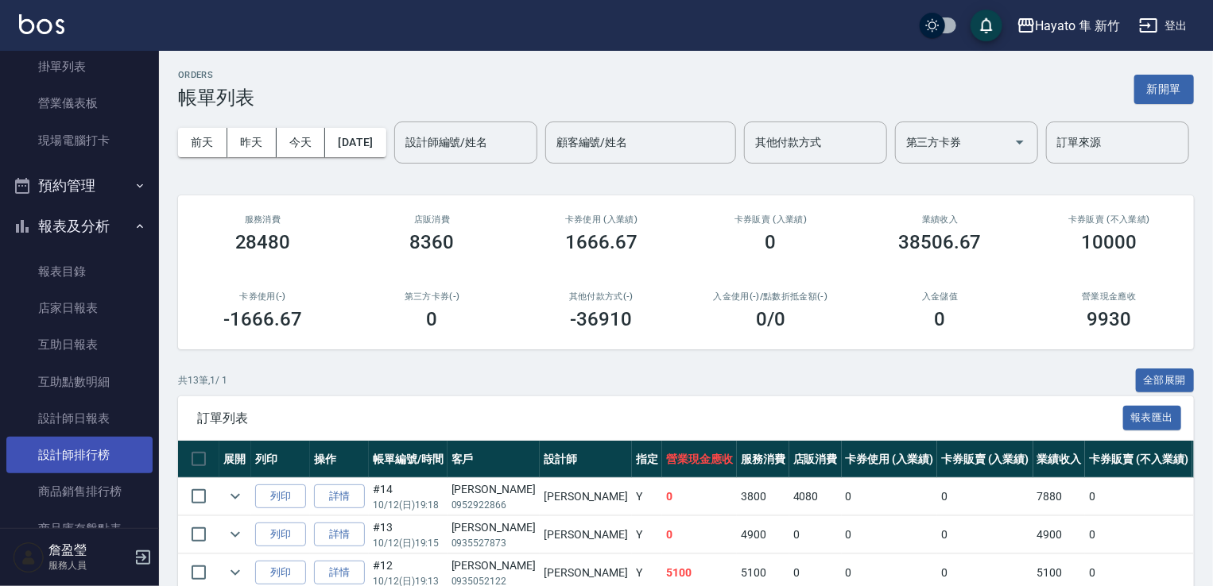
scroll to position [159, 0]
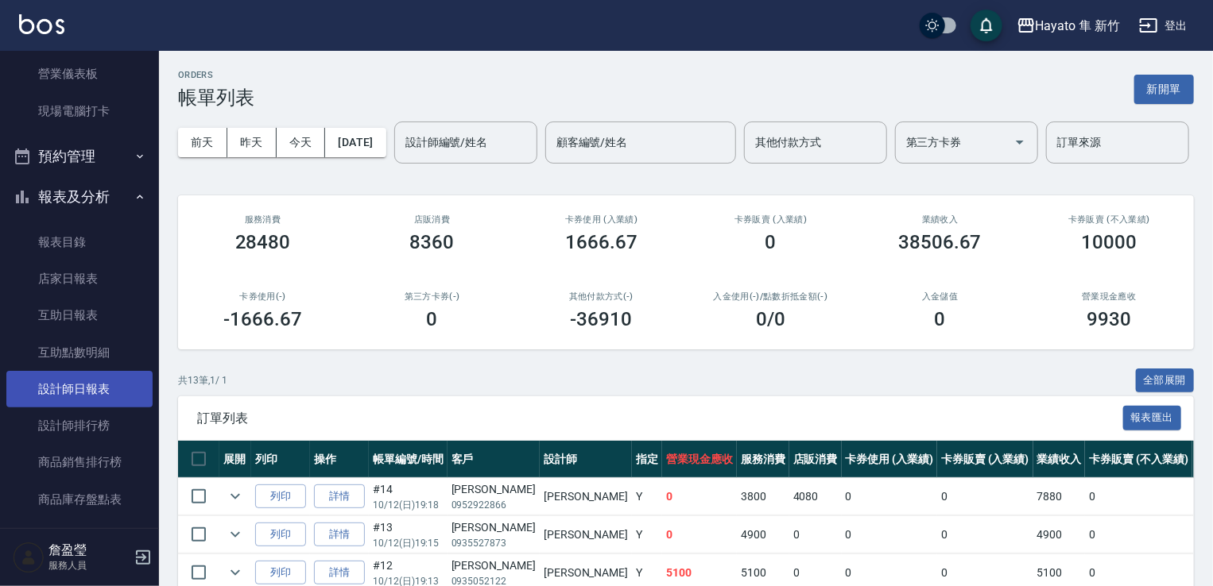
click at [75, 389] on link "設計師日報表" at bounding box center [79, 389] width 146 height 37
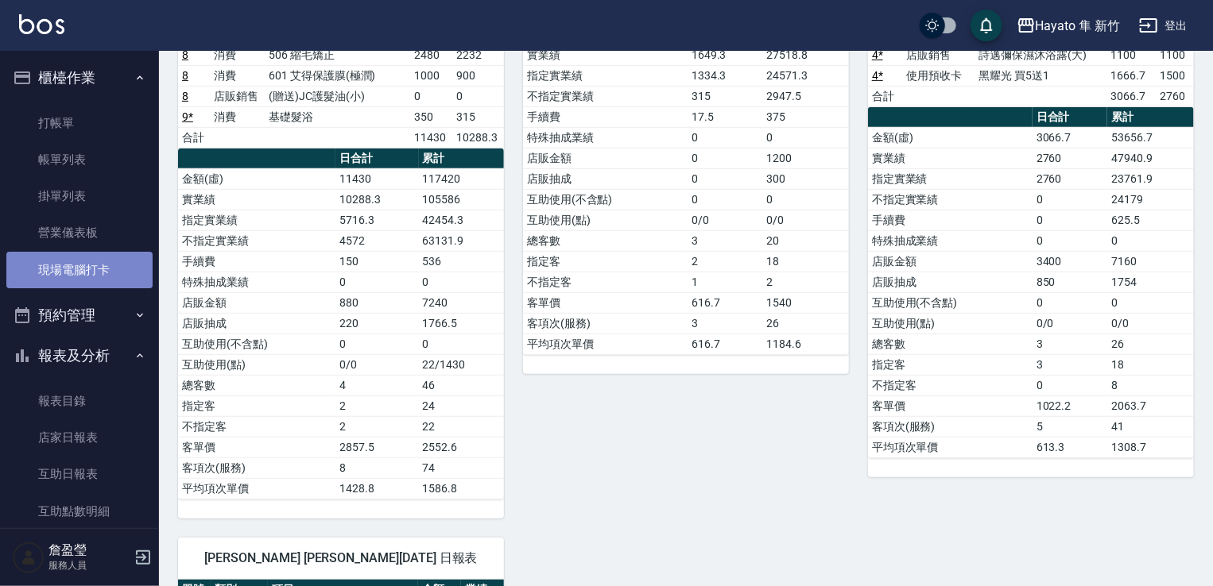
click at [100, 279] on link "現場電腦打卡" at bounding box center [79, 270] width 146 height 37
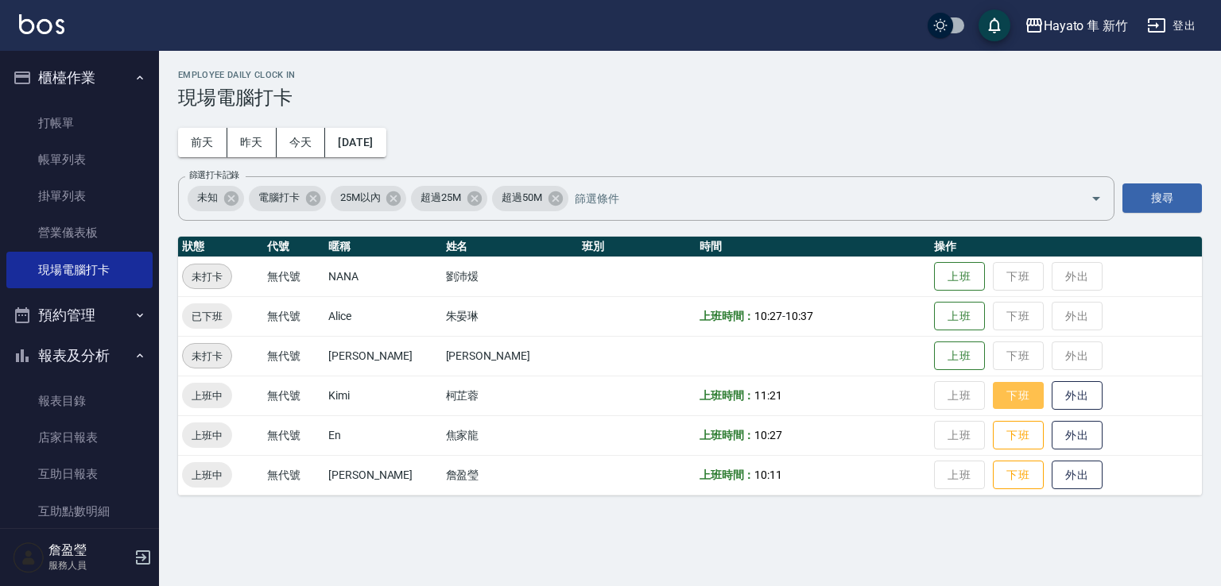
click at [993, 401] on button "下班" at bounding box center [1018, 396] width 51 height 28
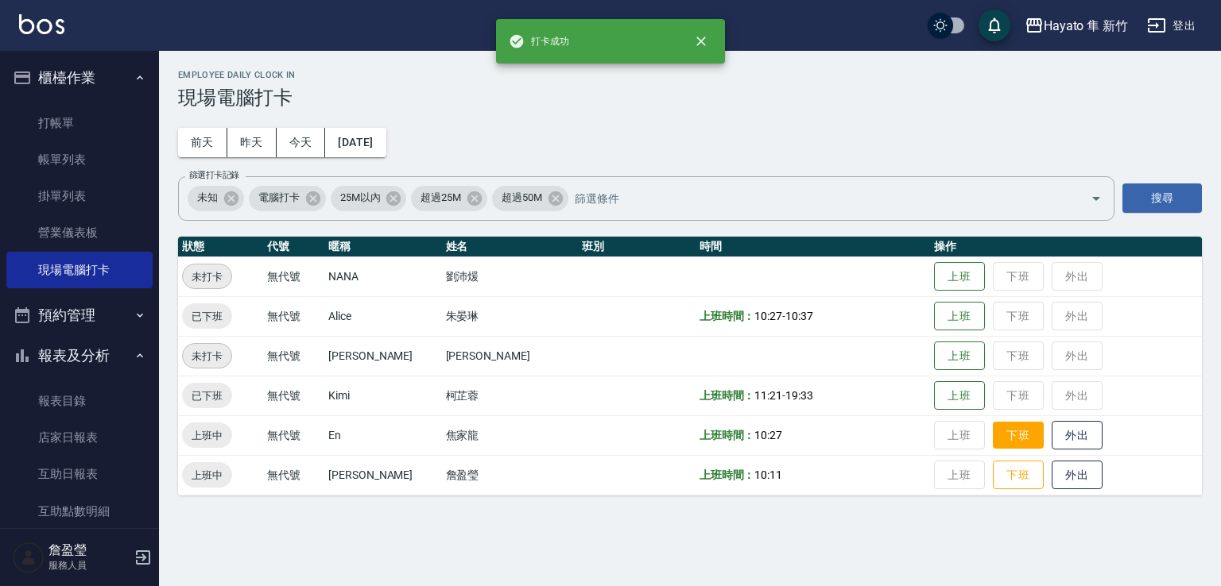
click at [993, 446] on button "下班" at bounding box center [1018, 436] width 51 height 28
click at [993, 481] on button "下班" at bounding box center [1018, 476] width 51 height 28
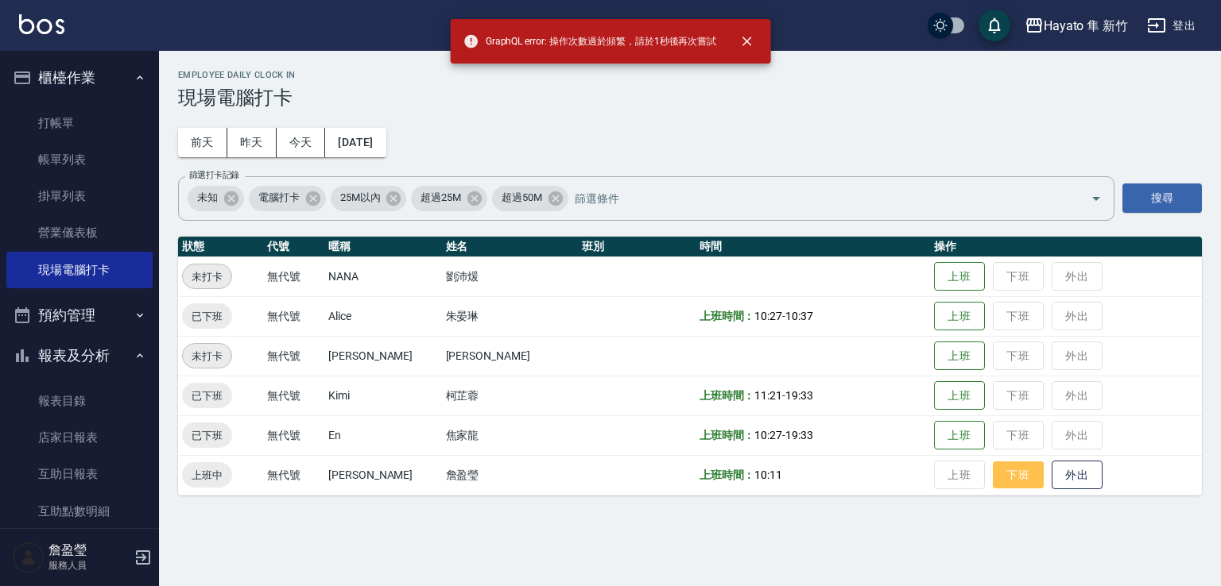
click at [993, 478] on button "下班" at bounding box center [1018, 476] width 51 height 28
